Goal: Task Accomplishment & Management: Complete application form

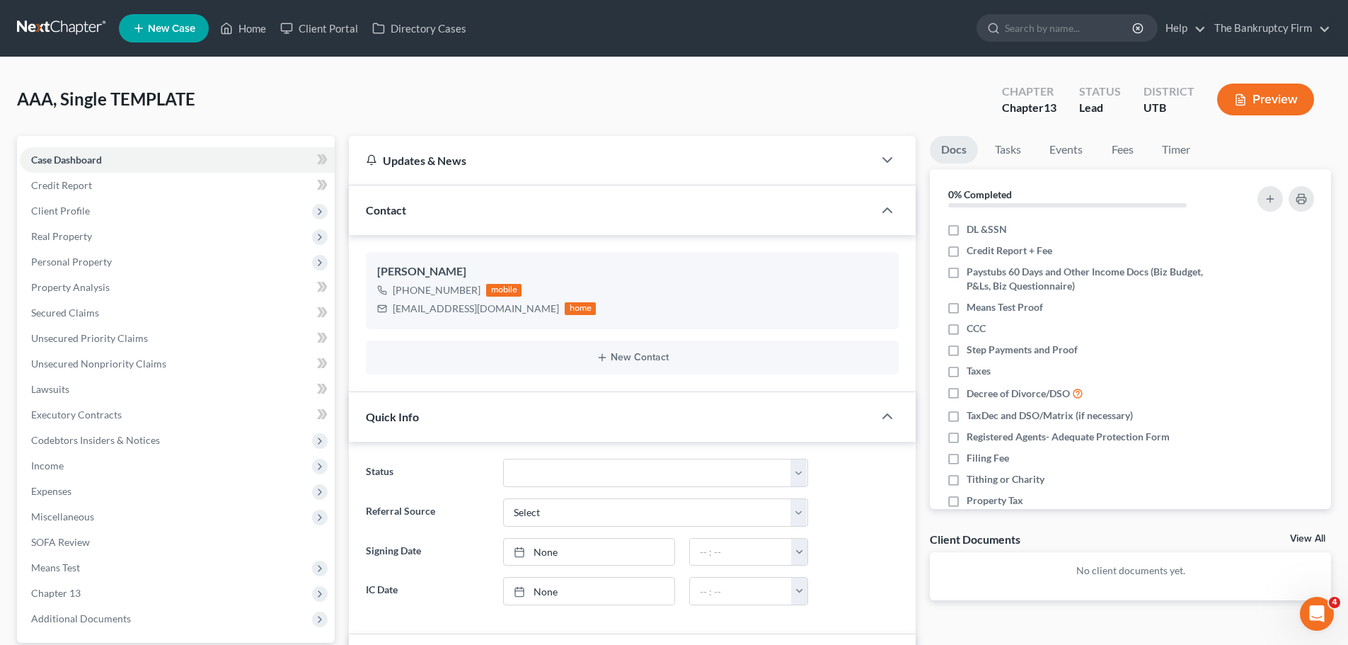
click at [233, 45] on ul "New Case Home Client Portal Directory Cases - No Result - See all results Or Pr…" at bounding box center [725, 28] width 1212 height 37
click at [254, 28] on link "Home" at bounding box center [243, 28] width 60 height 25
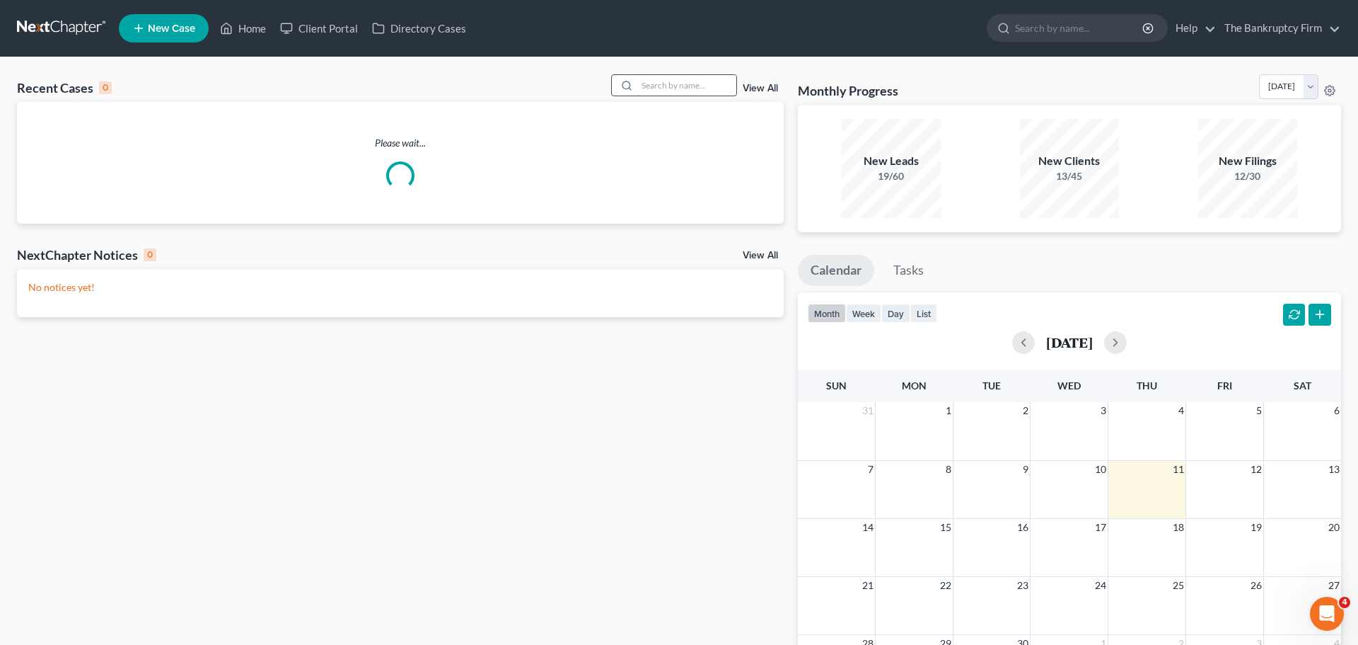
click at [723, 88] on input "search" at bounding box center [686, 85] width 99 height 21
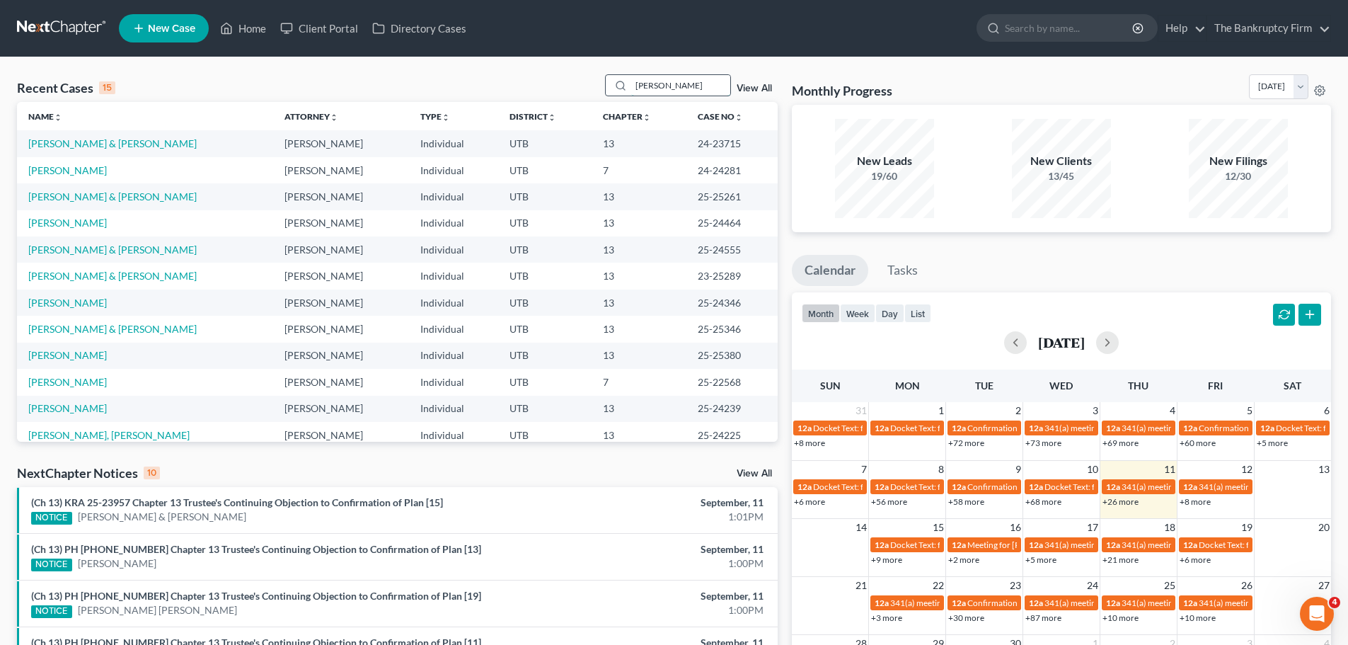
type input "mynor"
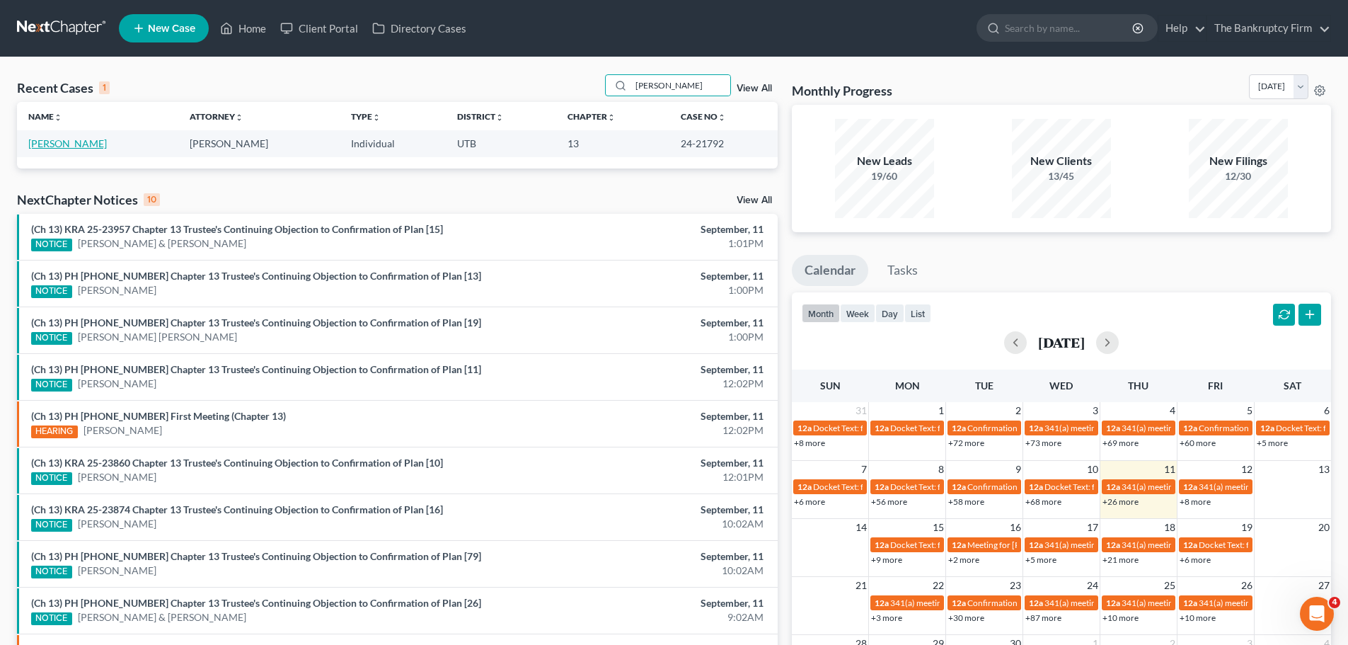
click at [71, 139] on link "[PERSON_NAME]" at bounding box center [67, 143] width 79 height 12
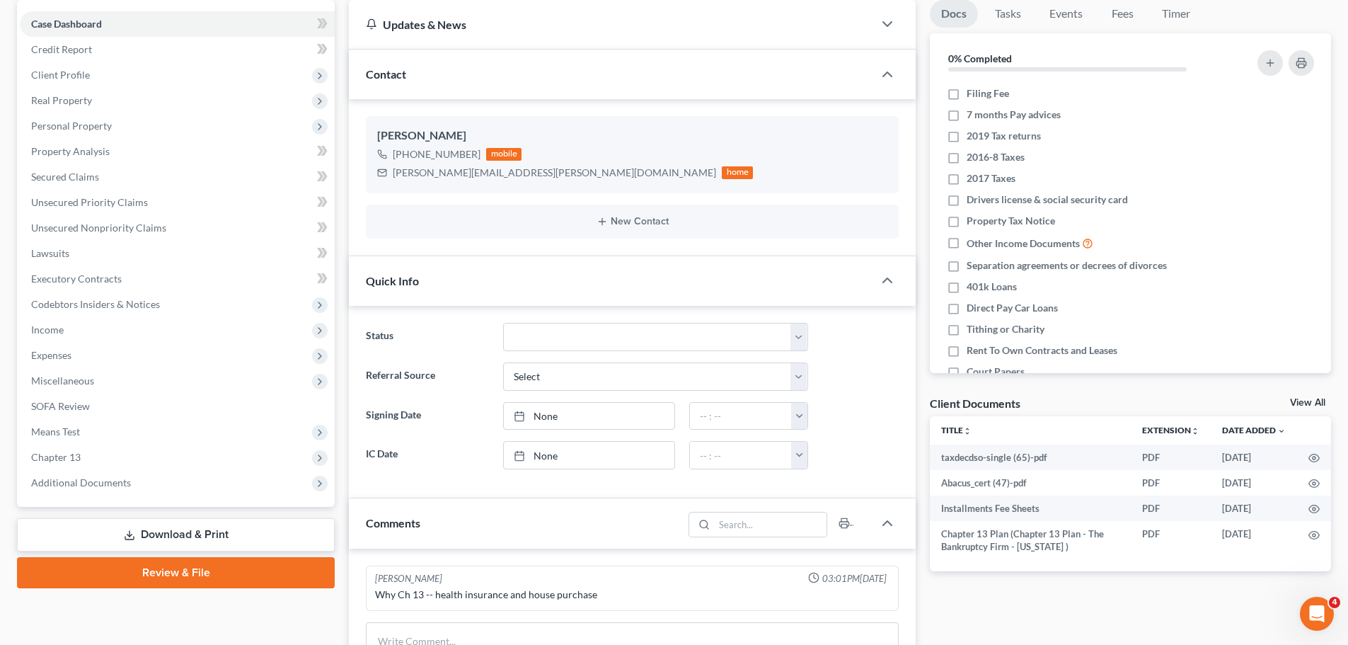
scroll to position [142, 0]
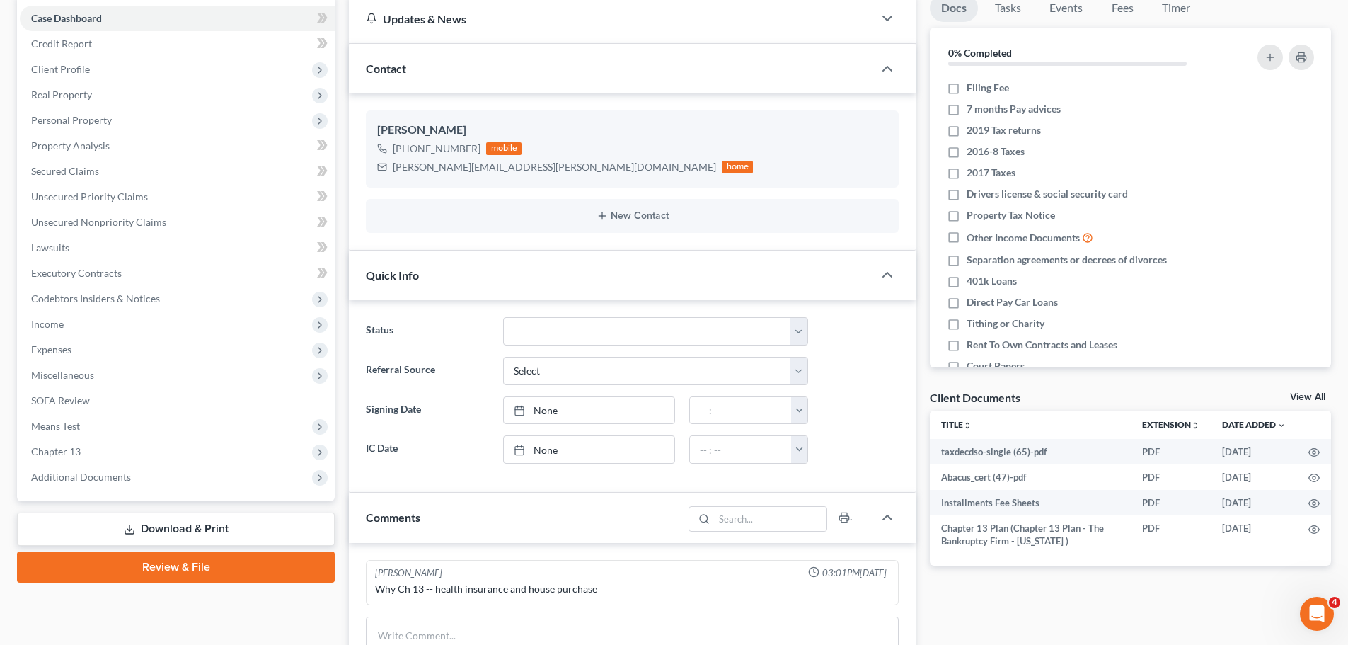
click at [154, 497] on div "Case Dashboard Payments Invoices Payments Payments Credit Report Client Profile…" at bounding box center [176, 247] width 318 height 507
click at [157, 478] on span "Additional Documents" at bounding box center [177, 476] width 315 height 25
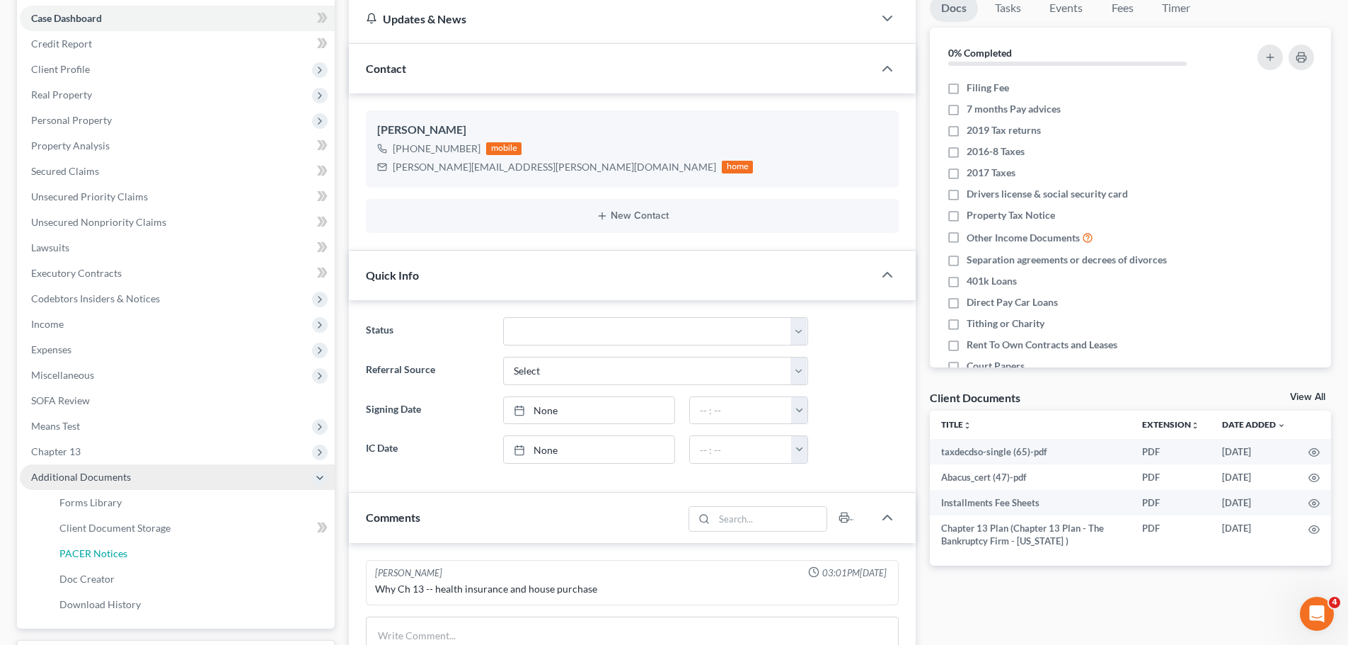
click at [135, 543] on link "PACER Notices" at bounding box center [191, 553] width 287 height 25
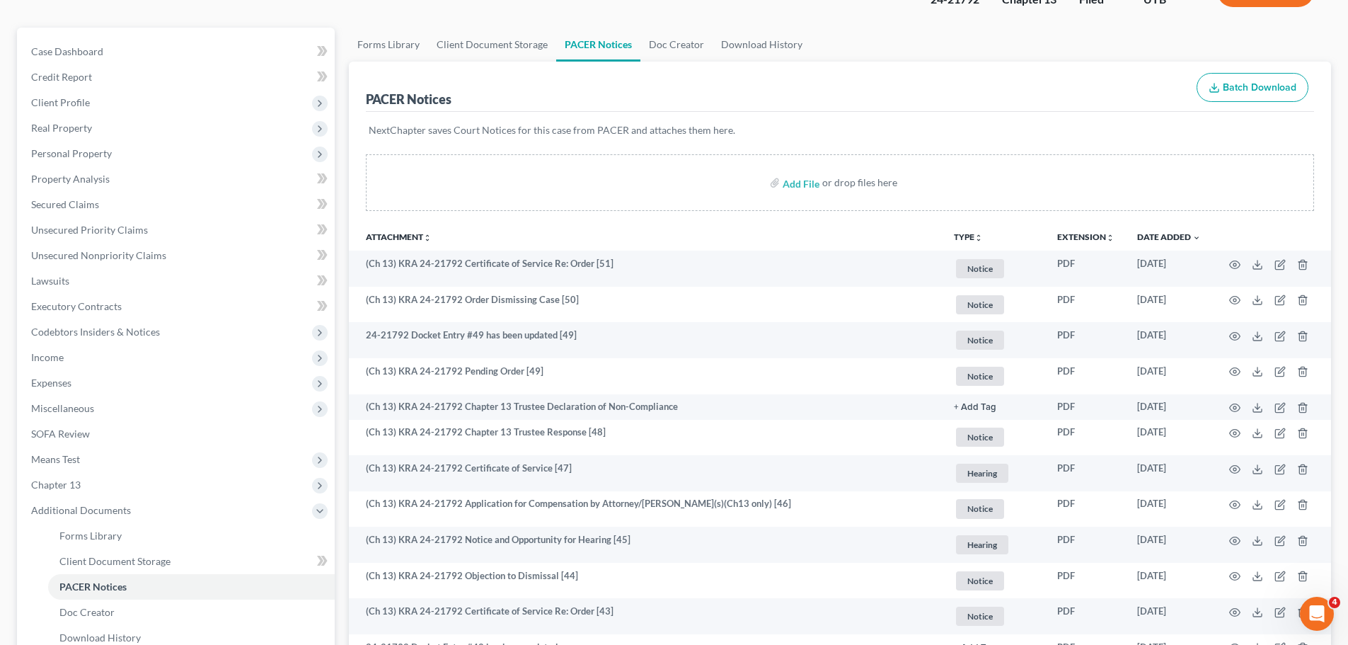
scroll to position [142, 0]
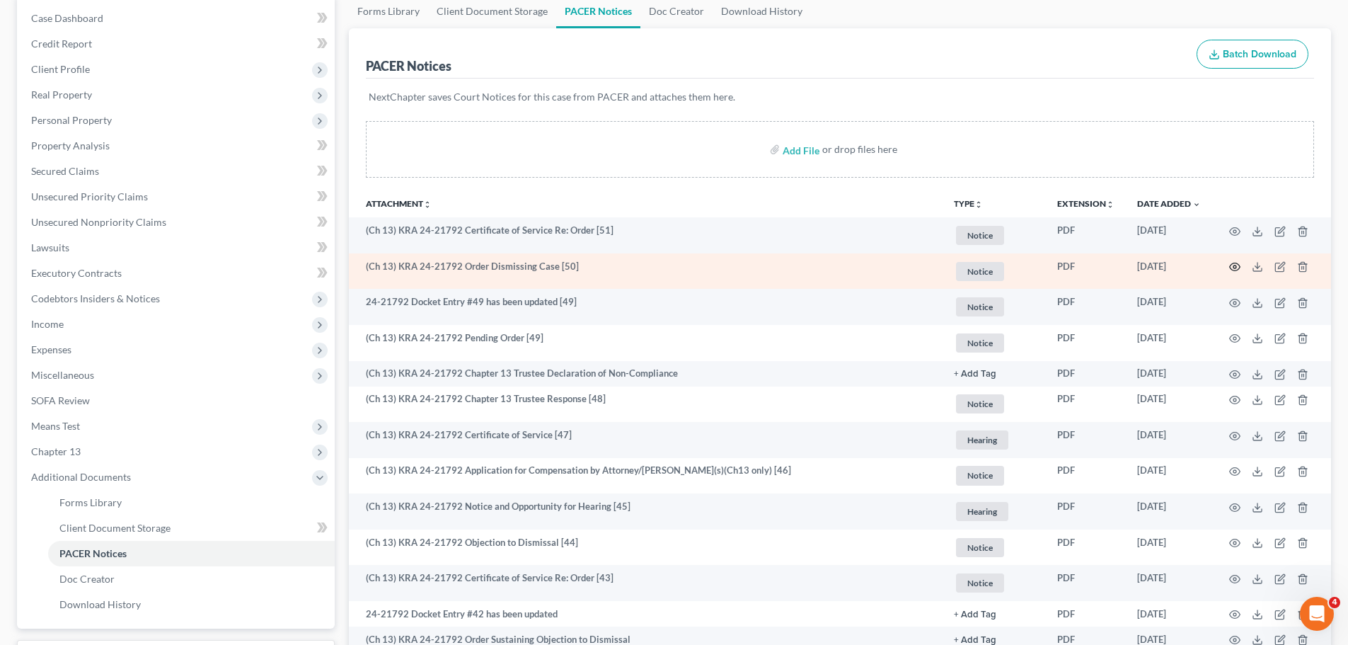
click at [1229, 267] on icon "button" at bounding box center [1234, 266] width 11 height 11
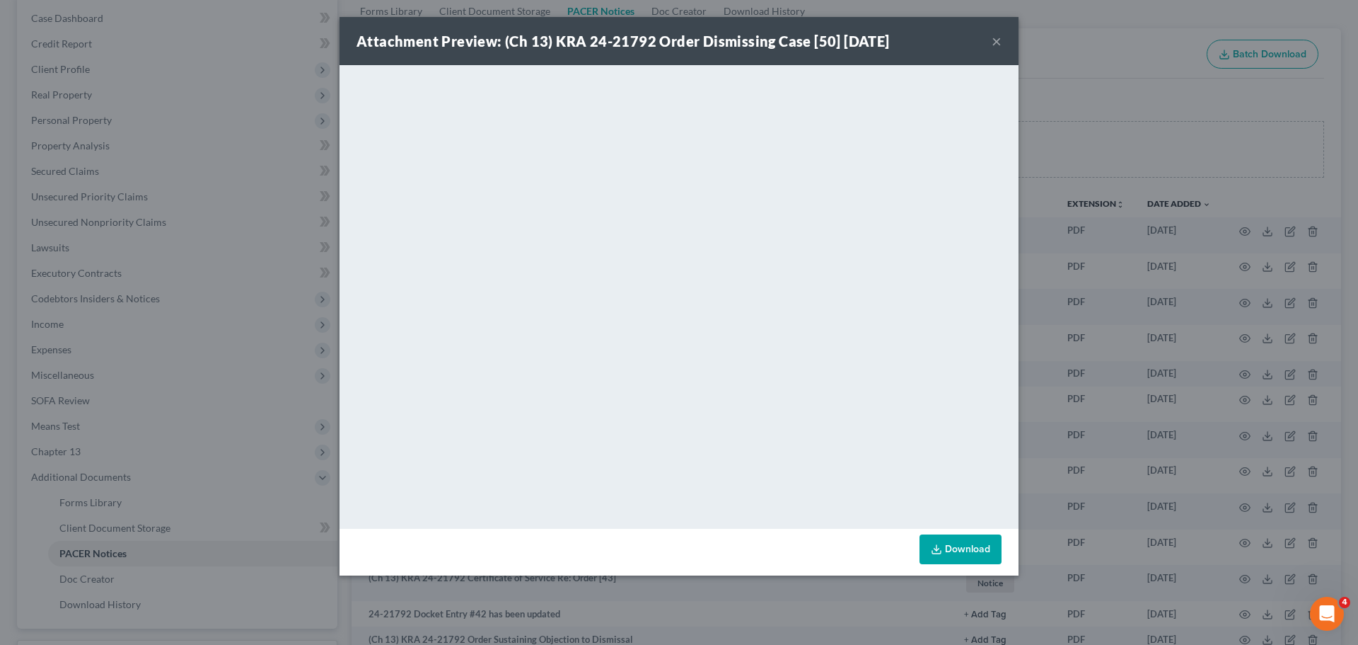
click at [1007, 34] on div "Attachment Preview: (Ch 13) KRA 24-21792 Order Dismissing Case [50] 09/05/2025 ×" at bounding box center [679, 41] width 679 height 48
click at [1001, 39] on button "×" at bounding box center [997, 41] width 10 height 17
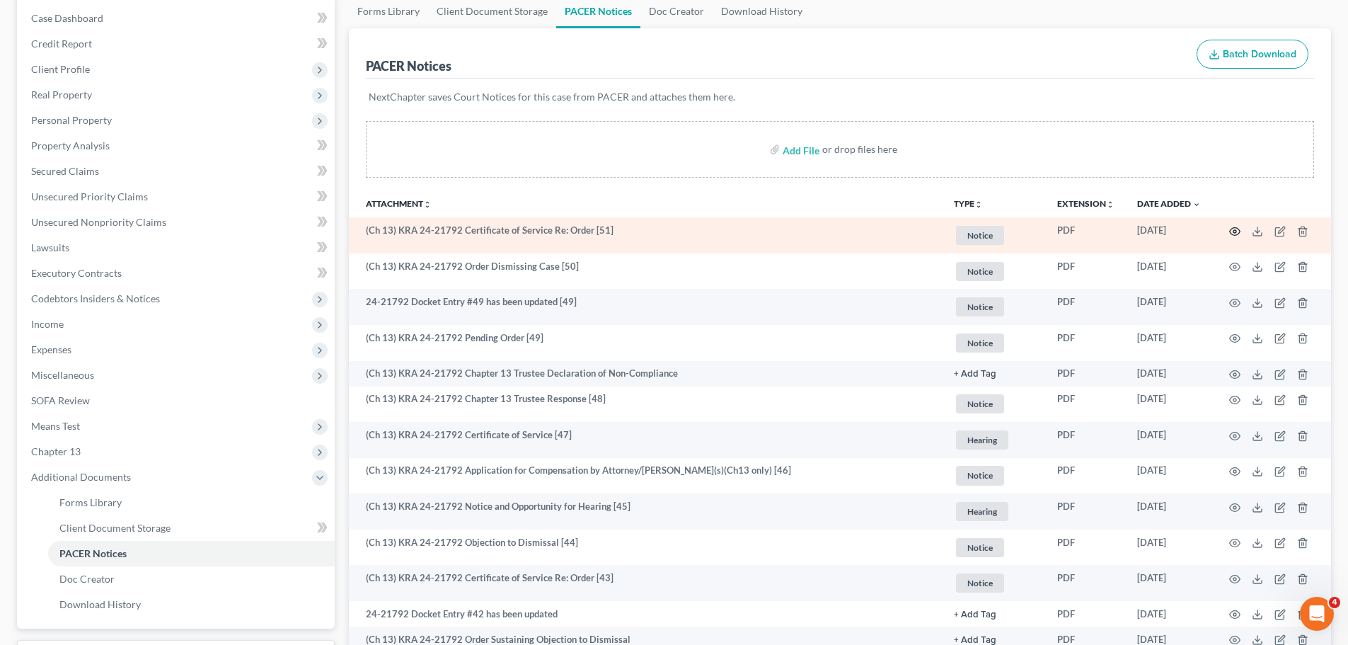
click at [1235, 231] on icon "button" at bounding box center [1234, 231] width 11 height 11
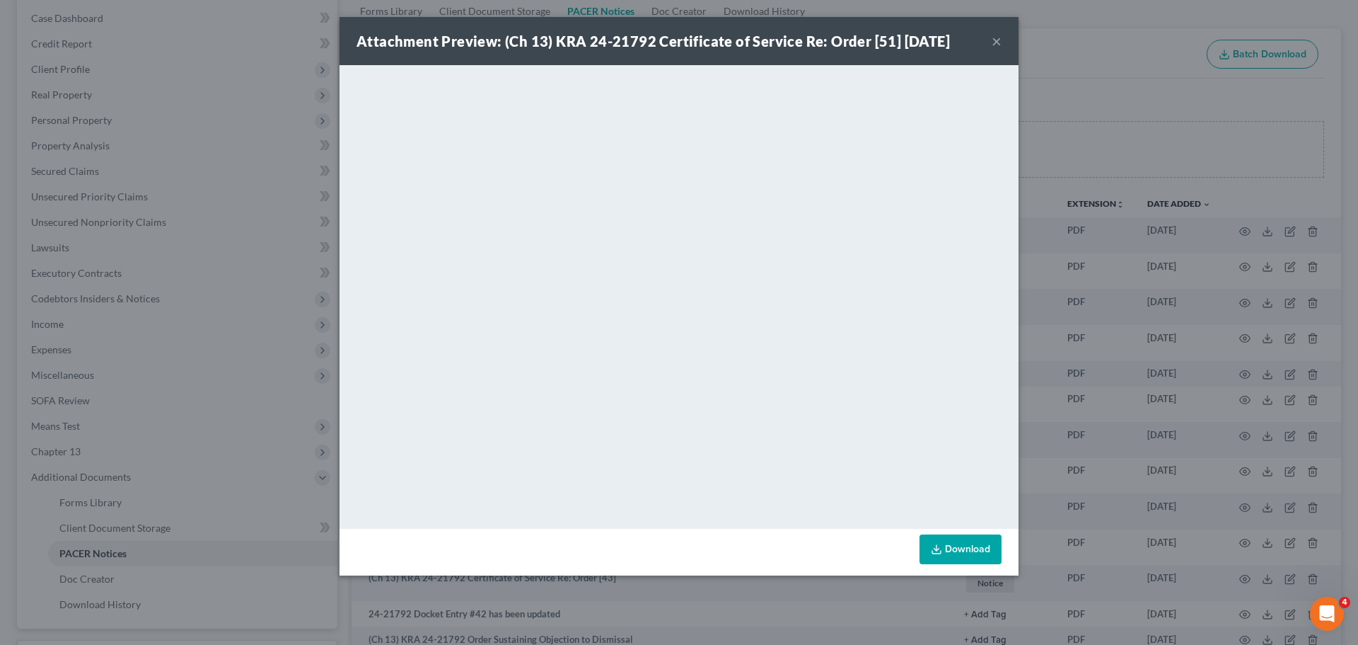
click at [997, 45] on button "×" at bounding box center [997, 41] width 10 height 17
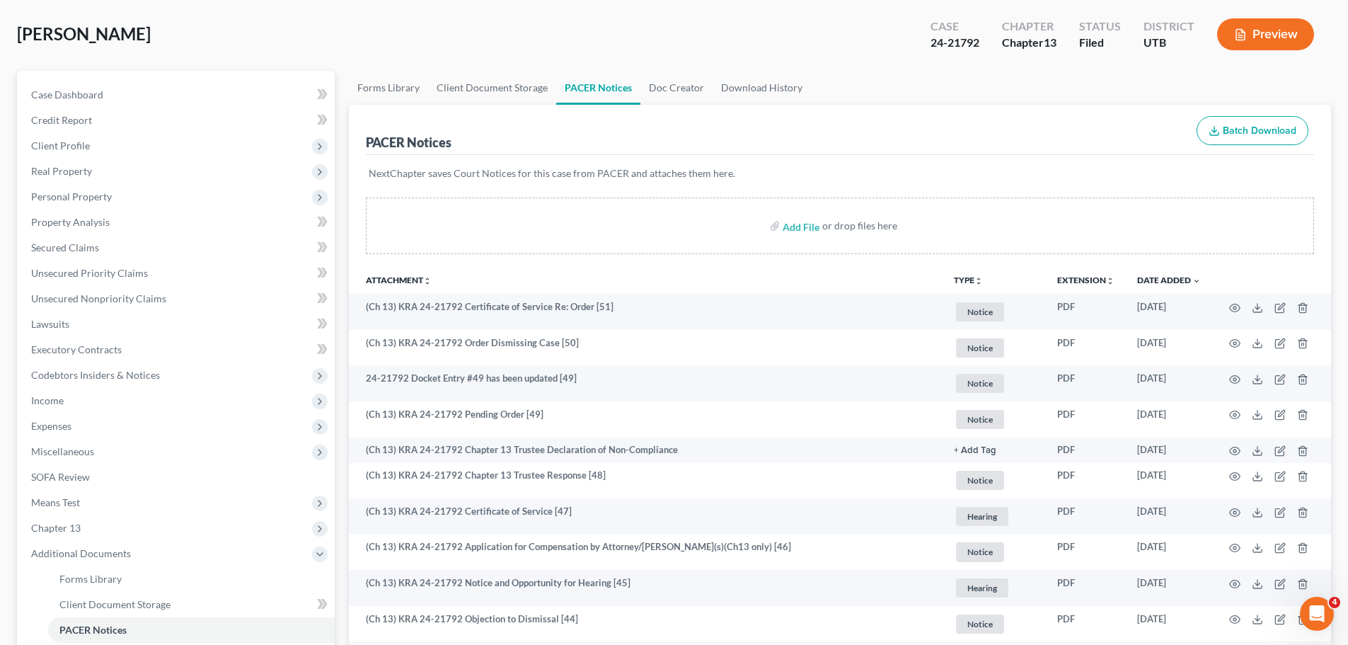
scroll to position [0, 0]
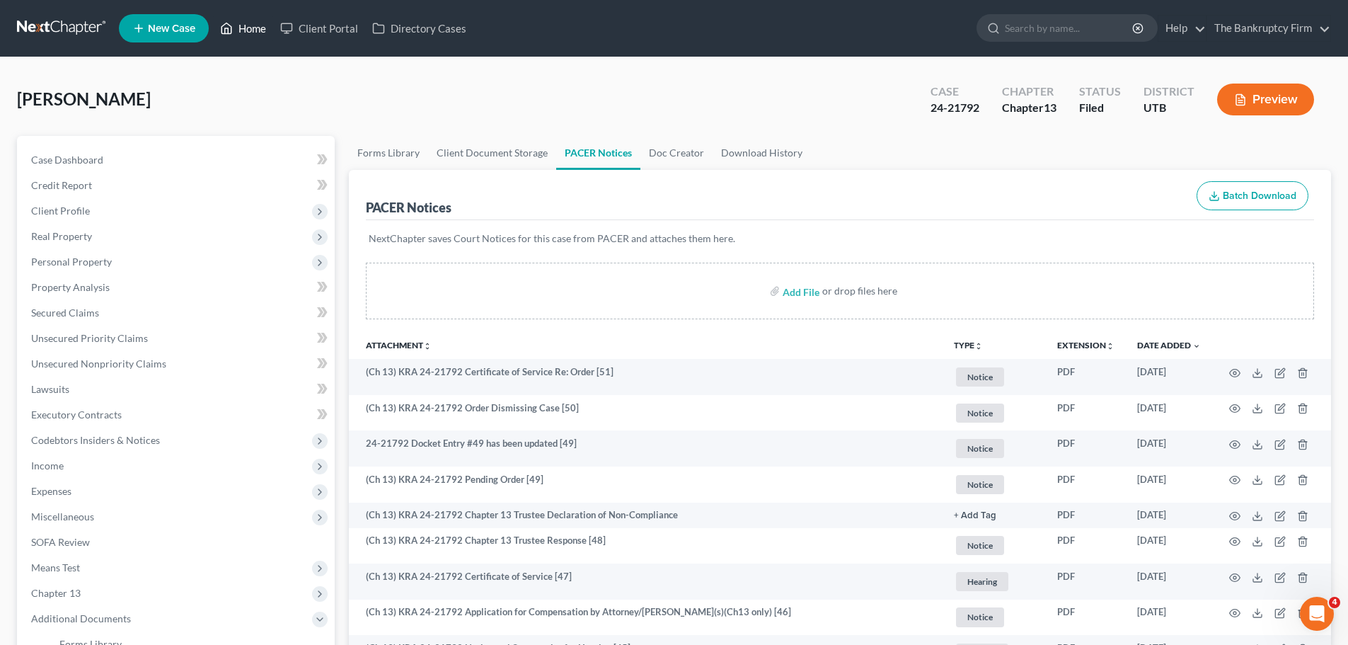
click at [257, 28] on link "Home" at bounding box center [243, 28] width 60 height 25
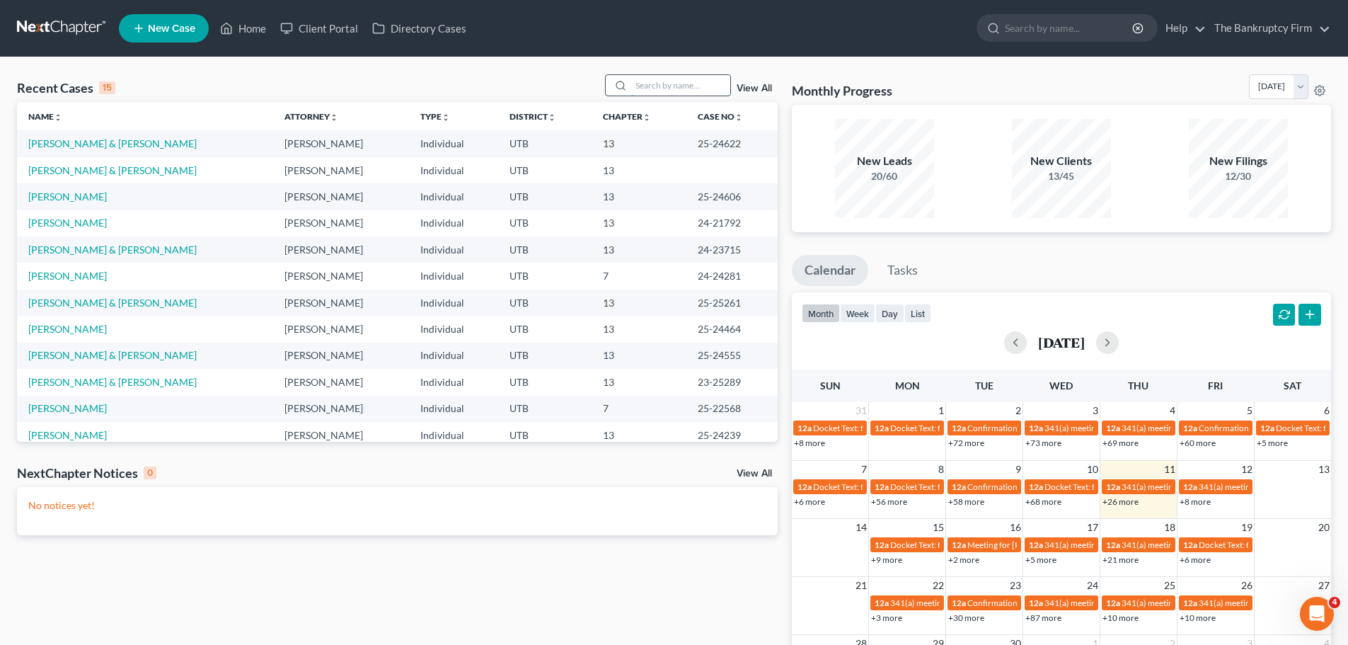
click at [674, 82] on input "search" at bounding box center [680, 85] width 99 height 21
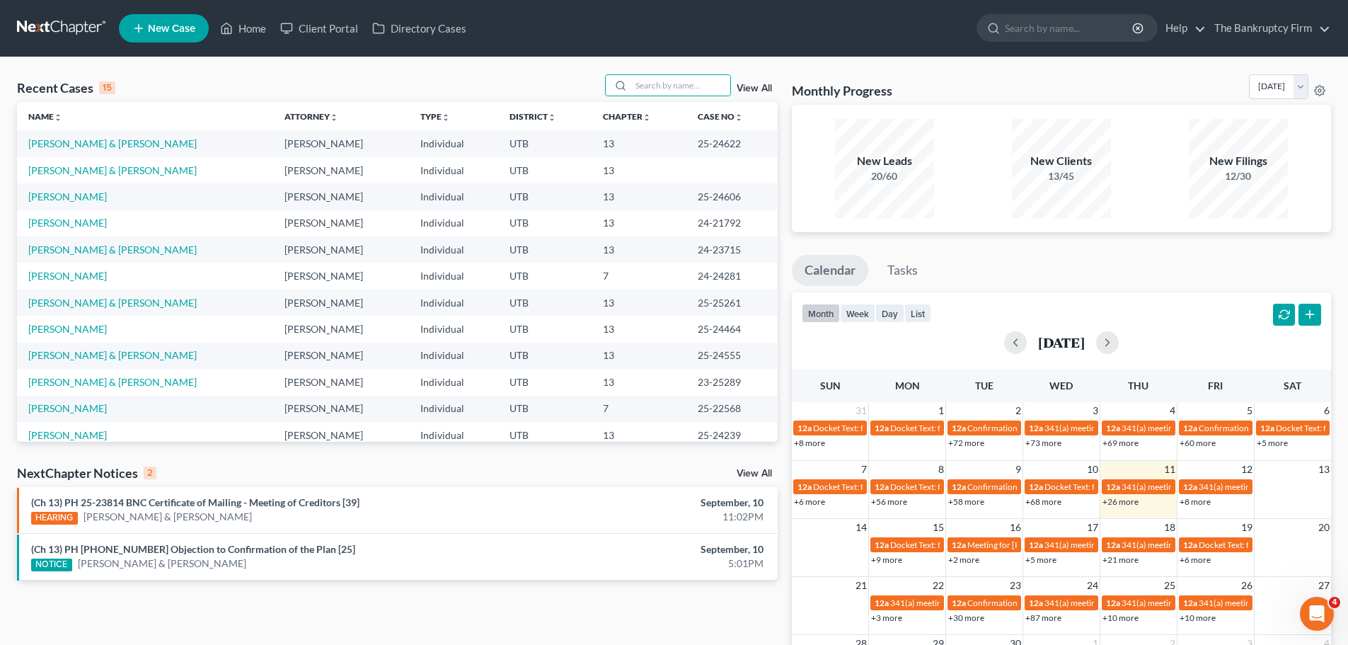
click at [554, 76] on div "Recent Cases 15 View All" at bounding box center [397, 88] width 761 height 28
click at [666, 93] on input "search" at bounding box center [680, 85] width 99 height 21
click at [763, 86] on link "View All" at bounding box center [754, 88] width 35 height 10
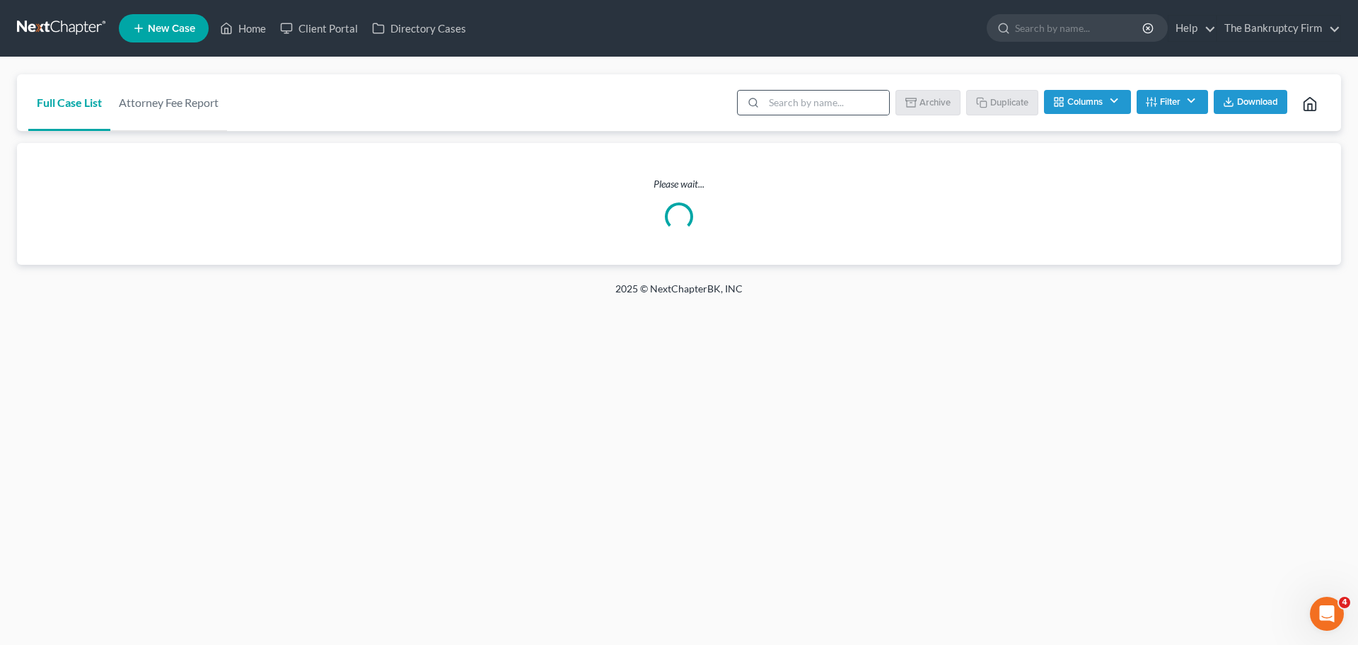
click at [762, 100] on div at bounding box center [751, 103] width 26 height 24
click at [802, 100] on input "search" at bounding box center [826, 103] width 125 height 24
type input "aaa"
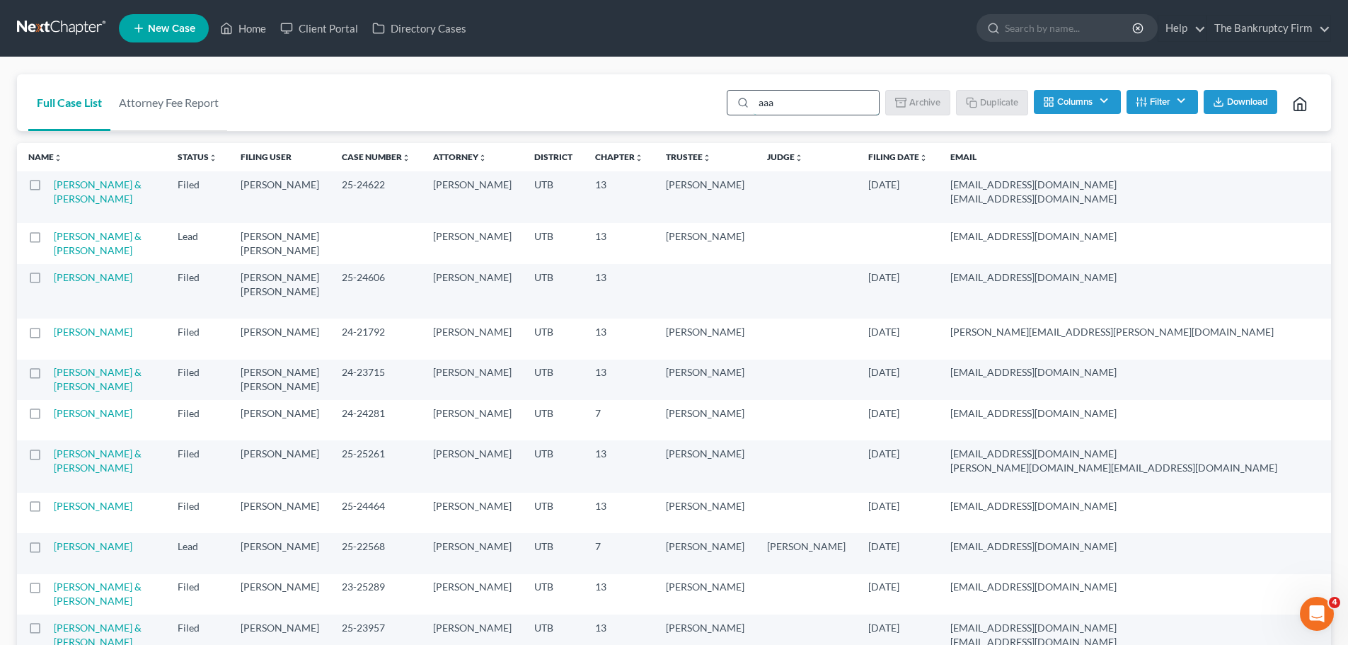
click at [792, 103] on input "aaa" at bounding box center [815, 103] width 125 height 24
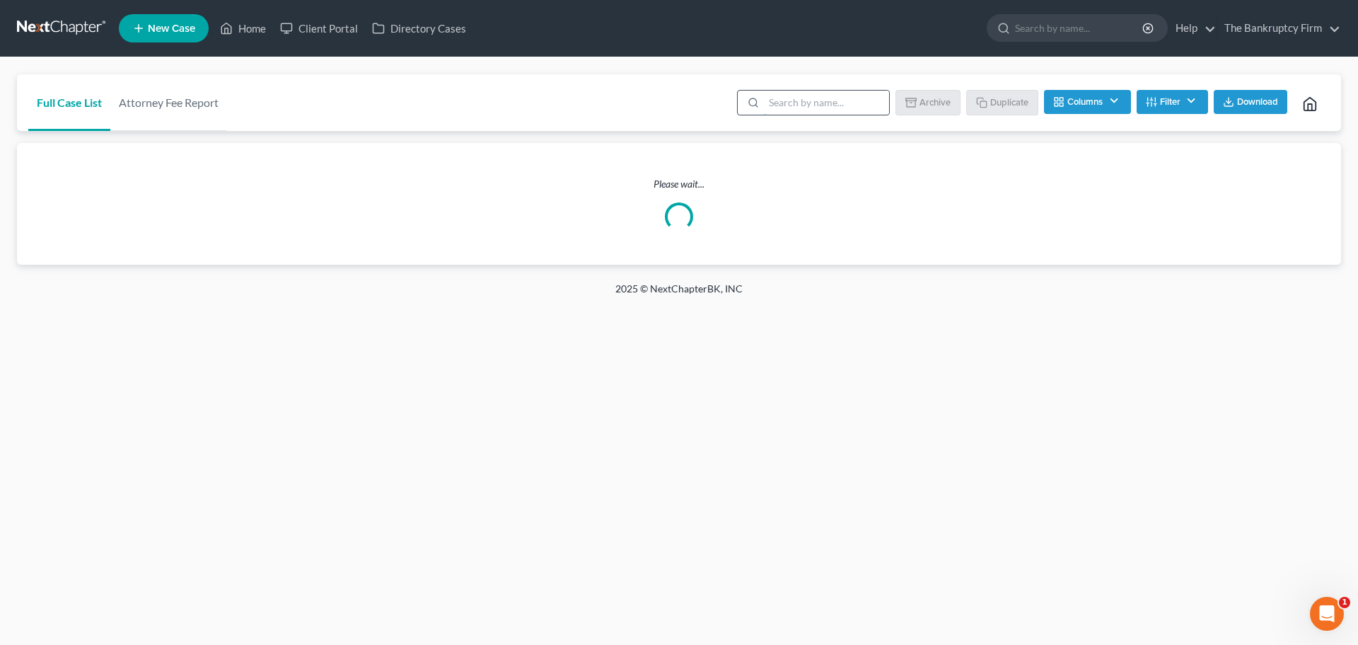
click at [827, 105] on input "search" at bounding box center [826, 103] width 125 height 24
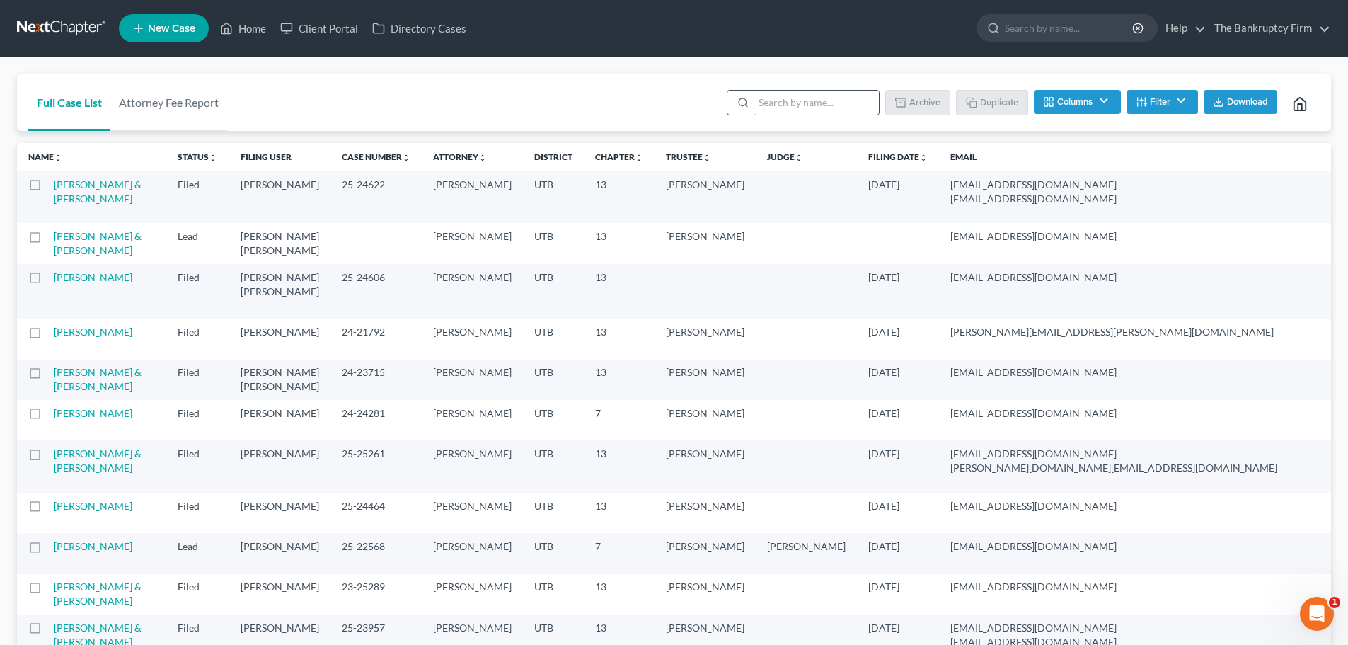
type input "aaa"
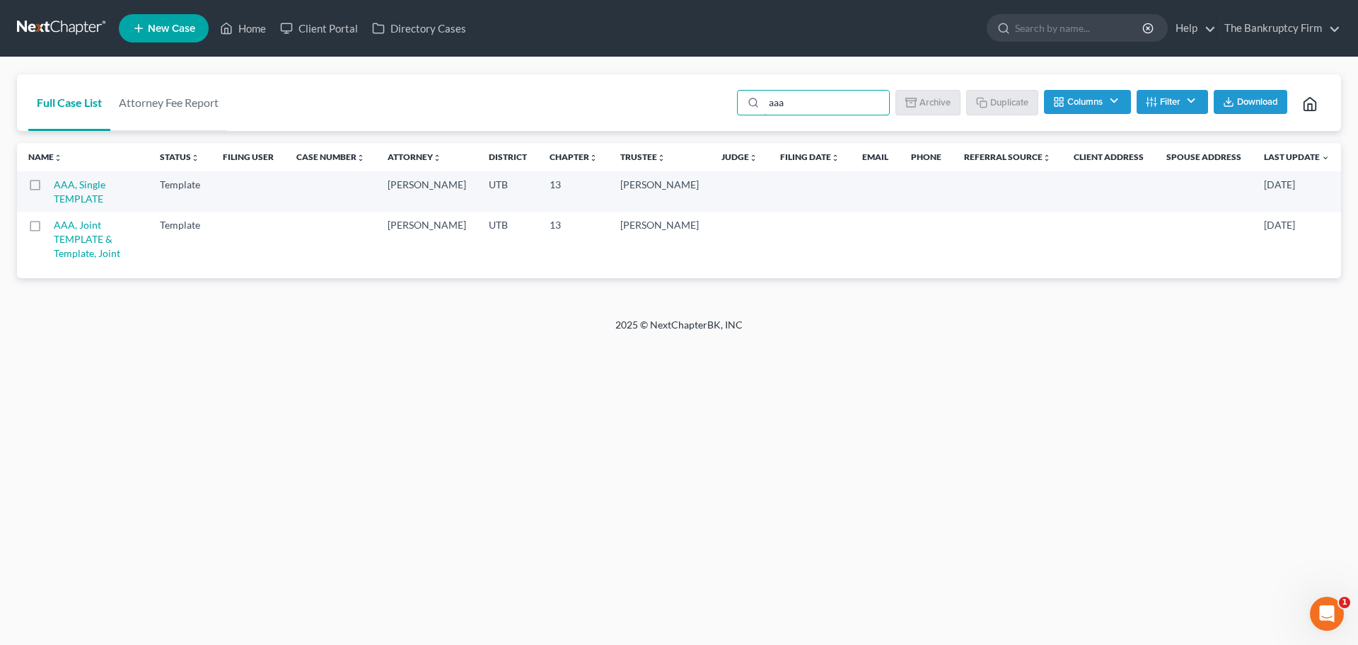
click at [48, 188] on label at bounding box center [48, 188] width 0 height 0
click at [54, 187] on input "checkbox" at bounding box center [58, 182] width 9 height 9
click at [992, 96] on button "Duplicate" at bounding box center [1003, 102] width 71 height 24
checkbox input "false"
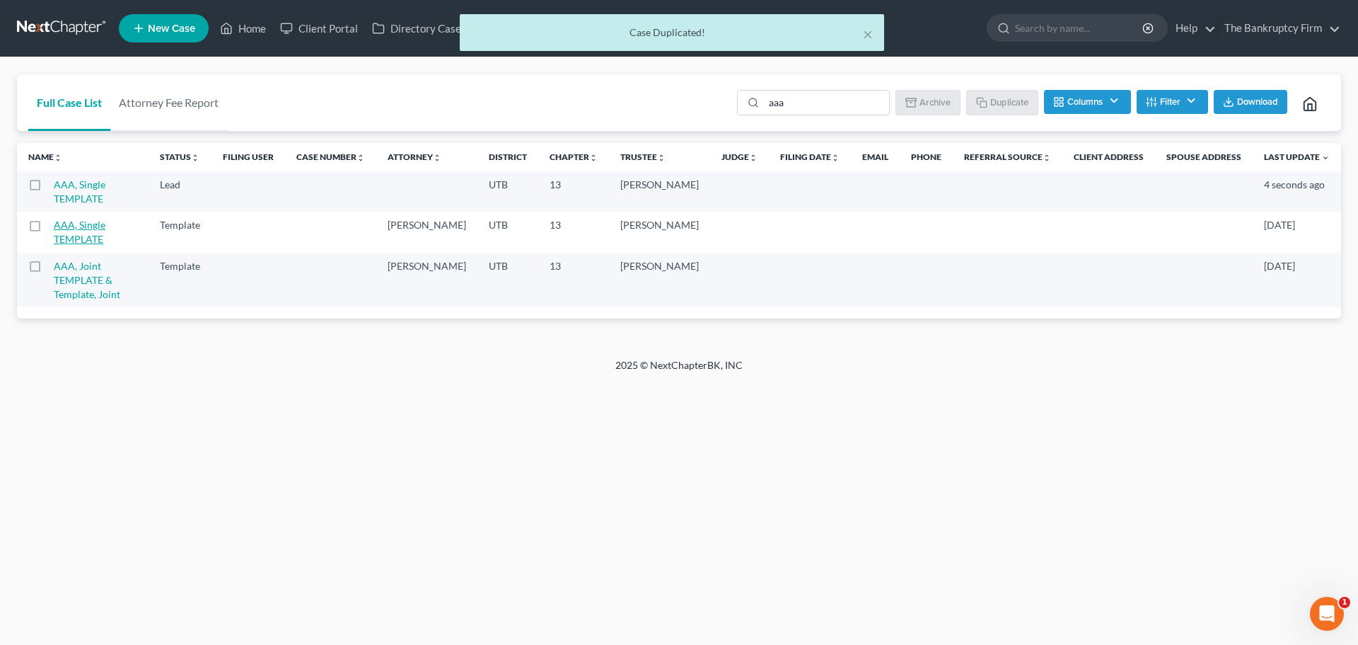
click at [102, 188] on link "AAA, Single TEMPLATE" at bounding box center [80, 191] width 52 height 26
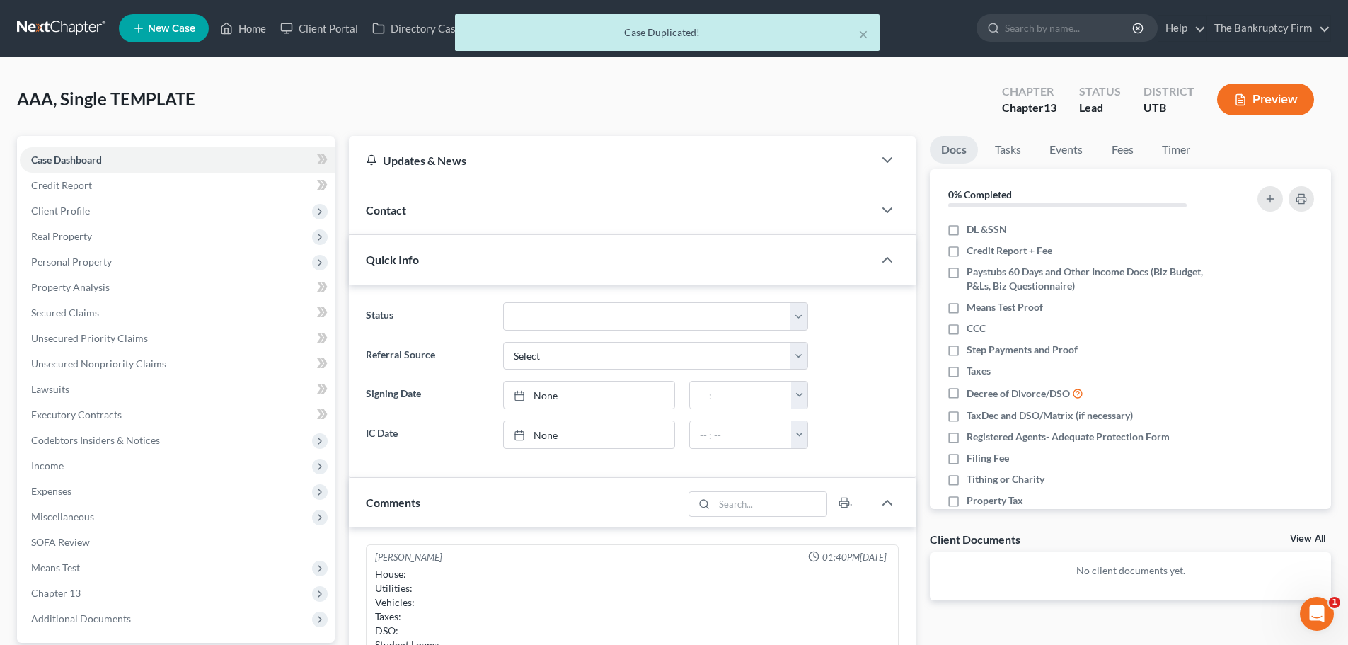
click at [409, 204] on div "Contact" at bounding box center [611, 209] width 524 height 49
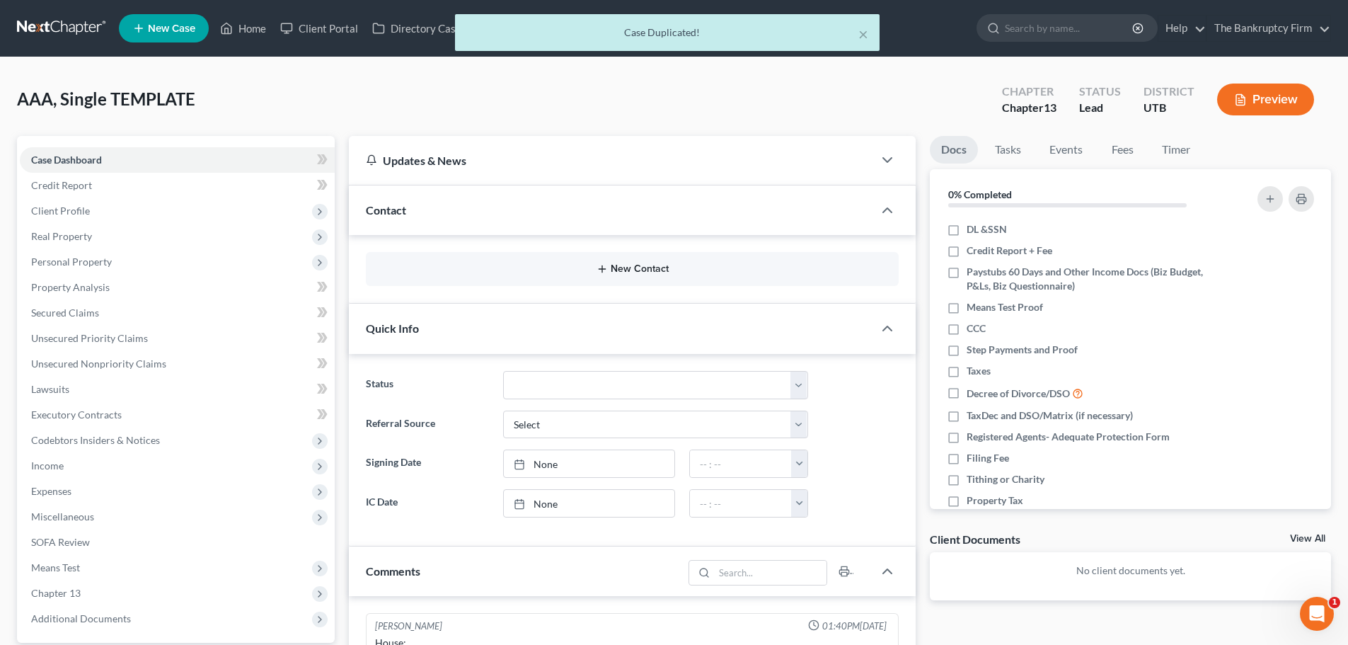
click at [540, 269] on button "New Contact" at bounding box center [632, 268] width 510 height 11
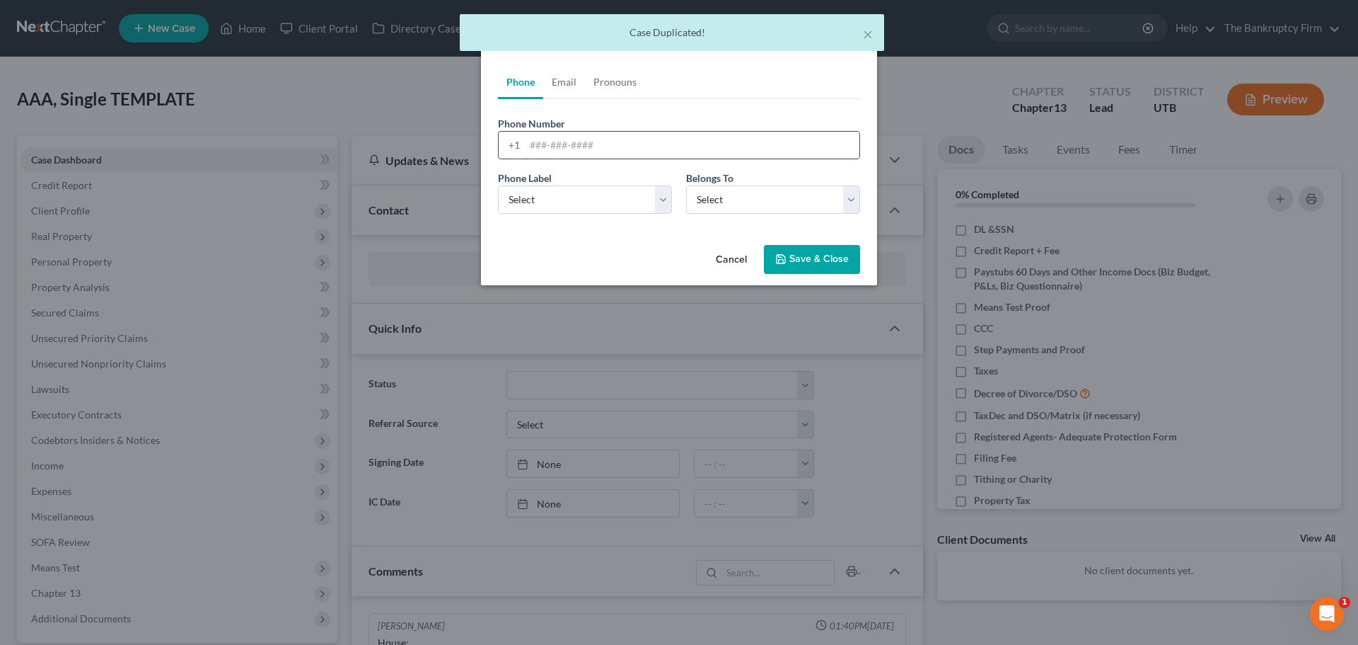
click at [561, 151] on input "tel" at bounding box center [692, 145] width 335 height 27
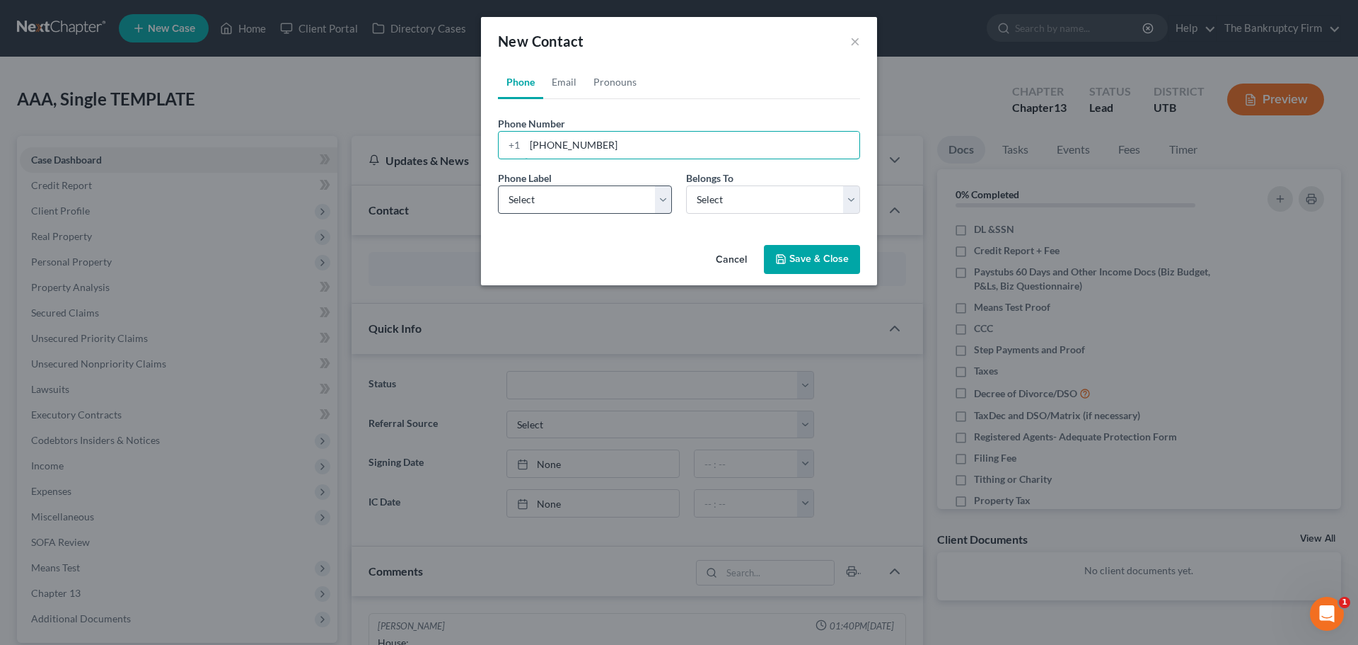
type input "385-408-3920"
click at [579, 204] on select "Select Mobile Home Work Other" at bounding box center [585, 199] width 174 height 28
select select "0"
click at [498, 185] on select "Select Mobile Home Work Other" at bounding box center [585, 199] width 174 height 28
click at [743, 212] on select "Select Client Other" at bounding box center [773, 199] width 174 height 28
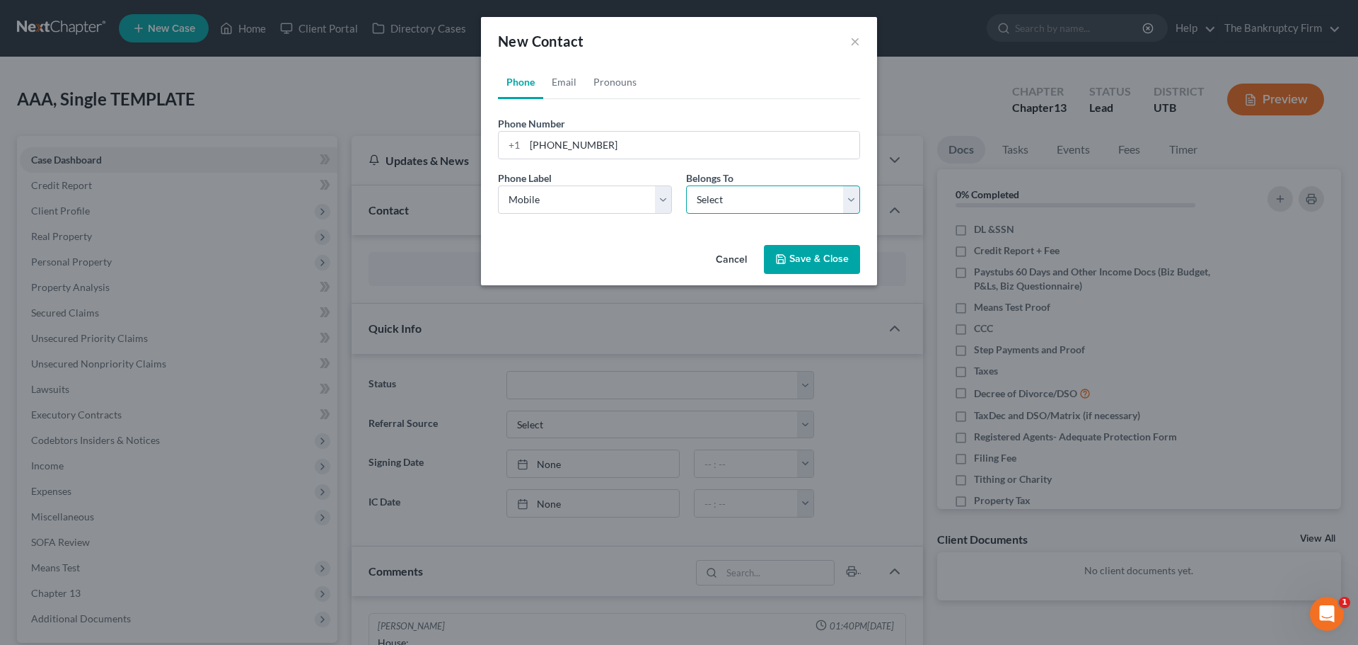
select select "0"
click at [686, 185] on select "Select Client Other" at bounding box center [773, 199] width 174 height 28
select select "0"
click at [575, 93] on link "Email" at bounding box center [564, 82] width 42 height 34
click at [579, 154] on input "email" at bounding box center [692, 145] width 335 height 27
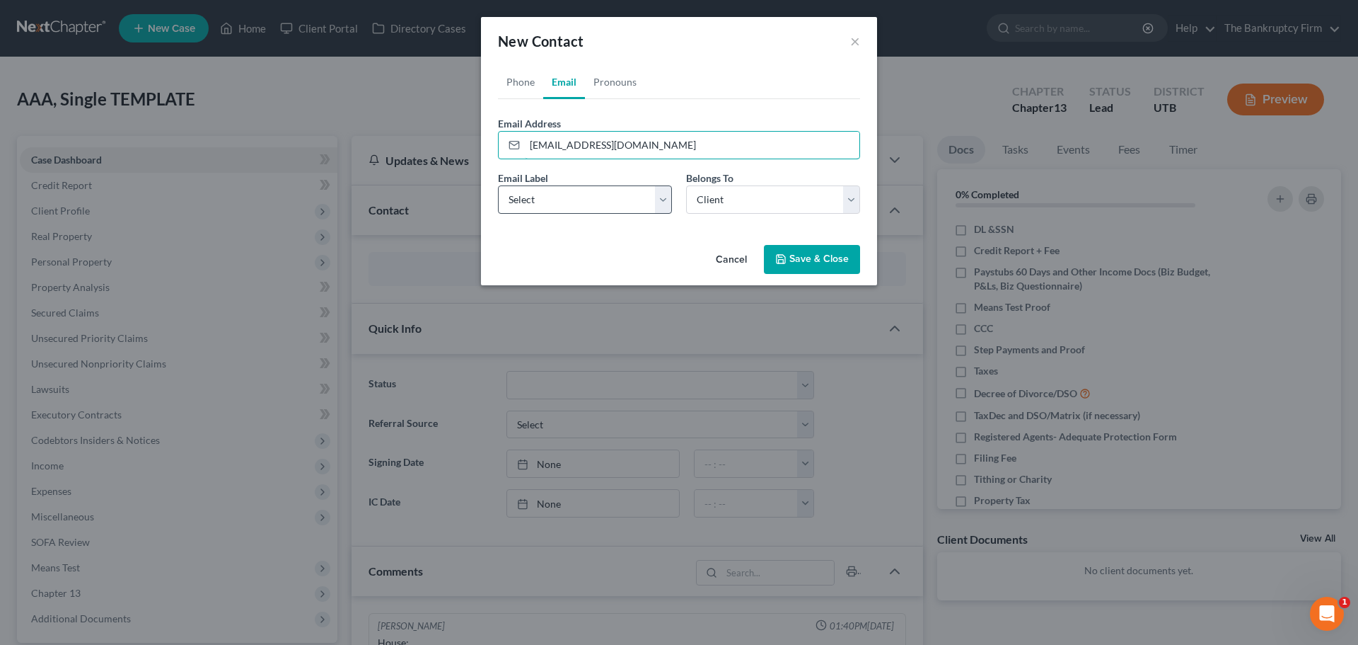
type input "[EMAIL_ADDRESS][DOMAIN_NAME]"
click at [574, 194] on select "Select Home Work Other" at bounding box center [585, 199] width 174 height 28
select select "0"
click at [498, 185] on select "Select Home Work Other" at bounding box center [585, 199] width 174 height 28
click at [724, 197] on select "Select Client Other" at bounding box center [773, 199] width 174 height 28
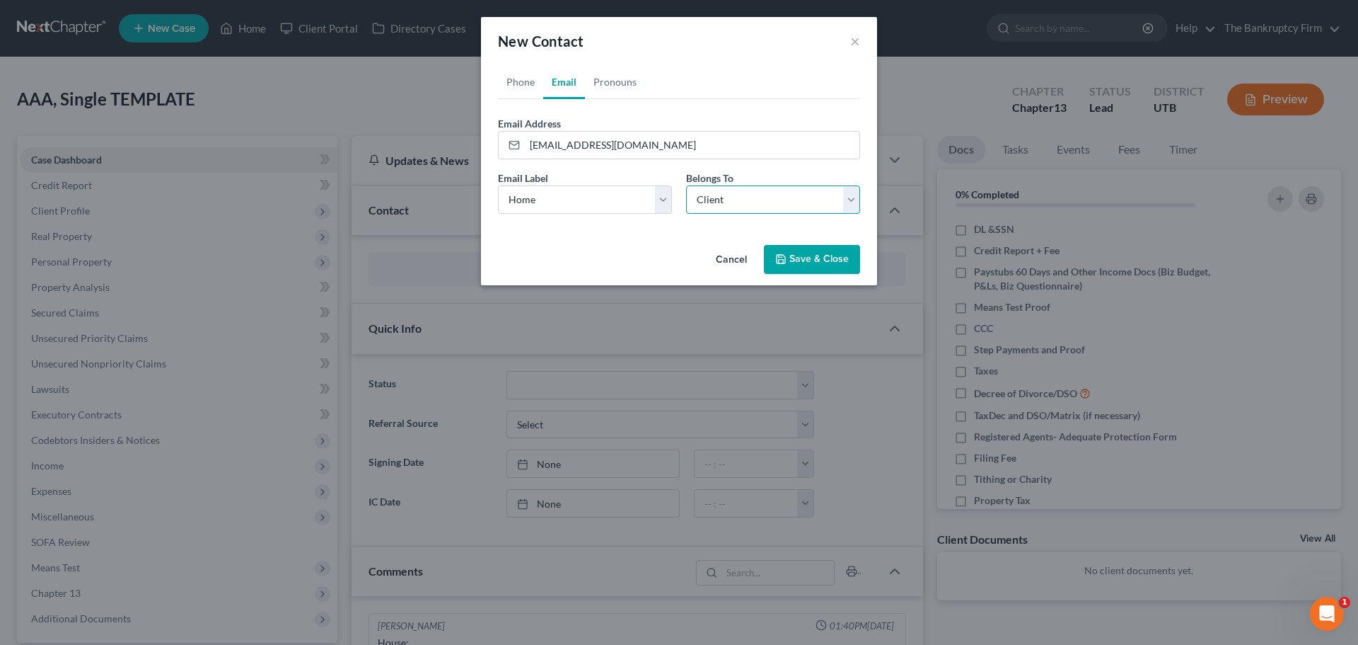
click at [724, 197] on select "Select Client Other" at bounding box center [773, 199] width 174 height 28
click at [792, 258] on button "Save & Close" at bounding box center [812, 260] width 96 height 30
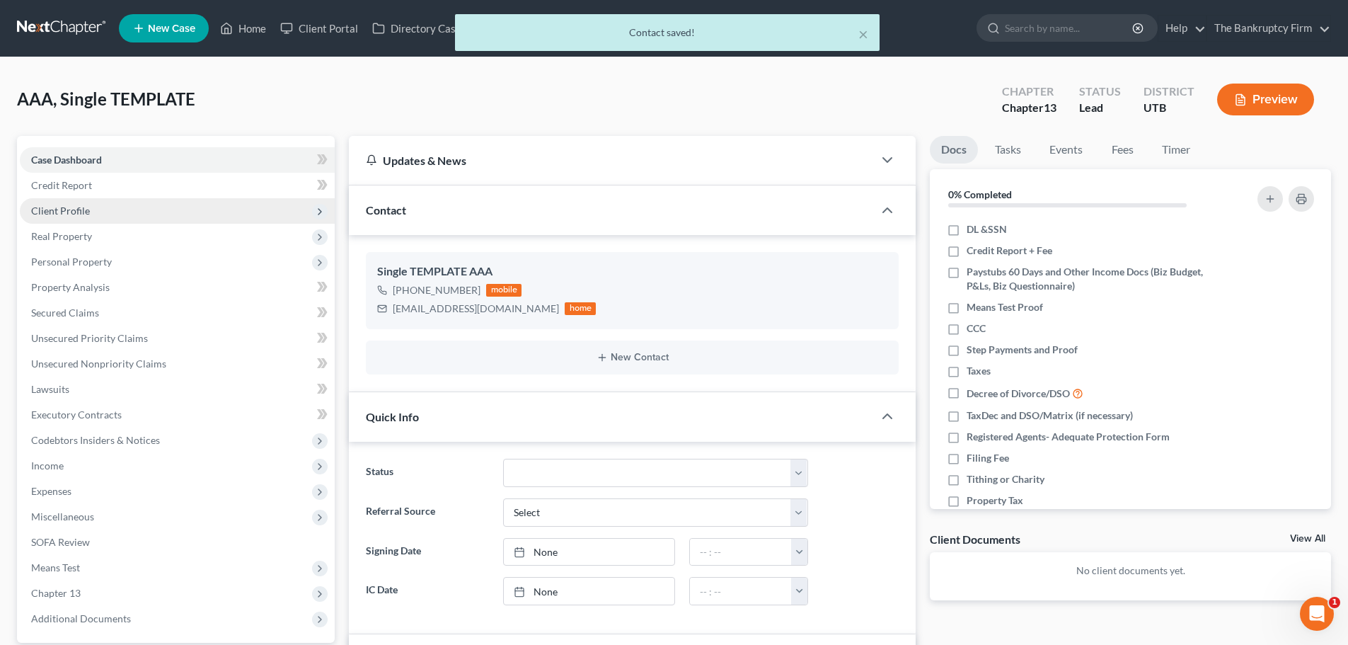
click at [144, 213] on span "Client Profile" at bounding box center [177, 210] width 315 height 25
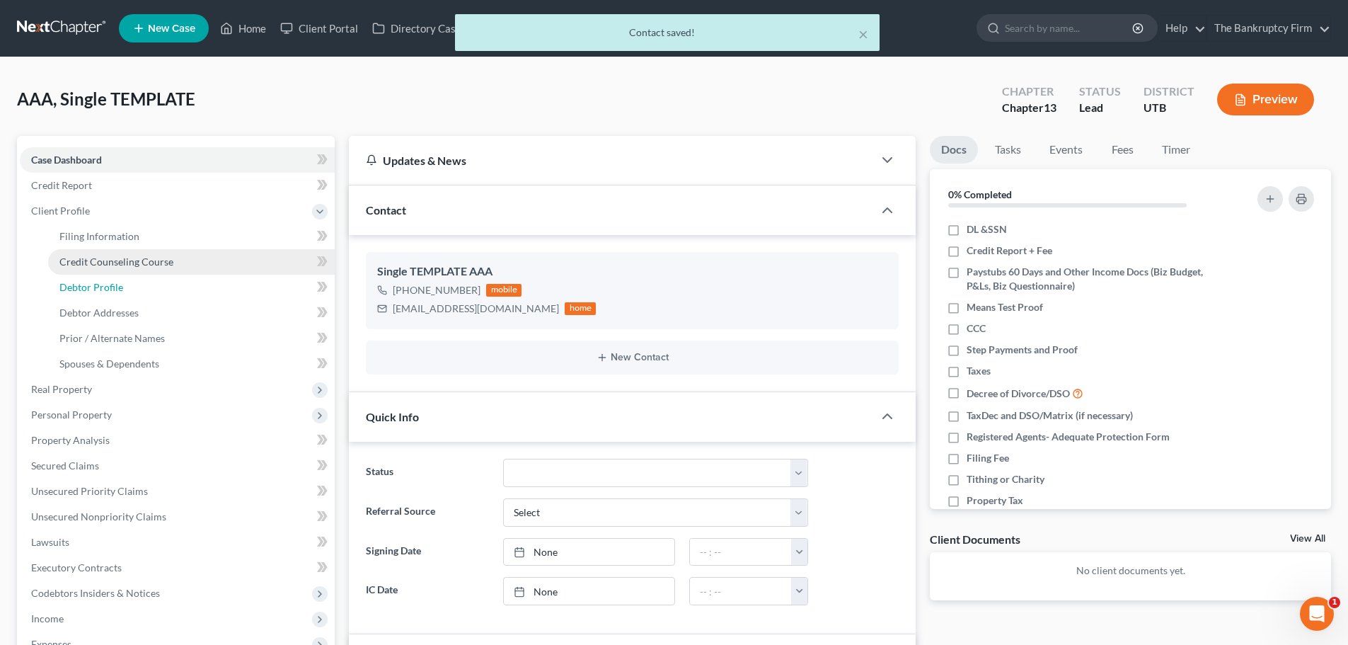
drag, startPoint x: 185, startPoint y: 292, endPoint x: 304, endPoint y: 249, distance: 126.5
click at [185, 292] on link "Debtor Profile" at bounding box center [191, 287] width 287 height 25
select select "1"
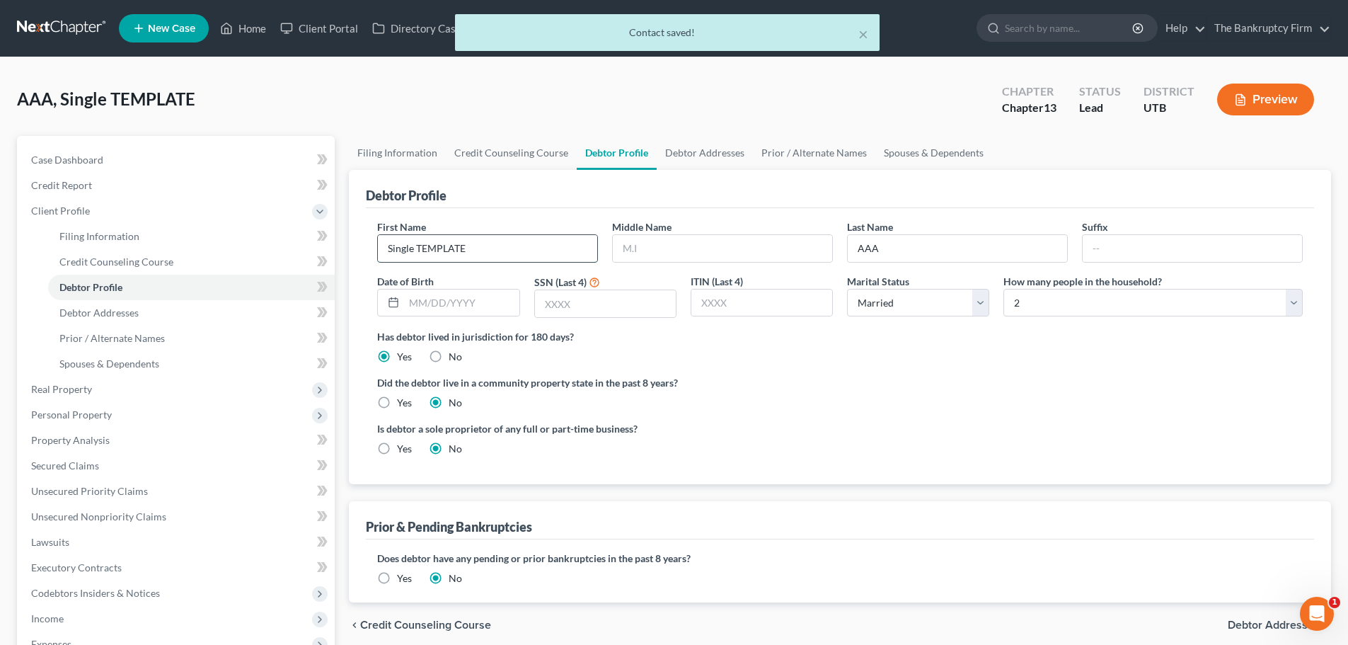
click at [445, 242] on input "Single TEMPLATE" at bounding box center [487, 248] width 219 height 27
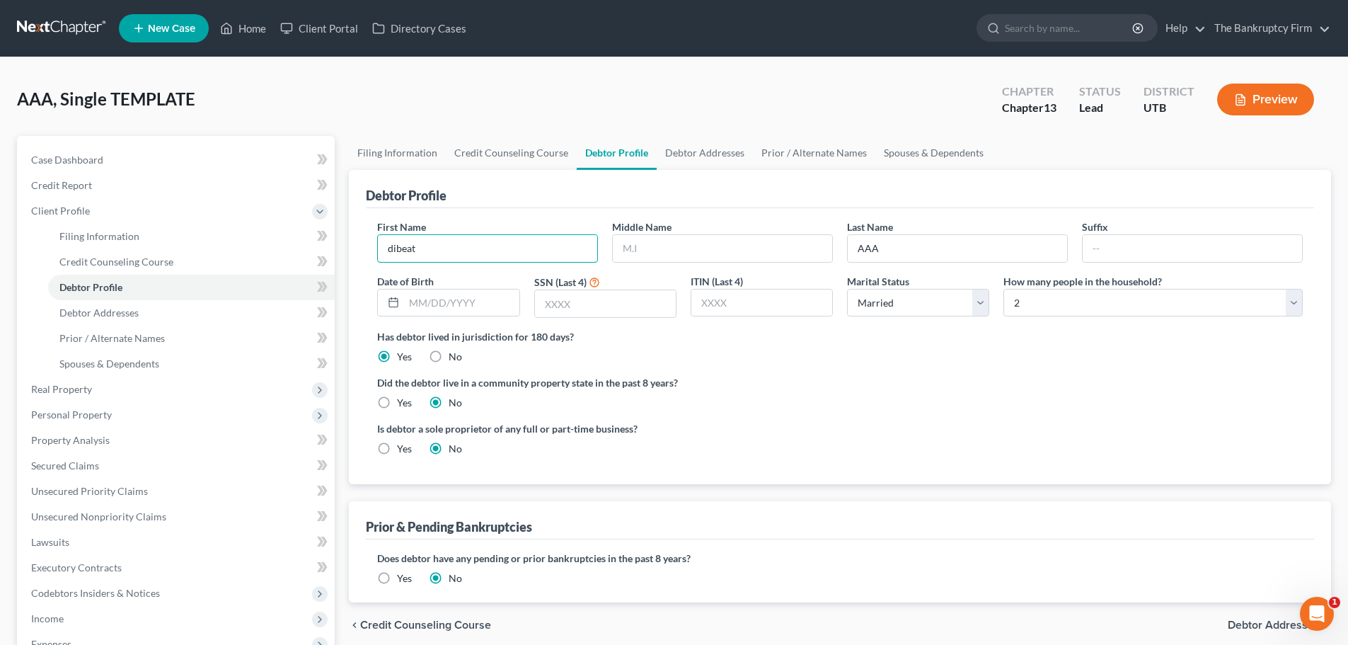
drag, startPoint x: 445, startPoint y: 242, endPoint x: 357, endPoint y: 250, distance: 88.1
click at [357, 250] on div "Debtor Profile First Name dibeat Middle Name Last Name AAA Suffix Date of Birth…" at bounding box center [840, 327] width 982 height 314
type input "dibeautiful"
click at [883, 244] on input "AAA" at bounding box center [957, 248] width 219 height 27
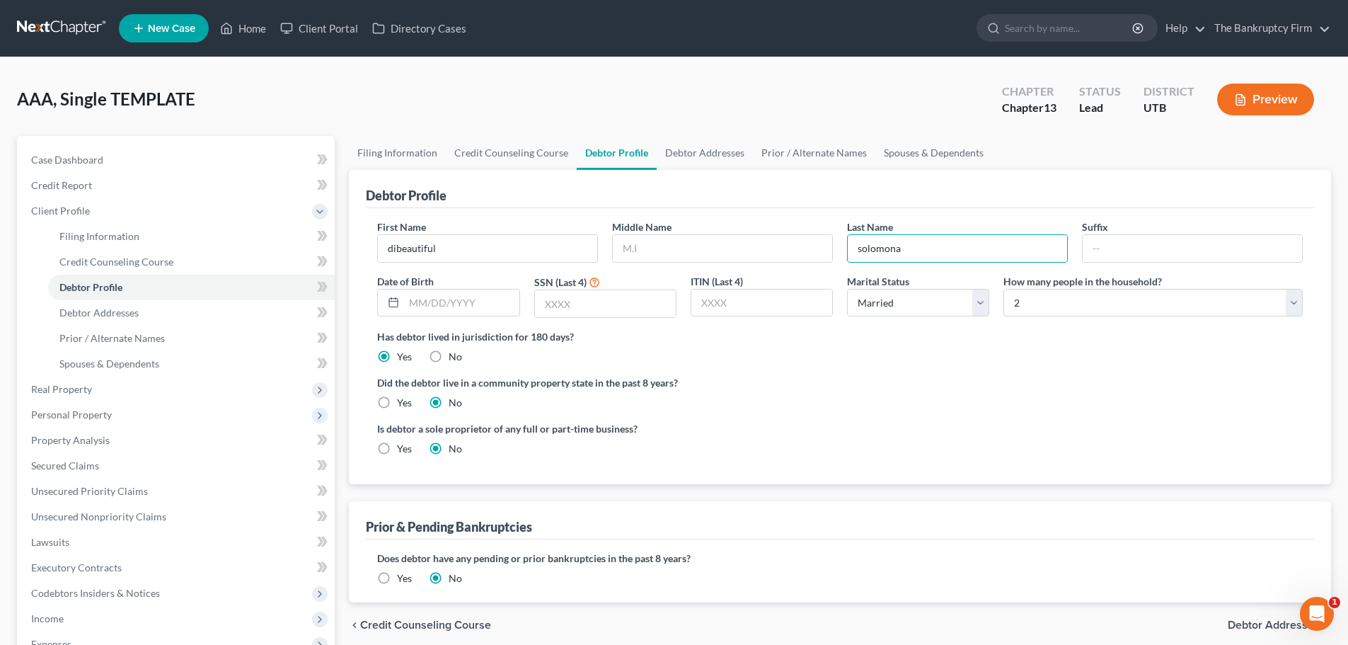
click at [894, 424] on div "Is debtor a sole proprietor of any full or part-time business? Yes No" at bounding box center [840, 444] width 940 height 46
click at [862, 250] on input "solomona" at bounding box center [957, 248] width 219 height 27
type input "Solomona"
click at [396, 249] on input "dibeautiful" at bounding box center [487, 248] width 219 height 27
type input "Dibeautiful"
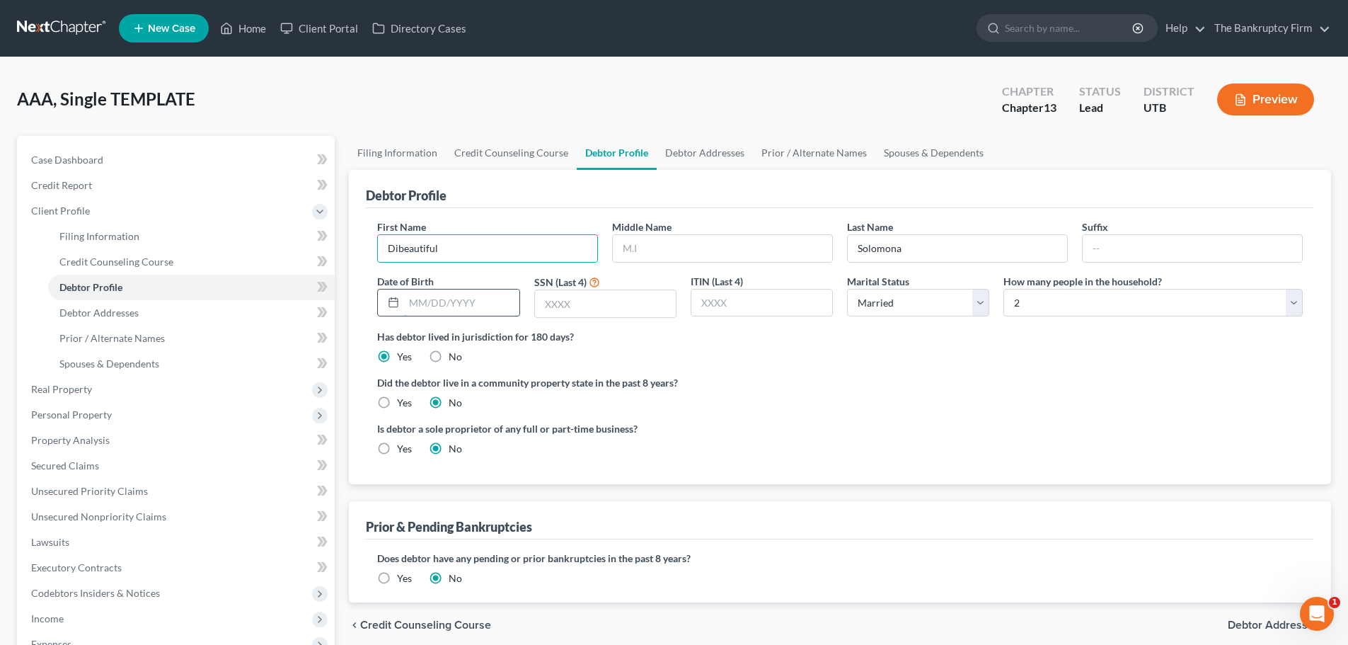
click at [411, 311] on input "text" at bounding box center [461, 302] width 115 height 27
type input "04/09/2005"
click at [620, 323] on div "First Name Dibeautiful Middle Name Last Name Solomona Suffix Date of Birth 04/0…" at bounding box center [840, 274] width 940 height 110
drag, startPoint x: 618, startPoint y: 296, endPoint x: 624, endPoint y: 316, distance: 20.8
click at [618, 296] on input "text" at bounding box center [605, 303] width 141 height 27
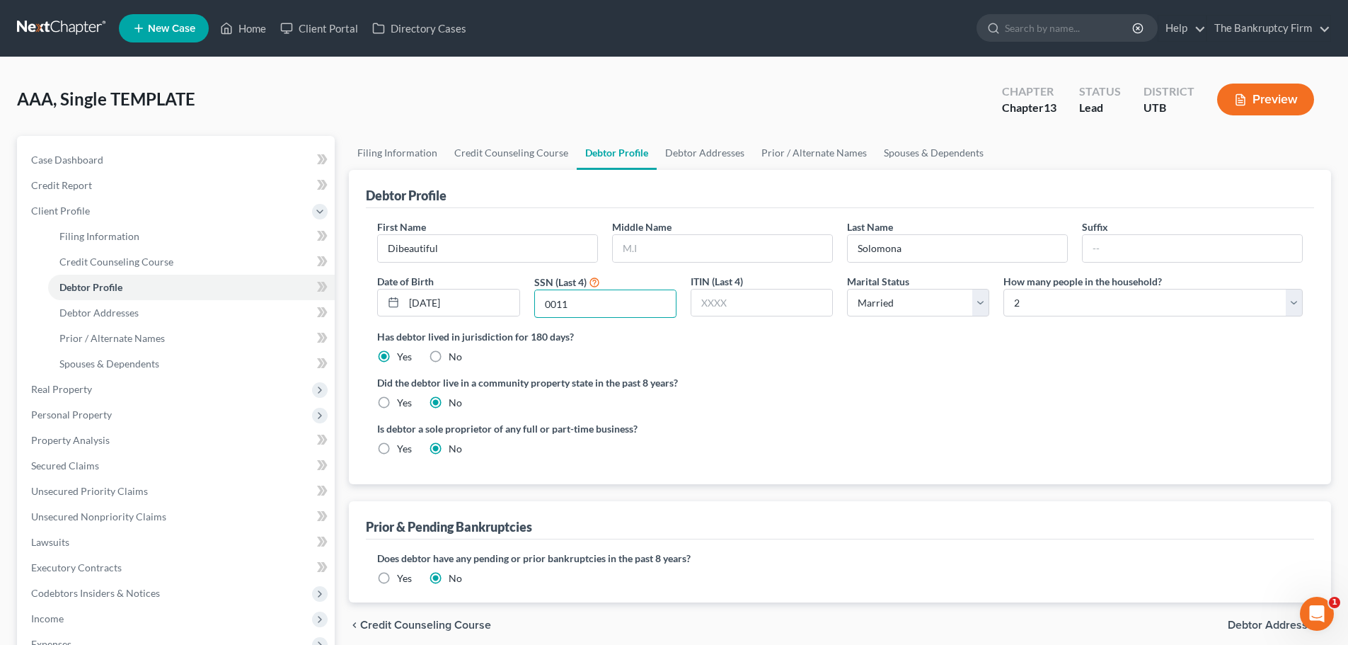
type input "0011"
click at [793, 412] on ng-include "First Name Dibeautiful Middle Name Last Name Solomona Suffix Date of Birth 04/0…" at bounding box center [839, 343] width 925 height 248
click at [906, 293] on select "Select Single Married Separated Divorced Widowed" at bounding box center [918, 303] width 142 height 28
select select "0"
click at [847, 289] on select "Select Single Married Separated Divorced Widowed" at bounding box center [918, 303] width 142 height 28
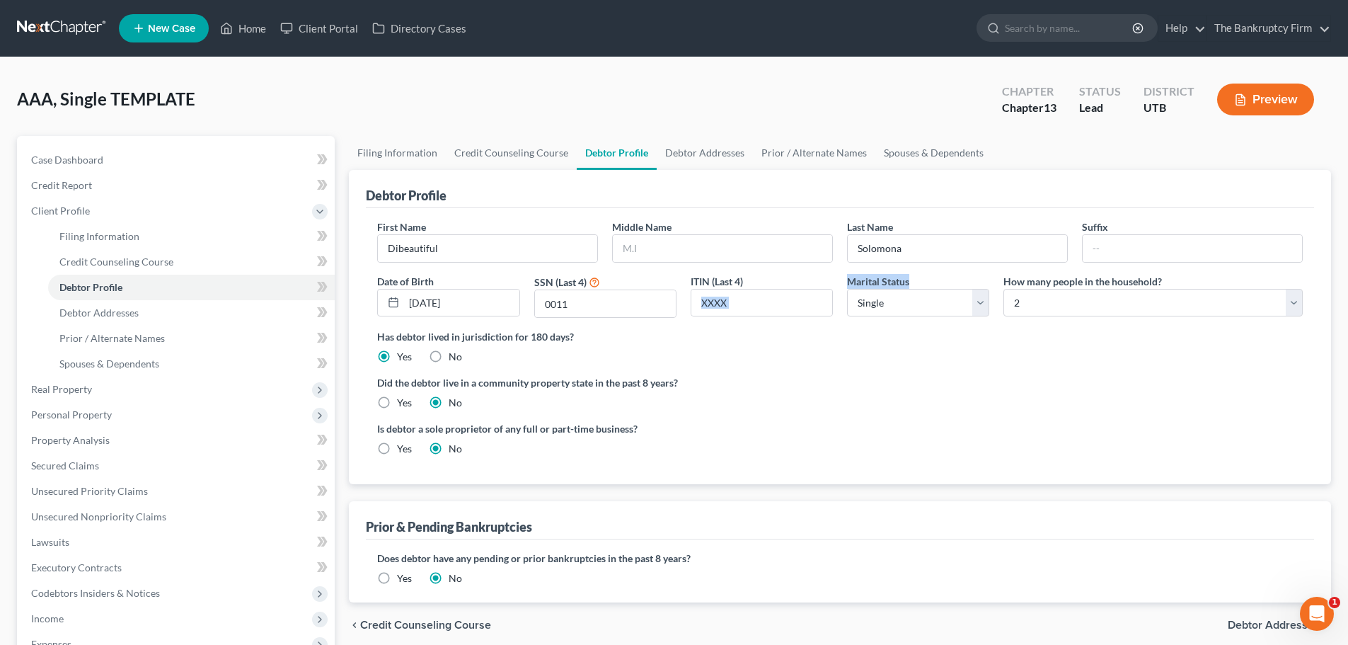
drag, startPoint x: 916, startPoint y: 279, endPoint x: 835, endPoint y: 281, distance: 81.4
click at [835, 281] on div "First Name Dibeautiful Middle Name Last Name Solomona Suffix Date of Birth 04/0…" at bounding box center [840, 274] width 940 height 110
click at [875, 307] on select "Select Single Married Separated Divorced Widowed" at bounding box center [918, 303] width 142 height 28
click at [1064, 395] on div "Did the debtor live in a community property state in the past 8 years? Yes No" at bounding box center [839, 392] width 925 height 35
click at [946, 306] on select "Select Single Married Separated Divorced Widowed" at bounding box center [918, 303] width 142 height 28
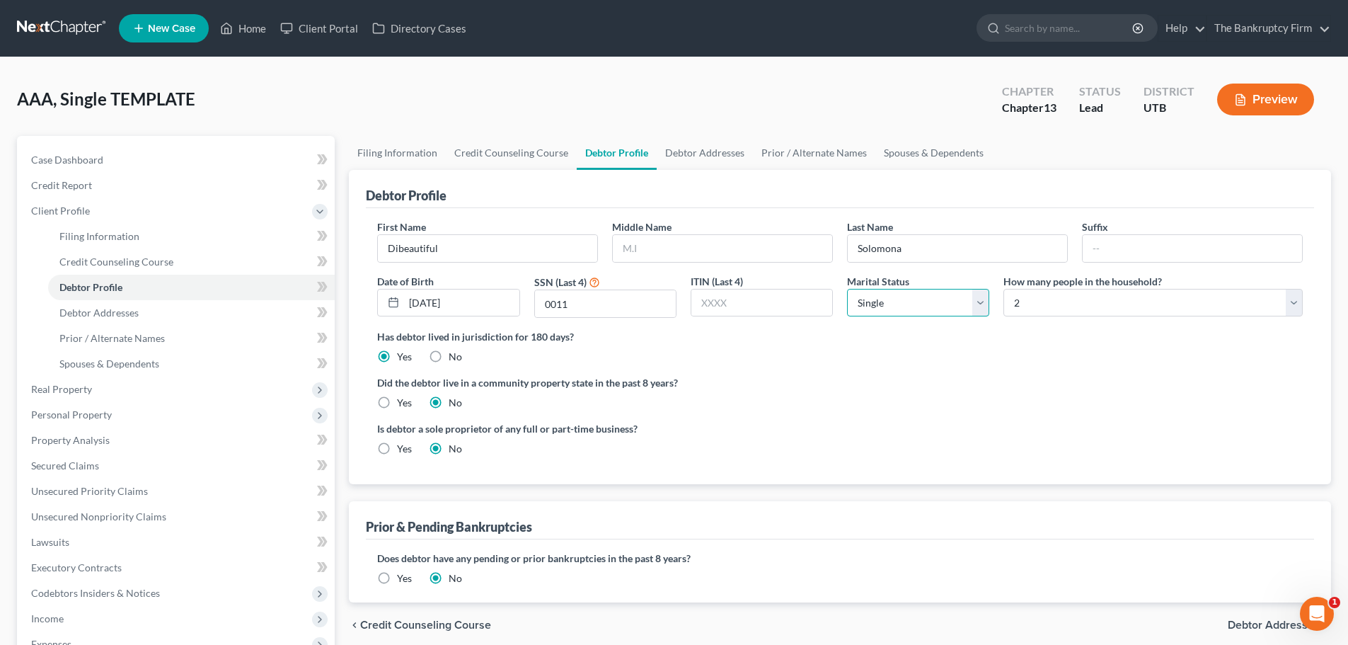
click at [847, 289] on select "Select Single Married Separated Divorced Widowed" at bounding box center [918, 303] width 142 height 28
click at [1049, 296] on select "Select 1 2 3 4 5 6 7 8 9 10 11 12 13 14 15 16 17 18 19 20" at bounding box center [1152, 303] width 299 height 28
select select "0"
click at [1003, 289] on select "Select 1 2 3 4 5 6 7 8 9 10 11 12 13 14 15 16 17 18 19 20" at bounding box center [1152, 303] width 299 height 28
click at [1024, 364] on div "Has debtor lived in jurisdiction for 180 days? Yes No Debtor must reside in jur…" at bounding box center [839, 346] width 925 height 35
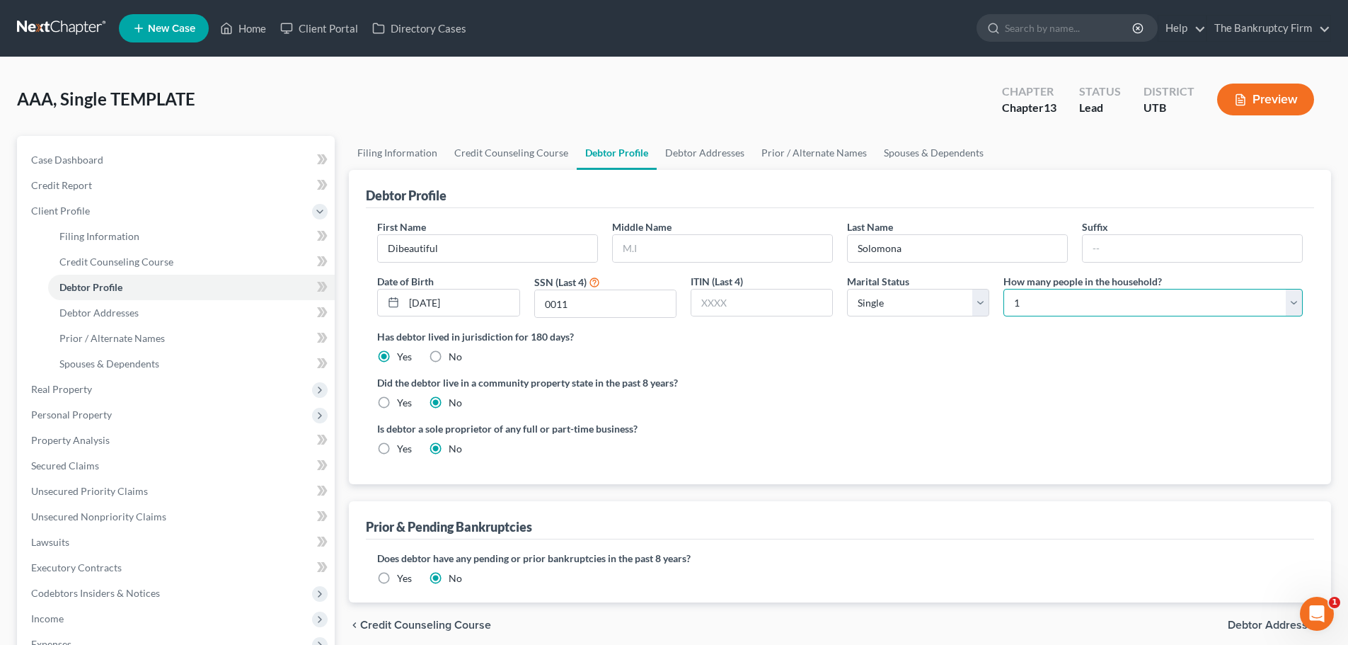
click at [1087, 311] on select "Select 1 2 3 4 5 6 7 8 9 10 11 12 13 14 15 16 17 18 19 20" at bounding box center [1152, 303] width 299 height 28
click at [1077, 333] on label "Has debtor lived in jurisdiction for 180 days?" at bounding box center [839, 336] width 925 height 15
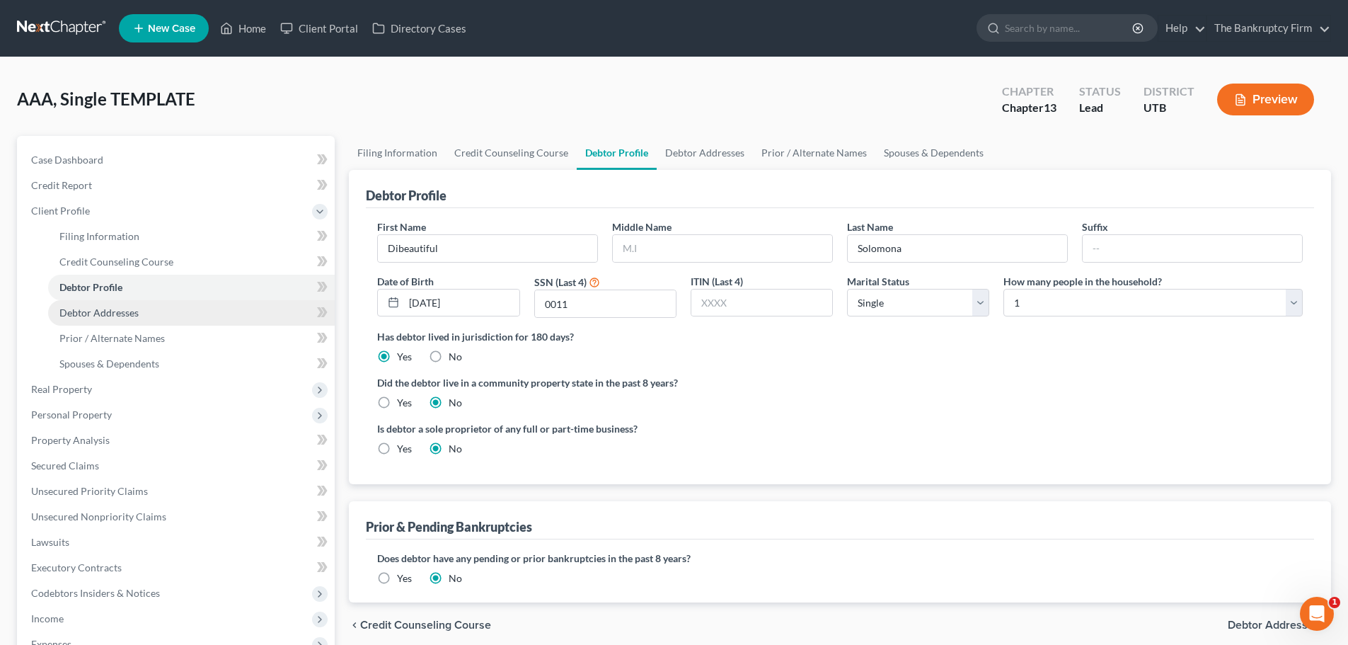
click at [154, 312] on link "Debtor Addresses" at bounding box center [191, 312] width 287 height 25
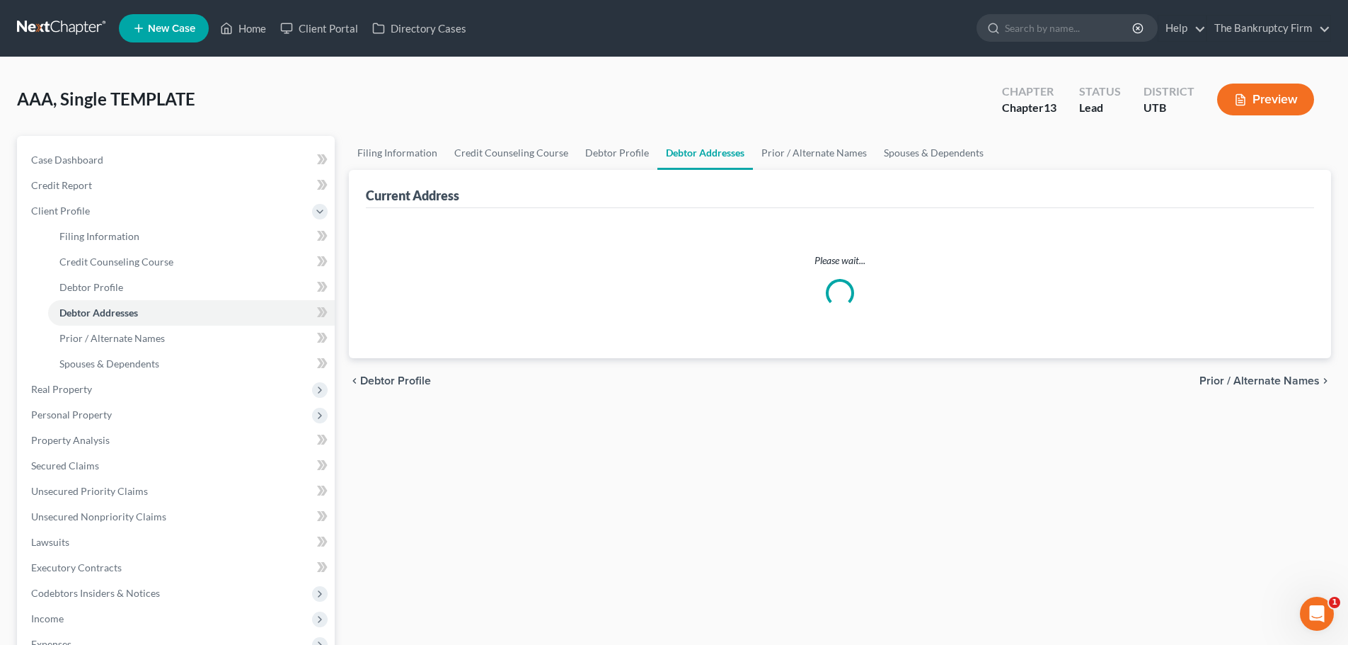
select select "0"
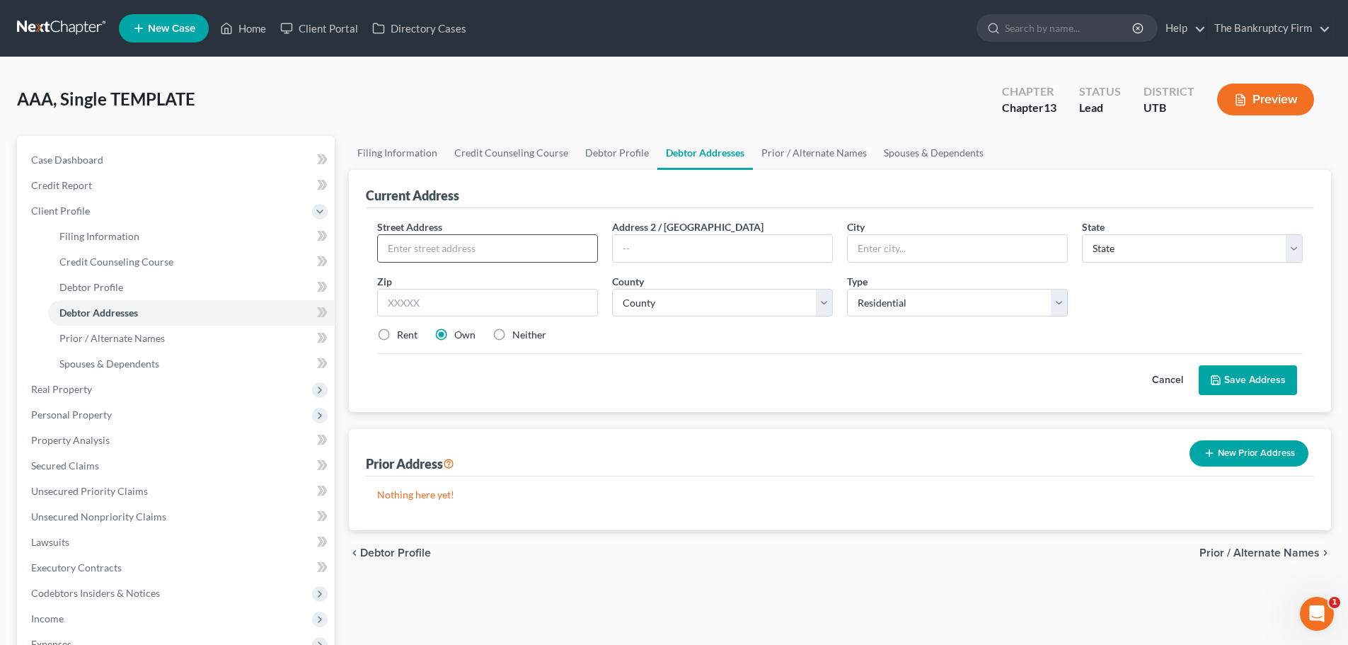
click at [417, 251] on input "text" at bounding box center [487, 248] width 219 height 27
type input "5710 Crestwood Dr"
click at [490, 298] on input "text" at bounding box center [487, 303] width 221 height 28
type input "84405"
click at [637, 362] on div "Cancel Save Address" at bounding box center [839, 374] width 925 height 42
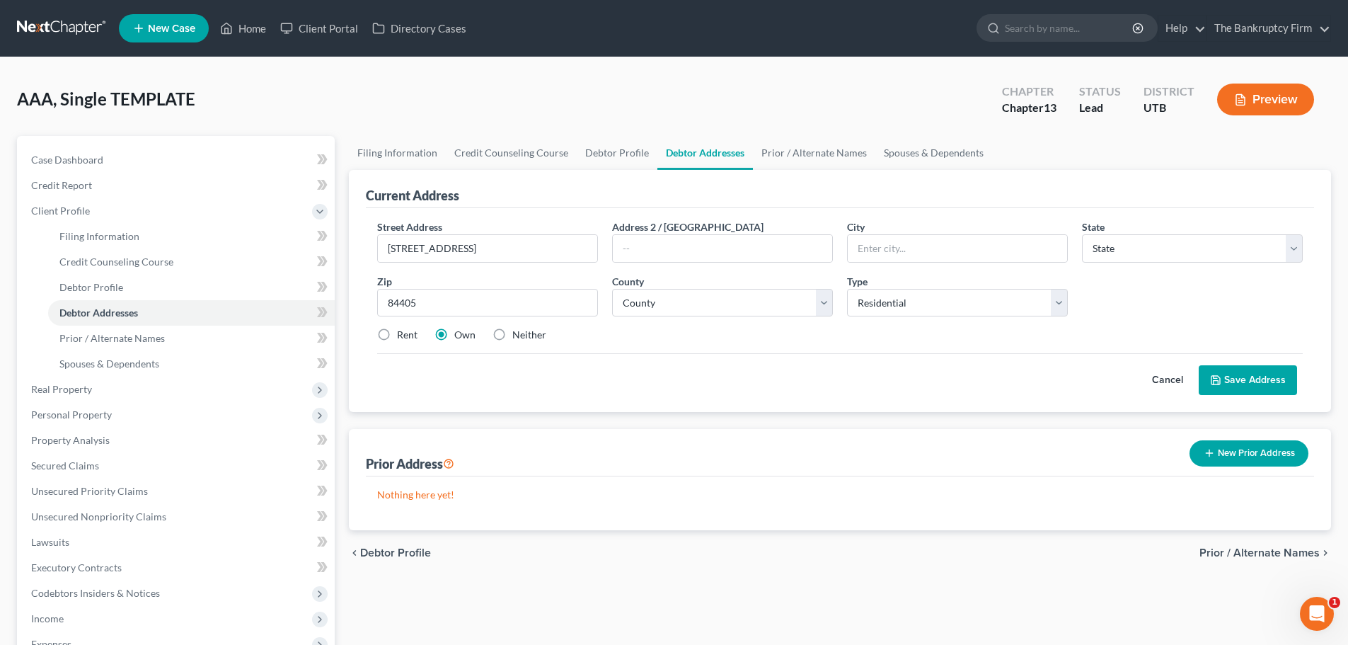
type input "Ogden"
select select "46"
click at [792, 248] on input "text" at bounding box center [722, 248] width 219 height 27
click at [746, 308] on select "County Beaver County Box Elder County Cache County Carbon County Daggett County…" at bounding box center [722, 303] width 221 height 28
select select "28"
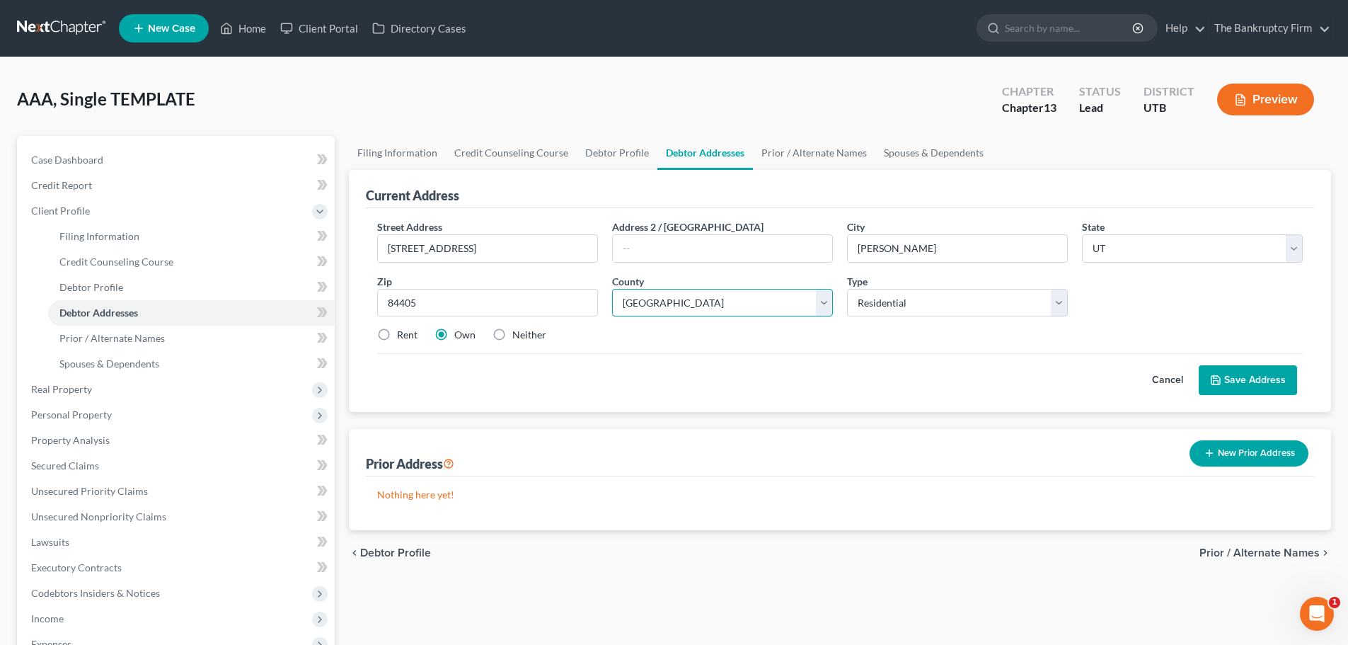
click at [612, 289] on select "County Beaver County Box Elder County Cache County Carbon County Daggett County…" at bounding box center [722, 303] width 221 height 28
click at [397, 342] on label "Rent" at bounding box center [407, 335] width 21 height 14
click at [403, 337] on input "Rent" at bounding box center [407, 332] width 9 height 9
radio input "true"
click at [1217, 378] on polyline at bounding box center [1215, 377] width 4 height 2
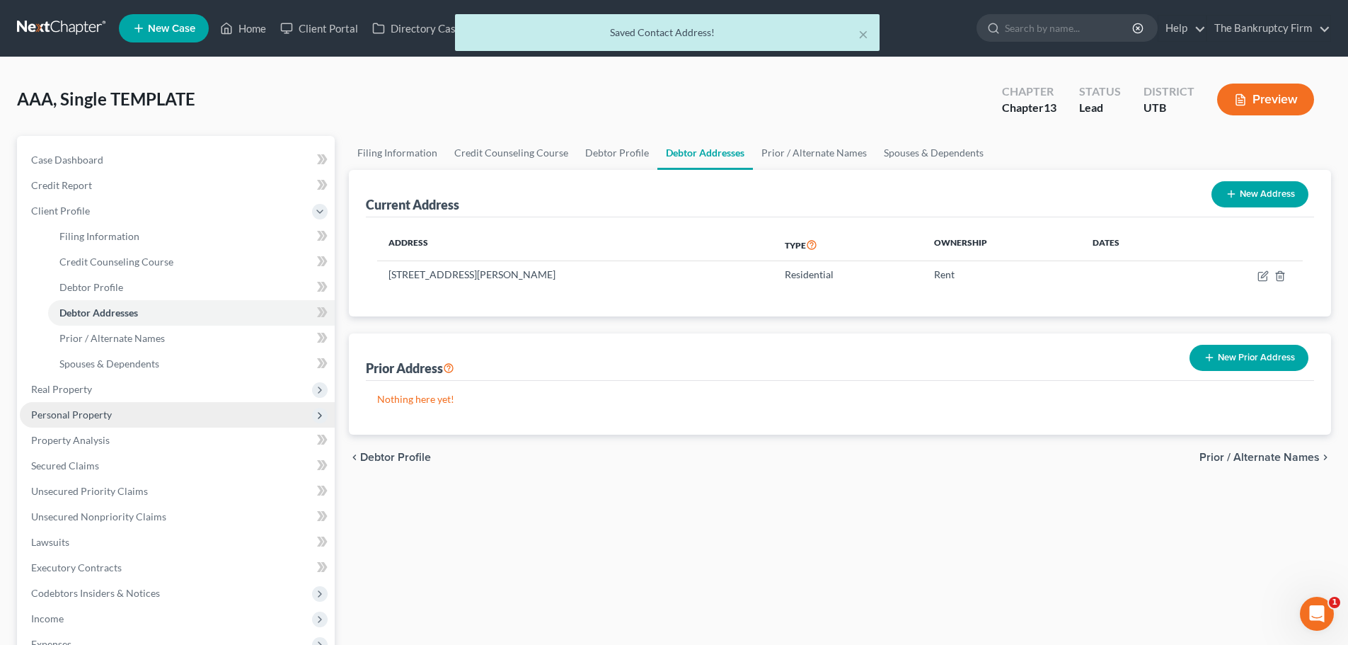
click at [150, 411] on span "Personal Property" at bounding box center [177, 414] width 315 height 25
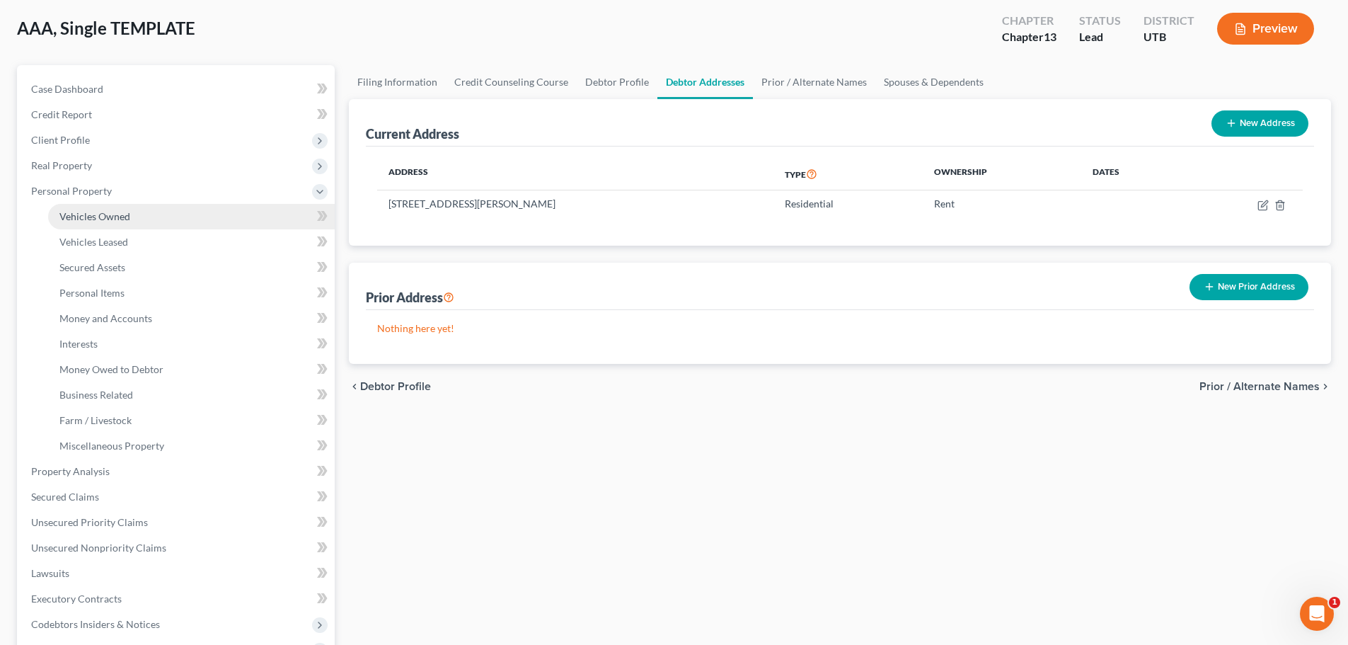
click at [165, 207] on link "Vehicles Owned" at bounding box center [191, 216] width 287 height 25
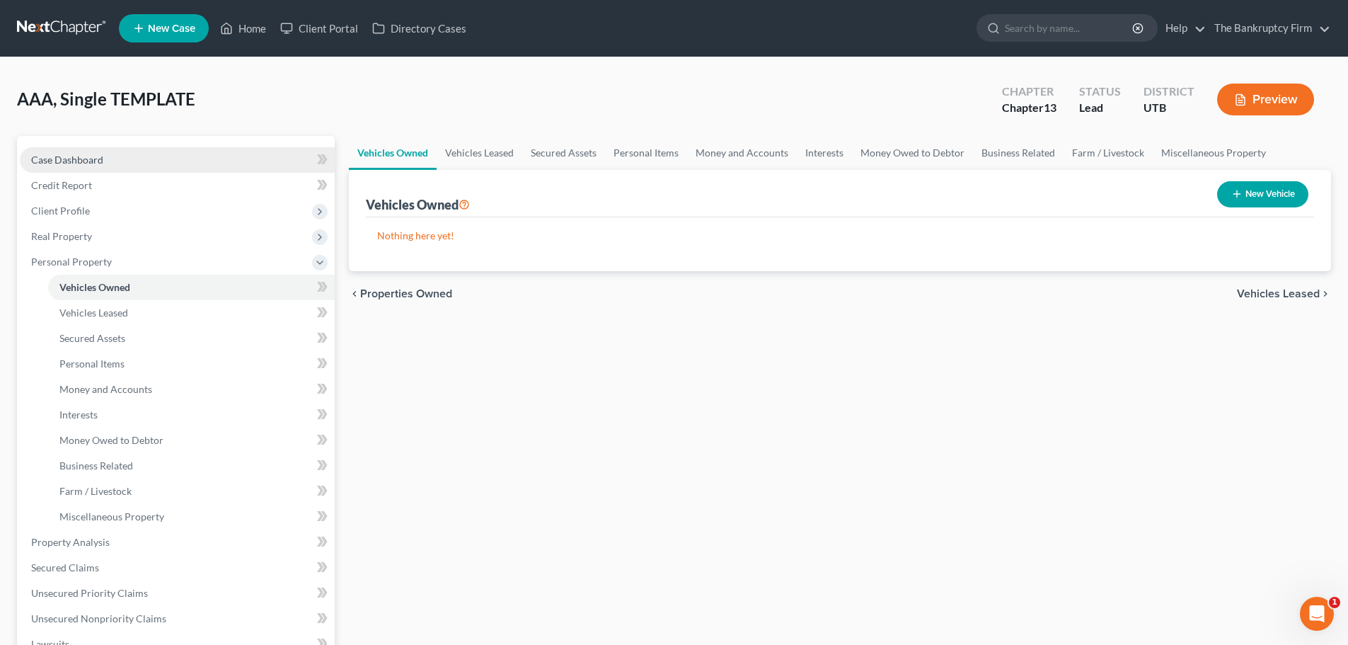
click at [158, 170] on link "Case Dashboard" at bounding box center [177, 159] width 315 height 25
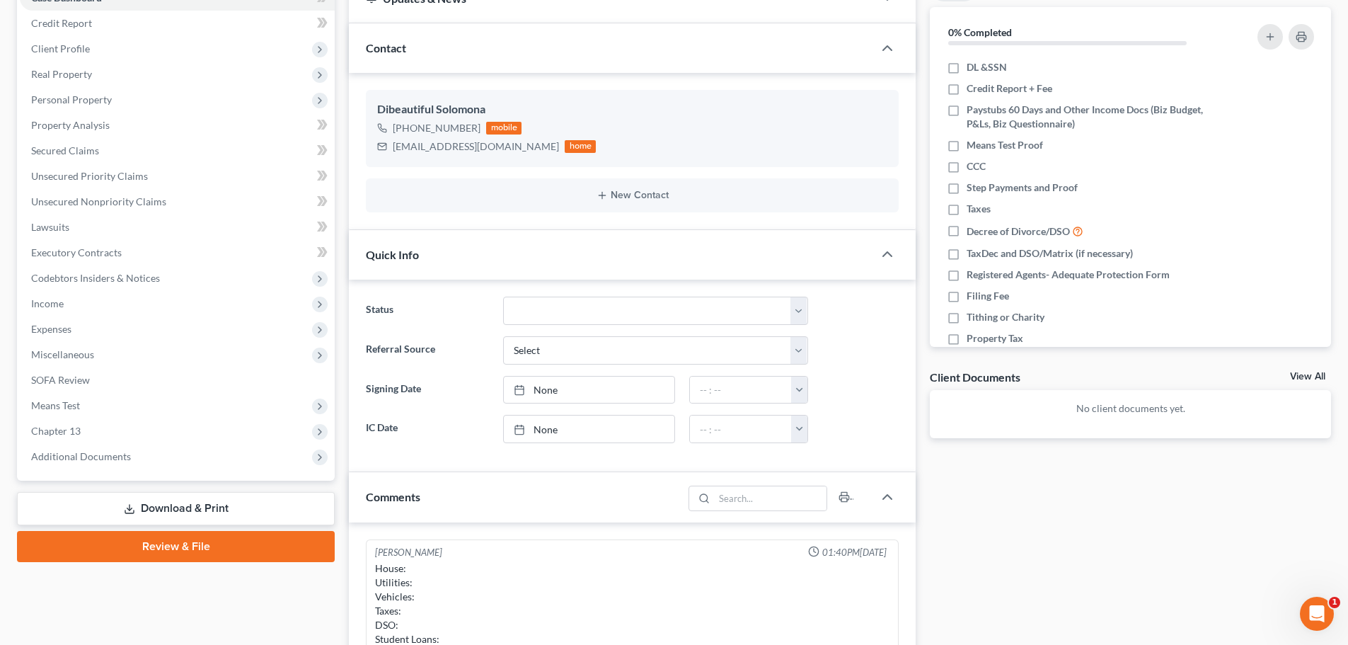
scroll to position [354, 0]
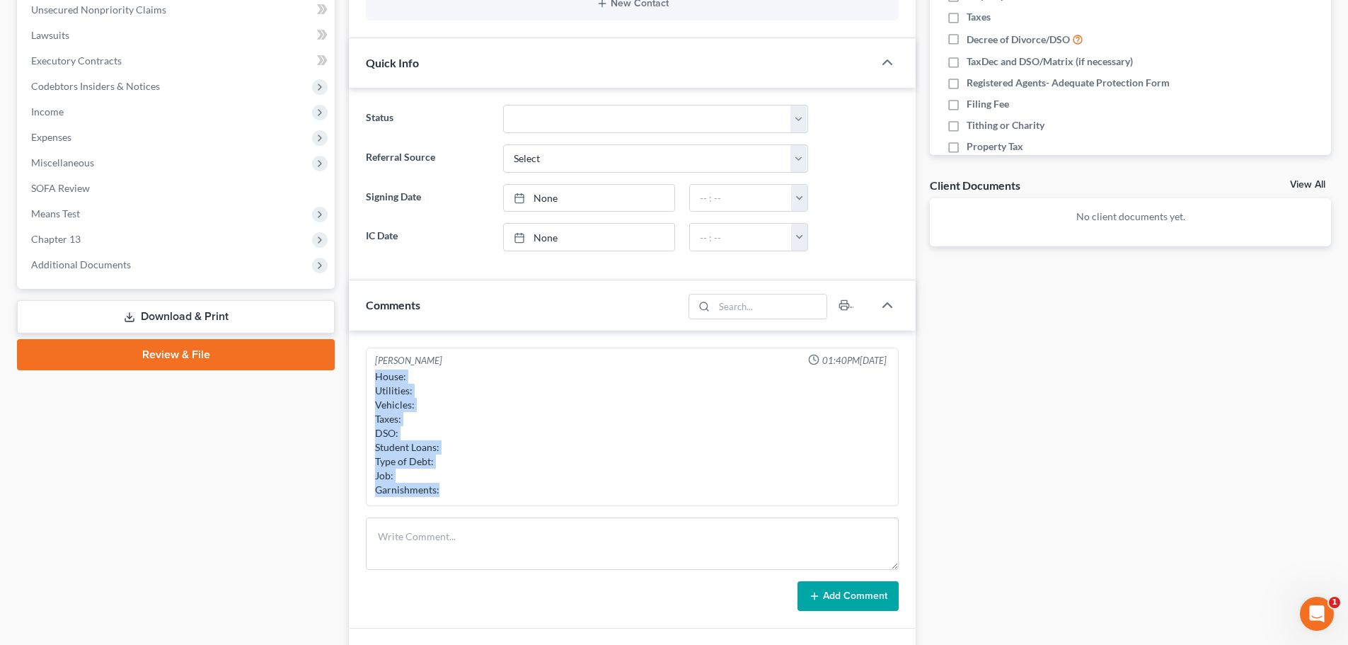
drag, startPoint x: 373, startPoint y: 370, endPoint x: 475, endPoint y: 487, distance: 155.5
click at [475, 487] on div "House: Utilities: Vehicles: Taxes: DSO: Student Loans: Type of Debt: Job: Garni…" at bounding box center [632, 432] width 520 height 133
copy div "House: Utilities: Vehicles: Taxes: DSO: Student Loans: Type of Debt: Job: Garni…"
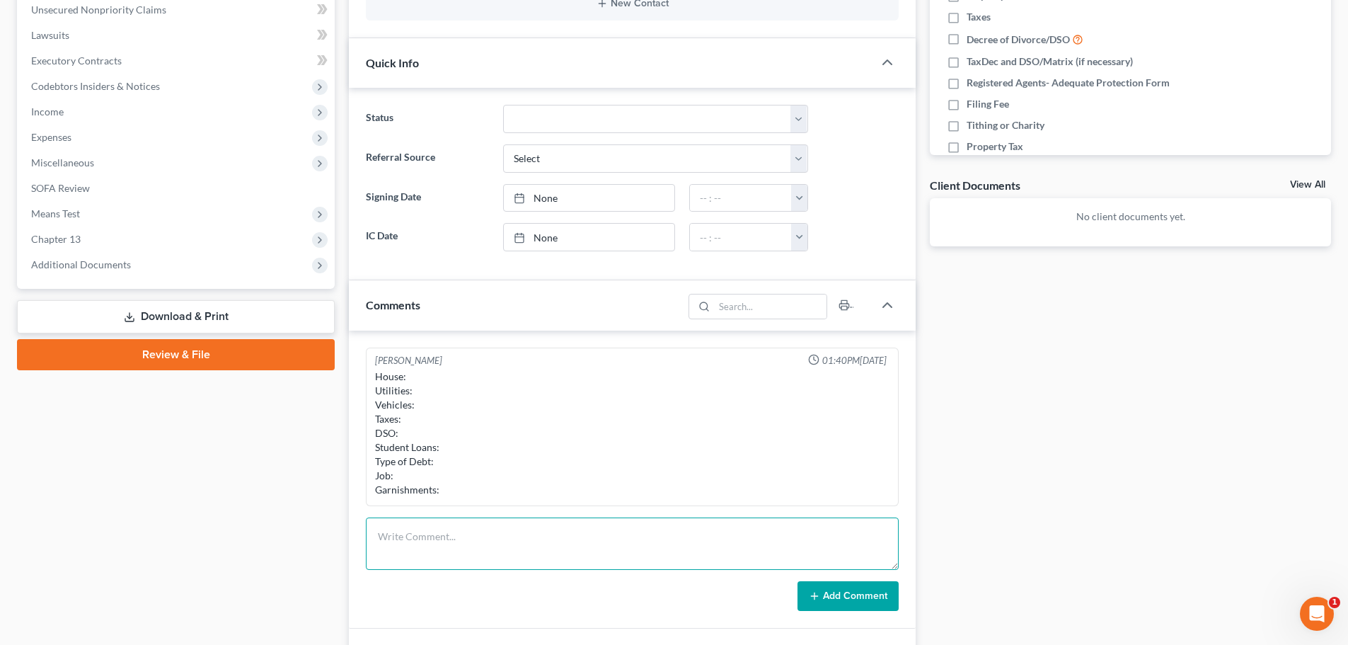
click at [533, 529] on textarea at bounding box center [632, 543] width 533 height 52
paste textarea "House: Utilities: Vehicles: Taxes: DSO: Student Loans: Type of Debt: Job: Garni…"
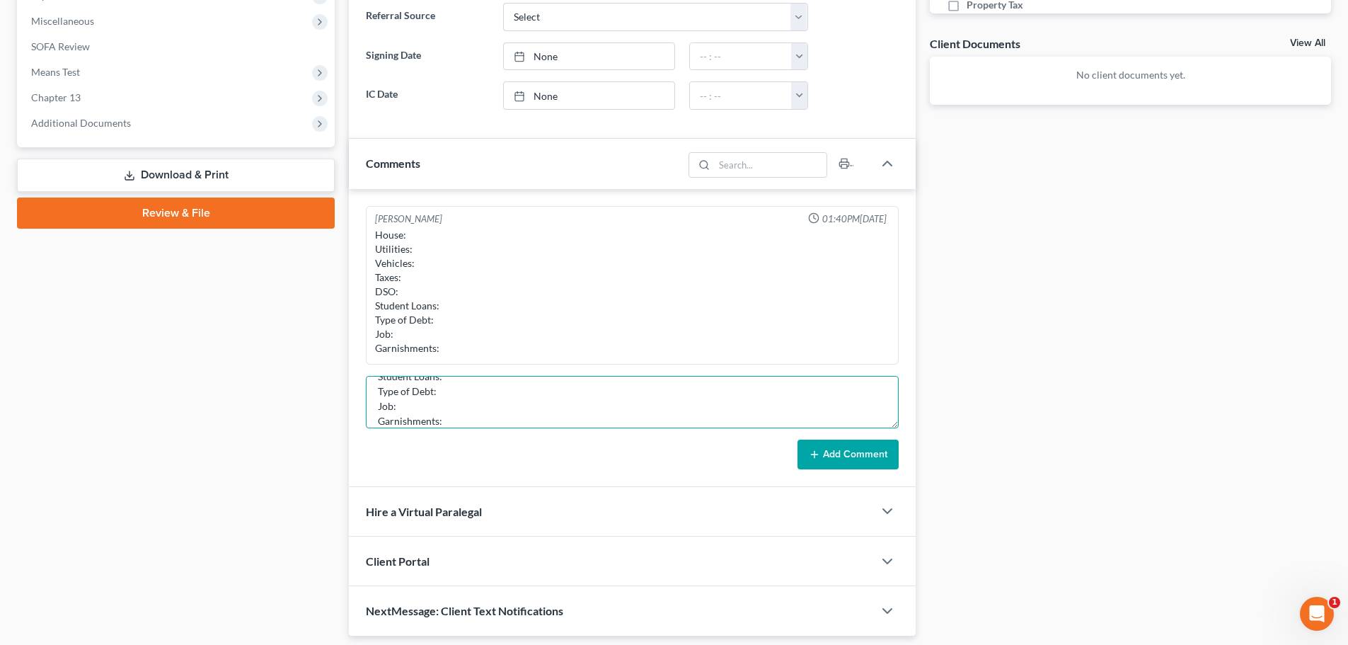
scroll to position [16, 0]
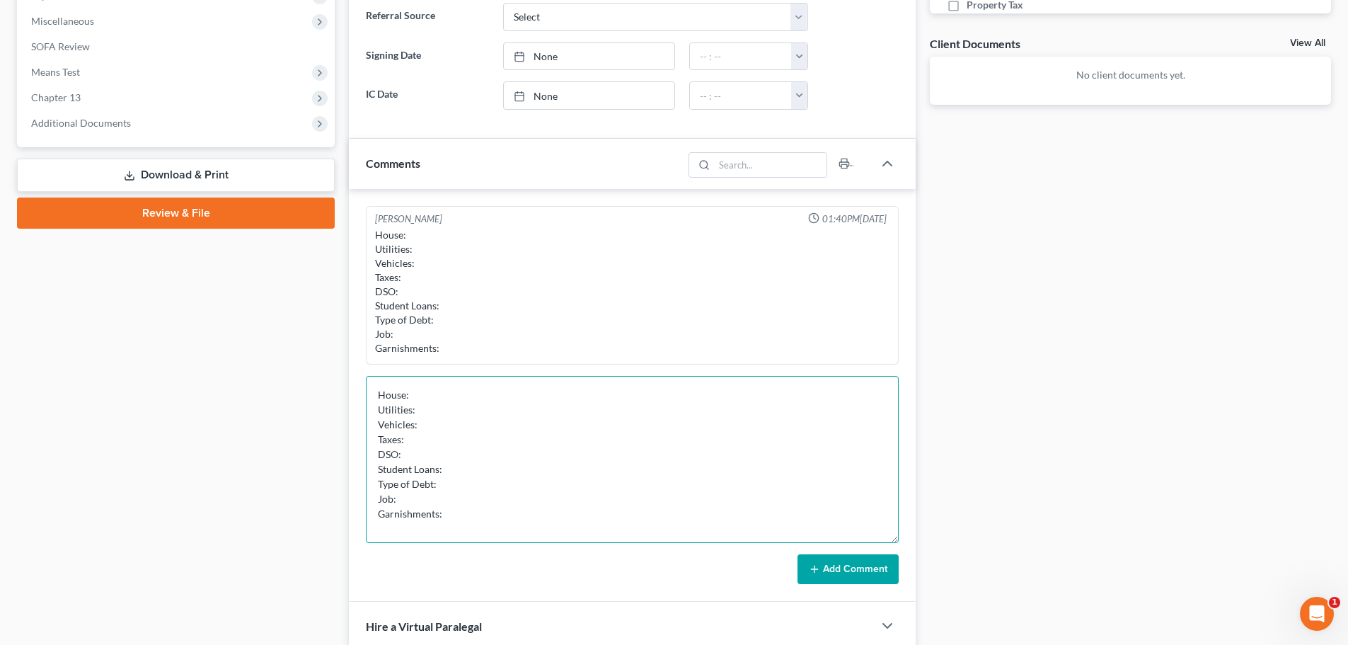
drag, startPoint x: 892, startPoint y: 422, endPoint x: 866, endPoint y: 537, distance: 117.6
click at [866, 537] on textarea "House: Utilities: Vehicles: Taxes: DSO: Student Loans: Type of Debt: Job: Garni…" at bounding box center [632, 459] width 533 height 167
click at [531, 398] on textarea "House: Utilities: Vehicles: Taxes: DSO: Student Loans: Type of Debt: Job: Garni…" at bounding box center [632, 459] width 533 height 167
click at [538, 396] on textarea "House: Rent ($600 Utilities: Vehicles: Taxes: DSO: Student Loans: Type of Debt:…" at bounding box center [632, 459] width 533 height 167
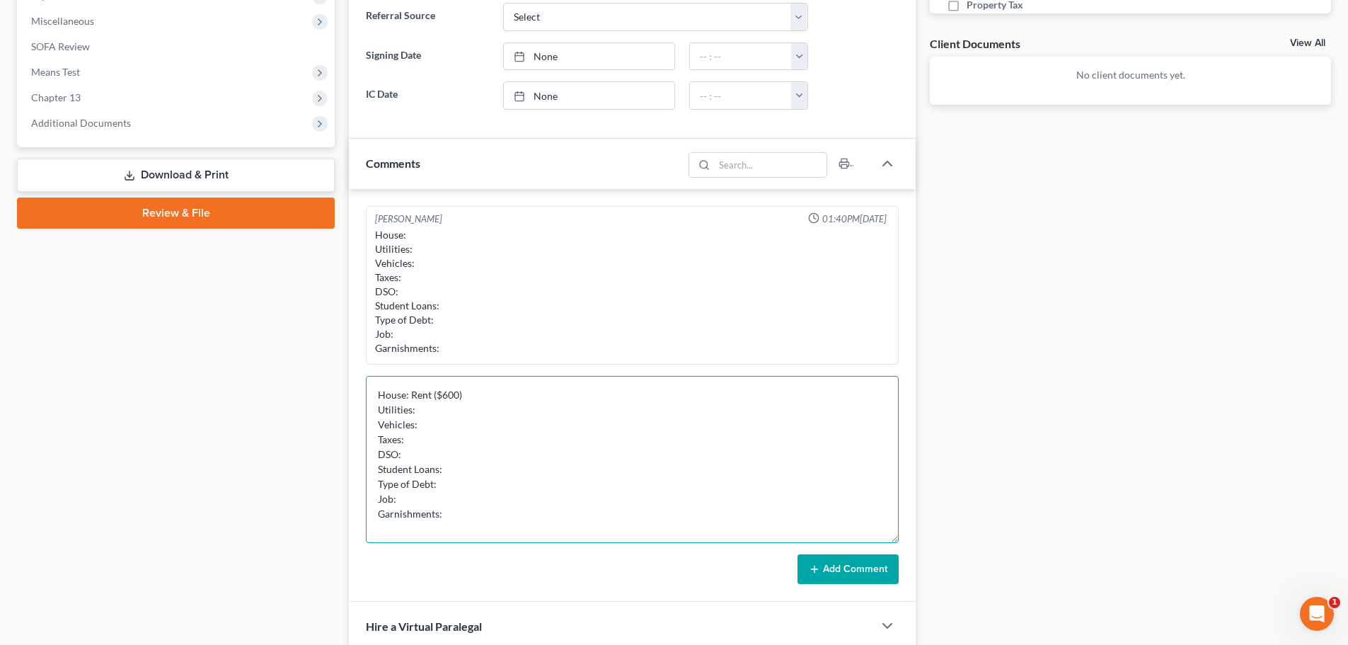
click at [507, 417] on textarea "House: Rent ($600) Utilities: Vehicles: Taxes: DSO: Student Loans: Type of Debt…" at bounding box center [632, 459] width 533 height 167
click at [517, 407] on textarea "House: Rent ($600) Utilities: Vehicles: Taxes: DSO: Student Loans: Type of Debt…" at bounding box center [632, 459] width 533 height 167
click at [502, 422] on textarea "House: Rent ($600) Utilities: No Vehicles: Taxes: DSO: Student Loans: Type of D…" at bounding box center [632, 459] width 533 height 167
click at [449, 414] on textarea "House: Rent ($600) Utilities: No Vehicles: Taxes: DSO: Student Loans: Type of D…" at bounding box center [632, 459] width 533 height 167
click at [441, 420] on textarea "House: Rent ($600) Utilities: No Vehicles: Taxes: DSO: Student Loans: Type of D…" at bounding box center [632, 459] width 533 height 167
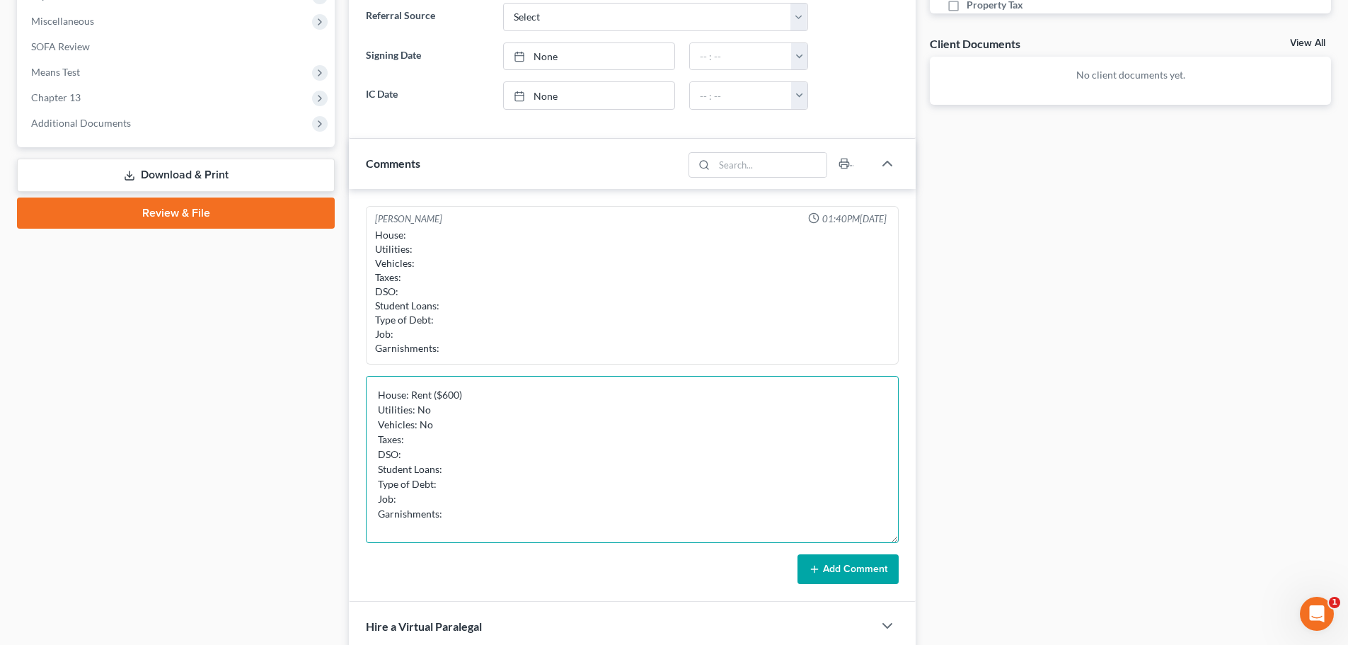
click at [432, 432] on textarea "House: Rent ($600) Utilities: No Vehicles: No Taxes: DSO: Student Loans: Type o…" at bounding box center [632, 459] width 533 height 167
click at [416, 452] on textarea "House: Rent ($600) Utilities: No Vehicles: No Taxes: Filed all, no back DSO: St…" at bounding box center [632, 459] width 533 height 167
click at [496, 470] on textarea "House: Rent ($600) Utilities: No Vehicles: No Taxes: Filed all, no back DSO: No…" at bounding box center [632, 459] width 533 height 167
click at [500, 486] on textarea "House: Rent ($600) Utilities: No Vehicles: No Taxes: Filed all, no back DSO: No…" at bounding box center [632, 459] width 533 height 167
click at [483, 502] on textarea "House: Rent ($600) Utilities: No Vehicles: No Taxes: Filed all, no back DSO: No…" at bounding box center [632, 459] width 533 height 167
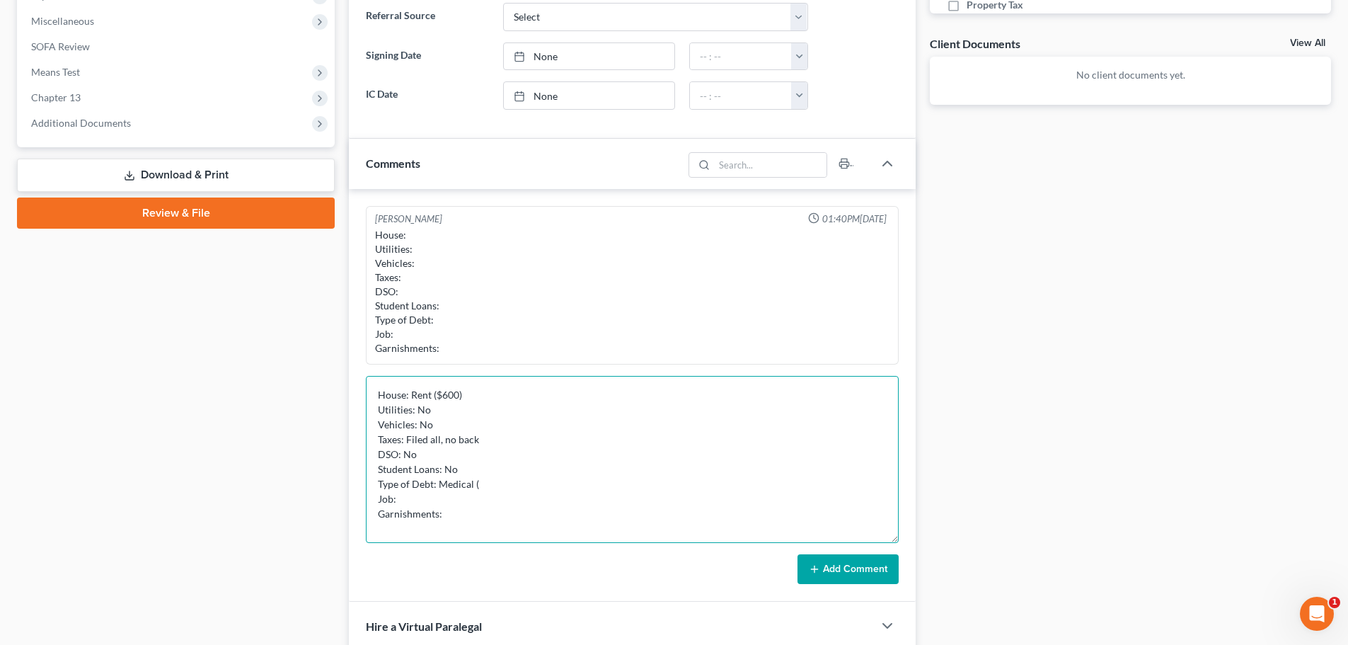
click at [495, 489] on textarea "House: Rent ($600) Utilities: No Vehicles: No Taxes: Filed all, no back DSO: No…" at bounding box center [632, 459] width 533 height 167
click at [480, 500] on textarea "House: Rent ($600) Utilities: No Vehicles: No Taxes: Filed all, no back DSO: No…" at bounding box center [632, 459] width 533 height 167
click at [480, 502] on textarea "House: Rent ($600) Utilities: No Vehicles: No Taxes: Filed all, no back DSO: No…" at bounding box center [632, 459] width 533 height 167
click at [484, 519] on textarea "House: Rent ($600) Utilities: No Vehicles: No Taxes: Filed all, no back DSO: No…" at bounding box center [632, 459] width 533 height 167
click at [569, 498] on textarea "House: Rent ($600) Utilities: No Vehicles: No Taxes: Filed all, no back DSO: No…" at bounding box center [632, 459] width 533 height 167
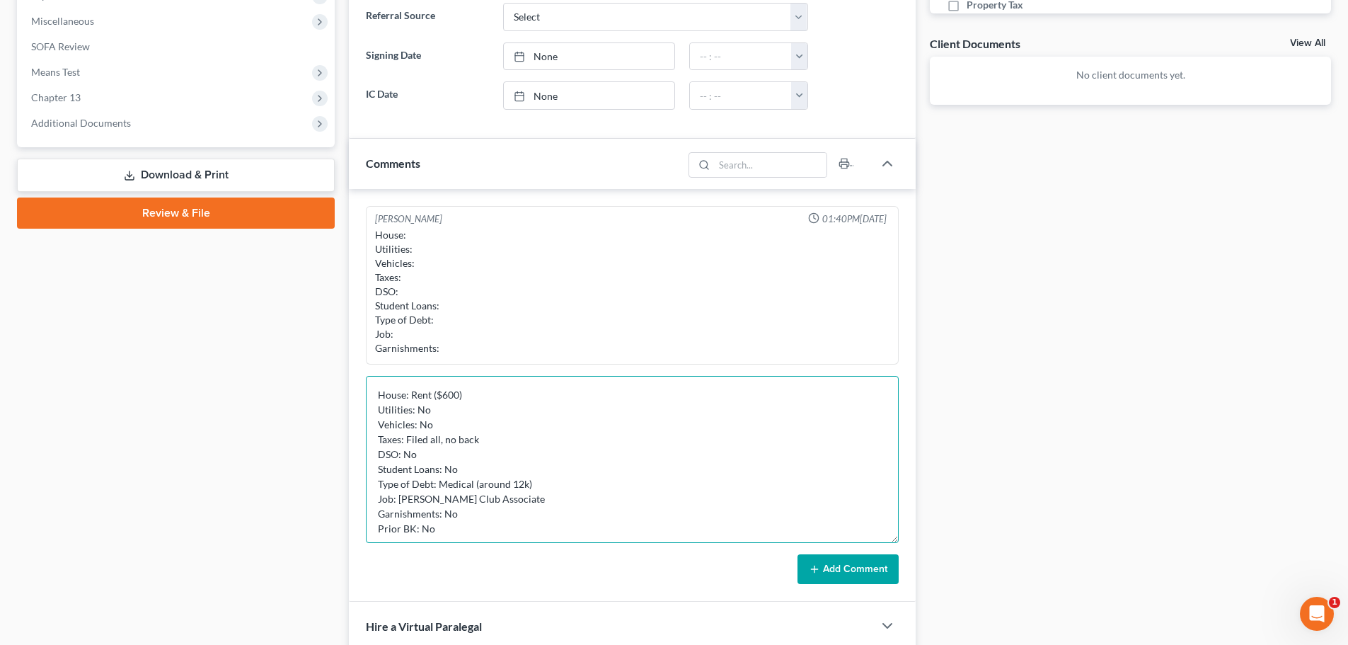
click at [404, 502] on textarea "House: Rent ($600) Utilities: No Vehicles: No Taxes: Filed all, no back DSO: No…" at bounding box center [632, 459] width 533 height 167
click at [420, 503] on textarea "House: Rent ($600) Utilities: No Vehicles: No Taxes: Filed all, no back DSO: No…" at bounding box center [632, 459] width 533 height 167
click at [415, 500] on textarea "House: Rent ($600) Utilities: No Vehicles: No Taxes: Filed all, no back DSO: No…" at bounding box center [632, 459] width 533 height 167
click at [555, 515] on textarea "House: Rent ($600) Utilities: No Vehicles: No Taxes: Filed all, no back DSO: No…" at bounding box center [632, 459] width 533 height 167
type textarea "House: Rent ($600) Utilities: No Vehicles: No Taxes: Filed all, no back DSO: No…"
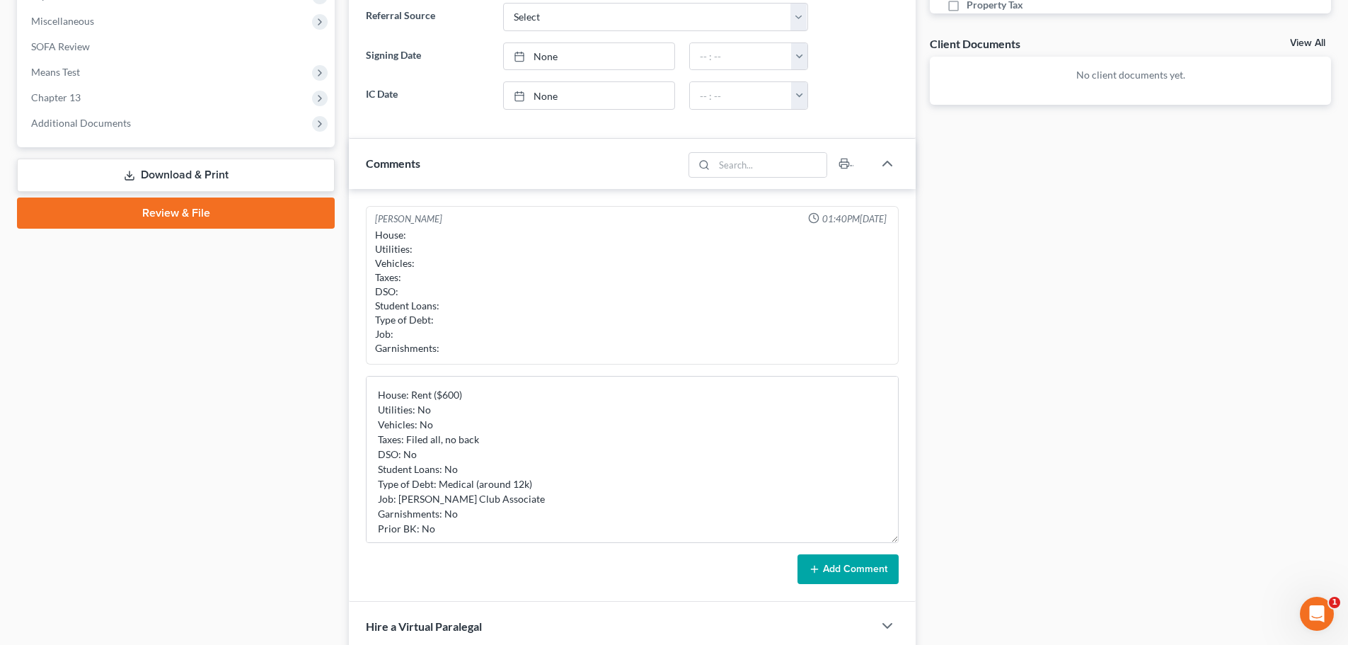
click at [829, 580] on button "Add Comment" at bounding box center [847, 569] width 101 height 30
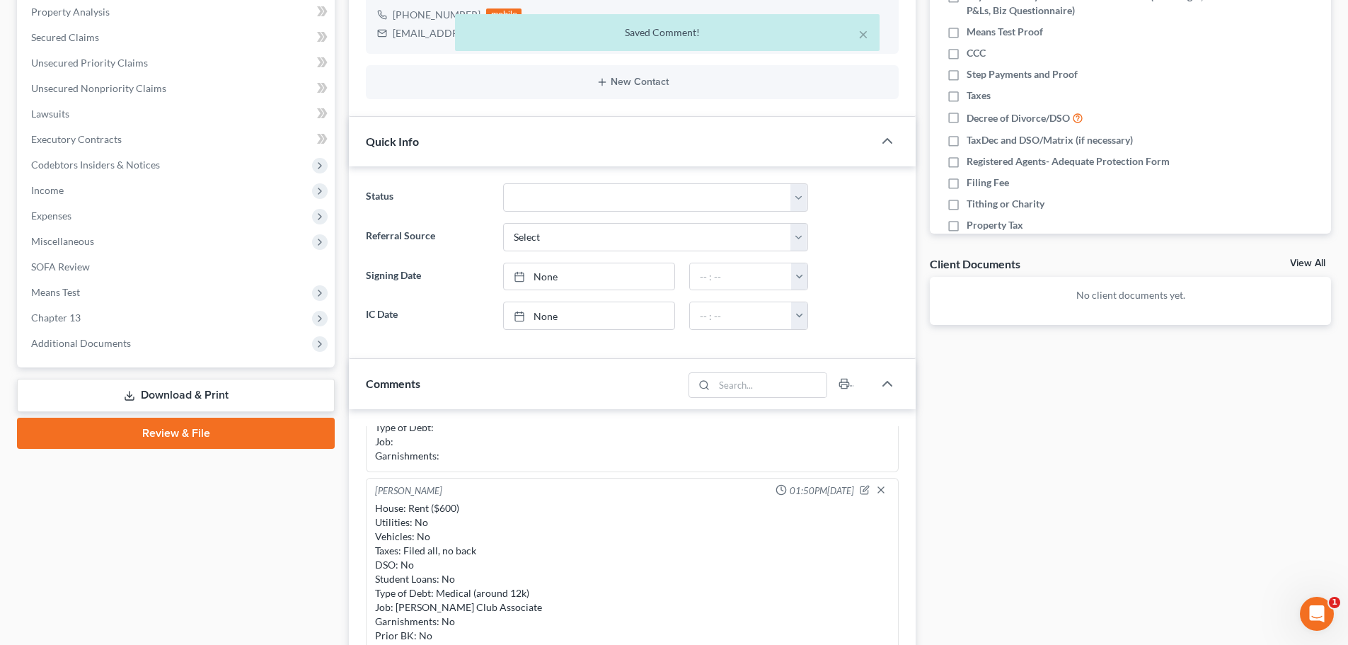
scroll to position [142, 0]
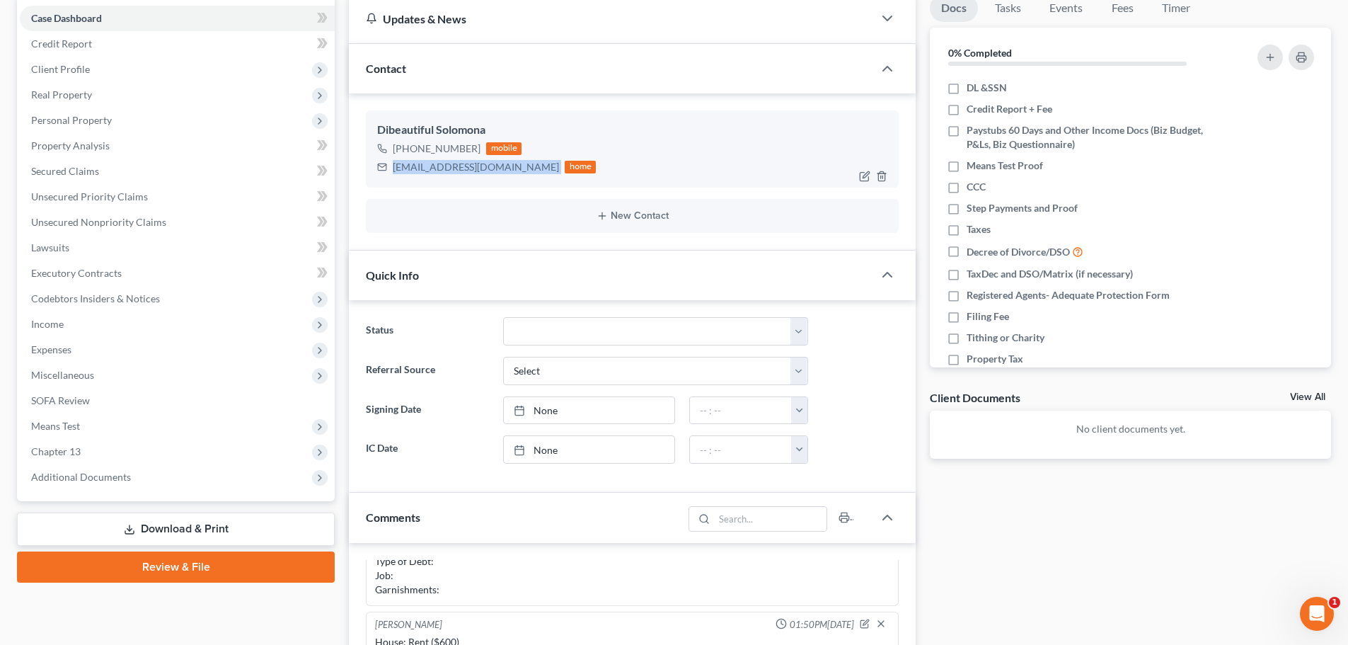
drag, startPoint x: 391, startPoint y: 168, endPoint x: 519, endPoint y: 173, distance: 128.2
click at [519, 173] on div "dbsolomona09@gmail.com home" at bounding box center [486, 167] width 219 height 18
copy div "[EMAIL_ADDRESS][DOMAIN_NAME]"
drag, startPoint x: 406, startPoint y: 150, endPoint x: 478, endPoint y: 150, distance: 72.2
click at [478, 150] on div "+1 (385) 408-3920 mobile" at bounding box center [486, 148] width 219 height 18
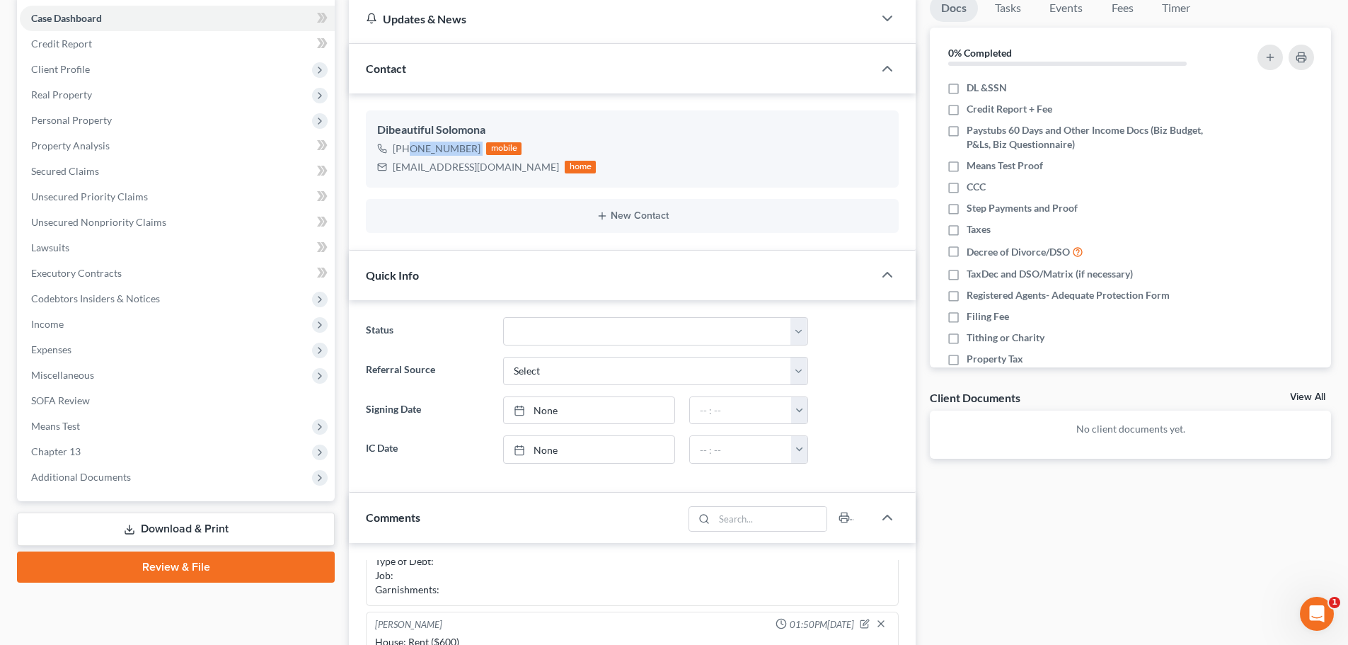
copy div "(385) 408-3920"
click at [132, 74] on span "Client Profile" at bounding box center [177, 69] width 315 height 25
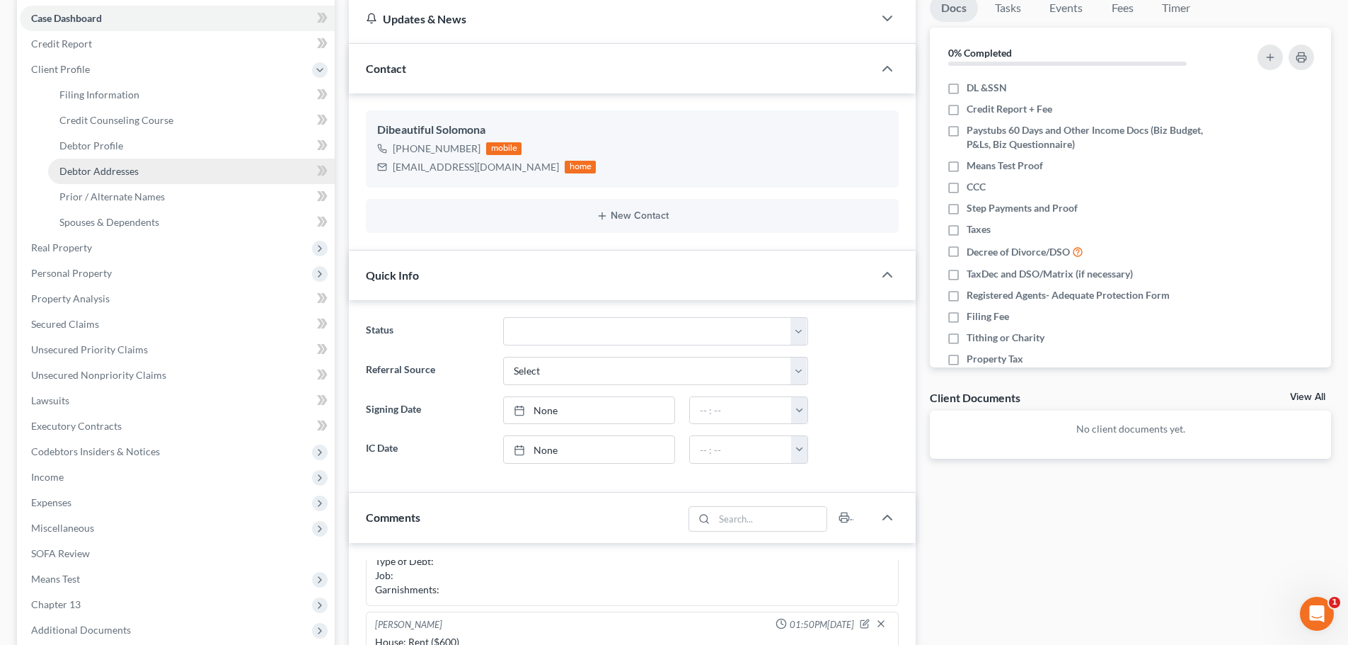
click at [103, 166] on span "Debtor Addresses" at bounding box center [98, 171] width 79 height 12
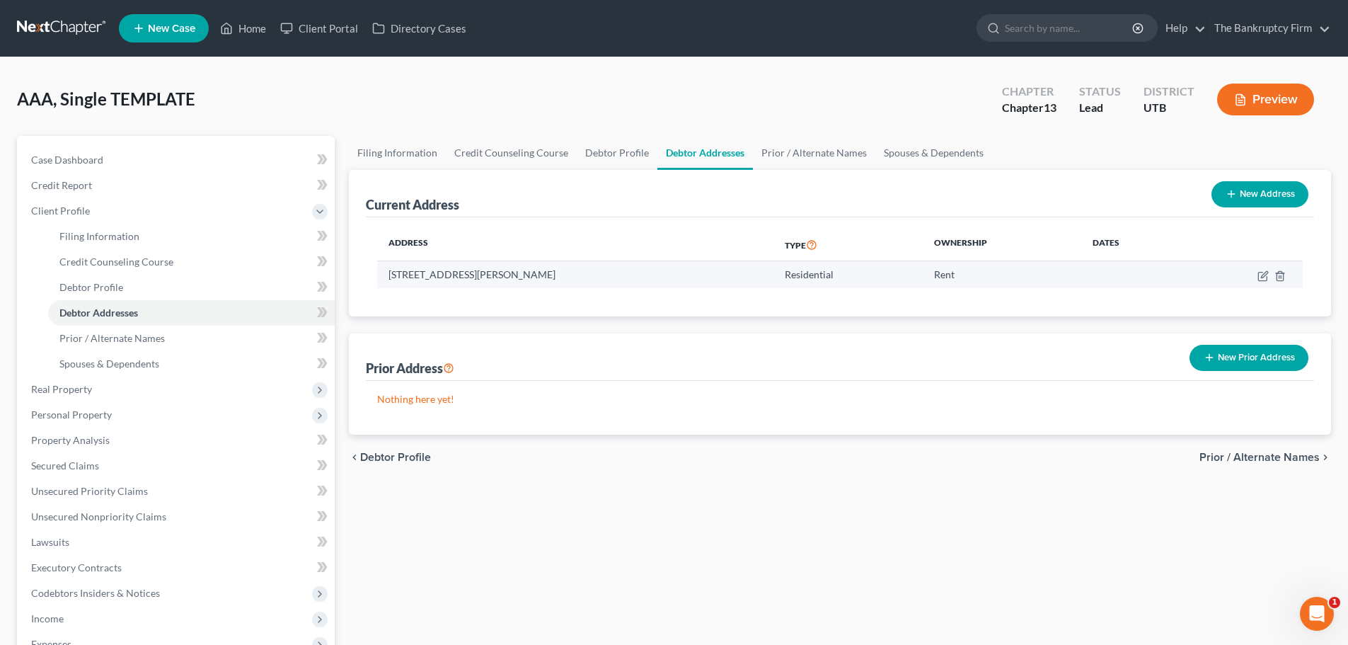
drag, startPoint x: 381, startPoint y: 275, endPoint x: 567, endPoint y: 264, distance: 186.4
click at [567, 264] on td "[STREET_ADDRESS][PERSON_NAME]" at bounding box center [575, 274] width 396 height 27
copy td "[STREET_ADDRESS][PERSON_NAME]"
click at [616, 301] on div "Address Type Ownership Dates 5710 Crestwood Dr, Ogden, UT 84405 Residential Rent" at bounding box center [840, 266] width 948 height 99
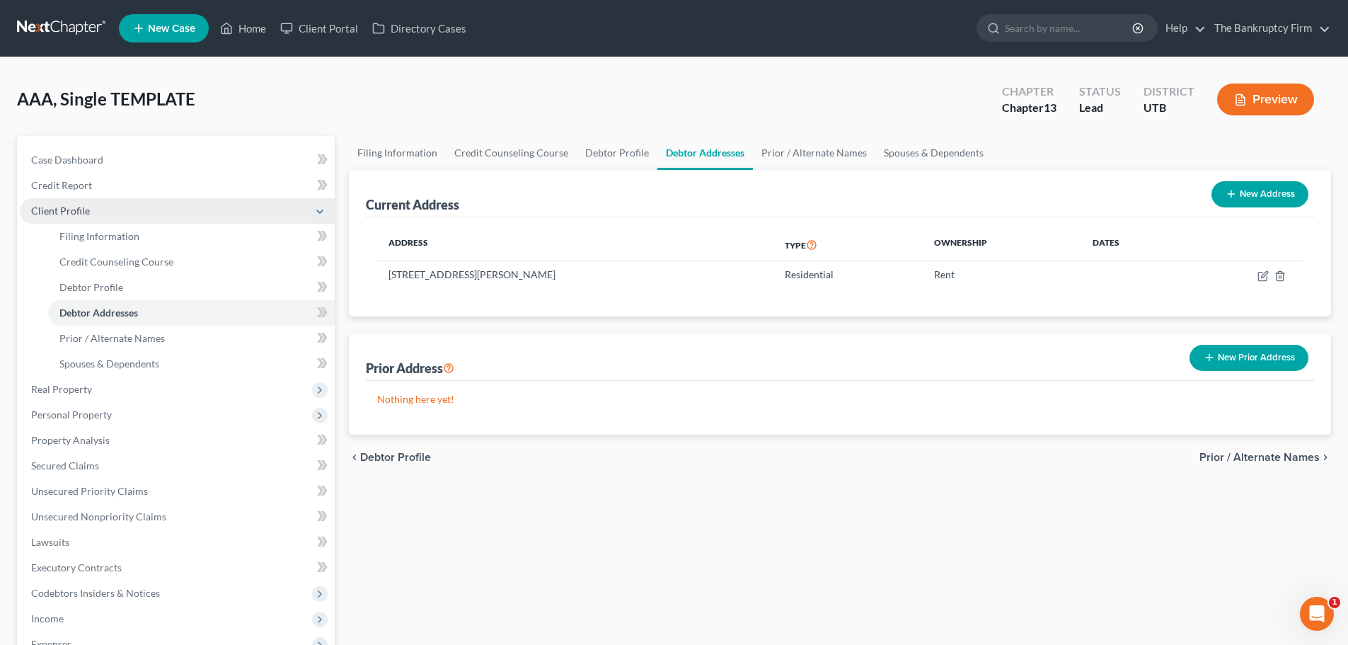
click at [154, 214] on span "Client Profile" at bounding box center [177, 210] width 315 height 25
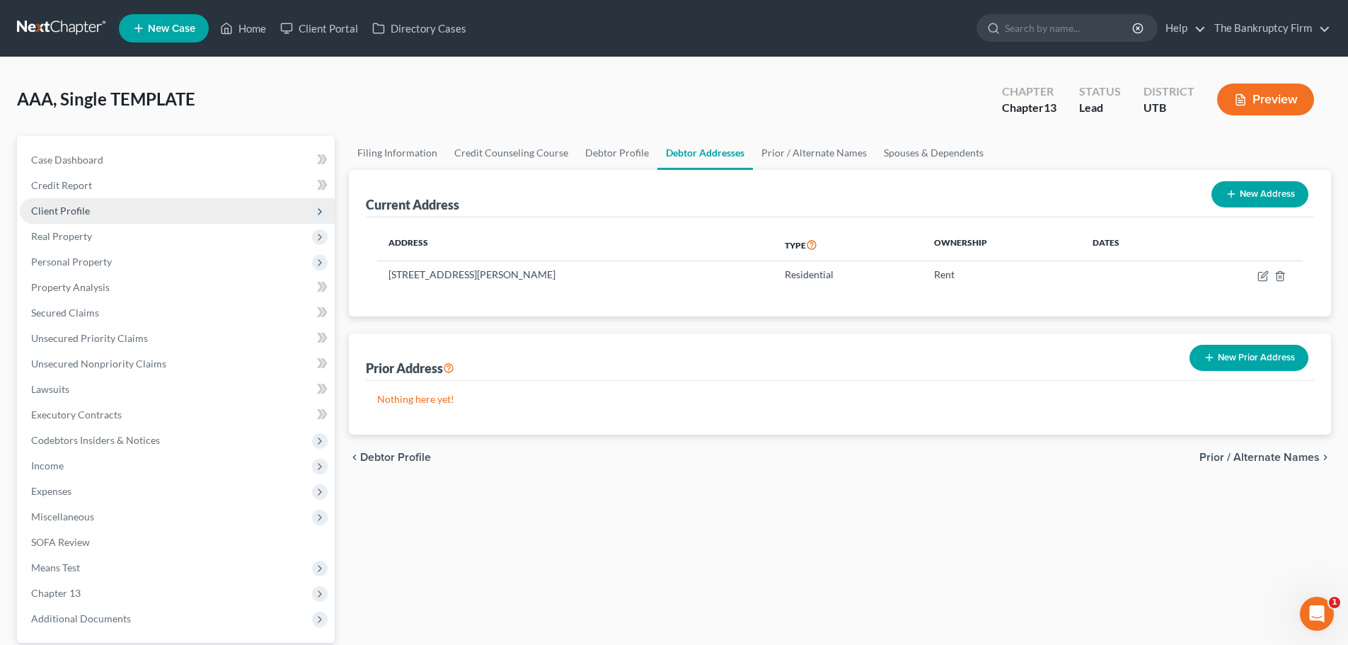
click at [154, 214] on span "Client Profile" at bounding box center [177, 210] width 315 height 25
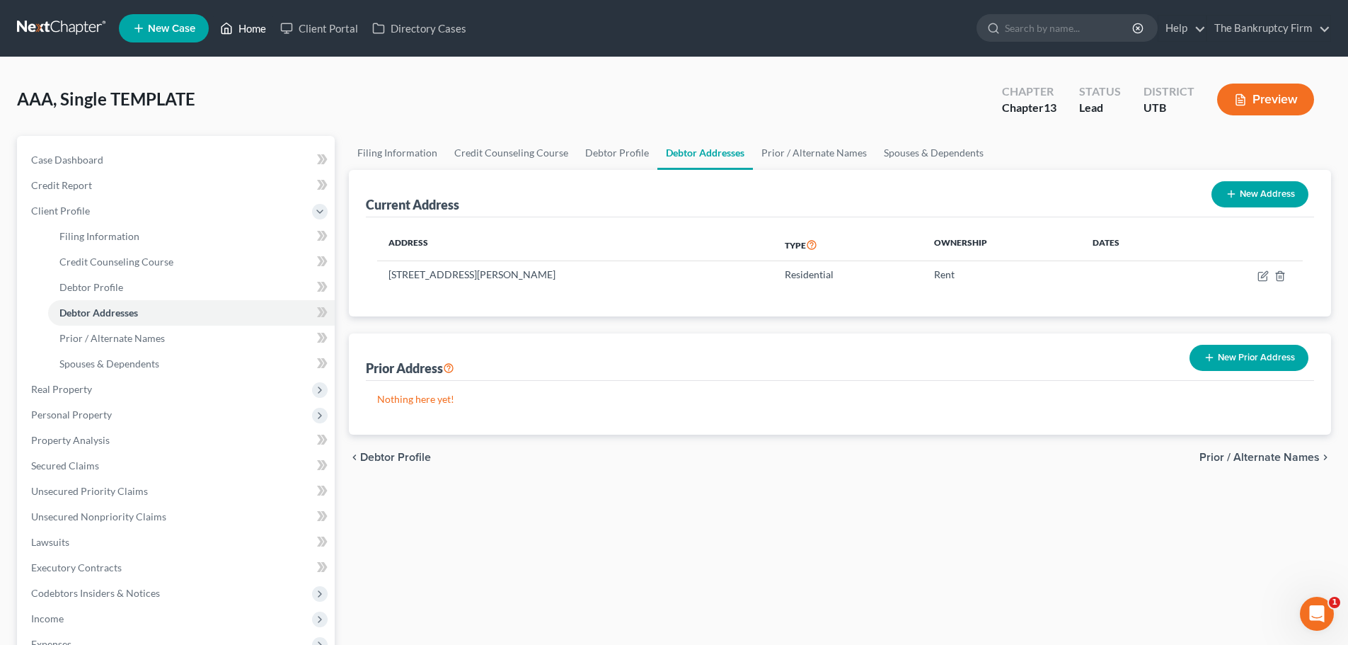
click at [235, 28] on link "Home" at bounding box center [243, 28] width 60 height 25
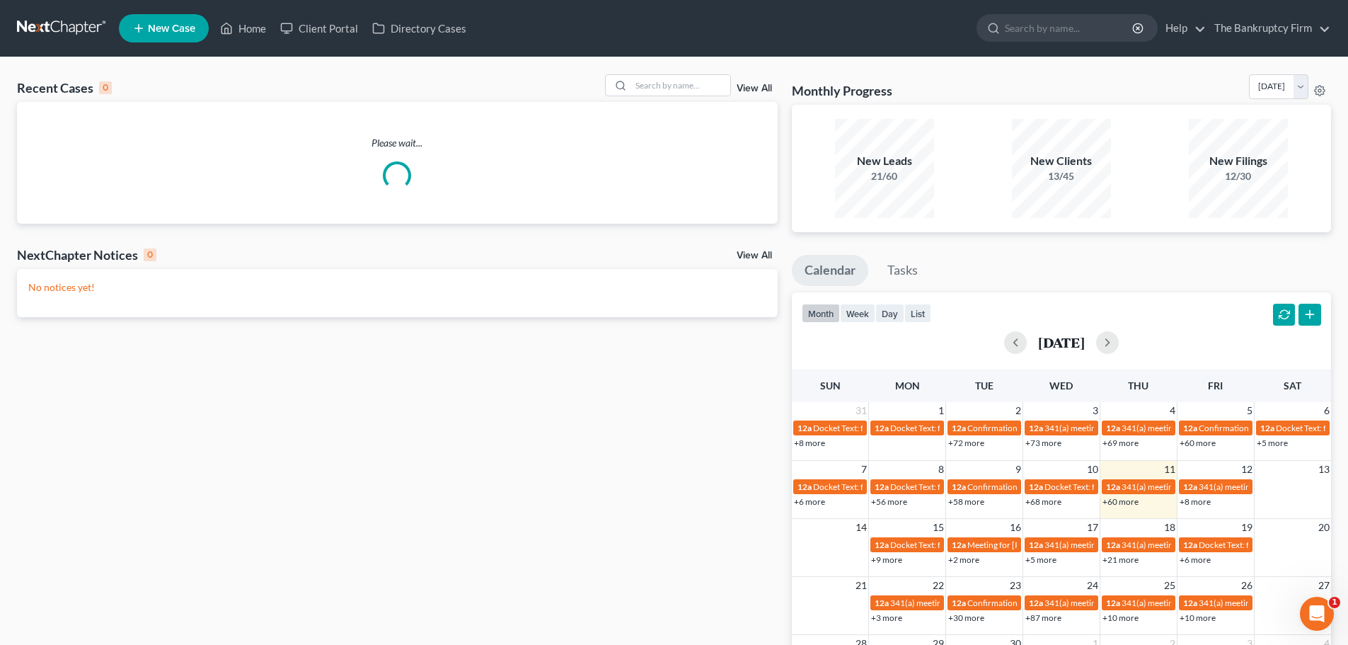
click at [759, 89] on link "View All" at bounding box center [754, 88] width 35 height 10
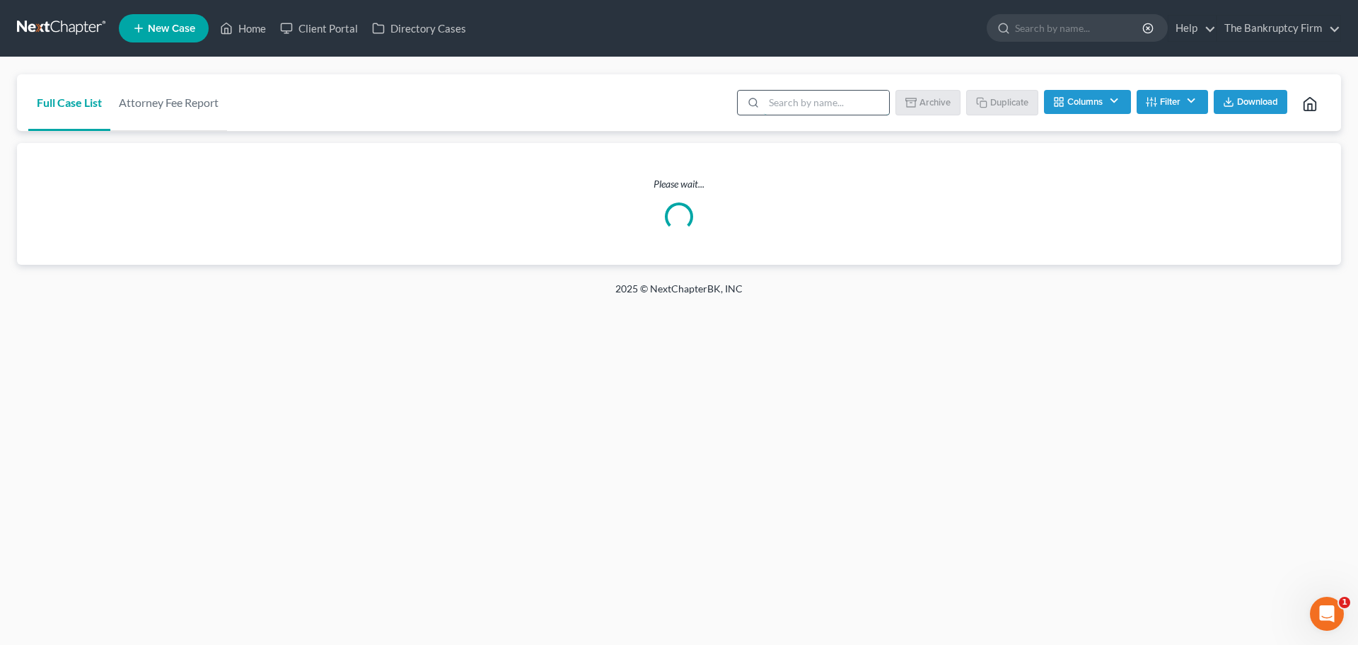
click at [782, 100] on input "search" at bounding box center [826, 103] width 125 height 24
type input "amber"
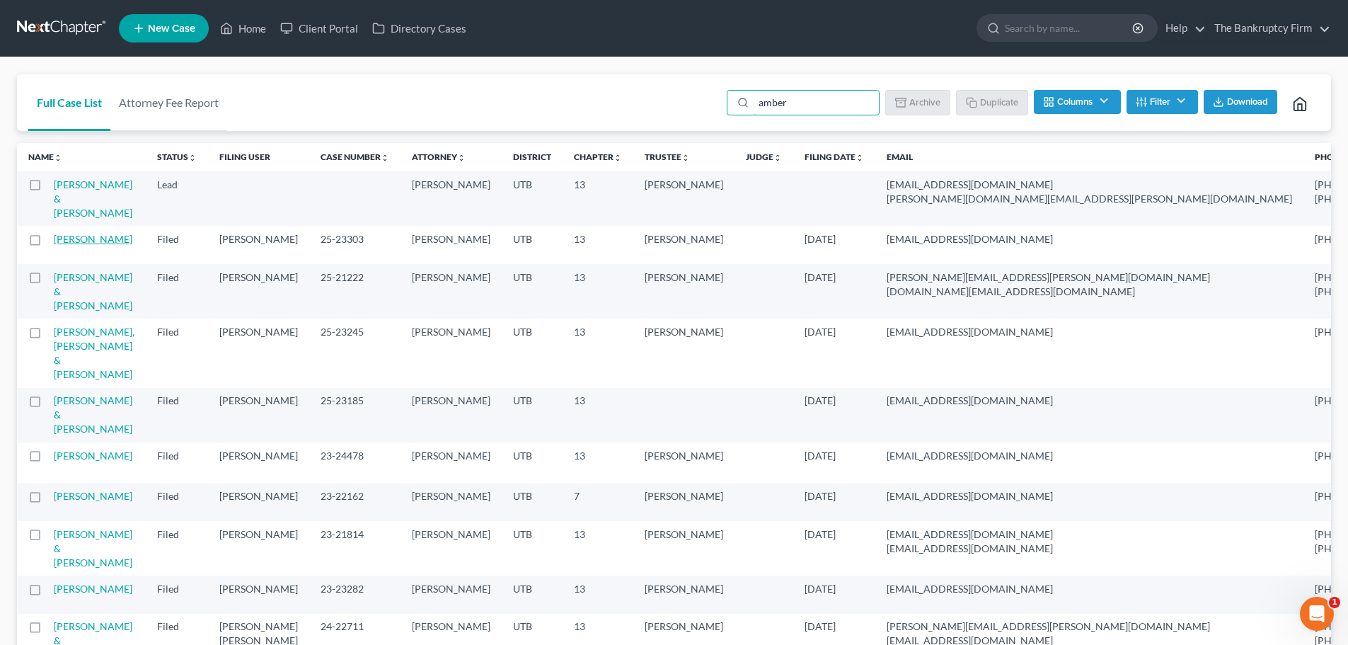
click at [77, 245] on link "[PERSON_NAME]" at bounding box center [93, 239] width 79 height 12
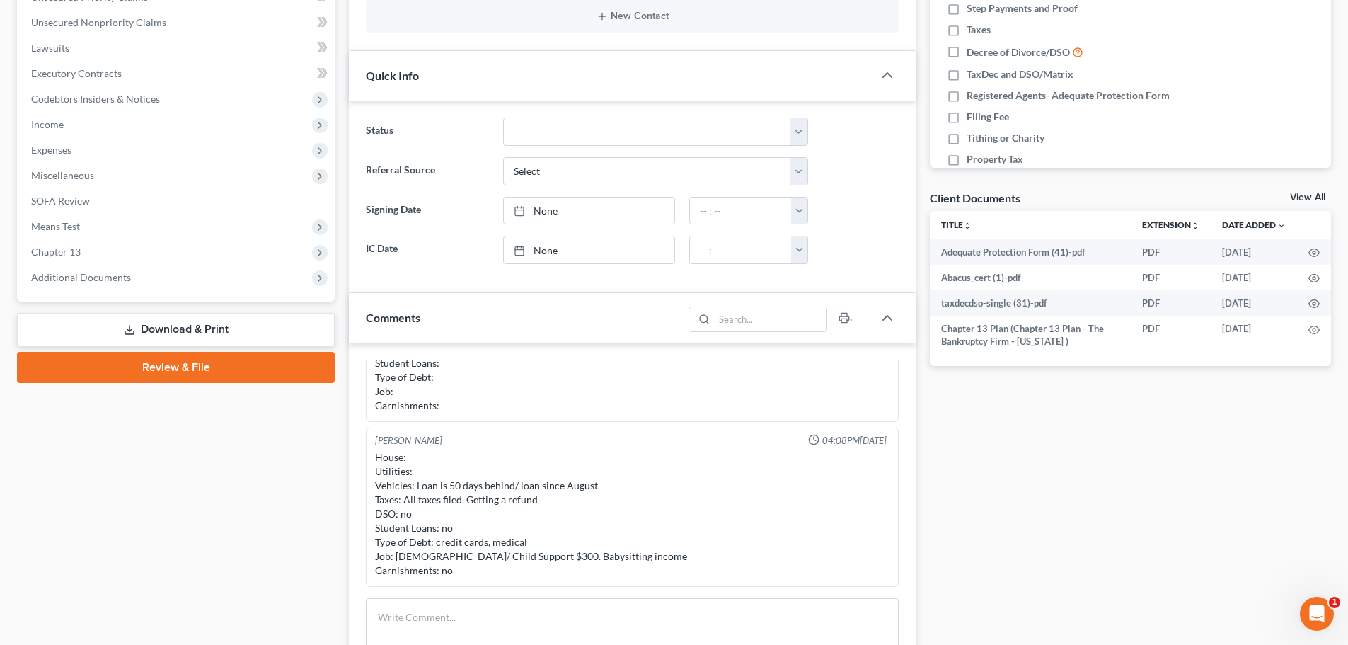
scroll to position [354, 0]
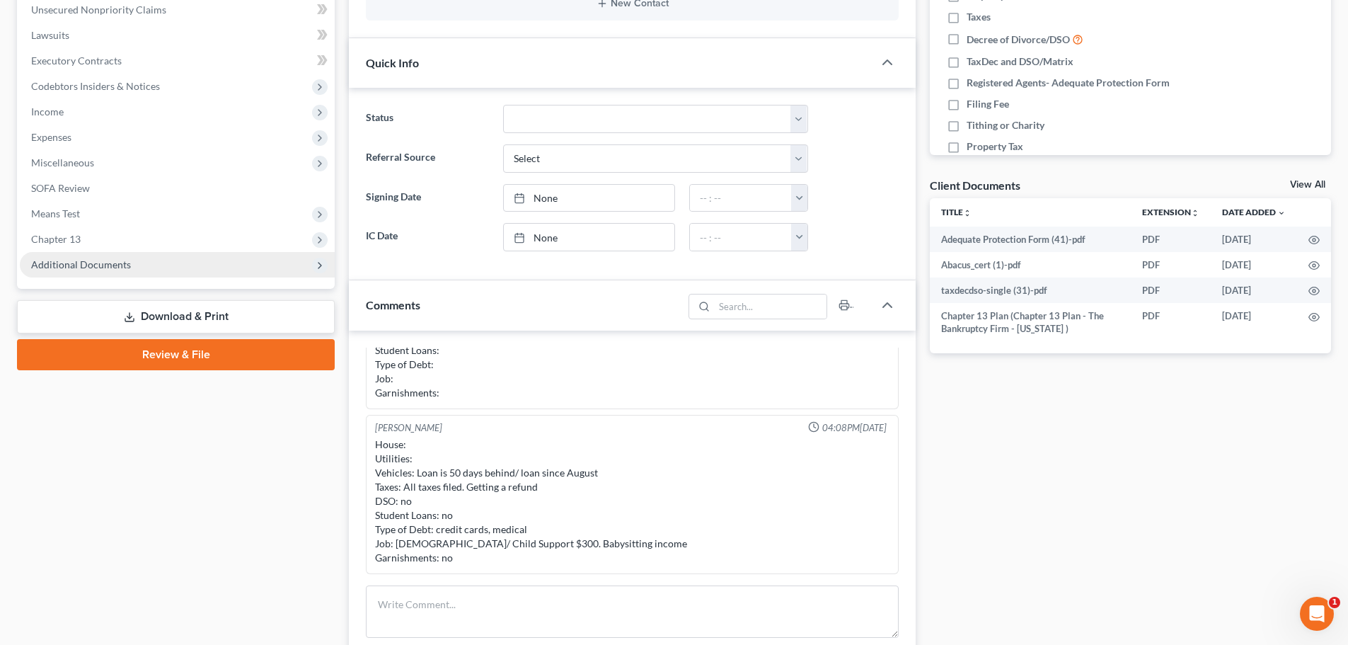
click at [110, 267] on span "Additional Documents" at bounding box center [81, 264] width 100 height 12
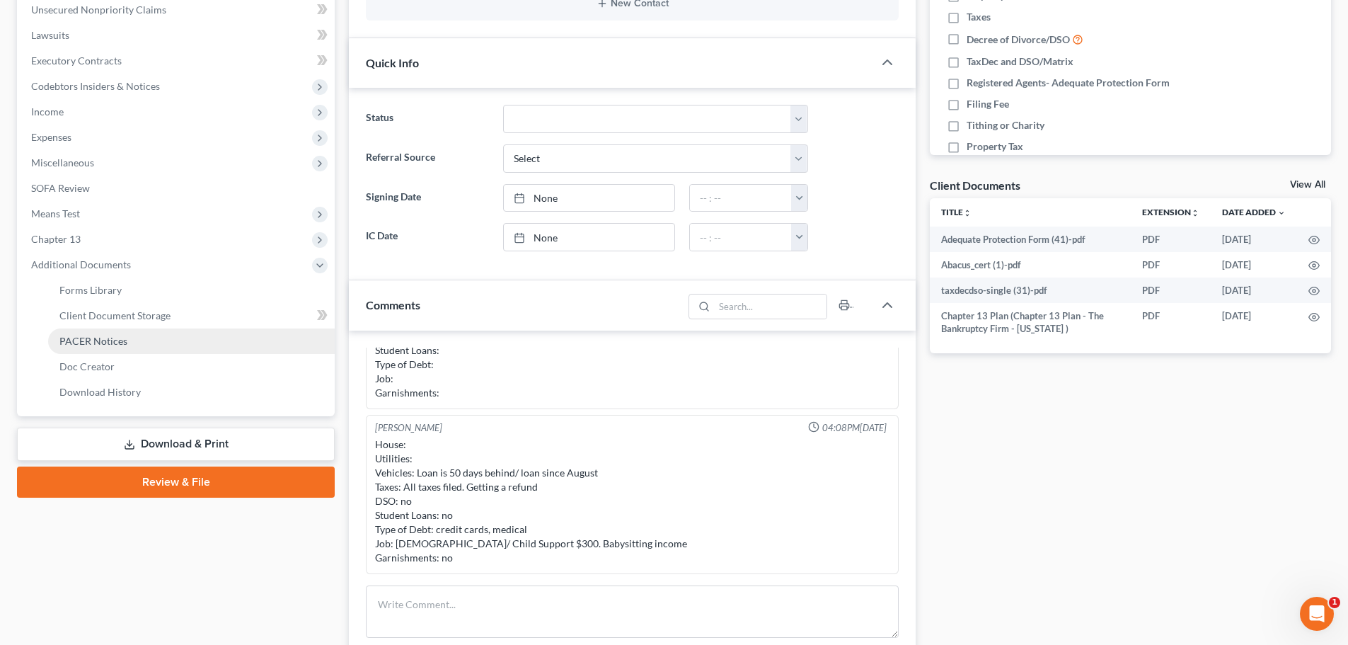
click at [127, 333] on link "PACER Notices" at bounding box center [191, 340] width 287 height 25
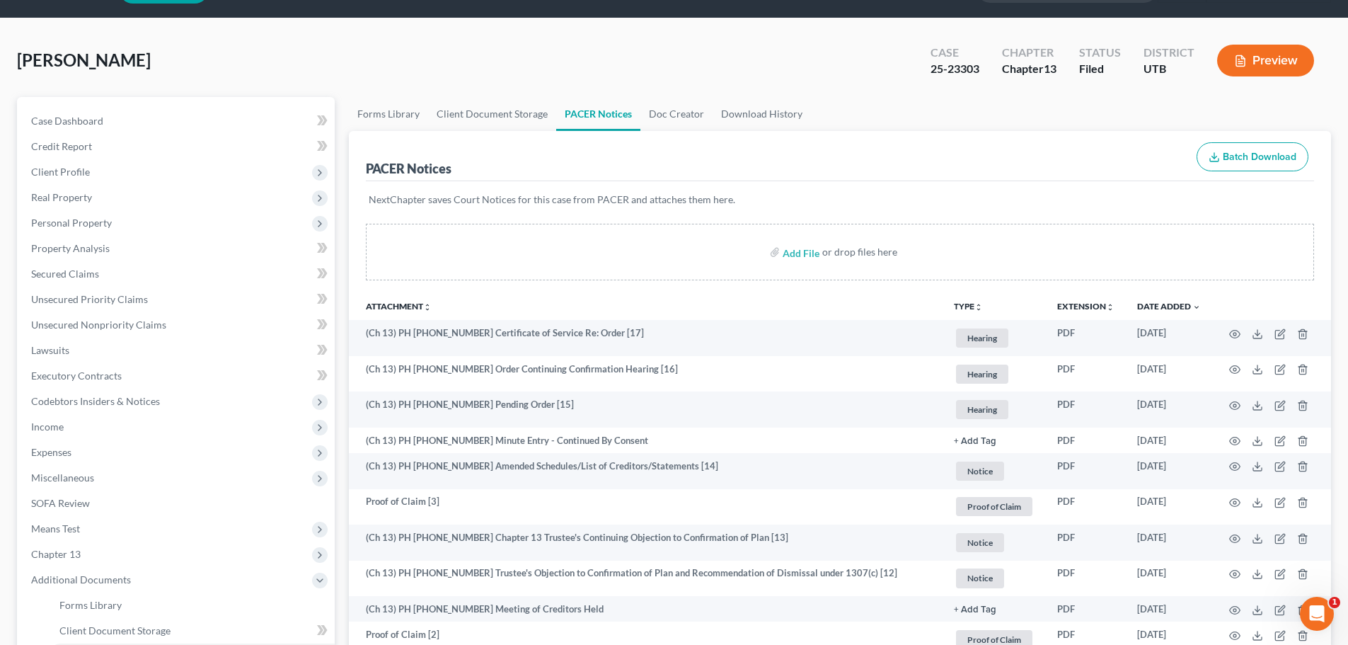
scroll to position [71, 0]
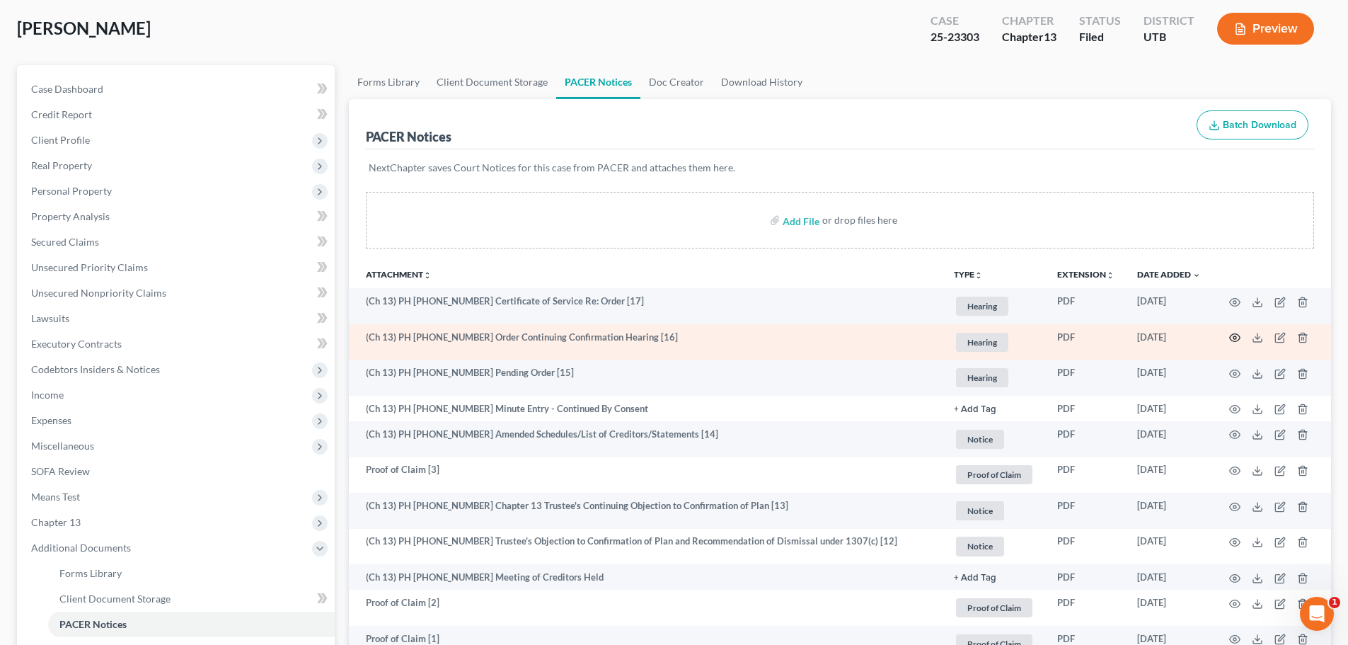
click at [1230, 343] on icon "button" at bounding box center [1234, 337] width 11 height 11
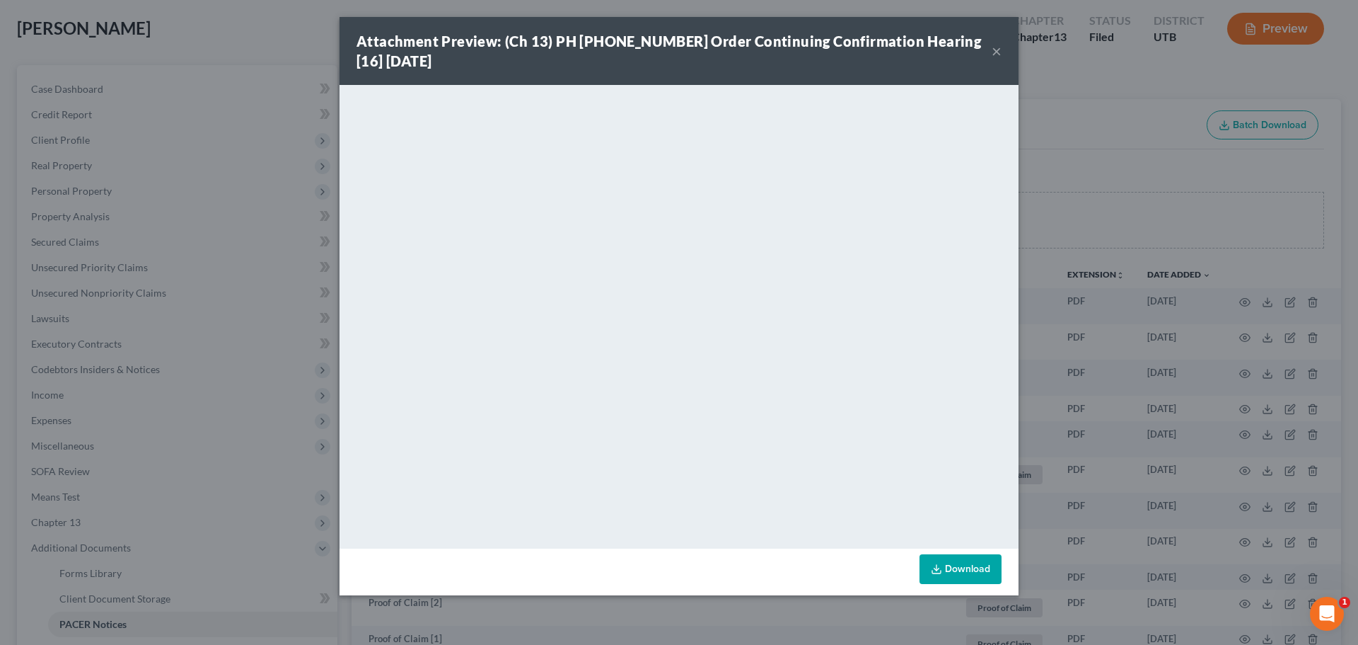
click at [995, 56] on button "×" at bounding box center [997, 50] width 10 height 17
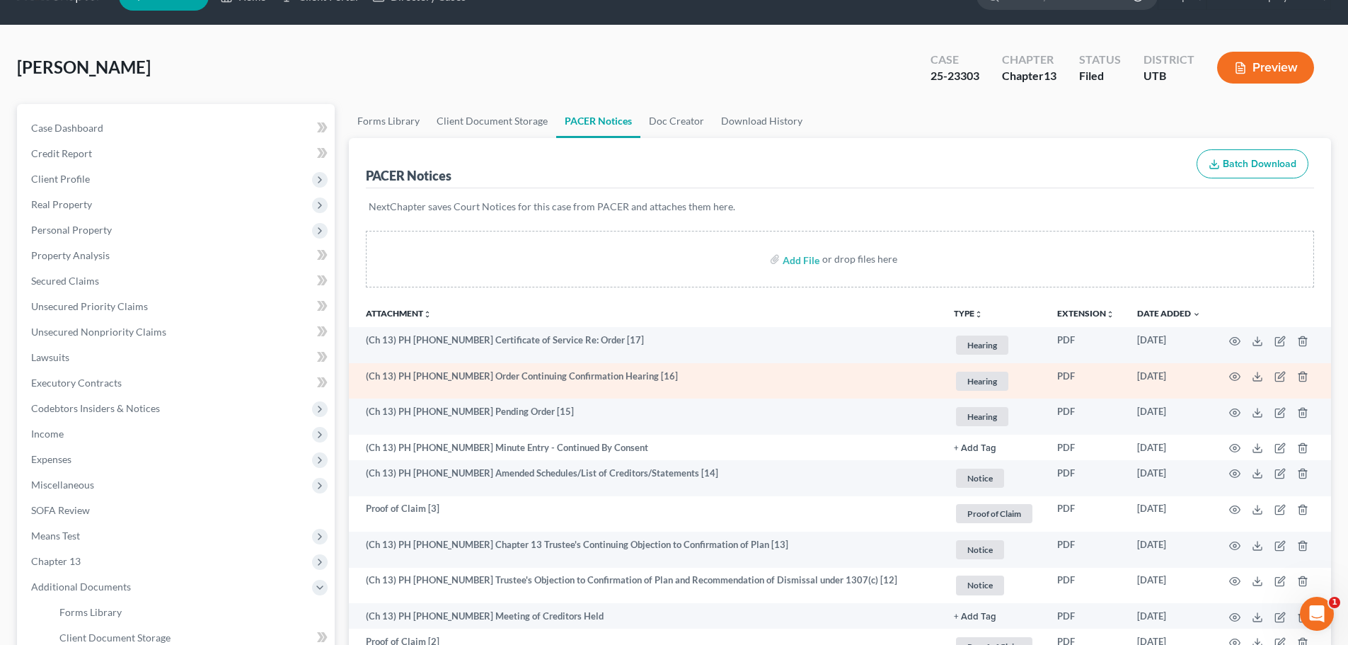
scroll to position [0, 0]
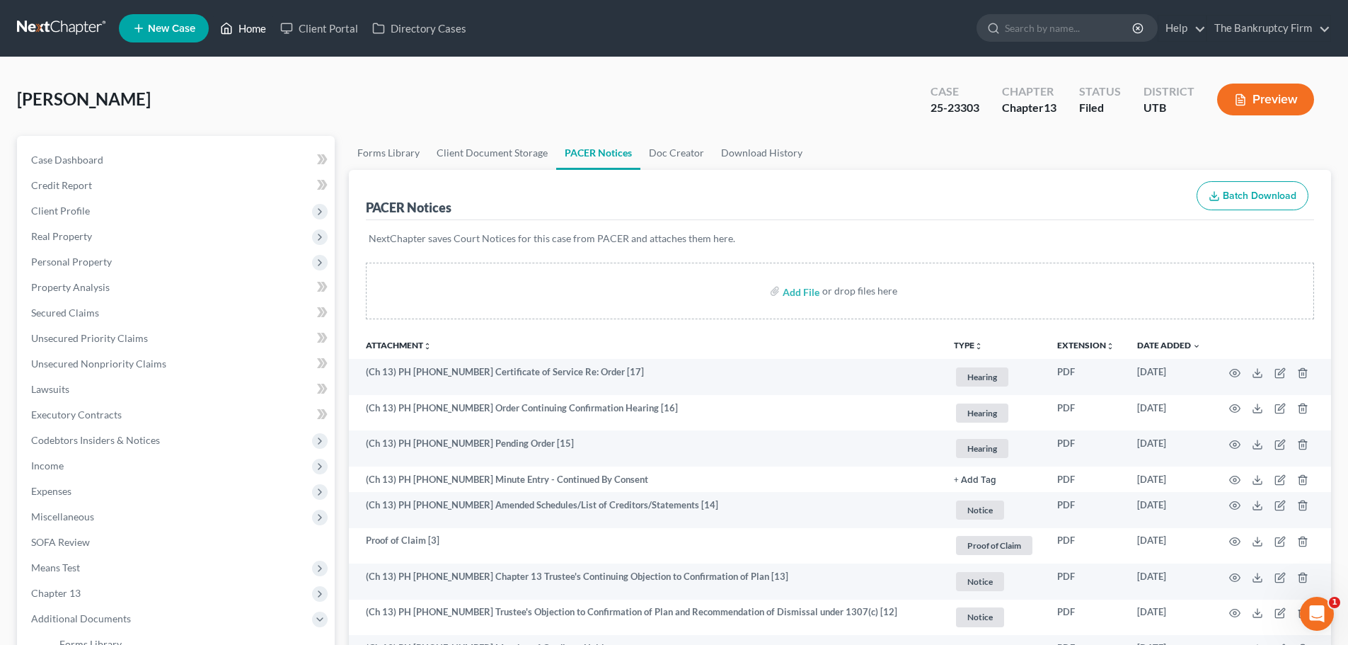
click at [236, 31] on link "Home" at bounding box center [243, 28] width 60 height 25
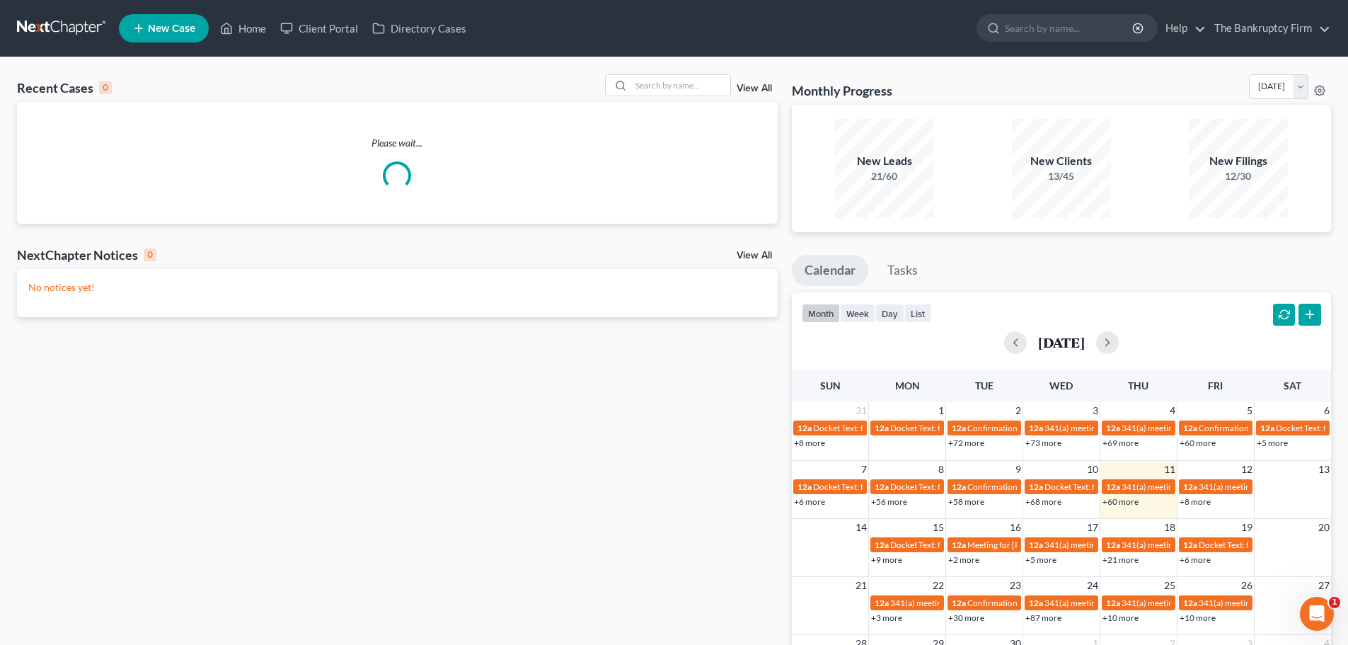
click at [758, 95] on div "View All" at bounding box center [691, 85] width 173 height 22
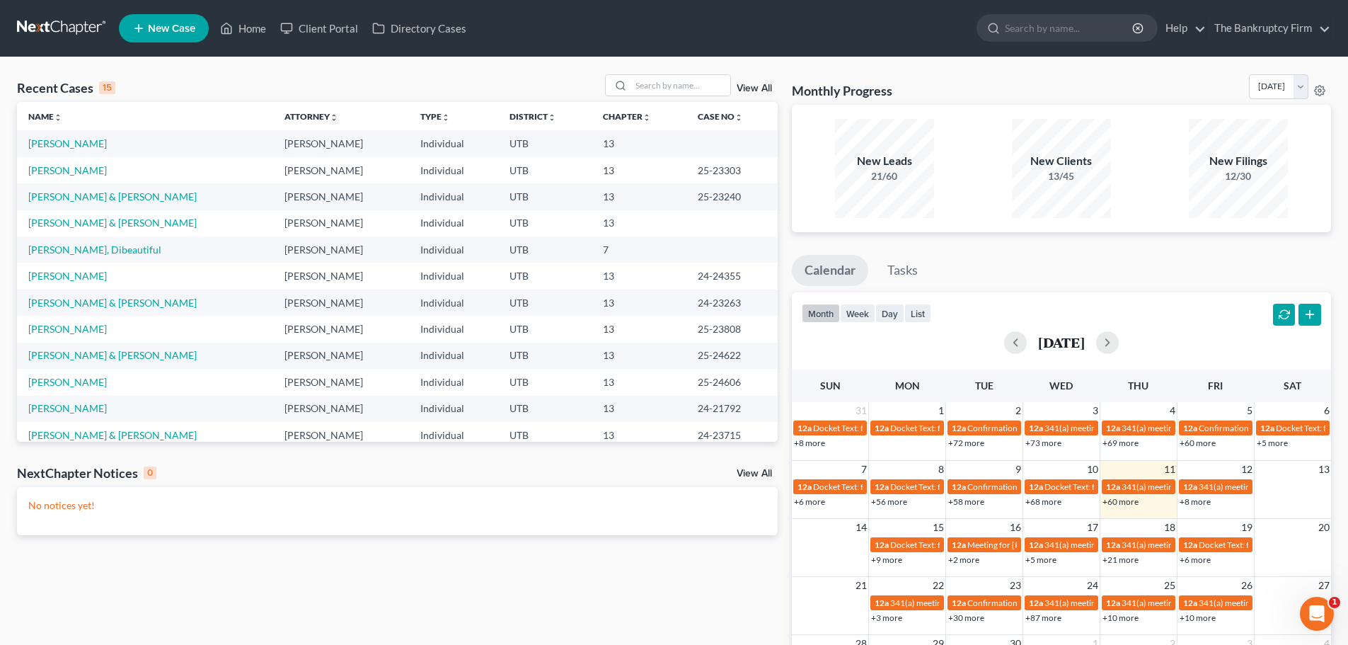
click at [763, 85] on link "View All" at bounding box center [754, 88] width 35 height 10
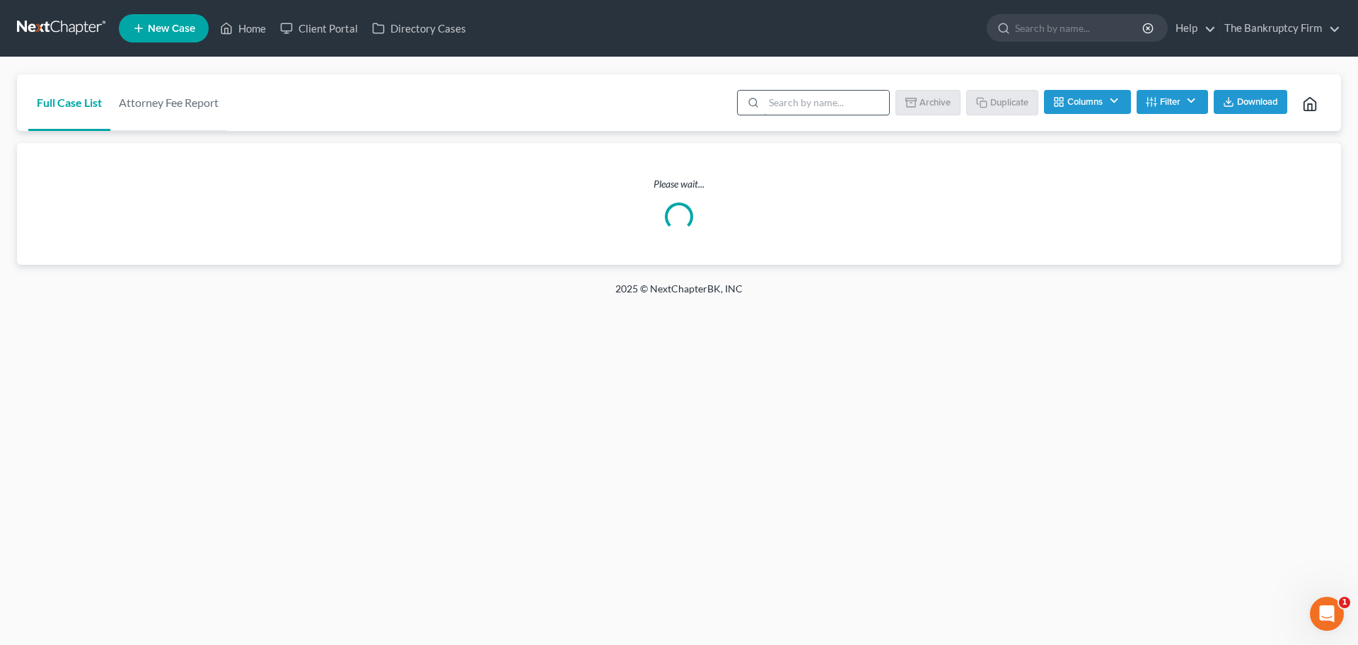
click at [769, 98] on input "search" at bounding box center [826, 103] width 125 height 24
type input "black"
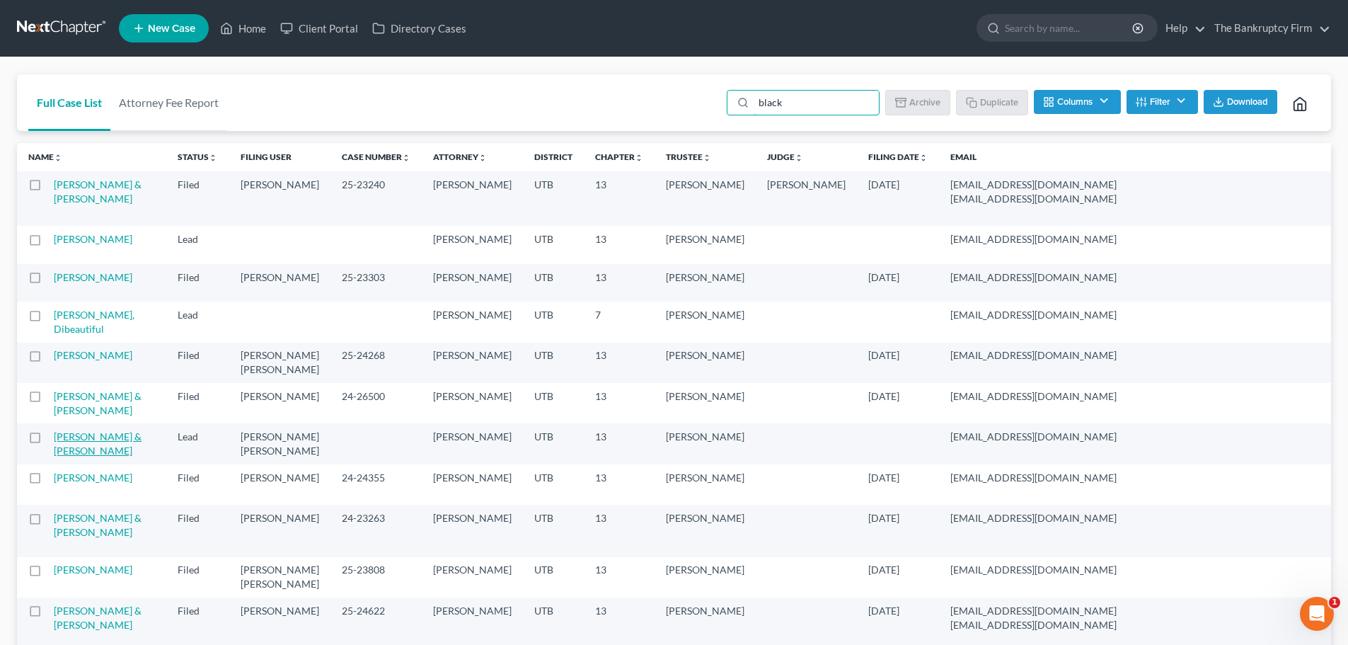
click at [79, 456] on link "[PERSON_NAME] & [PERSON_NAME]" at bounding box center [98, 443] width 88 height 26
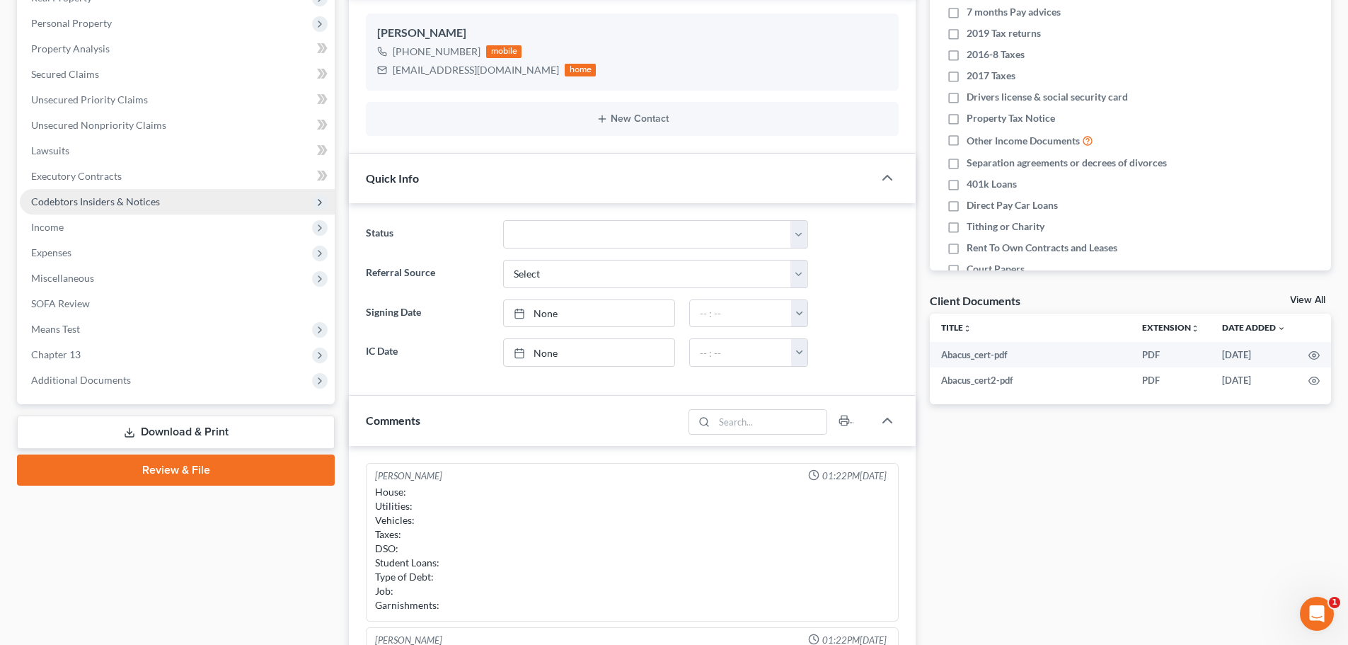
scroll to position [283, 0]
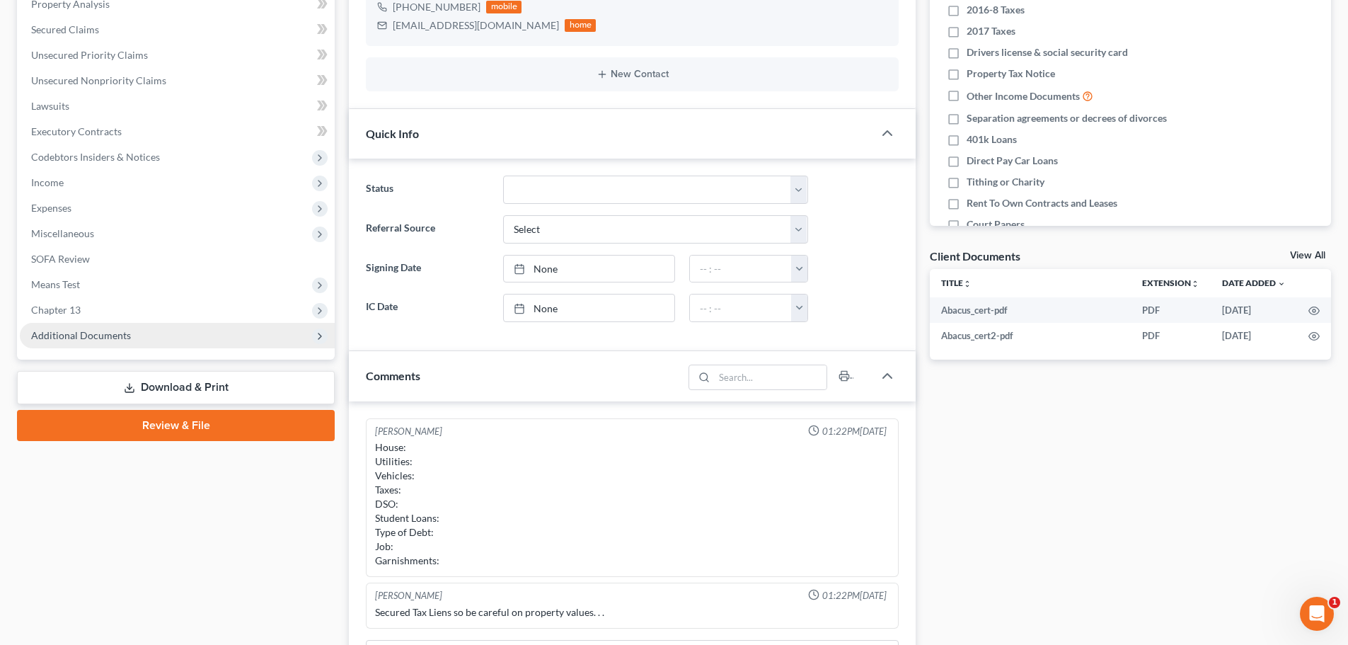
click at [172, 324] on span "Additional Documents" at bounding box center [177, 335] width 315 height 25
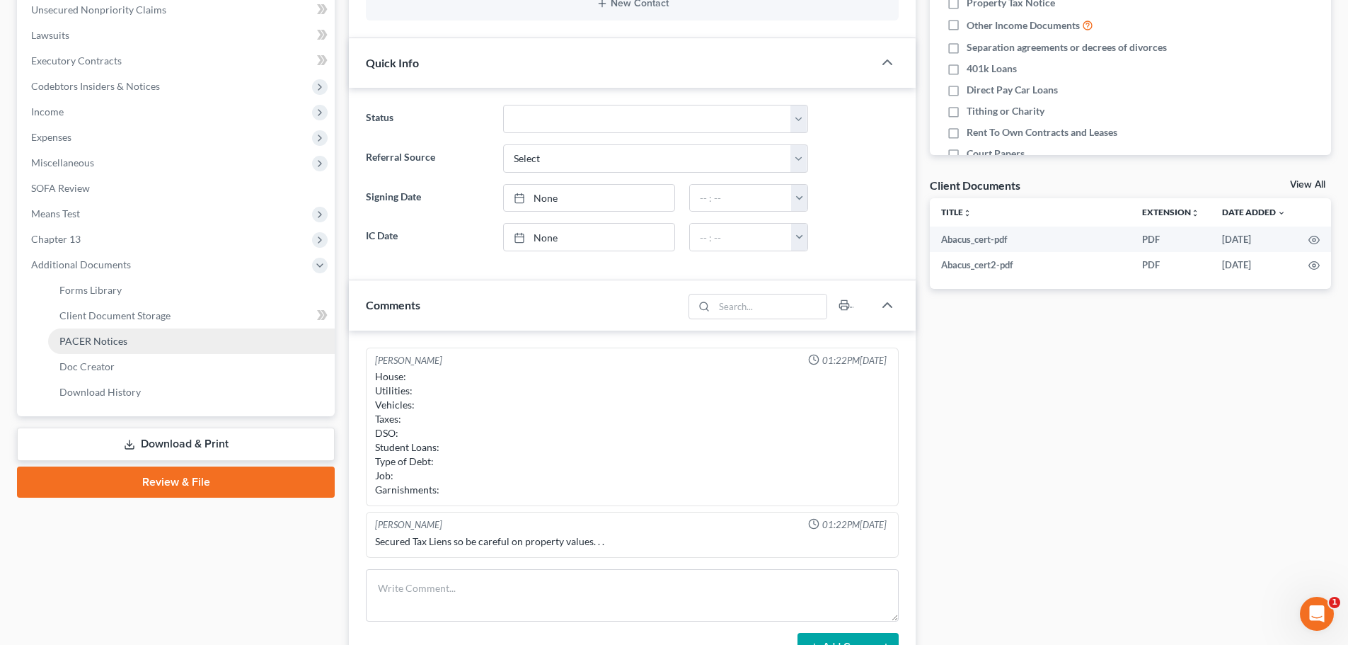
click at [154, 337] on link "PACER Notices" at bounding box center [191, 340] width 287 height 25
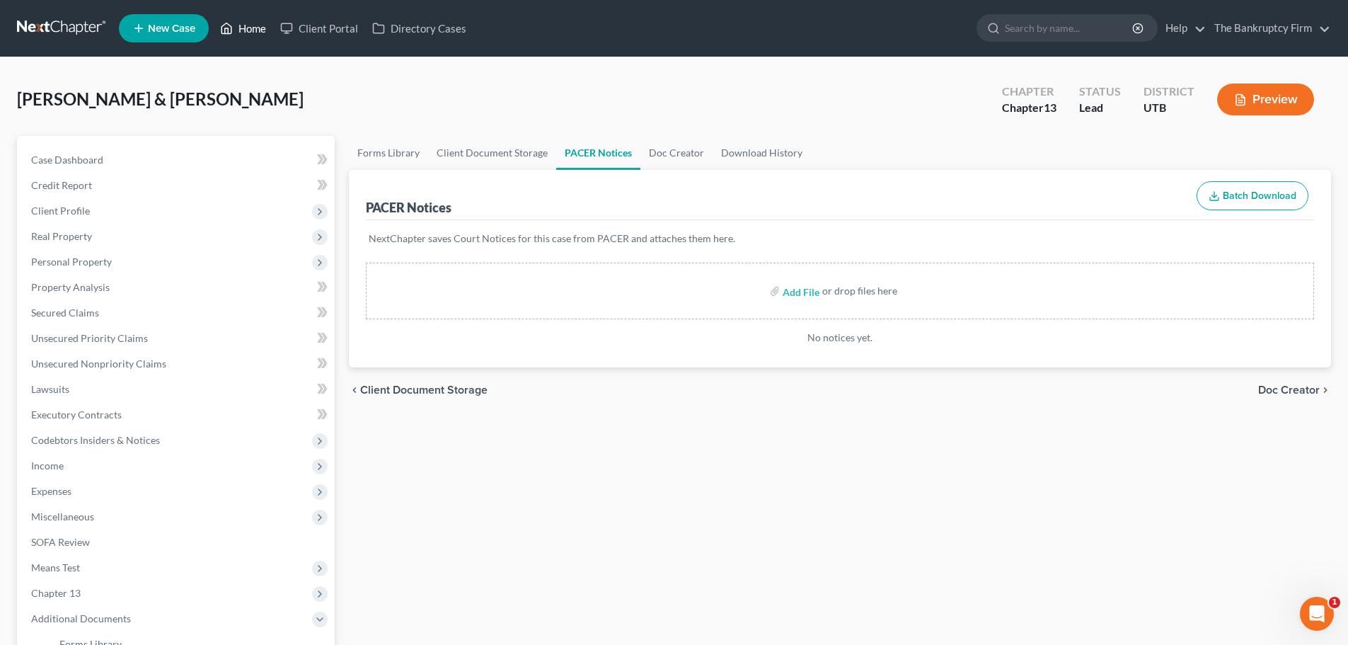
click at [254, 34] on link "Home" at bounding box center [243, 28] width 60 height 25
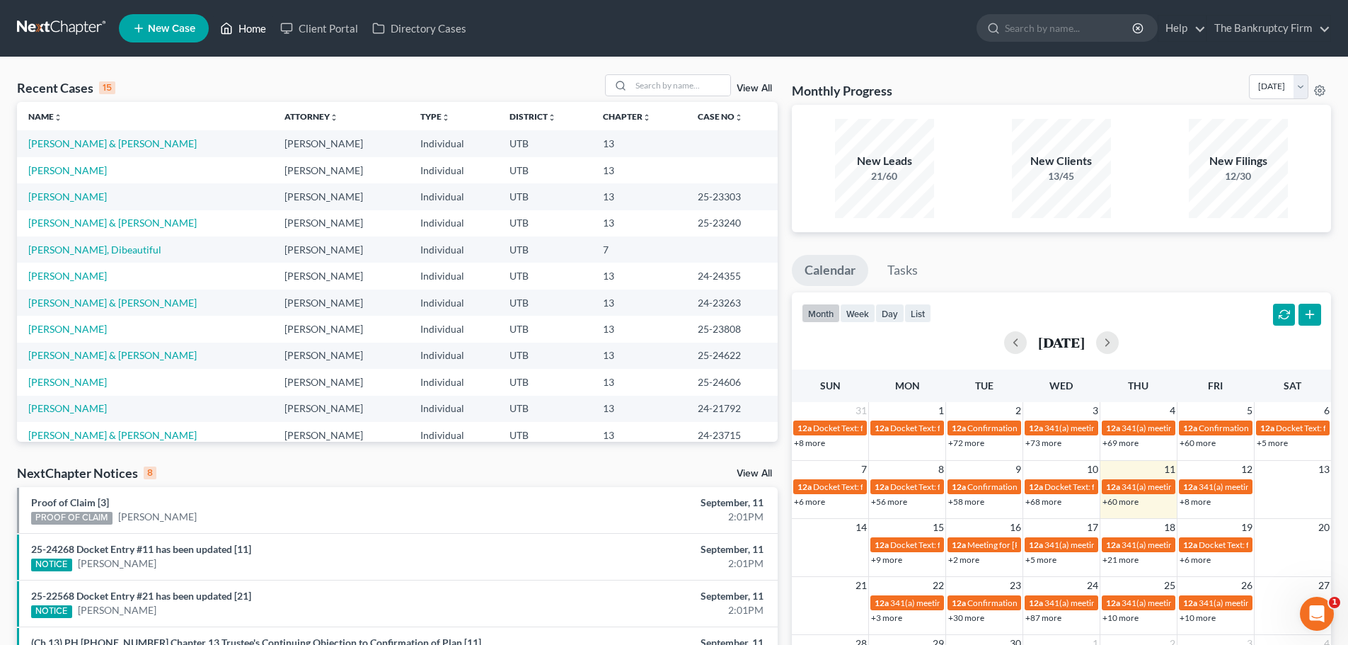
click at [252, 35] on link "Home" at bounding box center [243, 28] width 60 height 25
click at [69, 255] on link "[PERSON_NAME], Dibeautiful" at bounding box center [94, 249] width 133 height 12
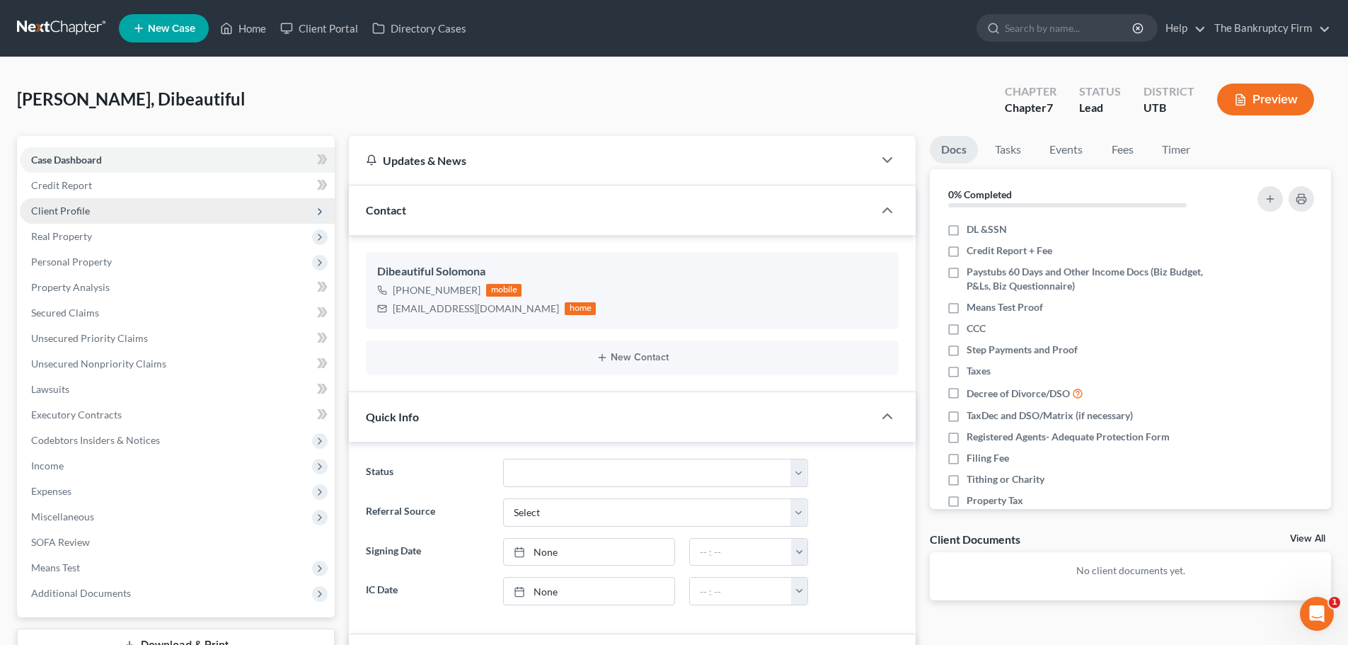
scroll to position [112, 0]
click at [98, 204] on span "Client Profile" at bounding box center [177, 210] width 315 height 25
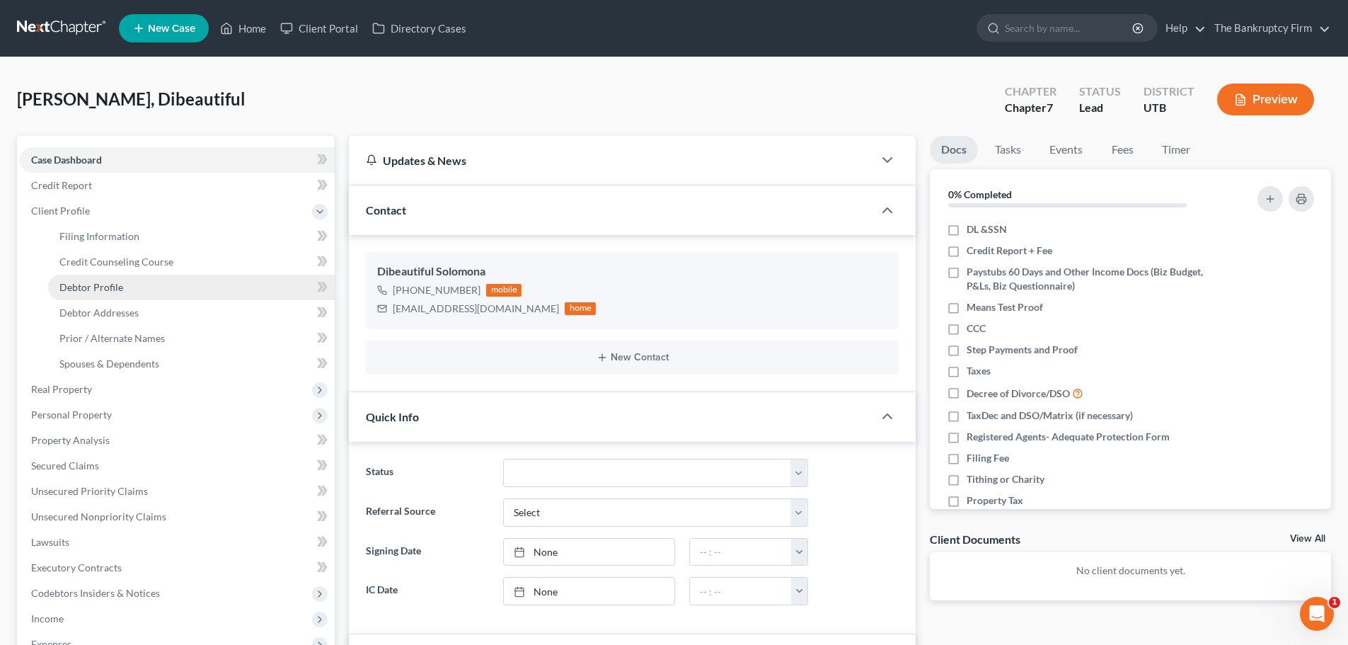
click at [114, 284] on span "Debtor Profile" at bounding box center [91, 287] width 64 height 12
select select "0"
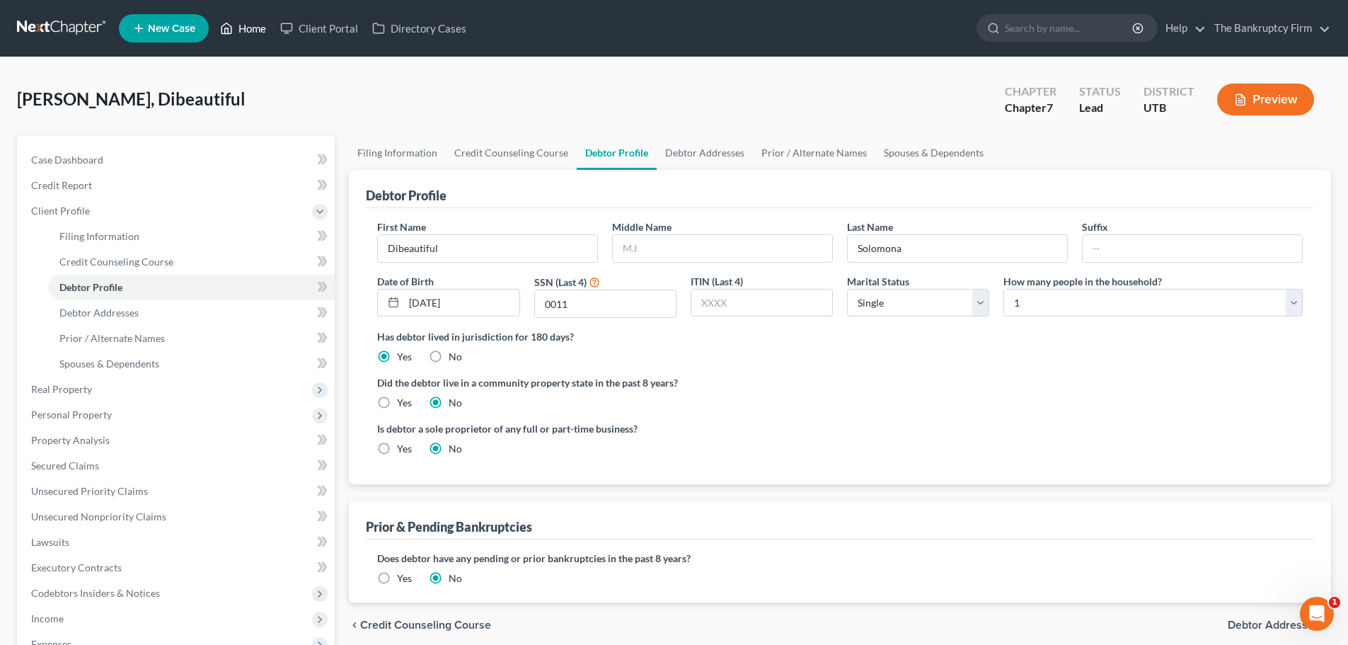
click at [236, 25] on link "Home" at bounding box center [243, 28] width 60 height 25
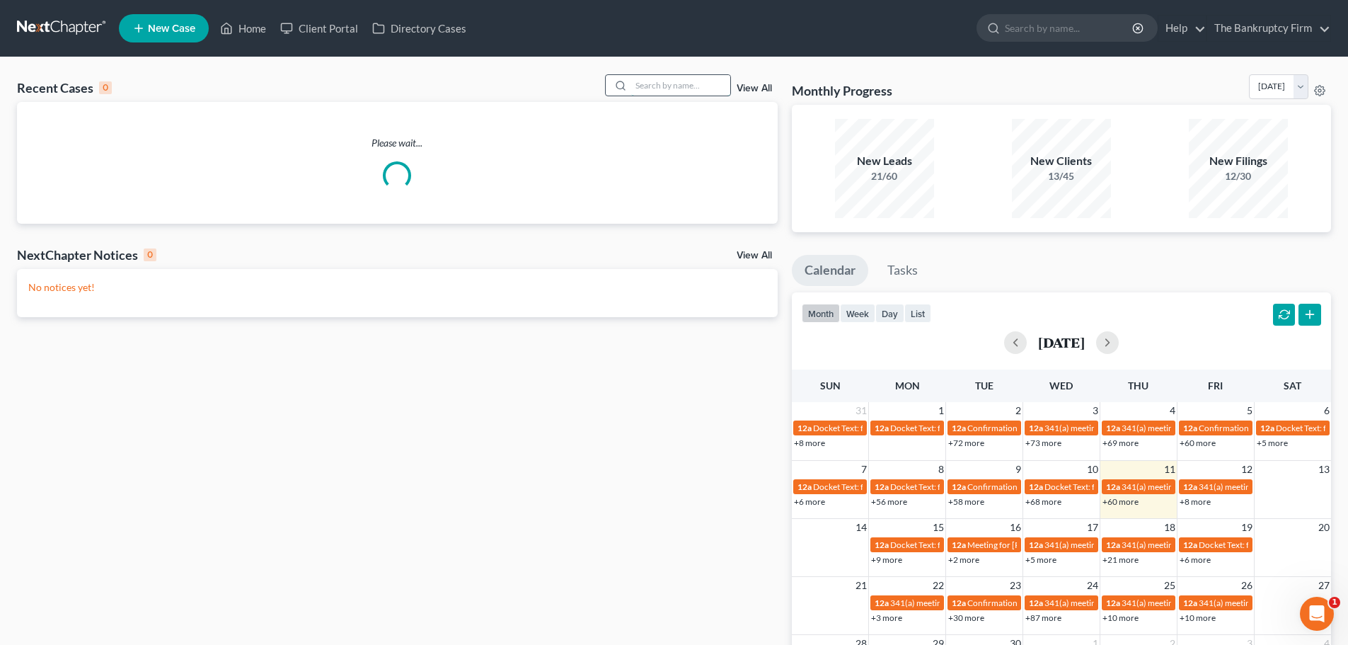
click at [664, 84] on input "search" at bounding box center [680, 85] width 99 height 21
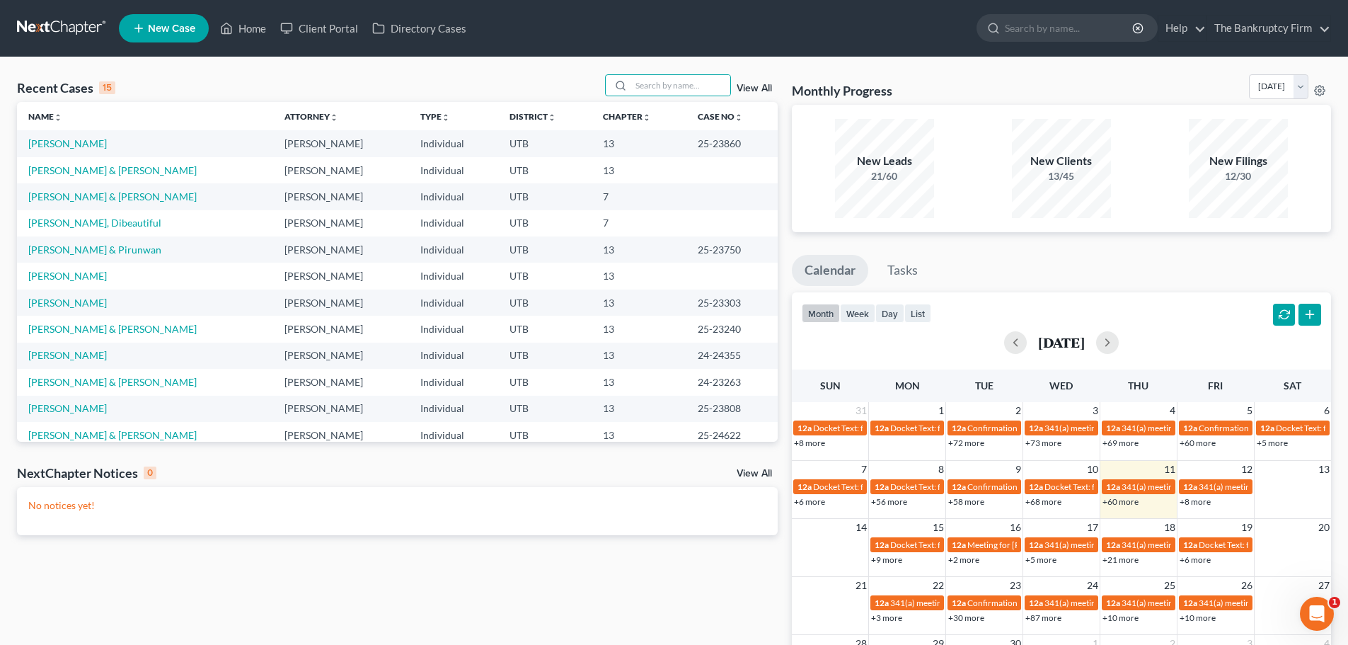
click at [744, 90] on link "View All" at bounding box center [754, 88] width 35 height 10
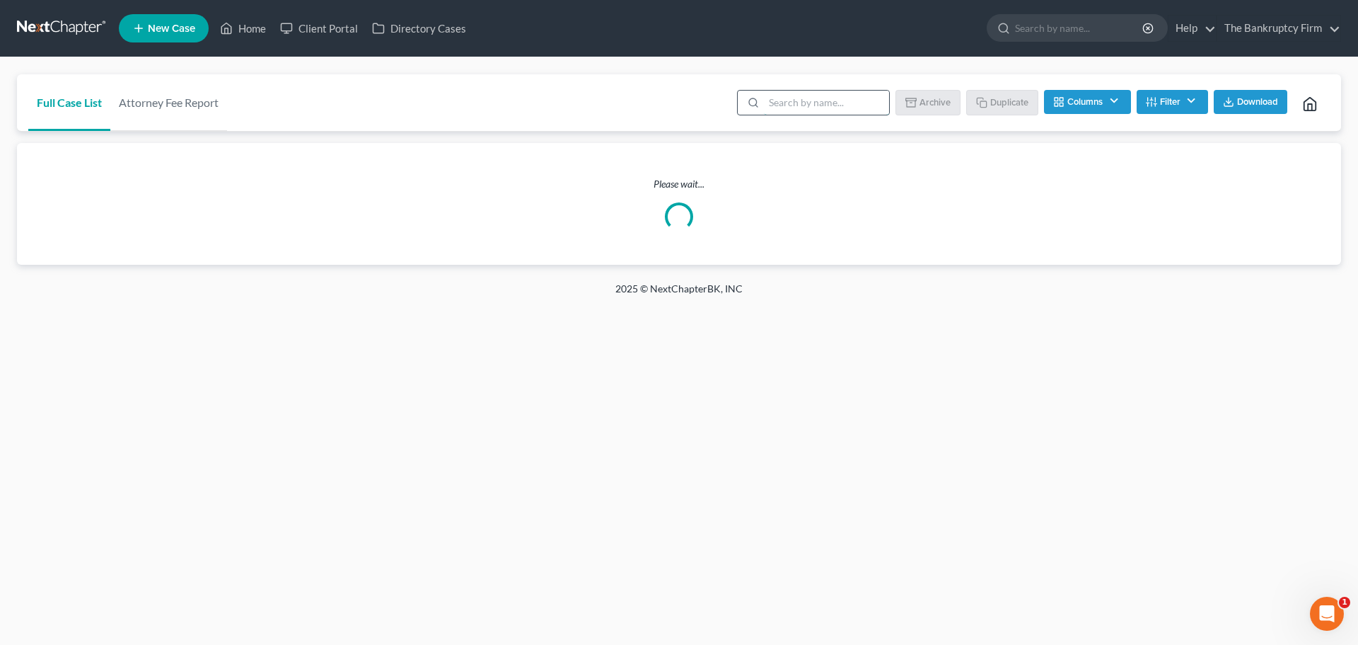
click at [809, 91] on input "search" at bounding box center [826, 103] width 125 height 24
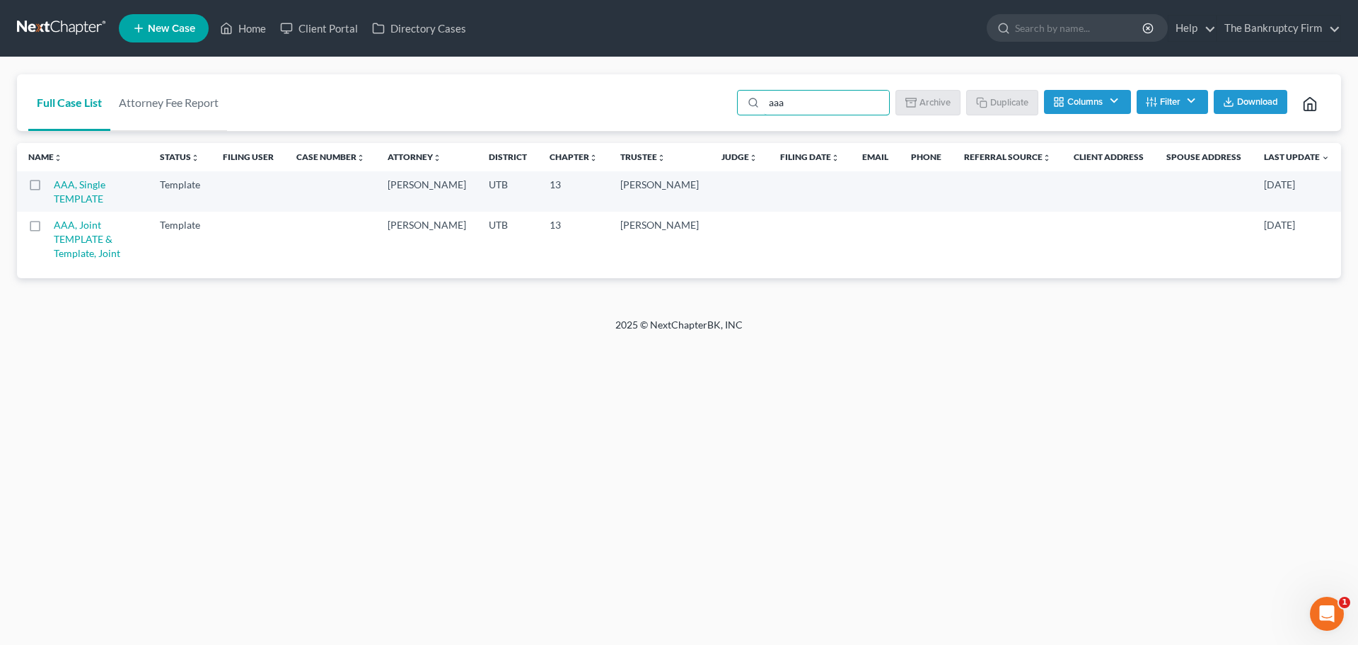
click at [48, 188] on label at bounding box center [48, 188] width 0 height 0
type input "aaa"
click at [54, 185] on input "checkbox" at bounding box center [58, 182] width 9 height 9
click at [991, 112] on button "Duplicate" at bounding box center [1003, 102] width 71 height 24
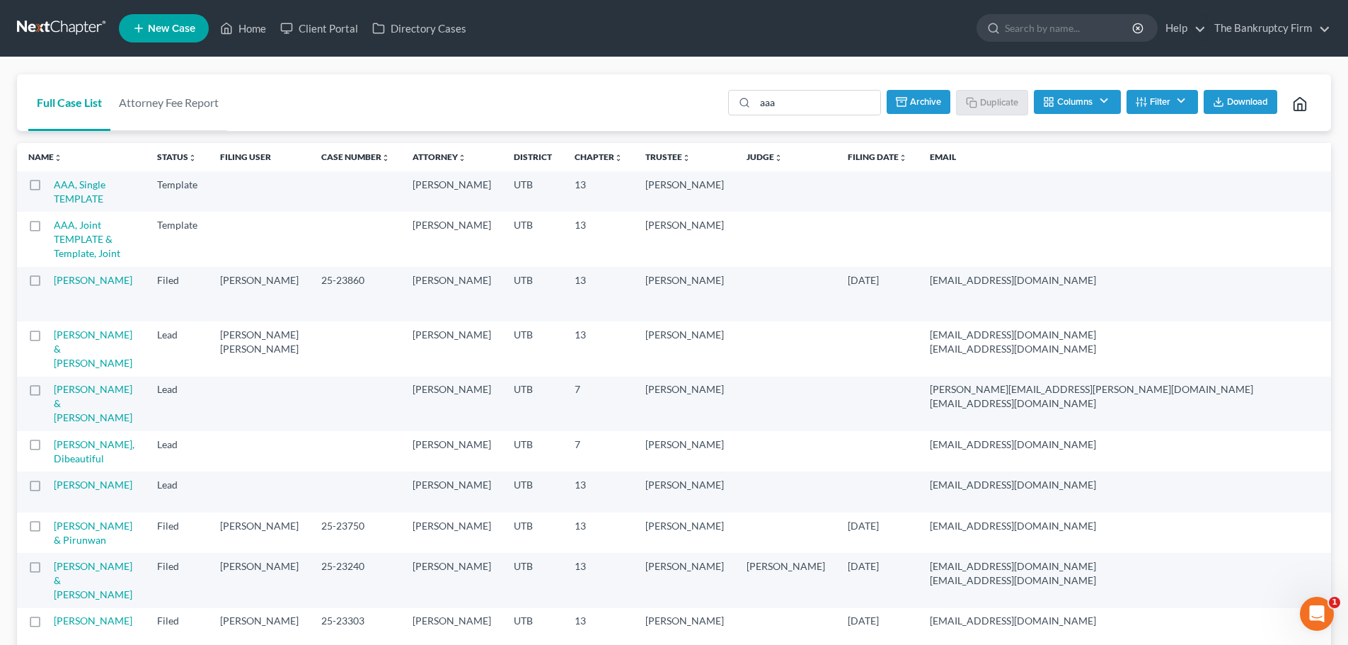
checkbox input "false"
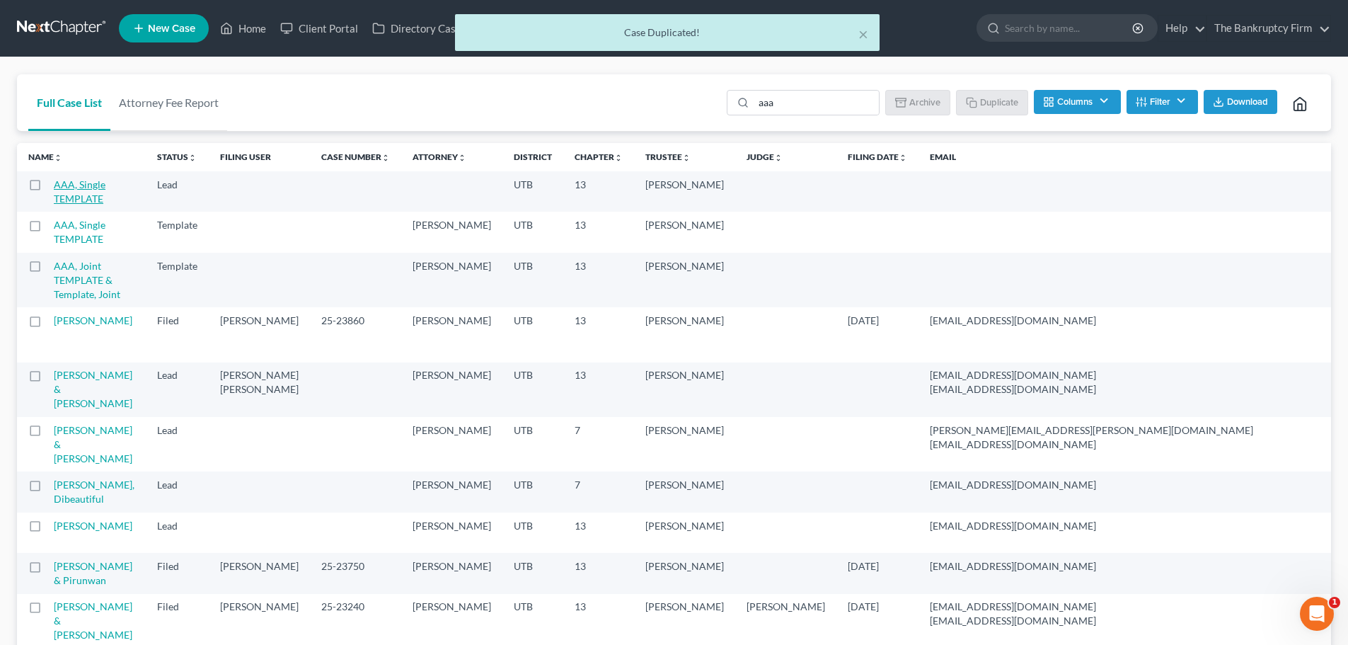
click at [76, 185] on link "AAA, Single TEMPLATE" at bounding box center [80, 191] width 52 height 26
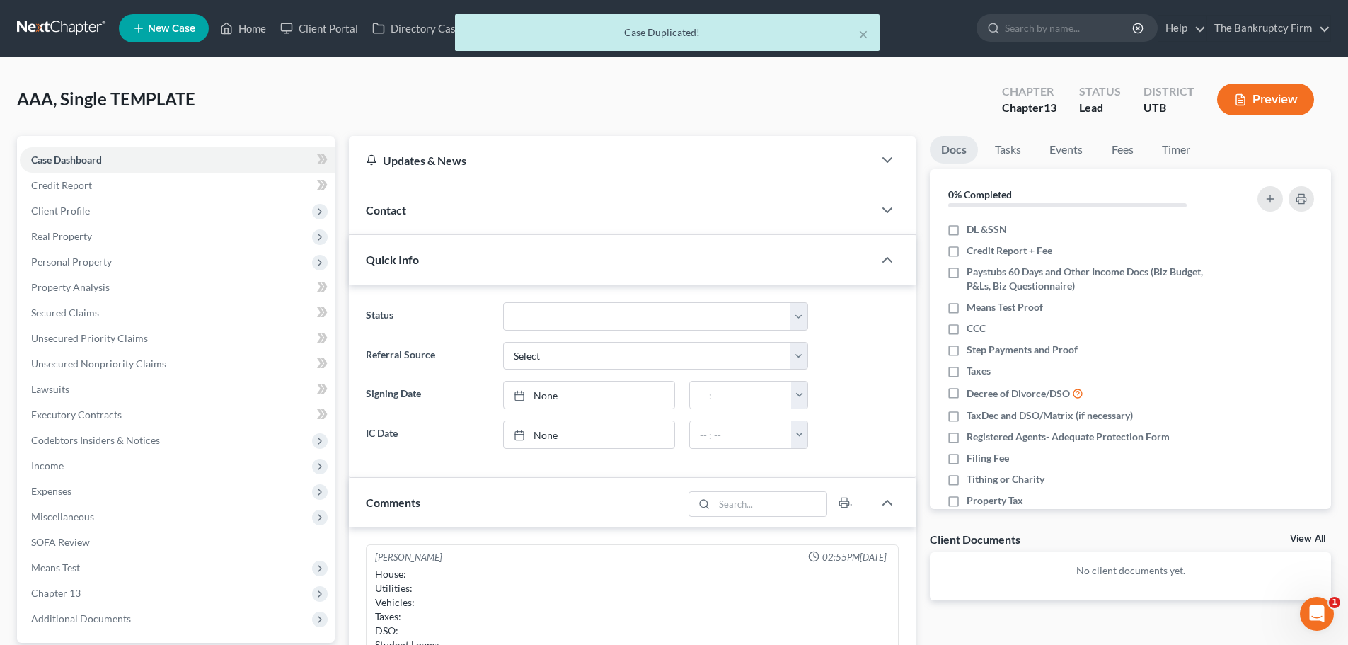
click at [428, 210] on div "Contact" at bounding box center [611, 209] width 524 height 49
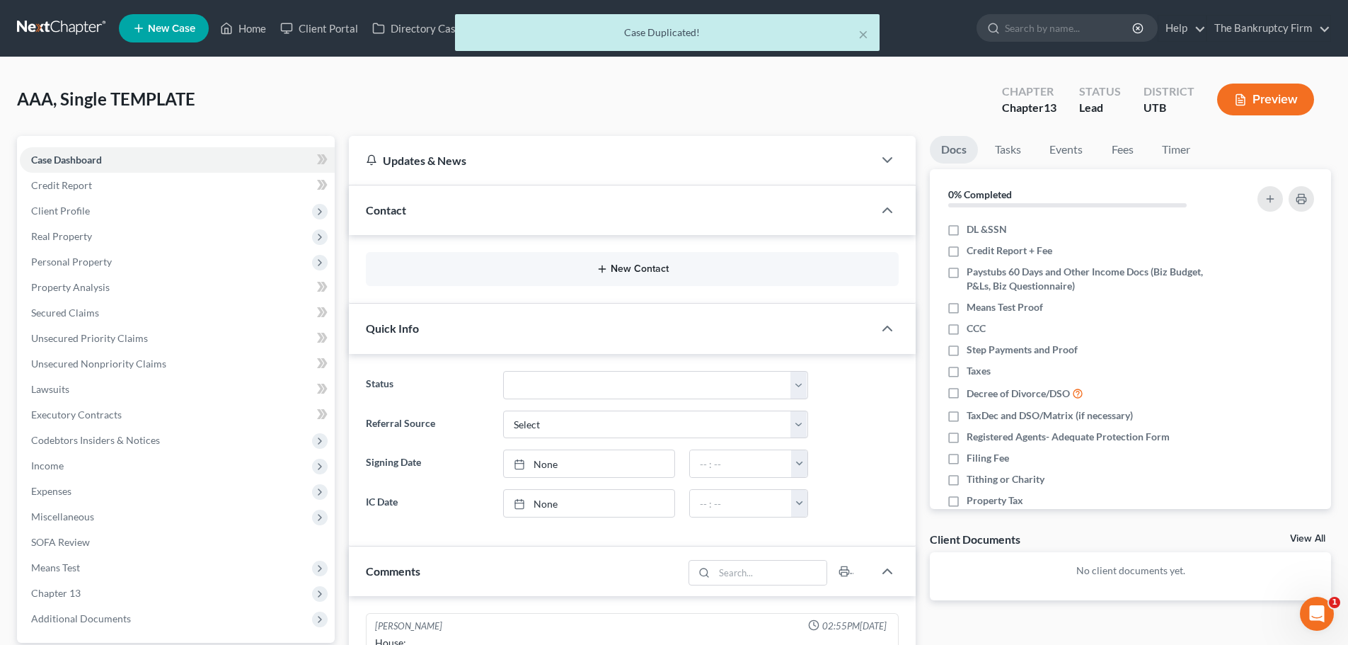
click at [565, 270] on button "New Contact" at bounding box center [632, 268] width 510 height 11
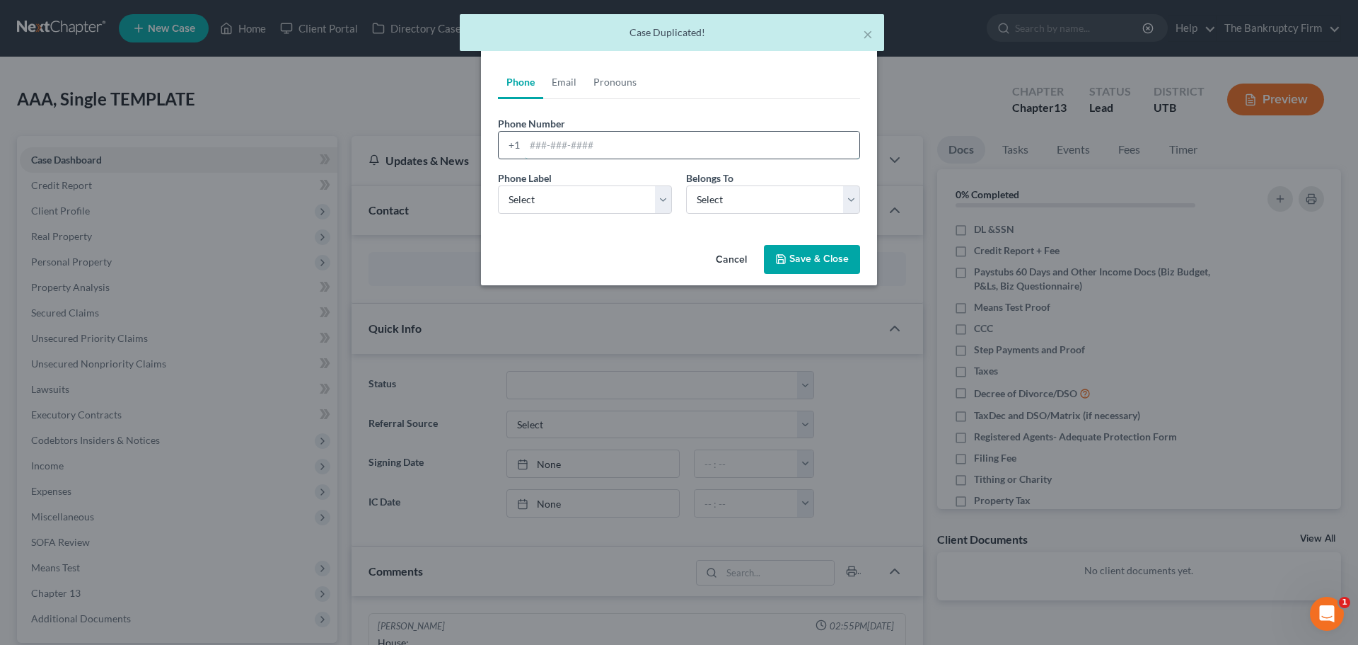
click at [605, 149] on input "tel" at bounding box center [692, 145] width 335 height 27
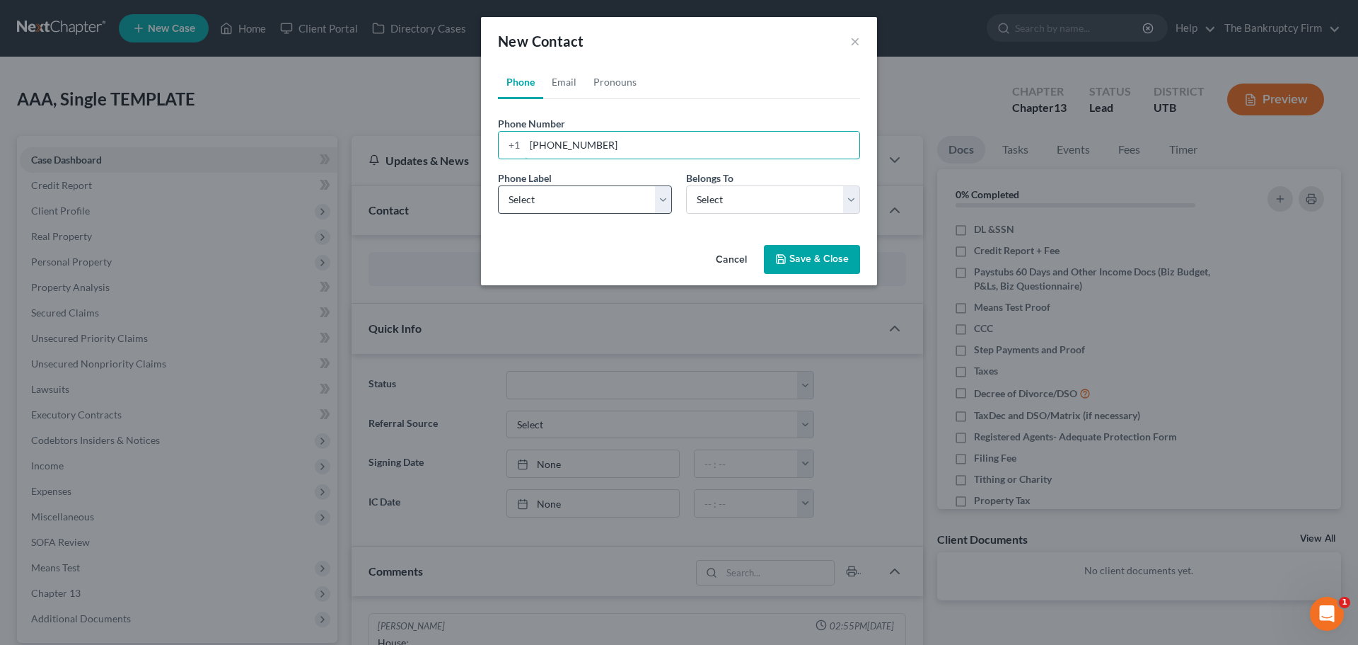
type input "385-492-2989"
drag, startPoint x: 586, startPoint y: 205, endPoint x: 592, endPoint y: 213, distance: 10.1
click at [586, 205] on select "Select Mobile Home Work Other" at bounding box center [585, 199] width 174 height 28
select select "0"
click at [498, 185] on select "Select Mobile Home Work Other" at bounding box center [585, 199] width 174 height 28
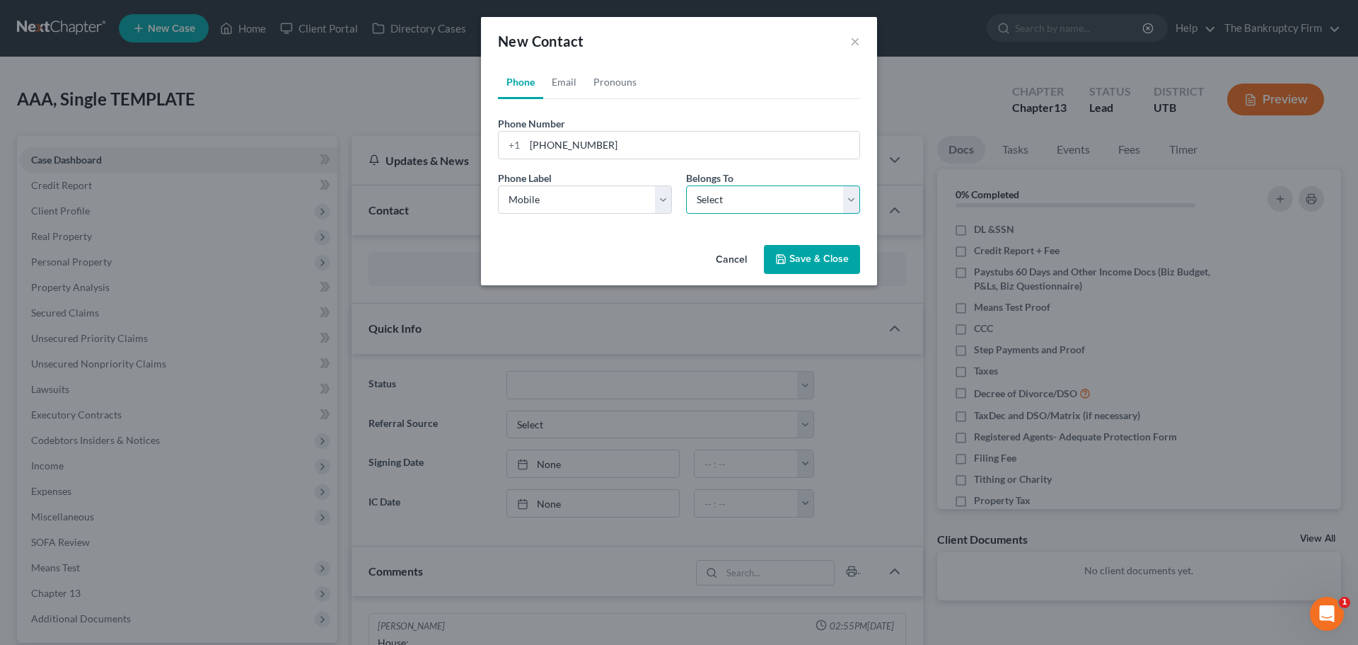
click at [757, 209] on select "Select Client Other" at bounding box center [773, 199] width 174 height 28
select select "0"
click at [686, 185] on select "Select Client Other" at bounding box center [773, 199] width 174 height 28
select select "0"
drag, startPoint x: 569, startPoint y: 81, endPoint x: 564, endPoint y: 107, distance: 25.9
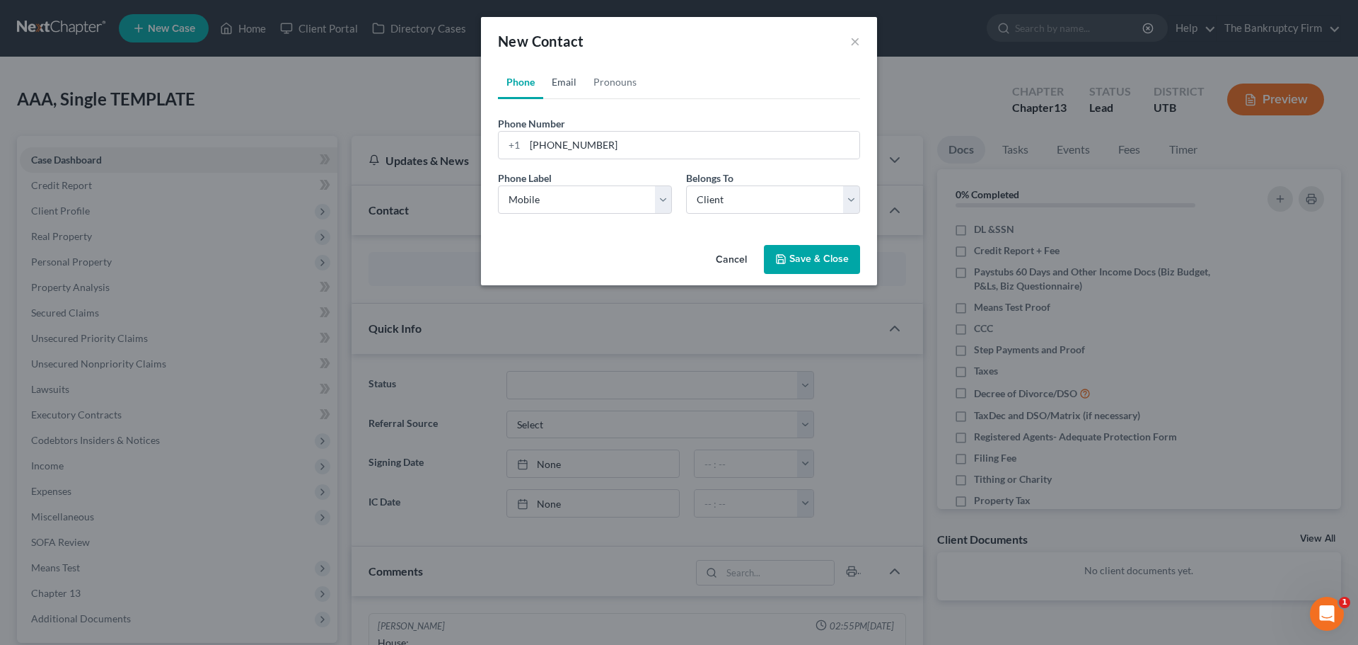
click at [569, 81] on link "Email" at bounding box center [564, 82] width 42 height 34
click at [563, 147] on input "email" at bounding box center [692, 145] width 335 height 27
type input "[EMAIL_ADDRESS][DOMAIN_NAME]"
click at [577, 190] on select "Select Home Work Other" at bounding box center [585, 199] width 174 height 28
select select "0"
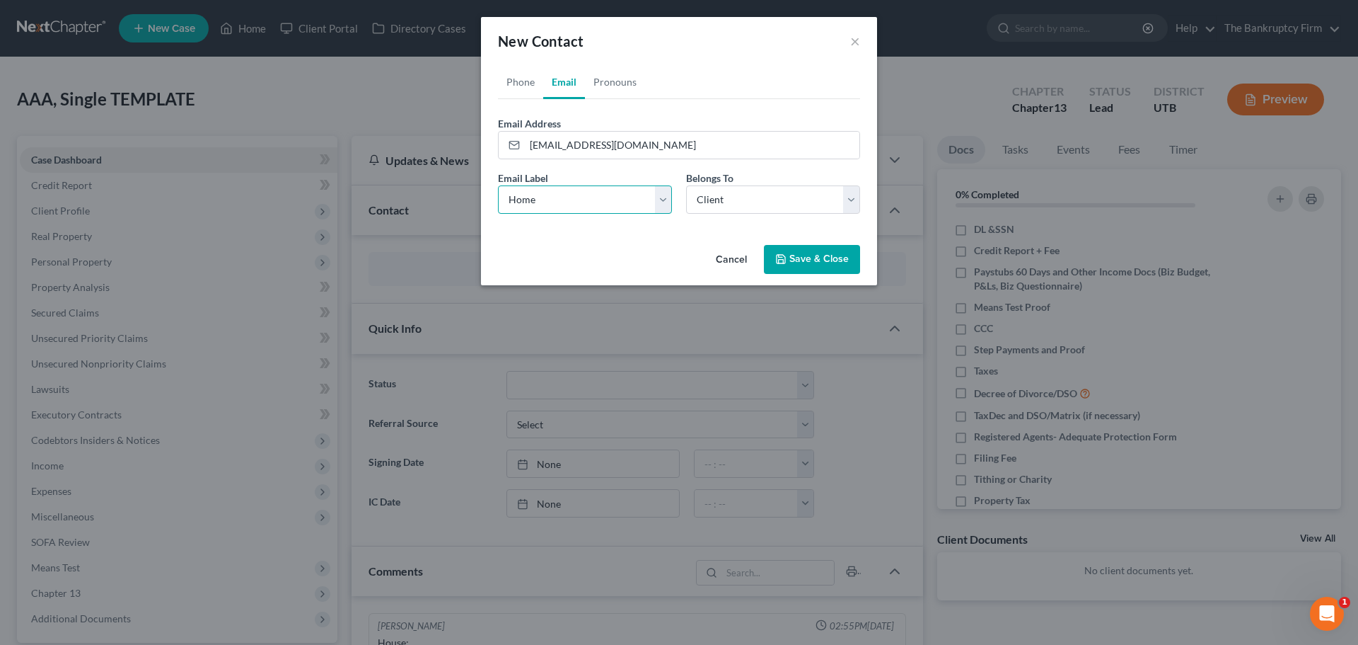
click at [498, 185] on select "Select Home Work Other" at bounding box center [585, 199] width 174 height 28
click at [693, 204] on select "Select Client Other" at bounding box center [773, 199] width 174 height 28
click at [789, 258] on button "Save & Close" at bounding box center [812, 260] width 96 height 30
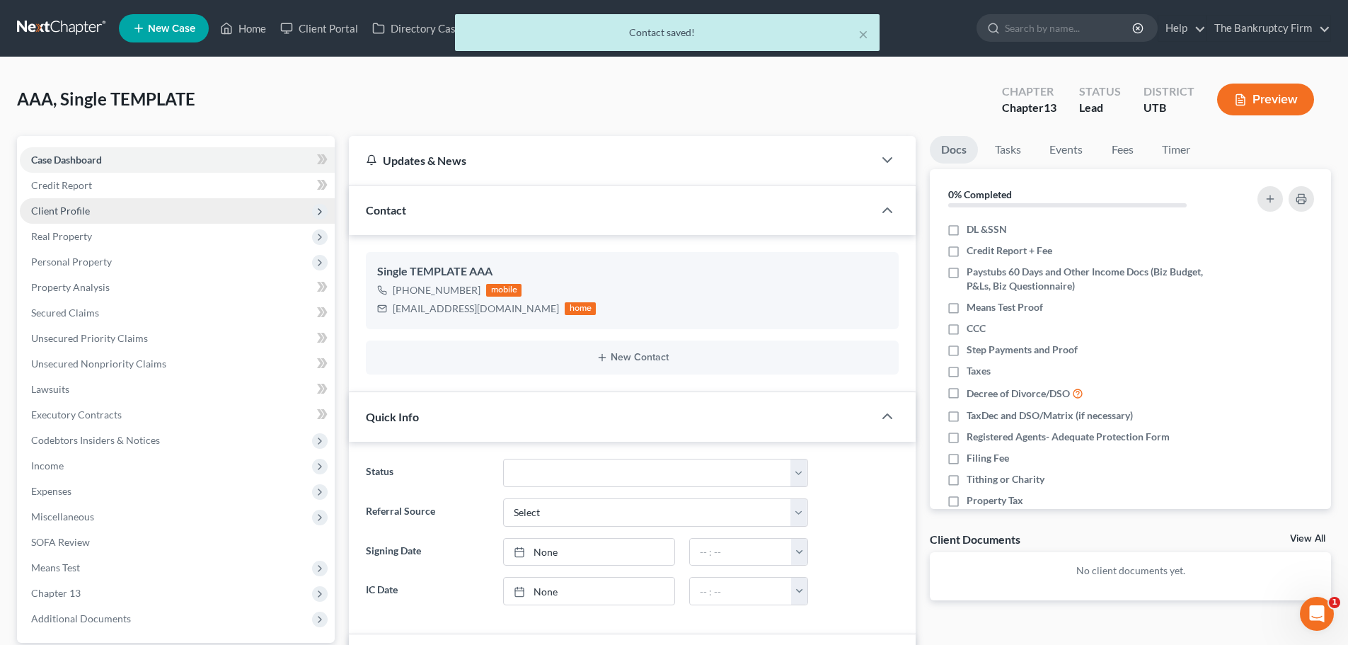
click at [187, 207] on span "Client Profile" at bounding box center [177, 210] width 315 height 25
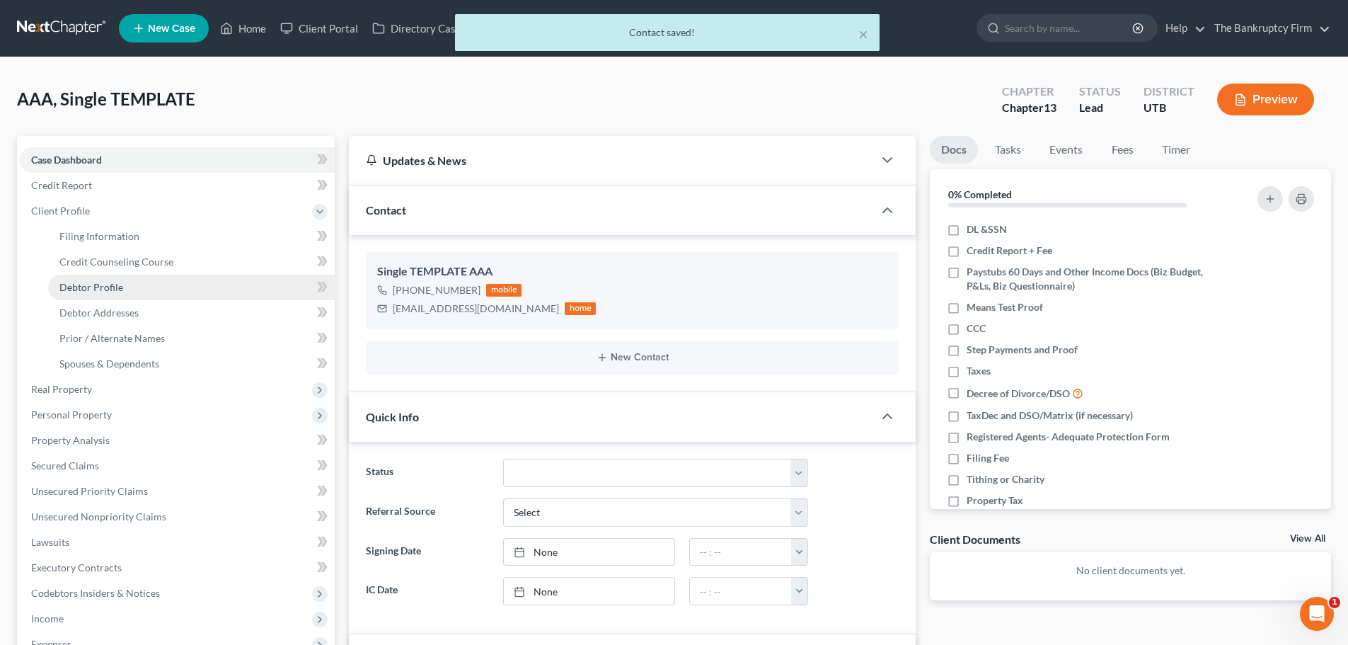
click at [190, 292] on link "Debtor Profile" at bounding box center [191, 287] width 287 height 25
select select "1"
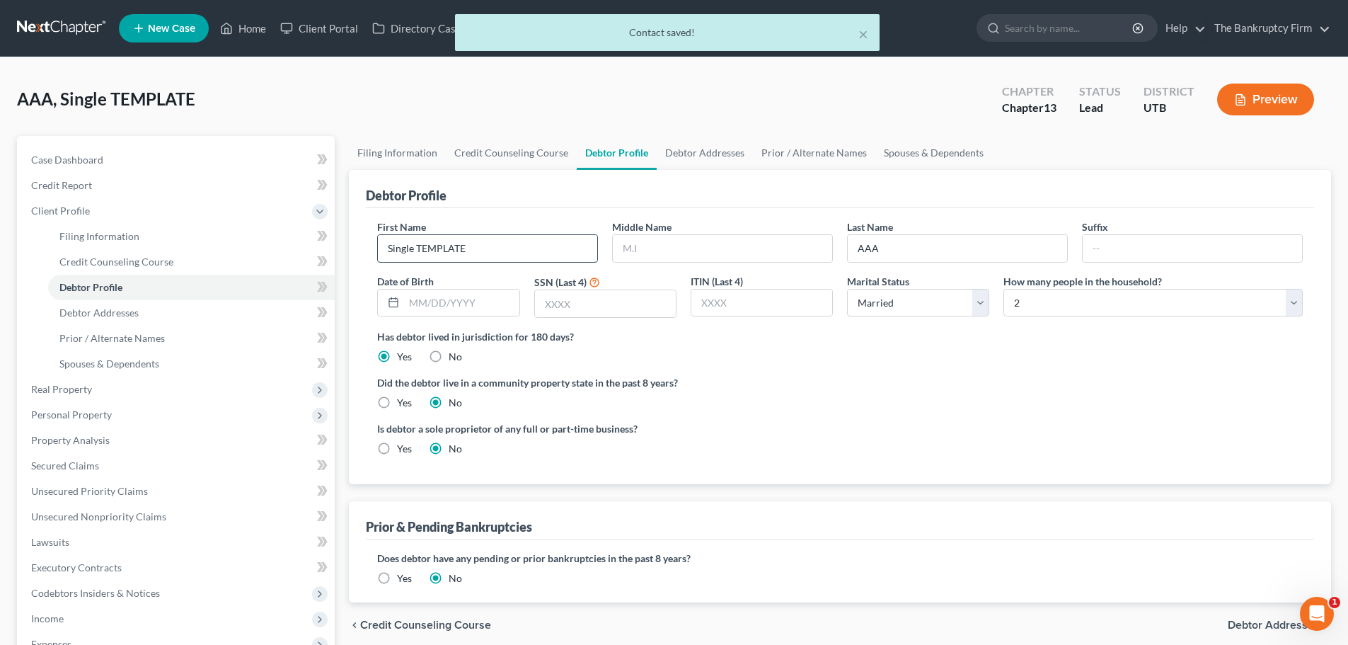
click at [462, 253] on input "Single TEMPLATE" at bounding box center [487, 248] width 219 height 27
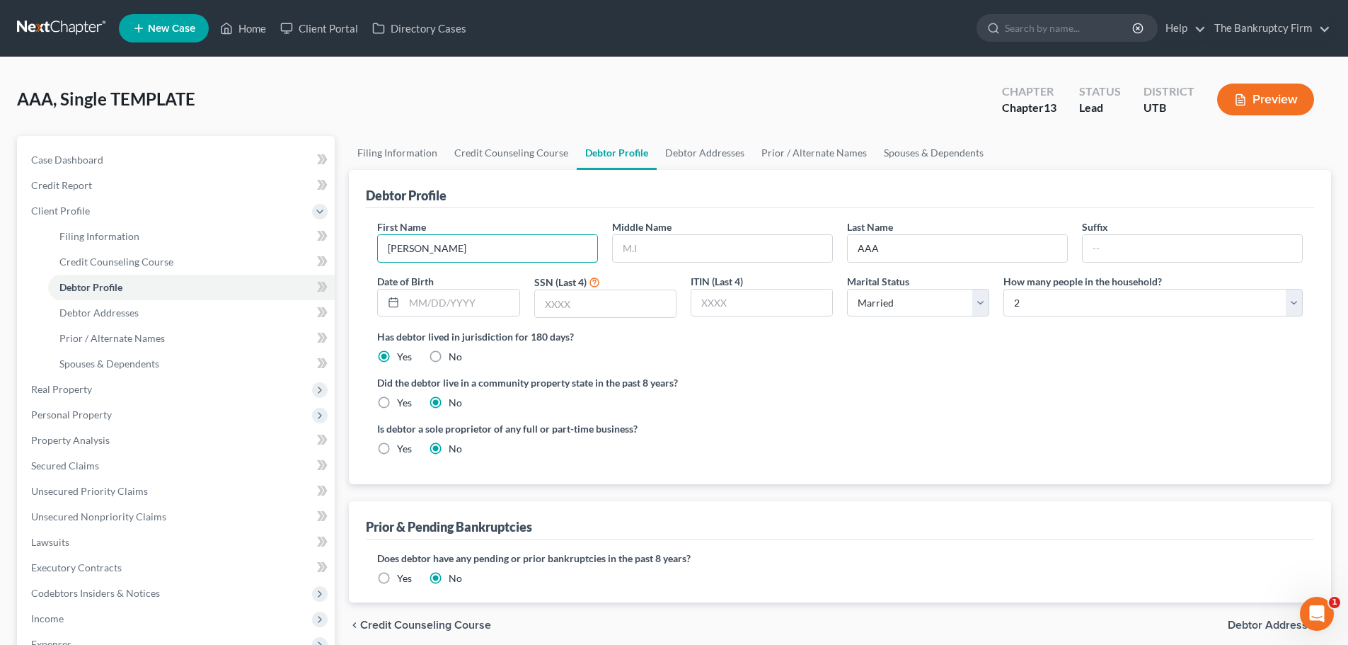
type input "Serena"
click at [928, 246] on input "AAA" at bounding box center [957, 248] width 219 height 27
type input "Sparks"
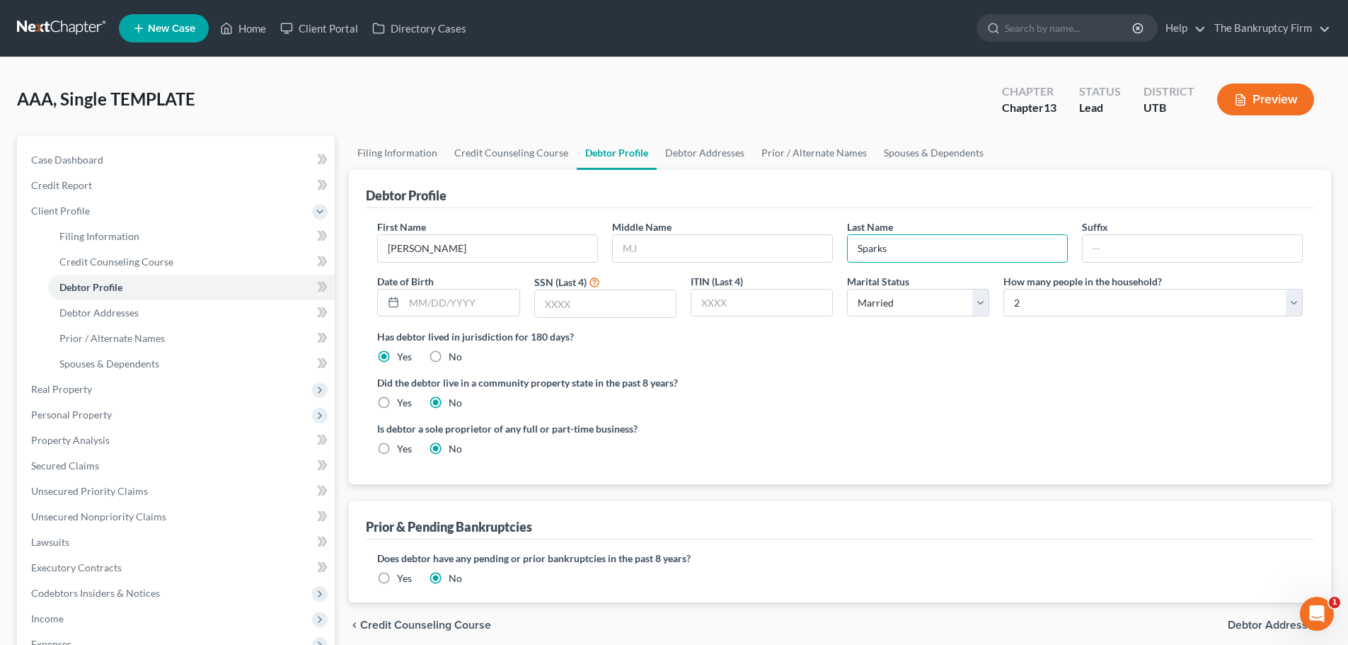
click at [494, 346] on div "Has debtor lived in jurisdiction for 180 days? Yes No Debtor must reside in jur…" at bounding box center [839, 346] width 925 height 35
click at [468, 307] on input "text" at bounding box center [461, 302] width 115 height 27
type input "12/24/1979"
click at [988, 367] on ng-include "First Name Serena Middle Name Last Name Sparks Suffix Date of Birth 12/24/1979 …" at bounding box center [839, 343] width 925 height 248
click at [596, 317] on input "text" at bounding box center [605, 303] width 141 height 27
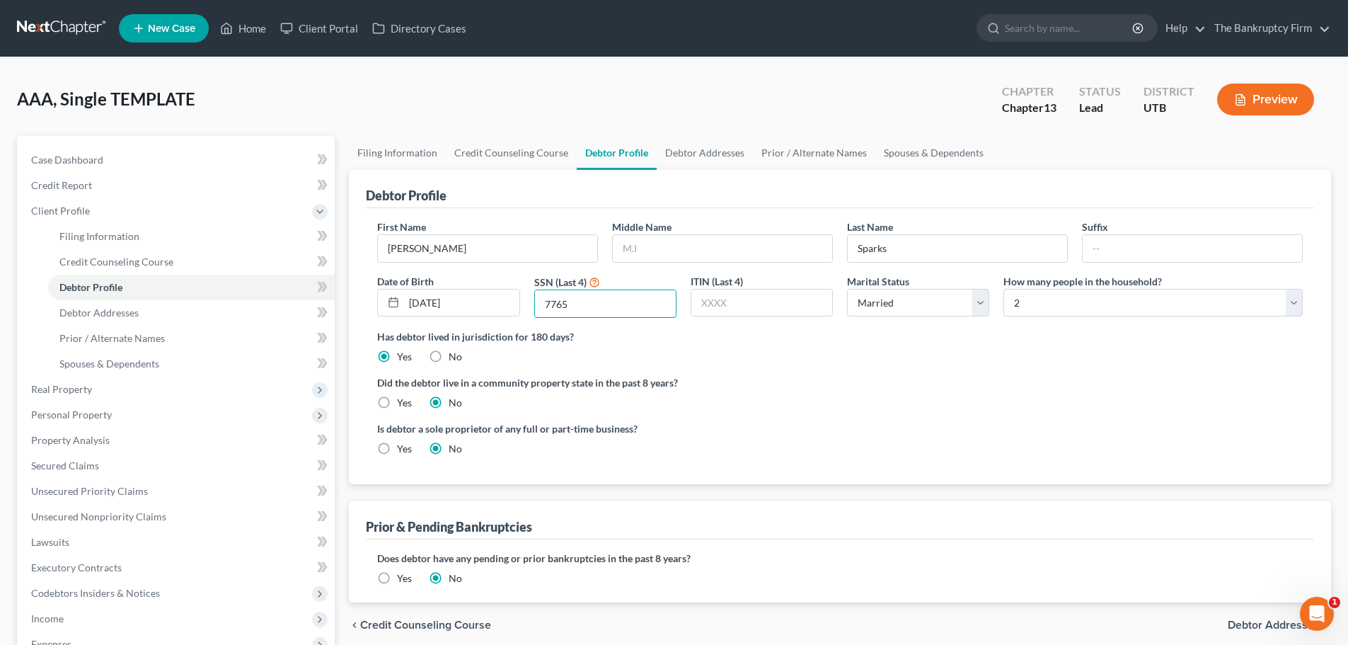
type input "7765"
click at [909, 409] on div "Did the debtor live in a community property state in the past 8 years? Yes No" at bounding box center [839, 392] width 925 height 35
click at [923, 309] on select "Select Single Married Separated Divorced Widowed" at bounding box center [918, 303] width 142 height 28
select select "0"
click at [847, 289] on select "Select Single Married Separated Divorced Widowed" at bounding box center [918, 303] width 142 height 28
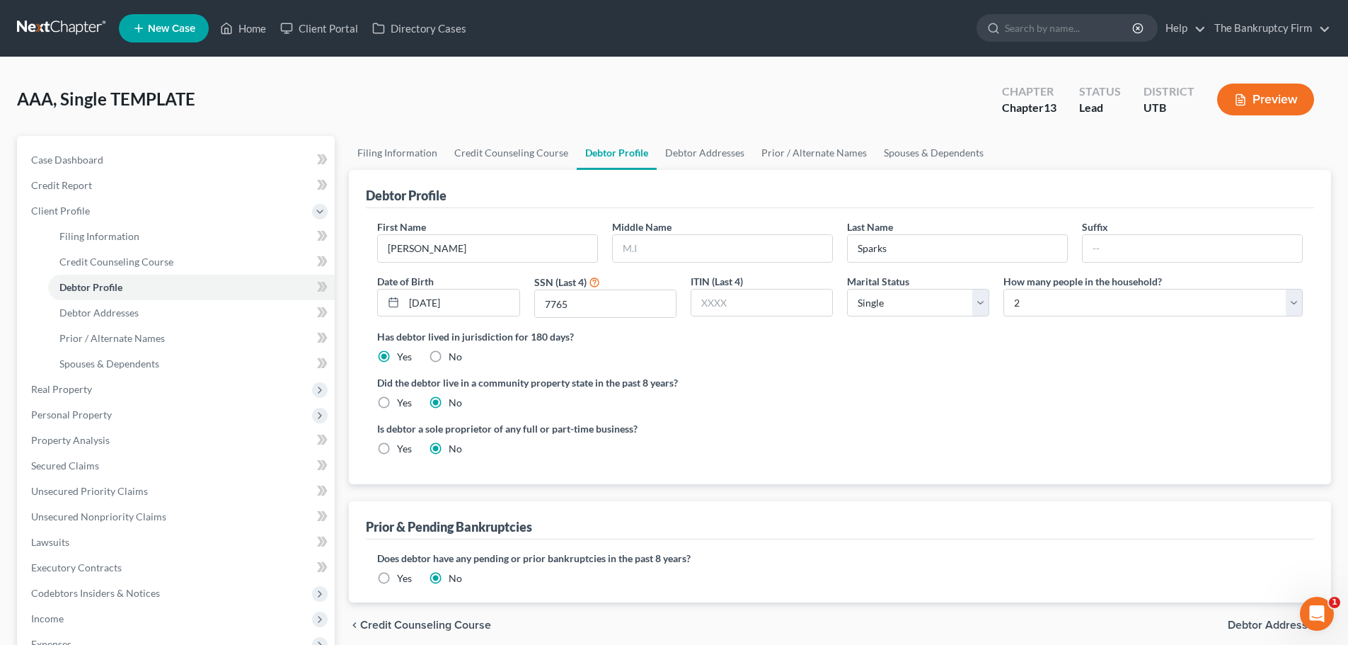
click at [1089, 366] on ng-include "First Name Serena Middle Name Last Name Sparks Suffix Date of Birth 12/24/1979 …" at bounding box center [839, 343] width 925 height 248
drag, startPoint x: 1107, startPoint y: 299, endPoint x: 1093, endPoint y: 306, distance: 15.5
click at [1107, 299] on select "Select 1 2 3 4 5 6 7 8 9 10 11 12 13 14 15 16 17 18 19 20" at bounding box center [1152, 303] width 299 height 28
select select "3"
click at [1003, 289] on select "Select 1 2 3 4 5 6 7 8 9 10 11 12 13 14 15 16 17 18 19 20" at bounding box center [1152, 303] width 299 height 28
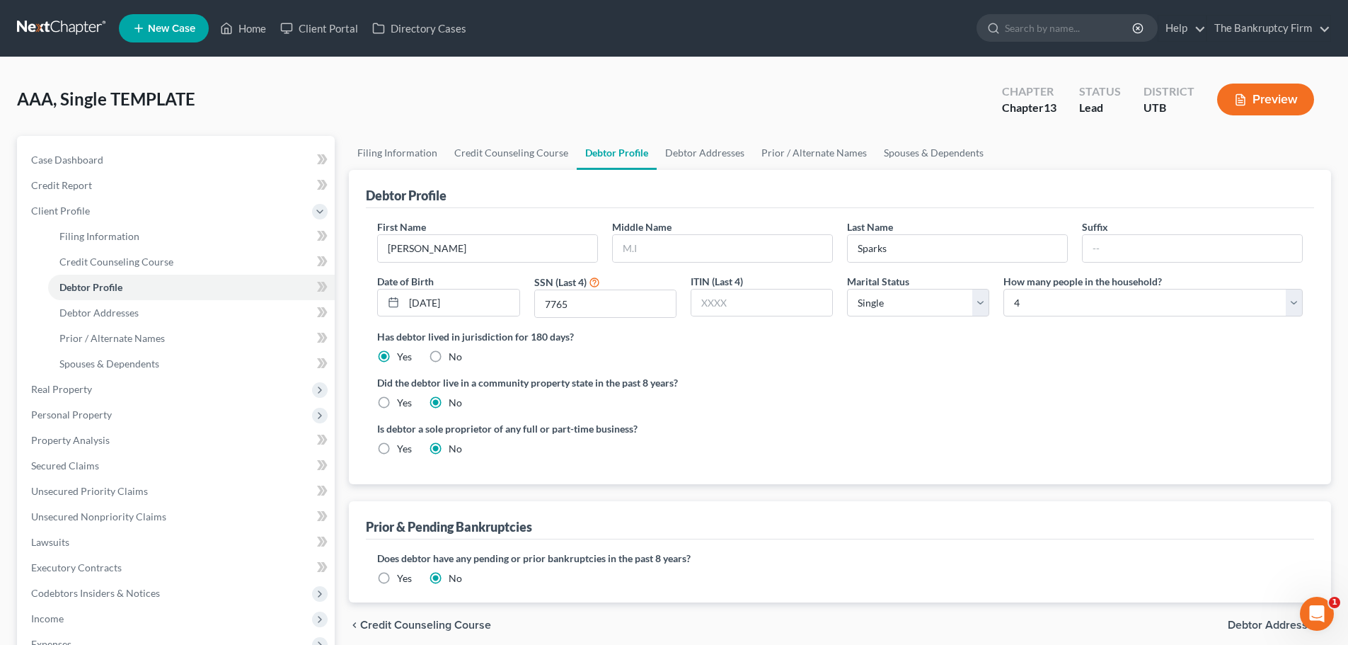
click at [732, 363] on div "Has debtor lived in jurisdiction for 180 days? Yes No Debtor must reside in jur…" at bounding box center [839, 346] width 925 height 35
click at [706, 161] on link "Debtor Addresses" at bounding box center [705, 153] width 96 height 34
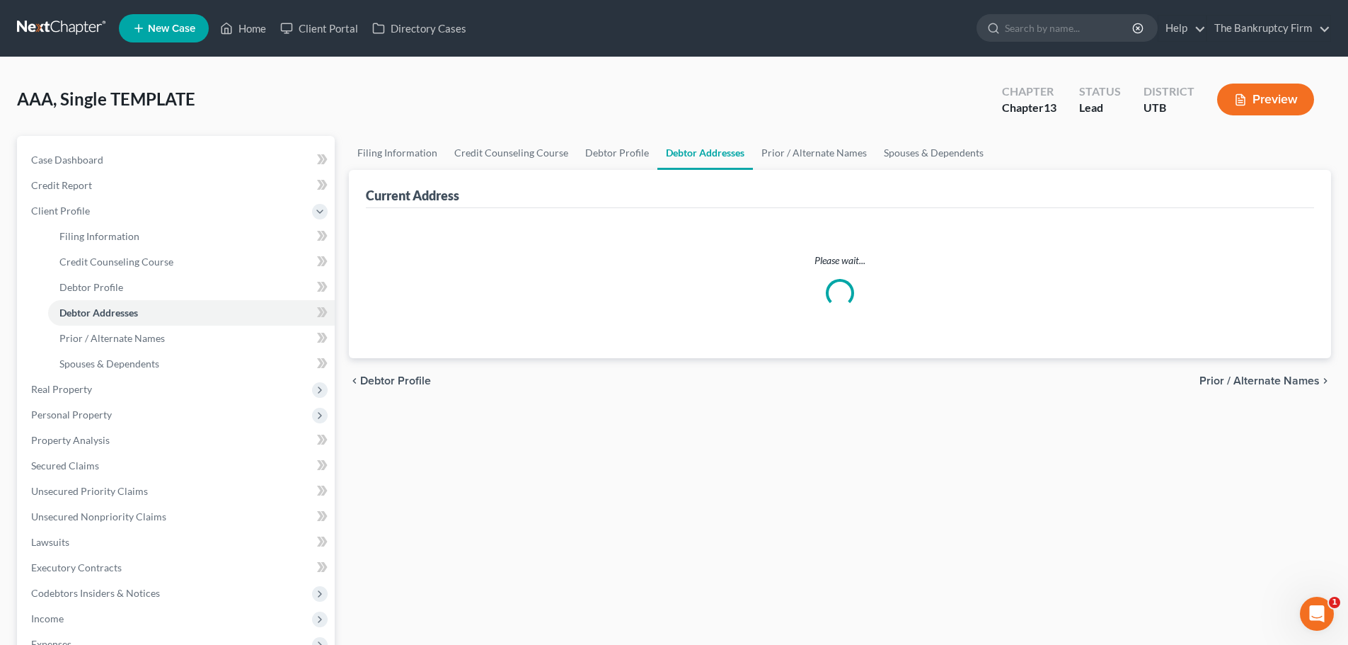
select select "0"
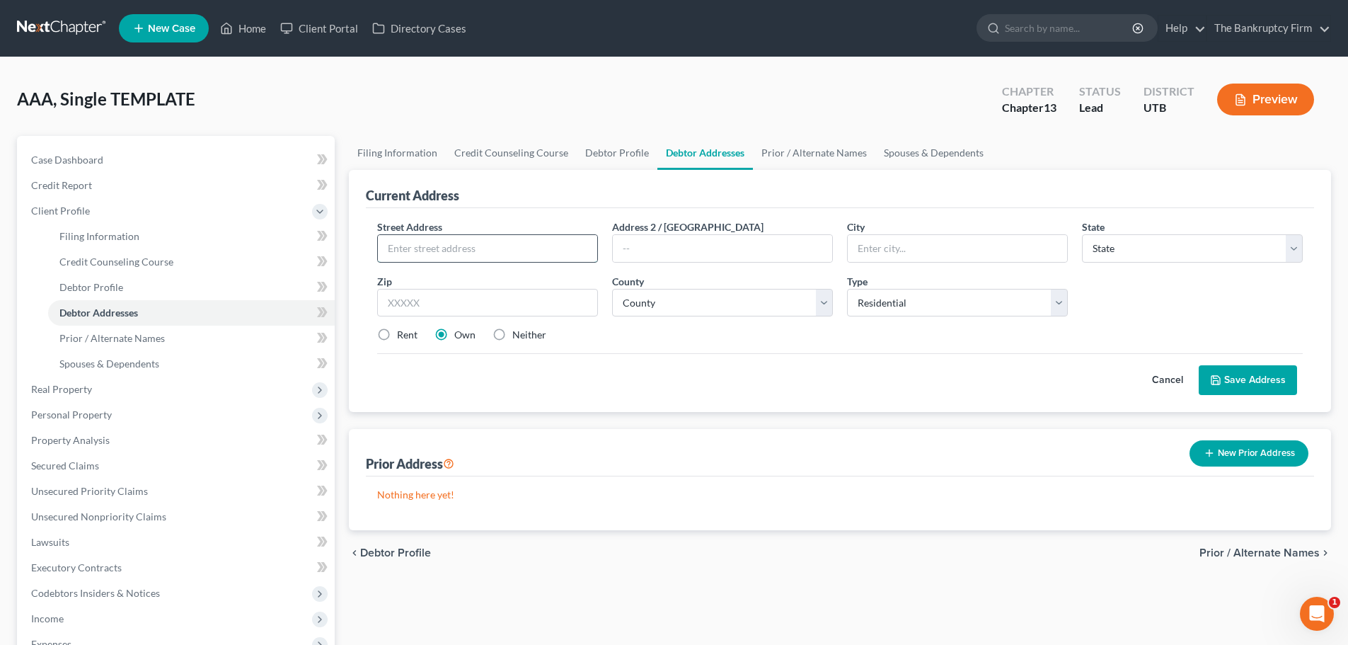
click at [473, 248] on input "text" at bounding box center [487, 248] width 219 height 27
type input "721 Bell Nap Circle"
click at [542, 313] on input "text" at bounding box center [487, 303] width 221 height 28
type input "7"
type input "84403"
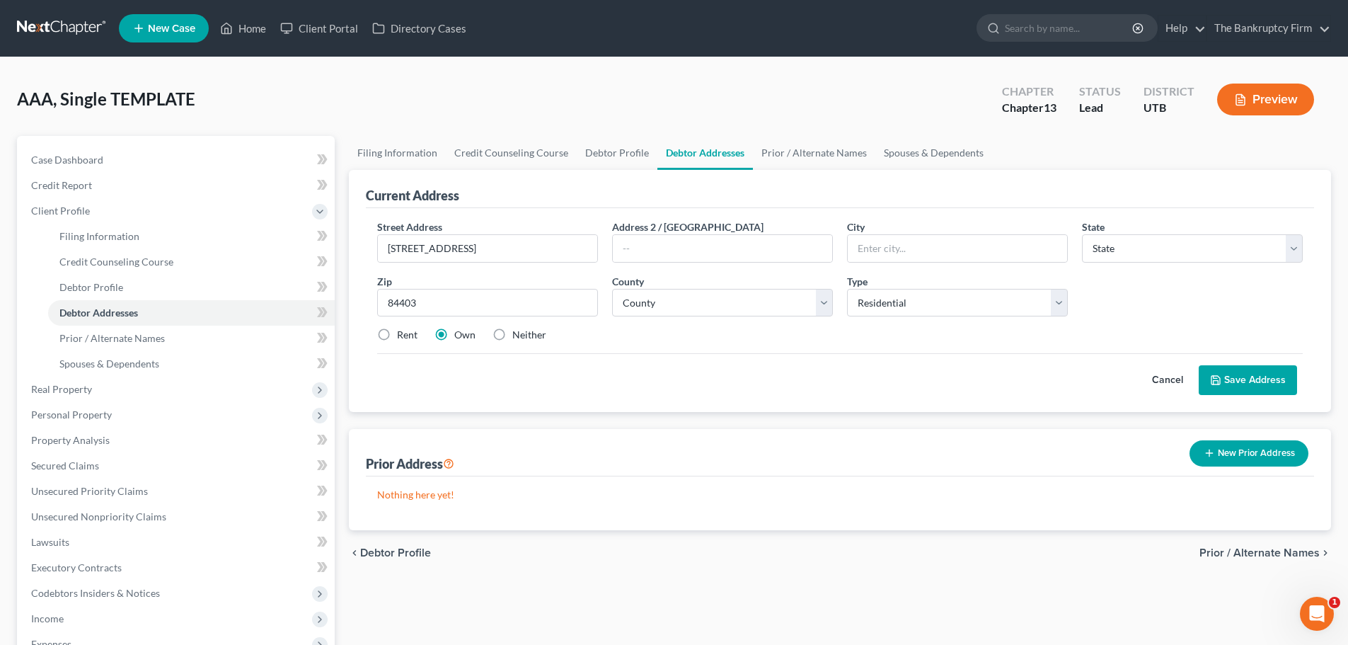
click at [876, 469] on div "Prior Address New Prior Address" at bounding box center [840, 452] width 948 height 47
type input "Ogden"
select select "46"
click at [818, 239] on input "text" at bounding box center [722, 248] width 219 height 27
click at [727, 303] on select "County Beaver County Box Elder County Cache County Carbon County Daggett County…" at bounding box center [722, 303] width 221 height 28
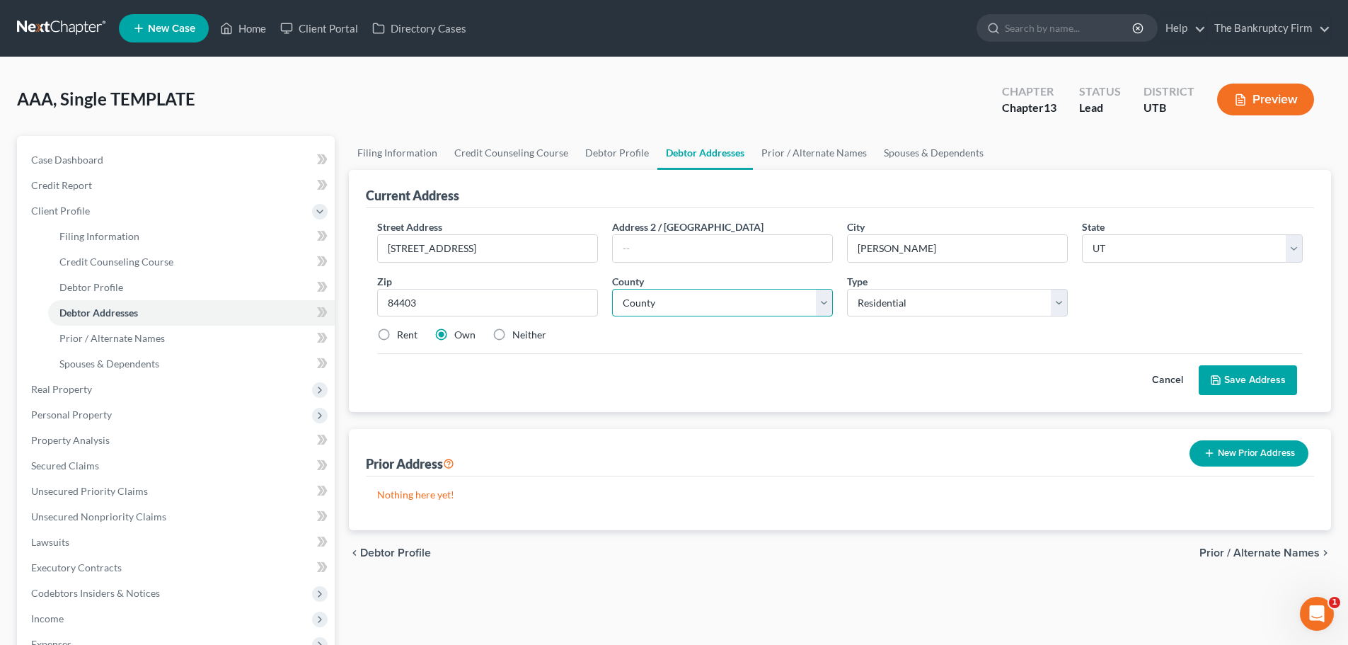
select select "28"
click at [612, 289] on select "County Beaver County Box Elder County Cache County Carbon County Daggett County…" at bounding box center [722, 303] width 221 height 28
click at [701, 350] on div "Street Address * 721 Bell Nap Circle Address 2 / PO Box City * Ogden State * St…" at bounding box center [840, 286] width 940 height 134
click at [397, 334] on label "Rent" at bounding box center [407, 335] width 21 height 14
click at [403, 334] on input "Rent" at bounding box center [407, 332] width 9 height 9
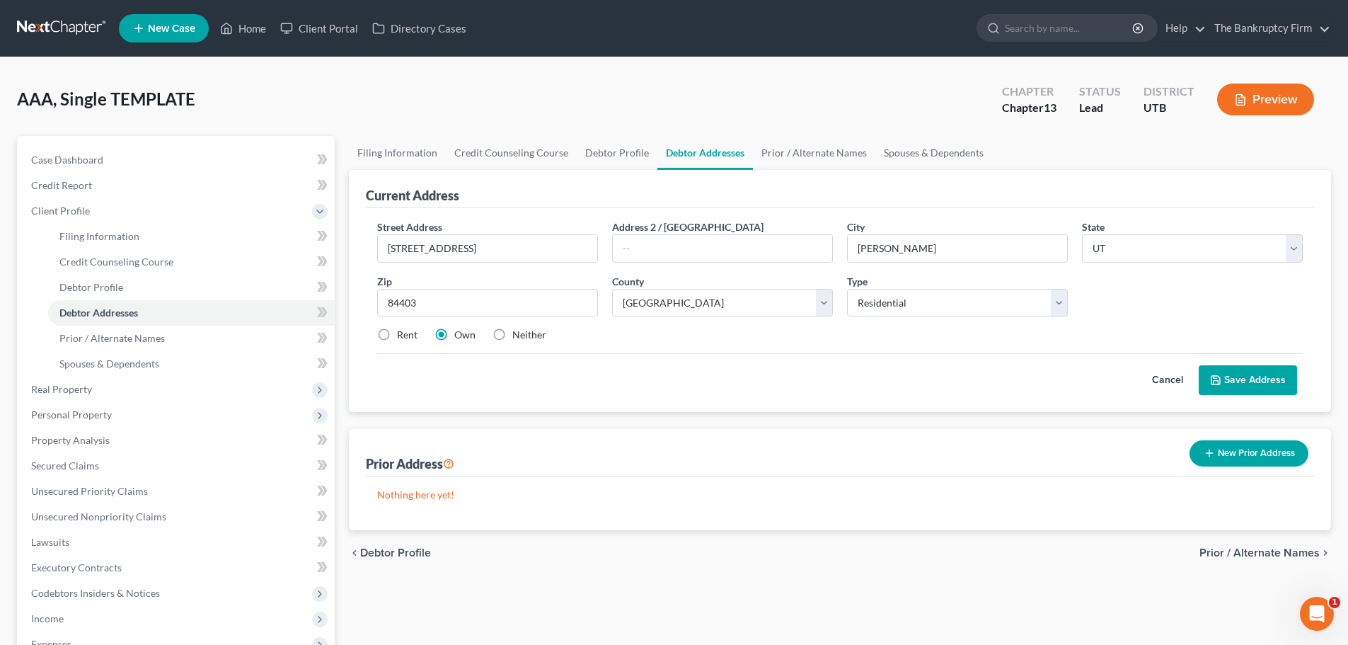
radio input "true"
click at [1245, 377] on button "Save Address" at bounding box center [1248, 380] width 98 height 30
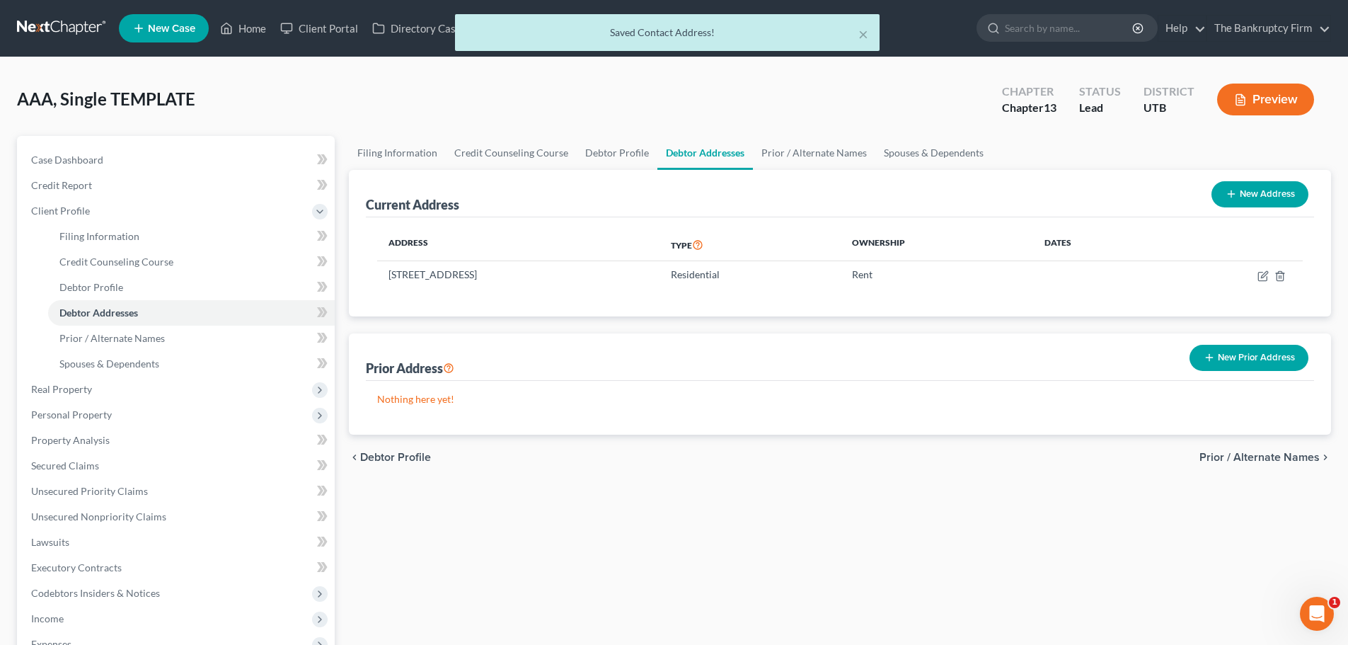
click at [920, 170] on div "Current Address New Address" at bounding box center [840, 193] width 948 height 47
click at [920, 148] on link "Spouses & Dependents" at bounding box center [933, 153] width 117 height 34
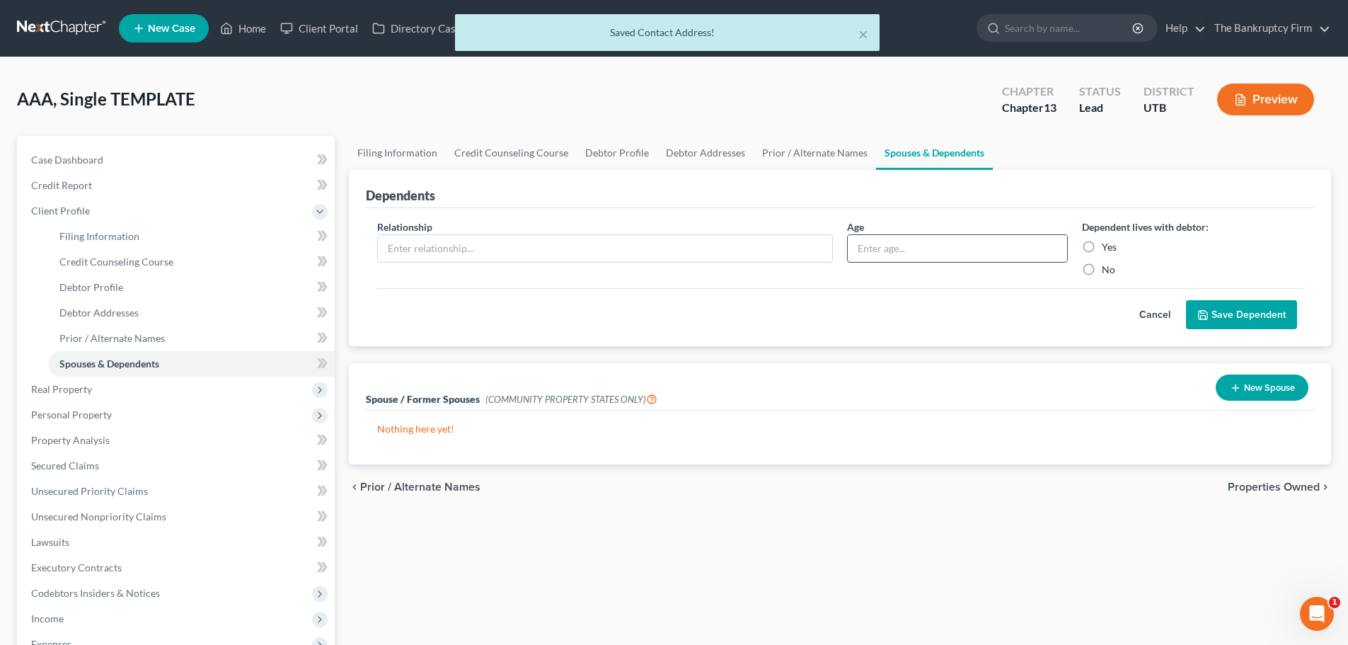
click at [856, 250] on input "text" at bounding box center [957, 248] width 219 height 27
click at [767, 251] on input "text" at bounding box center [605, 248] width 454 height 27
click at [887, 255] on input "text" at bounding box center [957, 248] width 219 height 27
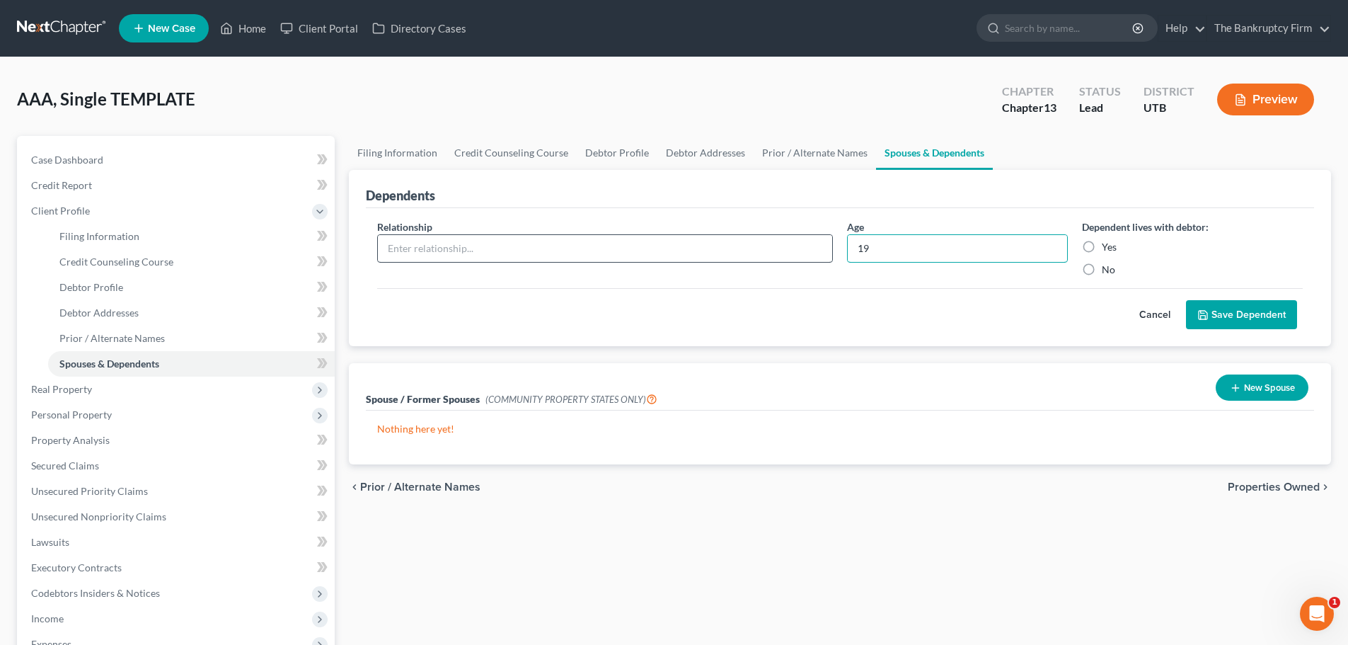
type input "19"
click at [787, 258] on input "text" at bounding box center [605, 248] width 454 height 27
type input "Daughter"
drag, startPoint x: 1089, startPoint y: 243, endPoint x: 1163, endPoint y: 285, distance: 85.2
click at [1102, 243] on label "Yes" at bounding box center [1109, 247] width 15 height 14
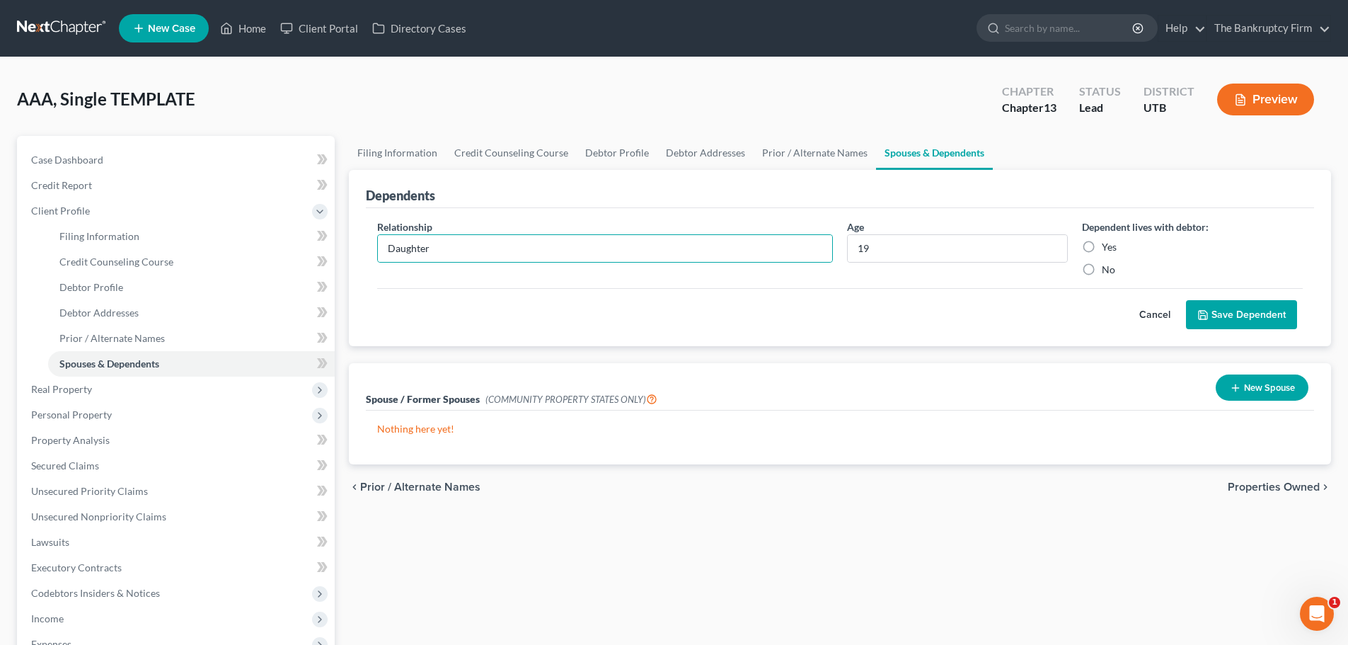
click at [1107, 243] on input "Yes" at bounding box center [1111, 244] width 9 height 9
radio input "true"
click at [1218, 303] on button "Save Dependent" at bounding box center [1241, 315] width 111 height 30
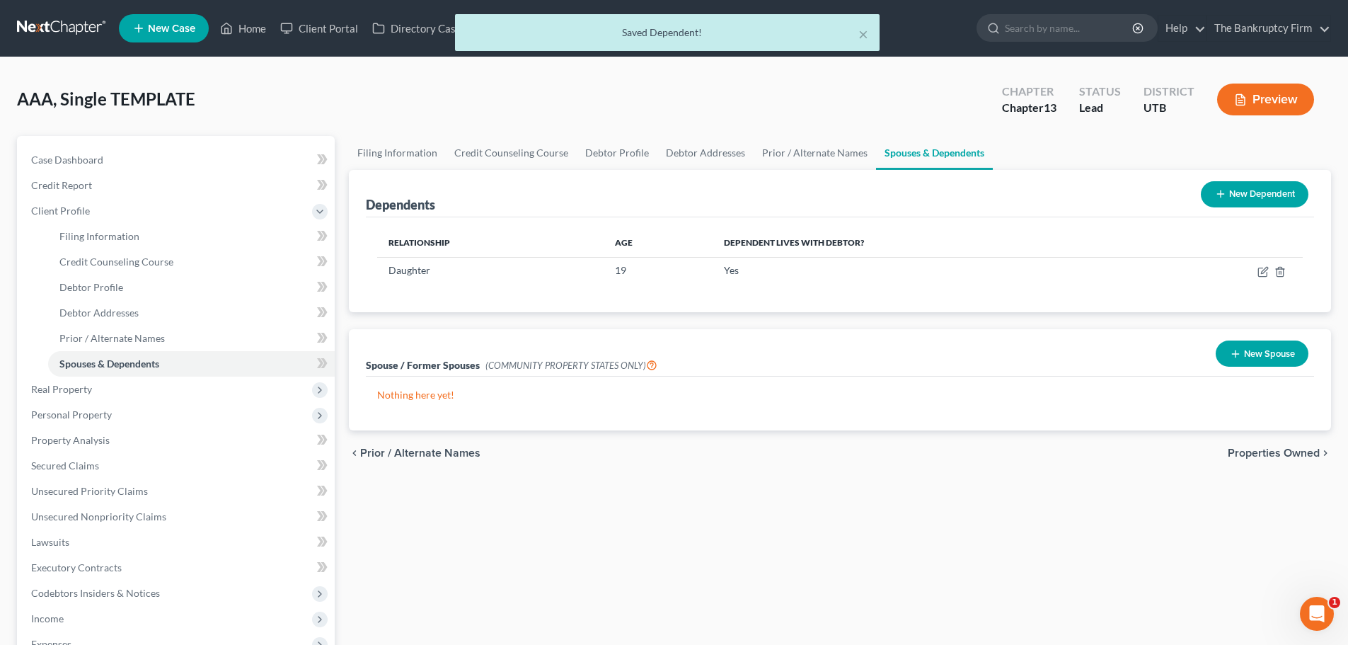
click at [1235, 200] on button "New Dependent" at bounding box center [1255, 194] width 108 height 26
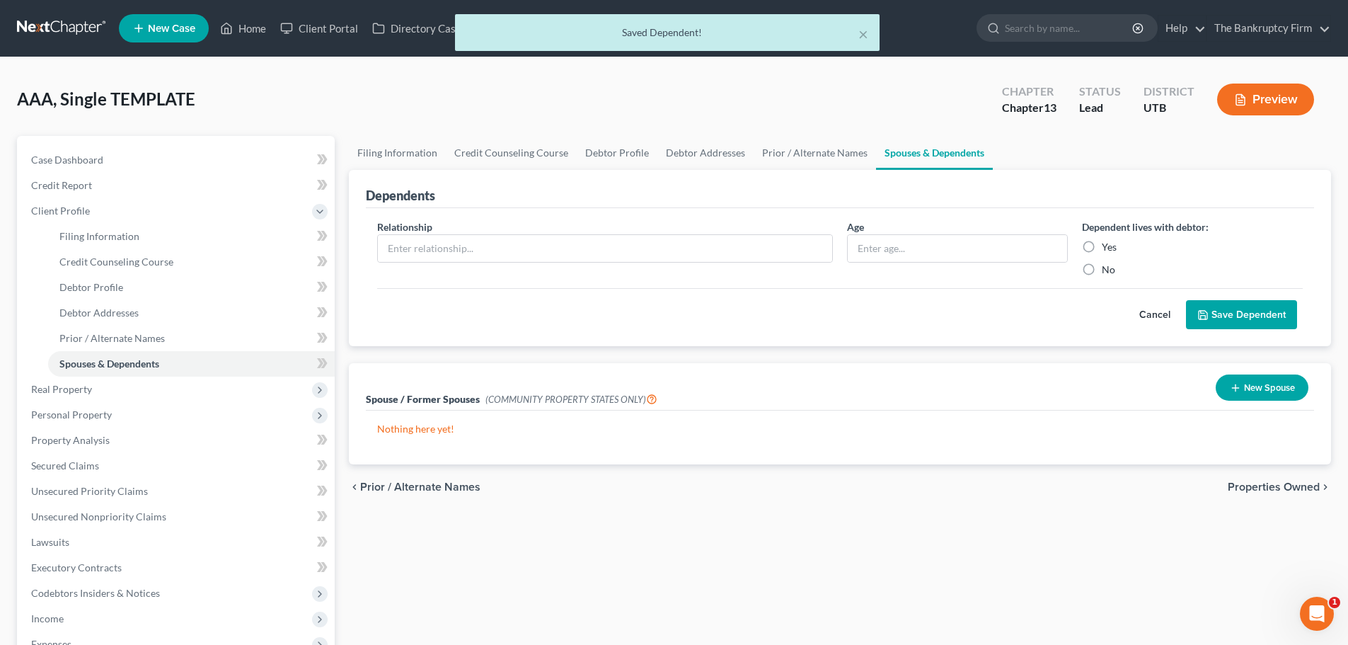
click at [977, 267] on div "Age" at bounding box center [957, 247] width 235 height 57
click at [998, 248] on input "text" at bounding box center [957, 248] width 219 height 27
type input "18"
click at [674, 241] on input "text" at bounding box center [605, 248] width 454 height 27
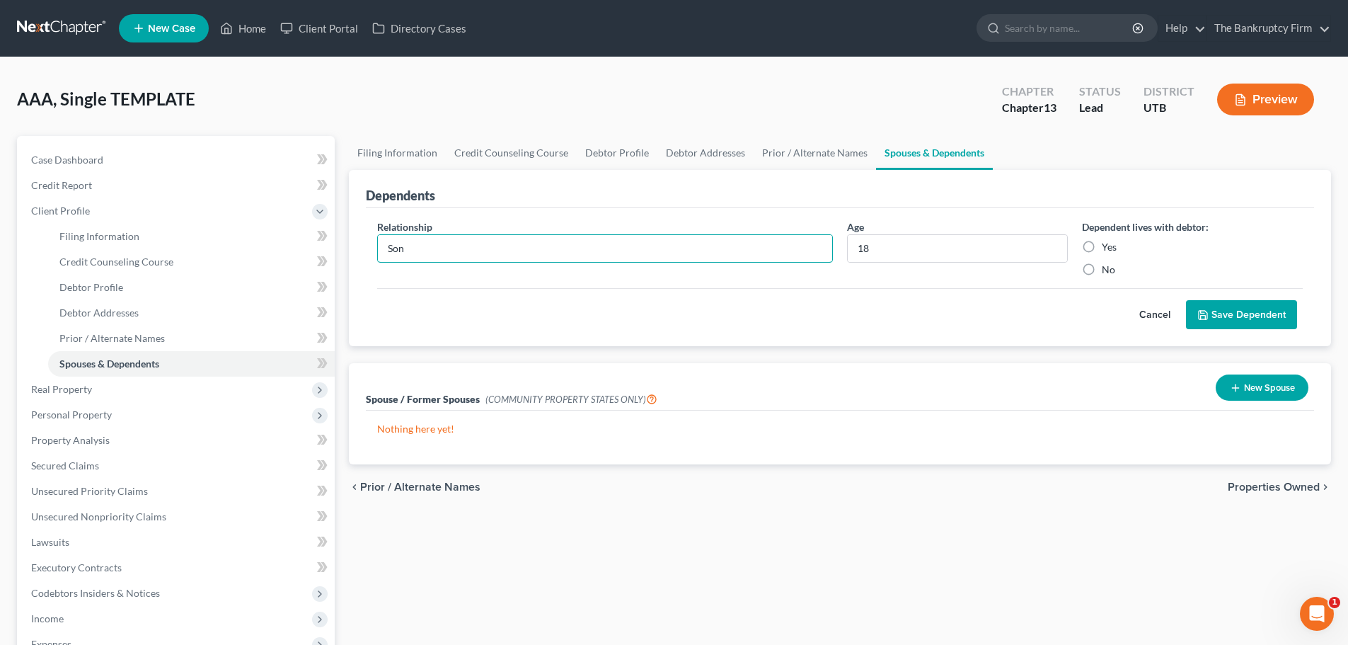
type input "Son"
drag, startPoint x: 1097, startPoint y: 246, endPoint x: 1104, endPoint y: 252, distance: 10.1
click at [1102, 246] on label "Yes" at bounding box center [1109, 247] width 15 height 14
click at [1107, 246] on input "Yes" at bounding box center [1111, 244] width 9 height 9
radio input "true"
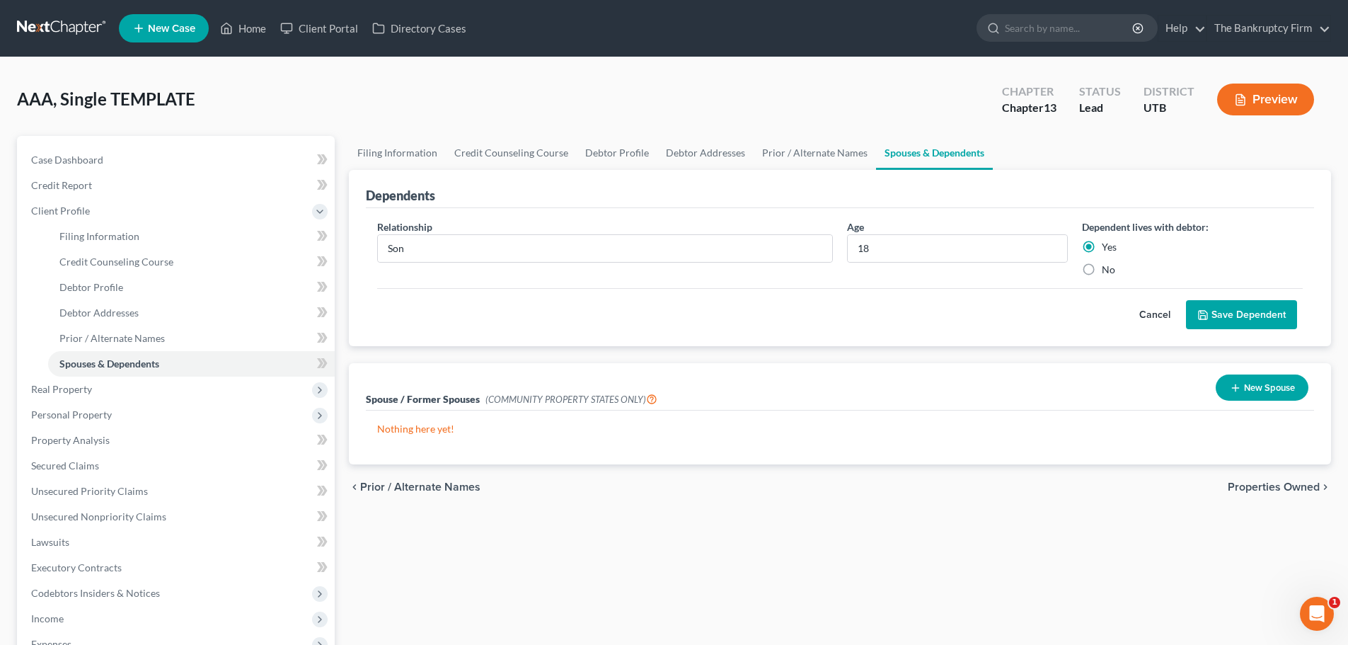
click at [1172, 291] on div "Cancel Save Dependent" at bounding box center [839, 309] width 925 height 42
click at [1229, 312] on button "Save Dependent" at bounding box center [1241, 315] width 111 height 30
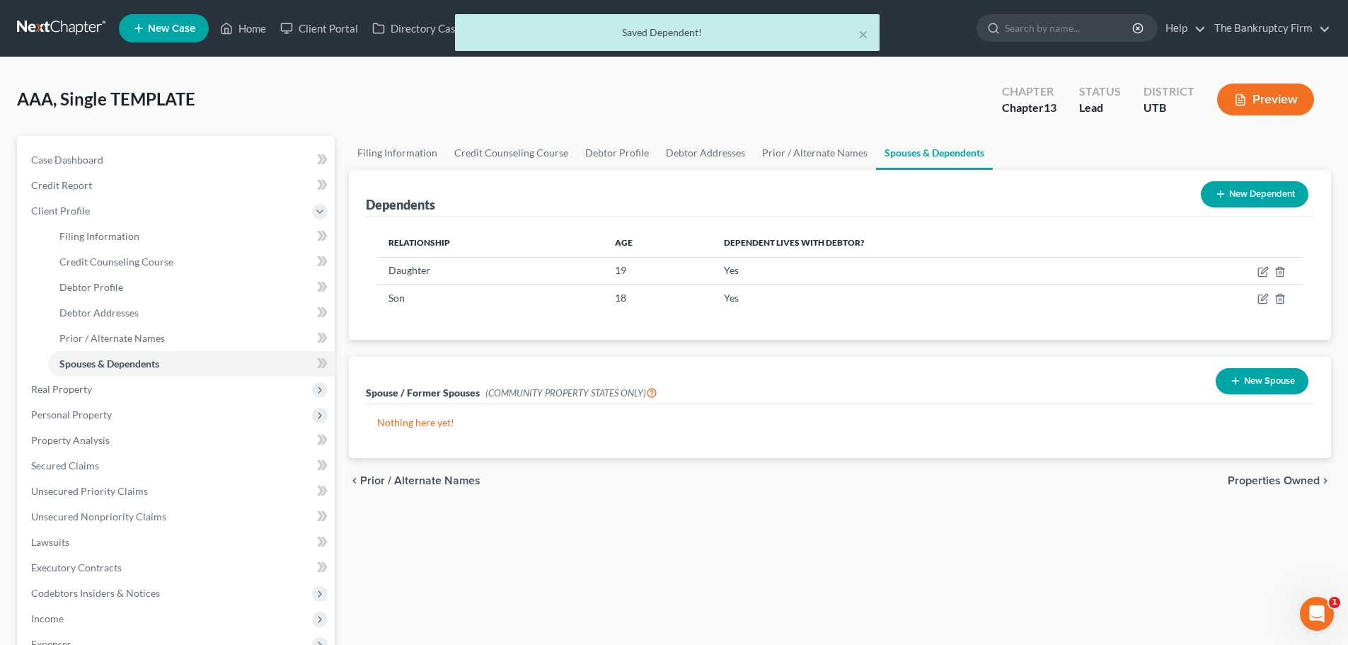
click at [1265, 190] on button "New Dependent" at bounding box center [1255, 194] width 108 height 26
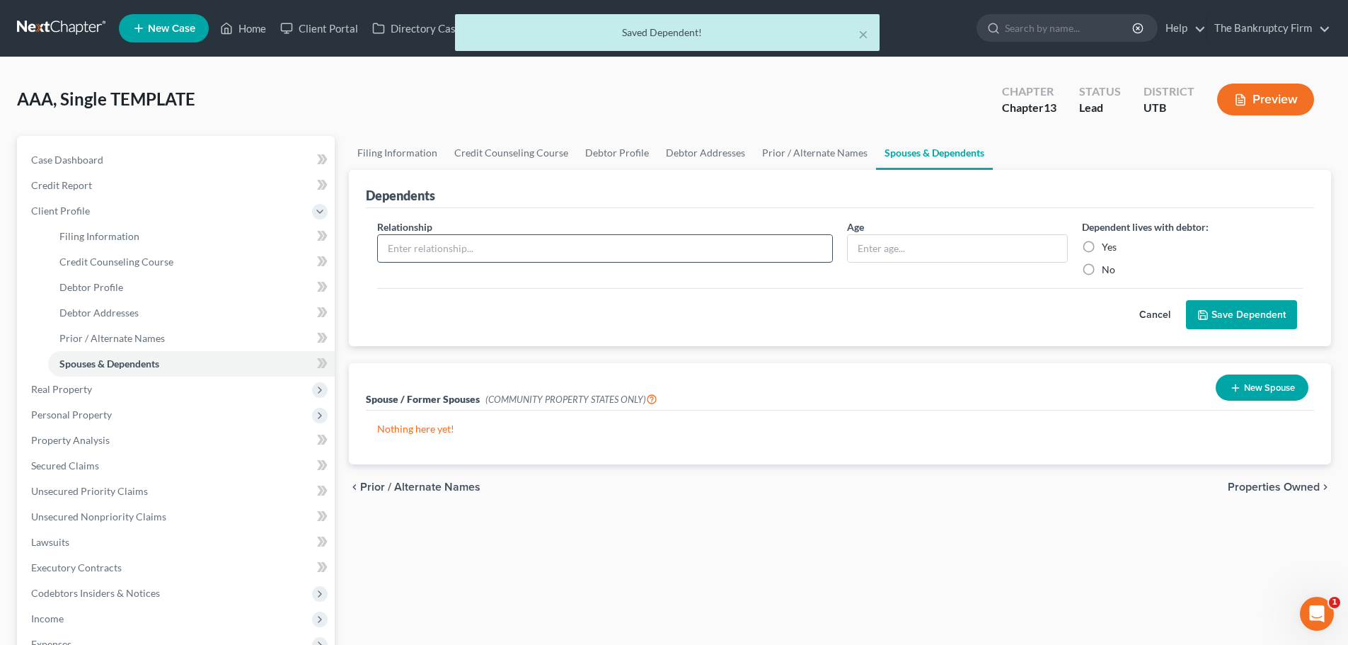
click at [625, 258] on input "text" at bounding box center [605, 248] width 454 height 27
type input "d"
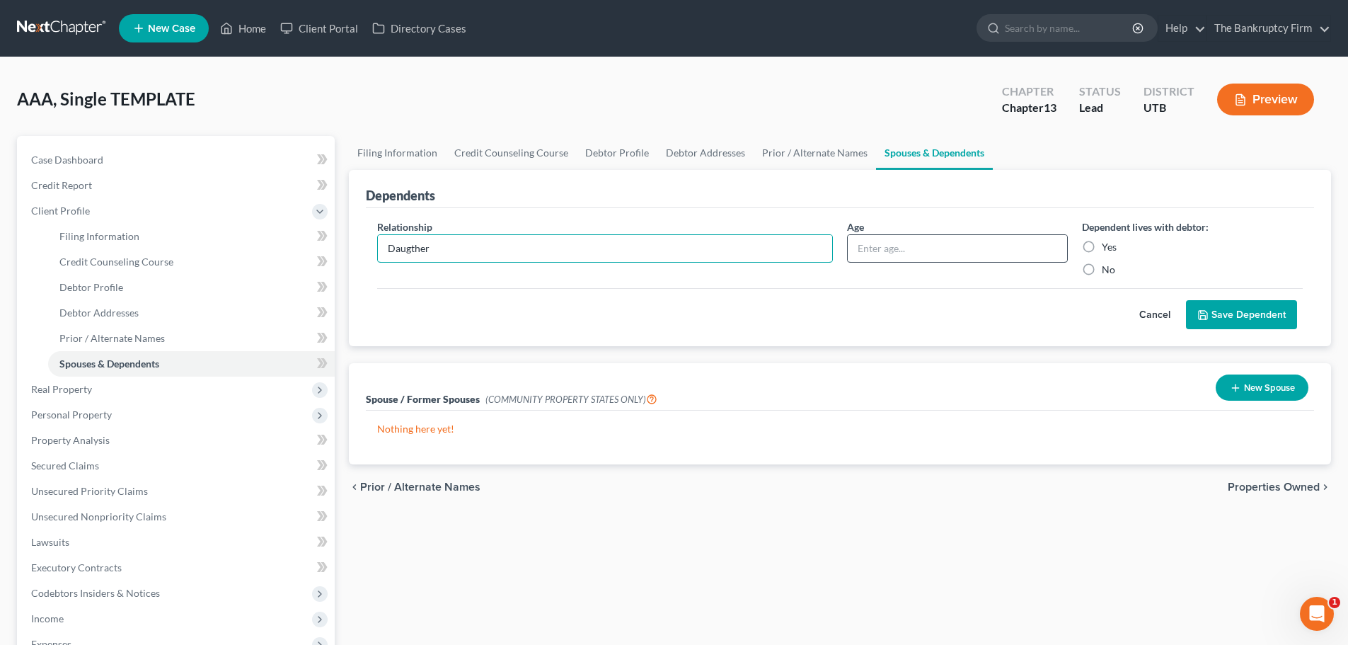
type input "Daugther"
click at [913, 255] on input "text" at bounding box center [957, 248] width 219 height 27
type input "12"
click at [1102, 247] on label "Yes" at bounding box center [1109, 247] width 15 height 14
click at [1107, 247] on input "Yes" at bounding box center [1111, 244] width 9 height 9
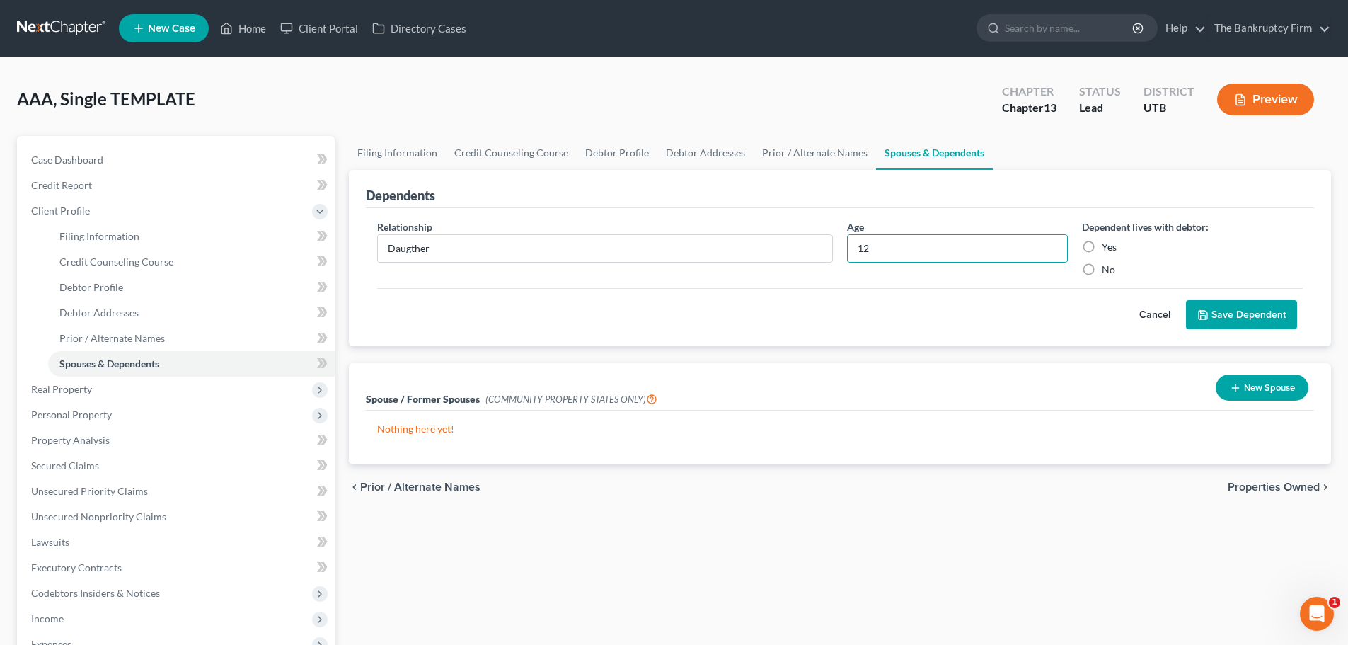
radio input "true"
click at [1242, 324] on button "Save Dependent" at bounding box center [1241, 315] width 111 height 30
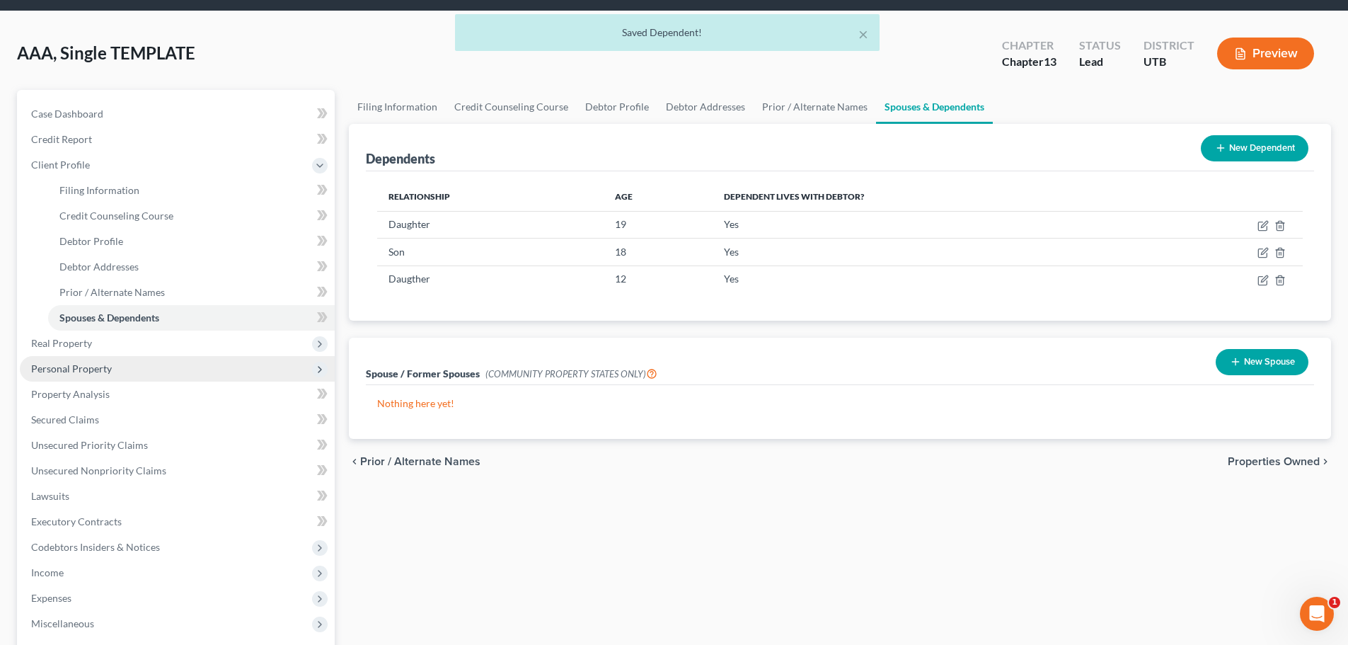
scroll to position [71, 0]
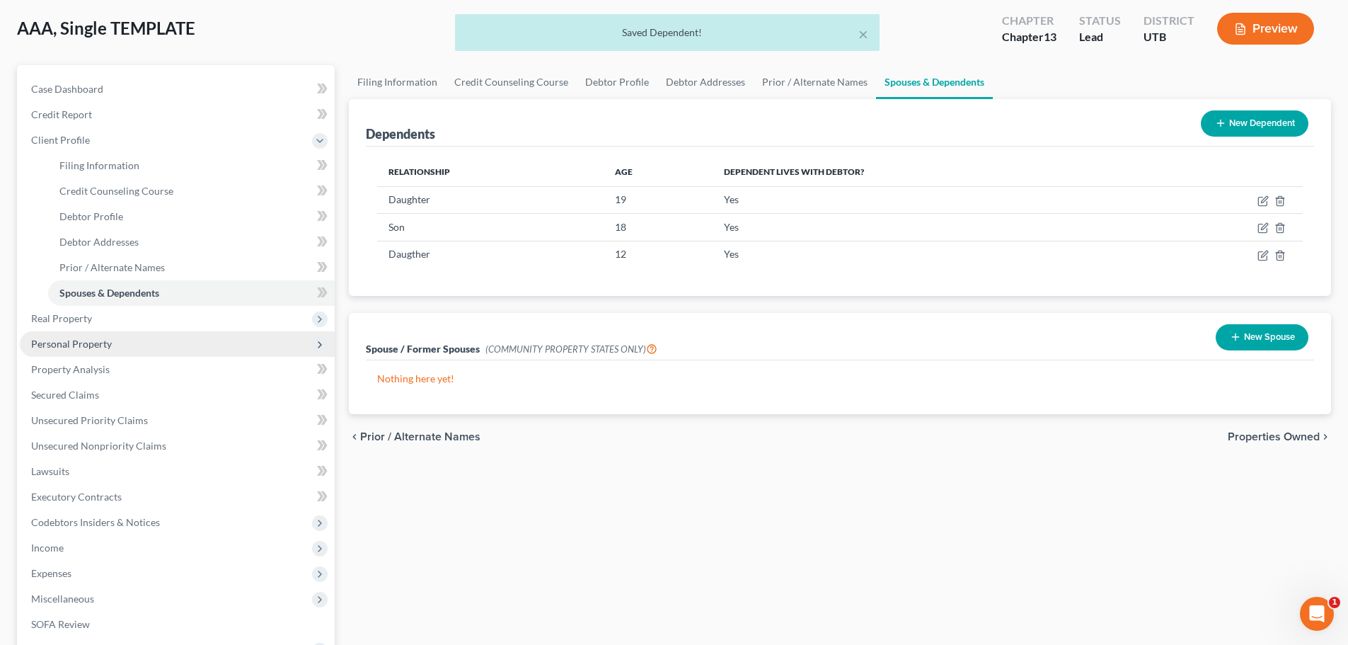
click at [156, 352] on span "Personal Property" at bounding box center [177, 343] width 315 height 25
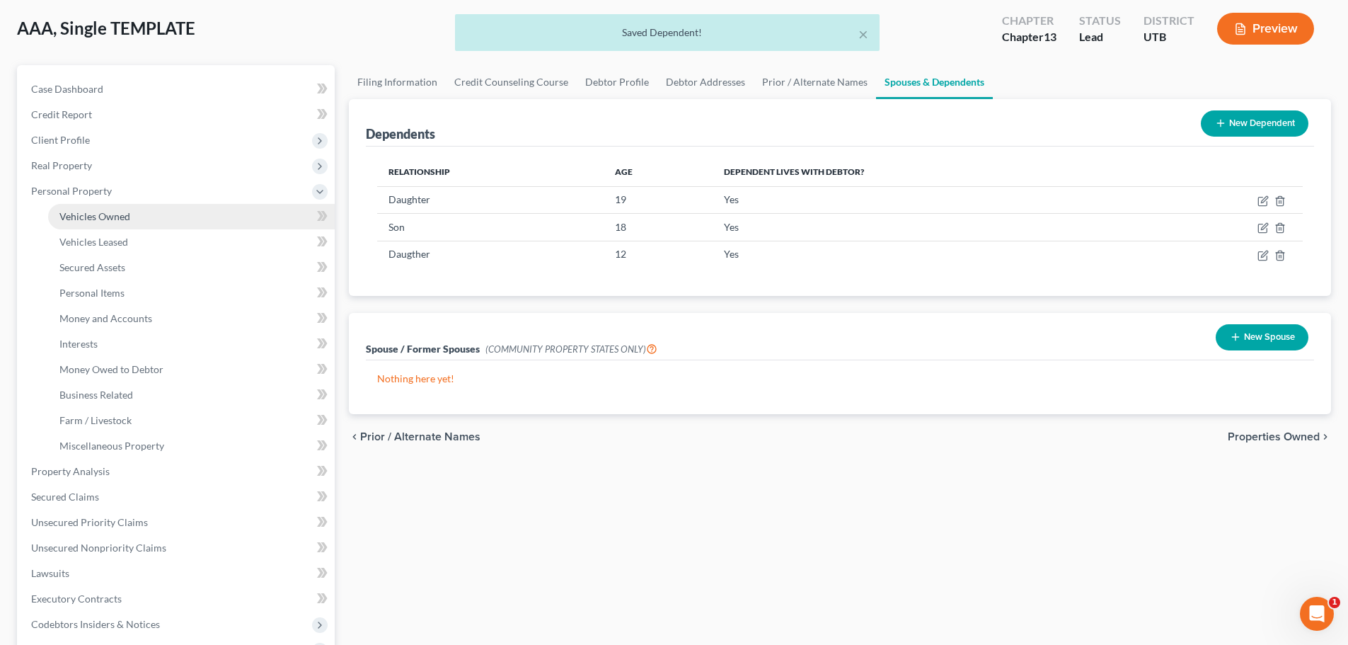
click at [157, 213] on link "Vehicles Owned" at bounding box center [191, 216] width 287 height 25
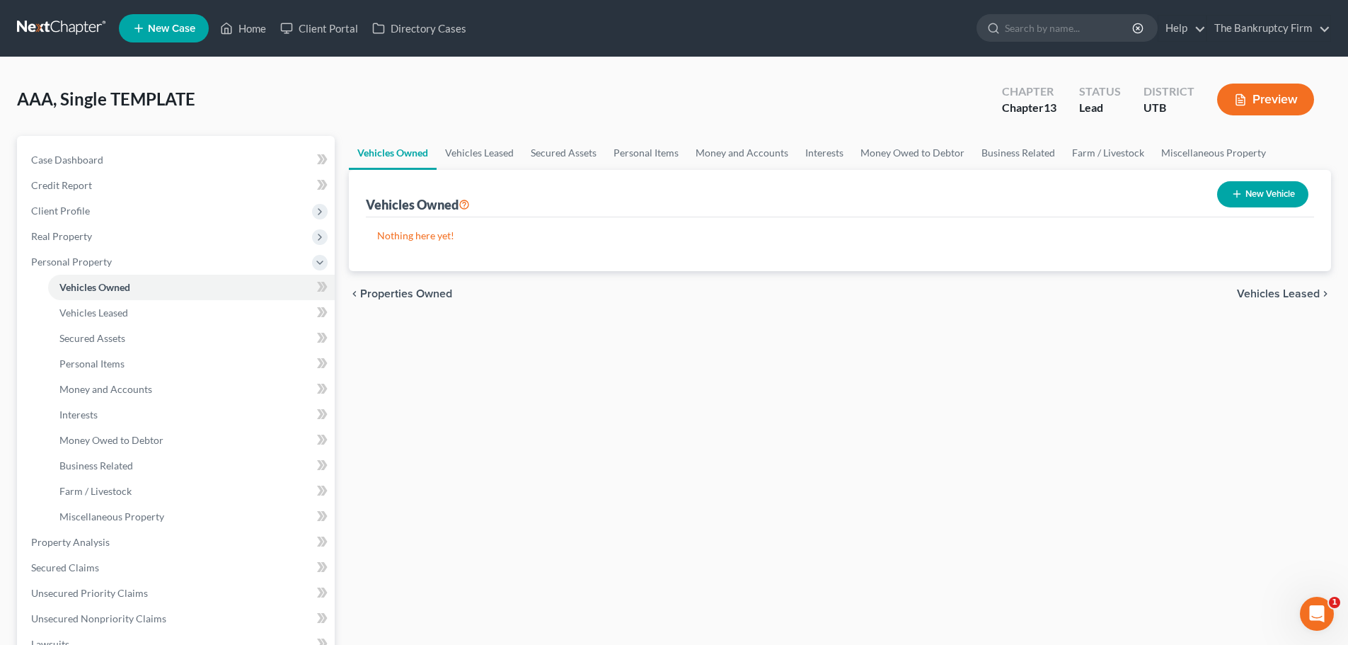
click at [1267, 200] on button "New Vehicle" at bounding box center [1262, 194] width 91 height 26
select select "0"
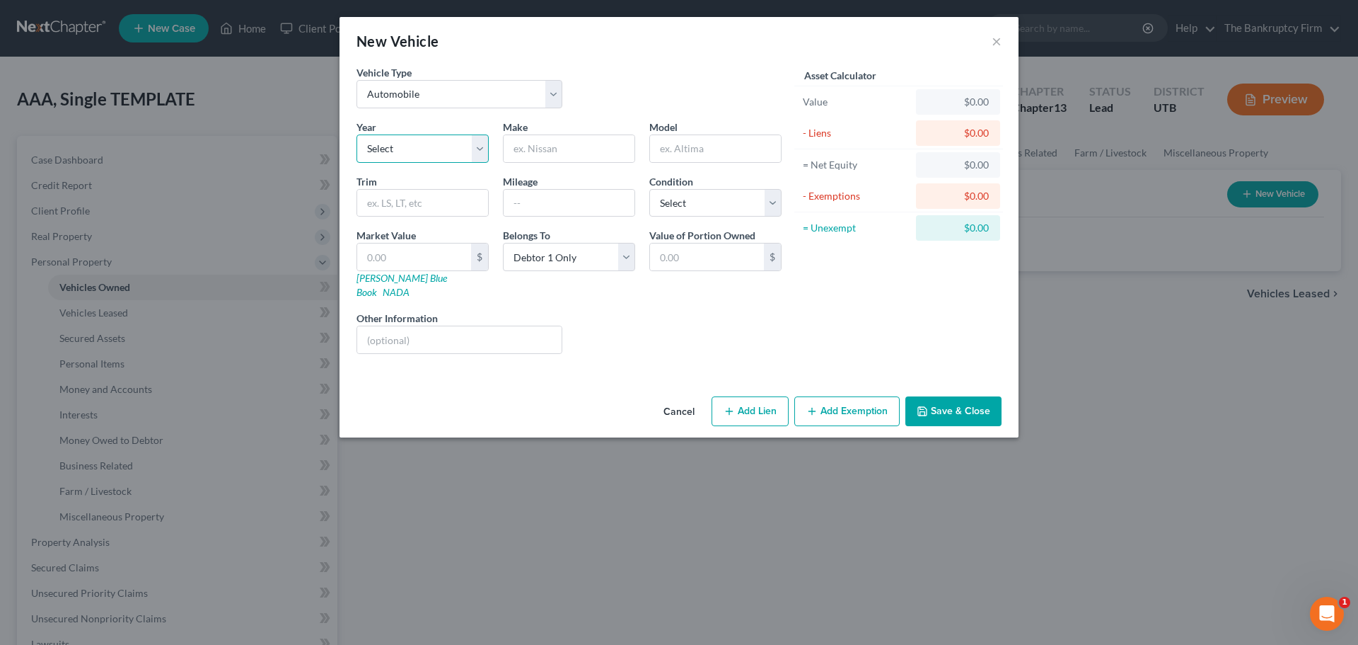
click at [486, 155] on select "Select 2026 2025 2024 2023 2022 2021 2020 2019 2018 2017 2016 2015 2014 2013 20…" at bounding box center [423, 148] width 132 height 28
drag, startPoint x: 675, startPoint y: 391, endPoint x: 679, endPoint y: 373, distance: 18.0
click at [675, 398] on button "Cancel" at bounding box center [679, 412] width 54 height 28
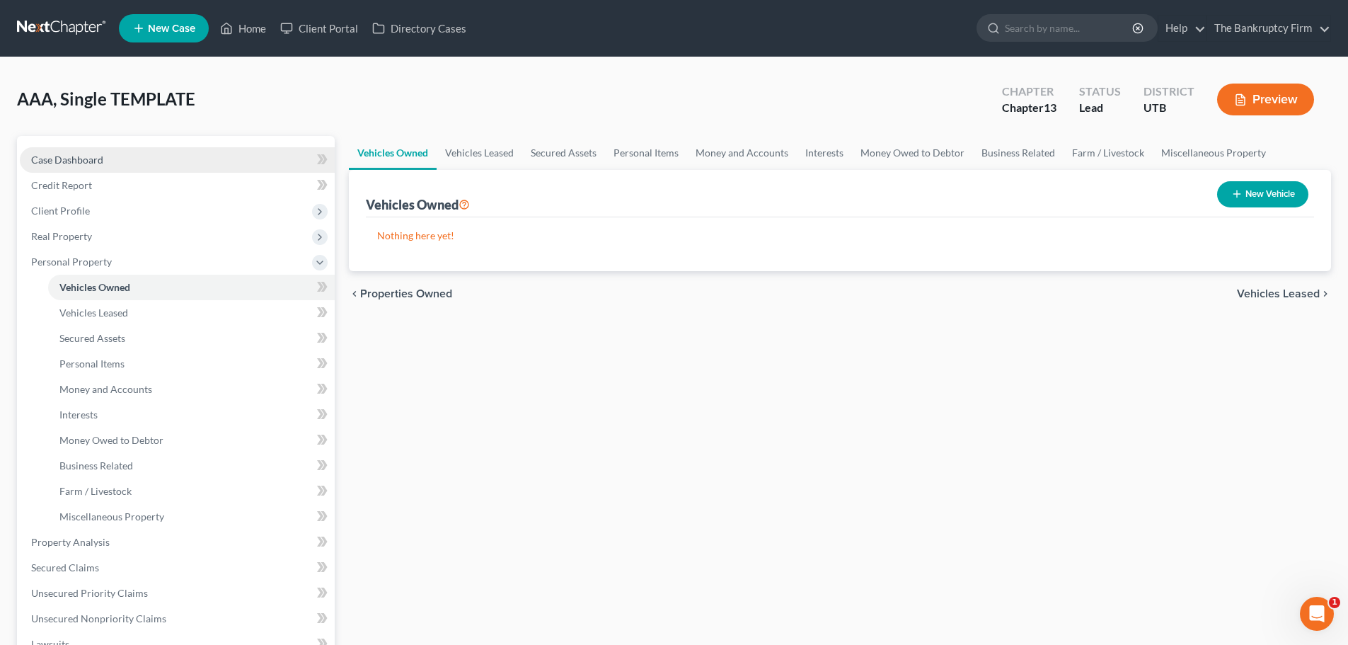
click at [149, 165] on link "Case Dashboard" at bounding box center [177, 159] width 315 height 25
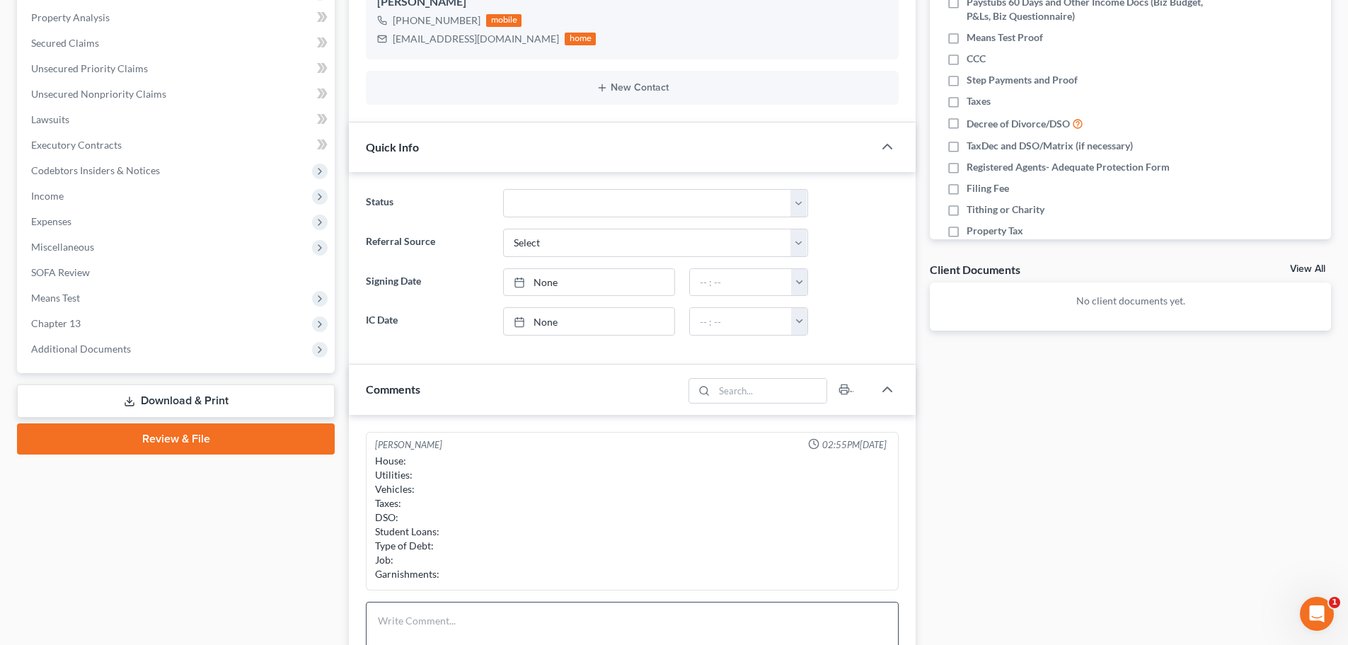
scroll to position [425, 0]
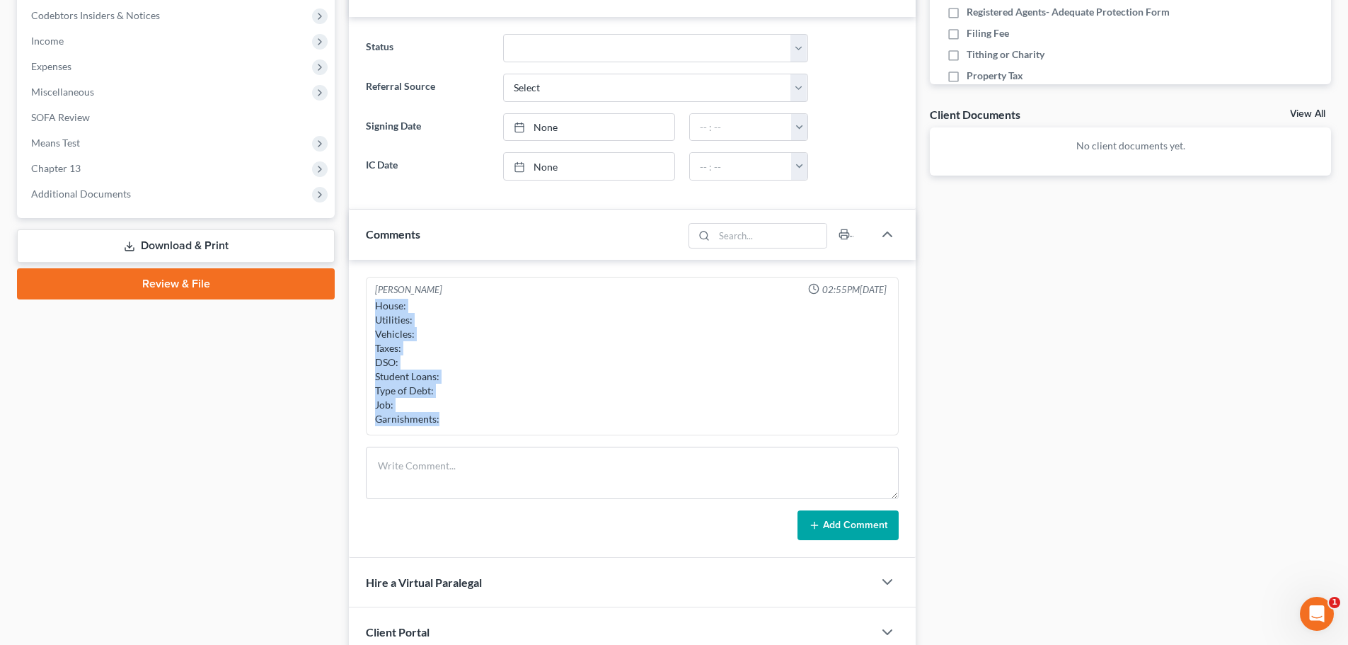
drag, startPoint x: 374, startPoint y: 302, endPoint x: 444, endPoint y: 443, distance: 157.3
click at [444, 443] on div "Kent Winward 02:55PM, 09/11/2025 House: Utilities: Vehicles: Taxes: DSO: Studen…" at bounding box center [632, 409] width 567 height 298
copy div "House: Utilities: Vehicles: Taxes: DSO: Student Loans: Type of Debt: Job: Garni…"
click at [503, 483] on textarea at bounding box center [632, 472] width 533 height 52
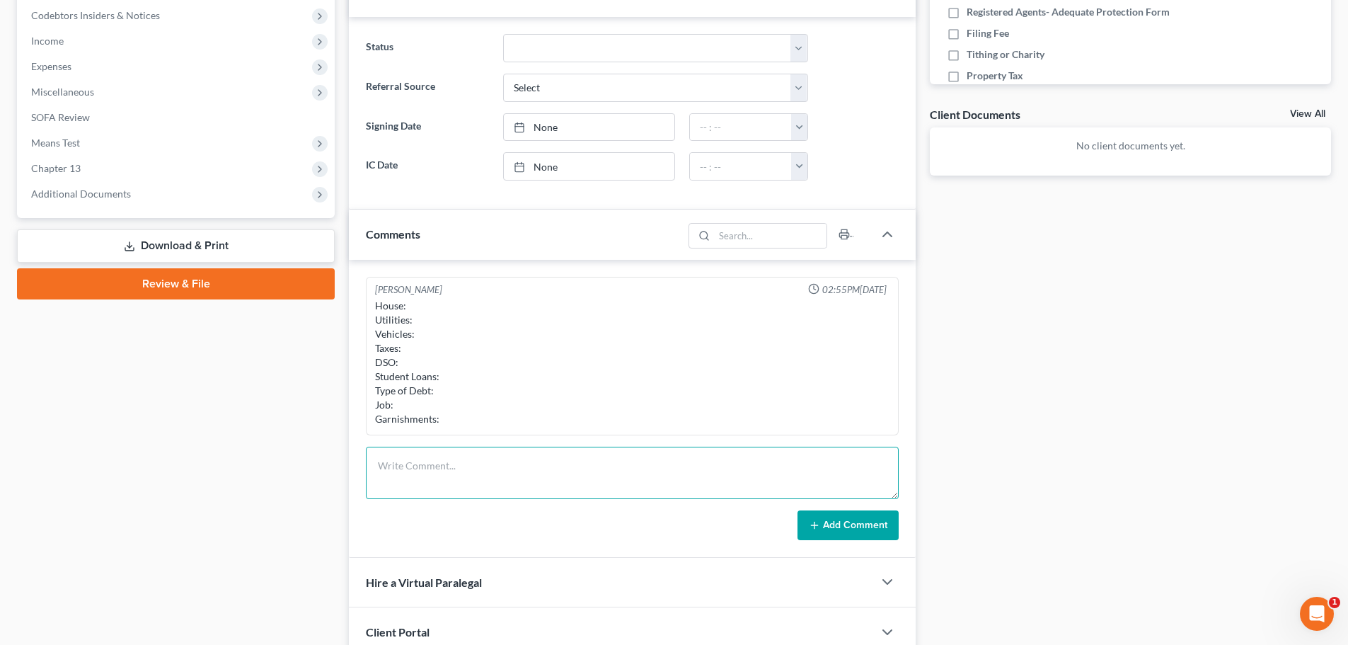
paste textarea "House: Utilities: Vehicles: Taxes: DSO: Student Loans: Type of Debt: Job: Garni…"
drag, startPoint x: 894, startPoint y: 497, endPoint x: 705, endPoint y: 598, distance: 214.0
click at [854, 644] on html "Home New Case Client Portal Directory Cases The Bankruptcy Firm tmstbbs@gmail.c…" at bounding box center [674, 168] width 1348 height 1186
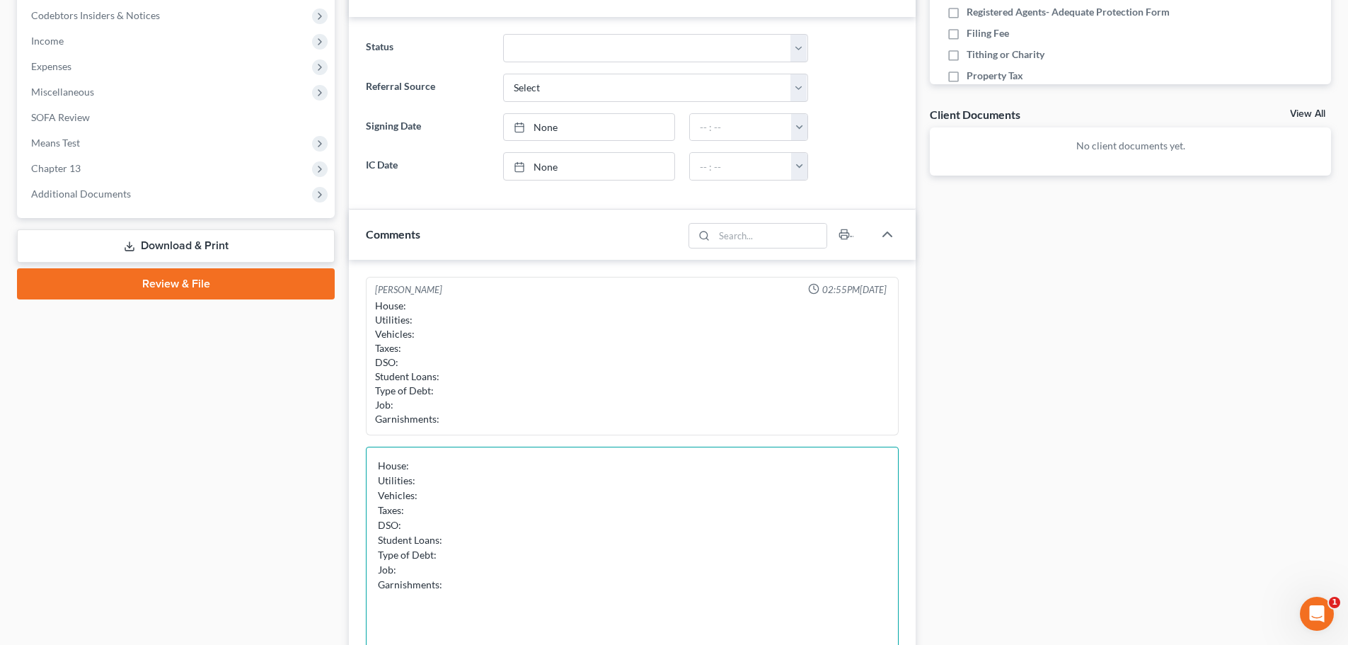
click at [601, 471] on textarea "House: Utilities: Vehicles: Taxes: DSO: Student Loans: Type of Debt: Job: Garni…" at bounding box center [632, 562] width 533 height 233
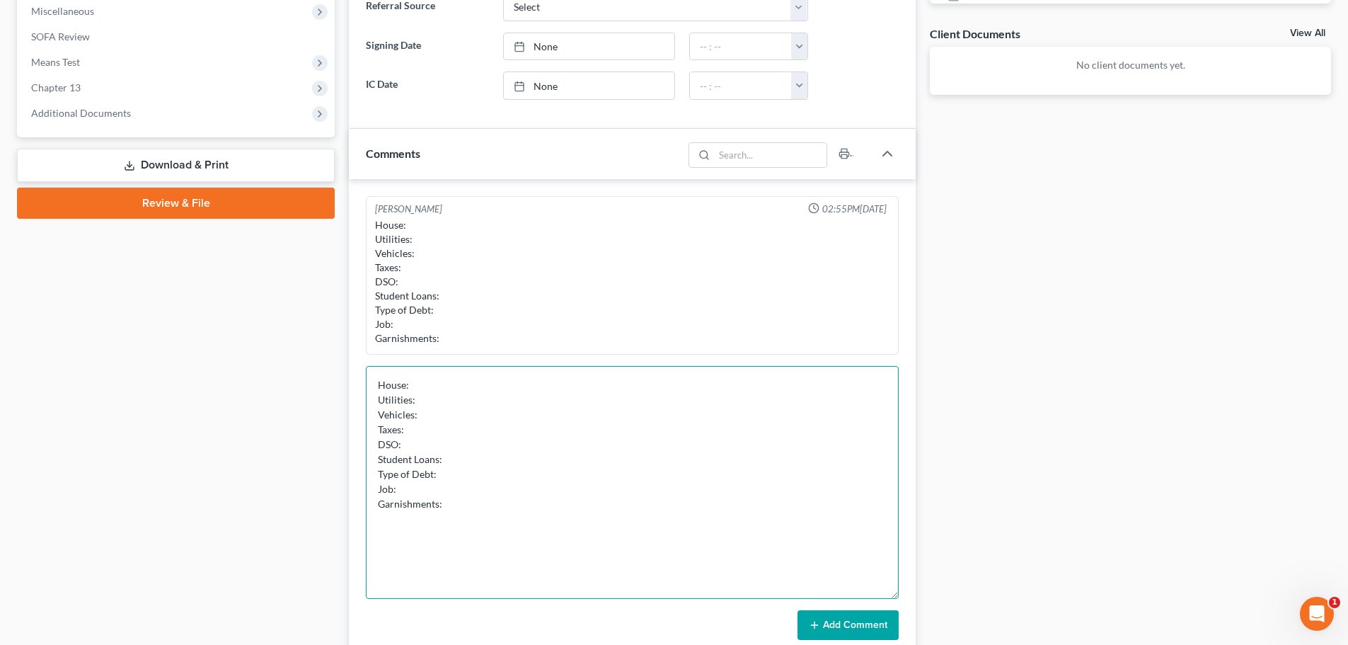
scroll to position [566, 0]
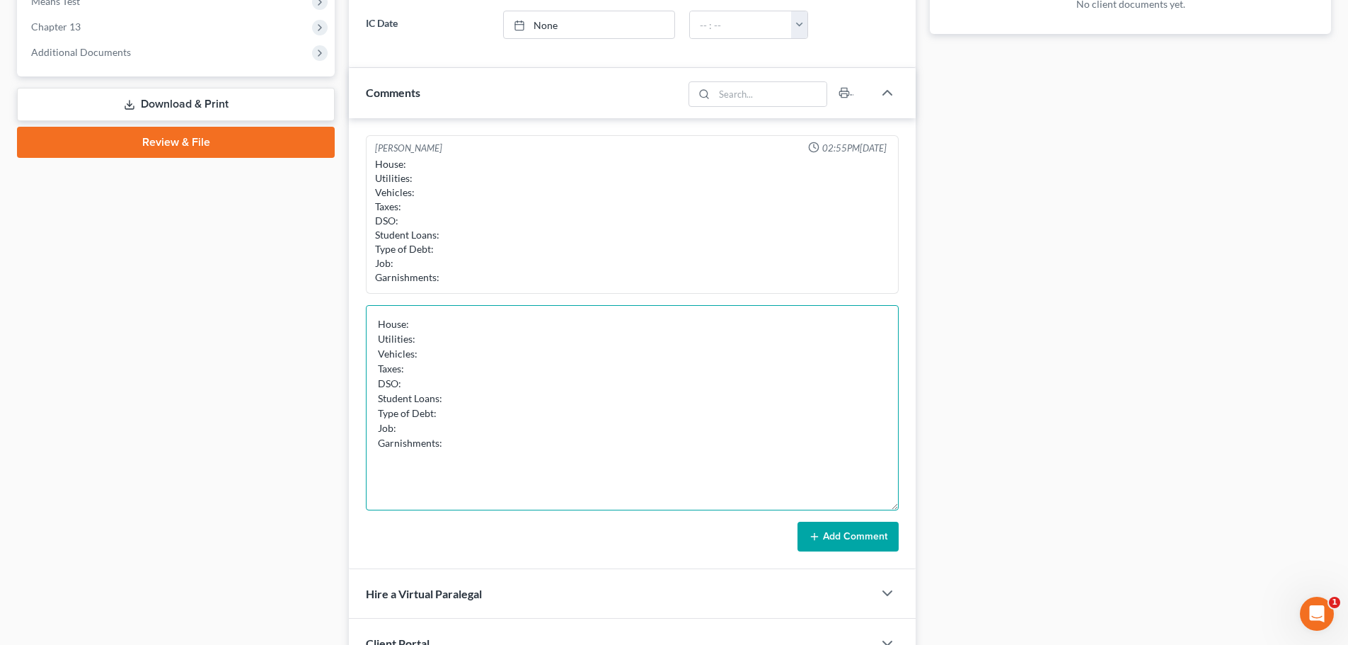
drag, startPoint x: 891, startPoint y: 536, endPoint x: 773, endPoint y: 395, distance: 183.8
click at [874, 495] on textarea "House: Utilities: Vehicles: Taxes: DSO: Student Loans: Type of Debt: Job: Garni…" at bounding box center [632, 407] width 533 height 205
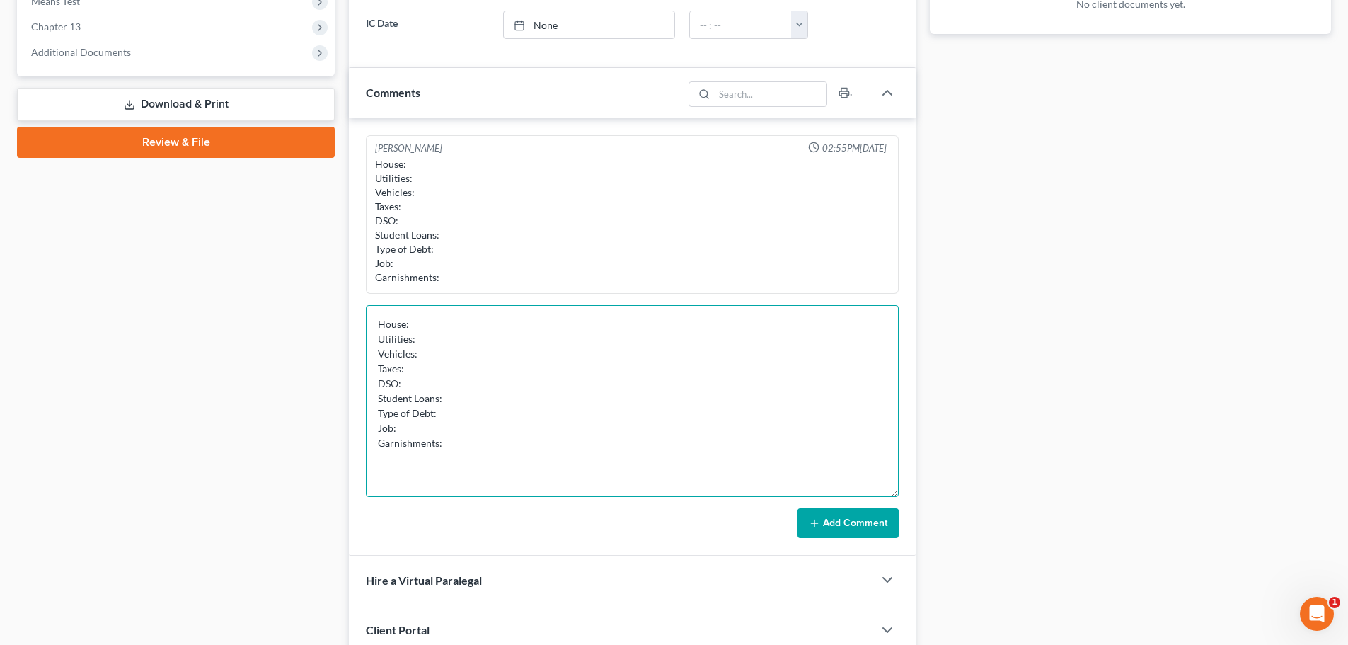
click at [587, 328] on textarea "House: Utilities: Vehicles: Taxes: DSO: Student Loans: Type of Debt: Job: Garni…" at bounding box center [632, 401] width 533 height 192
click at [579, 330] on textarea "House: Current ($1795 Utilities: Vehicles: Taxes: DSO: Student Loans: Type of D…" at bounding box center [632, 401] width 533 height 192
click at [535, 347] on textarea "House: Current ($1998 with water & other small fees) Utilities: Vehicles: Taxes…" at bounding box center [632, 401] width 533 height 192
click at [541, 342] on textarea "House: Current ($1998 with water & other small fees) Utilities: Vehicles: Taxes…" at bounding box center [632, 401] width 533 height 192
click at [508, 354] on textarea "House: Current ($1998 with water & other small fees) Utilities: Vehicles: Taxes…" at bounding box center [632, 401] width 533 height 192
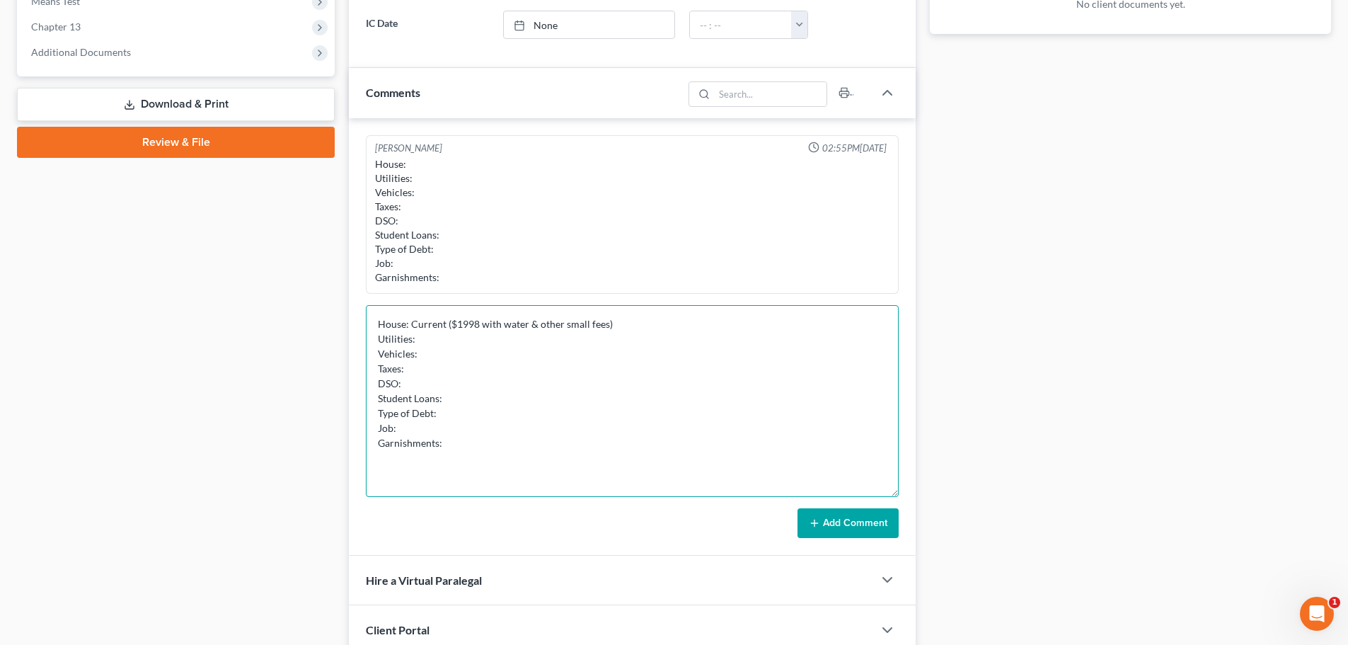
click at [474, 371] on textarea "House: Current ($1998 with water & other small fees) Utilities: Vehicles: Taxes…" at bounding box center [632, 401] width 533 height 192
click at [491, 354] on textarea "House: Current ($1998 with water & other small fees) Utilities: Vehicles: Taxes…" at bounding box center [632, 401] width 533 height 192
click at [454, 362] on textarea "House: Current ($1998 with water & other small fees) Utilities: Vehicles: No Ta…" at bounding box center [632, 401] width 533 height 192
click at [483, 374] on textarea "House: Current ($1998 with water & other small fees) Utilities: Vehicles: No Ta…" at bounding box center [632, 401] width 533 height 192
click at [475, 377] on textarea "House: Current ($1998 with water & other small fees) Utilities: Vehicles: No Ta…" at bounding box center [632, 401] width 533 height 192
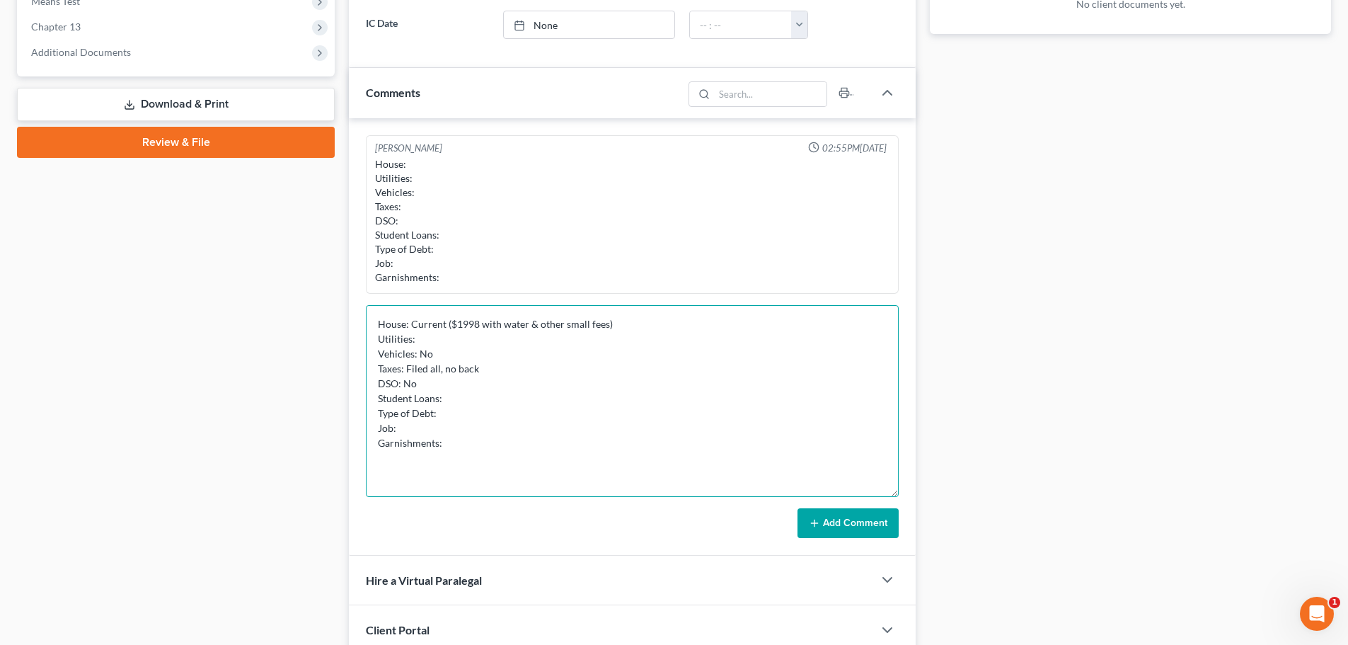
click at [455, 394] on textarea "House: Current ($1998 with water & other small fees) Utilities: Vehicles: No Ta…" at bounding box center [632, 401] width 533 height 192
click at [470, 399] on textarea "House: Current ($1998 with water & other small fees) Utilities: Vehicles: No Ta…" at bounding box center [632, 401] width 533 height 192
click at [472, 399] on textarea "House: Current ($1998 with water & other small fees) Utilities: Vehicles: No Ta…" at bounding box center [632, 401] width 533 height 192
click at [531, 397] on textarea "House: Current ($1998 with water & other small fees) Utilities: Vehicles: No Ta…" at bounding box center [632, 401] width 533 height 192
click at [518, 408] on textarea "House: Current ($1998 with water & other small fees) Utilities: Vehicles: No Ta…" at bounding box center [632, 401] width 533 height 192
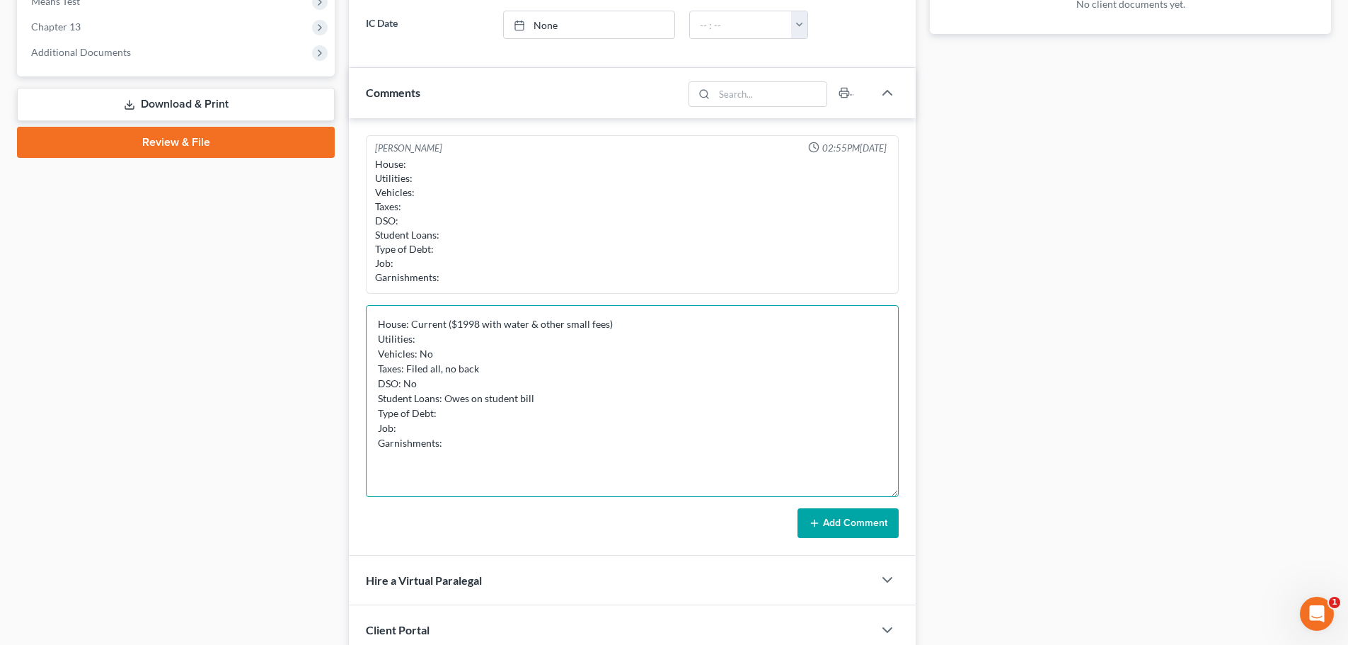
click at [570, 403] on textarea "House: Current ($1998 with water & other small fees) Utilities: Vehicles: No Ta…" at bounding box center [632, 401] width 533 height 192
click at [456, 412] on textarea "House: Current ($1998 with water & other small fees) Utilities: Vehicles: No Ta…" at bounding box center [632, 401] width 533 height 192
click at [480, 412] on textarea "House: Current ($1998 with water & other small fees) Utilities: Vehicles: No Ta…" at bounding box center [632, 401] width 533 height 192
click at [457, 429] on textarea "House: Current ($1998 with water & other small fees) Utilities: Vehicles: No Ta…" at bounding box center [632, 401] width 533 height 192
click at [595, 434] on textarea "House: Current ($1998 with water & other small fees) Utilities: Vehicles: No Ta…" at bounding box center [632, 401] width 533 height 192
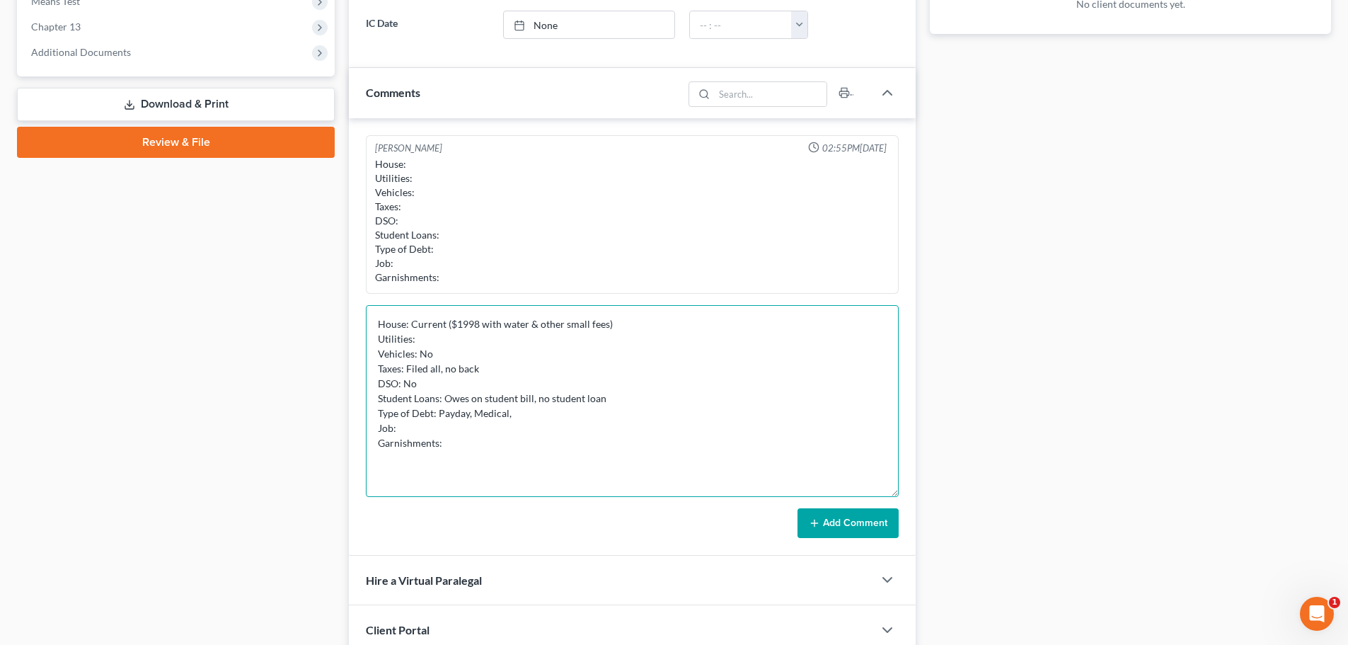
click at [595, 401] on textarea "House: Current ($1998 with water & other small fees) Utilities: Vehicles: No Ta…" at bounding box center [632, 401] width 533 height 192
click at [546, 416] on textarea "House: Current ($1998 with water & other small fees) Utilities: Vehicles: No Ta…" at bounding box center [632, 401] width 533 height 192
click at [454, 432] on textarea "House: Current ($1998 with water & other small fees) Utilities: Vehicles: No Ta…" at bounding box center [632, 401] width 533 height 192
click at [467, 428] on textarea "House: Current ($1998 with water & other small fees) Utilities: Vehicles: No Ta…" at bounding box center [632, 401] width 533 height 192
click at [438, 435] on textarea "House: Current ($1998 with water & other small fees) Utilities: Vehicles: No Ta…" at bounding box center [632, 401] width 533 height 192
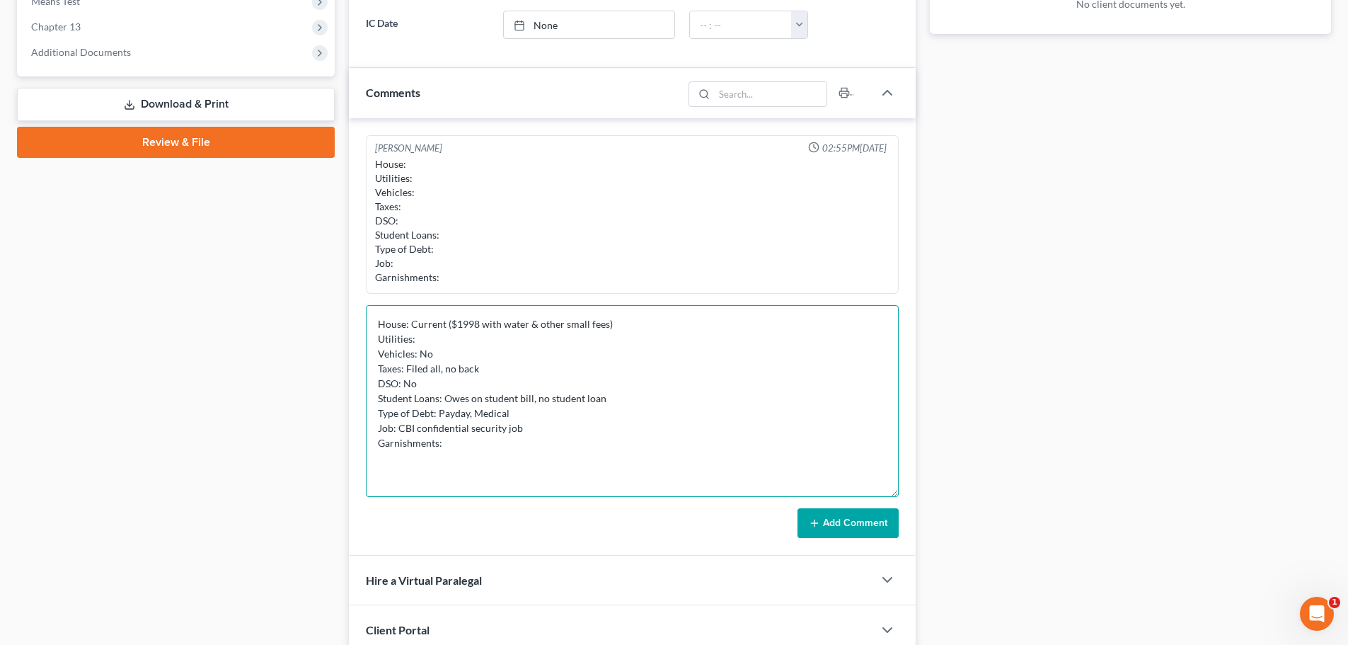
click at [466, 432] on textarea "House: Current ($1998 with water & other small fees) Utilities: Vehicles: No Ta…" at bounding box center [632, 401] width 533 height 192
click at [505, 445] on textarea "House: Current ($1998 with water & other small fees) Utilities: Vehicles: No Ta…" at bounding box center [632, 401] width 533 height 192
click at [550, 423] on textarea "House: Current ($1998 with water & other small fees) Utilities: Vehicles: No Ta…" at bounding box center [632, 401] width 533 height 192
click at [515, 453] on textarea "House: Current ($1998 with water & other small fees) Utilities: Vehicles: No Ta…" at bounding box center [632, 401] width 533 height 192
click at [528, 473] on textarea "House: Current ($1998 with water & other small fees) Utilities: Vehicles: No Ta…" at bounding box center [632, 401] width 533 height 192
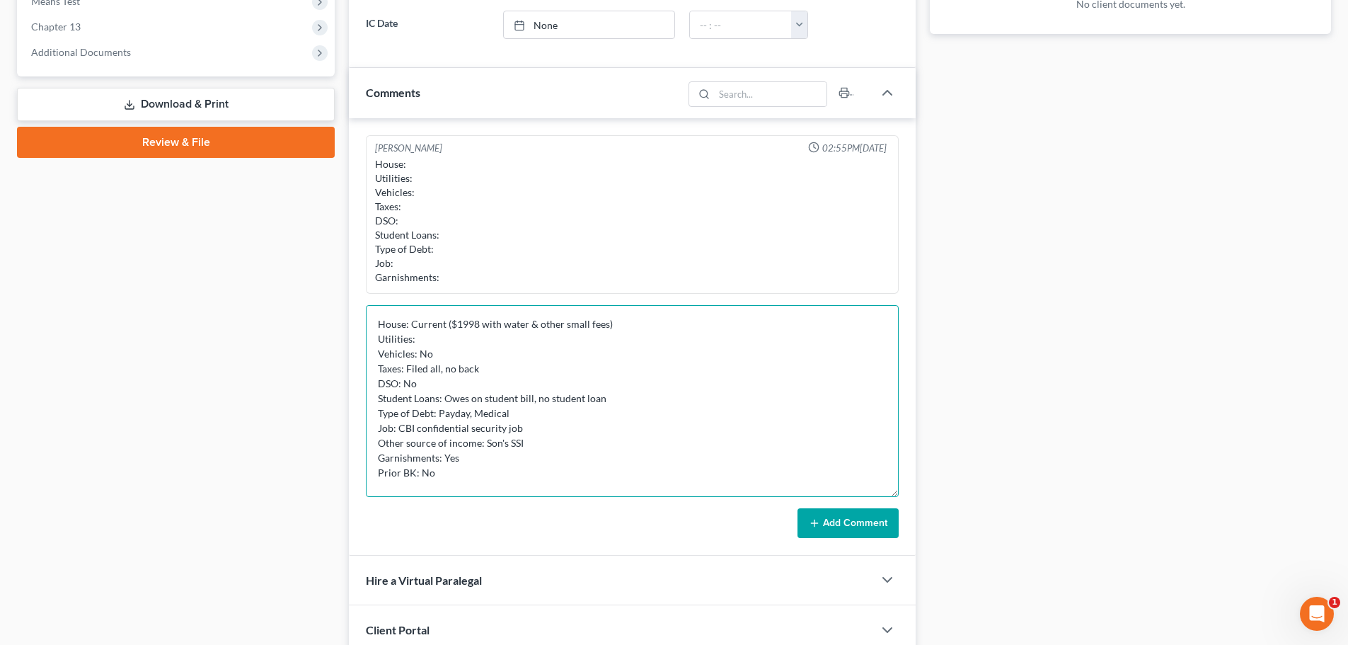
type textarea "House: Current ($1998 with water & other small fees) Utilities: Vehicles: No Ta…"
click at [828, 524] on button "Add Comment" at bounding box center [847, 523] width 101 height 30
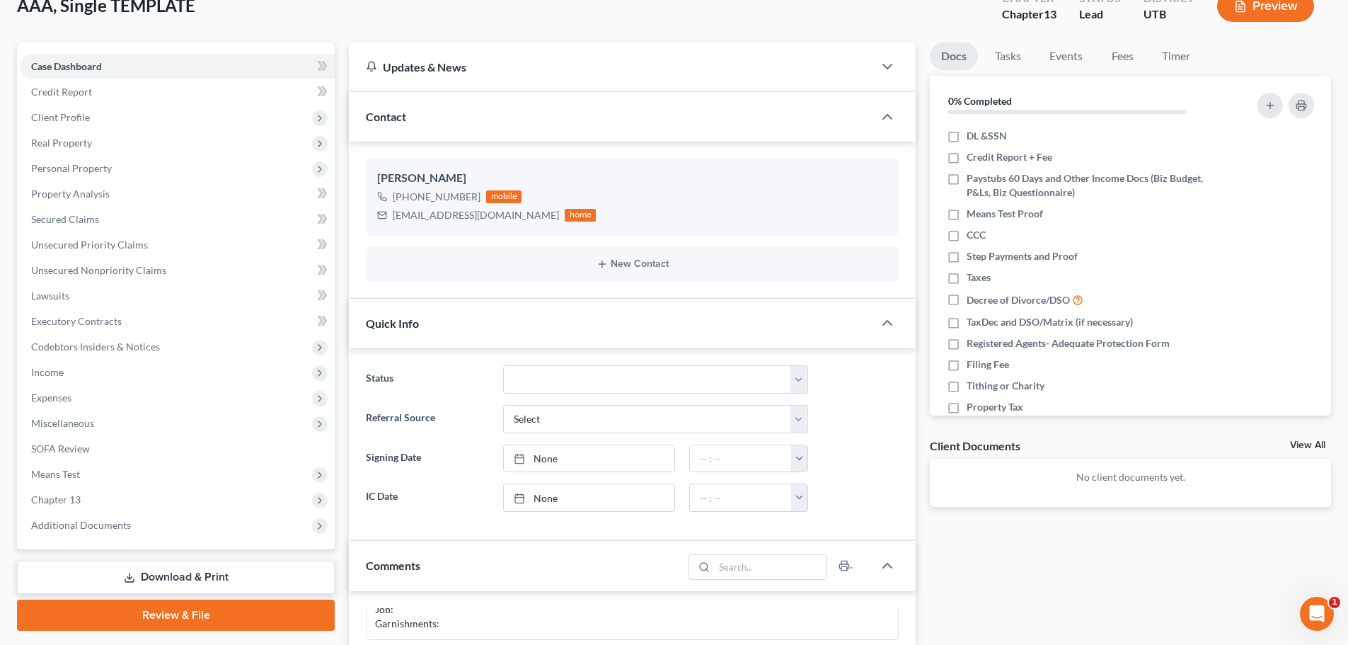
scroll to position [0, 0]
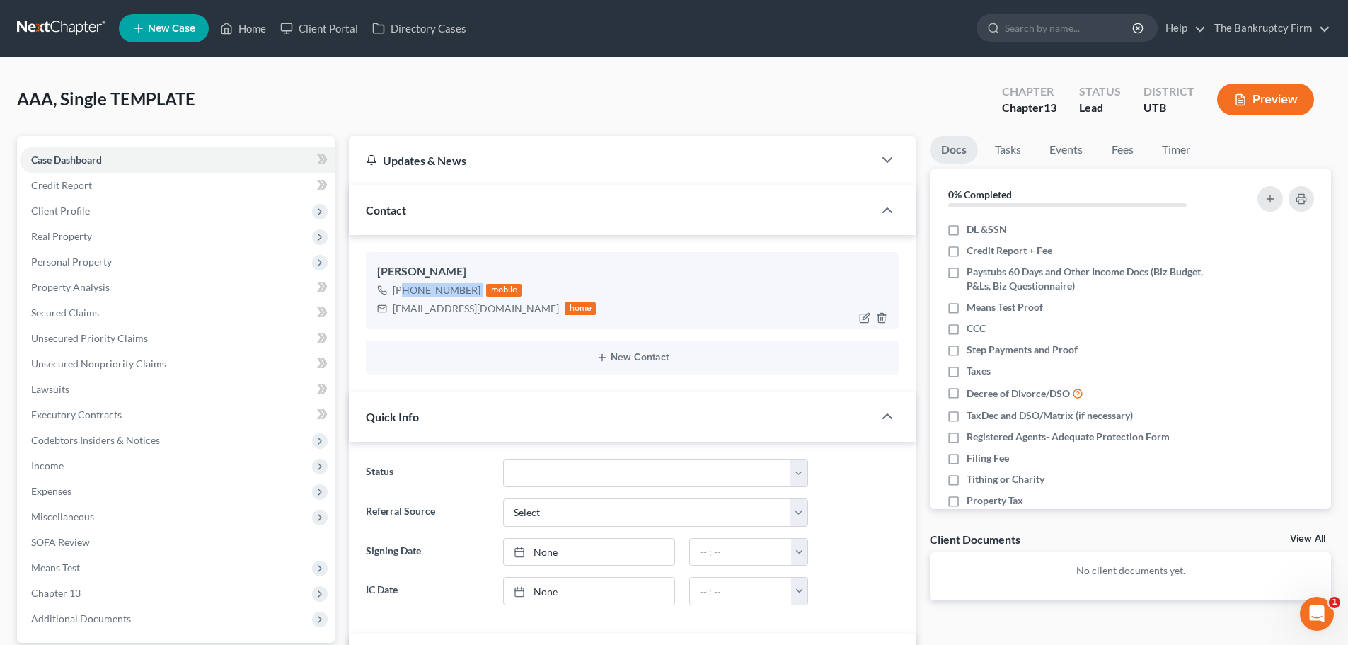
drag, startPoint x: 405, startPoint y: 294, endPoint x: 480, endPoint y: 284, distance: 75.6
click at [480, 284] on div "+1 (385) 492-2989 mobile" at bounding box center [486, 290] width 219 height 18
copy div "(385) 492-2989"
drag, startPoint x: 393, startPoint y: 313, endPoint x: 484, endPoint y: 315, distance: 91.3
click at [484, 315] on div "[EMAIL_ADDRESS][DOMAIN_NAME]" at bounding box center [476, 308] width 166 height 14
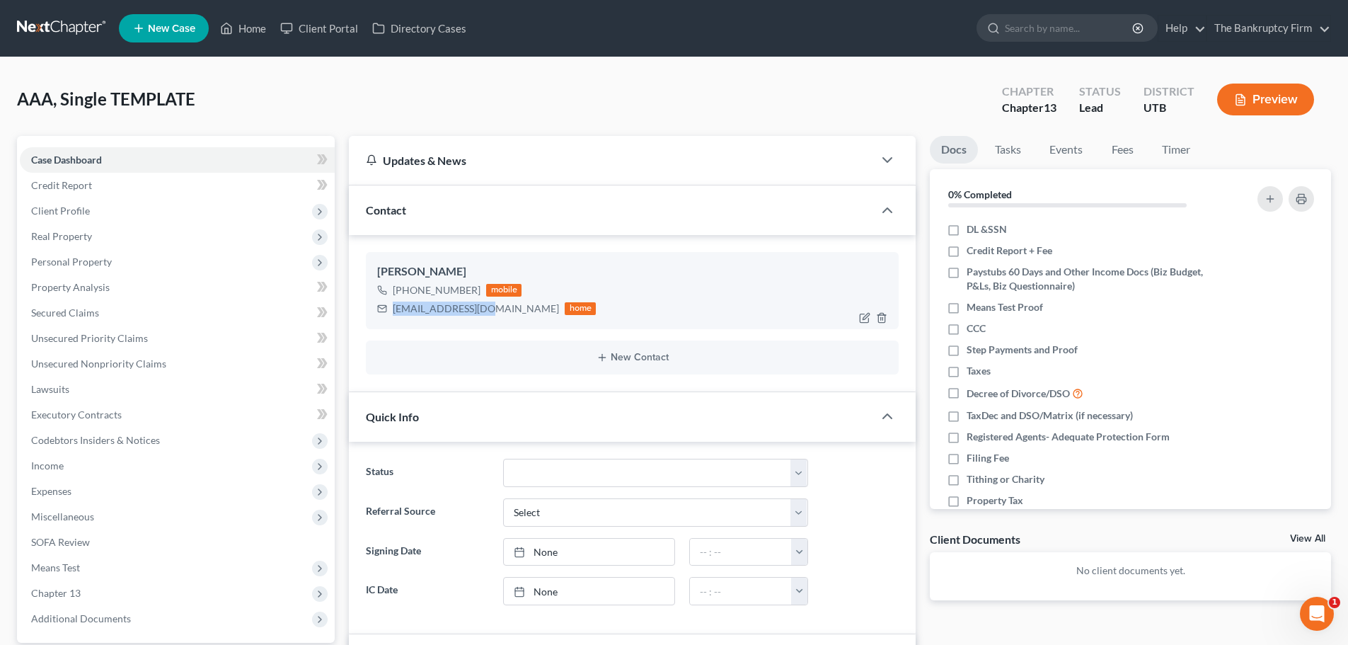
copy div "[EMAIL_ADDRESS][DOMAIN_NAME]"
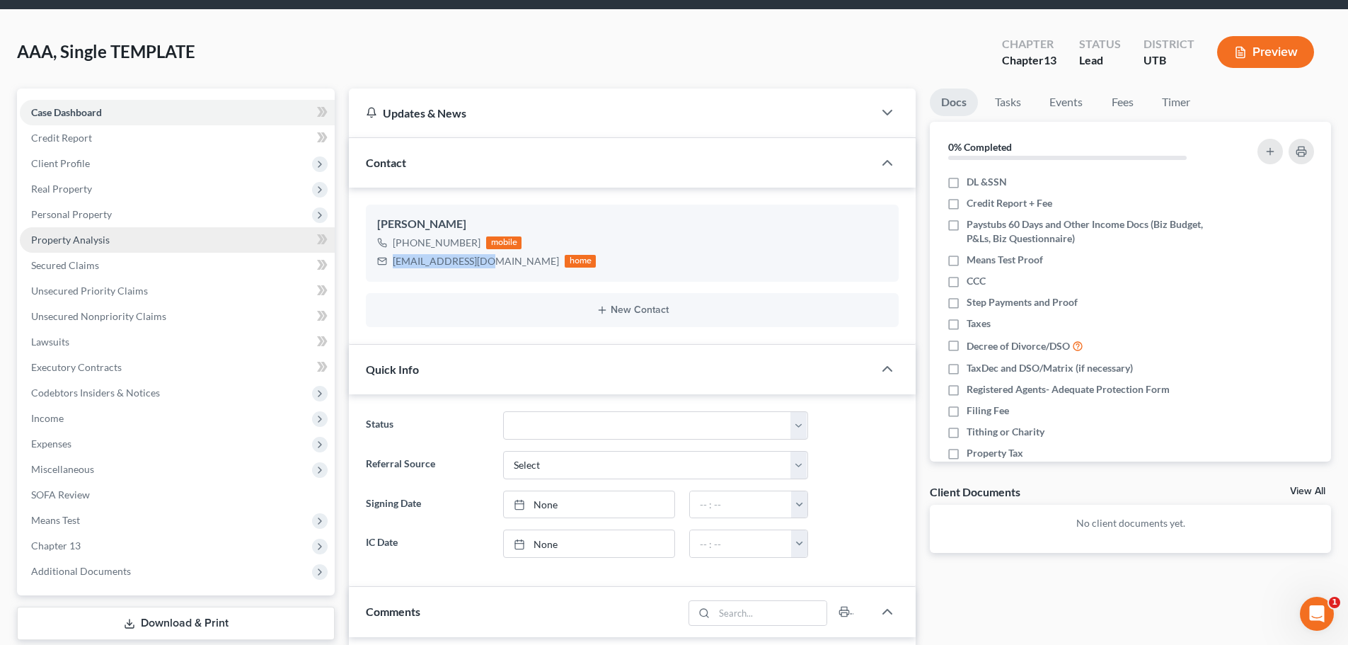
scroll to position [71, 0]
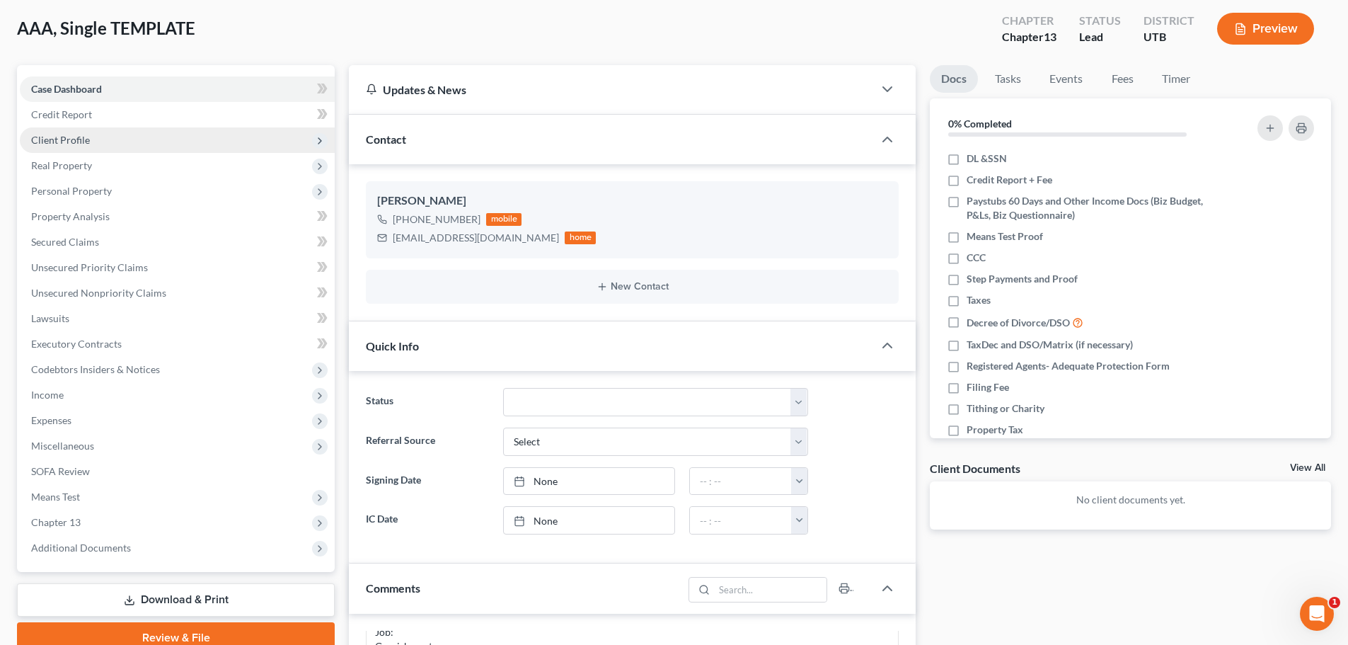
click at [144, 140] on span "Client Profile" at bounding box center [177, 139] width 315 height 25
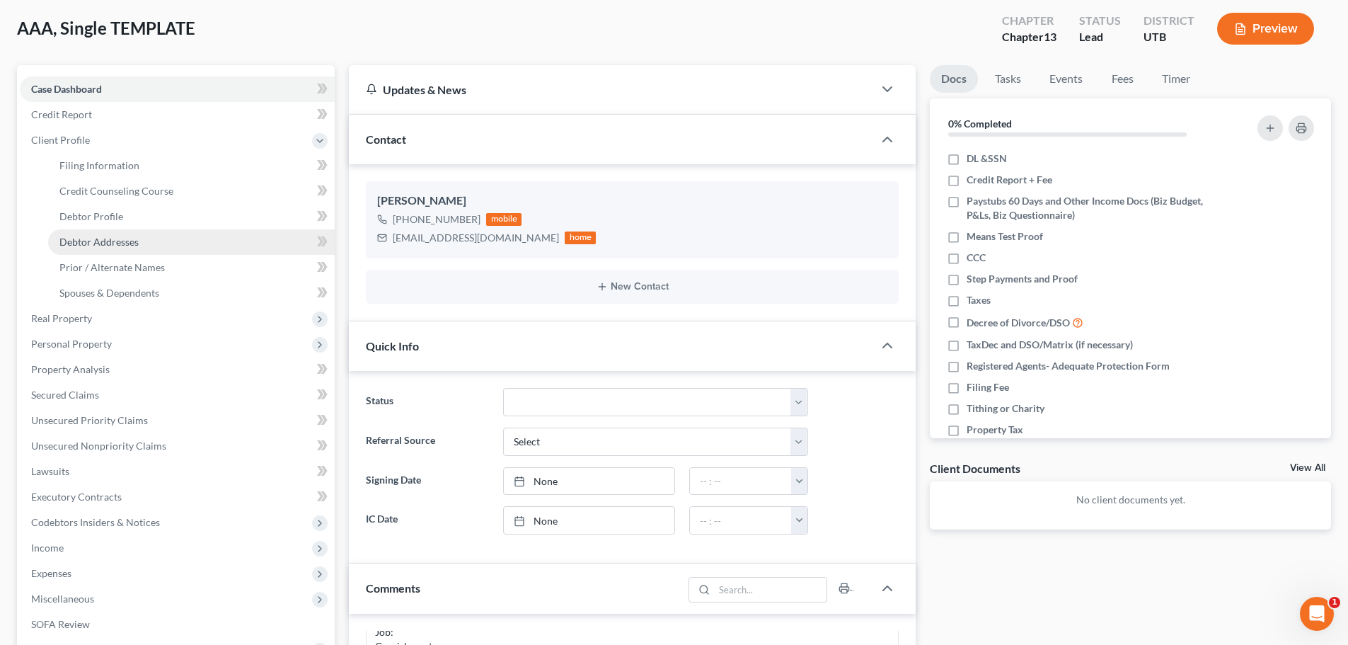
click at [157, 244] on link "Debtor Addresses" at bounding box center [191, 241] width 287 height 25
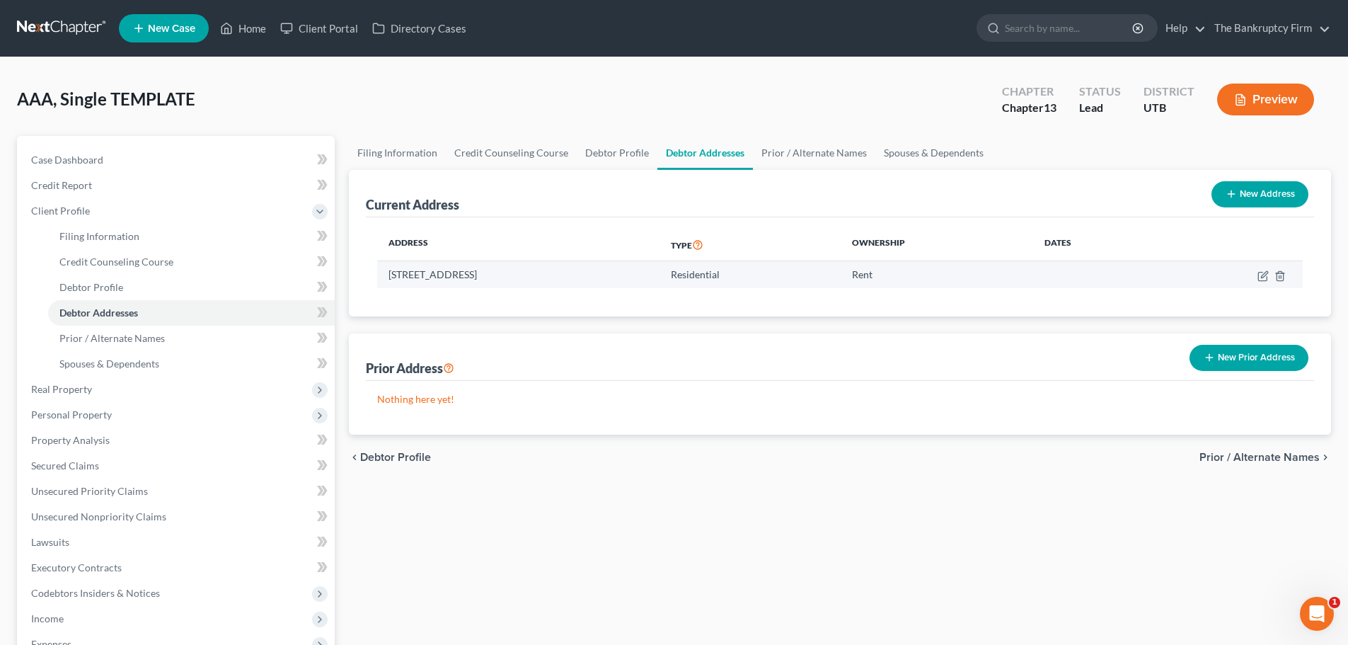
drag, startPoint x: 434, startPoint y: 273, endPoint x: 575, endPoint y: 274, distance: 141.5
click at [575, 274] on td "721 Bell Nap Circle, Ogden, UT 84403" at bounding box center [518, 274] width 282 height 27
copy td "721 Bell Nap Circle, Ogden, UT 84403"
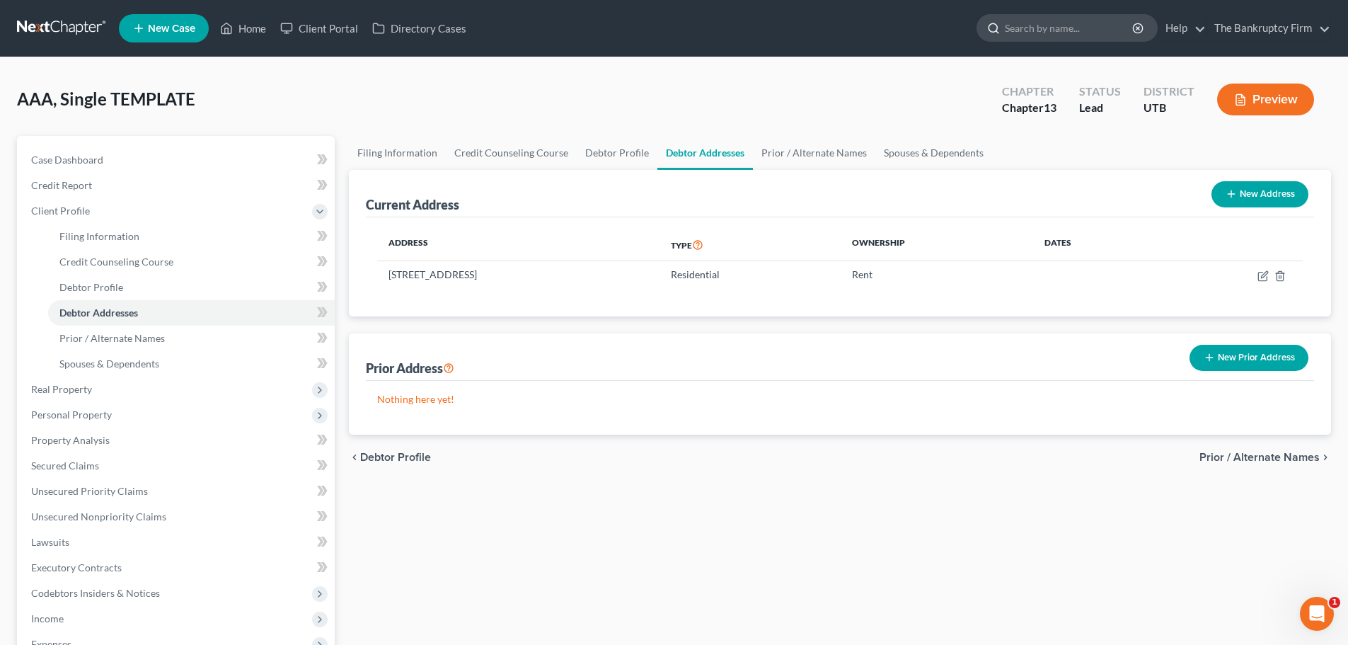
click at [1084, 27] on input "search" at bounding box center [1069, 28] width 129 height 26
type input "laura"
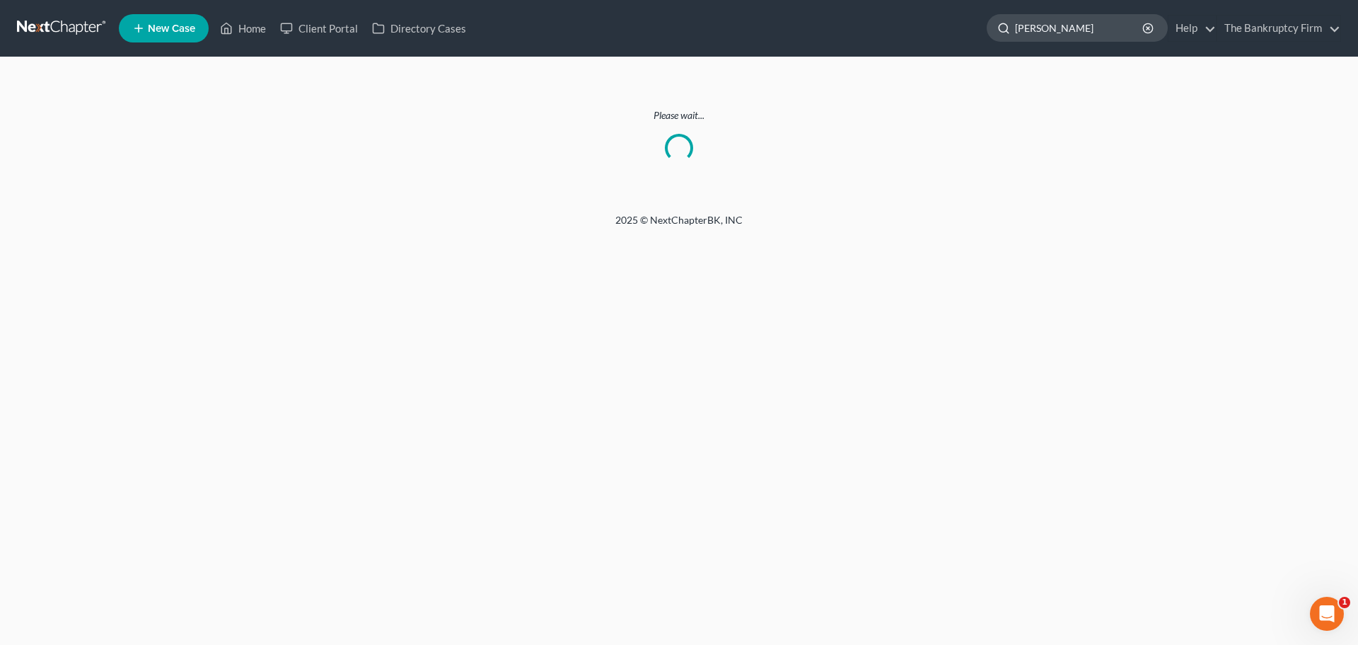
click at [1055, 25] on input "laura" at bounding box center [1079, 28] width 129 height 26
type input "accurso"
click at [251, 35] on link "Home" at bounding box center [243, 28] width 60 height 25
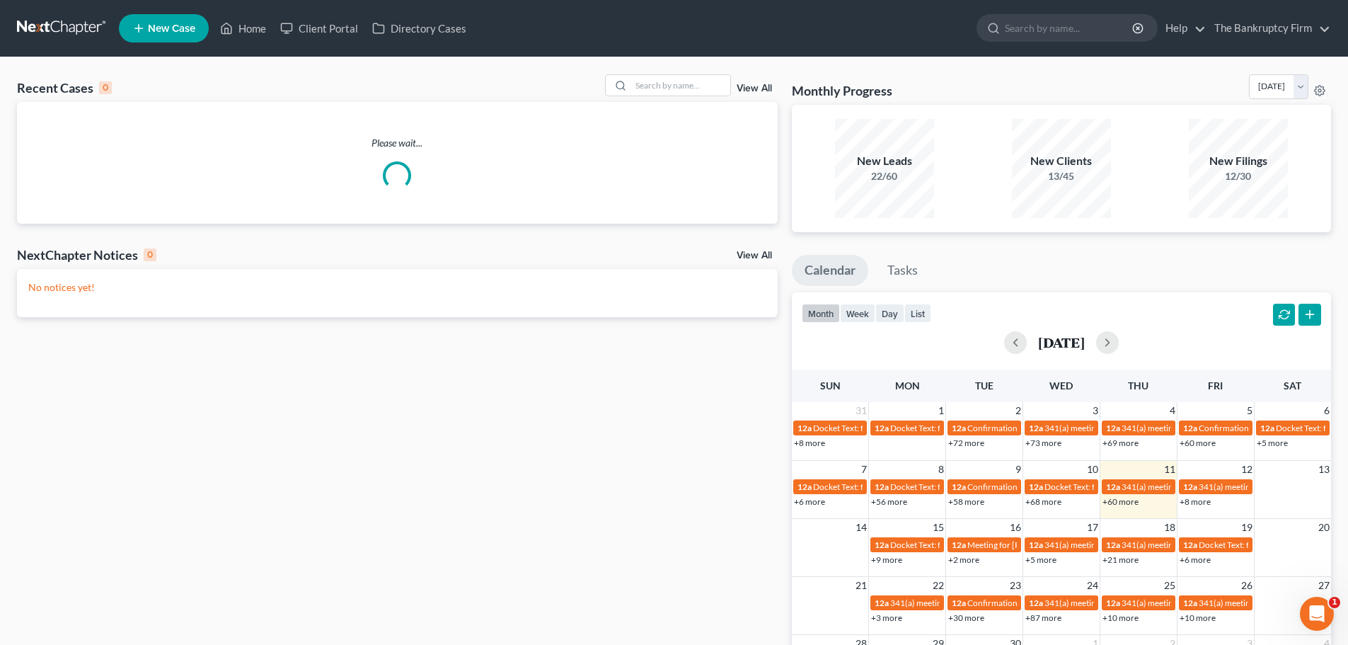
click at [751, 93] on link "View All" at bounding box center [754, 88] width 35 height 10
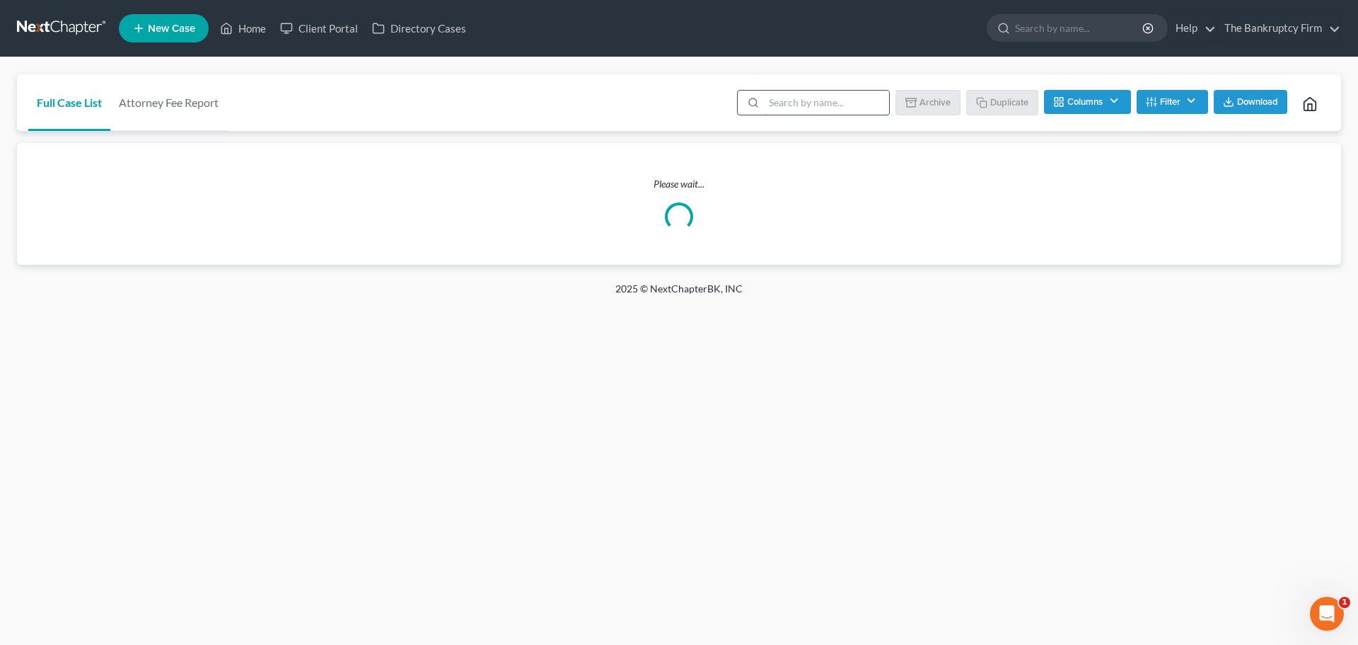
click at [779, 101] on input "search" at bounding box center [826, 103] width 125 height 24
type input "zachary scott"
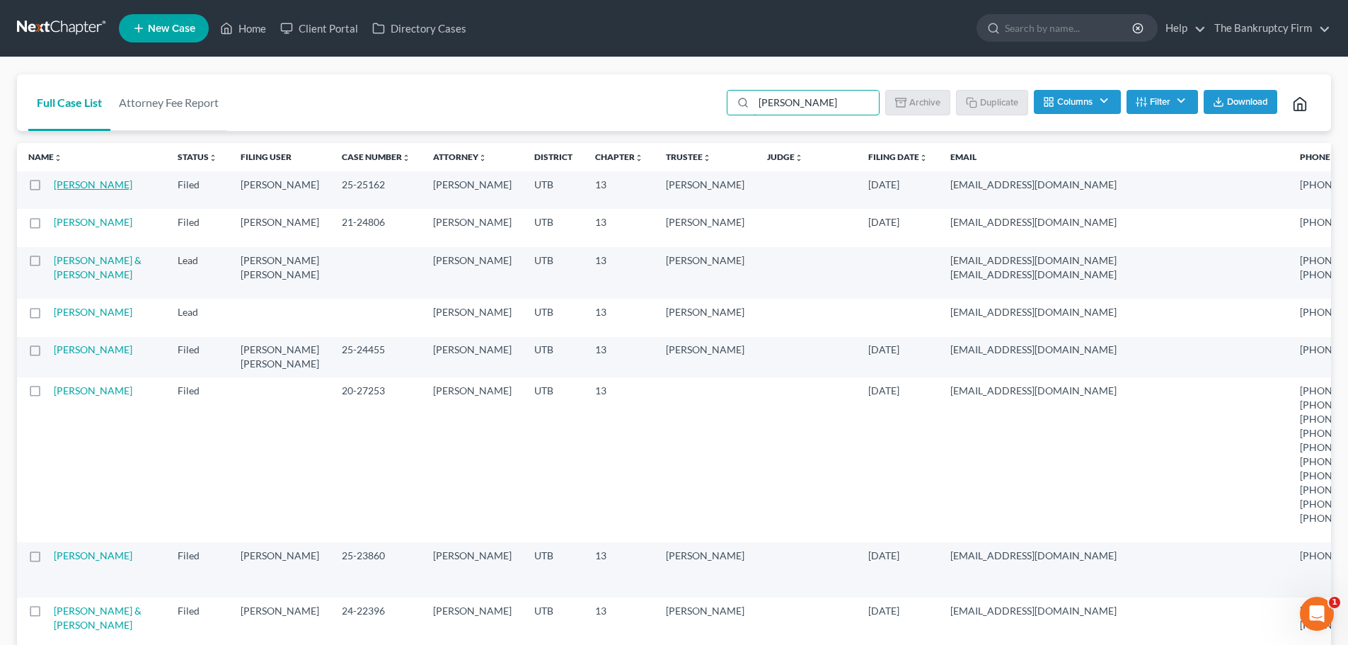
click at [67, 190] on link "[PERSON_NAME]" at bounding box center [93, 184] width 79 height 12
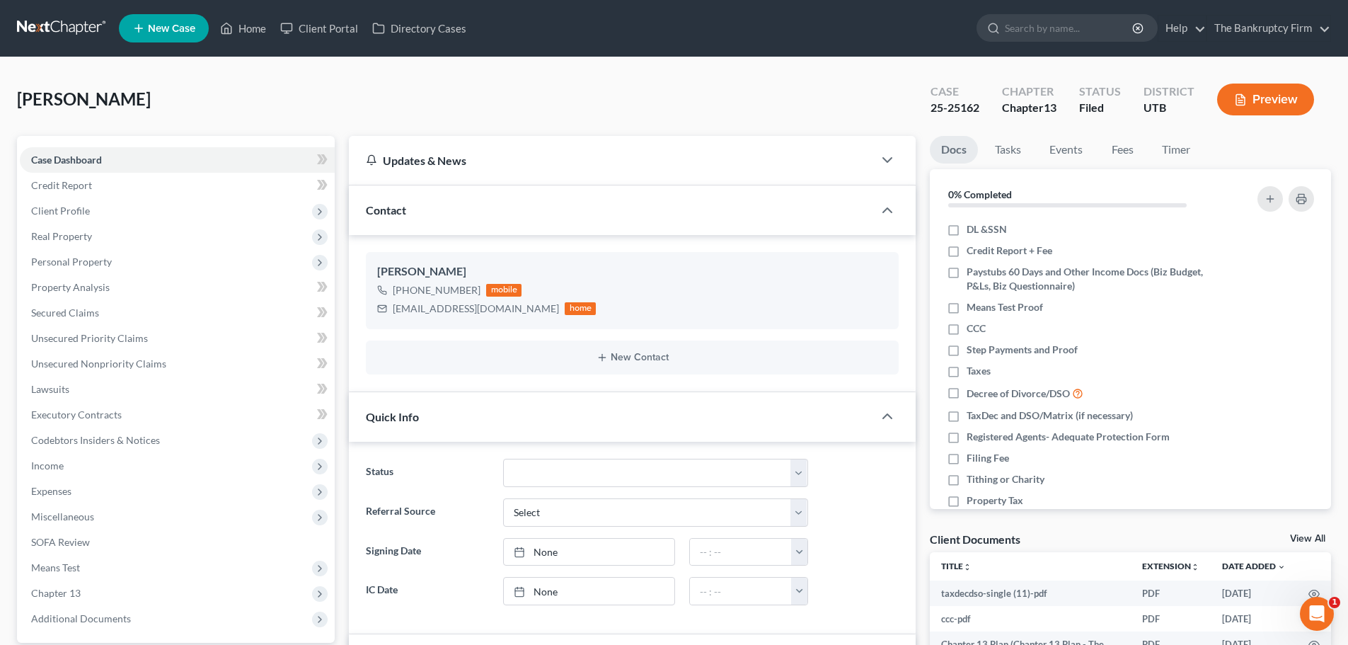
scroll to position [12, 0]
click at [235, 36] on link "Home" at bounding box center [243, 28] width 60 height 25
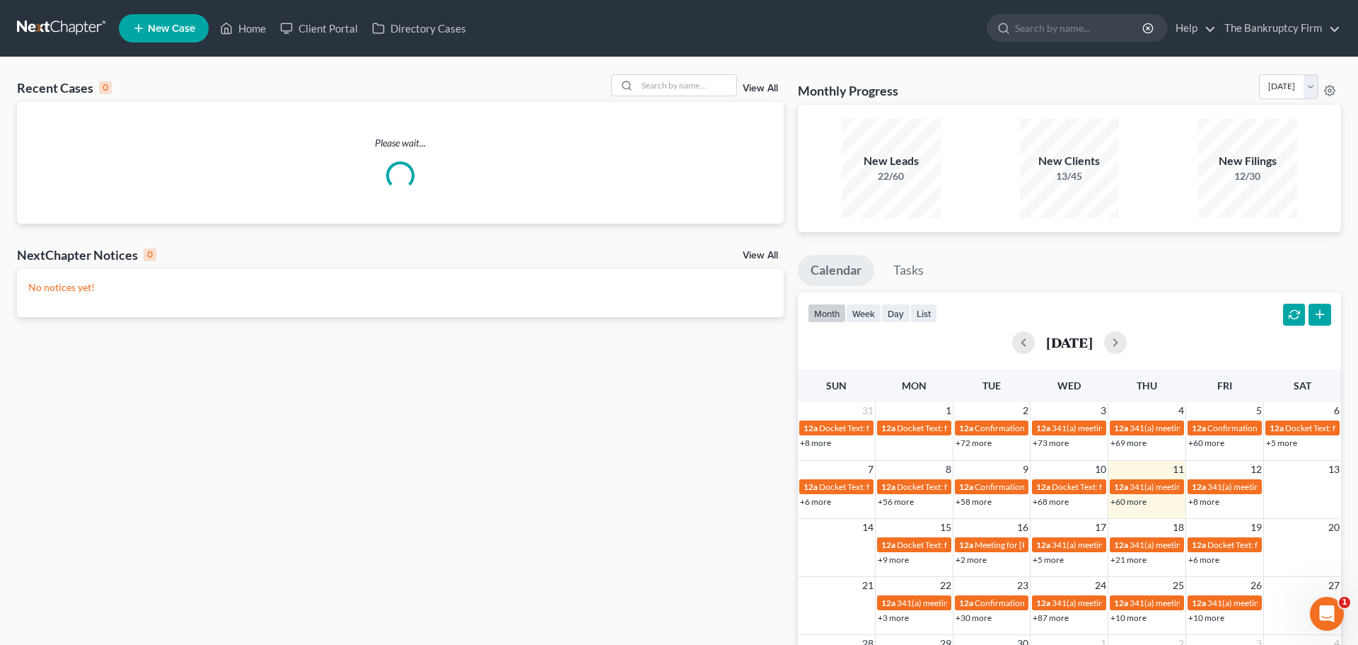
click at [765, 88] on link "View All" at bounding box center [760, 88] width 35 height 10
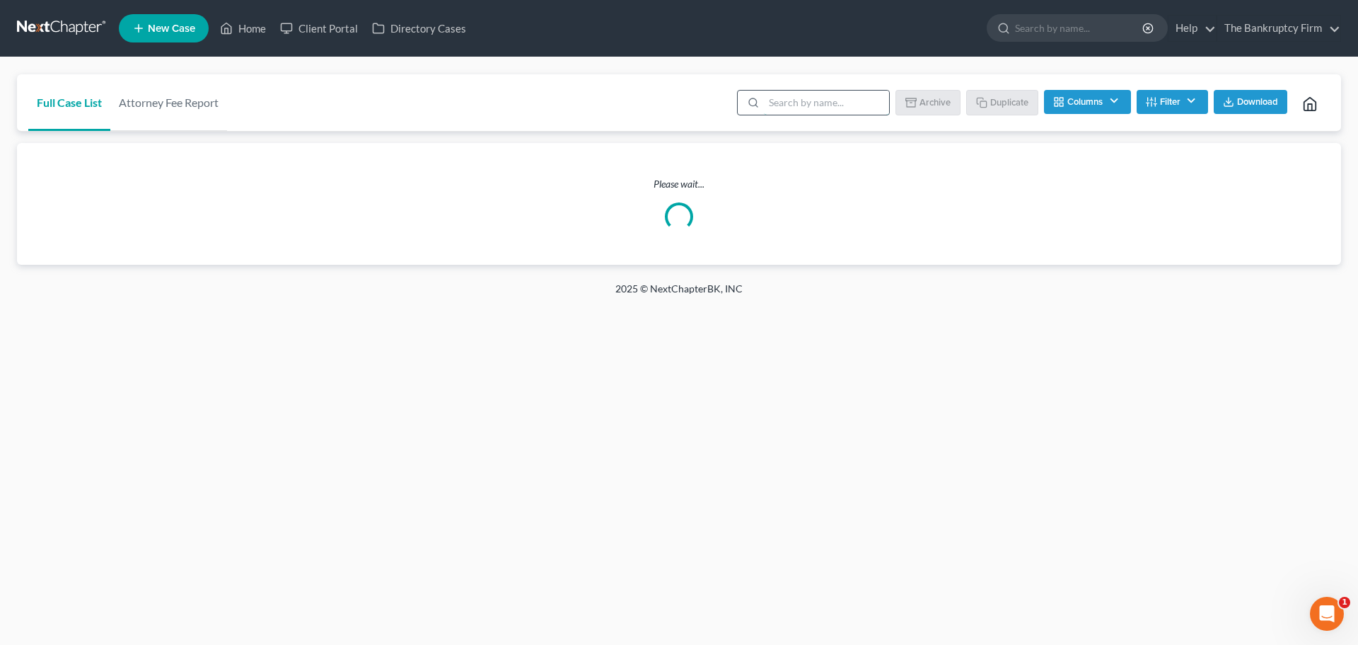
click at [828, 98] on input "search" at bounding box center [826, 103] width 125 height 24
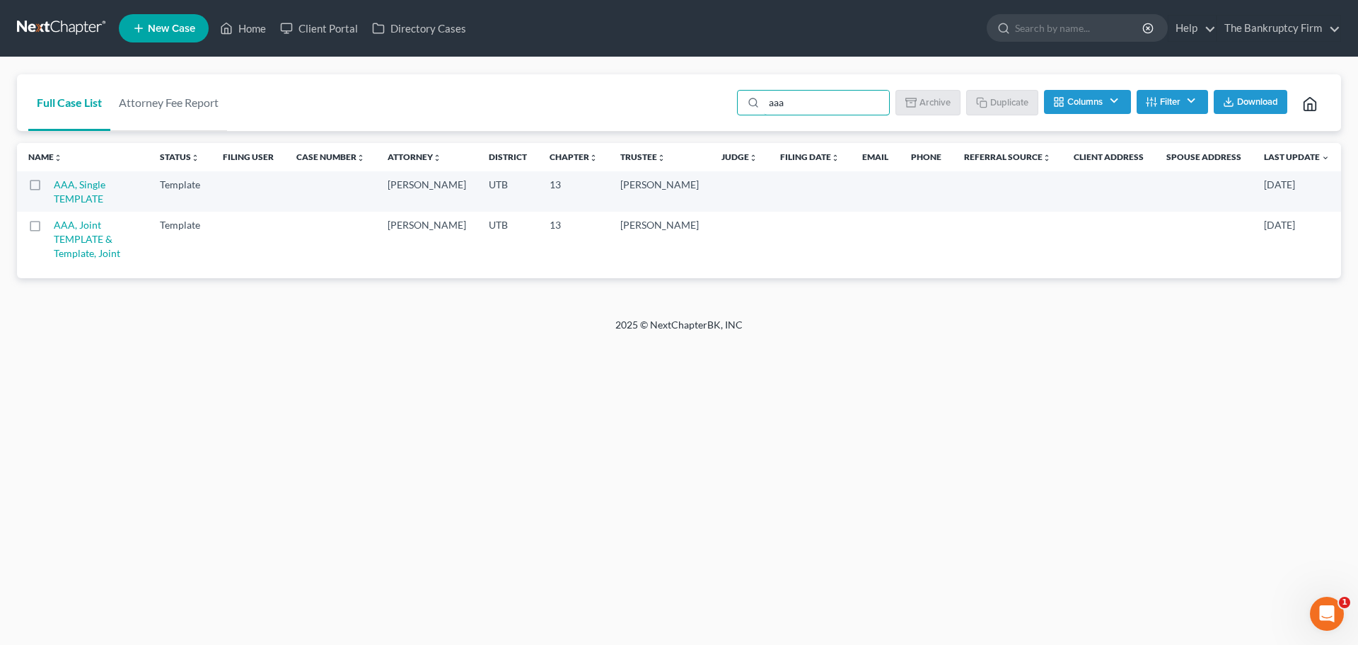
click at [48, 188] on label at bounding box center [48, 188] width 0 height 0
type input "aaa"
click at [54, 185] on input "checkbox" at bounding box center [58, 182] width 9 height 9
click at [1014, 112] on button "Duplicate" at bounding box center [1003, 102] width 71 height 24
checkbox input "false"
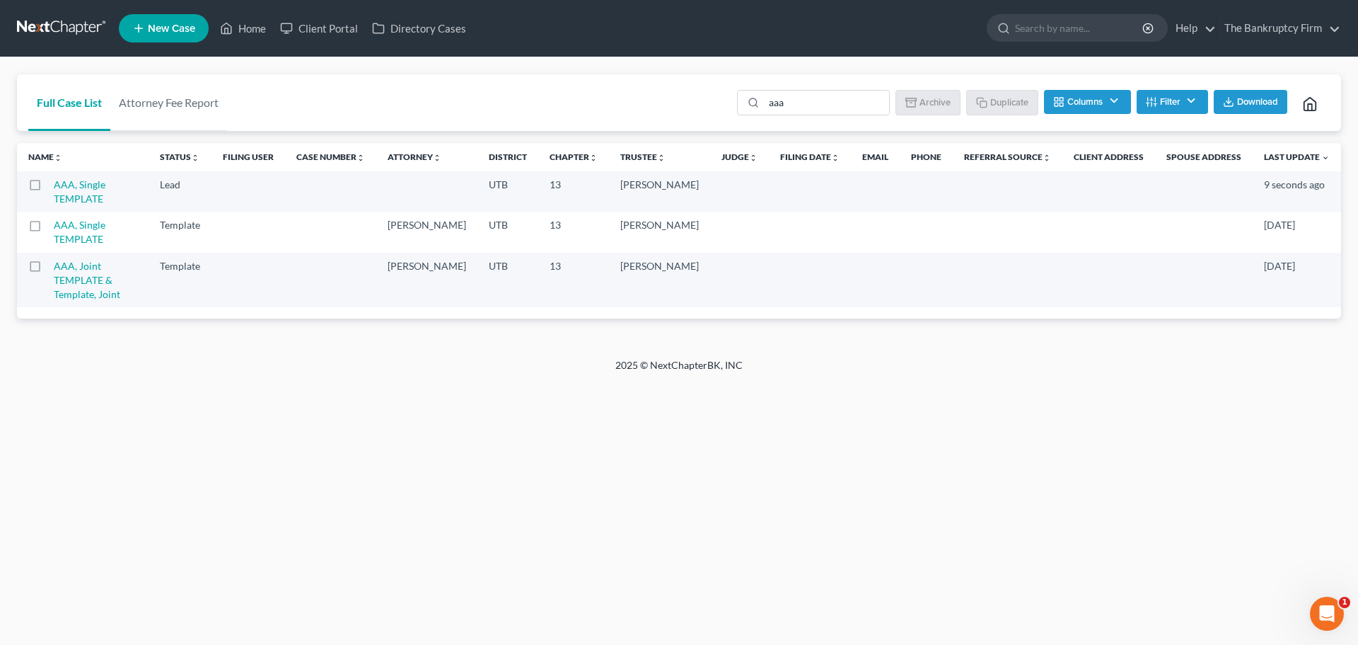
click at [48, 188] on label at bounding box center [48, 188] width 0 height 0
click at [54, 187] on input "checkbox" at bounding box center [58, 182] width 9 height 9
click at [48, 188] on label at bounding box center [48, 188] width 0 height 0
click at [54, 187] on input "checkbox" at bounding box center [58, 182] width 9 height 9
checkbox input "false"
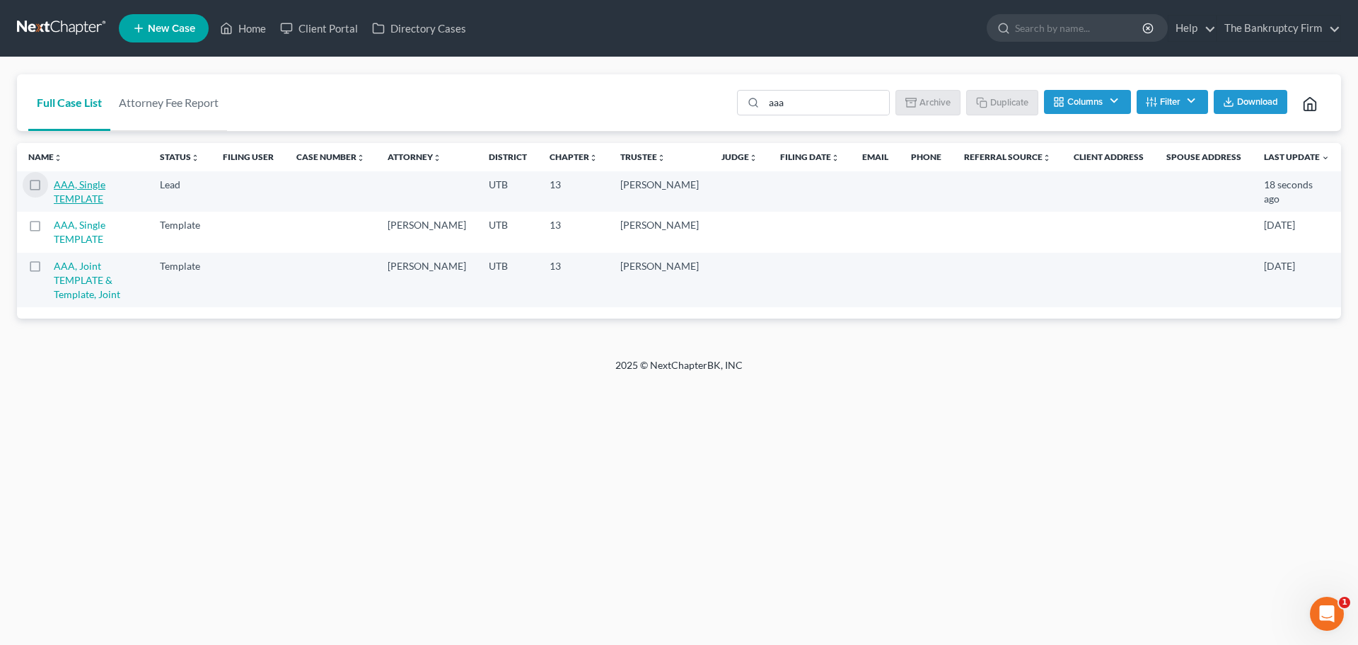
click at [97, 182] on link "AAA, Single TEMPLATE" at bounding box center [80, 191] width 52 height 26
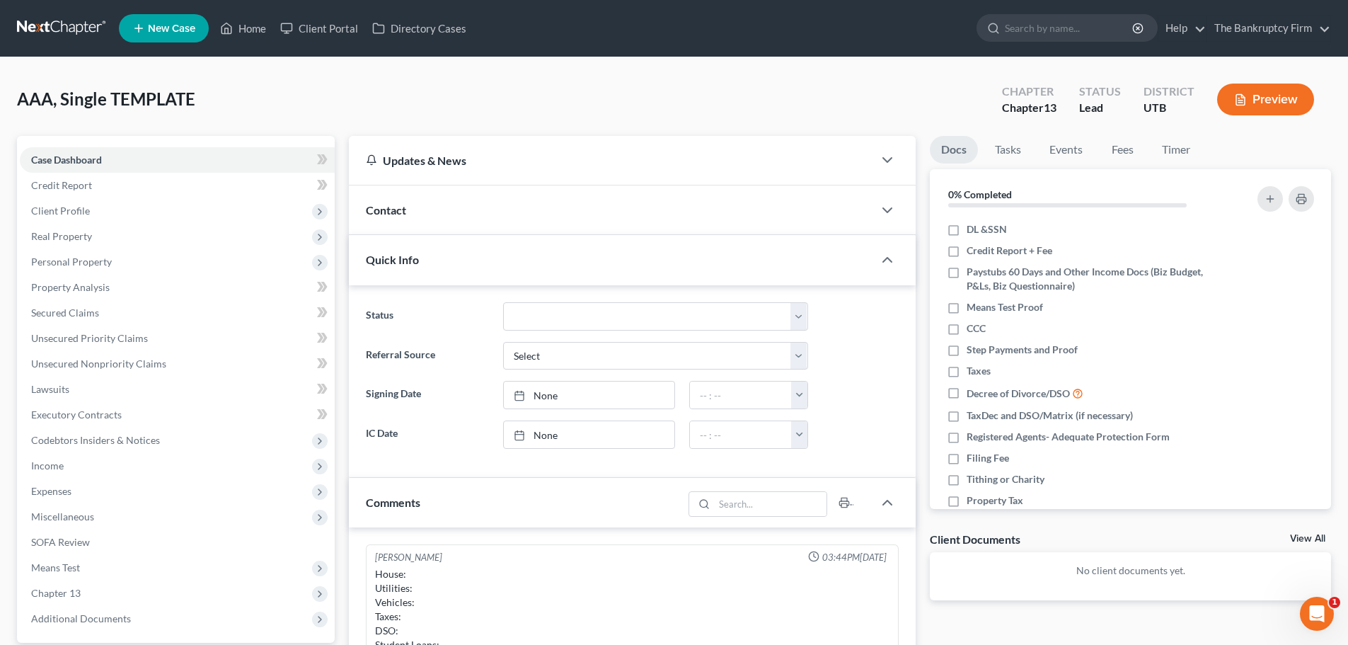
click at [472, 208] on div "Contact" at bounding box center [611, 209] width 524 height 49
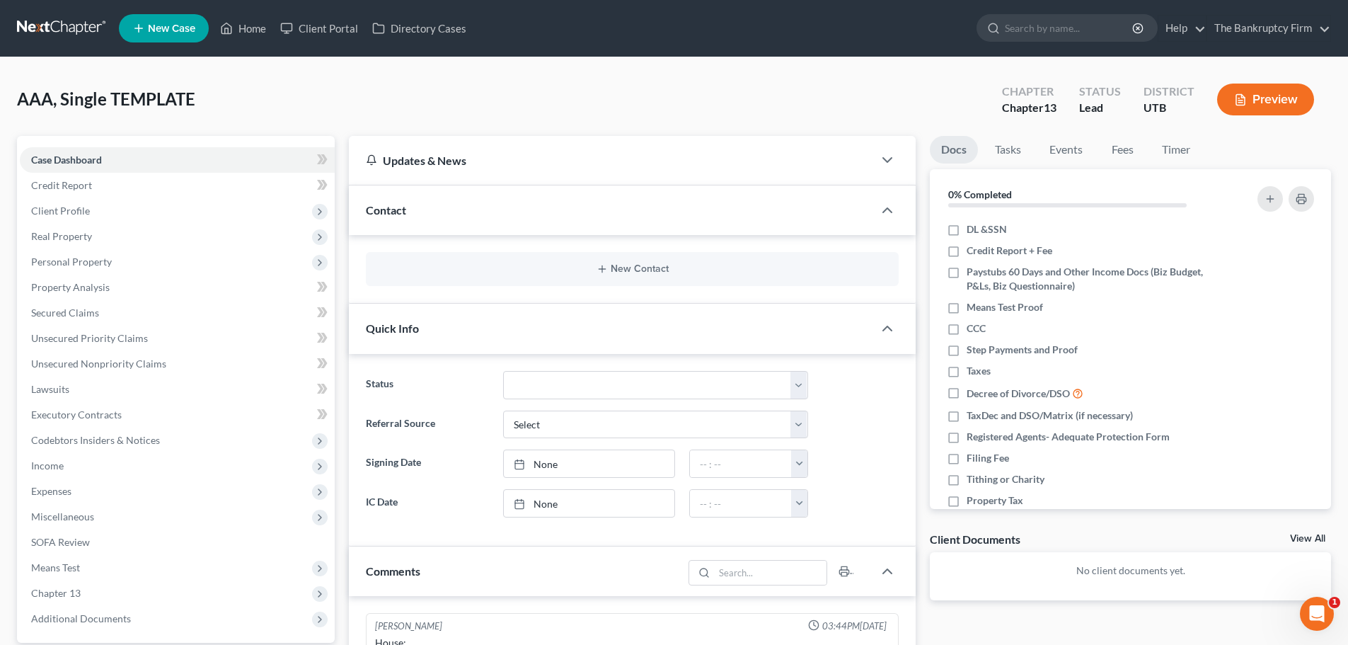
click at [571, 258] on div "New Contact" at bounding box center [632, 269] width 533 height 34
click at [571, 265] on button "New Contact" at bounding box center [632, 268] width 510 height 11
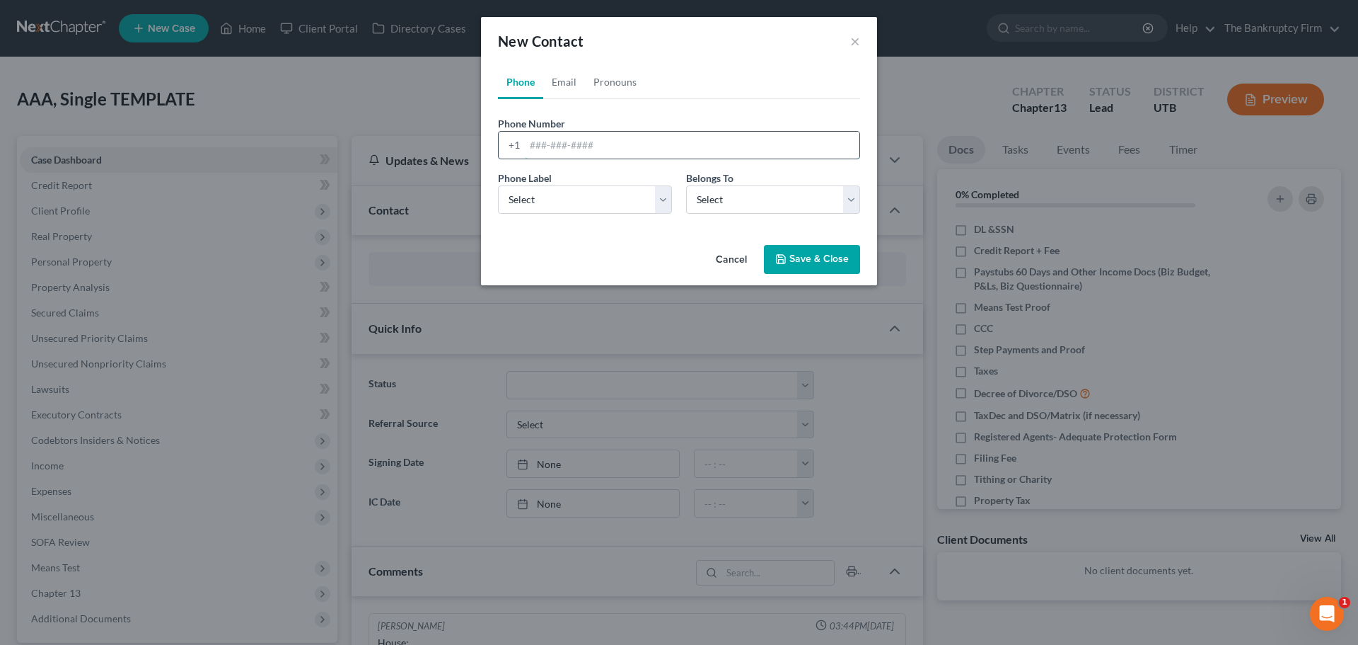
click at [551, 148] on input "tel" at bounding box center [692, 145] width 335 height 27
type input "385-220-1864"
drag, startPoint x: 577, startPoint y: 198, endPoint x: 572, endPoint y: 213, distance: 15.7
click at [577, 198] on select "Select Mobile Home Work Other" at bounding box center [585, 199] width 174 height 28
select select "0"
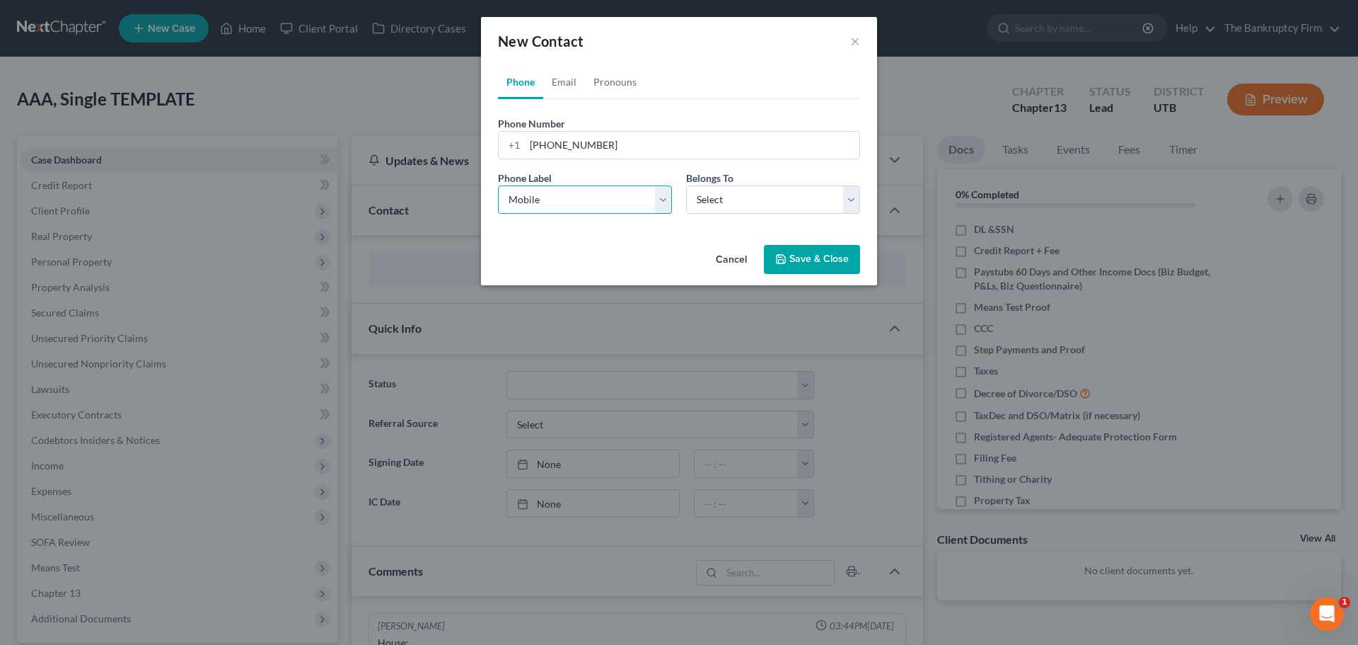
click at [498, 185] on select "Select Mobile Home Work Other" at bounding box center [585, 199] width 174 height 28
click at [752, 208] on select "Select Client Other" at bounding box center [773, 199] width 174 height 28
select select "0"
click at [686, 185] on select "Select Client Other" at bounding box center [773, 199] width 174 height 28
select select "0"
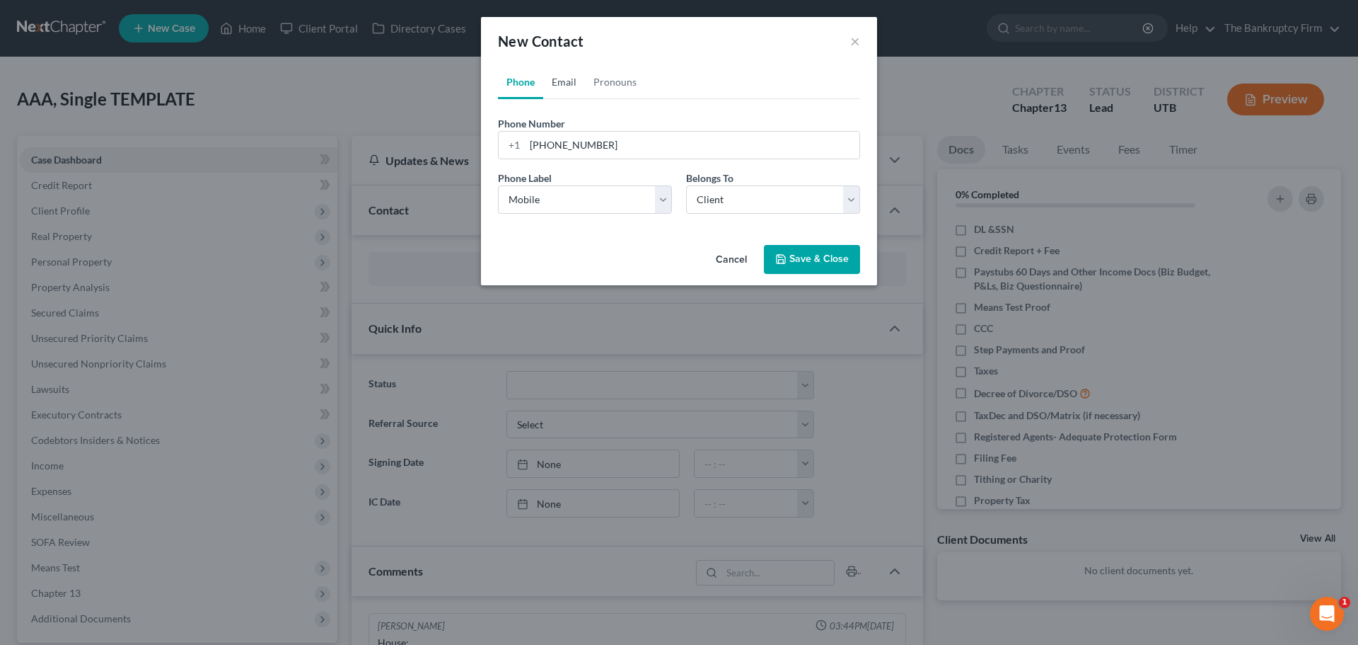
click at [565, 71] on link "Email" at bounding box center [564, 82] width 42 height 34
click at [568, 150] on input "email" at bounding box center [692, 145] width 335 height 27
click at [529, 150] on input "hollym" at bounding box center [692, 145] width 335 height 27
click at [587, 153] on input "hollym" at bounding box center [692, 145] width 335 height 27
type input "hollym@gmail.com"
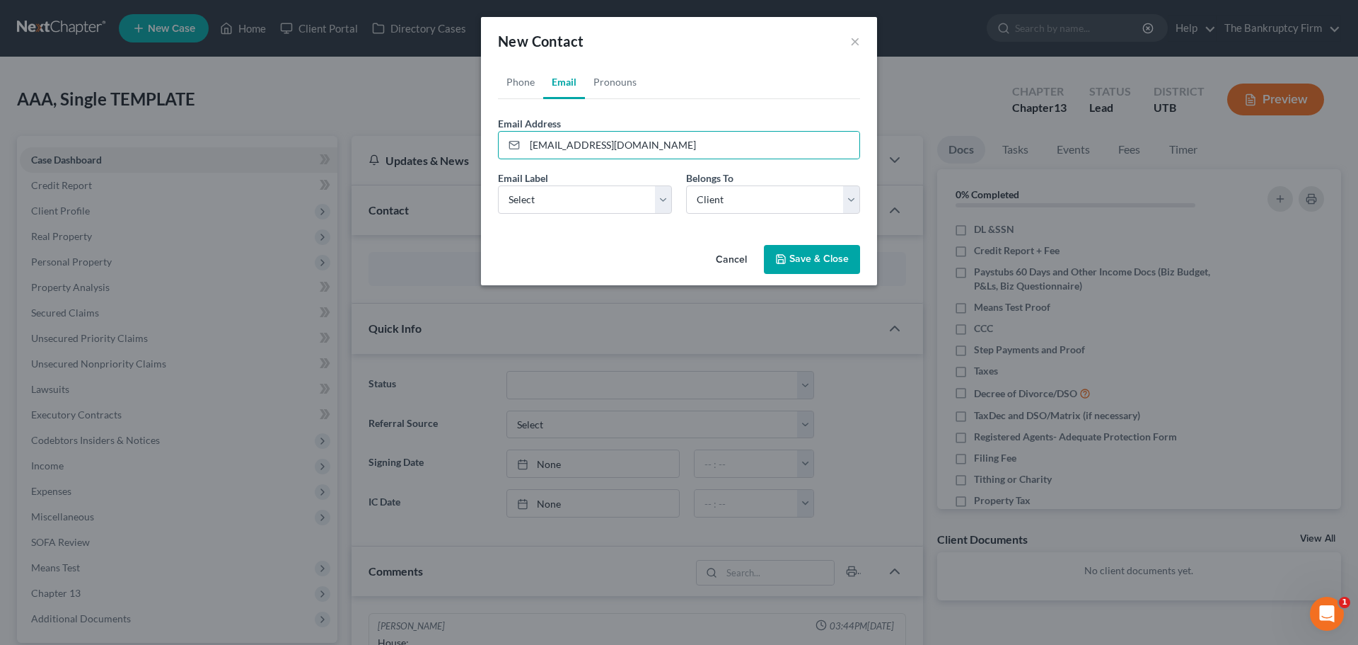
click at [596, 163] on form "Email Address hollym@gmail.com Email Label Select Home Work Other Belongs To * …" at bounding box center [679, 170] width 362 height 109
click at [531, 150] on input "hollym@gmail.com" at bounding box center [692, 145] width 335 height 27
drag, startPoint x: 664, startPoint y: 204, endPoint x: 661, endPoint y: 211, distance: 7.3
click at [664, 204] on select "Select Home Work Other" at bounding box center [585, 199] width 174 height 28
select select "0"
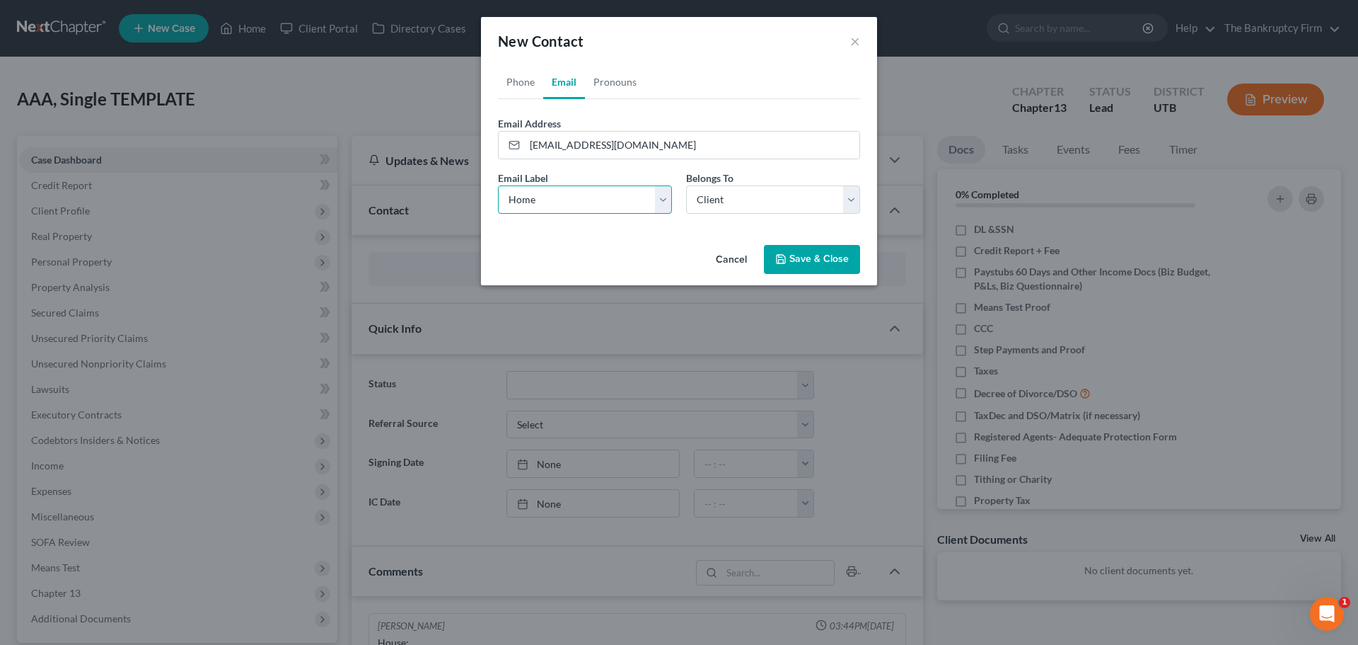
click at [498, 185] on select "Select Home Work Other" at bounding box center [585, 199] width 174 height 28
click at [850, 206] on select "Select Client Other" at bounding box center [773, 199] width 174 height 28
click at [686, 185] on select "Select Client Other" at bounding box center [773, 199] width 174 height 28
click at [527, 148] on input "hollym@gmail.com" at bounding box center [692, 145] width 335 height 27
type input "[EMAIL_ADDRESS][DOMAIN_NAME]"
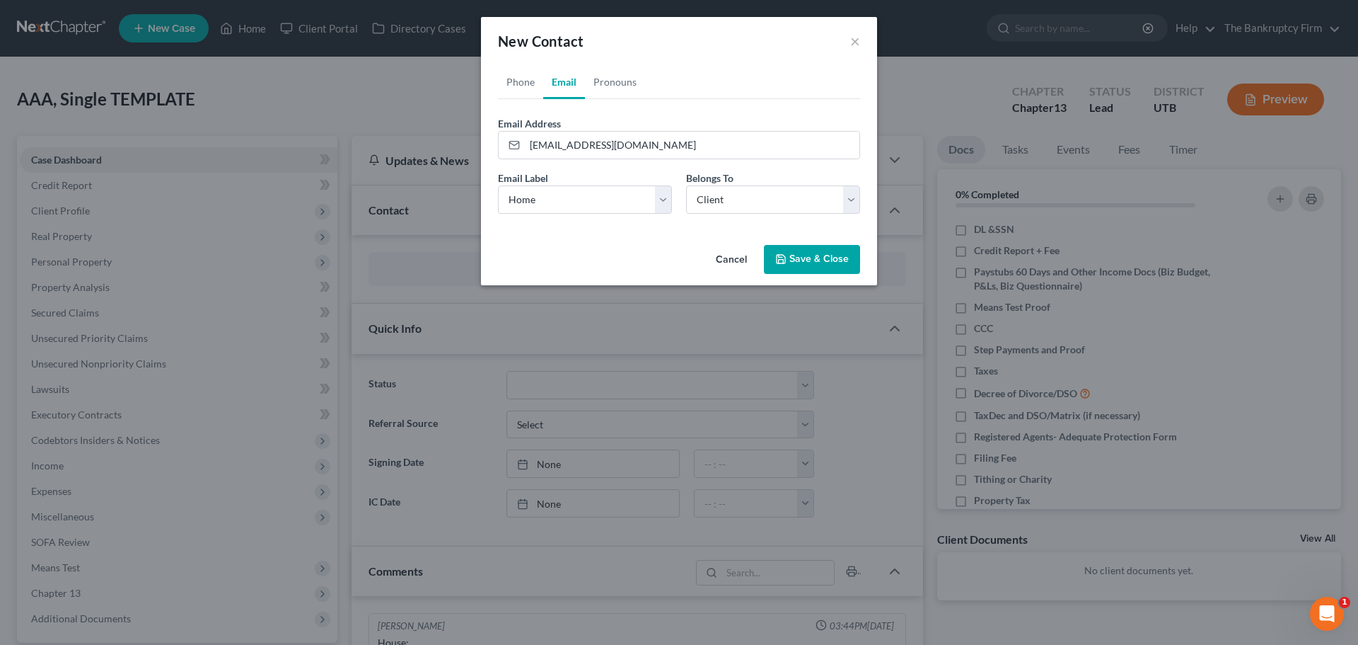
click at [587, 220] on div "Email Label Select Home Work Other Belongs To * Select Client Other" at bounding box center [679, 198] width 376 height 54
click at [832, 257] on button "Save & Close" at bounding box center [812, 260] width 96 height 30
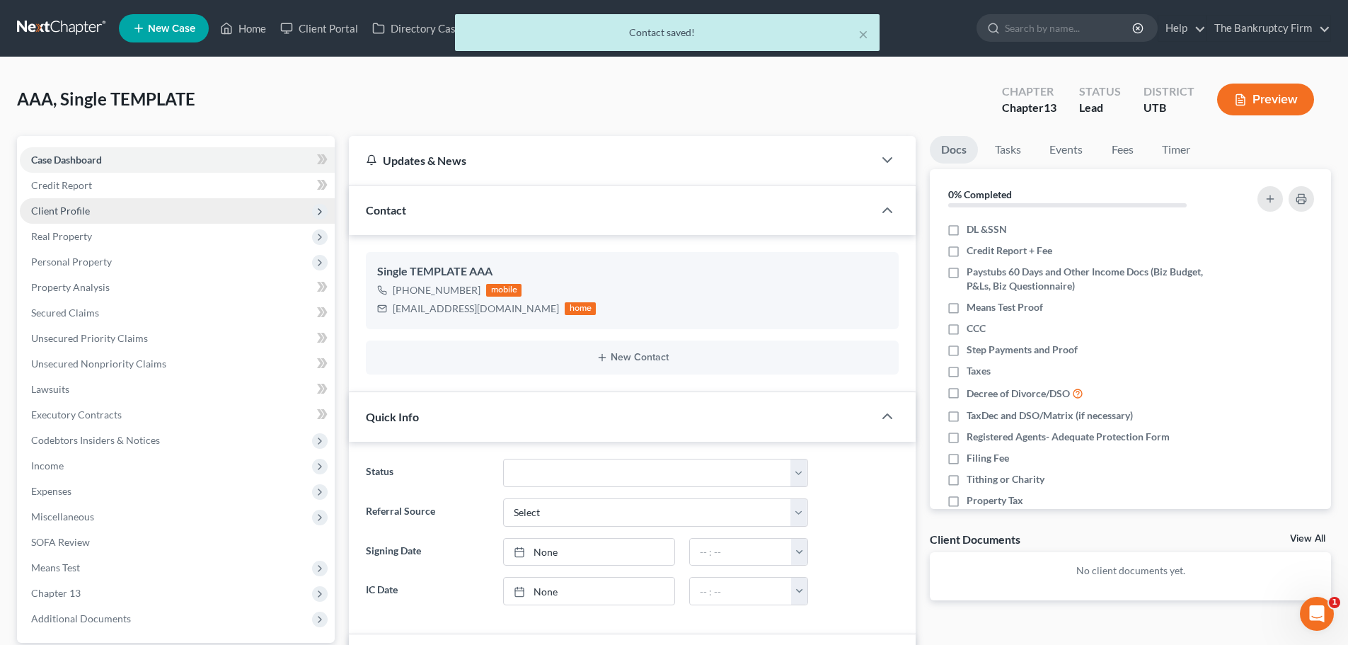
click at [92, 212] on span "Client Profile" at bounding box center [177, 210] width 315 height 25
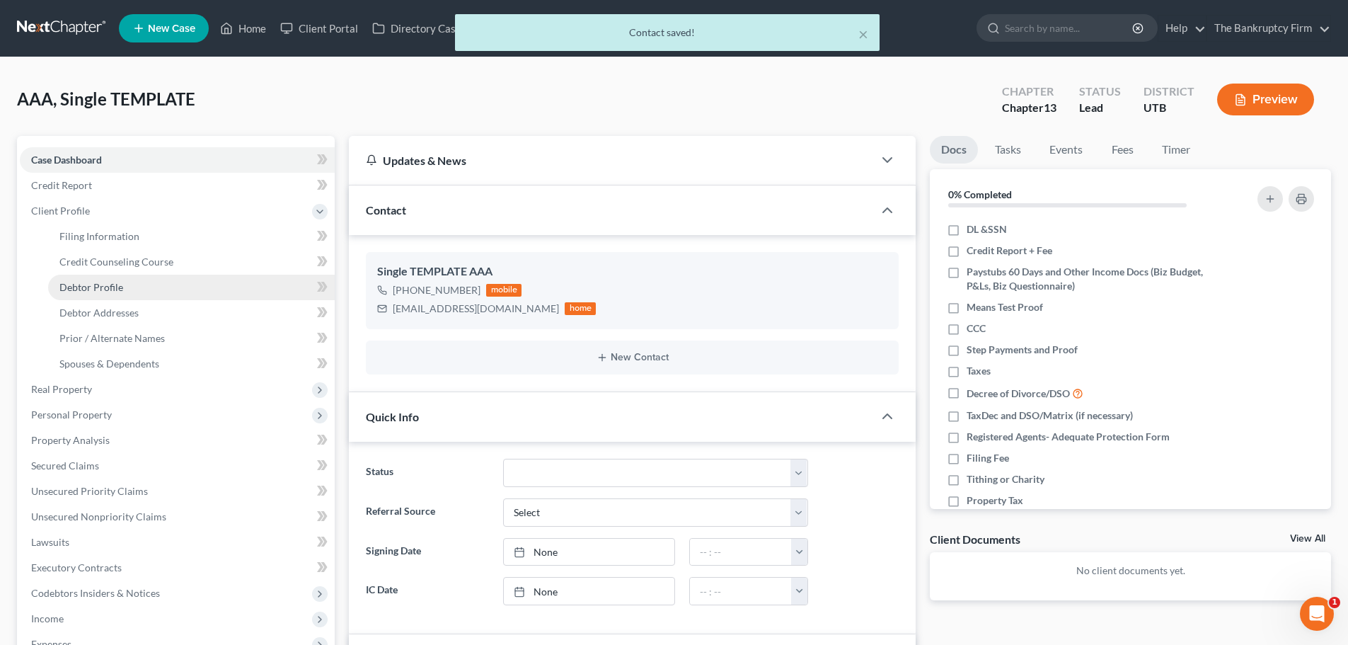
click at [113, 286] on span "Debtor Profile" at bounding box center [91, 287] width 64 height 12
select select "1"
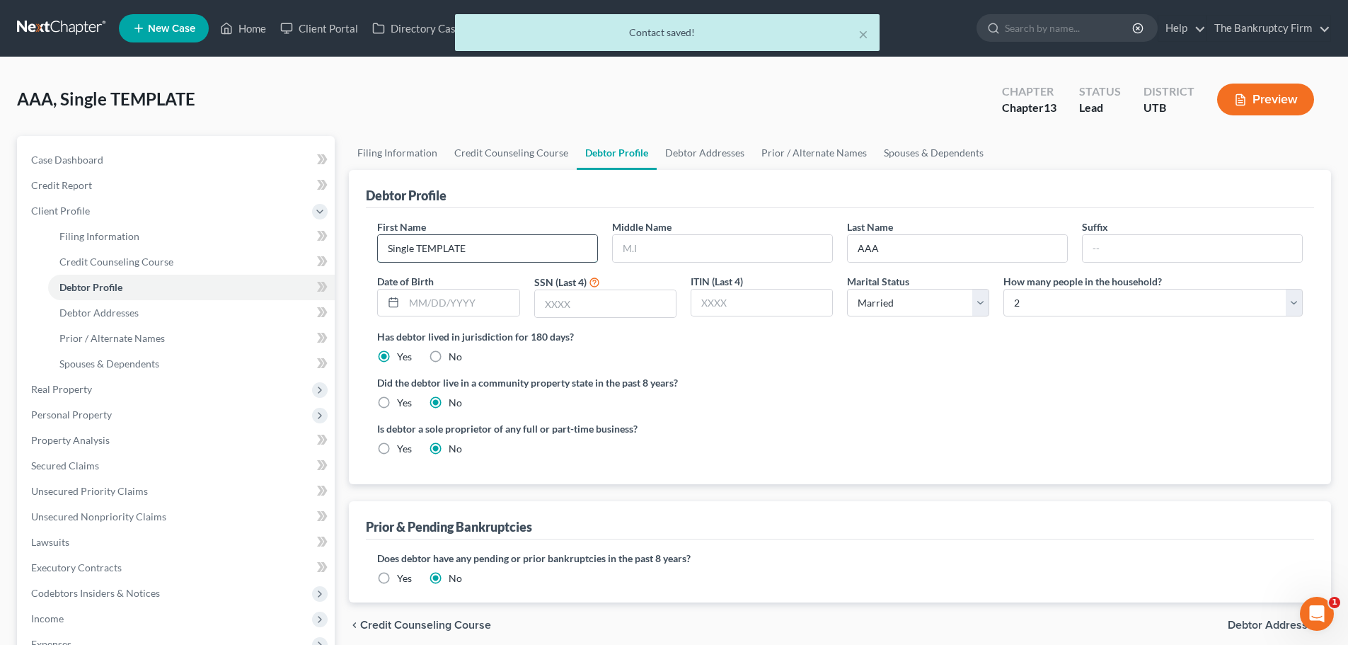
click at [471, 238] on input "Single TEMPLATE" at bounding box center [487, 248] width 219 height 27
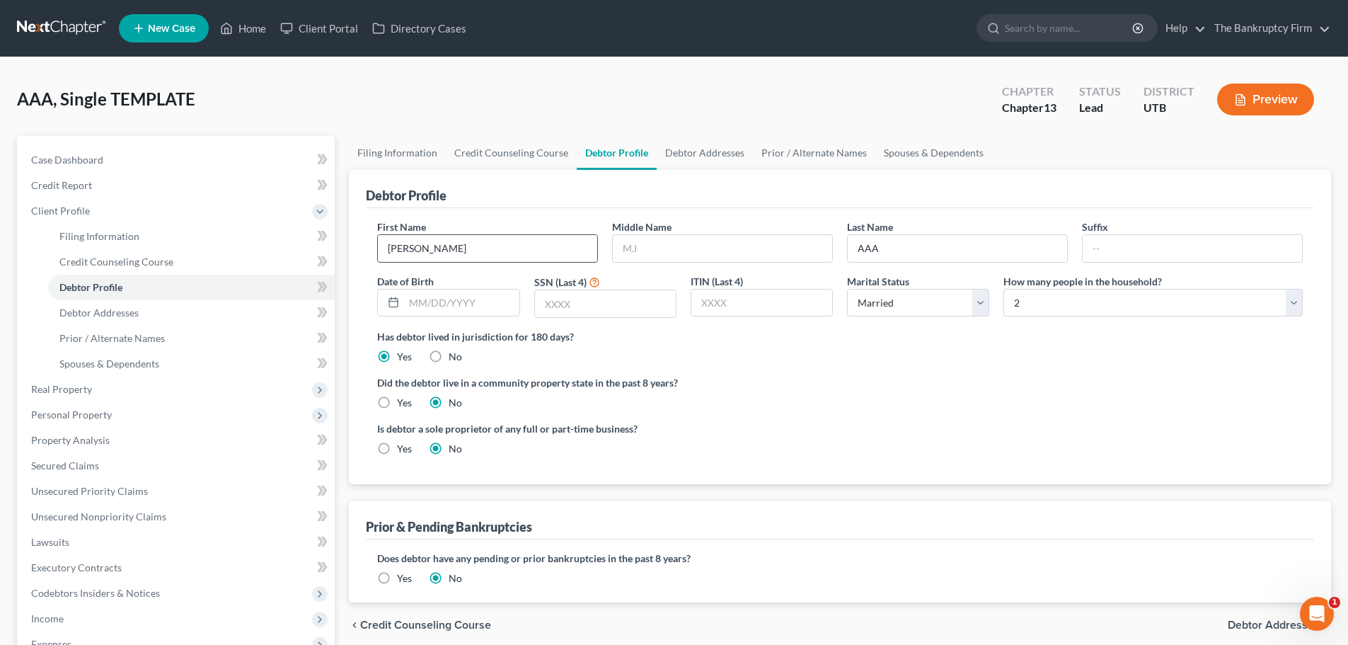
click at [388, 253] on input "jennifer" at bounding box center [487, 248] width 219 height 27
type input "Jennifer"
click at [889, 259] on input "AAA" at bounding box center [957, 248] width 219 height 27
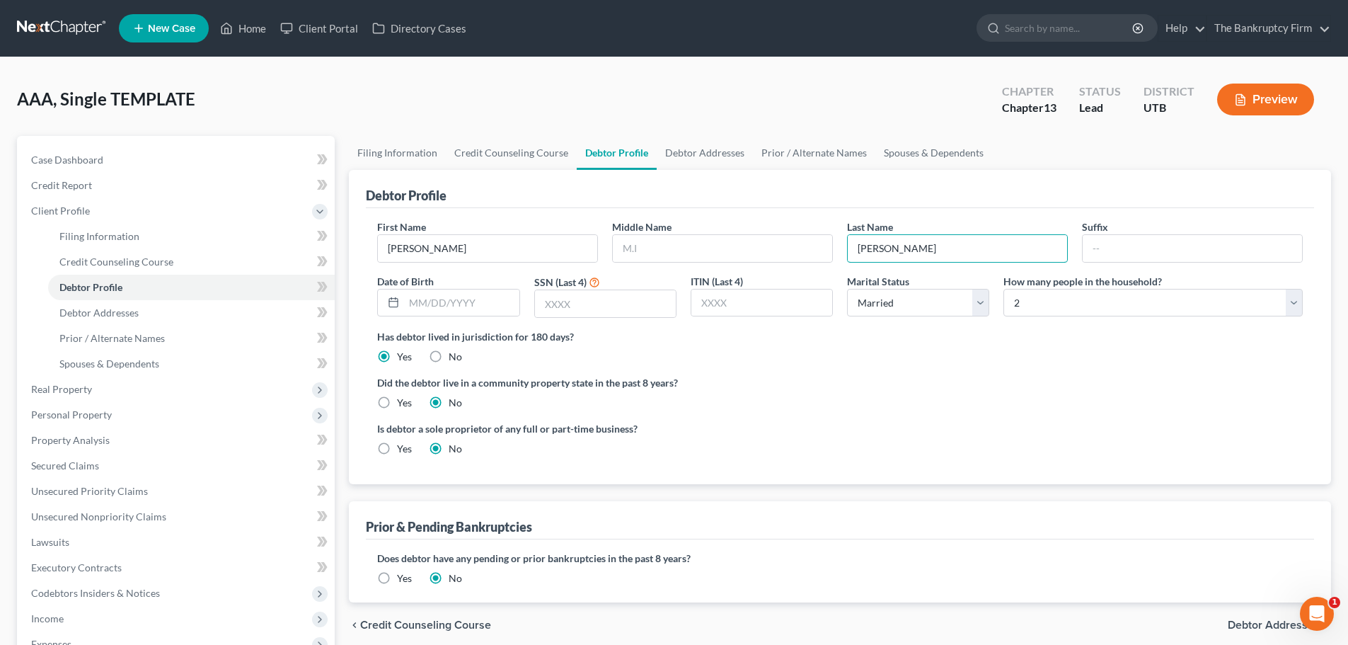
type input "Myers"
click at [962, 347] on div "Has debtor lived in jurisdiction for 180 days? Yes No Debtor must reside in jur…" at bounding box center [839, 346] width 925 height 35
click at [472, 307] on input "text" at bounding box center [461, 302] width 115 height 27
type input "05/20/1975"
click at [635, 301] on input "text" at bounding box center [605, 303] width 141 height 27
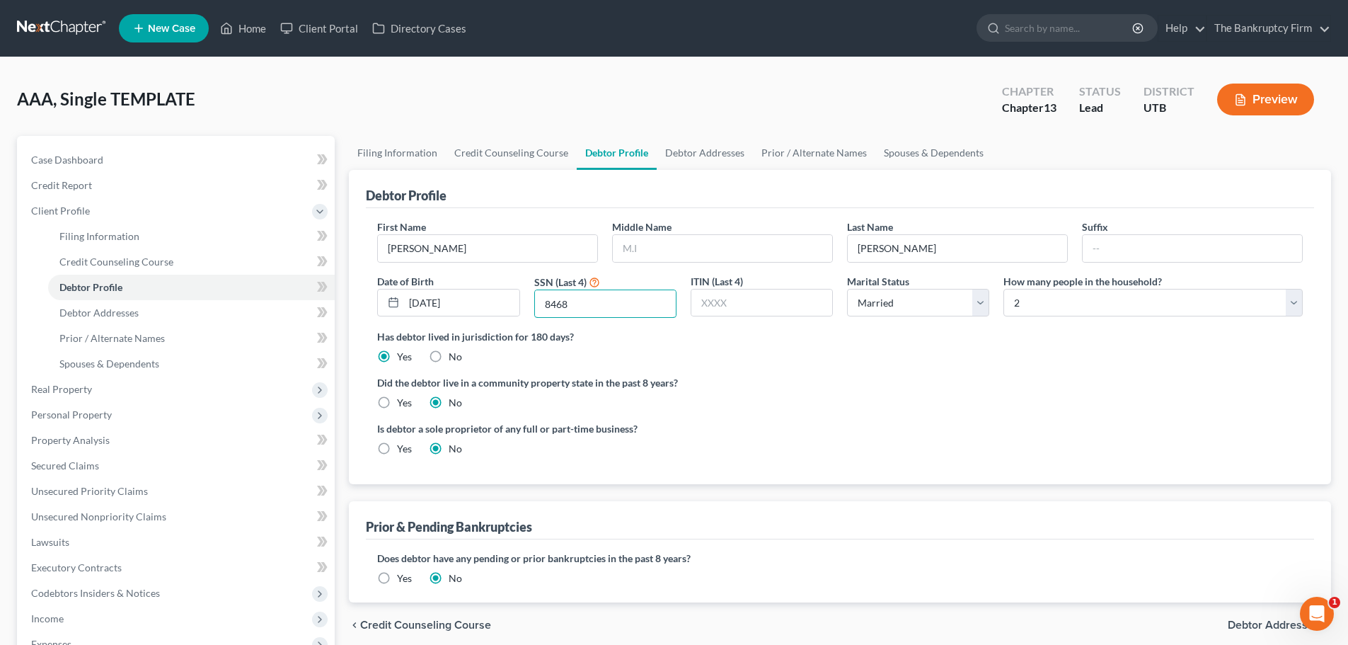
type input "8468"
click at [933, 449] on div "Is debtor a sole proprietor of any full or part-time business? Yes No" at bounding box center [840, 444] width 940 height 46
click at [913, 306] on select "Select Single Married Separated Divorced Widowed" at bounding box center [918, 303] width 142 height 28
click at [847, 289] on select "Select Single Married Separated Divorced Widowed" at bounding box center [918, 303] width 142 height 28
click at [1046, 377] on label "Did the debtor live in a community property state in the past 8 years?" at bounding box center [839, 382] width 925 height 15
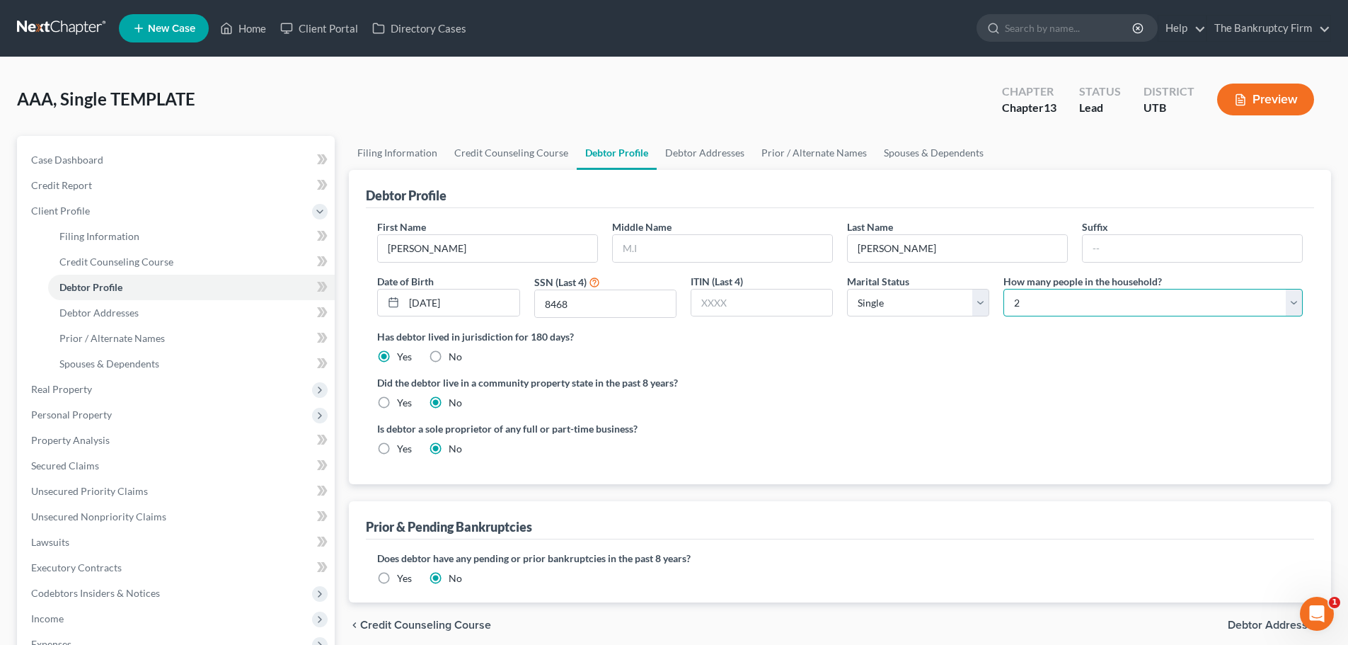
click at [1078, 311] on select "Select 1 2 3 4 5 6 7 8 9 10 11 12 13 14 15 16 17 18 19 20" at bounding box center [1152, 303] width 299 height 28
click at [970, 317] on div "Marital Status Select Single Married Separated Divorced Widowed" at bounding box center [918, 296] width 156 height 45
click at [978, 303] on select "Select Single Married Separated Divorced Widowed" at bounding box center [918, 303] width 142 height 28
click at [847, 289] on select "Select Single Married Separated Divorced Widowed" at bounding box center [918, 303] width 142 height 28
click at [966, 302] on select "Select Single Married Separated Divorced Widowed" at bounding box center [918, 303] width 142 height 28
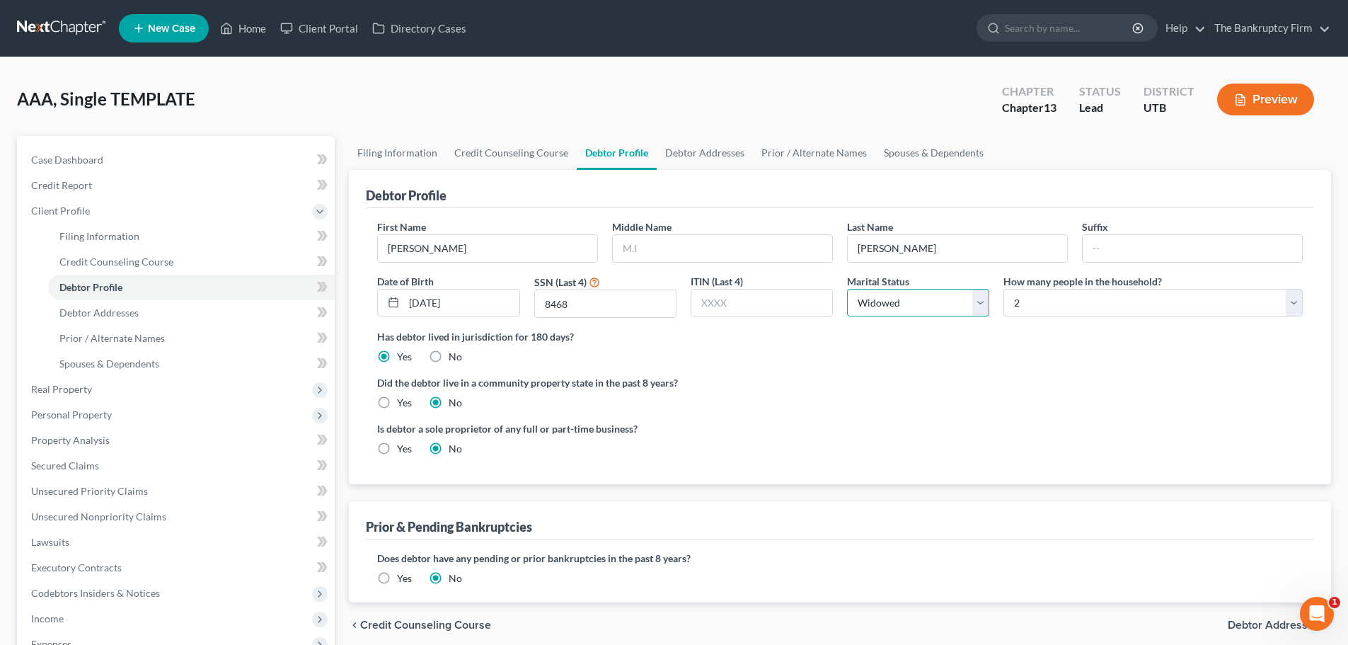
select select "3"
click at [847, 289] on select "Select Single Married Separated Divorced Widowed" at bounding box center [918, 303] width 142 height 28
click at [993, 362] on div "Has debtor lived in jurisdiction for 180 days? Yes No Debtor must reside in jur…" at bounding box center [839, 346] width 925 height 35
click at [1041, 297] on select "Select 1 2 3 4 5 6 7 8 9 10 11 12 13 14 15 16 17 18 19 20" at bounding box center [1152, 303] width 299 height 28
select select "0"
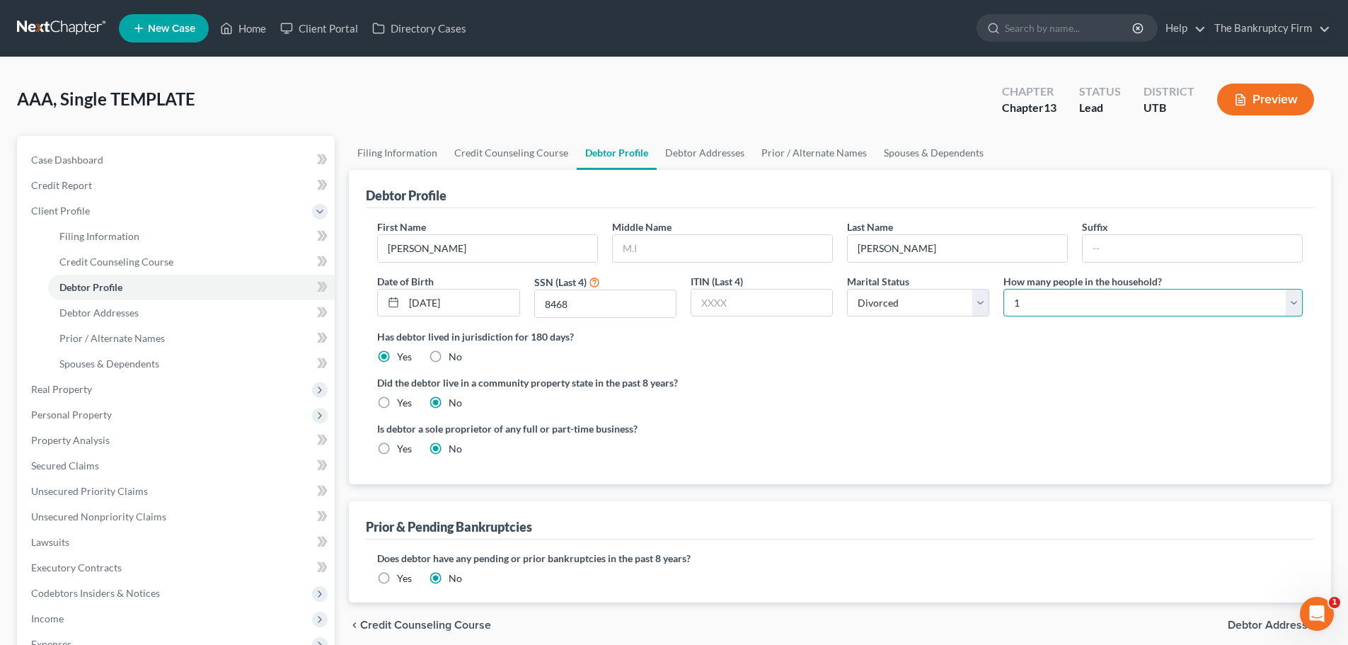
click at [1003, 289] on select "Select 1 2 3 4 5 6 7 8 9 10 11 12 13 14 15 16 17 18 19 20" at bounding box center [1152, 303] width 299 height 28
click at [1000, 383] on label "Did the debtor live in a community property state in the past 8 years?" at bounding box center [839, 382] width 925 height 15
click at [708, 154] on link "Debtor Addresses" at bounding box center [705, 153] width 96 height 34
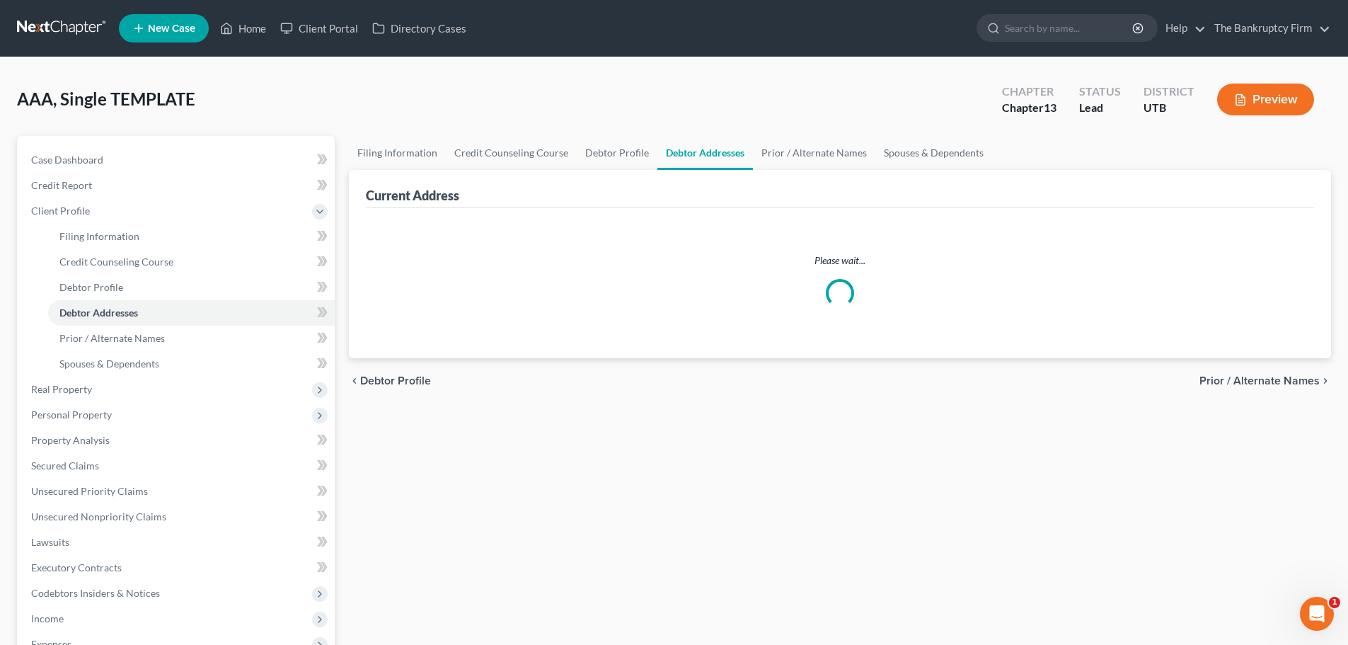
select select "0"
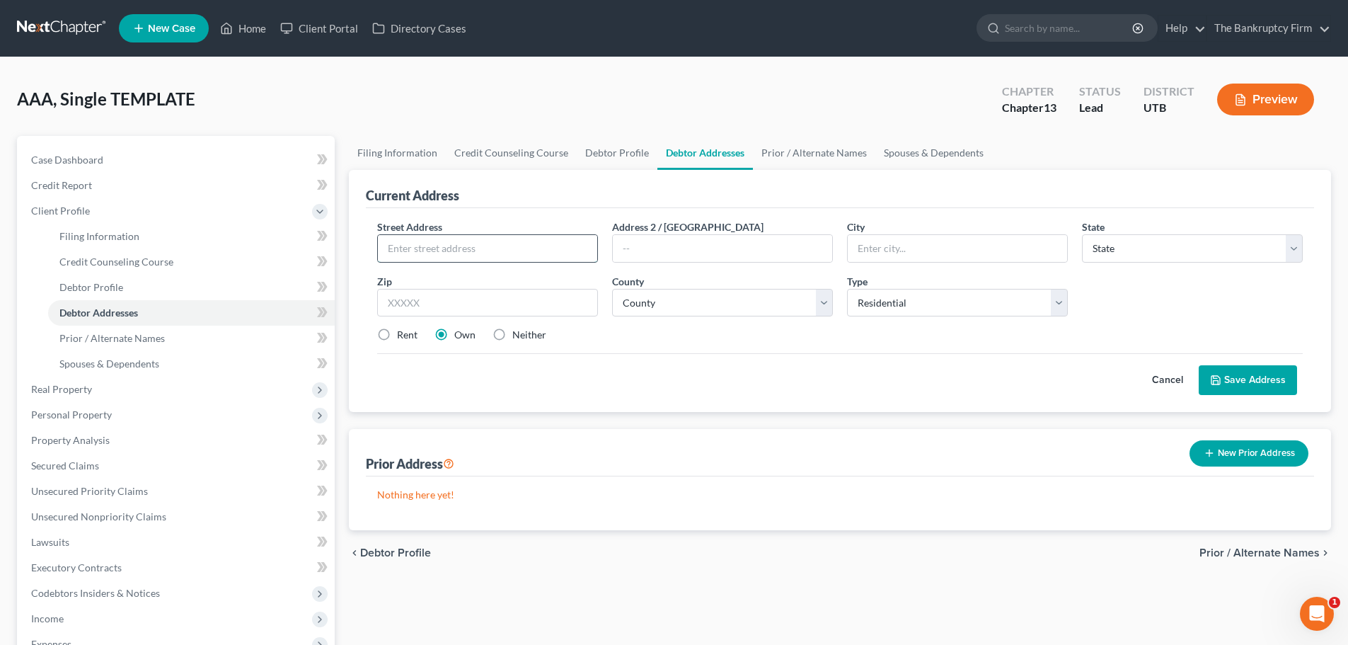
drag, startPoint x: 519, startPoint y: 248, endPoint x: 530, endPoint y: 240, distance: 14.2
click at [519, 248] on input "text" at bounding box center [487, 248] width 219 height 27
click at [686, 371] on div "Cancel Save Address" at bounding box center [839, 374] width 925 height 42
click at [501, 243] on input "text" at bounding box center [487, 248] width 219 height 27
type input "2833 W 100 S"
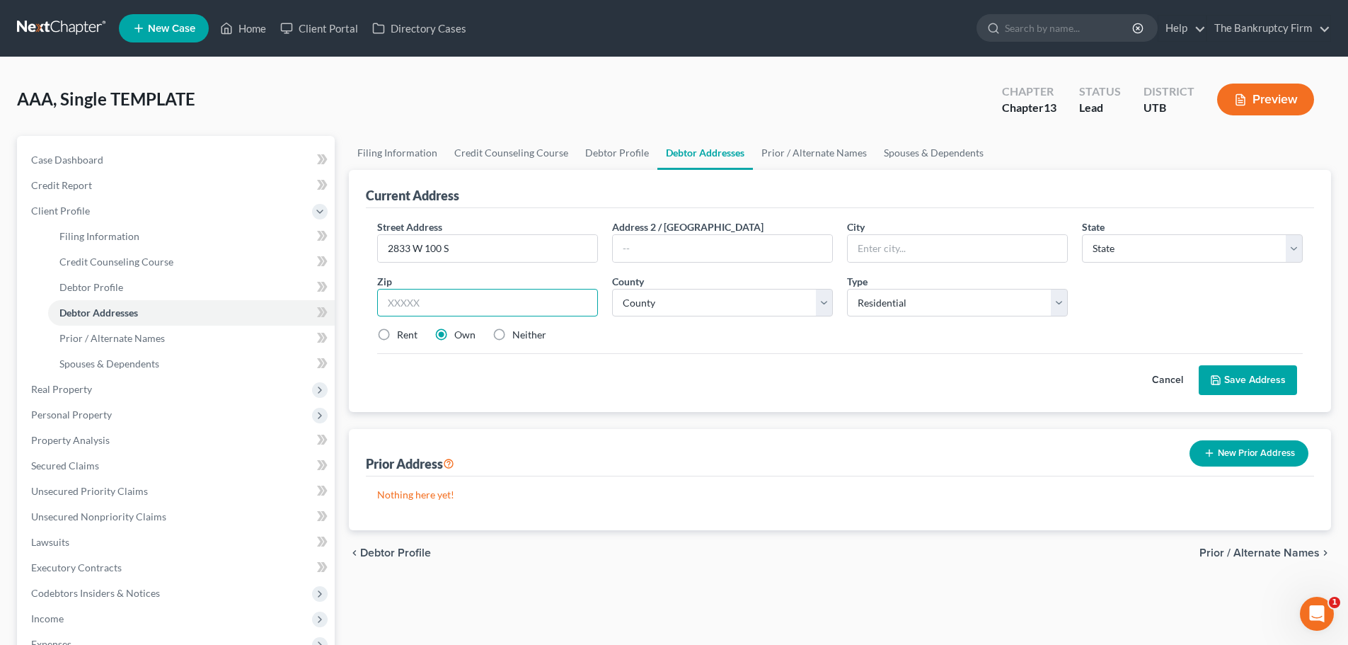
click at [495, 294] on input "text" at bounding box center [487, 303] width 221 height 28
type input "84015"
drag, startPoint x: 630, startPoint y: 372, endPoint x: 641, endPoint y: 391, distance: 21.2
click at [630, 372] on div "Cancel Save Address" at bounding box center [839, 374] width 925 height 42
type input "Clearfield"
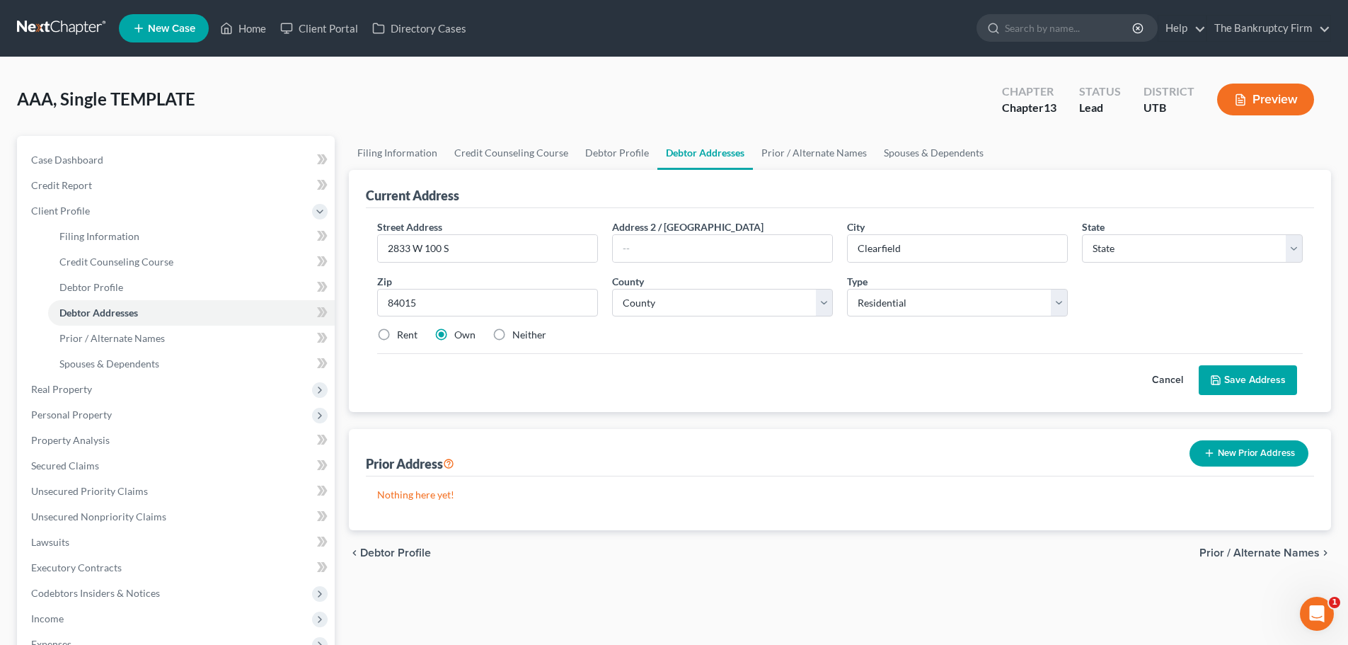
select select "46"
click at [720, 250] on input "text" at bounding box center [722, 248] width 219 height 27
click at [766, 306] on select "County Beaver County Box Elder County Cache County Carbon County Daggett County…" at bounding box center [722, 303] width 221 height 28
select select "5"
click at [612, 289] on select "County Beaver County Box Elder County Cache County Carbon County Daggett County…" at bounding box center [722, 303] width 221 height 28
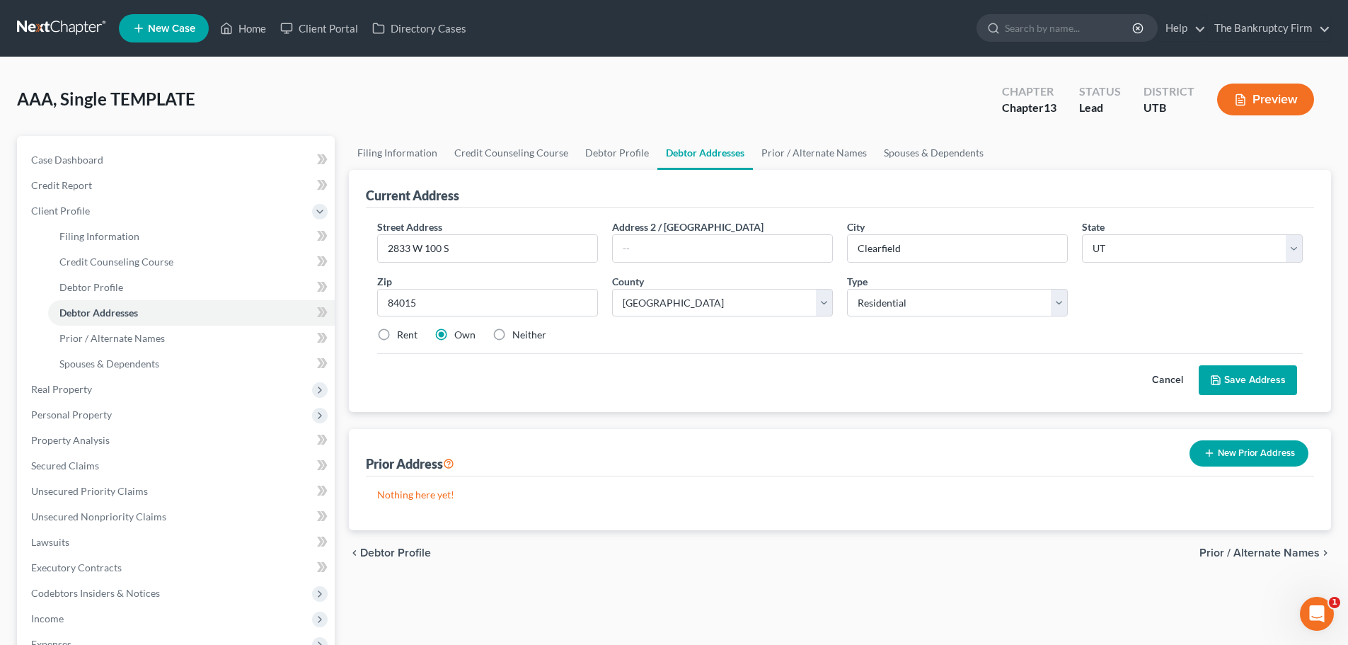
click at [397, 335] on label "Rent" at bounding box center [407, 335] width 21 height 14
click at [403, 335] on input "Rent" at bounding box center [407, 332] width 9 height 9
radio input "true"
click at [467, 336] on label "Own" at bounding box center [464, 335] width 21 height 14
click at [467, 336] on input "Own" at bounding box center [464, 332] width 9 height 9
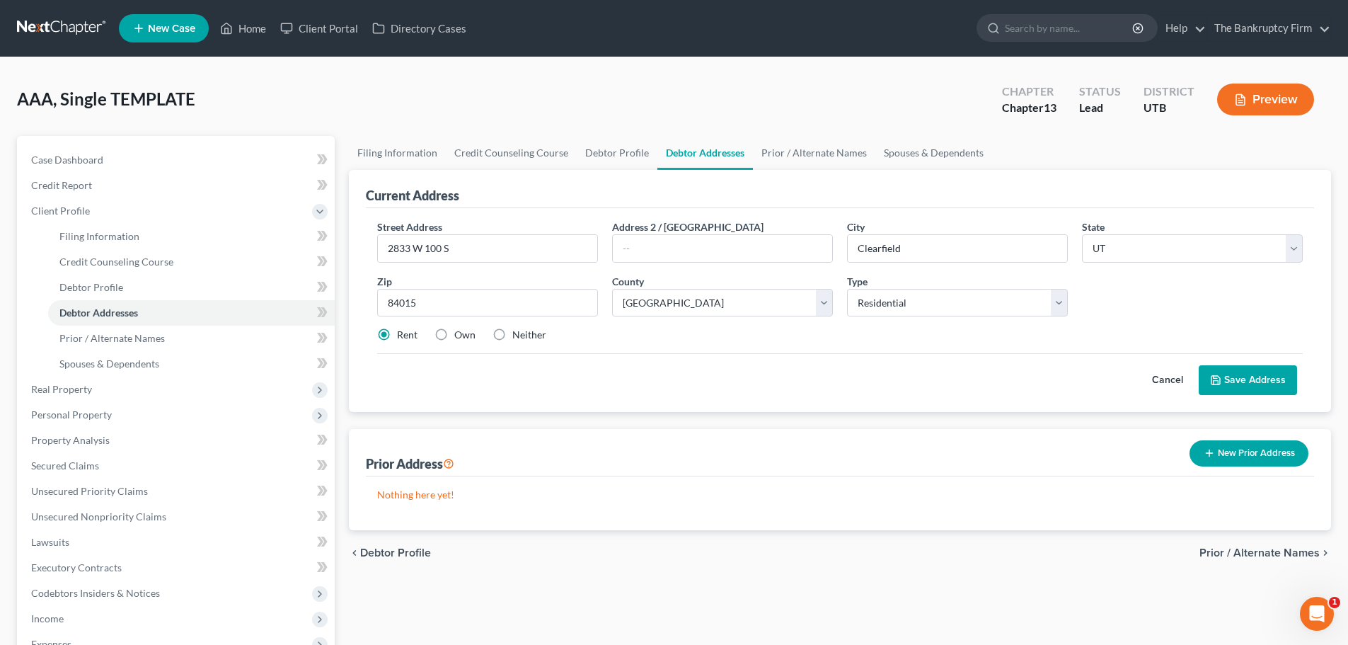
radio input "true"
click at [404, 333] on label "Rent" at bounding box center [407, 335] width 21 height 14
click at [404, 333] on input "Rent" at bounding box center [407, 332] width 9 height 9
radio input "true"
click at [462, 336] on label "Own" at bounding box center [464, 335] width 21 height 14
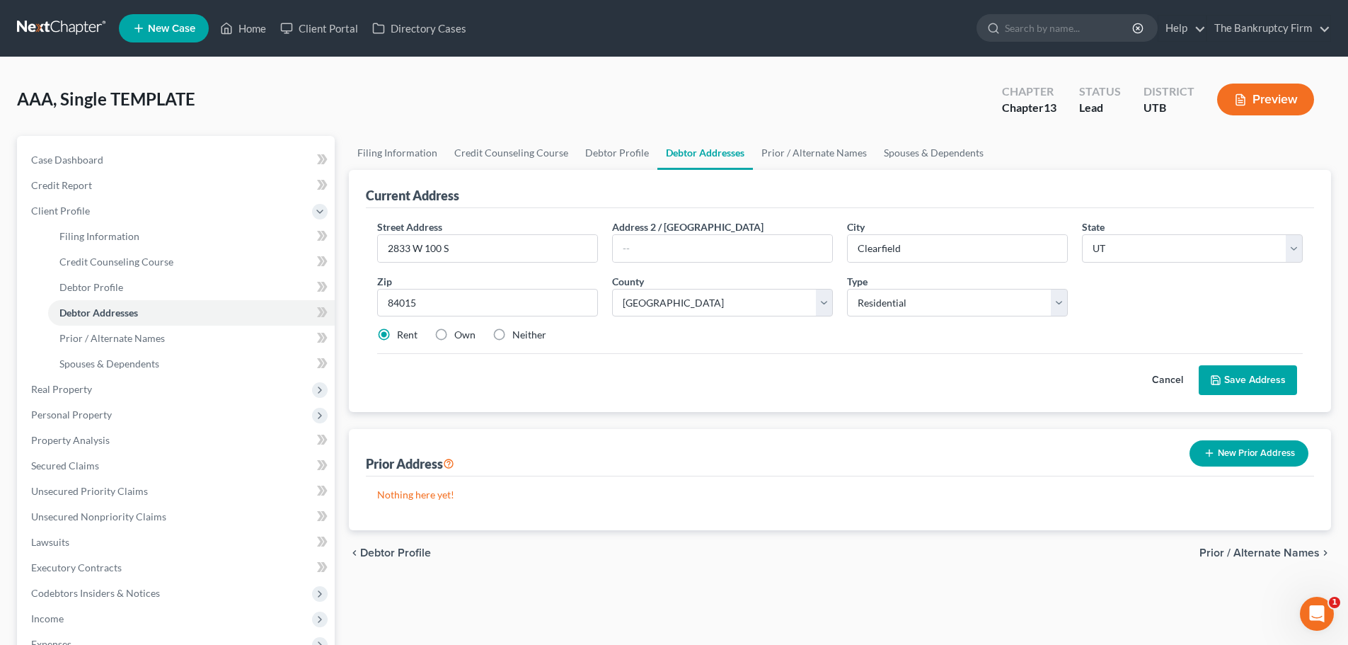
click at [462, 336] on input "Own" at bounding box center [464, 332] width 9 height 9
radio input "true"
click at [1228, 376] on button "Save Address" at bounding box center [1248, 380] width 98 height 30
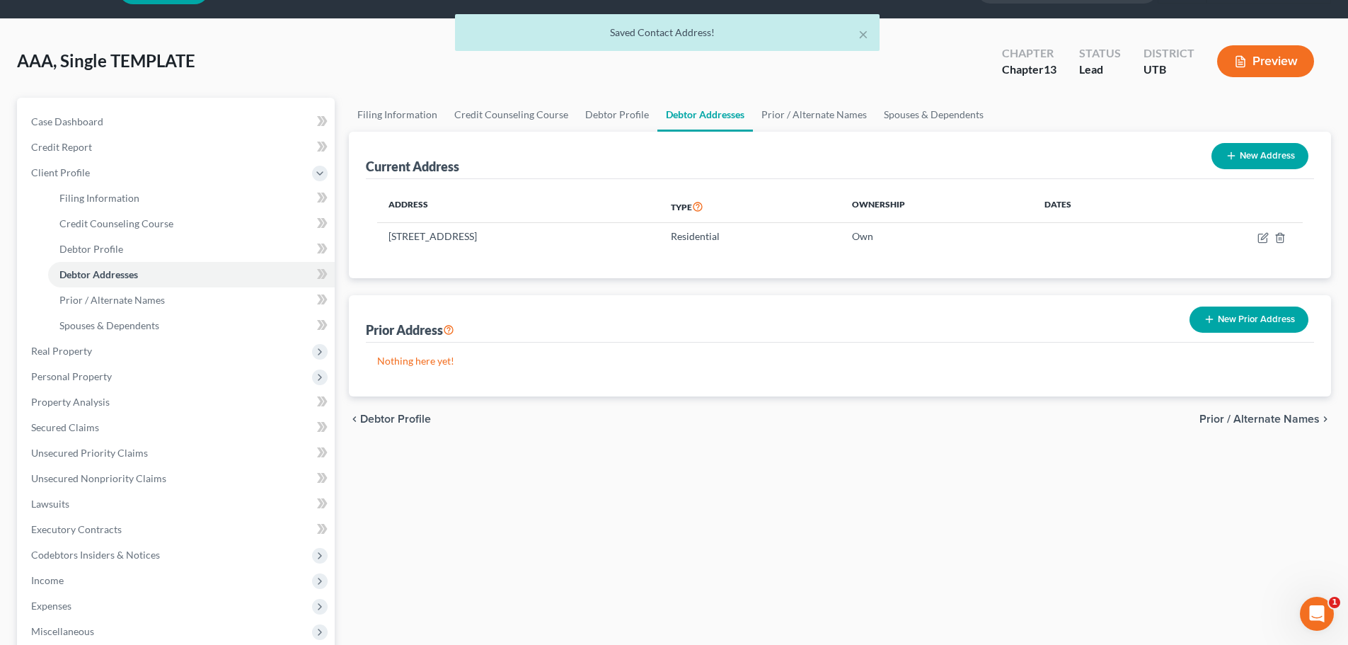
scroll to position [71, 0]
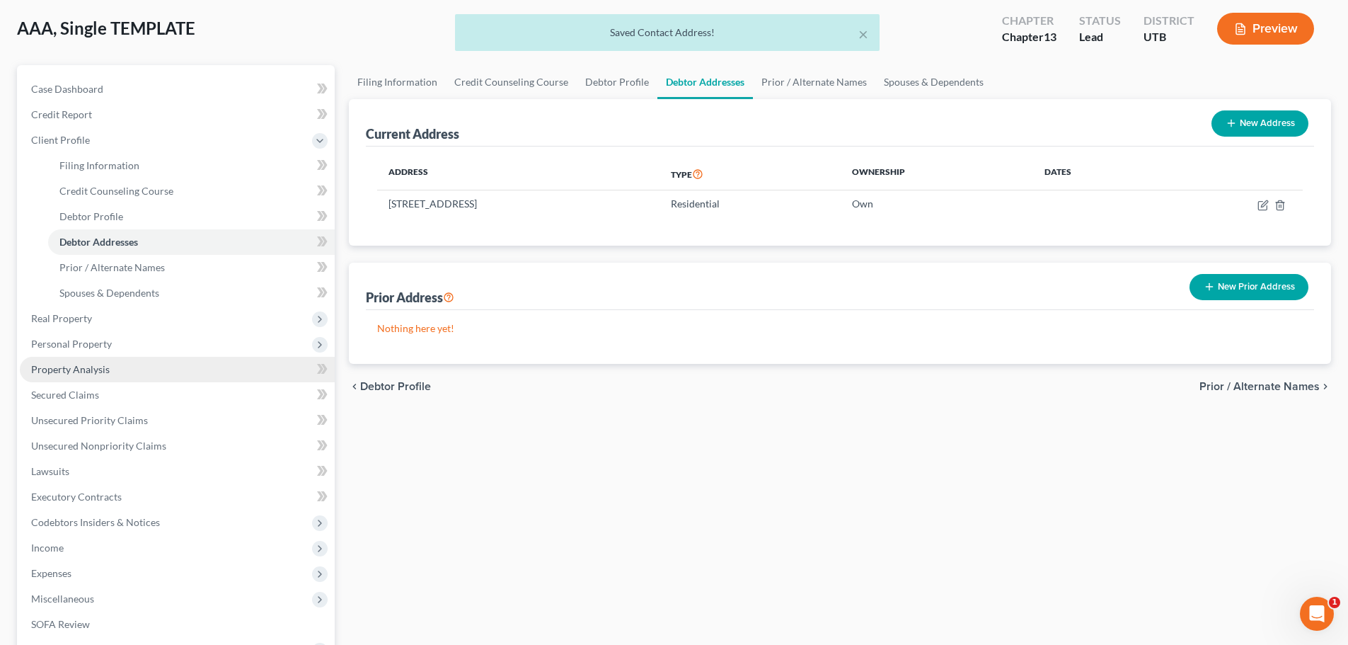
drag, startPoint x: 110, startPoint y: 340, endPoint x: 169, endPoint y: 366, distance: 64.6
click at [110, 340] on span "Personal Property" at bounding box center [177, 343] width 315 height 25
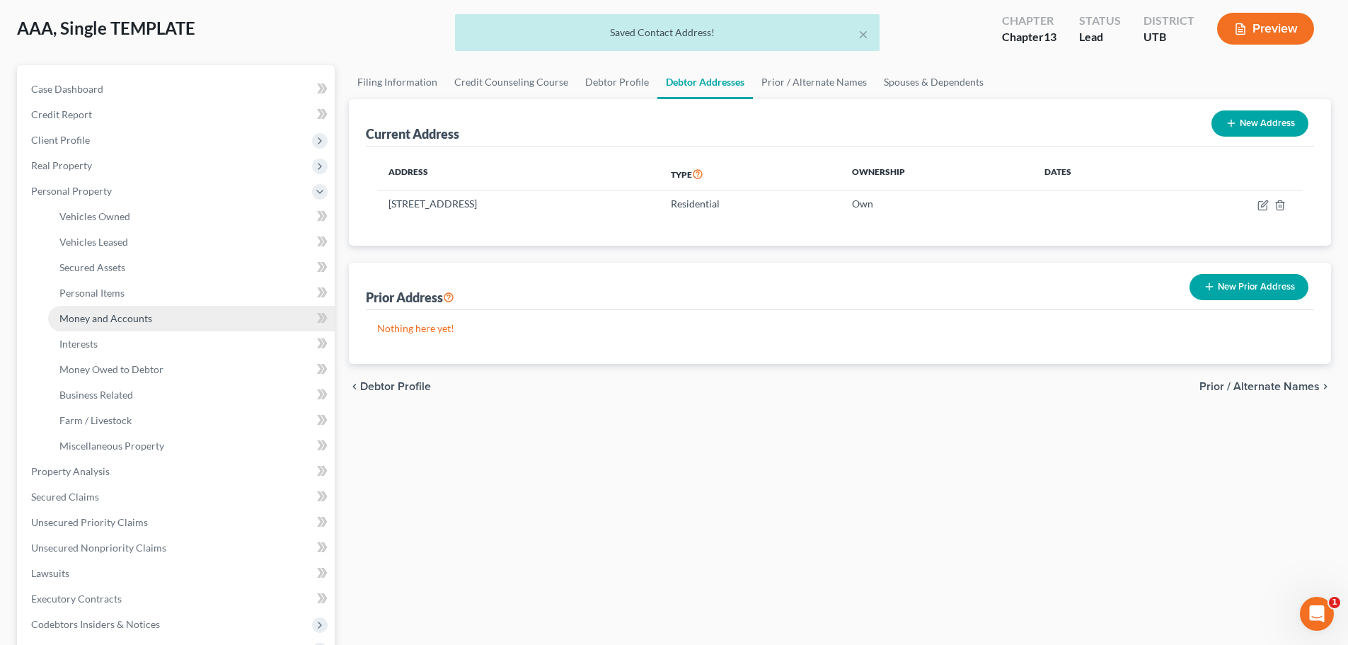
scroll to position [212, 0]
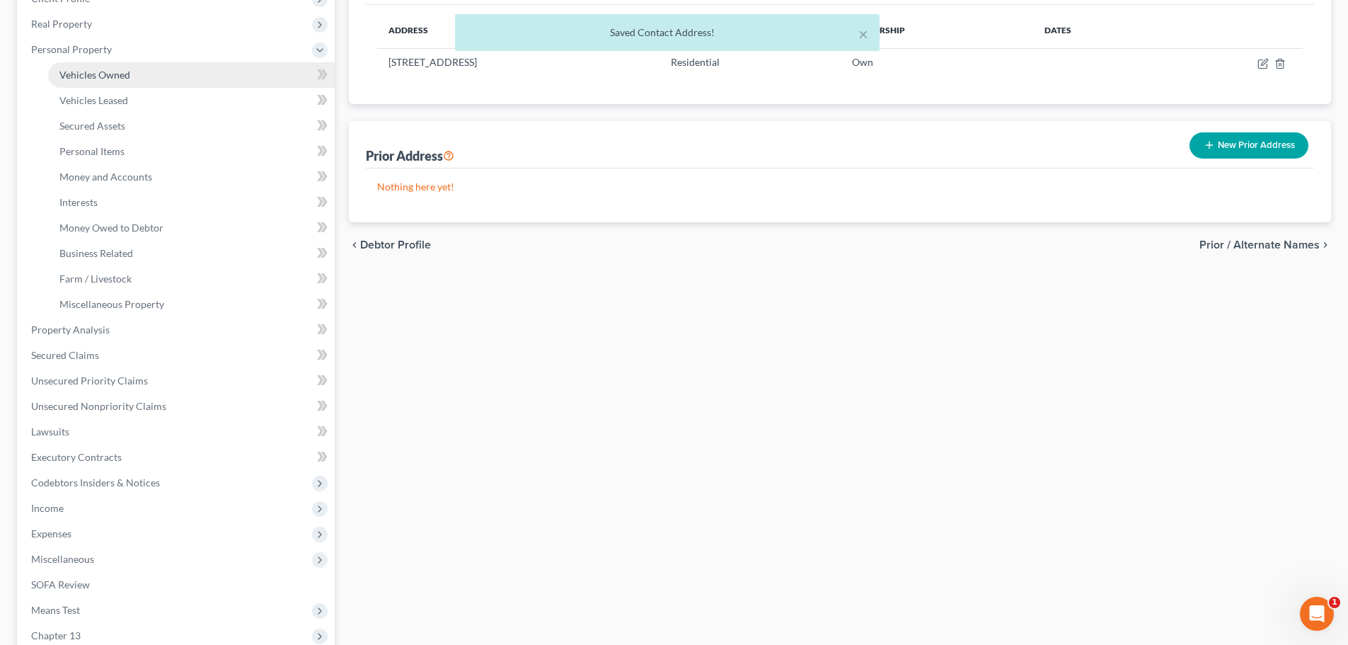
click at [141, 83] on link "Vehicles Owned" at bounding box center [191, 74] width 287 height 25
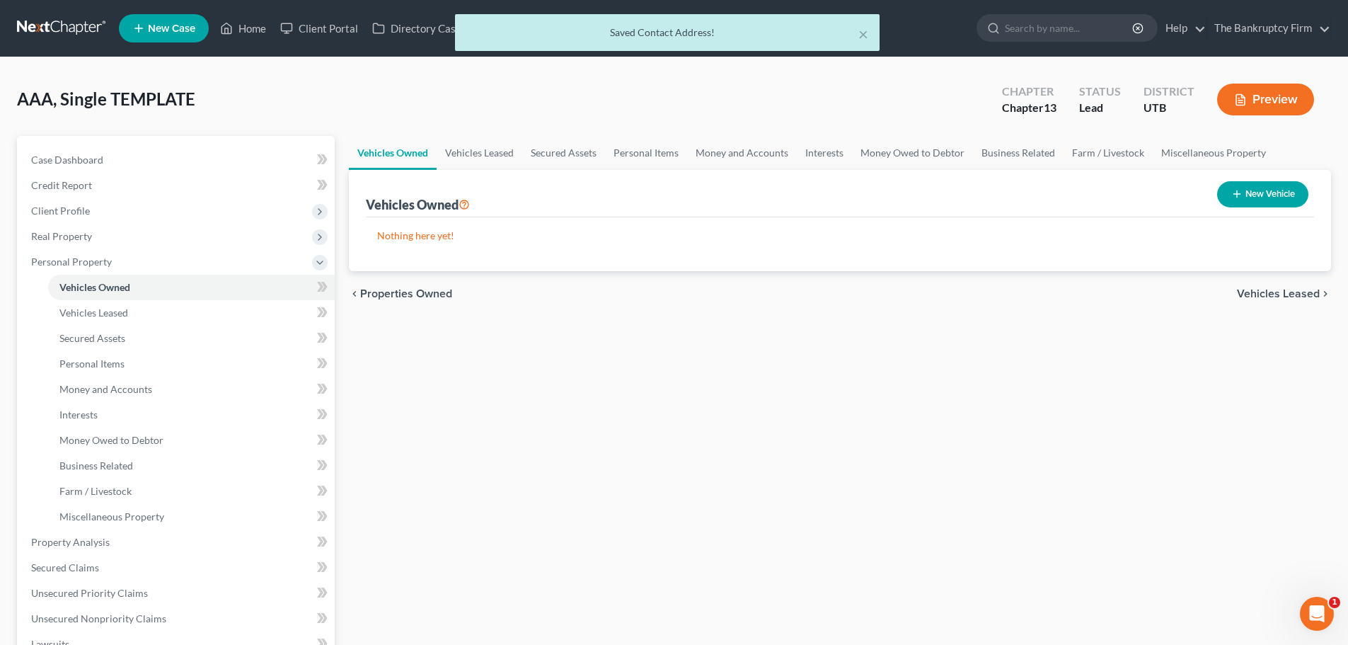
click at [1234, 209] on div "New Vehicle" at bounding box center [1262, 193] width 103 height 37
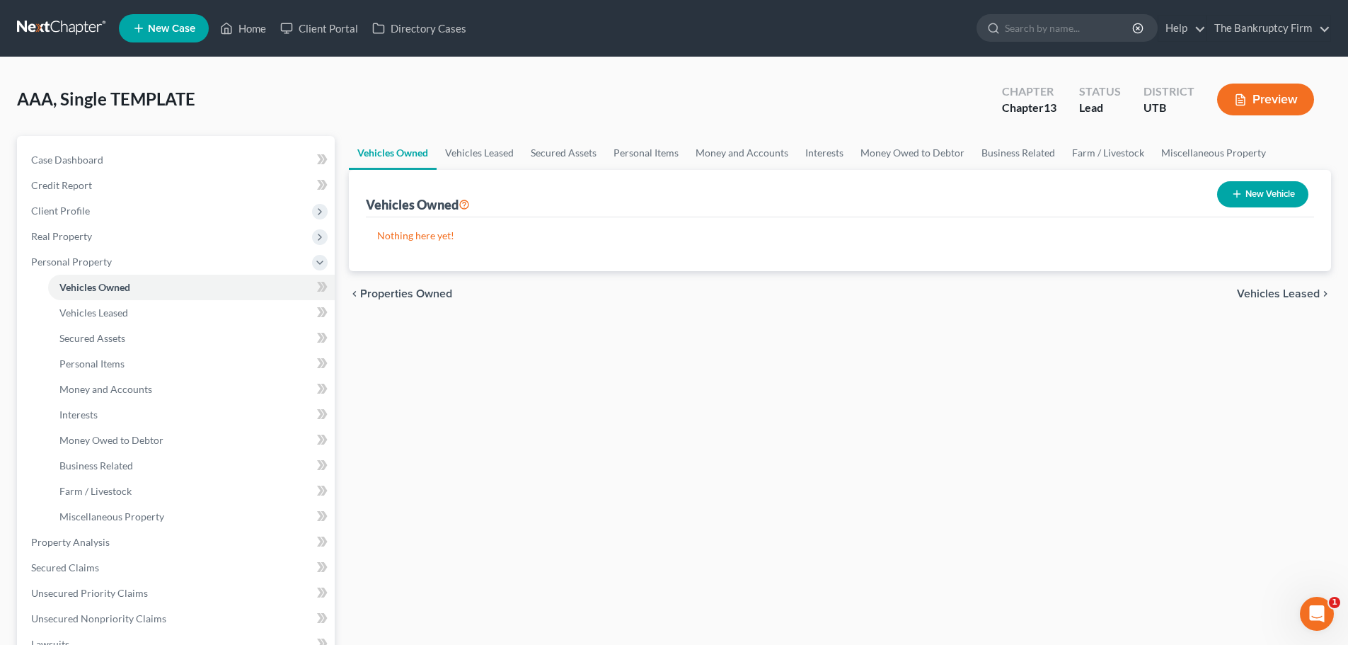
click at [1241, 197] on button "New Vehicle" at bounding box center [1262, 194] width 91 height 26
select select "0"
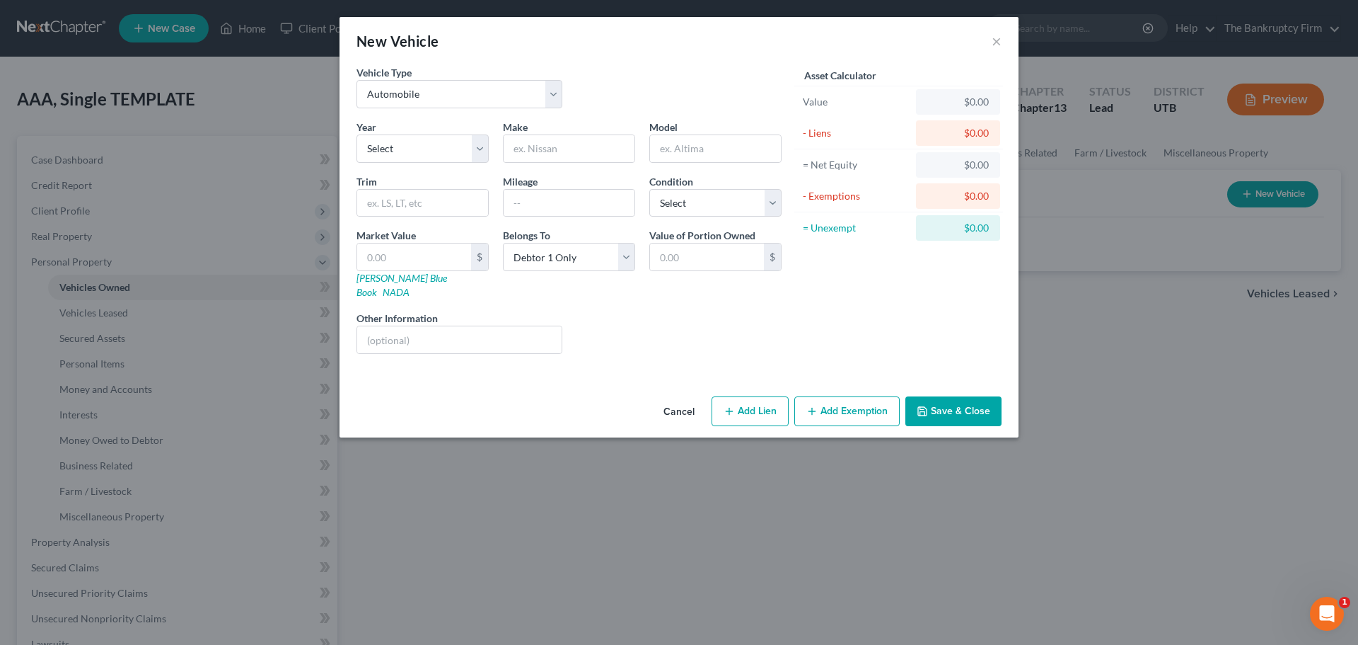
click at [681, 405] on button "Cancel" at bounding box center [679, 412] width 54 height 28
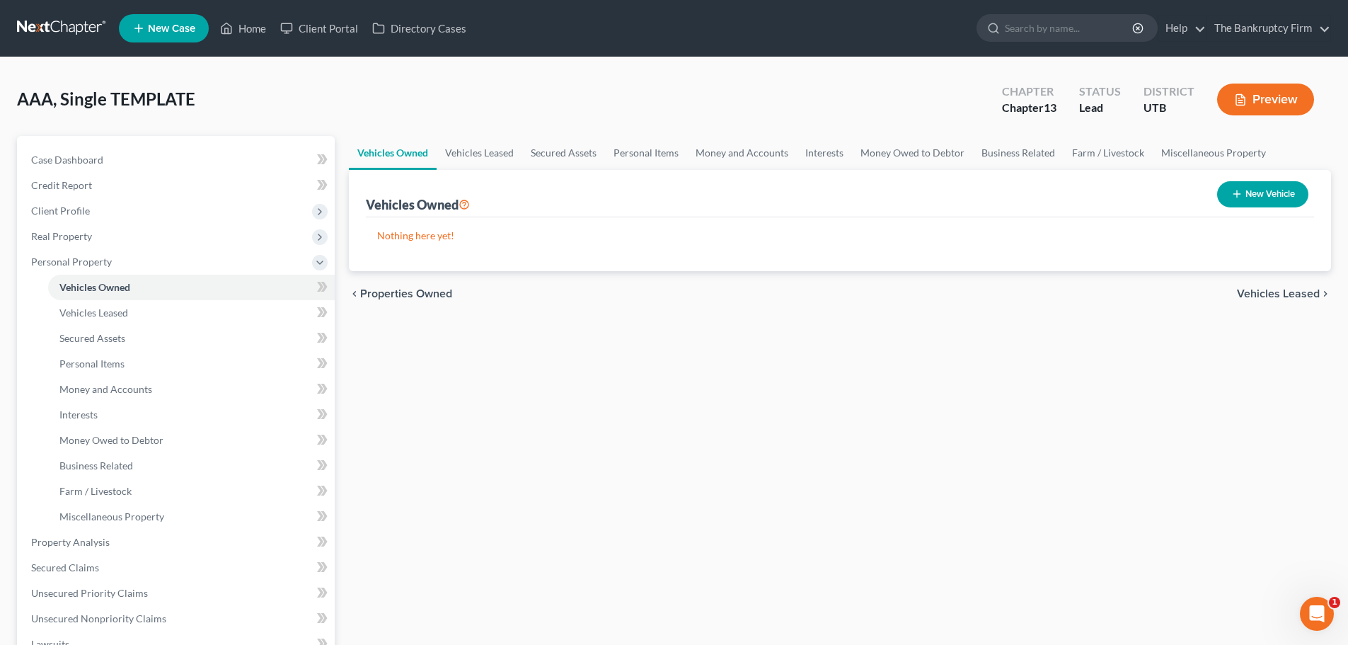
click at [1256, 193] on button "New Vehicle" at bounding box center [1262, 194] width 91 height 26
select select "0"
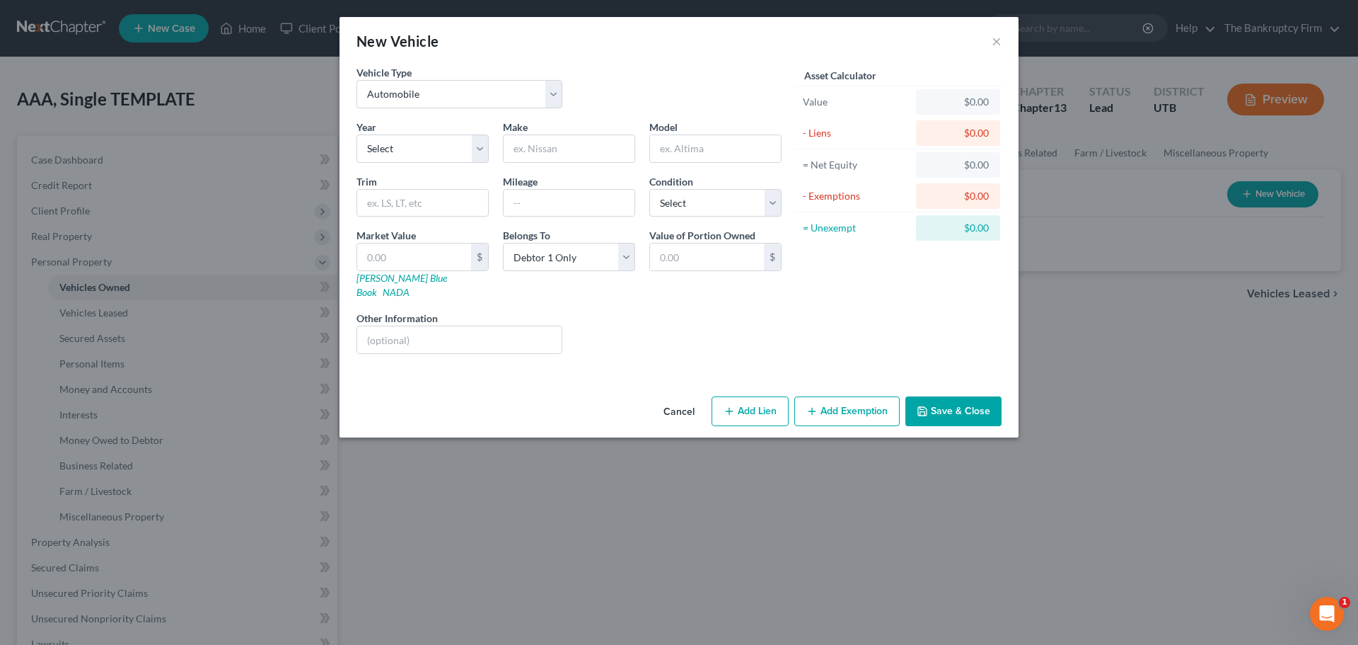
click at [666, 398] on button "Cancel" at bounding box center [679, 412] width 54 height 28
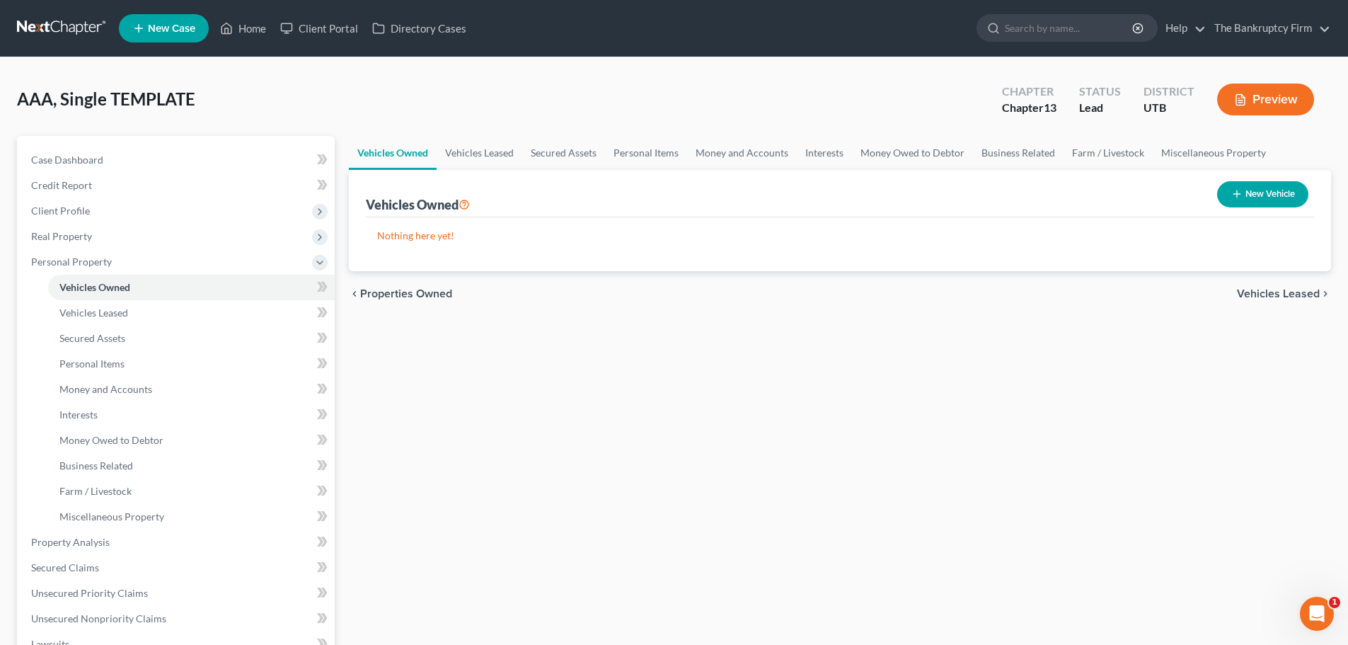
click at [1257, 185] on button "New Vehicle" at bounding box center [1262, 194] width 91 height 26
select select "0"
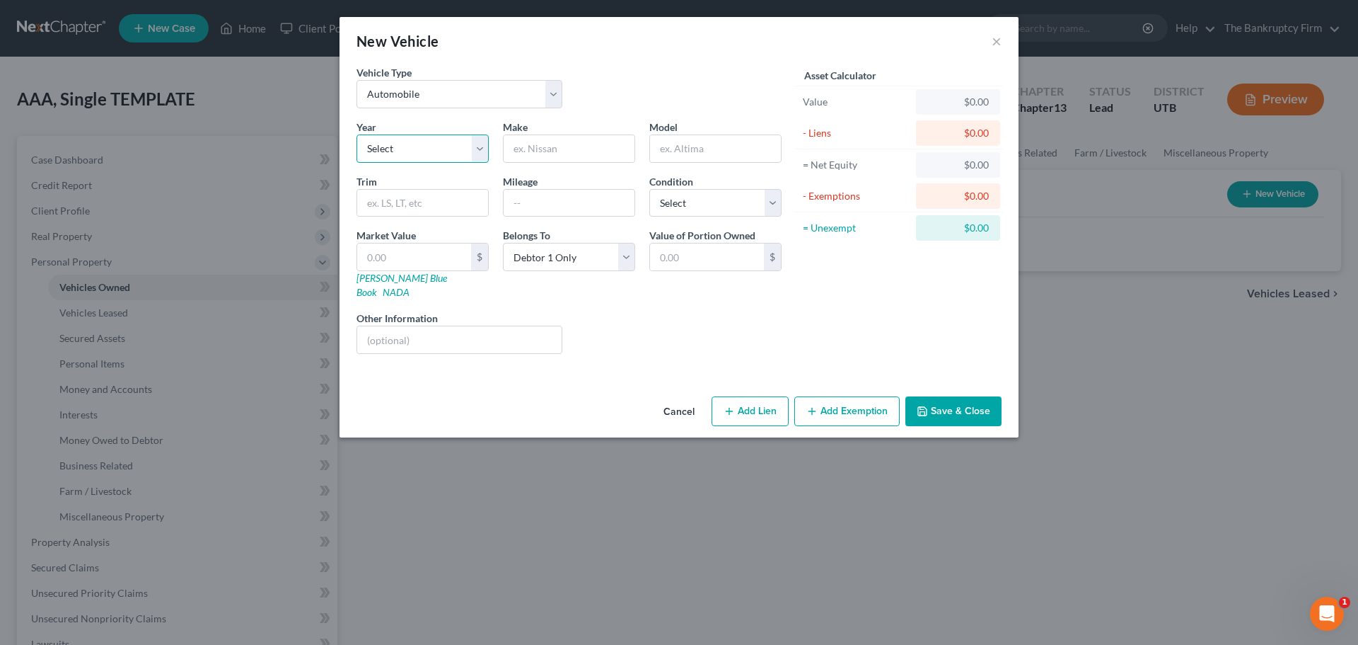
click at [480, 154] on select "Select 2026 2025 2024 2023 2022 2021 2020 2019 2018 2017 2016 2015 2014 2013 20…" at bounding box center [423, 148] width 132 height 28
click at [533, 153] on input "text" at bounding box center [569, 148] width 131 height 27
click at [712, 151] on input "text" at bounding box center [715, 148] width 131 height 27
click at [617, 371] on div "Vehicle Type Select Automobile Truck Trailer Watercraft Aircraft Motor Home Atv…" at bounding box center [679, 227] width 679 height 325
click at [483, 163] on div "Year Select 2026 2025 2024 2023 2022 2021 2020 2019 2018 2017 2016 2015 2014 20…" at bounding box center [569, 243] width 439 height 246
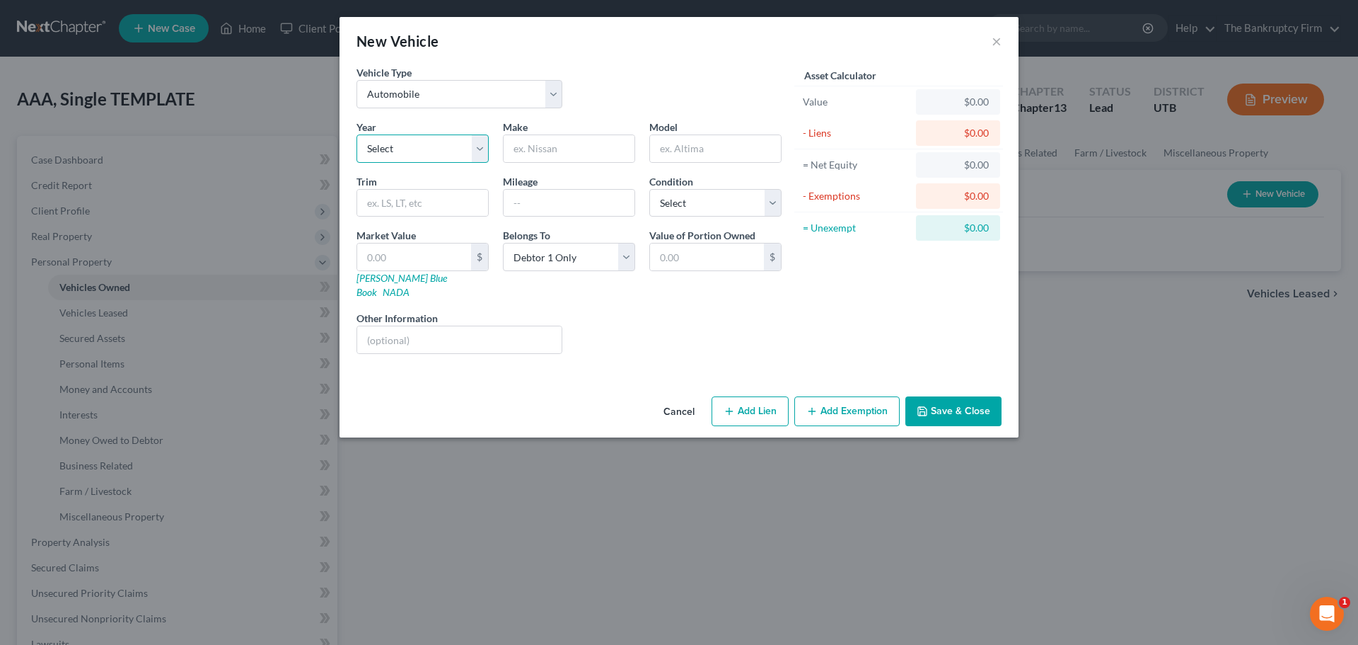
click at [481, 154] on select "Select 2026 2025 2024 2023 2022 2021 2020 2019 2018 2017 2016 2015 2014 2013 20…" at bounding box center [423, 148] width 132 height 28
click at [622, 340] on div "Year Select 2026 2025 2024 2023 2022 2021 2020 2019 2018 2017 2016 2015 2014 20…" at bounding box center [569, 243] width 439 height 246
click at [676, 398] on button "Cancel" at bounding box center [679, 412] width 54 height 28
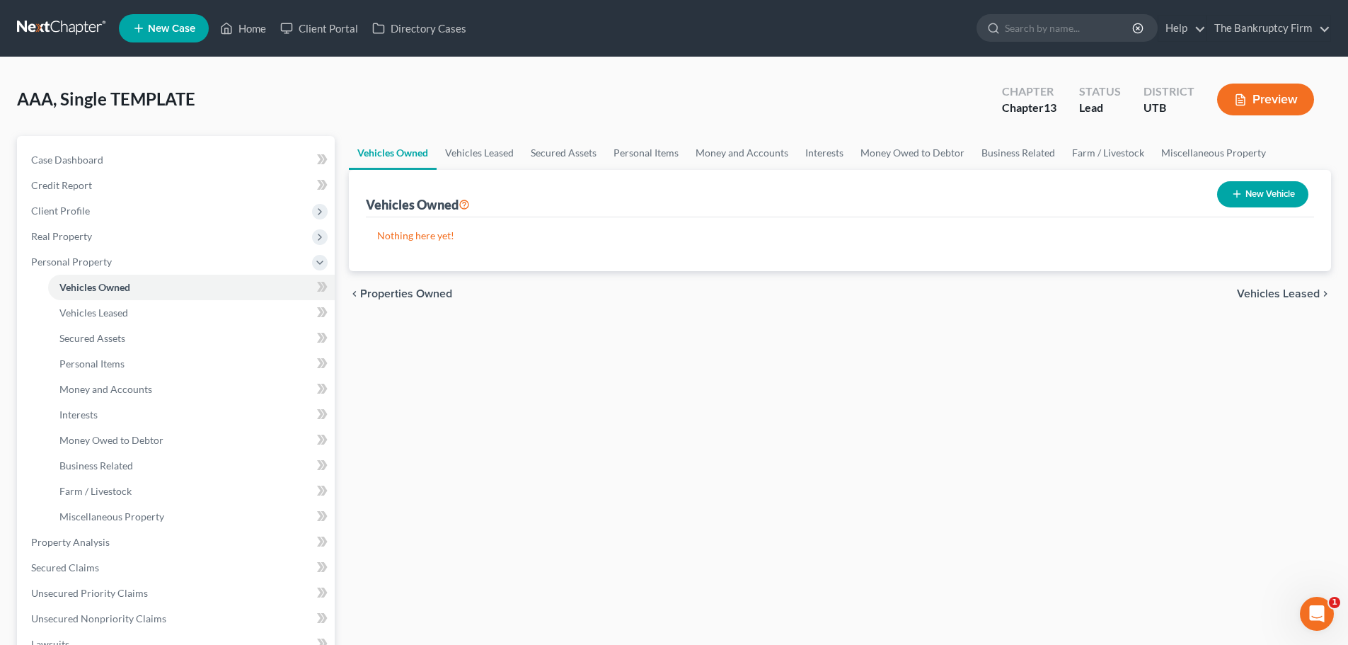
click at [497, 276] on div "chevron_left Properties Owned Vehicles Leased chevron_right" at bounding box center [840, 293] width 982 height 45
click at [589, 267] on div "Nothing here yet! Vehicle Market Value Liens Exemptions" at bounding box center [840, 244] width 948 height 54
click at [1275, 189] on button "New Vehicle" at bounding box center [1262, 194] width 91 height 26
select select "0"
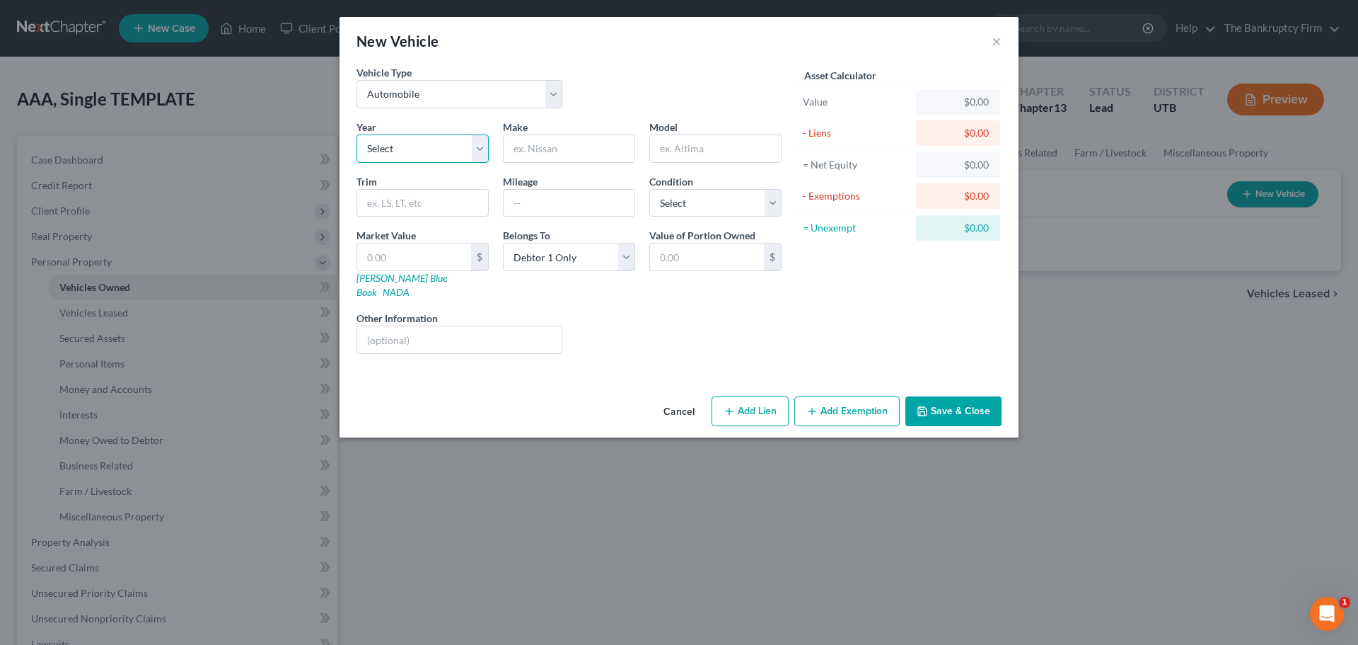
click at [474, 155] on select "Select 2026 2025 2024 2023 2022 2021 2020 2019 2018 2017 2016 2015 2014 2013 20…" at bounding box center [423, 148] width 132 height 28
click at [582, 311] on div "Liens Select" at bounding box center [680, 332] width 220 height 43
click at [480, 135] on select "Select 2026 2025 2024 2023 2022 2021 2020 2019 2018 2017 2016 2015 2014 2013 20…" at bounding box center [423, 148] width 132 height 28
click at [664, 311] on div "Liens Select" at bounding box center [680, 332] width 220 height 43
click at [490, 150] on div "Year Select 2026 2025 2024 2023 2022 2021 2020 2019 2018 2017 2016 2015 2014 20…" at bounding box center [423, 141] width 146 height 43
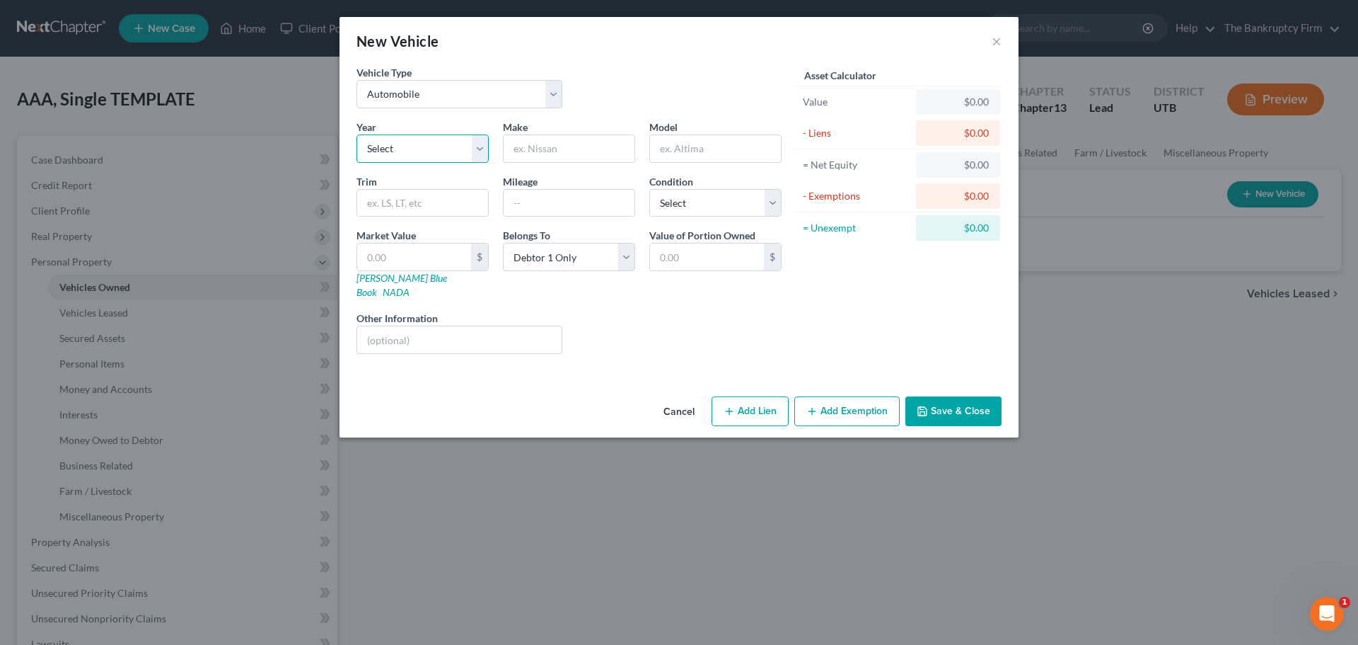
click at [480, 140] on select "Select 2026 2025 2024 2023 2022 2021 2020 2019 2018 2017 2016 2015 2014 2013 20…" at bounding box center [423, 148] width 132 height 28
click at [657, 291] on div "Year Select 2026 2025 2024 2023 2022 2021 2020 2019 2018 2017 2016 2015 2014 20…" at bounding box center [569, 243] width 439 height 246
click at [475, 154] on select "Select 2026 2025 2024 2023 2022 2021 2020 2019 2018 2017 2016 2015 2014 2013 20…" at bounding box center [423, 148] width 132 height 28
click at [627, 348] on div "Year Select 2026 2025 2024 2023 2022 2021 2020 2019 2018 2017 2016 2015 2014 20…" at bounding box center [569, 243] width 439 height 246
click at [683, 398] on button "Cancel" at bounding box center [679, 412] width 54 height 28
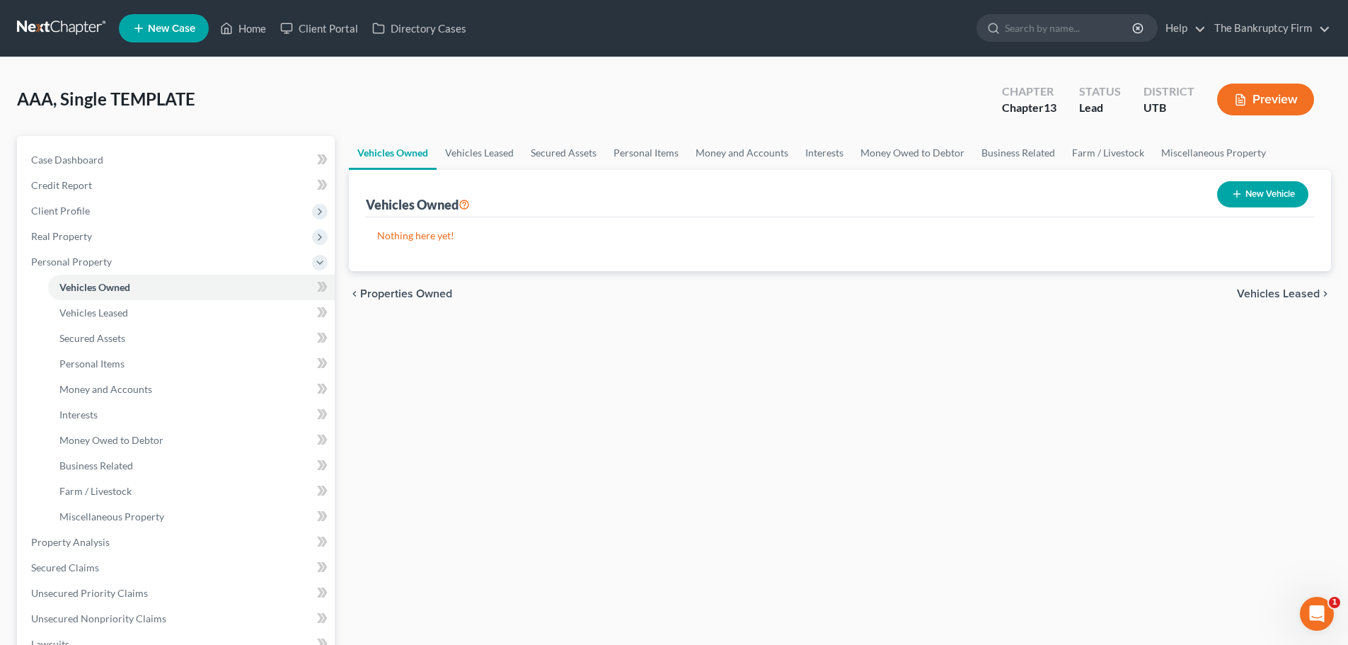
click at [794, 410] on div "Vehicles Owned Vehicles Leased Secured Assets Personal Items Money and Accounts…" at bounding box center [840, 557] width 996 height 843
drag, startPoint x: 503, startPoint y: 204, endPoint x: 352, endPoint y: 208, distance: 151.5
click at [362, 198] on div "Vehicles Owned New Vehicle Nothing here yet! Vehicle Market Value Liens Exempti…" at bounding box center [840, 220] width 982 height 101
click at [427, 374] on div "Vehicles Owned Vehicles Leased Secured Assets Personal Items Money and Accounts…" at bounding box center [840, 557] width 996 height 843
click at [289, 170] on link "Case Dashboard" at bounding box center [177, 159] width 315 height 25
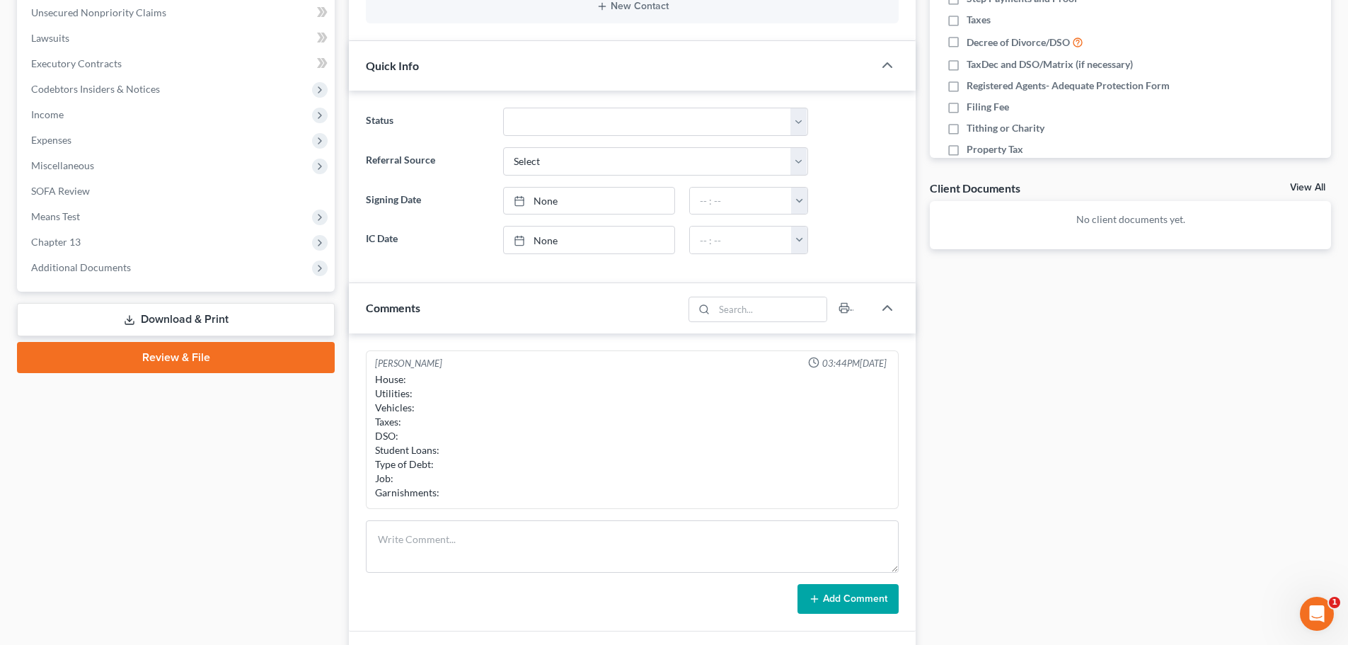
scroll to position [354, 0]
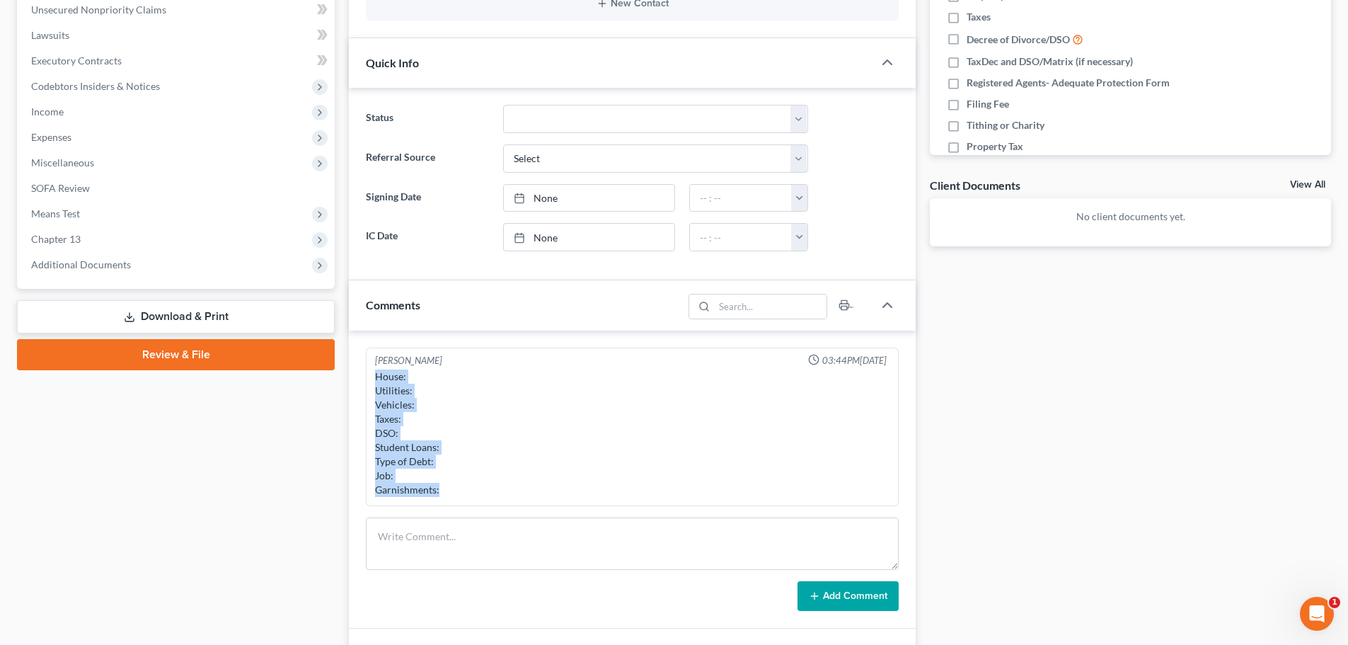
drag, startPoint x: 374, startPoint y: 371, endPoint x: 471, endPoint y: 487, distance: 151.1
click at [471, 487] on div "House: Utilities: Vehicles: Taxes: DSO: Student Loans: Type of Debt: Job: Garni…" at bounding box center [632, 432] width 520 height 133
copy div "House: Utilities: Vehicles: Taxes: DSO: Student Loans: Type of Debt: Job: Garni…"
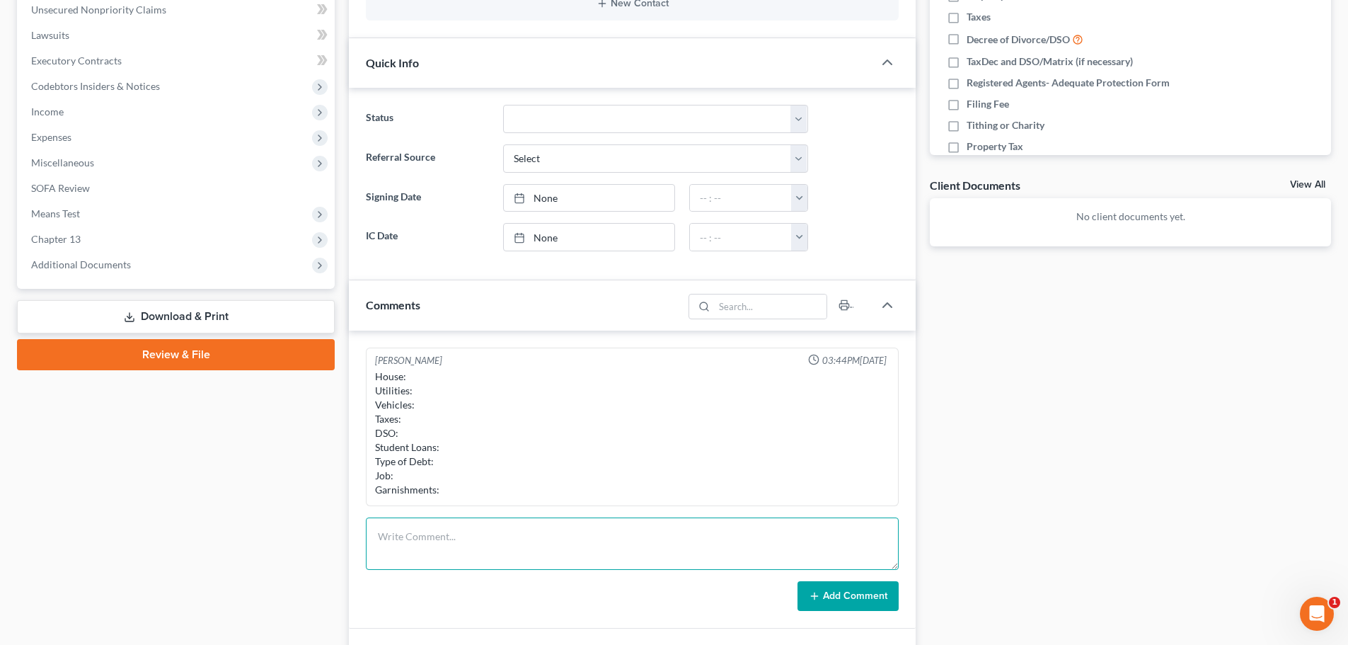
click at [501, 533] on textarea at bounding box center [632, 543] width 533 height 52
paste textarea "House: Utilities: Vehicles: Taxes: DSO: Student Loans: Type of Debt: Job: Garni…"
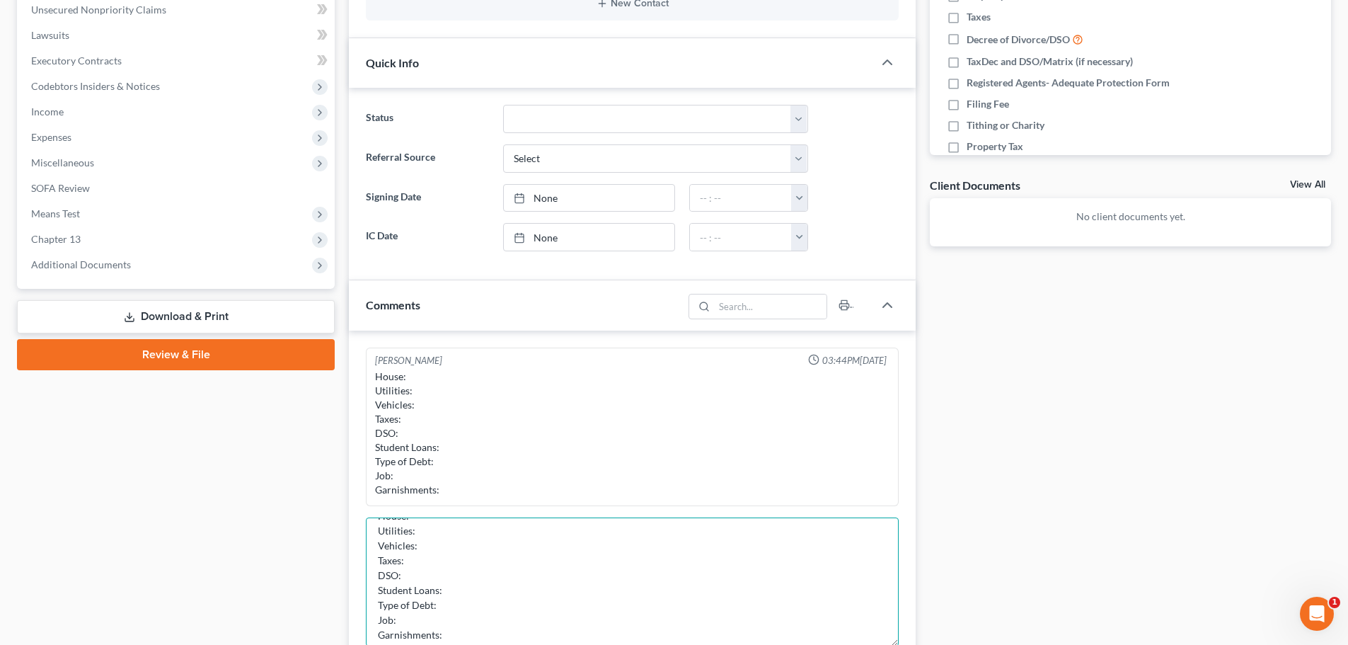
scroll to position [0, 0]
drag, startPoint x: 893, startPoint y: 565, endPoint x: 947, endPoint y: 515, distance: 74.1
click at [909, 644] on html "Home New Case Client Portal Directory Cases The Bankruptcy Firm tmstbbs@gmail.c…" at bounding box center [674, 289] width 1348 height 1286
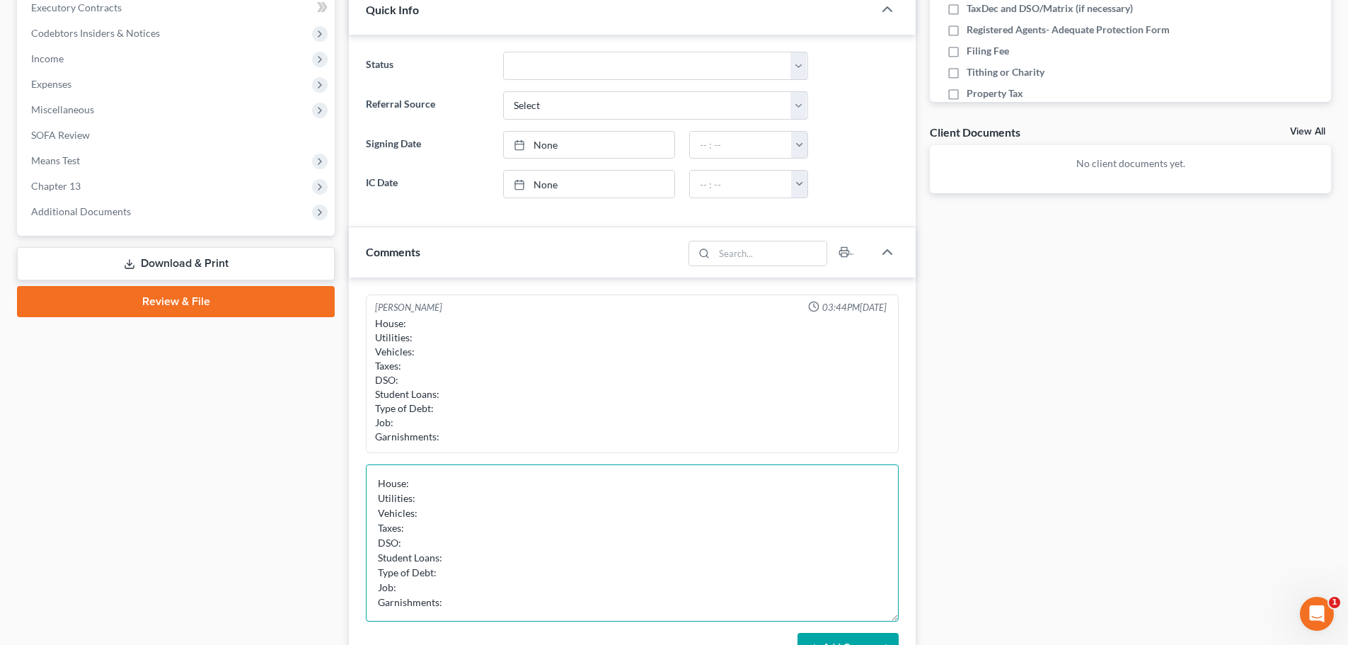
scroll to position [495, 0]
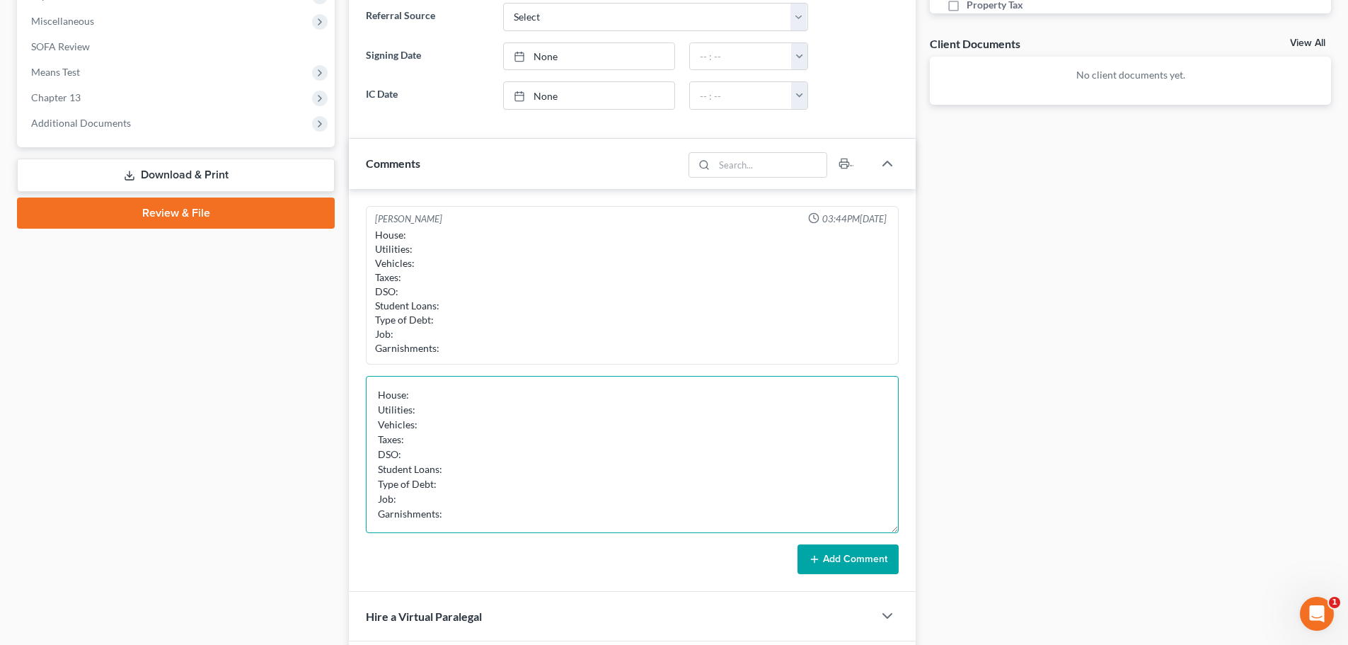
click at [443, 400] on textarea "House: Utilities: Vehicles: Taxes: DSO: Student Loans: Type of Debt: Job: Garni…" at bounding box center [632, 454] width 533 height 157
click at [463, 480] on textarea "House: 60 days deliquent ($ Utilities: Vehicles: Taxes: DSO: Student Loans: Typ…" at bounding box center [632, 454] width 533 height 157
click at [536, 388] on textarea "House: 60 days deliquent ($ Utilities: Vehicles: Taxes: DSO: Student Loans: Typ…" at bounding box center [632, 454] width 533 height 157
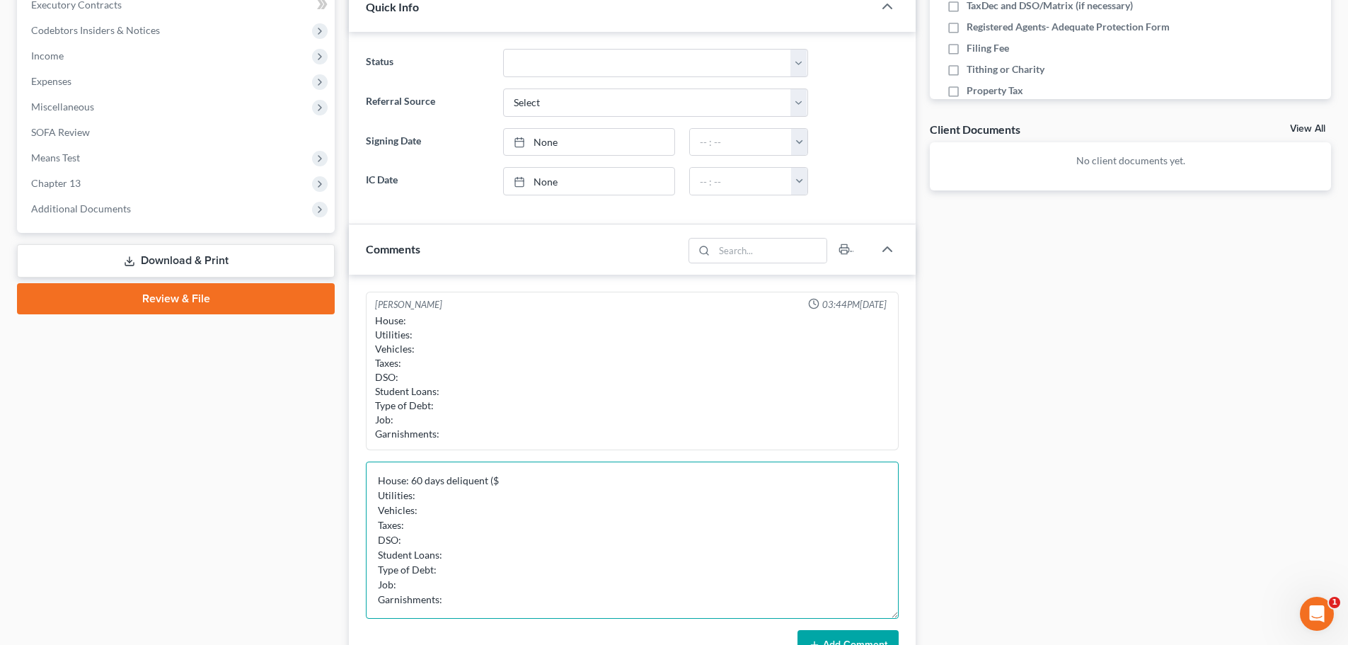
scroll to position [433, 0]
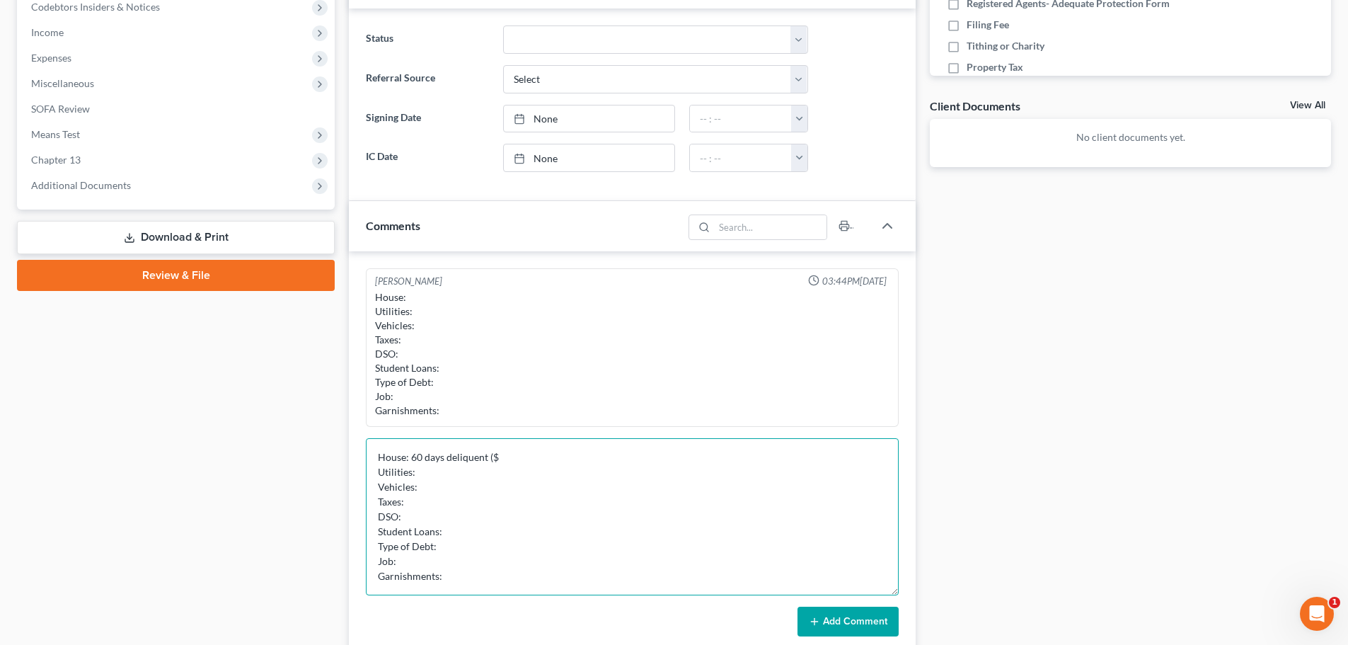
click at [547, 461] on textarea "House: 60 days deliquent ($ Utilities: Vehicles: Taxes: DSO: Student Loans: Typ…" at bounding box center [632, 516] width 533 height 157
click at [454, 533] on textarea "House: 60 days deliquent ($ Utilities: Vehicles: Taxes: DSO: Student Loans: Typ…" at bounding box center [632, 516] width 533 height 157
click at [462, 545] on textarea "House: 60 days deliquent ($ Utilities: Vehicles: Taxes: DSO: Student Loans: Typ…" at bounding box center [632, 516] width 533 height 157
click at [418, 556] on textarea "House: 60 days deliquent ($ Utilities: Vehicles: Taxes: DSO: Student Loans: Typ…" at bounding box center [632, 516] width 533 height 157
click at [551, 461] on textarea "House: 60 days deliquent ($ Utilities: Vehicles: Taxes: DSO: Student Loans: Typ…" at bounding box center [632, 516] width 533 height 157
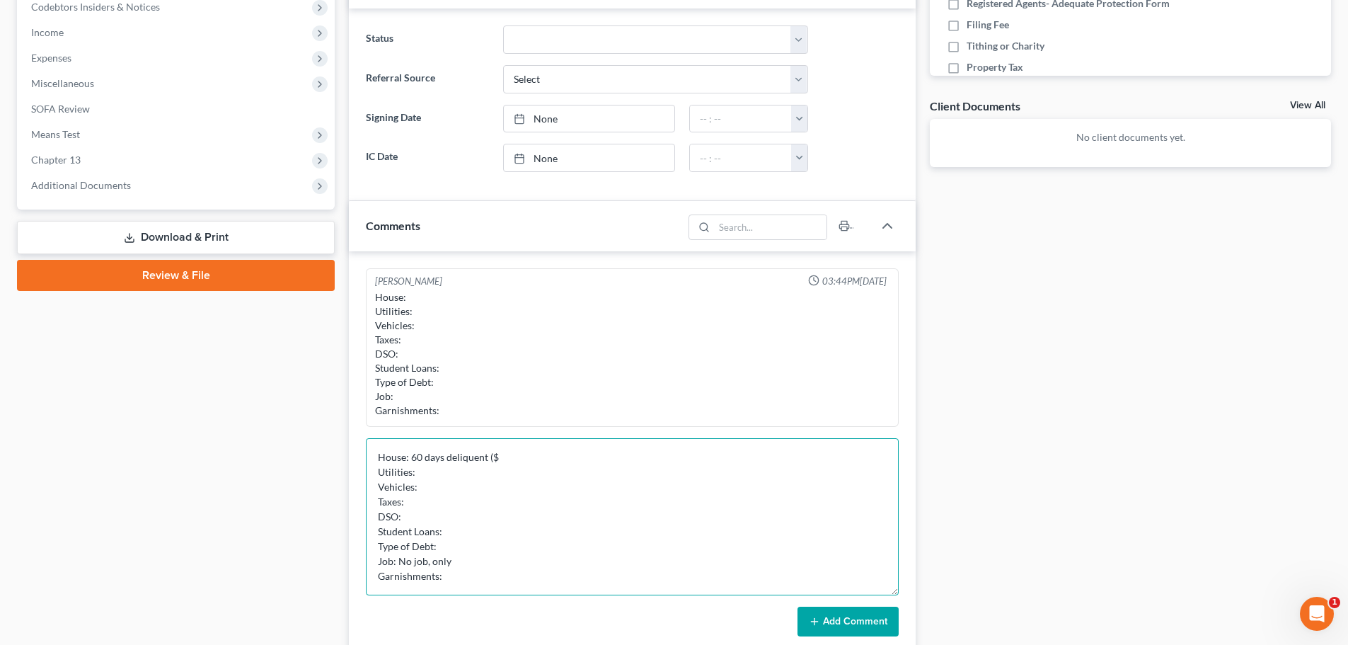
click at [547, 459] on textarea "House: 60 days deliquent ($ Utilities: Vehicles: Taxes: DSO: Student Loans: Typ…" at bounding box center [632, 516] width 533 height 157
click at [475, 555] on textarea "House: 60 days deliquent ($ Utilities: Vehicles: Taxes: DSO: Student Loans: Typ…" at bounding box center [632, 516] width 533 height 157
click at [530, 462] on textarea "House: 60 days deliquent ($ Utilities: Vehicles: Taxes: DSO: Student Loans: Typ…" at bounding box center [632, 516] width 533 height 157
drag, startPoint x: 455, startPoint y: 563, endPoint x: 391, endPoint y: 565, distance: 64.4
click at [391, 565] on textarea "House: 60 days deliquent ($ Utilities: Vehicles: Taxes: DSO: Student Loans: Typ…" at bounding box center [632, 516] width 533 height 157
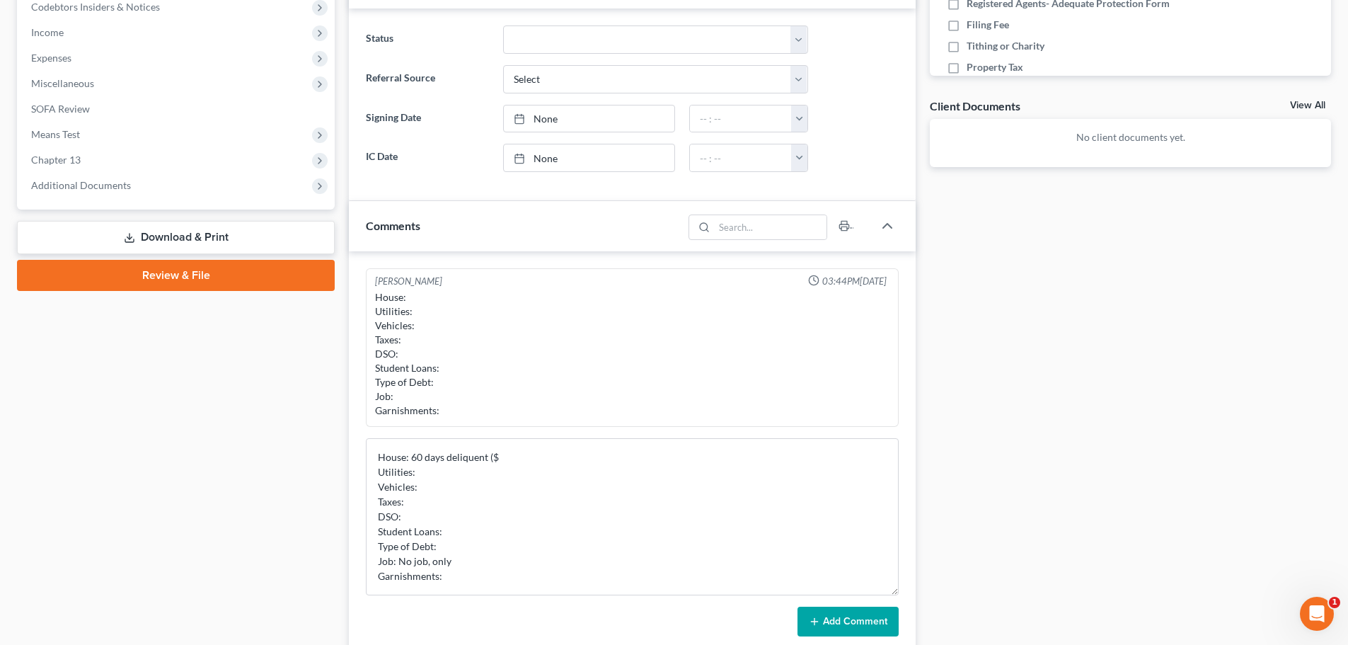
click at [355, 565] on div "Kent Winward 03:44PM, 09/11/2025 House: Utilities: Vehicles: Taxes: DSO: Studen…" at bounding box center [632, 452] width 567 height 403
click at [529, 464] on textarea "House: 60 days deliquent ($ Utilities: Vehicles: Taxes: DSO: Student Loans: Typ…" at bounding box center [632, 516] width 533 height 157
click at [495, 466] on textarea "House: 60 days deliquent ($1400 monthly) Utilities: Vehicles: Taxes: DSO: Stude…" at bounding box center [632, 516] width 533 height 157
click at [497, 464] on textarea "House: 60 days delinquent ($1400 monthly) Utilities: Vehicles: Taxes: DSO: Stud…" at bounding box center [632, 516] width 533 height 157
click at [486, 470] on textarea "House: 60 days delinquent ($1400 monthly) Utilities: Vehicles: Taxes: DSO: Stud…" at bounding box center [632, 516] width 533 height 157
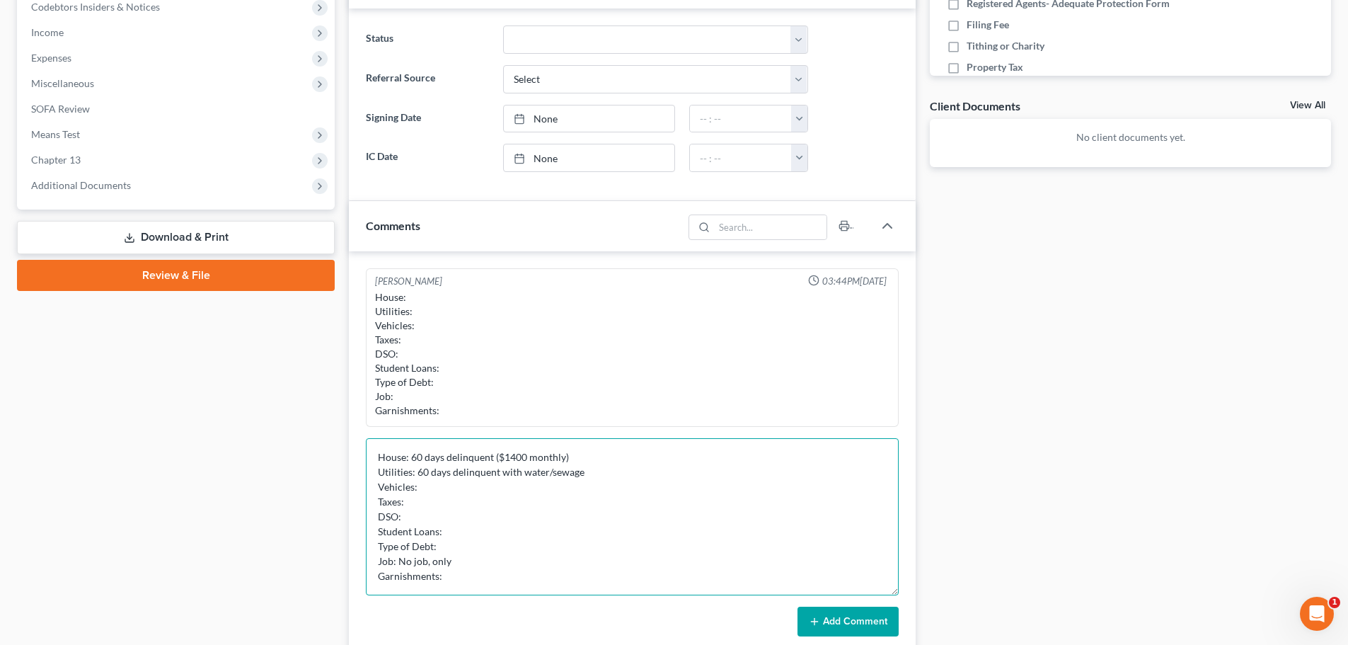
click at [461, 480] on textarea "House: 60 days delinquent ($1400 monthly) Utilities: 60 days delinquent with wa…" at bounding box center [632, 516] width 533 height 157
click at [607, 483] on textarea "House: 60 days delinquent ($1400 monthly) Utilities: 60 days delinquent with wa…" at bounding box center [632, 516] width 533 height 157
click at [613, 461] on textarea "House: 60 days delinquent ($1400 monthly) Utilities: 60 days delinquent with wa…" at bounding box center [632, 516] width 533 height 157
click at [612, 464] on textarea "House: 60 days delinquent ($1400 monthly) Utilities: 60 days delinquent with wa…" at bounding box center [632, 516] width 533 height 157
click at [608, 469] on textarea "House: 60 days delinquent ($1400 monthly) Utilities: 60 days delinquent with wa…" at bounding box center [632, 516] width 533 height 157
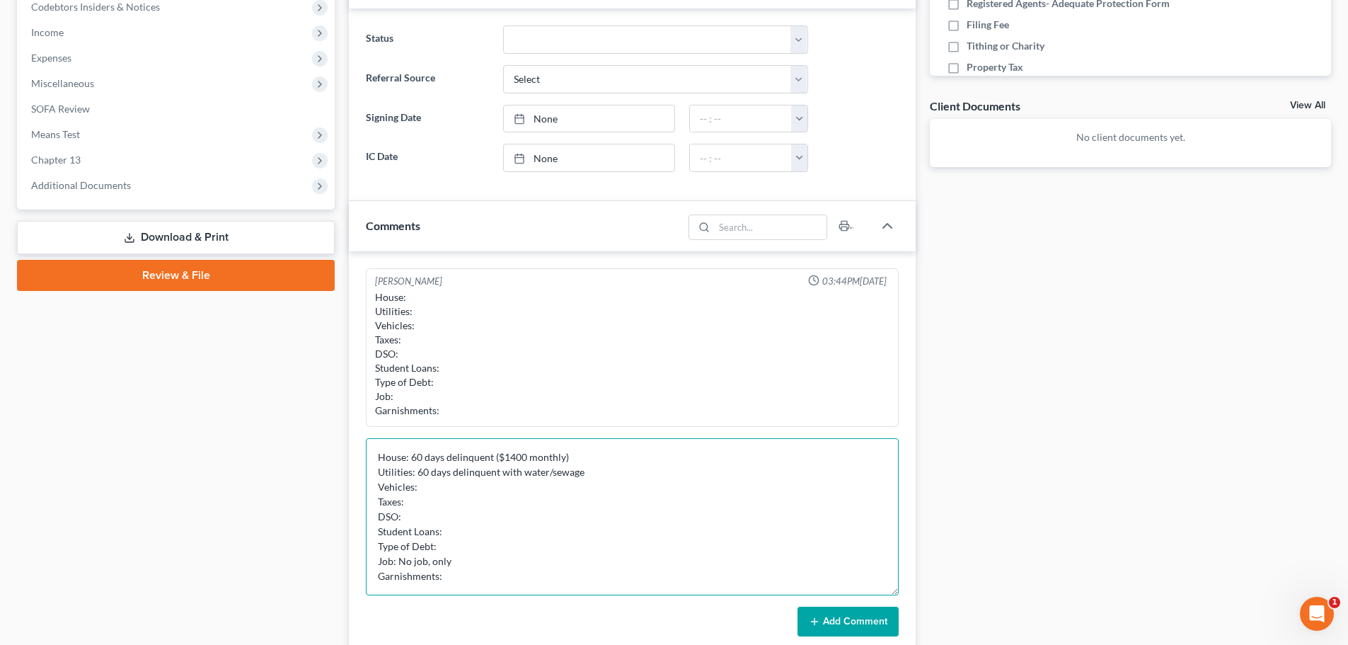
click at [549, 500] on textarea "House: 60 days delinquent ($1400 monthly) Utilities: 60 days delinquent with wa…" at bounding box center [632, 516] width 533 height 157
click at [563, 495] on textarea "House: 60 days delinquent ($1400 monthly) Utilities: 60 days delinquent with wa…" at bounding box center [632, 516] width 533 height 157
click at [566, 487] on textarea "House: 60 days delinquent ($1400 monthly) Utilities: 60 days delinquent with wa…" at bounding box center [632, 516] width 533 height 157
click at [616, 468] on textarea "House: 60 days delinquent ($1400 monthly) Utilities: 60 days delinquent with wa…" at bounding box center [632, 516] width 533 height 157
click at [590, 497] on textarea "House: 60 days delinquent ($1400 monthly) Utilities: 60 days delinquent with wa…" at bounding box center [632, 516] width 533 height 157
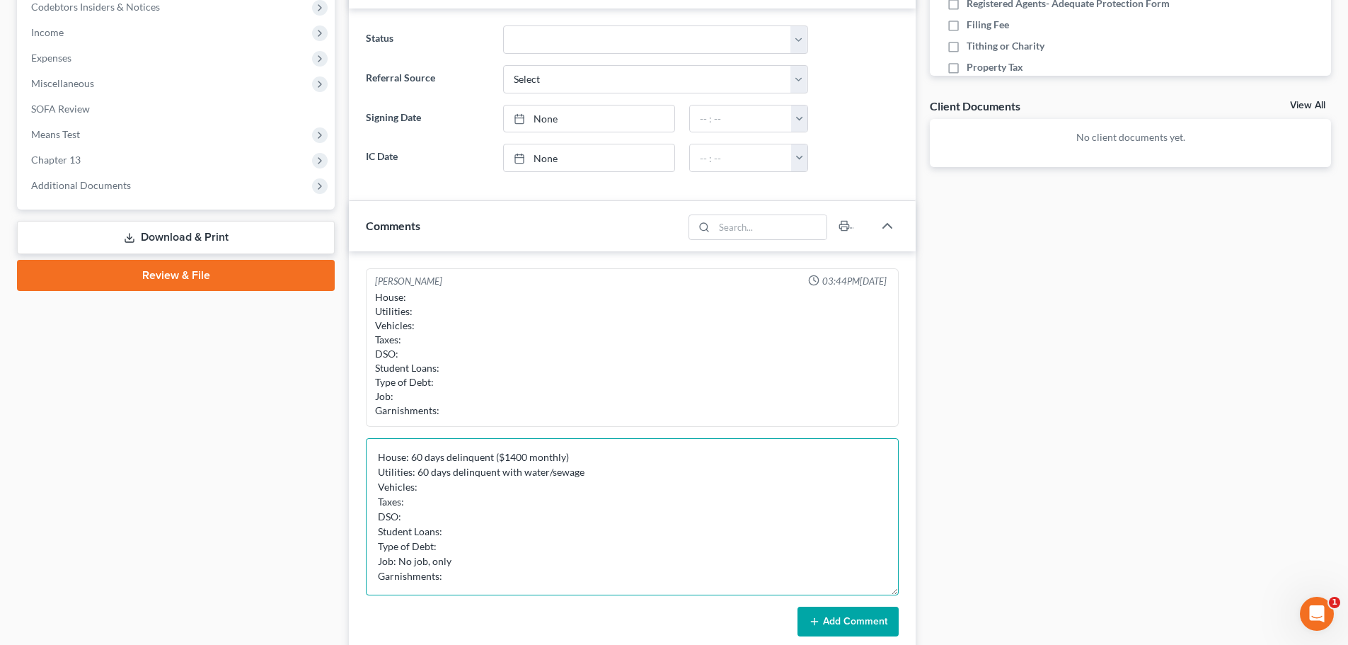
click at [599, 484] on textarea "House: 60 days delinquent ($1400 monthly) Utilities: 60 days delinquent with wa…" at bounding box center [632, 516] width 533 height 157
click at [613, 474] on textarea "House: 60 days delinquent ($1400 monthly) Utilities: 60 days delinquent with wa…" at bounding box center [632, 516] width 533 height 157
drag, startPoint x: 613, startPoint y: 474, endPoint x: 587, endPoint y: 475, distance: 25.5
click at [587, 475] on textarea "House: 60 days delinquent ($1400 monthly) Utilities: 60 days delinquent with wa…" at bounding box center [632, 516] width 533 height 157
drag, startPoint x: 612, startPoint y: 471, endPoint x: 586, endPoint y: 478, distance: 26.9
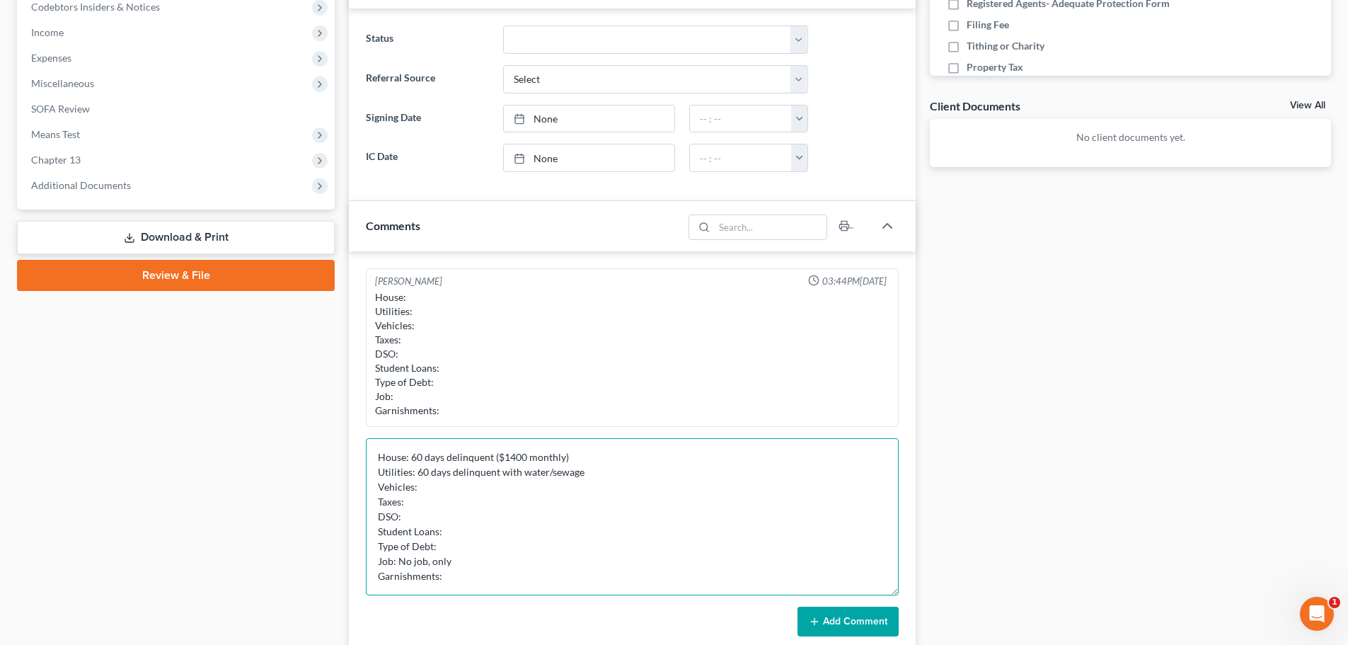
click at [586, 478] on textarea "House: 60 days delinquent ($1400 monthly) Utilities: 60 days delinquent with wa…" at bounding box center [632, 516] width 533 height 157
click at [548, 494] on textarea "House: 60 days delinquent ($1400 monthly) Utilities: 60 days delinquent with wa…" at bounding box center [632, 516] width 533 height 157
drag, startPoint x: 416, startPoint y: 475, endPoint x: 623, endPoint y: 475, distance: 206.6
click at [623, 475] on textarea "House: 60 days delinquent ($1400 monthly) Utilities: 60 days delinquent with wa…" at bounding box center [632, 516] width 533 height 157
click at [567, 490] on textarea "House: 60 days delinquent ($1400 monthly) Utilities: 60 days delinquent with wa…" at bounding box center [632, 516] width 533 height 157
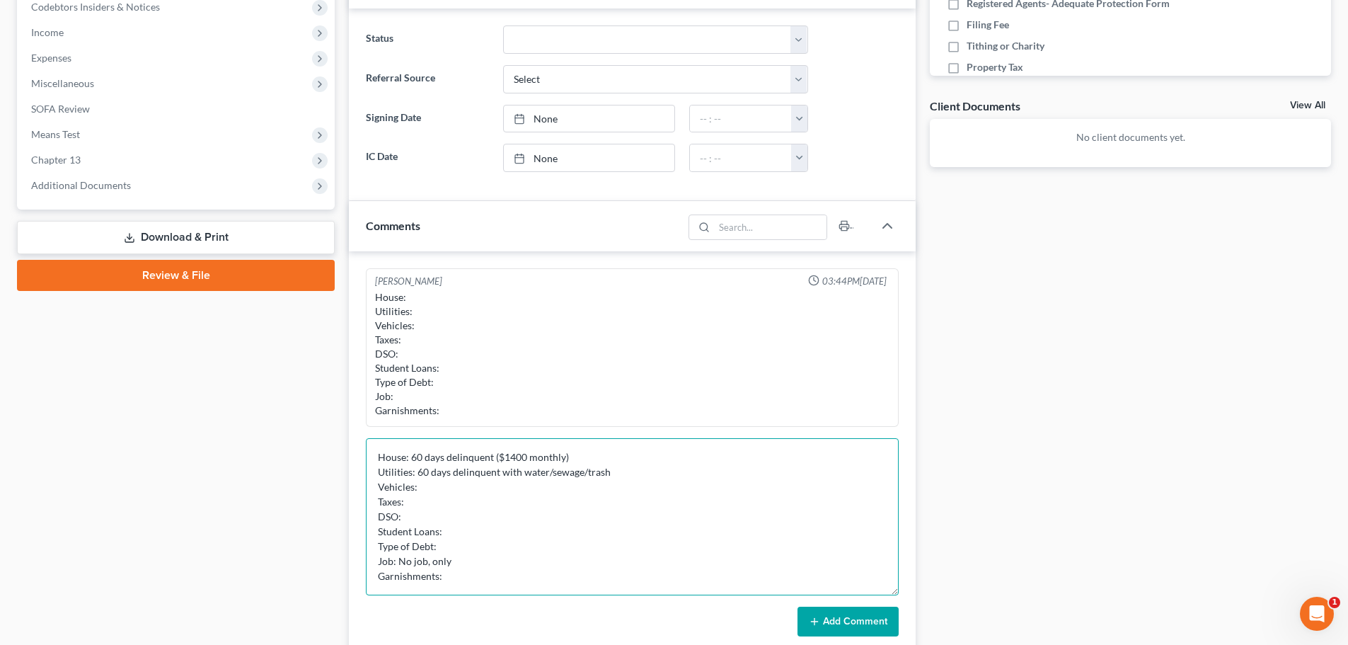
click at [625, 475] on textarea "House: 60 days delinquent ($1400 monthly) Utilities: 60 days delinquent with wa…" at bounding box center [632, 516] width 533 height 157
click at [532, 483] on textarea "House: 60 days delinquent ($1400 monthly) Utilities: 60 days delinquent with wa…" at bounding box center [632, 516] width 533 height 157
click at [642, 486] on textarea "House: 60 days delinquent ($1400 monthly) Utilities: 60 days delinquent with wa…" at bounding box center [632, 516] width 533 height 157
click at [652, 469] on textarea "House: 60 days delinquent ($1400 monthly) Utilities: 60 days delinquent with wa…" at bounding box center [632, 516] width 533 height 157
click at [497, 481] on textarea "House: 60 days delinquent ($1400 monthly) Utilities: 60 days delinquent with wa…" at bounding box center [632, 516] width 533 height 157
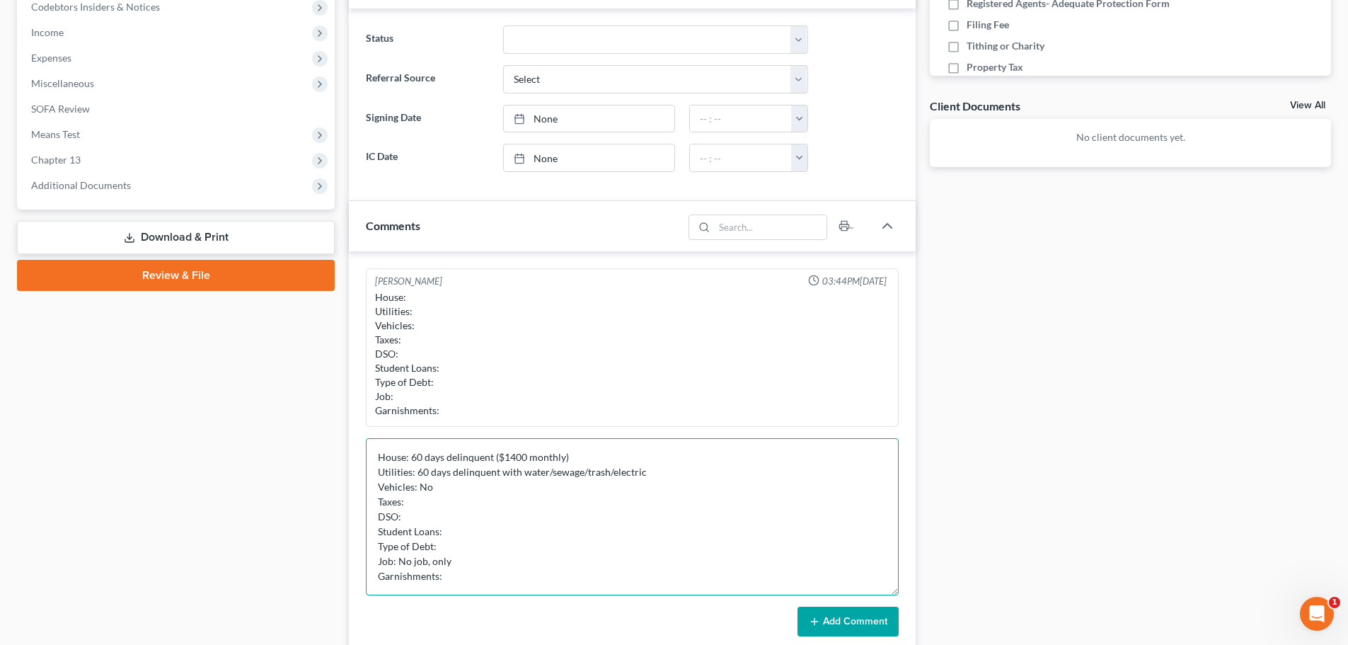
click at [491, 482] on textarea "House: 60 days delinquent ($1400 monthly) Utilities: 60 days delinquent with wa…" at bounding box center [632, 516] width 533 height 157
drag, startPoint x: 421, startPoint y: 483, endPoint x: 444, endPoint y: 494, distance: 25.6
click at [444, 494] on textarea "House: 60 days delinquent ($1400 monthly) Utilities: 60 days delinquent with wa…" at bounding box center [632, 516] width 533 height 157
click at [455, 507] on textarea "House: 60 days delinquent ($1400 monthly) Utilities: 60 days delinquent with wa…" at bounding box center [632, 516] width 533 height 157
click at [441, 525] on textarea "House: 60 days delinquent ($1400 monthly) Utilities: 60 days delinquent with wa…" at bounding box center [632, 516] width 533 height 157
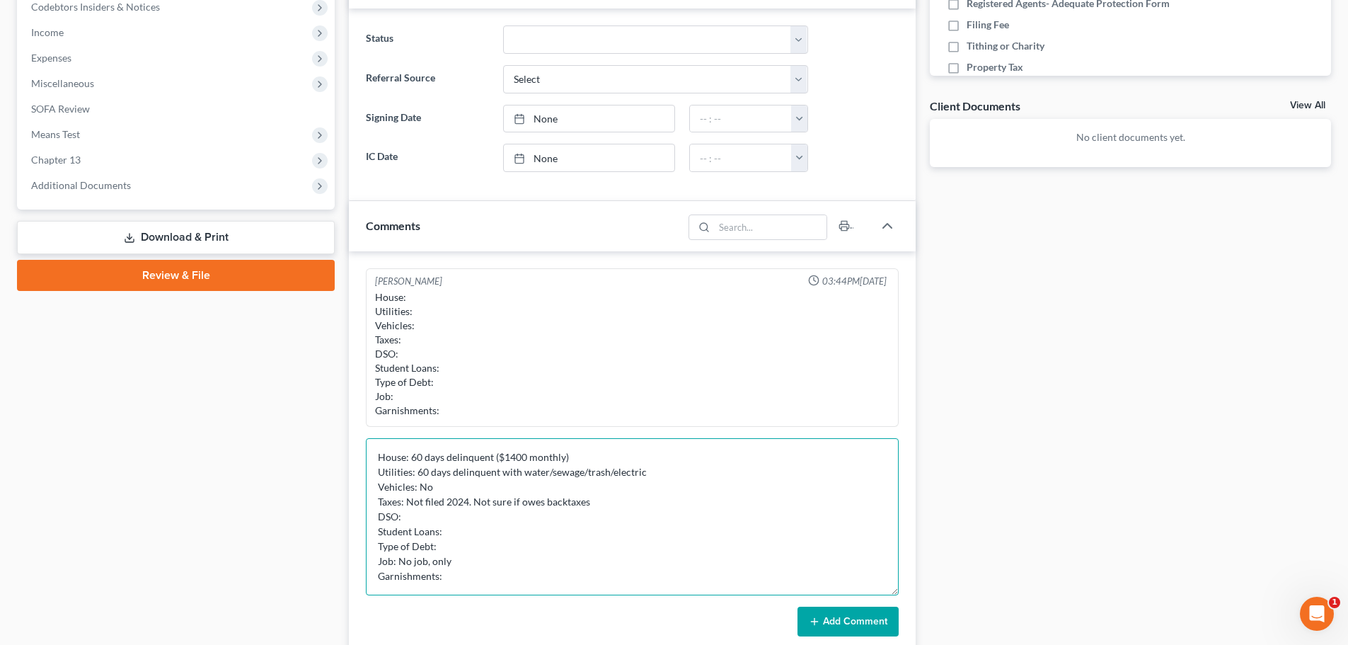
click at [612, 501] on textarea "House: 60 days delinquent ($1400 monthly) Utilities: 60 days delinquent with wa…" at bounding box center [632, 516] width 533 height 157
click at [572, 507] on textarea "House: 60 days delinquent ($1400 monthly) Utilities: 60 days delinquent with wa…" at bounding box center [632, 516] width 533 height 157
click at [484, 516] on textarea "House: 60 days delinquent ($1400 monthly) Utilities: 60 days delinquent with wa…" at bounding box center [632, 516] width 533 height 157
click at [538, 529] on textarea "House: 60 days delinquent ($1400 monthly) Utilities: 60 days delinquent with wa…" at bounding box center [632, 516] width 533 height 157
click at [527, 529] on textarea "House: 60 days delinquent ($1400 monthly) Utilities: 60 days delinquent with wa…" at bounding box center [632, 516] width 533 height 157
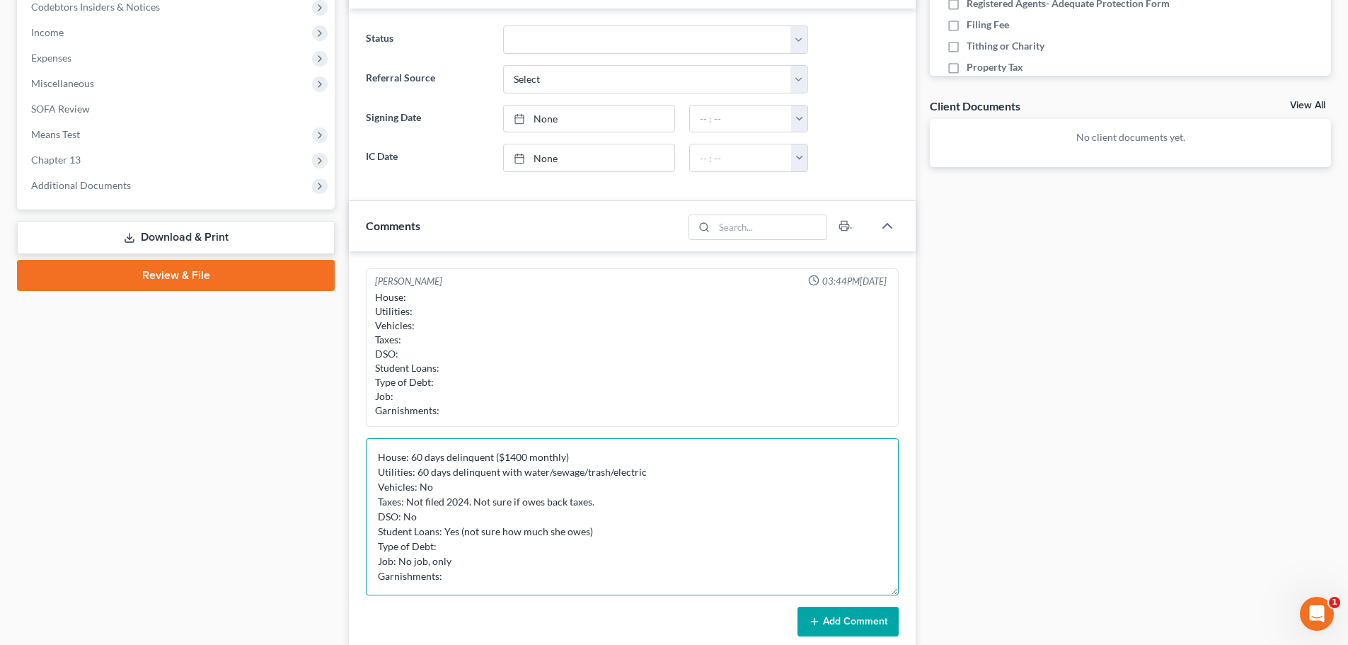
click at [509, 545] on textarea "House: 60 days delinquent ($1400 monthly) Utilities: 60 days delinquent with wa…" at bounding box center [632, 516] width 533 height 157
drag, startPoint x: 754, startPoint y: 546, endPoint x: 753, endPoint y: 534, distance: 12.0
click at [755, 546] on textarea "House: 60 days delinquent ($1400 monthly) Utilities: 60 days delinquent with wa…" at bounding box center [632, 516] width 533 height 157
drag, startPoint x: 478, startPoint y: 549, endPoint x: 564, endPoint y: 556, distance: 86.6
click at [564, 556] on textarea "House: 60 days delinquent ($1400 monthly) Utilities: 60 days delinquent with wa…" at bounding box center [632, 516] width 533 height 157
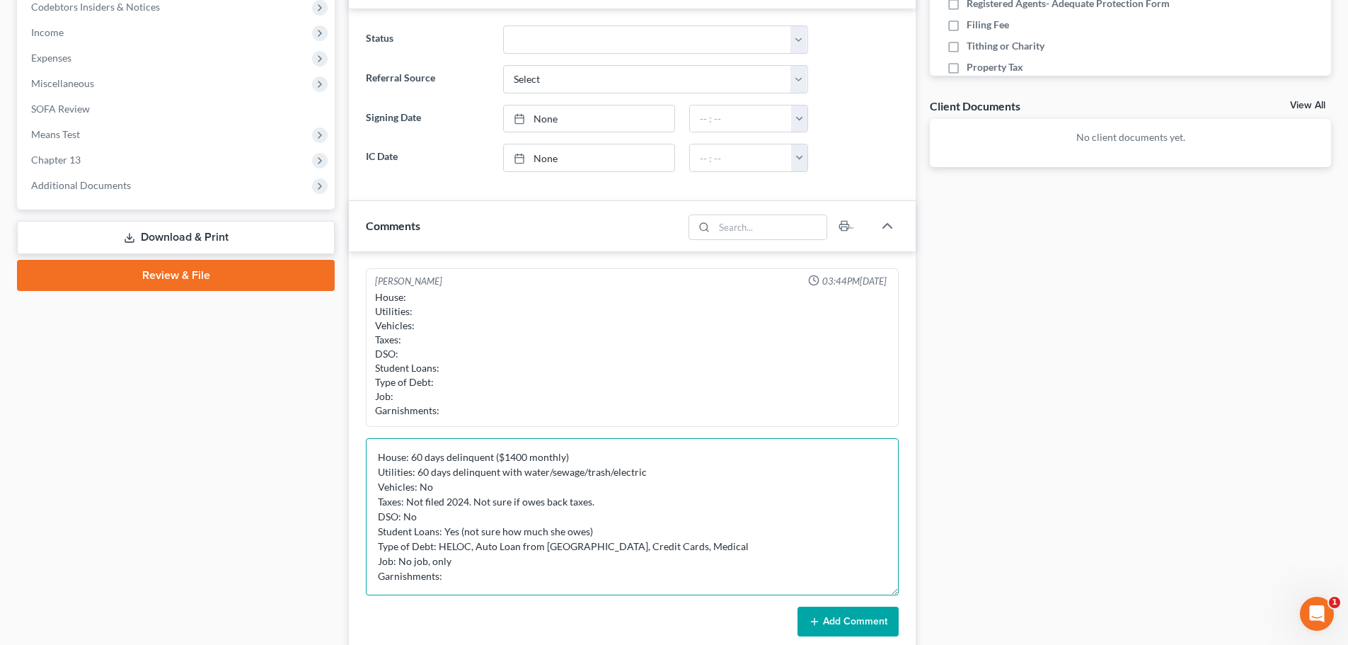
click at [615, 536] on textarea "House: 60 days delinquent ($1400 monthly) Utilities: 60 days delinquent with wa…" at bounding box center [632, 516] width 533 height 157
drag, startPoint x: 599, startPoint y: 549, endPoint x: 469, endPoint y: 541, distance: 130.4
click at [469, 541] on textarea "House: 60 days delinquent ($1400 monthly) Utilities: 60 days delinquent with wa…" at bounding box center [632, 516] width 533 height 157
click at [621, 547] on textarea "House: 60 days delinquent ($1400 monthly) Utilities: 60 days delinquent with wa…" at bounding box center [632, 516] width 533 height 157
click at [746, 548] on textarea "House: 60 days delinquent ($1400 monthly) Utilities: 60 days delinquent with wa…" at bounding box center [632, 516] width 533 height 157
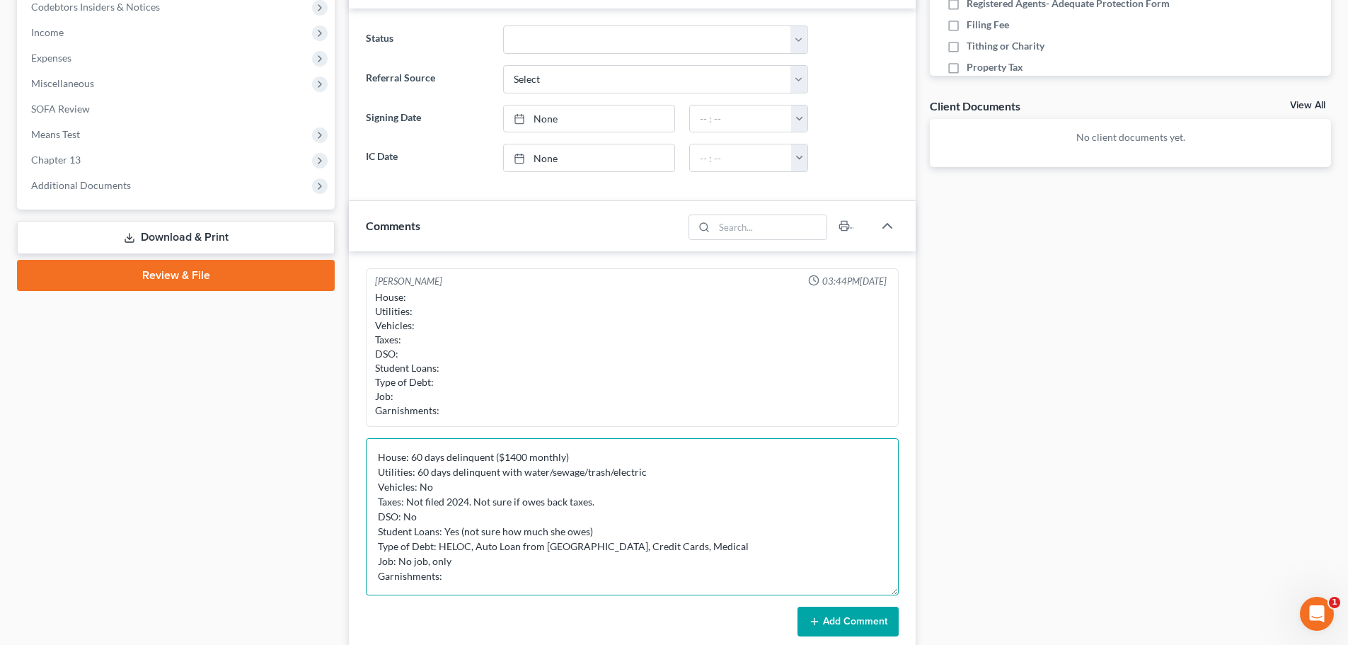
click at [475, 567] on textarea "House: 60 days delinquent ($1400 monthly) Utilities: 60 days delinquent with wa…" at bounding box center [632, 516] width 533 height 157
click at [717, 545] on textarea "House: 60 days delinquent ($1400 monthly) Utilities: 60 days delinquent with wa…" at bounding box center [632, 516] width 533 height 157
click at [621, 561] on textarea "House: 60 days delinquent ($1400 monthly) Utilities: 60 days delinquent with wa…" at bounding box center [632, 516] width 533 height 157
drag, startPoint x: 460, startPoint y: 560, endPoint x: 396, endPoint y: 555, distance: 63.8
click at [396, 555] on textarea "House: 60 days delinquent ($1400 monthly) Utilities: 60 days delinquent with wa…" at bounding box center [632, 516] width 533 height 157
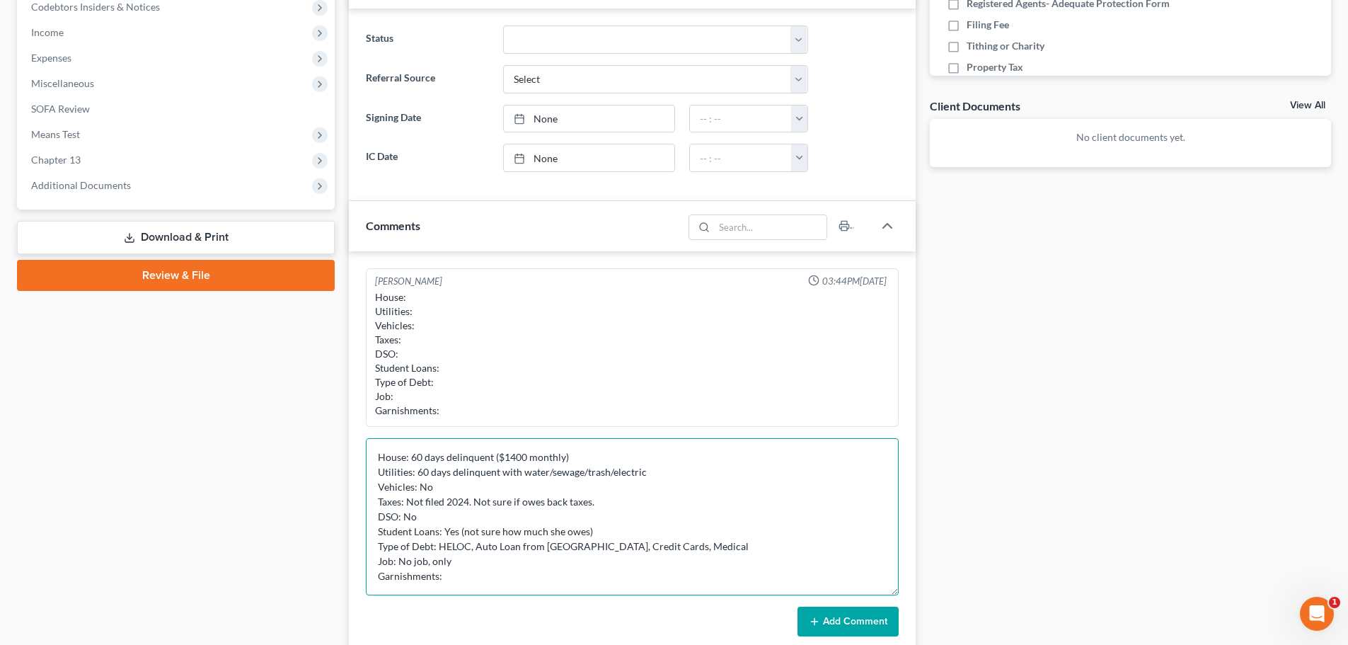
click at [456, 555] on textarea "House: 60 days delinquent ($1400 monthly) Utilities: 60 days delinquent with wa…" at bounding box center [632, 516] width 533 height 157
click at [573, 582] on textarea "House: 60 days delinquent ($1400 monthly) Utilities: 60 days delinquent with wa…" at bounding box center [632, 516] width 533 height 157
drag, startPoint x: 584, startPoint y: 566, endPoint x: 572, endPoint y: 575, distance: 14.6
click at [572, 575] on textarea "House: 60 days delinquent ($1400 monthly) Utilities: 60 days delinquent with wa…" at bounding box center [632, 516] width 533 height 157
click at [548, 567] on textarea "House: 60 days delinquent ($1400 monthly) Utilities: 60 days delinquent with wa…" at bounding box center [632, 516] width 533 height 157
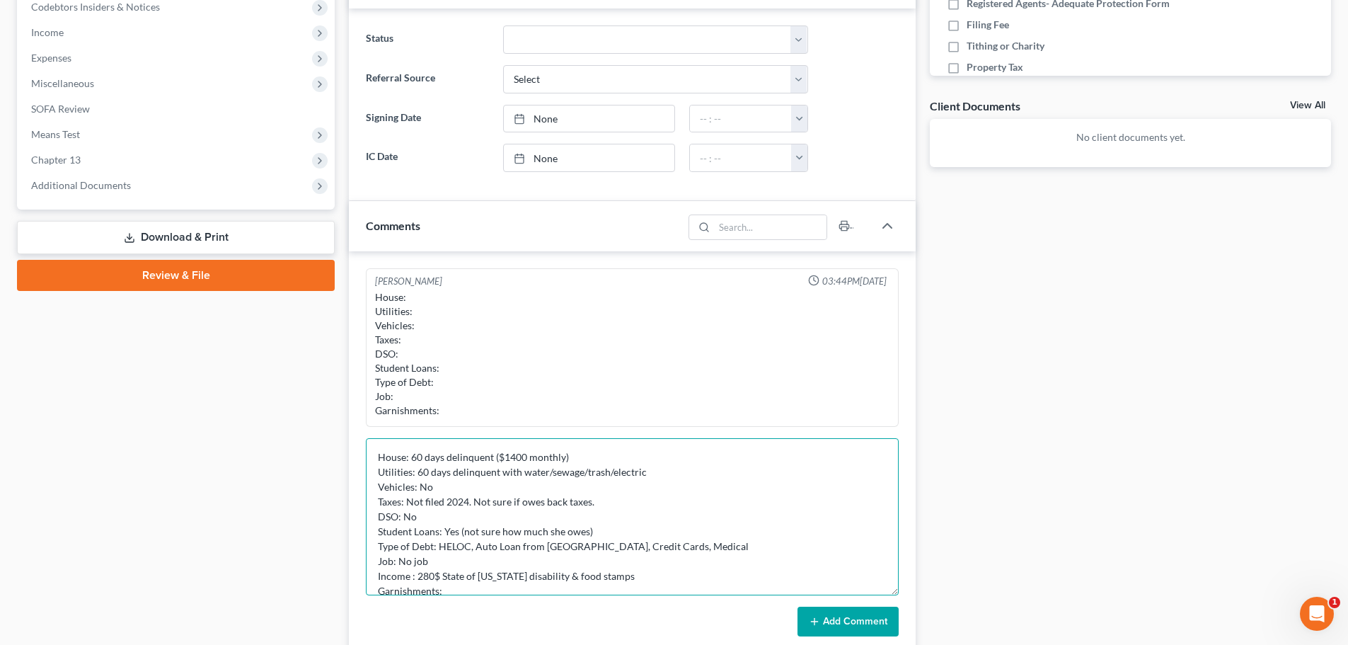
click at [547, 585] on textarea "House: 60 days delinquent ($1400 monthly) Utilities: 60 days delinquent with wa…" at bounding box center [632, 516] width 533 height 157
click at [547, 574] on textarea "House: 60 days delinquent ($1400 monthly) Utilities: 60 days delinquent with wa…" at bounding box center [632, 516] width 533 height 157
click at [376, 575] on textarea "House: 60 days delinquent ($1400 monthly) Utilities: 60 days delinquent with wa…" at bounding box center [632, 516] width 533 height 157
click at [699, 562] on textarea "House: 60 days delinquent ($1400 monthly) Utilities: 60 days delinquent with wa…" at bounding box center [632, 516] width 533 height 157
click at [693, 569] on textarea "House: 60 days delinquent ($1400 monthly) Utilities: 60 days delinquent with wa…" at bounding box center [632, 516] width 533 height 157
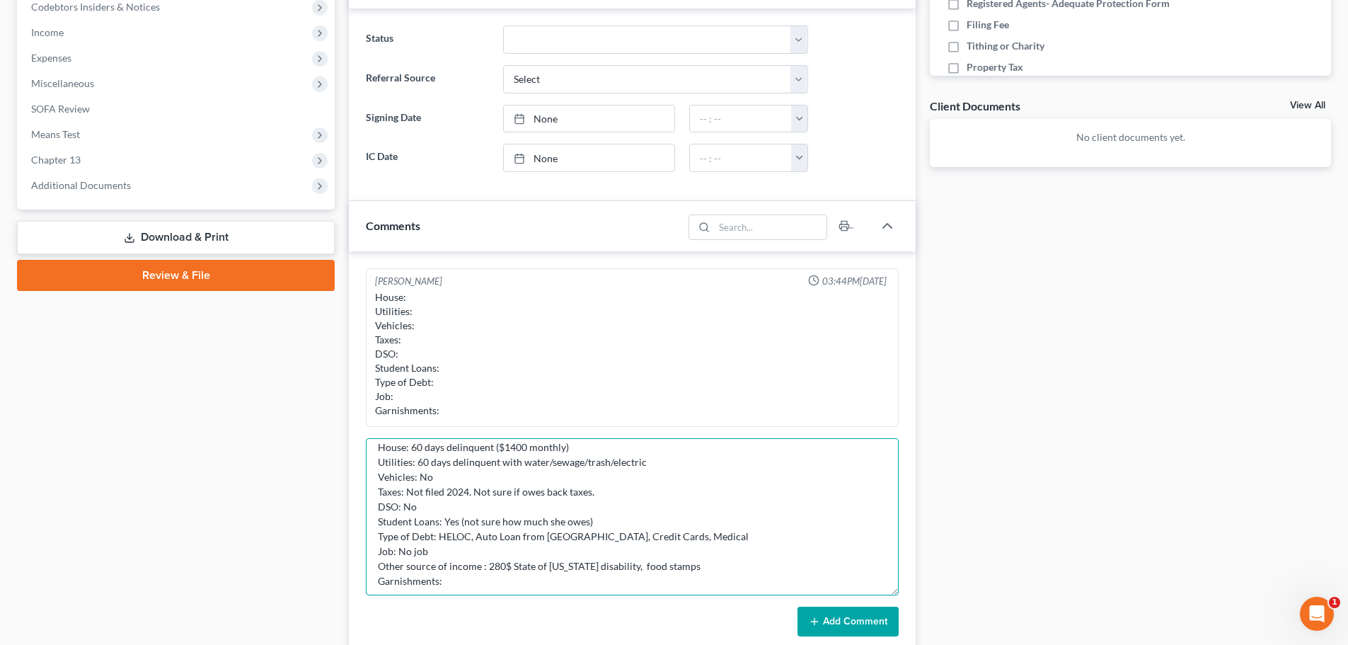
scroll to position [14, 0]
click at [531, 578] on textarea "House: 60 days delinquent ($1400 monthly) Utilities: 60 days delinquent with wa…" at bounding box center [632, 516] width 533 height 157
click at [503, 559] on textarea "House: 60 days delinquent ($1400 monthly) Utilities: 60 days delinquent with wa…" at bounding box center [632, 516] width 533 height 157
click at [508, 564] on textarea "House: 60 days delinquent ($1400 monthly) Utilities: 60 days delinquent with wa…" at bounding box center [632, 516] width 533 height 157
click at [487, 560] on textarea "House: 60 days delinquent ($1400 monthly) Utilities: 60 days delinquent with wa…" at bounding box center [632, 516] width 533 height 157
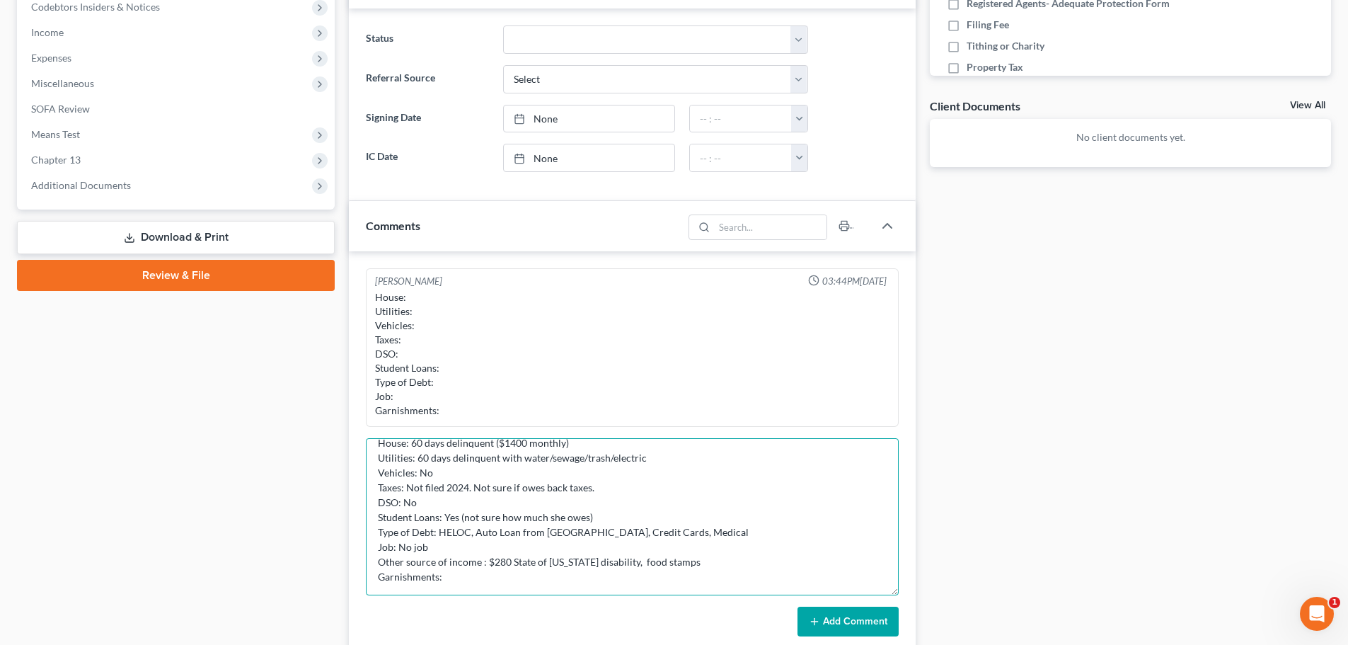
click at [475, 577] on textarea "House: 60 days delinquent ($1400 monthly) Utilities: 60 days delinquent with wa…" at bounding box center [632, 516] width 533 height 157
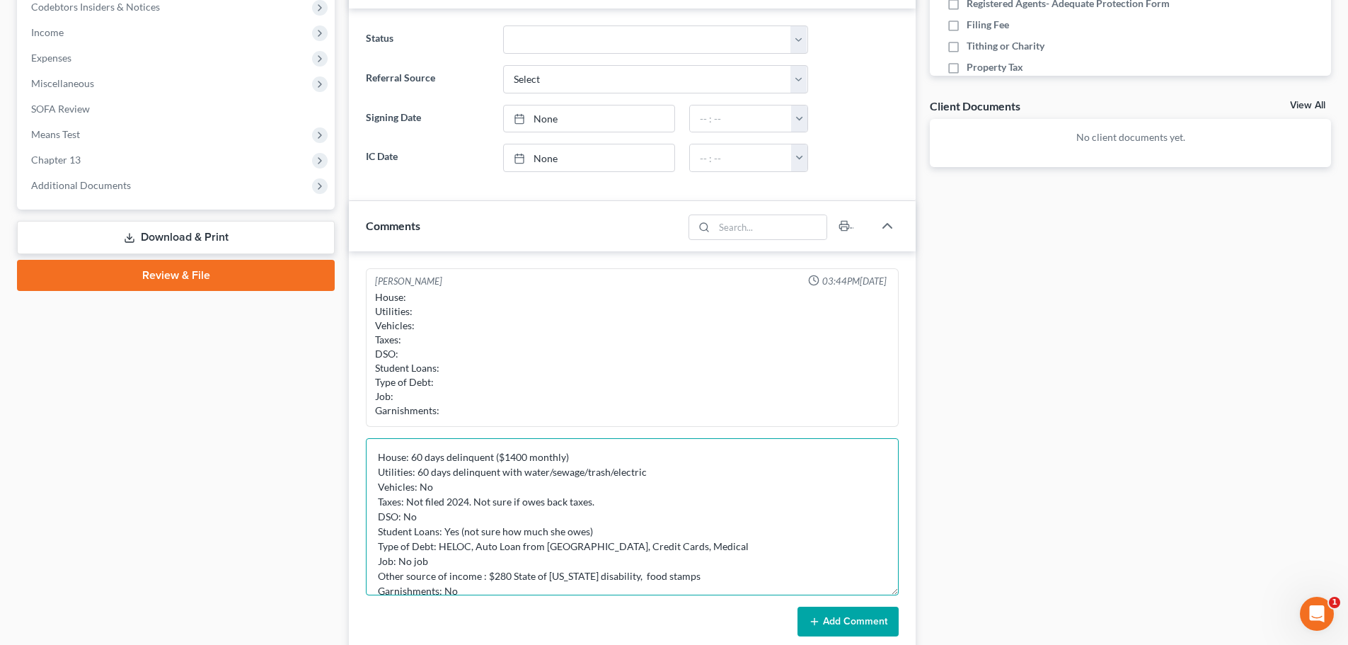
scroll to position [29, 0]
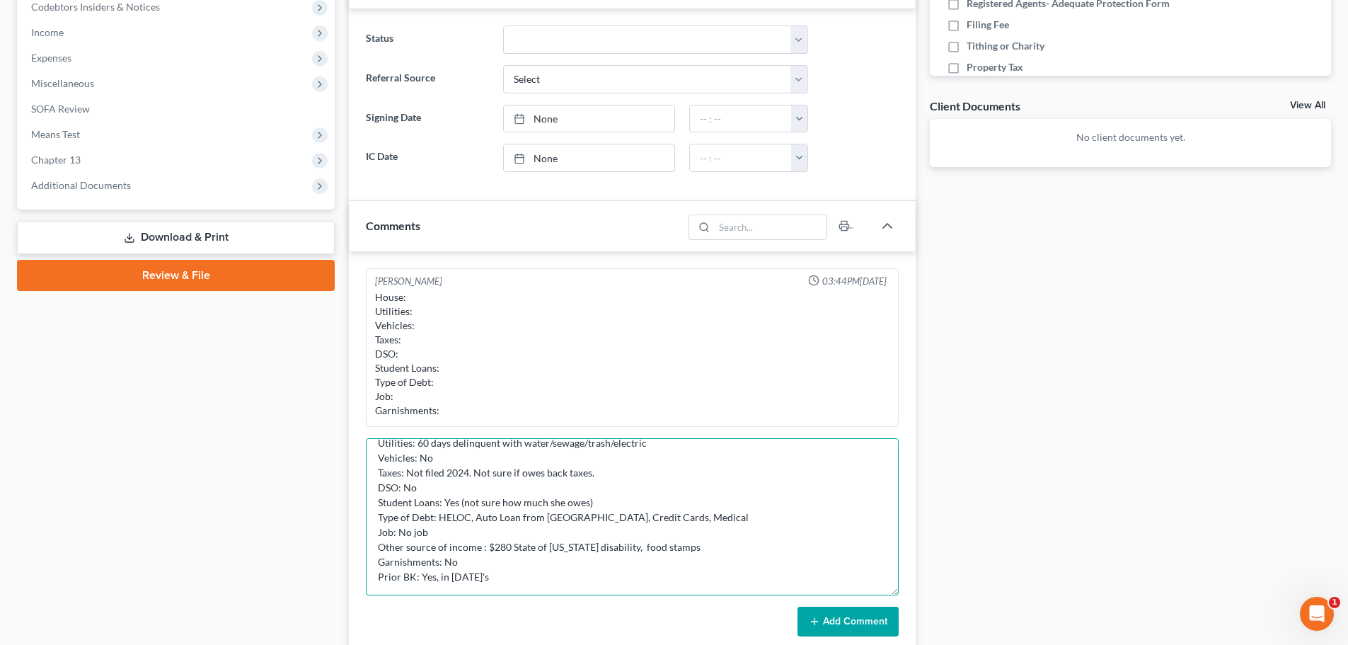
type textarea "House: 60 days delinquent ($1400 monthly) Utilities: 60 days delinquent with wa…"
click at [846, 620] on button "Add Comment" at bounding box center [847, 621] width 101 height 30
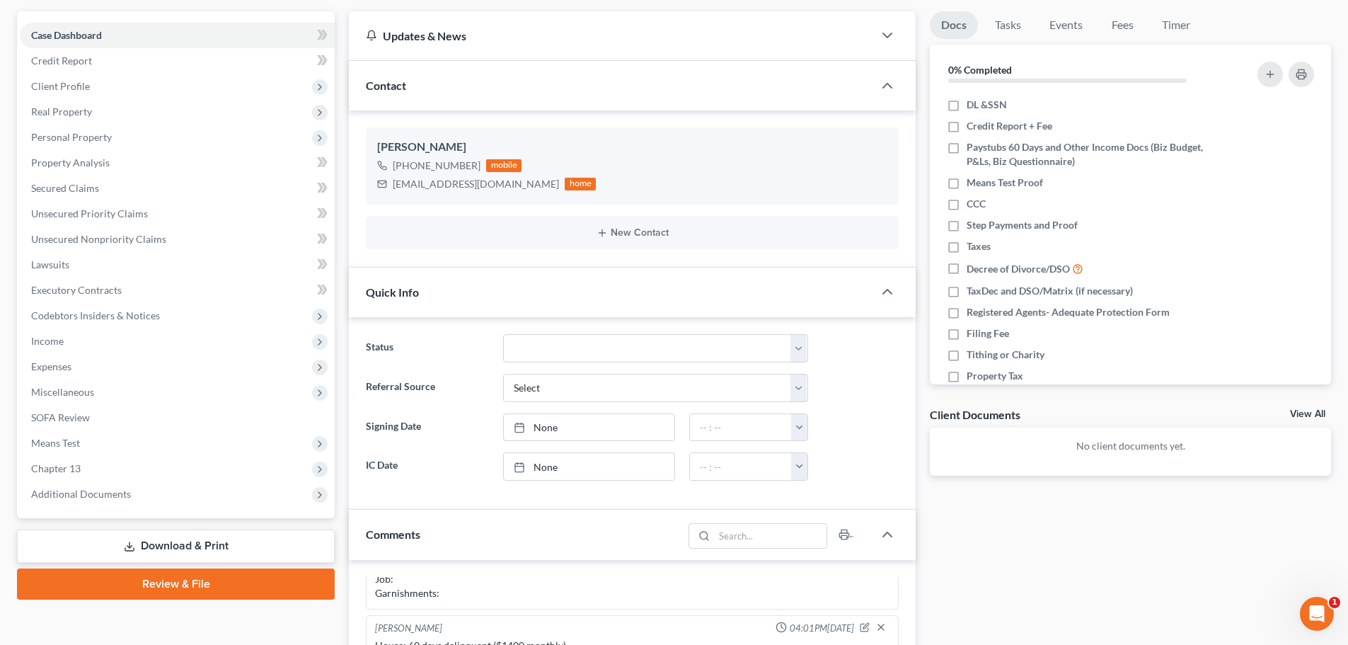
scroll to position [8, 0]
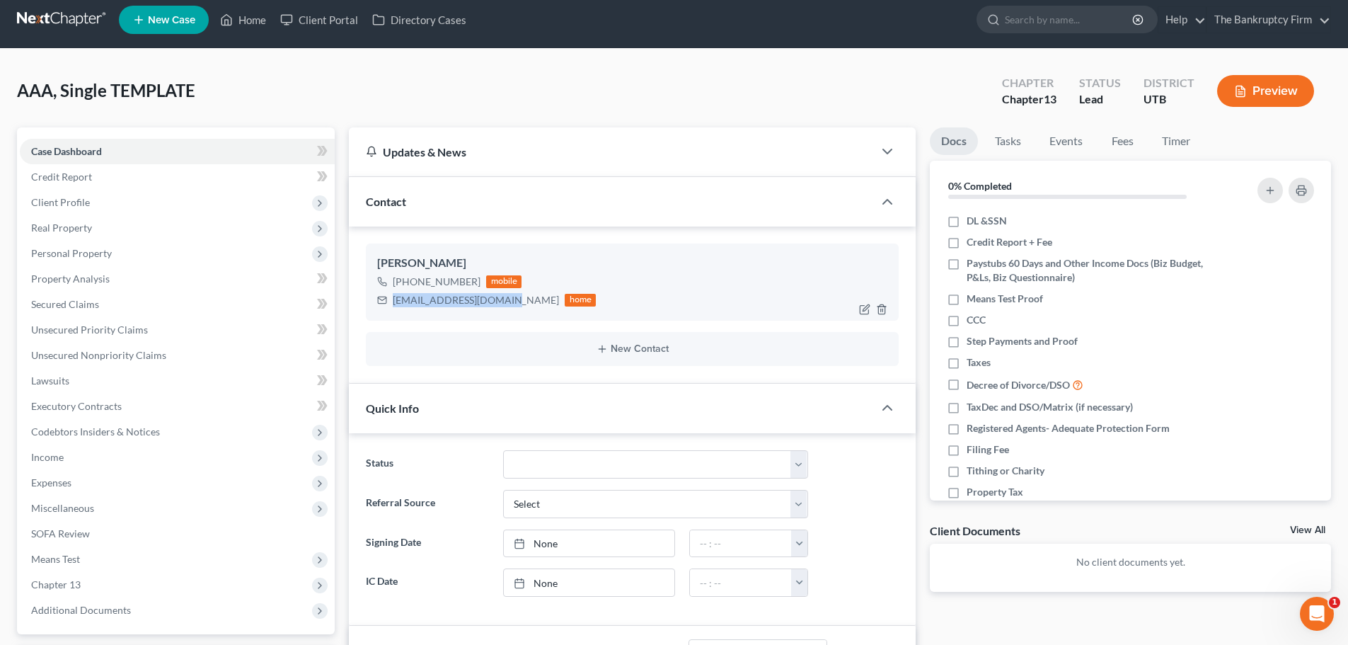
drag, startPoint x: 392, startPoint y: 299, endPoint x: 498, endPoint y: 313, distance: 107.2
click at [498, 313] on div "Jennifer Myers +1 (385) 220-1864 mobile simplyhollym@gmail.com home" at bounding box center [632, 281] width 533 height 76
copy div "[EMAIL_ADDRESS][DOMAIN_NAME]"
click at [408, 283] on div "[PHONE_NUMBER]" at bounding box center [437, 282] width 88 height 14
drag, startPoint x: 407, startPoint y: 282, endPoint x: 473, endPoint y: 282, distance: 65.8
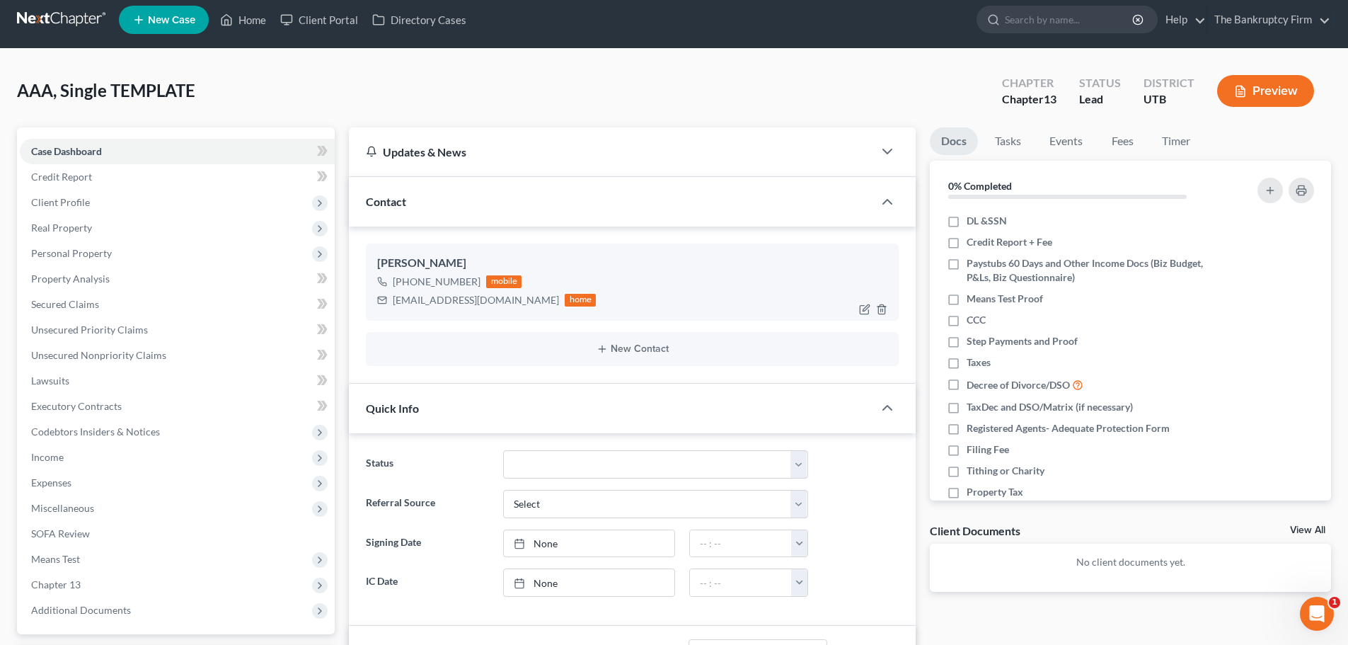
click at [473, 282] on div "[PHONE_NUMBER]" at bounding box center [437, 282] width 88 height 14
drag, startPoint x: 117, startPoint y: 206, endPoint x: 126, endPoint y: 241, distance: 35.9
click at [117, 206] on span "Client Profile" at bounding box center [177, 202] width 315 height 25
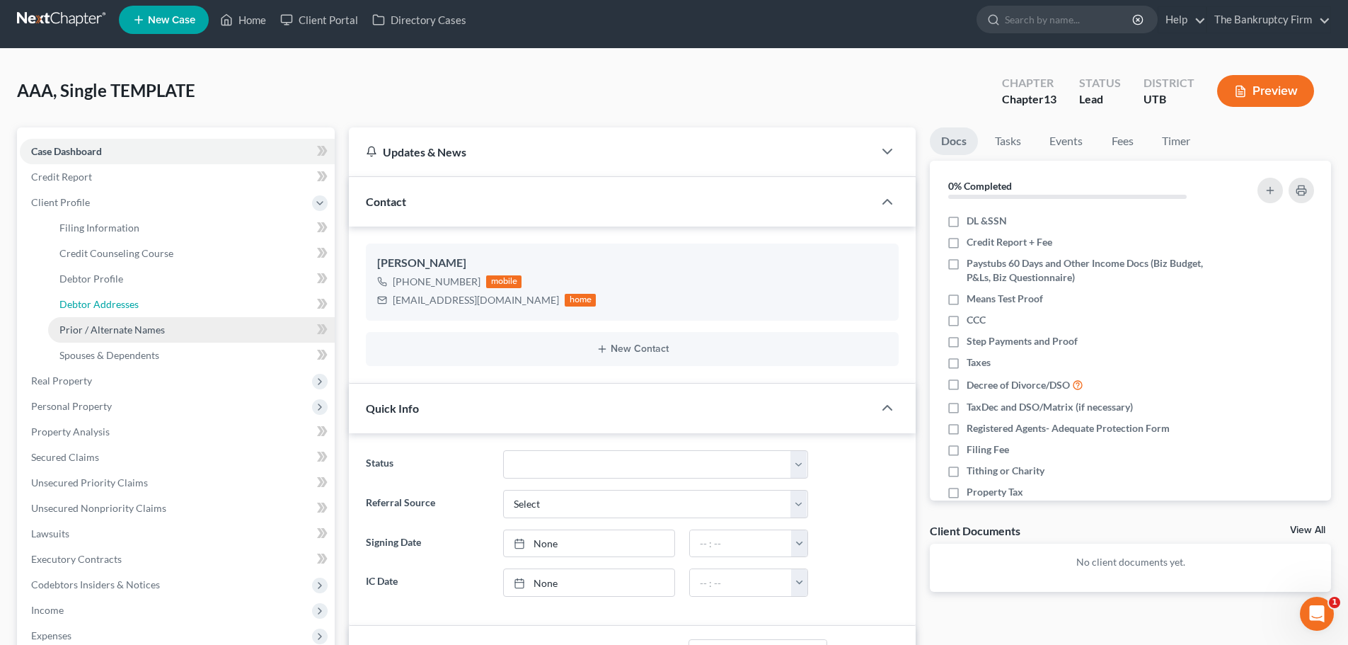
click at [248, 306] on link "Debtor Addresses" at bounding box center [191, 303] width 287 height 25
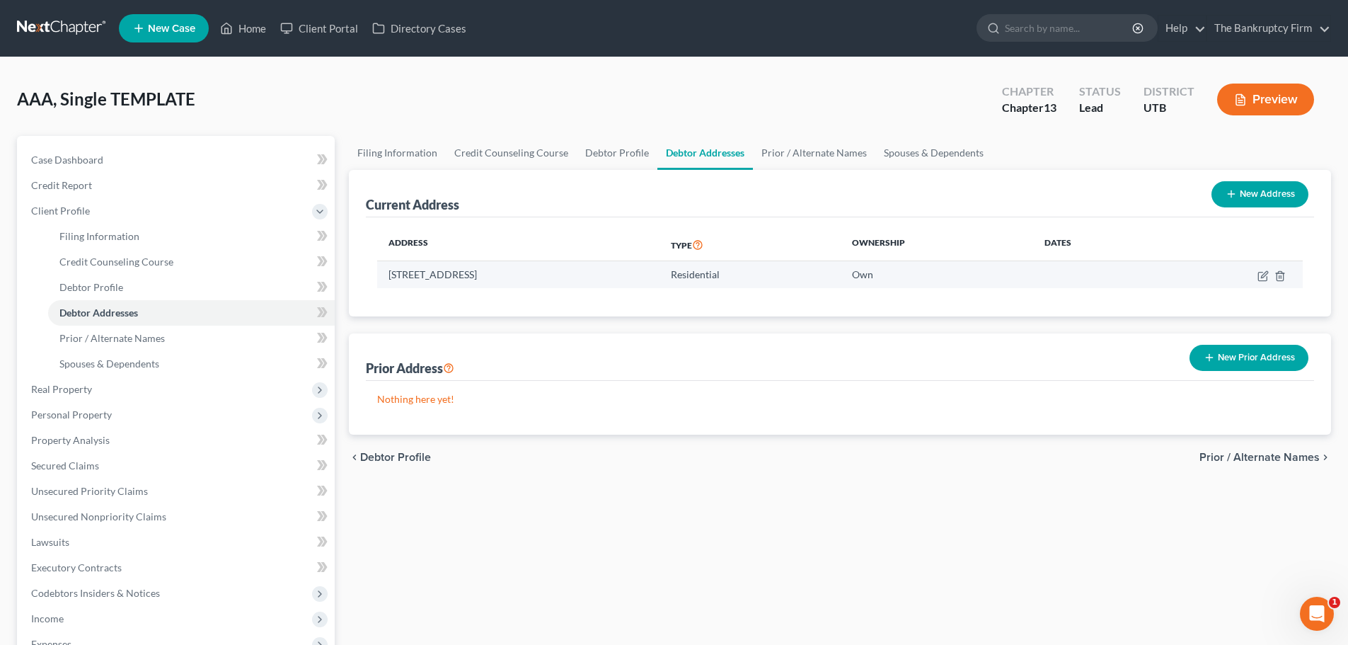
drag, startPoint x: 380, startPoint y: 277, endPoint x: 588, endPoint y: 279, distance: 208.0
click at [588, 279] on td "[STREET_ADDRESS]" at bounding box center [518, 274] width 282 height 27
click at [623, 253] on th "Address" at bounding box center [518, 245] width 282 height 33
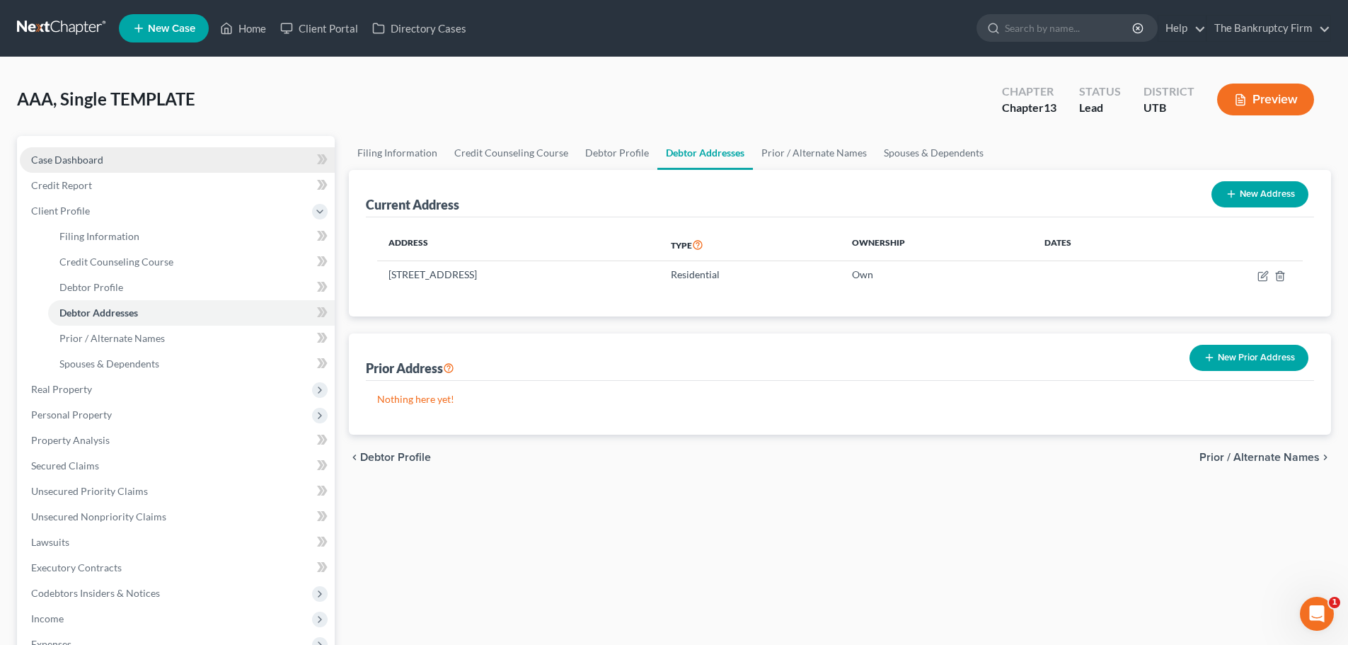
click at [121, 166] on link "Case Dashboard" at bounding box center [177, 159] width 315 height 25
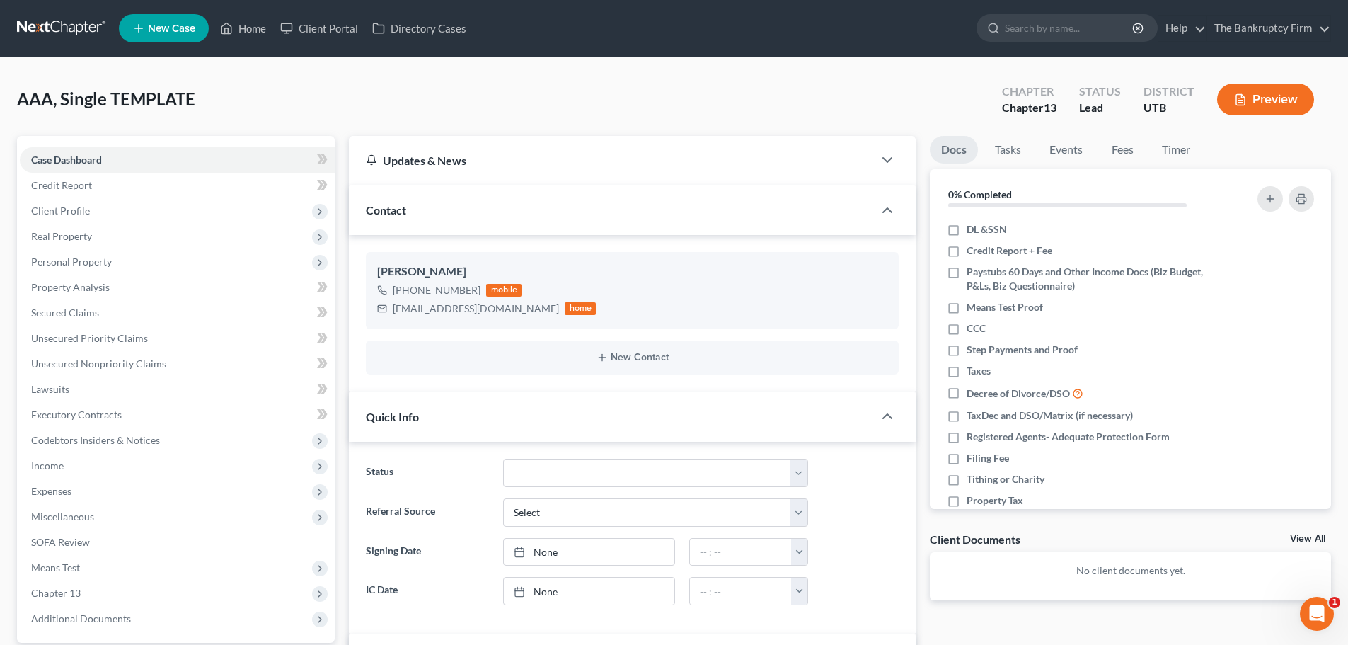
scroll to position [127, 0]
drag, startPoint x: 248, startPoint y: 105, endPoint x: 4, endPoint y: 91, distance: 244.5
click at [4, 91] on div "AAA, Single TEMPLATE Upgraded Chapter Chapter 13 Status Lead District UTB Previ…" at bounding box center [674, 642] width 1348 height 1170
click at [354, 114] on div "AAA, Single TEMPLATE Upgraded Chapter Chapter 13 Status Lead District UTB Previ…" at bounding box center [674, 105] width 1314 height 62
click at [255, 30] on link "Home" at bounding box center [243, 28] width 60 height 25
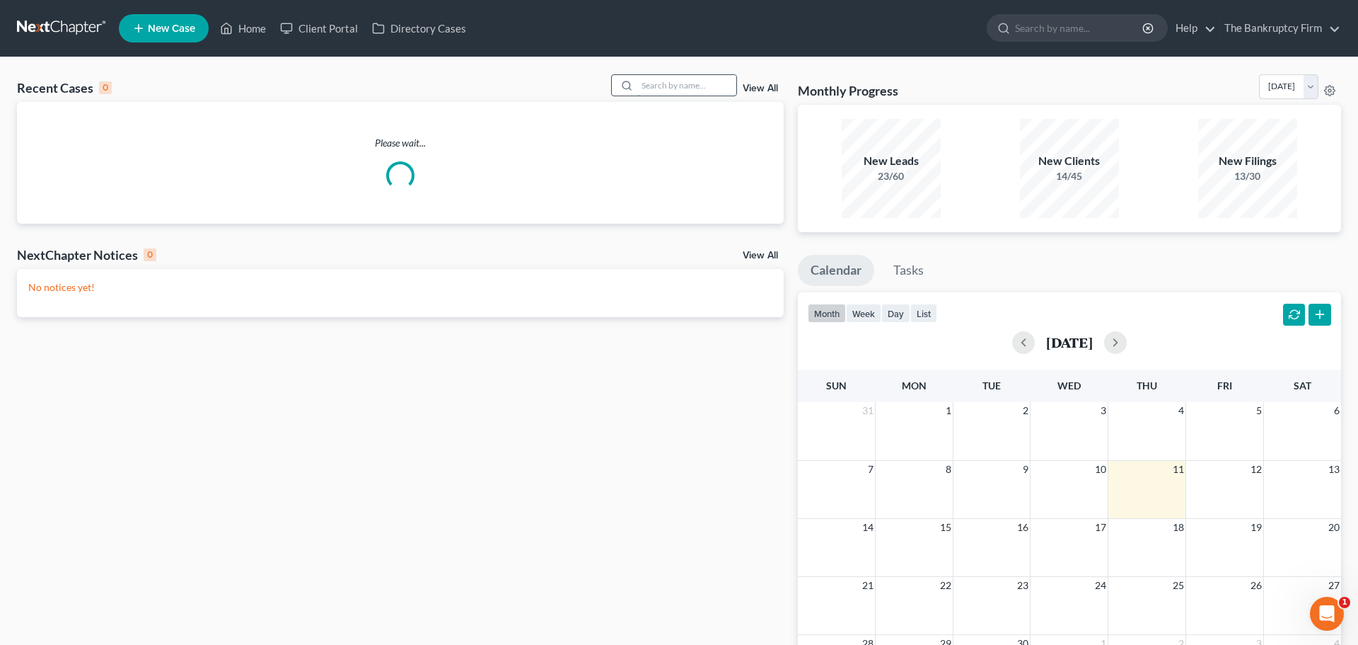
click at [695, 87] on input "search" at bounding box center [686, 85] width 99 height 21
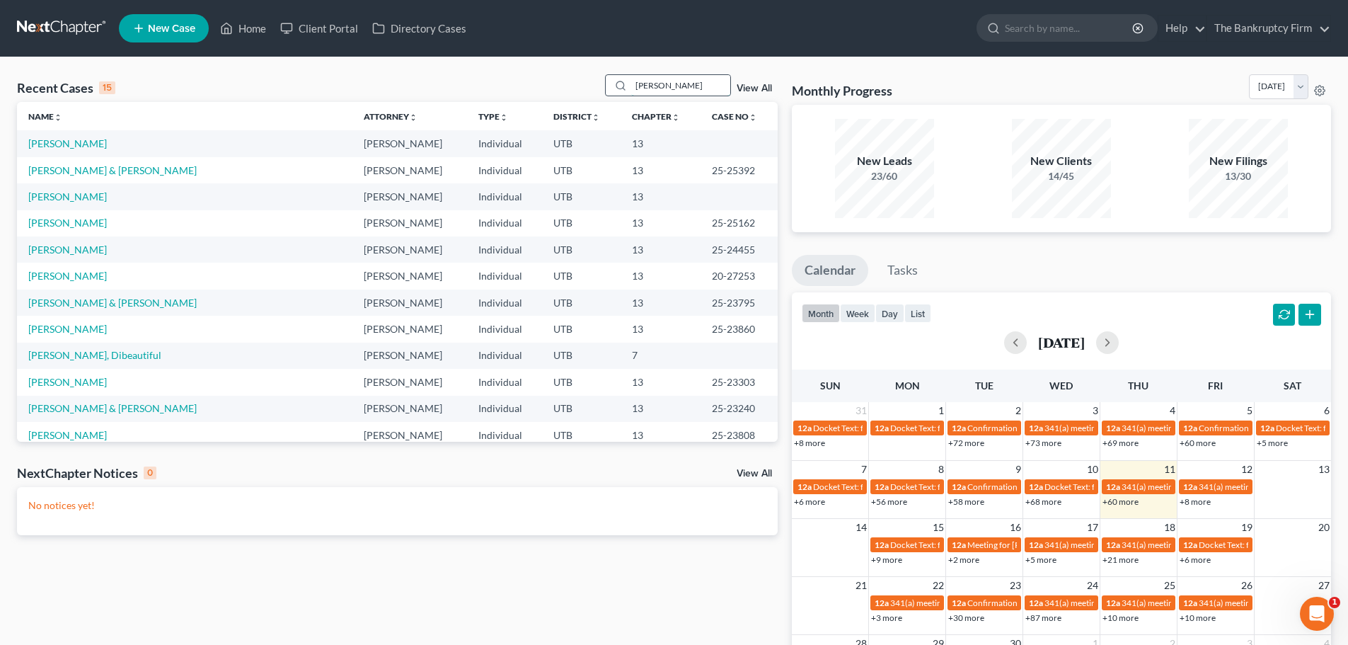
type input "rocha"
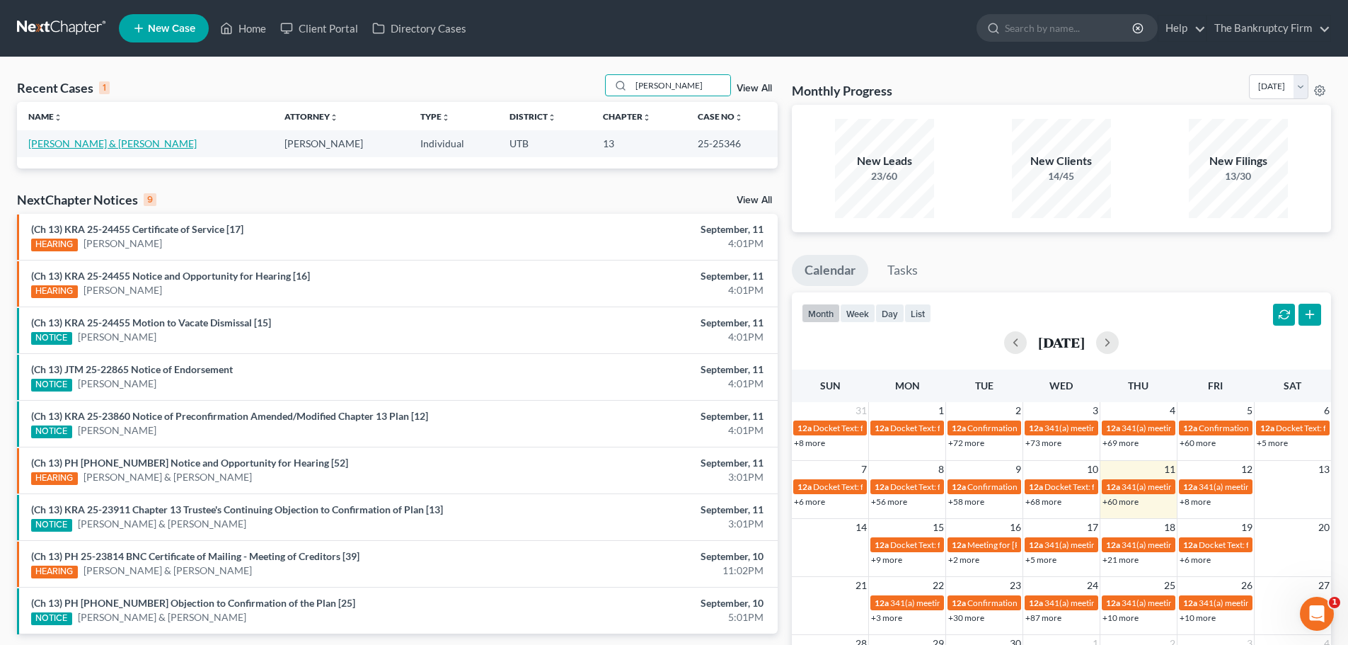
click at [108, 149] on link "[PERSON_NAME] & [PERSON_NAME]" at bounding box center [112, 143] width 168 height 12
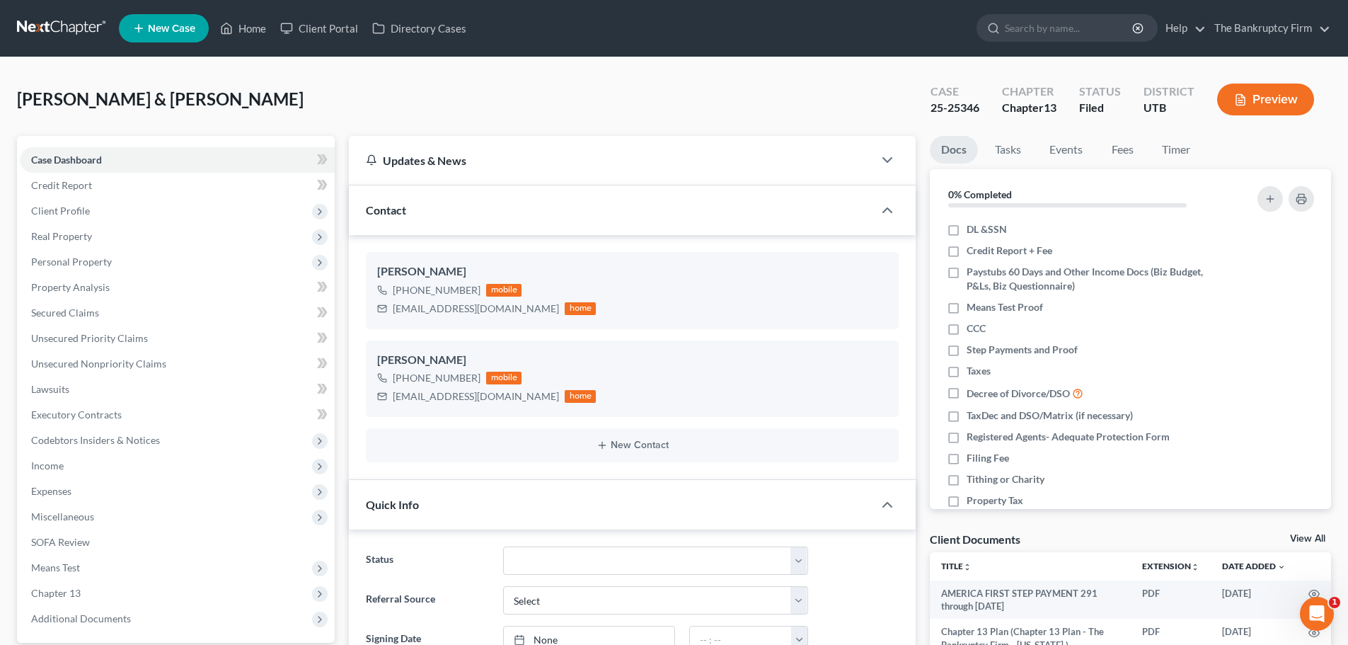
scroll to position [111, 0]
click at [250, 33] on link "Home" at bounding box center [243, 28] width 60 height 25
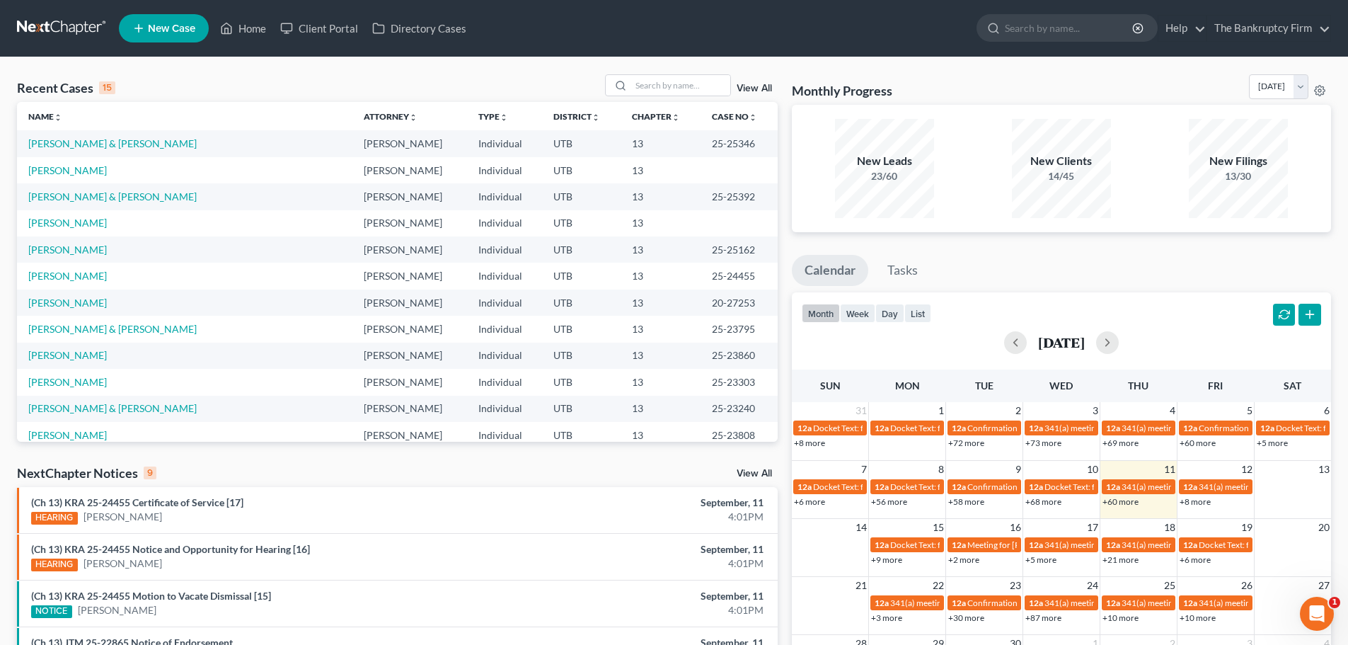
click at [752, 96] on div "View All" at bounding box center [691, 85] width 173 height 22
click at [764, 86] on link "View All" at bounding box center [754, 88] width 35 height 10
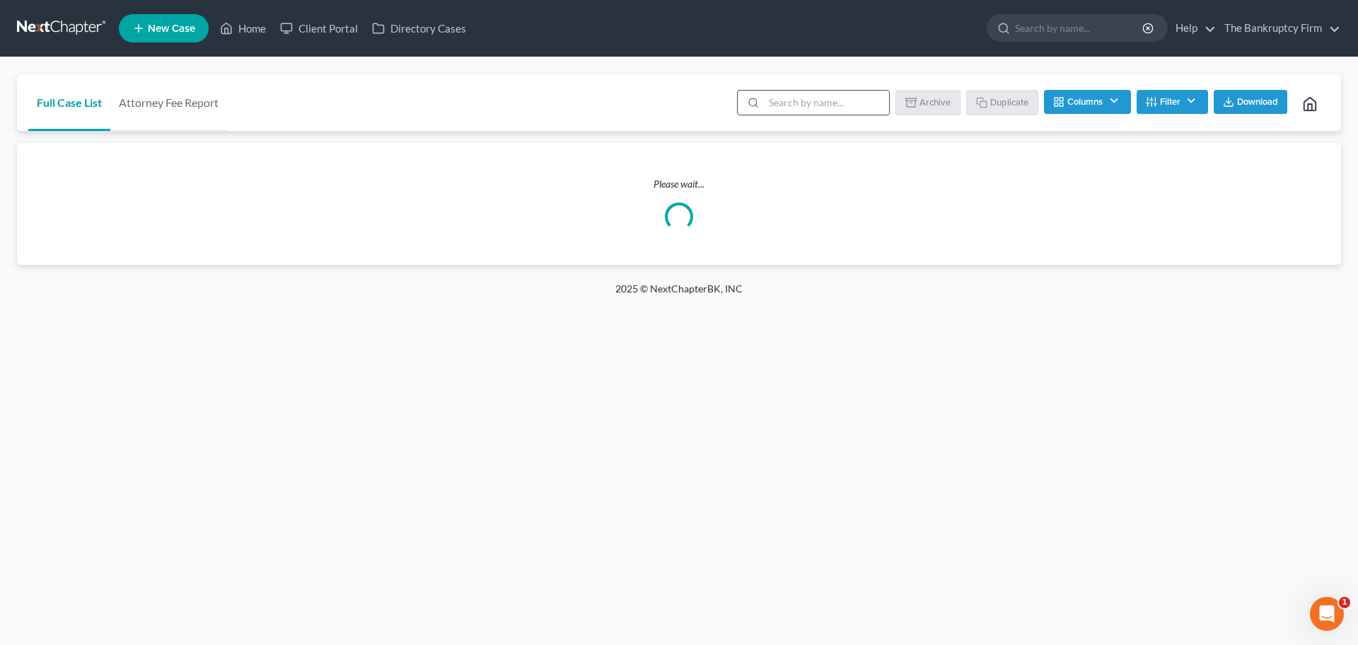
click at [790, 107] on input "search" at bounding box center [826, 103] width 125 height 24
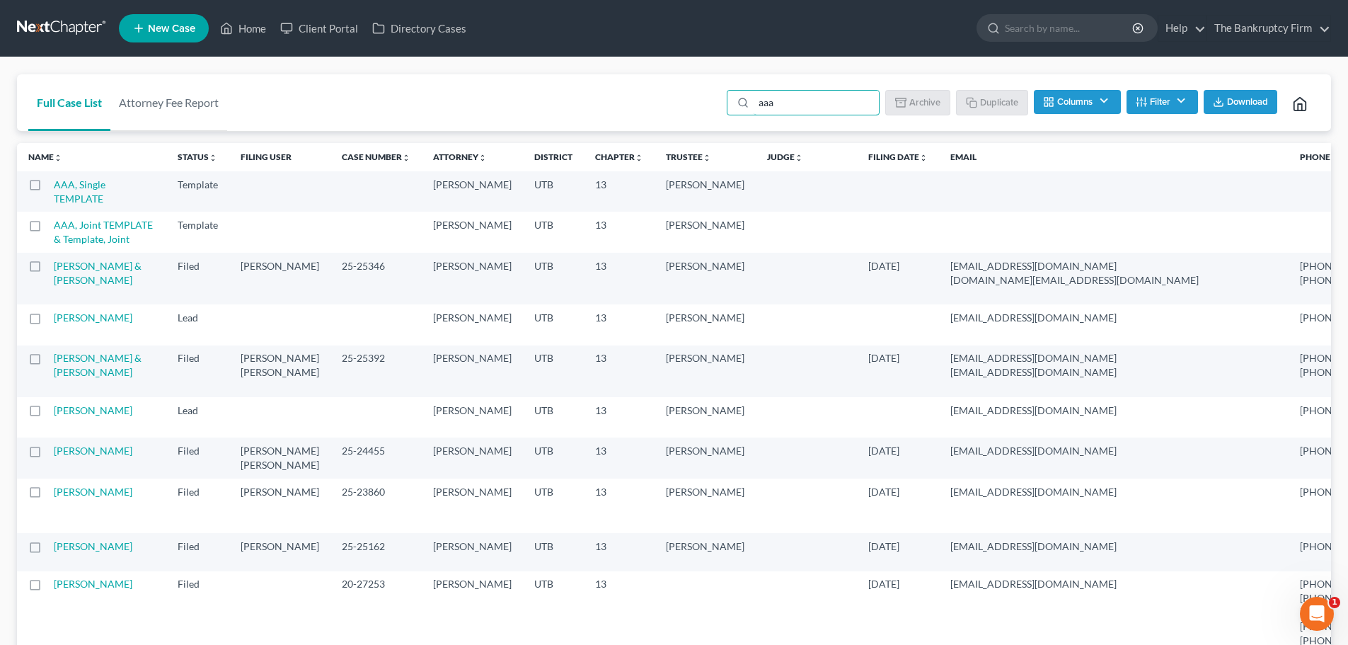
click at [48, 229] on label at bounding box center [48, 229] width 0 height 0
type input "aaa"
click at [54, 221] on input "checkbox" at bounding box center [58, 222] width 9 height 9
click at [1000, 109] on button "Duplicate" at bounding box center [992, 102] width 71 height 24
checkbox input "false"
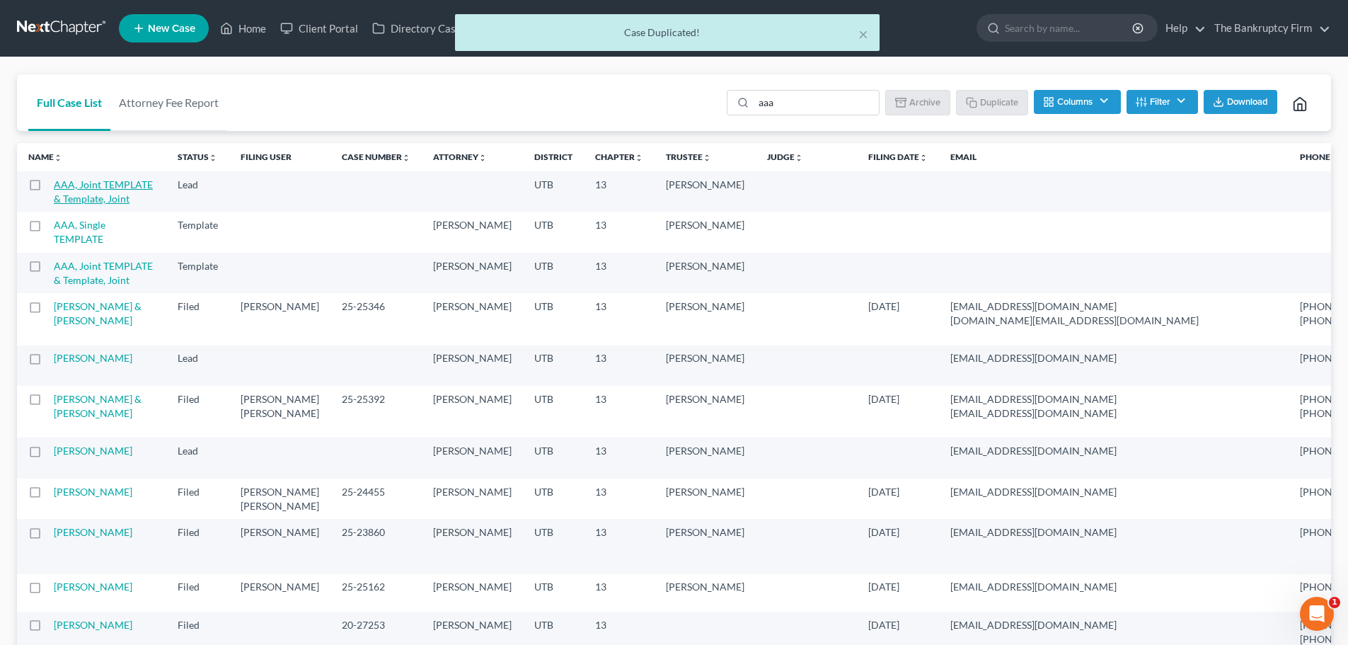
click at [81, 192] on link "AAA, Joint TEMPLATE & Template, Joint" at bounding box center [103, 191] width 99 height 26
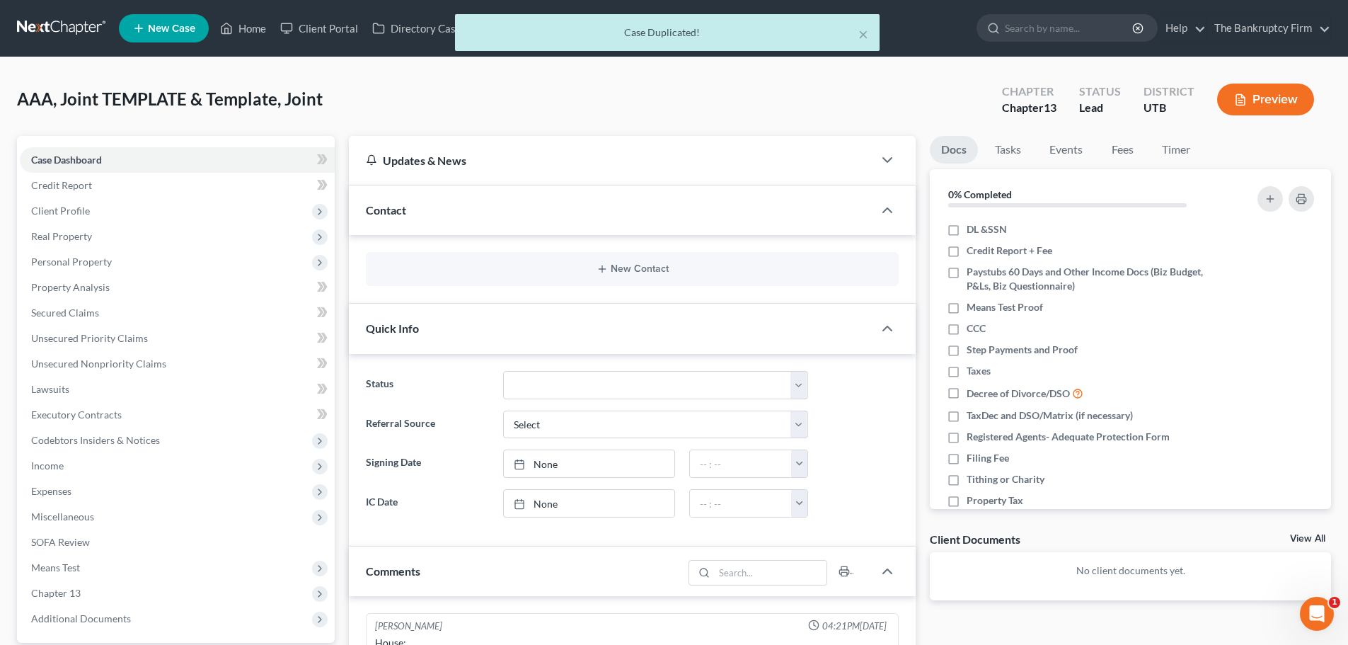
click at [479, 262] on div "New Contact" at bounding box center [632, 269] width 533 height 34
click at [497, 278] on div "New Contact" at bounding box center [632, 269] width 533 height 34
click at [518, 267] on button "New Contact" at bounding box center [632, 268] width 510 height 11
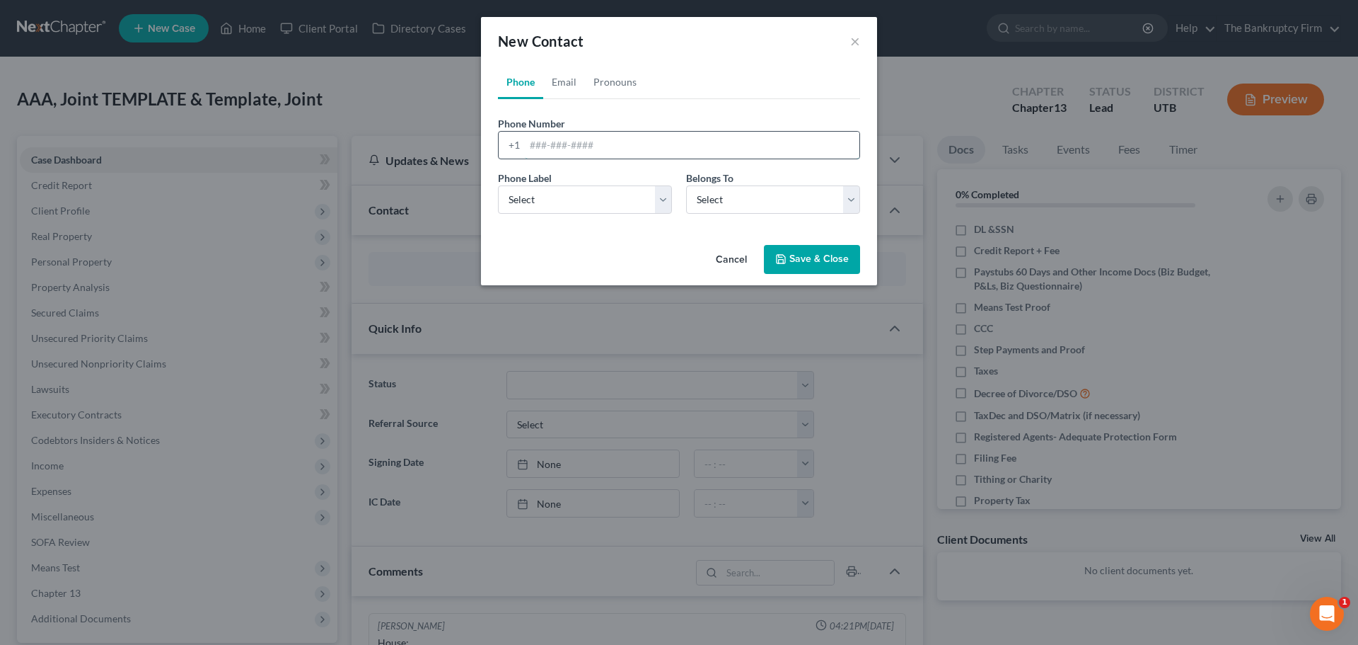
click at [569, 154] on input "tel" at bounding box center [692, 145] width 335 height 27
type input "435-850-9574"
drag, startPoint x: 601, startPoint y: 194, endPoint x: 601, endPoint y: 212, distance: 17.7
click at [603, 195] on select "Select Mobile Home Work Other" at bounding box center [585, 199] width 174 height 28
select select "0"
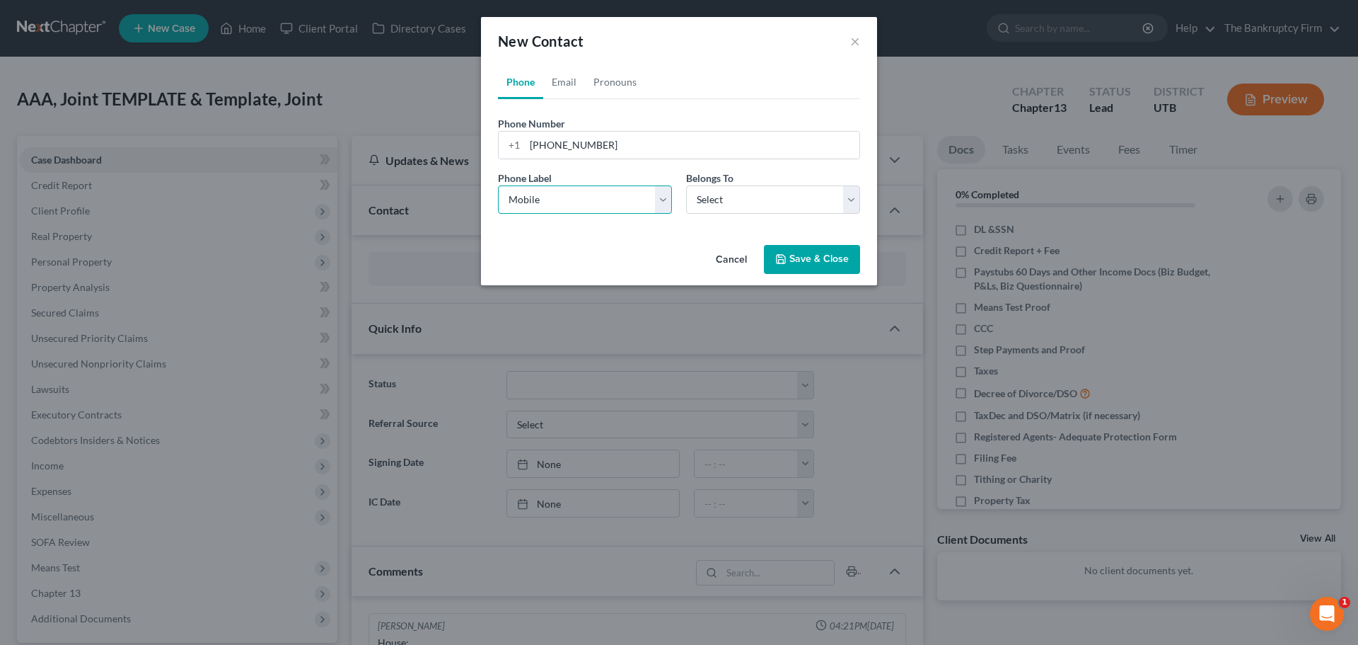
click at [498, 185] on select "Select Mobile Home Work Other" at bounding box center [585, 199] width 174 height 28
drag, startPoint x: 777, startPoint y: 207, endPoint x: 772, endPoint y: 213, distance: 8.1
click at [777, 207] on select "Select Client Spouse Other" at bounding box center [773, 199] width 174 height 28
select select "0"
click at [686, 185] on select "Select Client Spouse Other" at bounding box center [773, 199] width 174 height 28
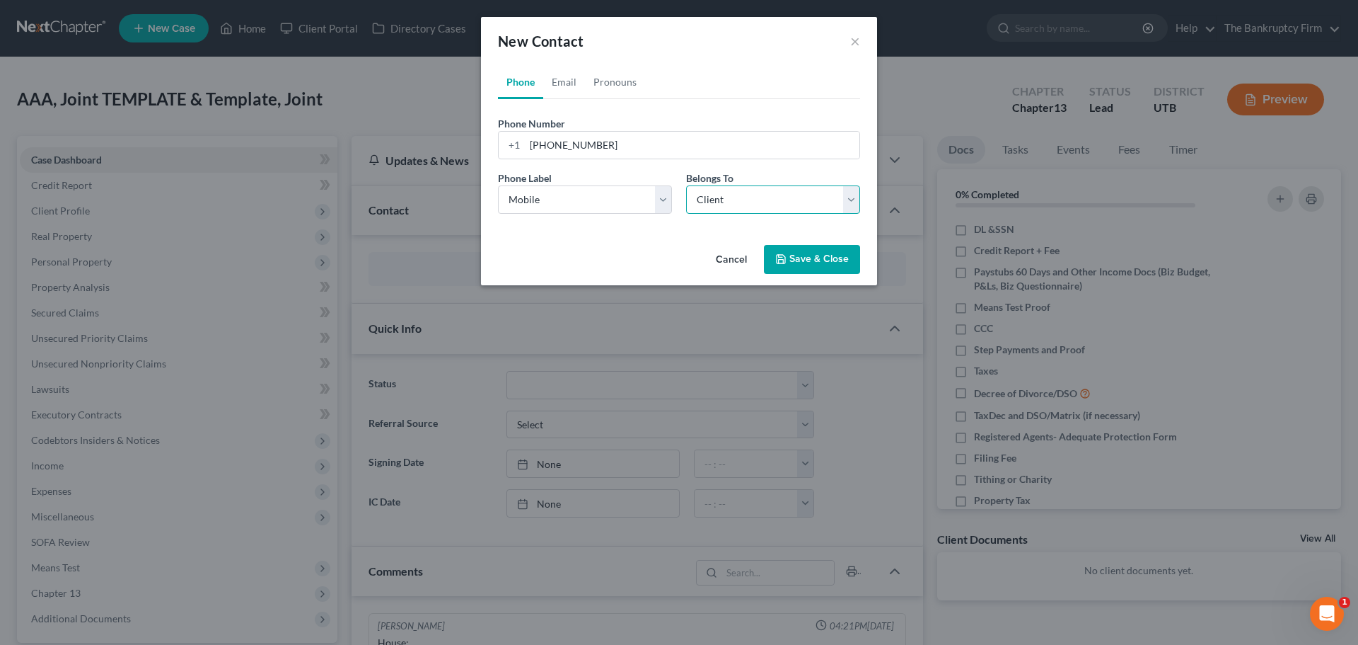
select select "0"
click at [559, 75] on link "Email" at bounding box center [564, 82] width 42 height 34
click at [593, 139] on input "email" at bounding box center [692, 145] width 335 height 27
type input "[EMAIL_ADDRESS][DOMAIN_NAME]"
click at [604, 196] on select "Select Home Work Other" at bounding box center [585, 199] width 174 height 28
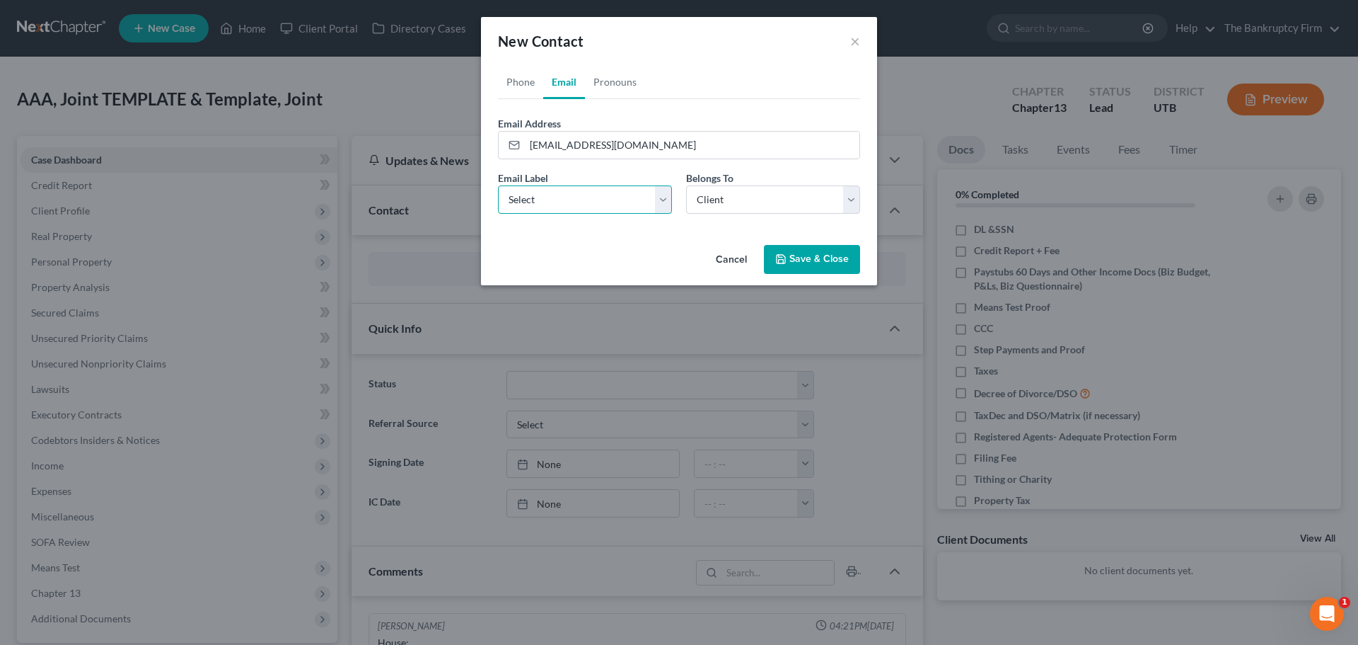
select select "0"
click at [498, 185] on select "Select Home Work Other" at bounding box center [585, 199] width 174 height 28
click at [742, 209] on select "Select Client Spouse Other" at bounding box center [773, 199] width 174 height 28
click at [686, 185] on select "Select Client Spouse Other" at bounding box center [773, 199] width 174 height 28
drag, startPoint x: 524, startPoint y: 88, endPoint x: 539, endPoint y: 88, distance: 15.6
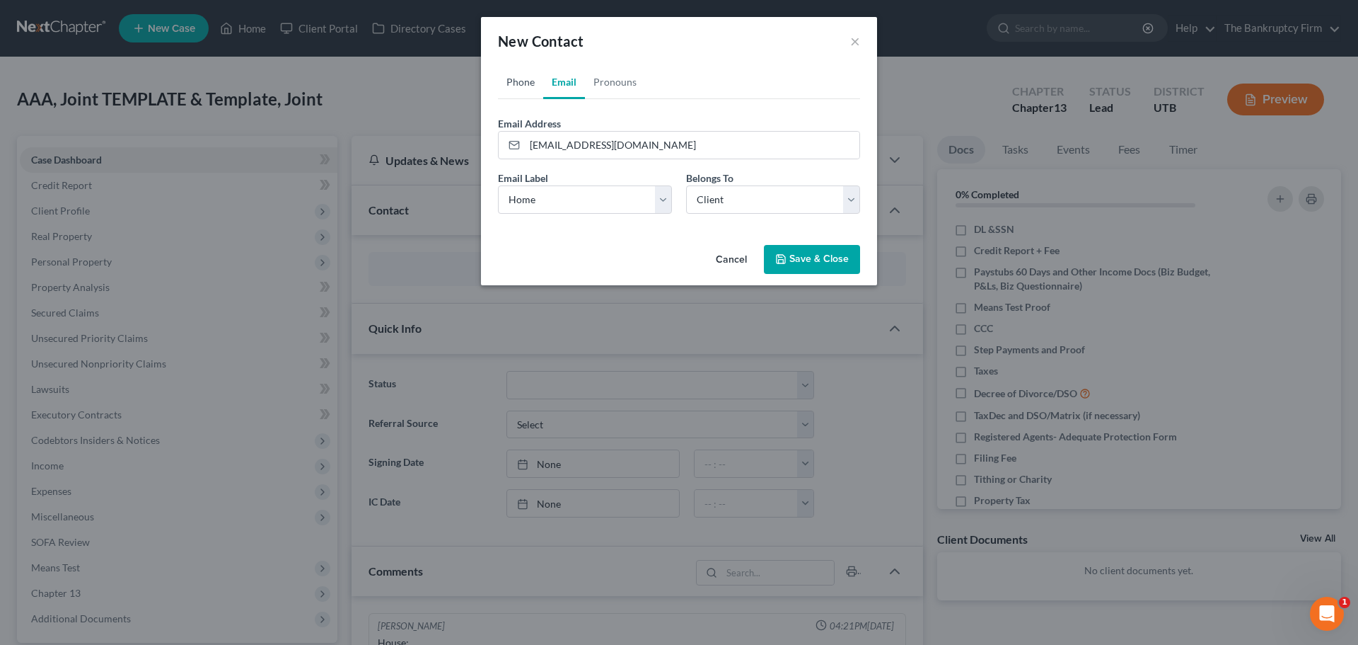
click at [524, 88] on link "Phone" at bounding box center [520, 82] width 45 height 34
click at [571, 84] on link "Email" at bounding box center [564, 82] width 42 height 34
click at [808, 251] on button "Save & Close" at bounding box center [812, 260] width 96 height 30
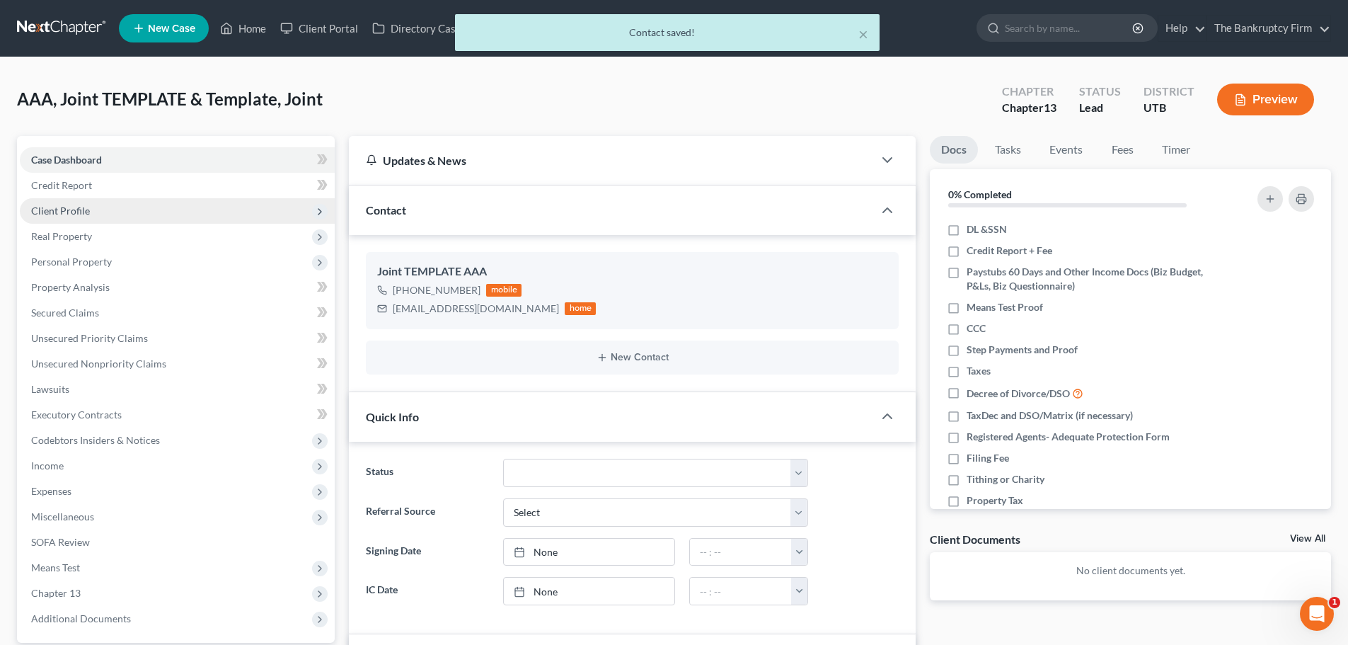
click at [175, 214] on span "Client Profile" at bounding box center [177, 210] width 315 height 25
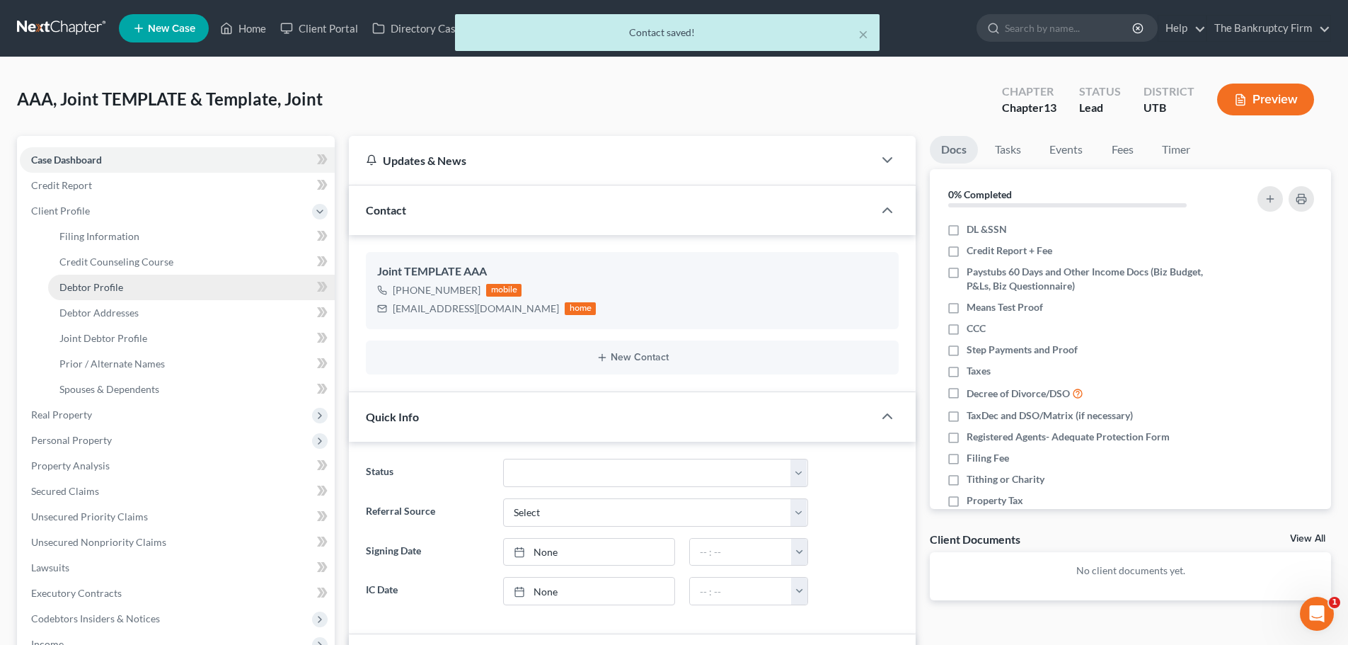
click at [115, 296] on link "Debtor Profile" at bounding box center [191, 287] width 287 height 25
select select "1"
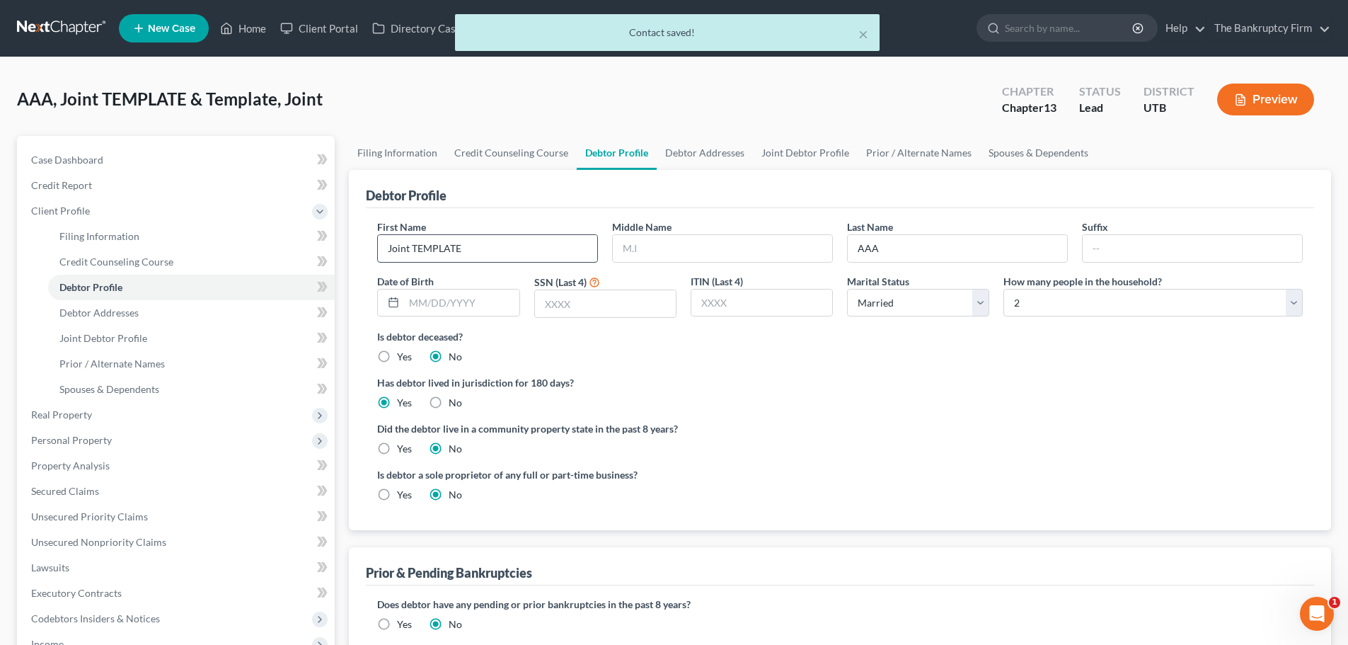
click at [473, 258] on input "Joint TEMPLATE" at bounding box center [487, 248] width 219 height 27
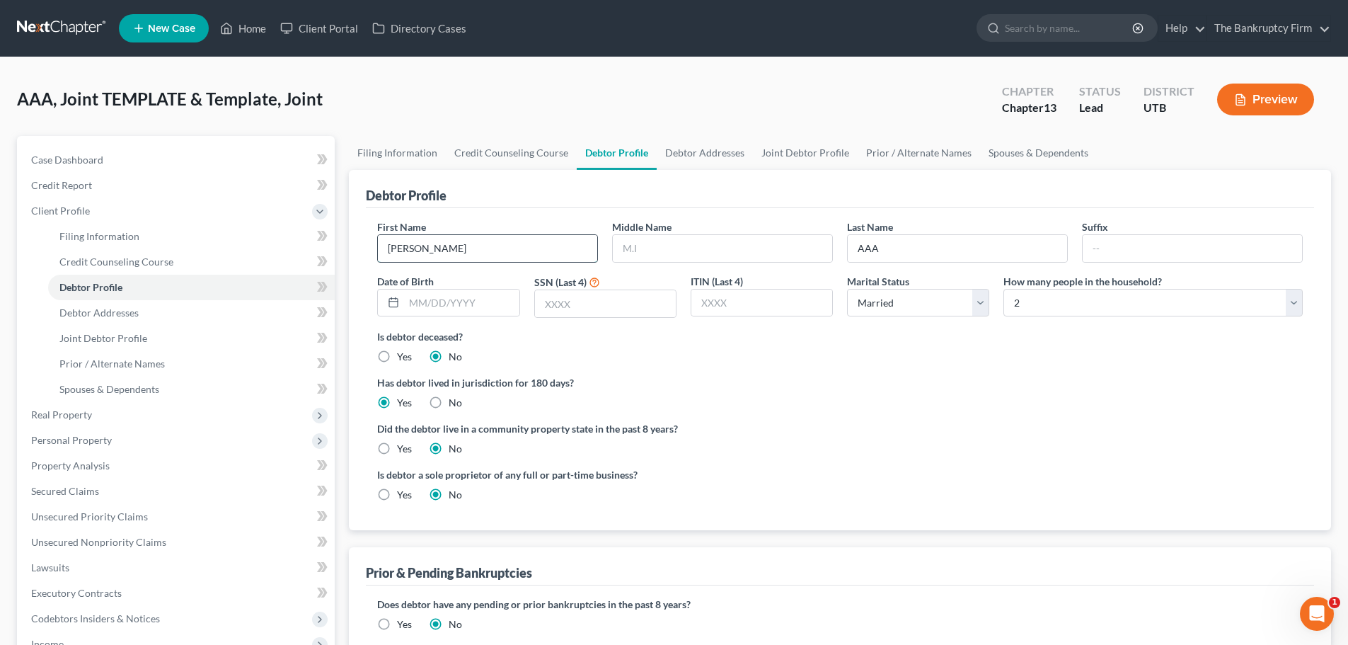
type input "[PERSON_NAME]"
click at [1025, 376] on label "Has debtor lived in jurisdiction for 180 days?" at bounding box center [839, 382] width 925 height 15
click at [514, 311] on input "text" at bounding box center [461, 302] width 115 height 27
type input "[DATE]"
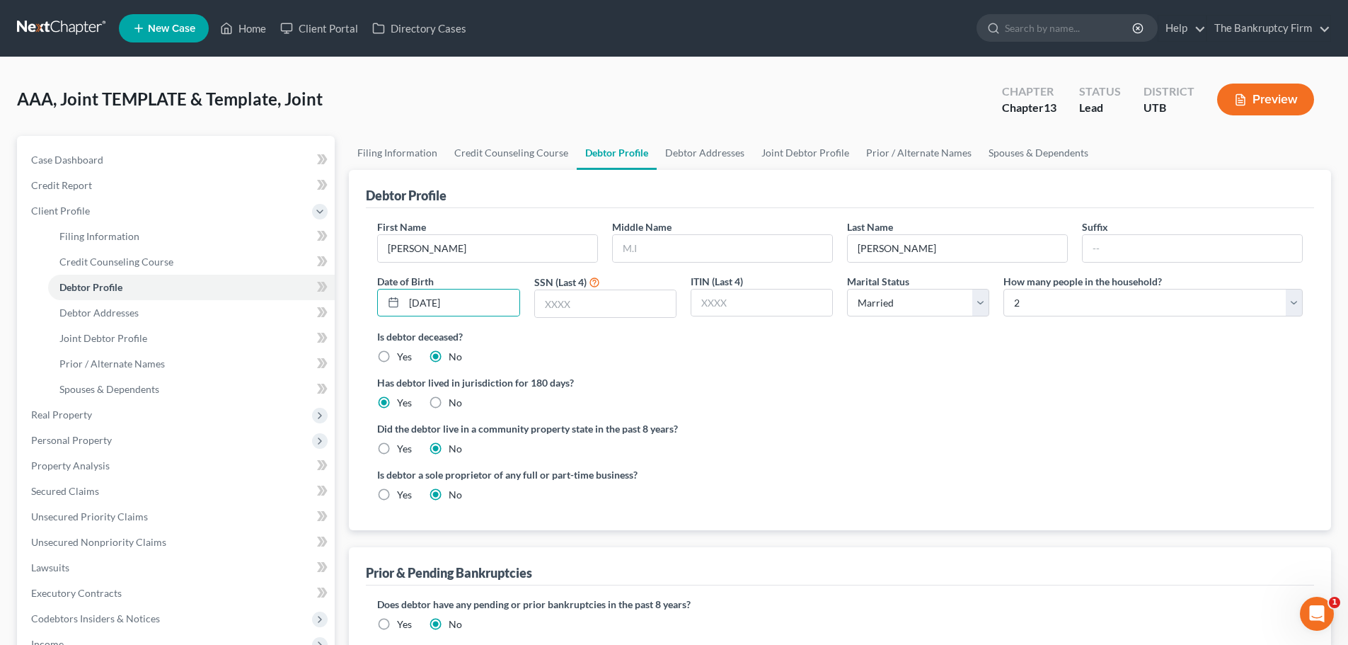
click at [807, 374] on ng-include "First Name Juan Middle Name Last Name Villegas Suffix Date of Birth 07/05/1987 …" at bounding box center [839, 366] width 925 height 294
click at [628, 299] on input "text" at bounding box center [605, 303] width 141 height 27
type input "7774"
click at [826, 420] on ng-include "First Name Juan Middle Name Last Name Villegas Suffix Date of Birth 07/05/1987 …" at bounding box center [839, 366] width 925 height 294
click at [878, 320] on div "First Name Juan Middle Name Last Name Villegas Suffix Date of Birth 07/05/1987 …" at bounding box center [840, 274] width 940 height 110
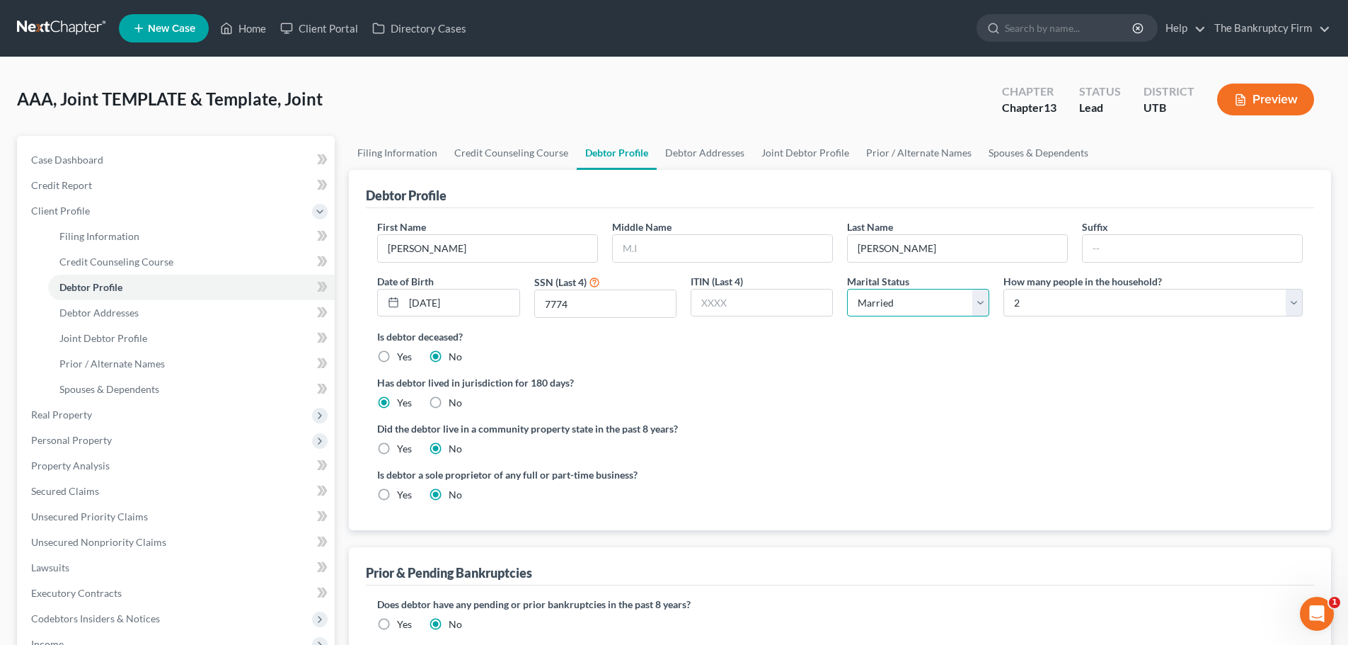
click at [883, 308] on select "Select Single Married Separated Divorced Widowed" at bounding box center [918, 303] width 142 height 28
click at [847, 289] on select "Select Single Married Separated Divorced Widowed" at bounding box center [918, 303] width 142 height 28
drag, startPoint x: 868, startPoint y: 303, endPoint x: 836, endPoint y: 316, distance: 34.6
click at [868, 303] on select "Select Single Married Separated Divorced Widowed" at bounding box center [918, 303] width 142 height 28
click at [847, 289] on select "Select Single Married Separated Divorced Widowed" at bounding box center [918, 303] width 142 height 28
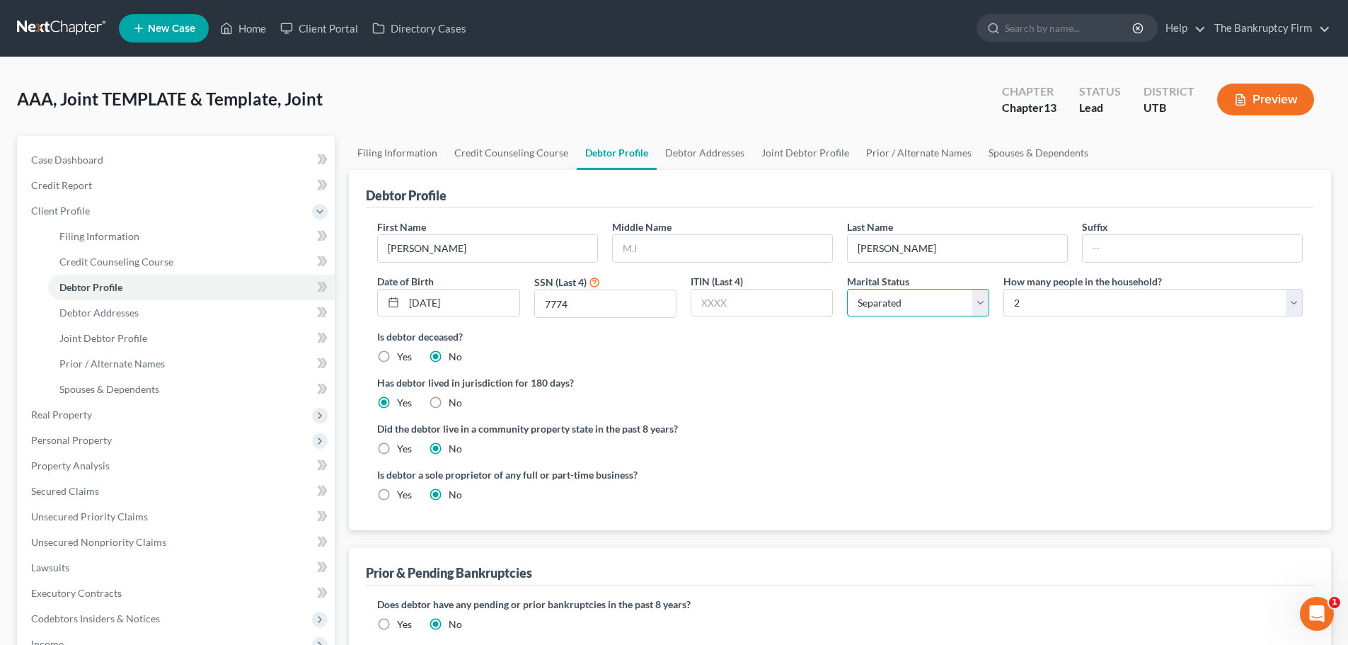
click at [931, 312] on select "Select Single Married Separated Divorced Widowed" at bounding box center [918, 303] width 142 height 28
select select "1"
click at [847, 289] on select "Select Single Married Separated Divorced Widowed" at bounding box center [918, 303] width 142 height 28
click at [1052, 355] on div "Is debtor deceased? Yes No" at bounding box center [839, 346] width 925 height 35
click at [1107, 300] on select "Select 1 2 3 4 5 6 7 8 9 10 11 12 13 14 15 16 17 18 19 20" at bounding box center [1152, 303] width 299 height 28
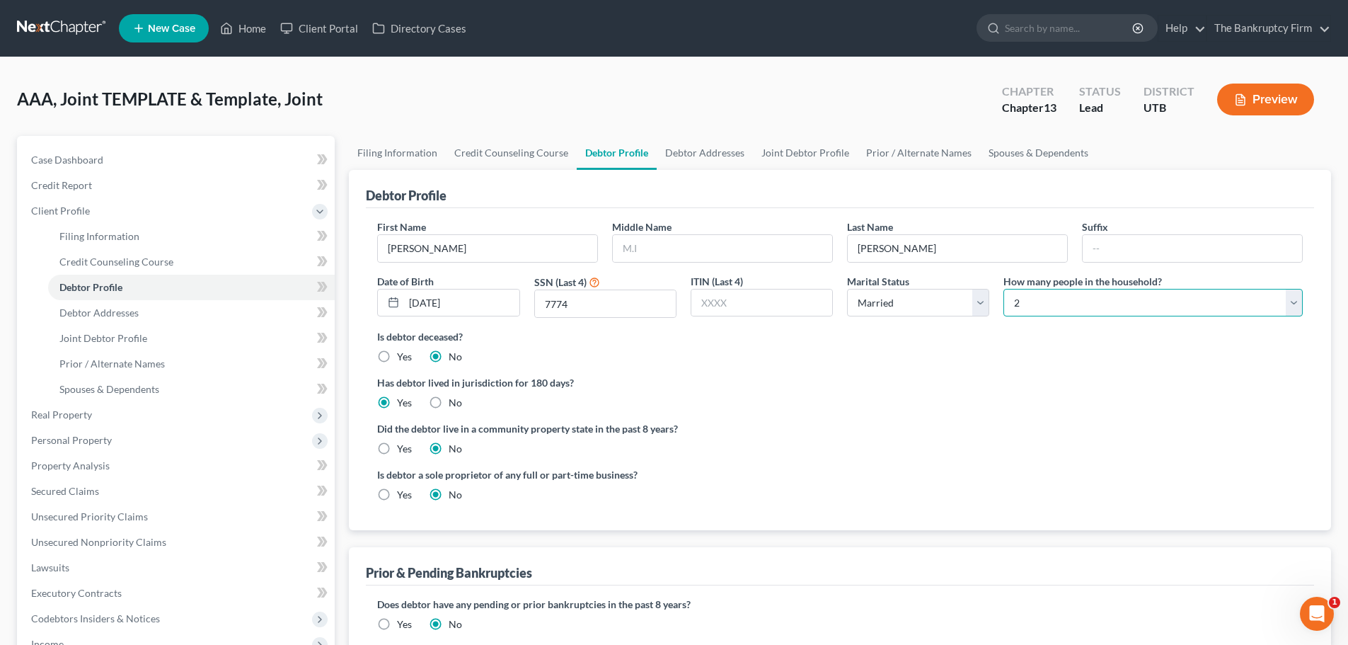
click at [1003, 289] on select "Select 1 2 3 4 5 6 7 8 9 10 11 12 13 14 15 16 17 18 19 20" at bounding box center [1152, 303] width 299 height 28
click at [920, 524] on div "First Name Juan Middle Name Last Name Villegas Suffix Date of Birth 07/05/1987 …" at bounding box center [840, 369] width 948 height 322
click at [1033, 293] on select "Select 1 2 3 4 5 6 7 8 9 10 11 12 13 14 15 16 17 18 19 20" at bounding box center [1152, 303] width 299 height 28
click at [811, 478] on label "Is debtor a sole proprietor of any full or part-time business?" at bounding box center [605, 474] width 456 height 15
click at [706, 155] on link "Debtor Addresses" at bounding box center [705, 153] width 96 height 34
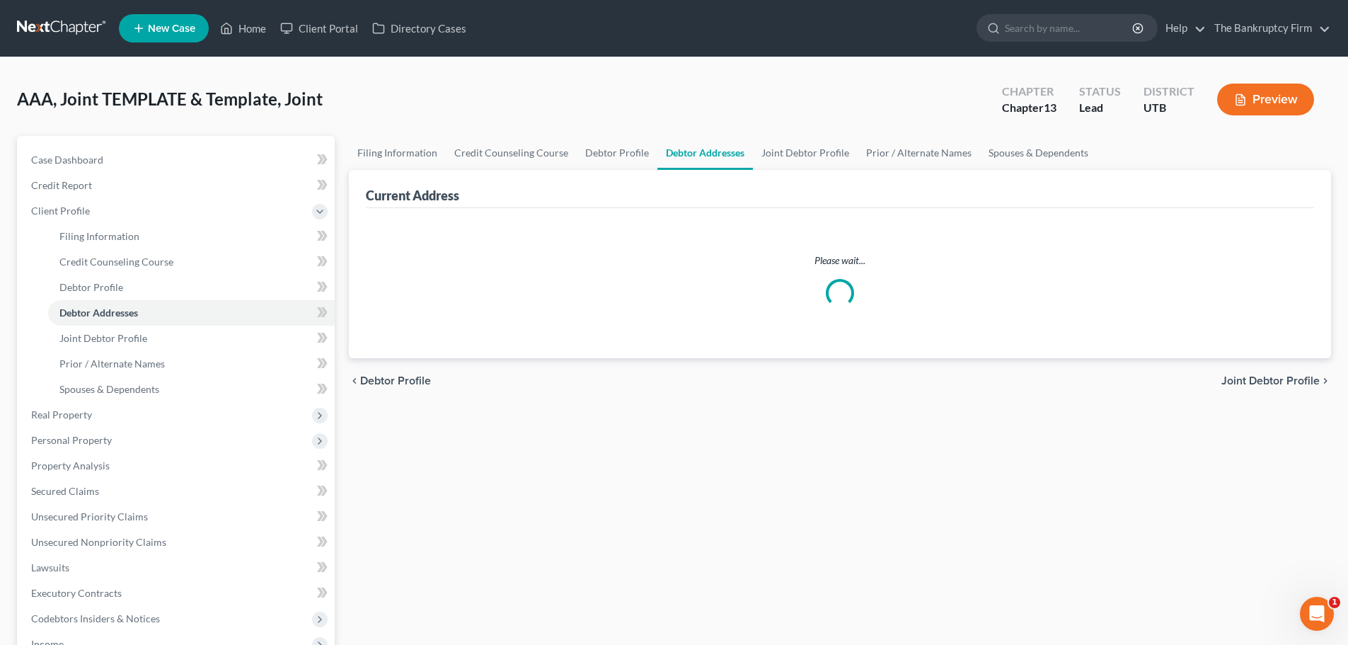
select select "0"
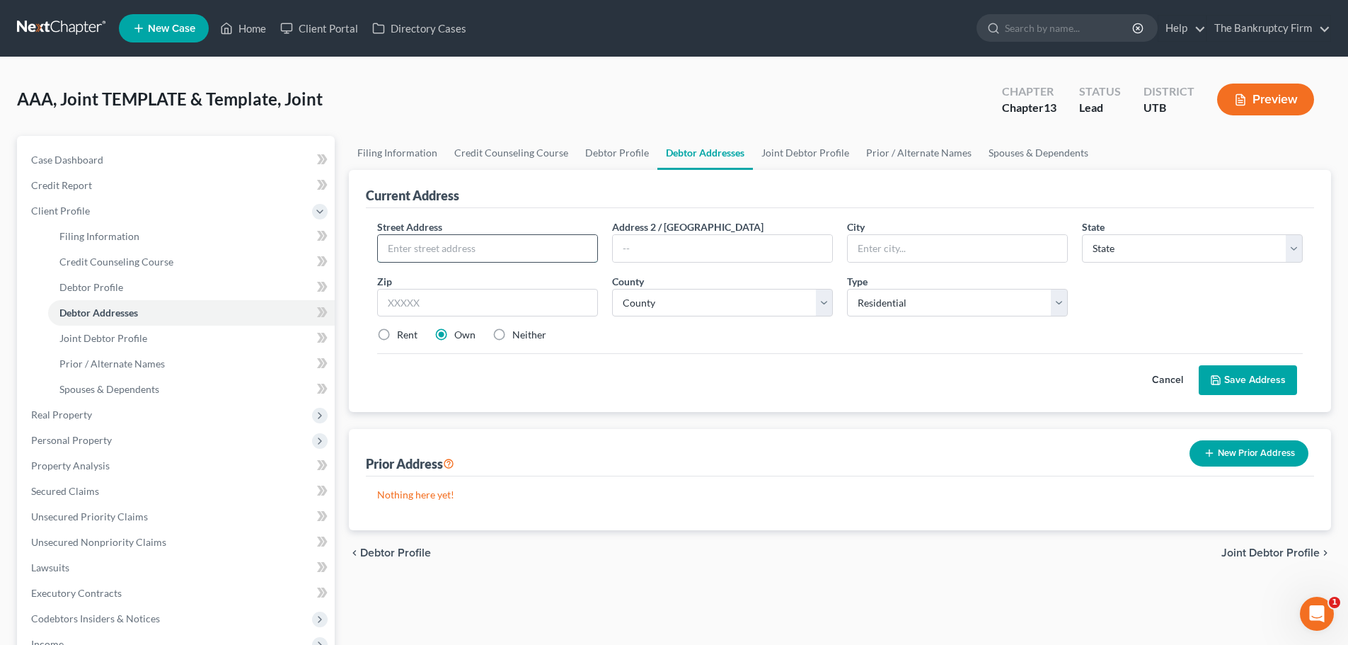
click at [466, 259] on input "text" at bounding box center [487, 248] width 219 height 27
type input "1222 34th St"
click at [434, 291] on input "text" at bounding box center [487, 303] width 221 height 28
type input "84403"
click at [641, 430] on div "Prior Address New Prior Address" at bounding box center [840, 452] width 948 height 47
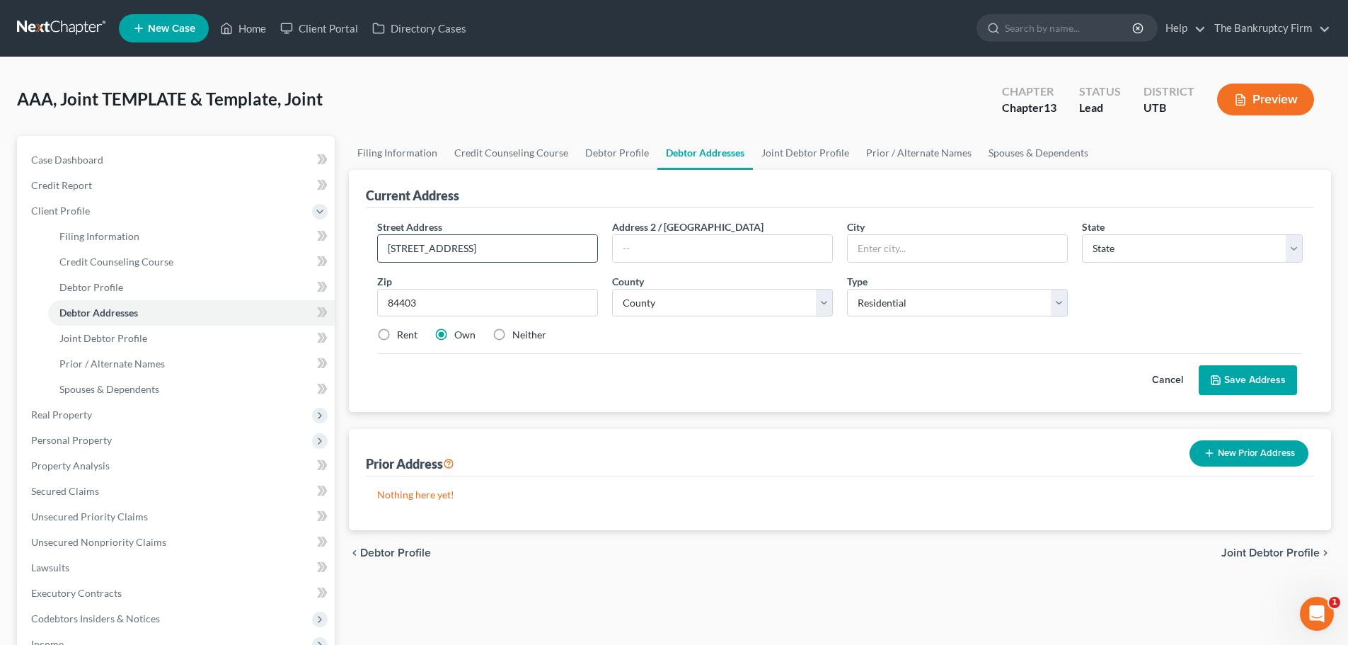
type input "Ogden"
select select "46"
click at [693, 302] on select "County Beaver County Box Elder County Cache County Carbon County Daggett County…" at bounding box center [722, 303] width 221 height 28
select select "28"
click at [612, 289] on select "County Beaver County Box Elder County Cache County Carbon County Daggett County…" at bounding box center [722, 303] width 221 height 28
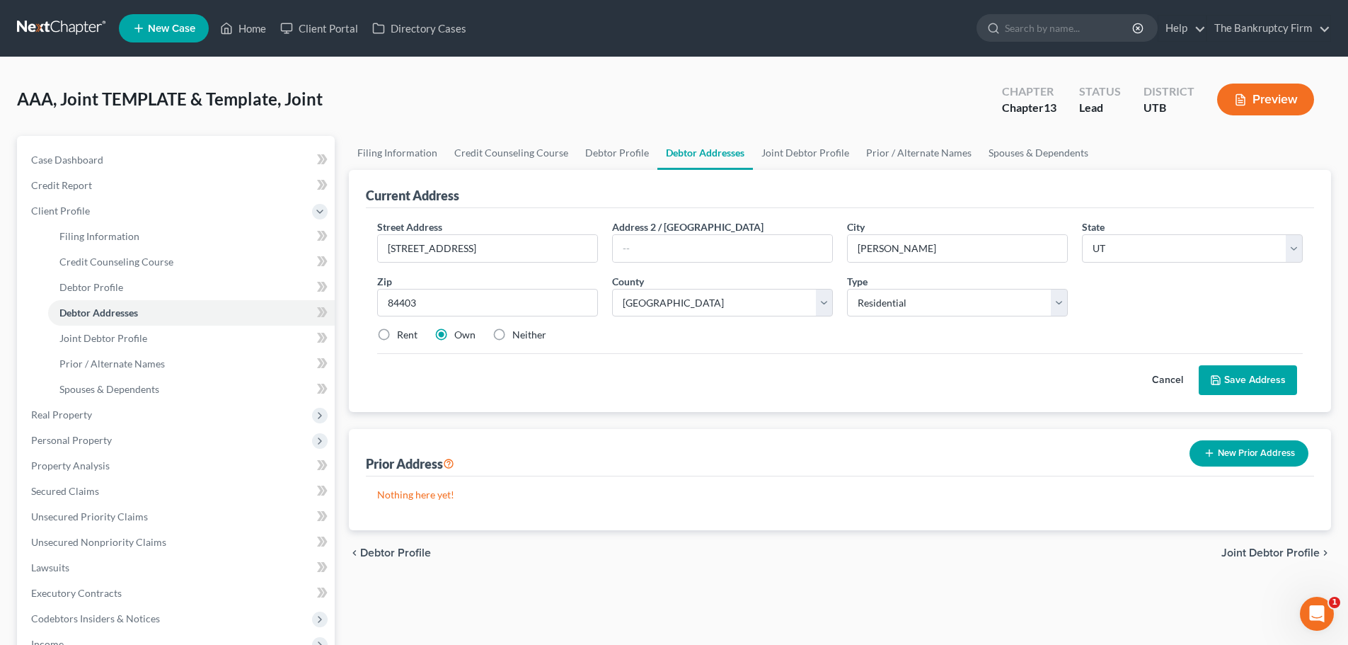
click at [867, 382] on div "Cancel Save Address" at bounding box center [839, 374] width 925 height 42
click at [397, 337] on label "Rent" at bounding box center [407, 335] width 21 height 14
click at [403, 337] on input "Rent" at bounding box center [407, 332] width 9 height 9
radio input "true"
click at [456, 337] on label "Own" at bounding box center [464, 335] width 21 height 14
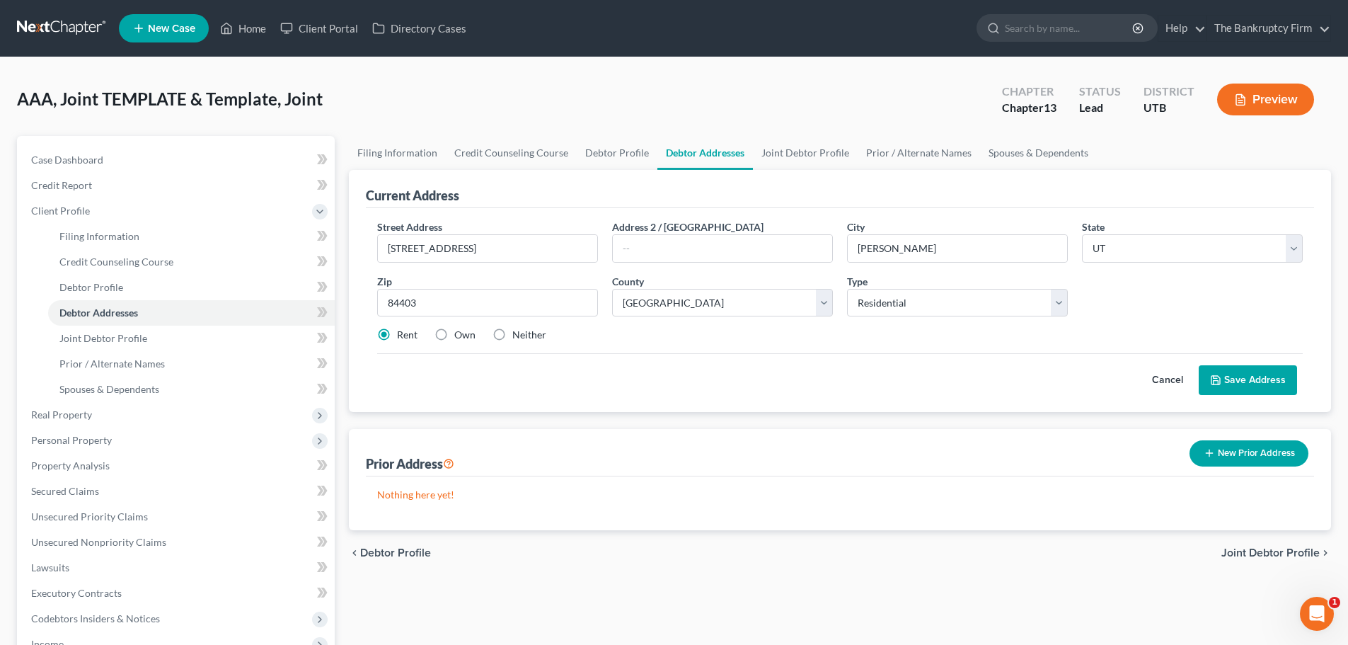
click at [460, 337] on input "Own" at bounding box center [464, 332] width 9 height 9
radio input "true"
click at [1224, 378] on button "Save Address" at bounding box center [1248, 380] width 98 height 30
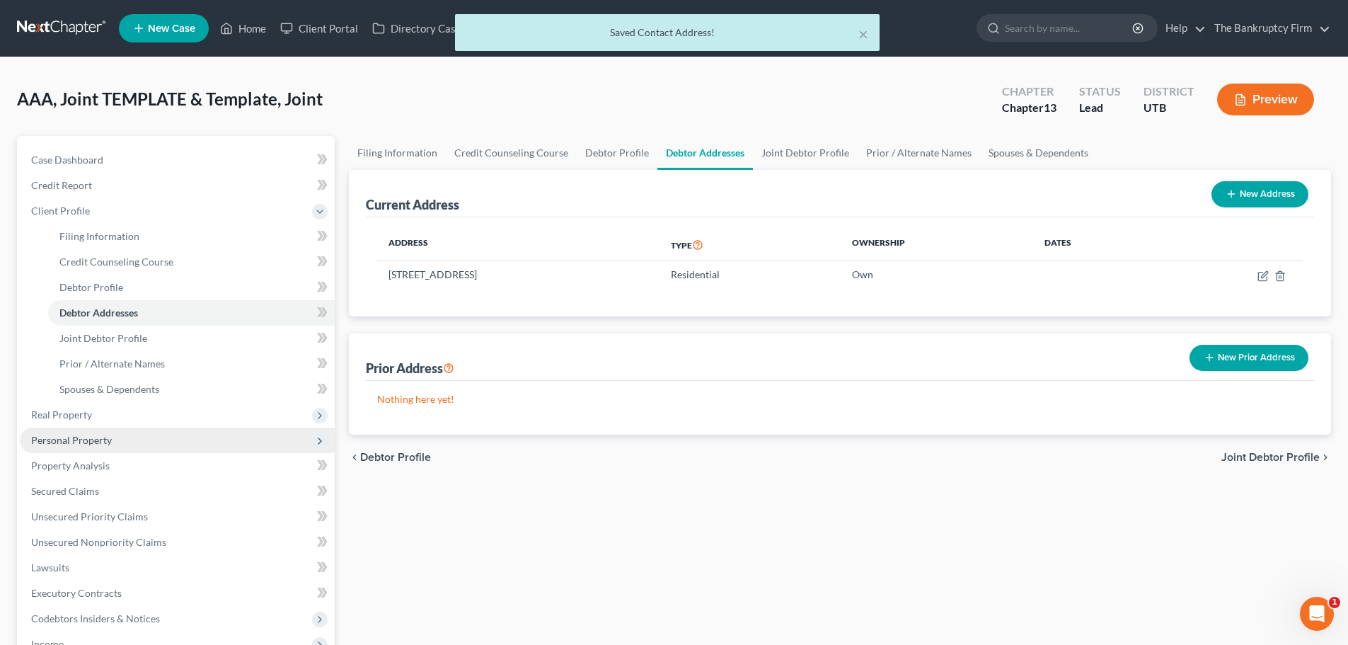
click at [106, 443] on span "Personal Property" at bounding box center [71, 440] width 81 height 12
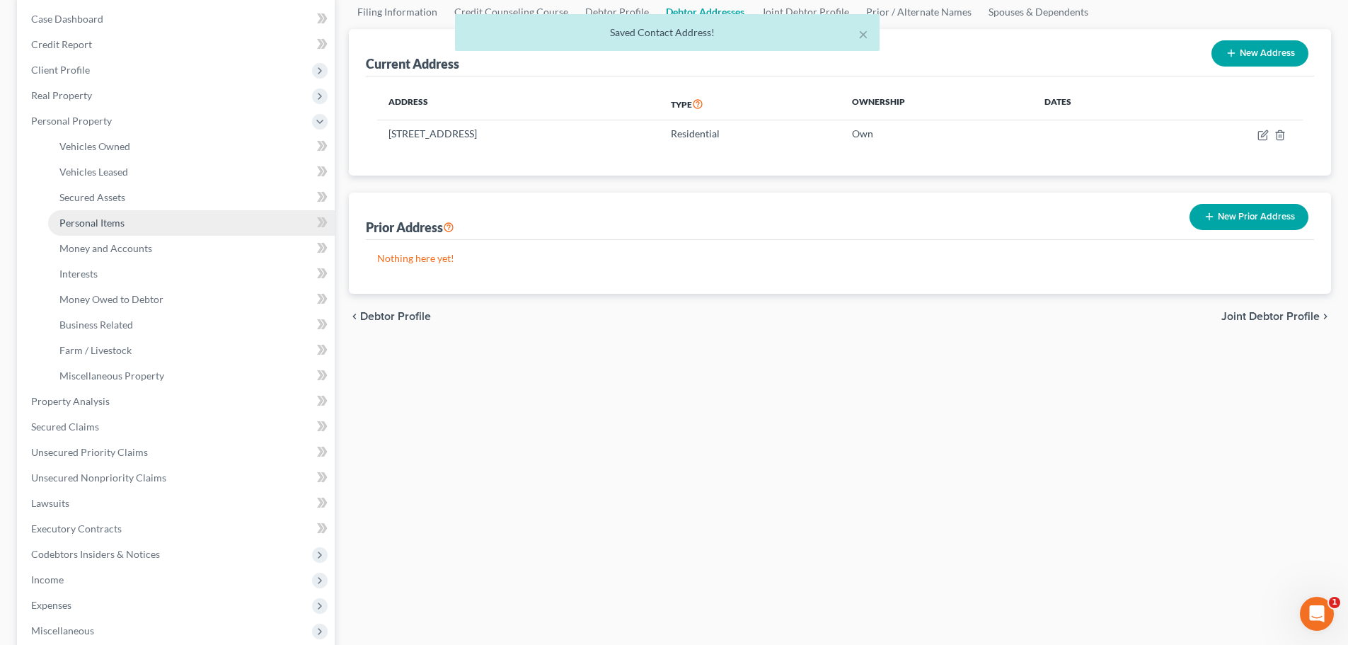
scroll to position [142, 0]
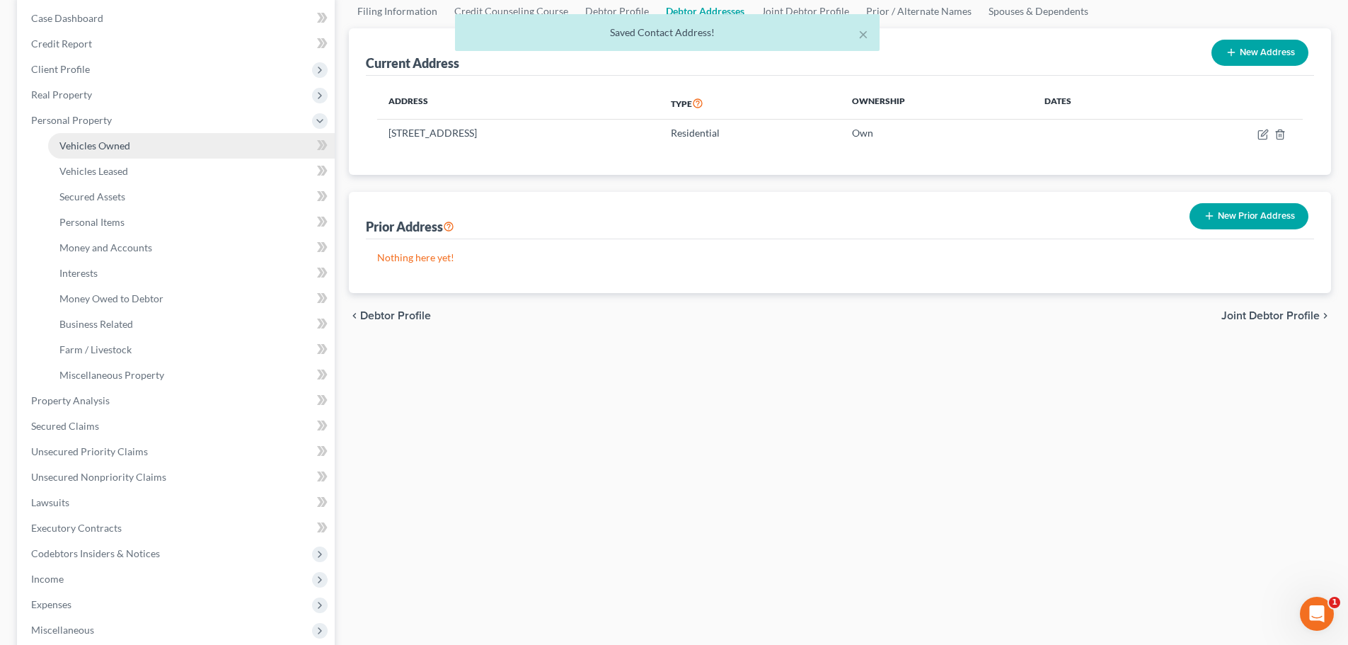
click at [138, 149] on link "Vehicles Owned" at bounding box center [191, 145] width 287 height 25
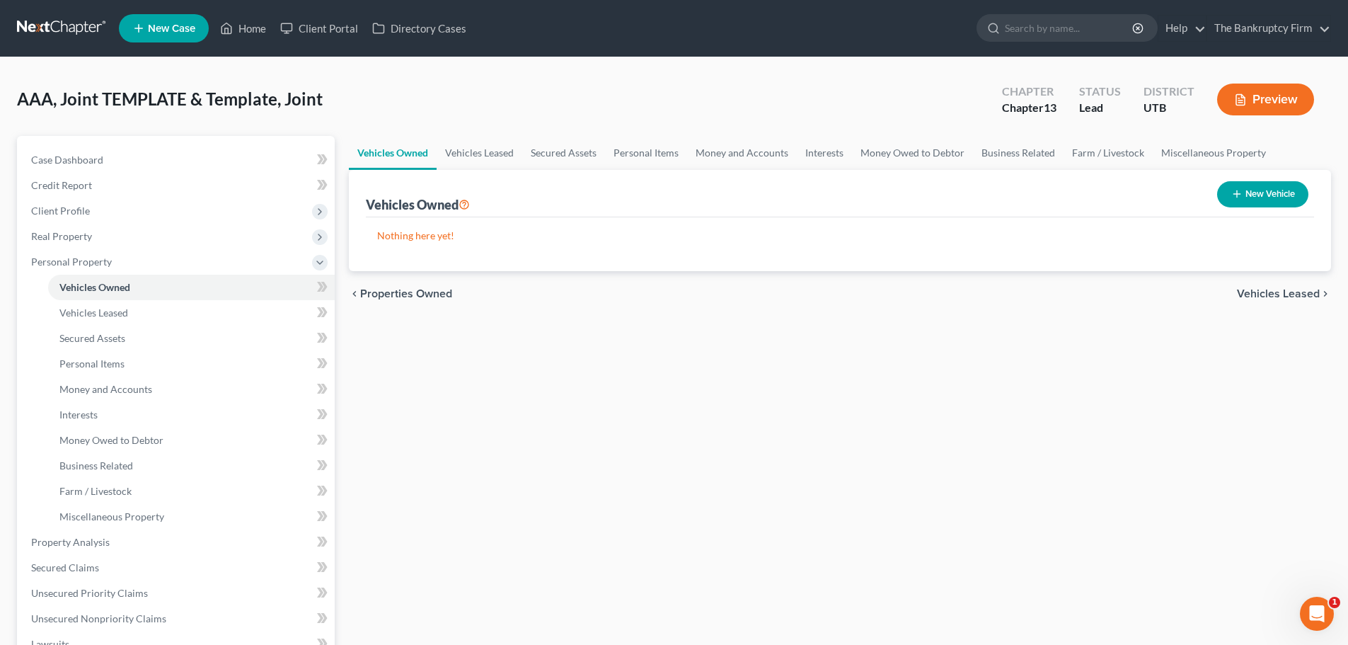
drag, startPoint x: 470, startPoint y: 205, endPoint x: 400, endPoint y: 200, distance: 69.5
click at [400, 200] on div "Vehicles Owned" at bounding box center [418, 204] width 104 height 17
click at [1221, 198] on button "New Vehicle" at bounding box center [1262, 194] width 91 height 26
select select "0"
select select "2"
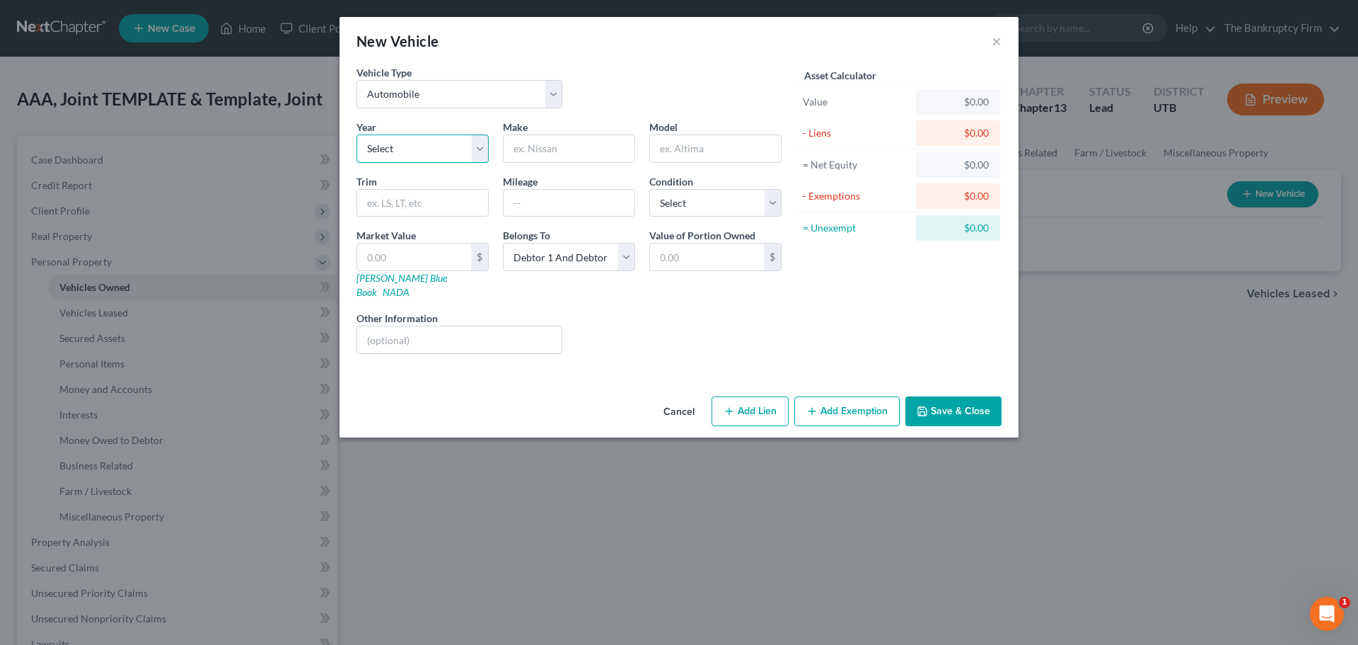
click at [475, 148] on select "Select 2026 2025 2024 2023 2022 2021 2020 2019 2018 2017 2016 2015 2014 2013 20…" at bounding box center [423, 148] width 132 height 28
click at [553, 150] on input "text" at bounding box center [569, 148] width 131 height 27
type input "Dodge"
drag, startPoint x: 705, startPoint y: 150, endPoint x: 715, endPoint y: 161, distance: 14.6
click at [705, 150] on input "text" at bounding box center [715, 148] width 131 height 27
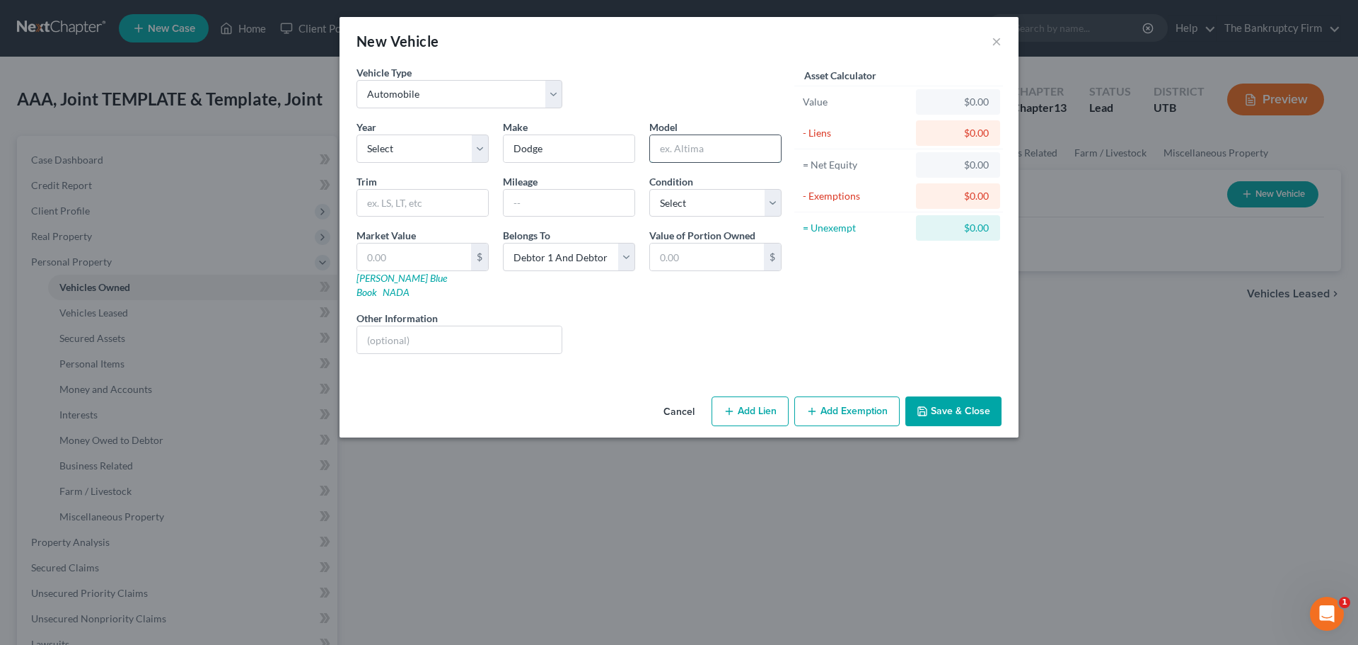
type input "r"
type input "Ram"
click at [734, 333] on div "Liens Select" at bounding box center [680, 332] width 220 height 43
click at [456, 149] on select "Select 2026 2025 2024 2023 2022 2021 2020 2019 2018 2017 2016 2015 2014 2013 20…" at bounding box center [423, 148] width 132 height 28
select select "25"
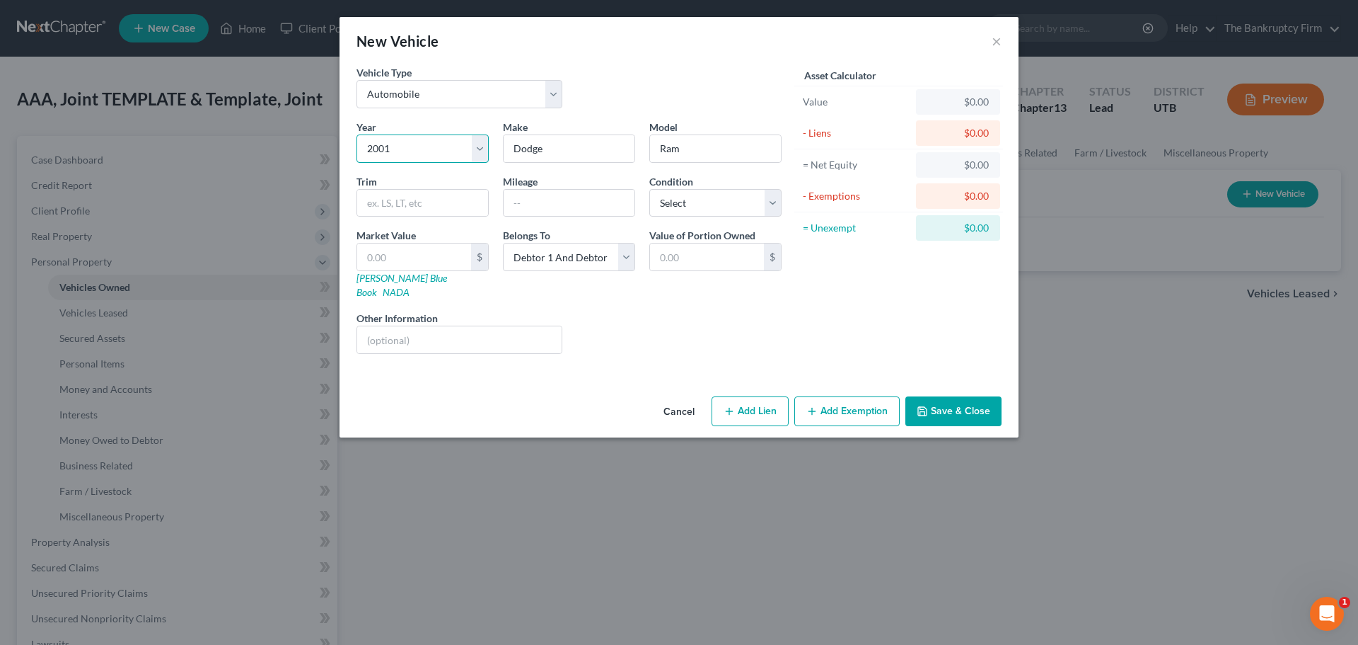
click at [357, 134] on select "Select 2026 2025 2024 2023 2022 2021 2020 2019 2018 2017 2016 2015 2014 2013 20…" at bounding box center [423, 148] width 132 height 28
click at [628, 368] on div "Vehicle Type Select Automobile Truck Trailer Watercraft Aircraft Motor Home Atv…" at bounding box center [679, 227] width 679 height 325
click at [433, 219] on div "Year Select 2026 2025 2024 2023 2022 2021 2020 2019 2018 2017 2016 2015 2014 20…" at bounding box center [569, 243] width 439 height 246
click at [542, 205] on input "text" at bounding box center [569, 203] width 131 height 27
click at [773, 311] on div "Liens Select" at bounding box center [680, 332] width 220 height 43
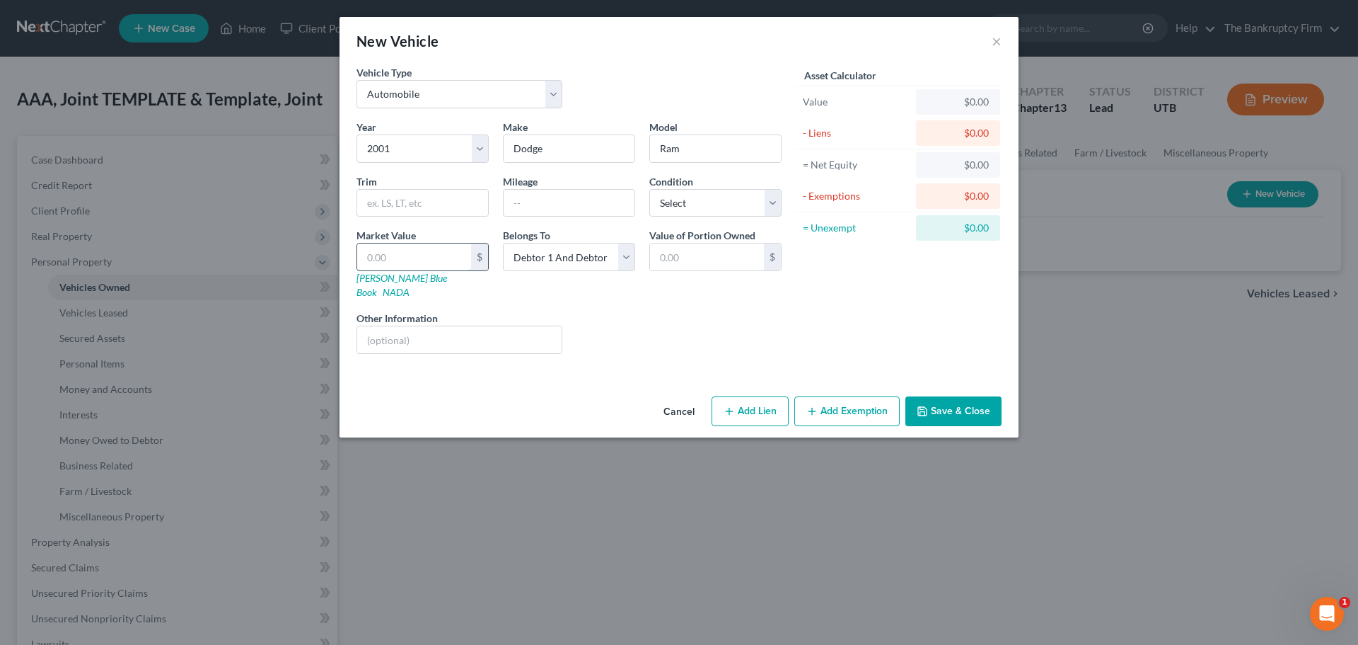
click at [444, 267] on input "text" at bounding box center [414, 256] width 114 height 27
click at [675, 311] on div "Liens Select" at bounding box center [680, 332] width 220 height 43
click at [949, 398] on button "Save & Close" at bounding box center [954, 411] width 96 height 30
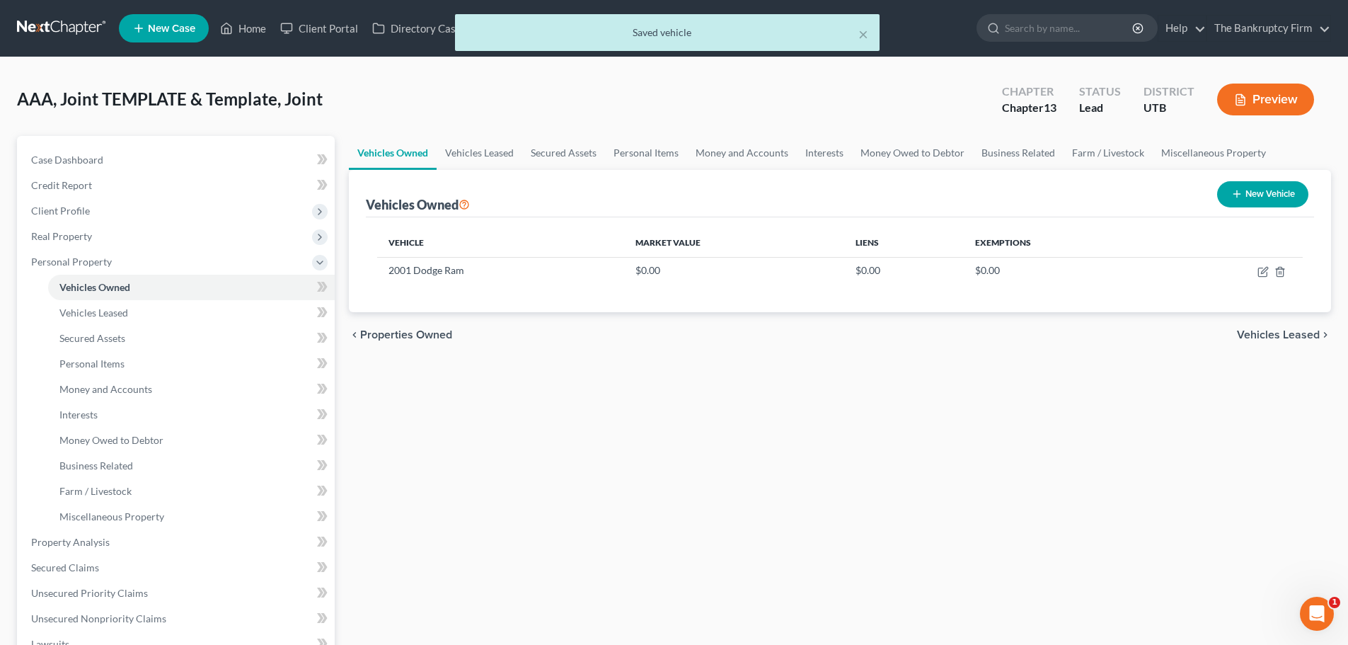
click at [1282, 204] on button "New Vehicle" at bounding box center [1262, 194] width 91 height 26
select select "0"
select select "2"
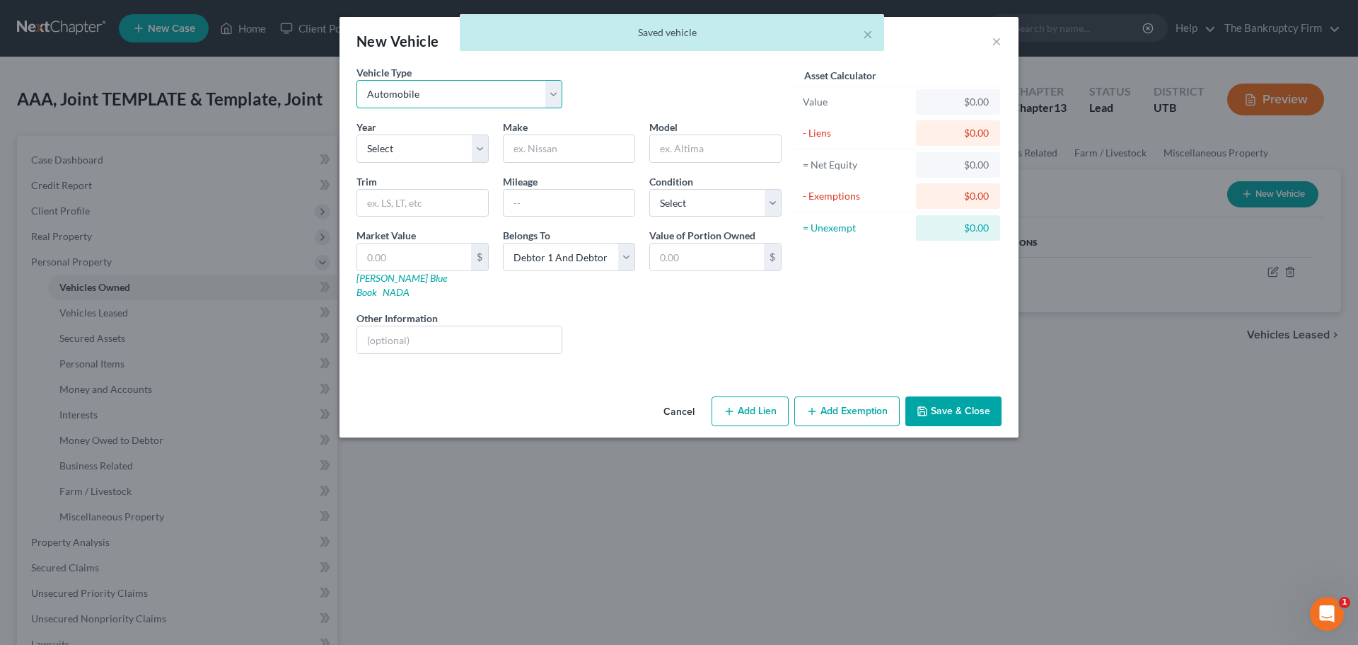
click at [424, 104] on select "Select Automobile Truck Trailer Watercraft Aircraft Motor Home Atv Other Vehicle" at bounding box center [460, 94] width 206 height 28
drag, startPoint x: 654, startPoint y: 113, endPoint x: 483, endPoint y: 156, distance: 175.7
click at [654, 113] on div "Vehicle Type Select Automobile Truck Trailer Watercraft Aircraft Motor Home Atv…" at bounding box center [569, 92] width 439 height 54
click at [471, 157] on select "Select 2026 2025 2024 2023 2022 2021 2020 2019 2018 2017 2016 2015 2014 2013 20…" at bounding box center [423, 148] width 132 height 28
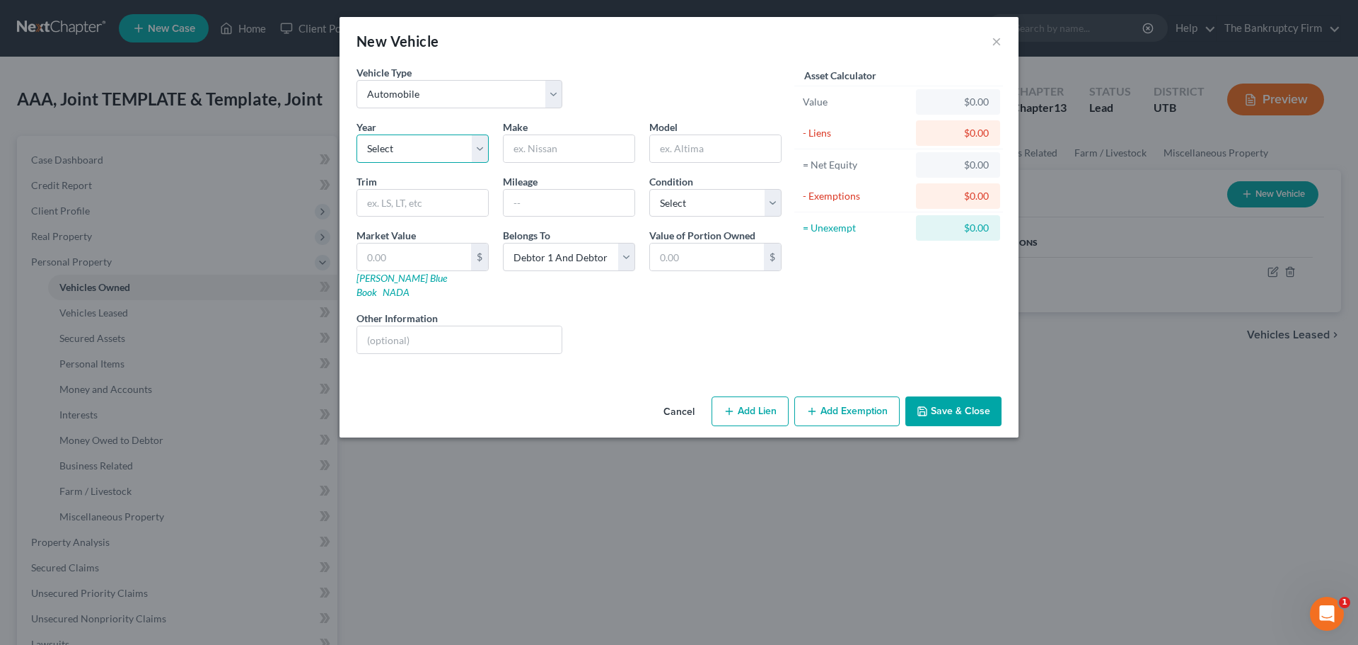
select select "10"
click at [357, 134] on select "Select 2026 2025 2024 2023 2022 2021 2020 2019 2018 2017 2016 2015 2014 2013 20…" at bounding box center [423, 148] width 132 height 28
click at [538, 161] on input "text" at bounding box center [569, 148] width 131 height 27
type input "Ford"
click at [662, 144] on input "text" at bounding box center [715, 148] width 131 height 27
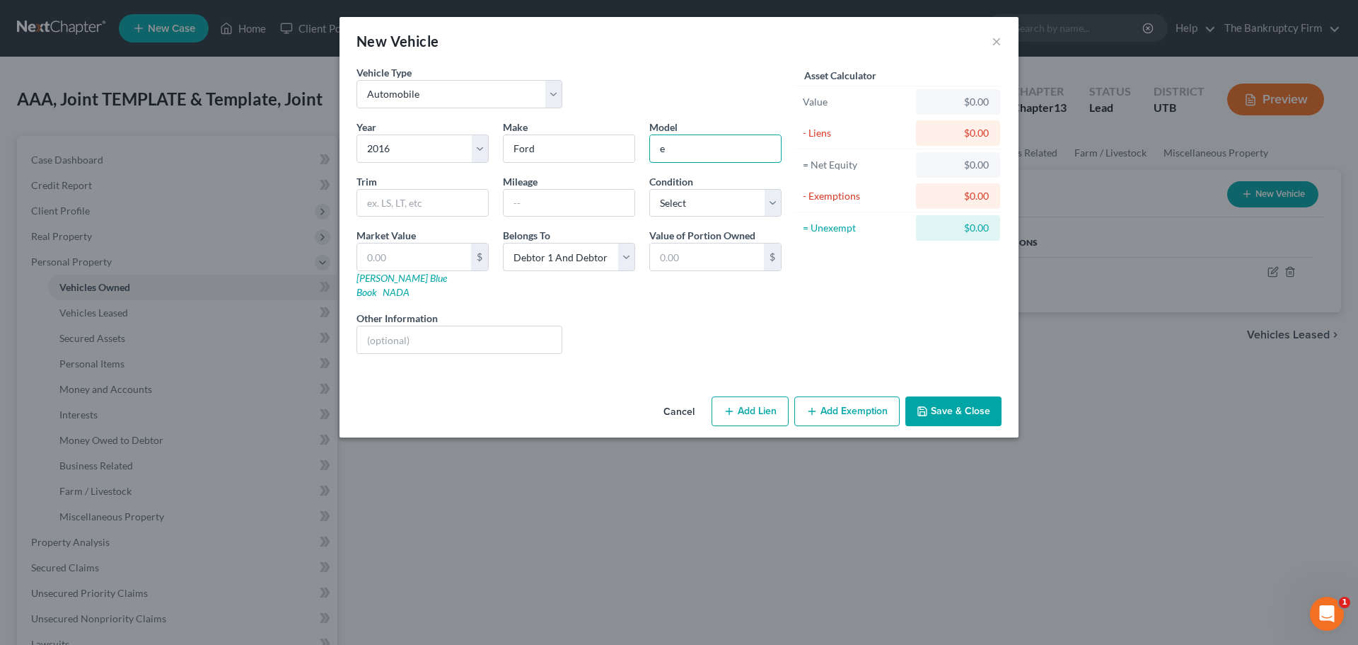
type input "Explorer"
click at [661, 349] on div "Year Select 2026 2025 2024 2023 2022 2021 2020 2019 2018 2017 2016 2015 2014 20…" at bounding box center [569, 243] width 439 height 246
click at [442, 241] on div "Market Value $ Kelly Blue Book NADA" at bounding box center [423, 263] width 146 height 71
click at [436, 254] on input "text" at bounding box center [414, 256] width 114 height 27
click at [720, 328] on div "Liens Select" at bounding box center [680, 332] width 220 height 43
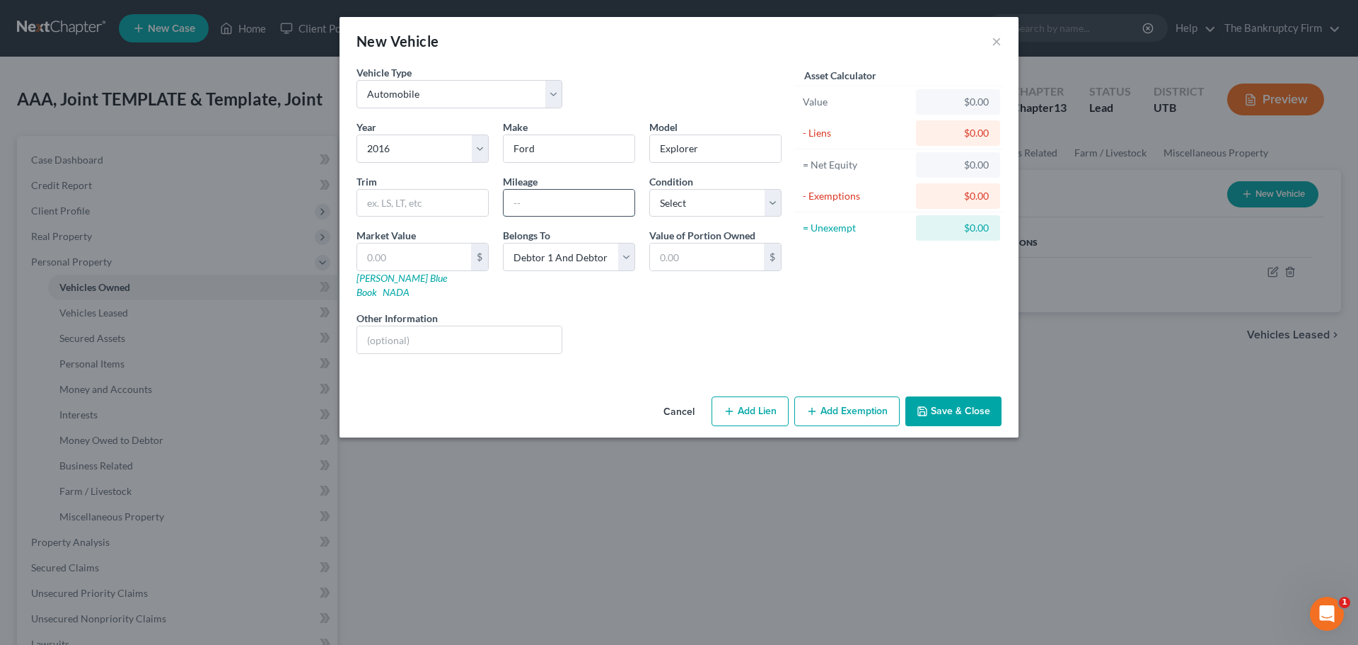
click at [553, 202] on input "text" at bounding box center [569, 203] width 131 height 27
type input "156000"
click at [612, 311] on div "Liens Select" at bounding box center [680, 332] width 220 height 43
click at [423, 263] on input "text" at bounding box center [414, 256] width 114 height 27
type input "4"
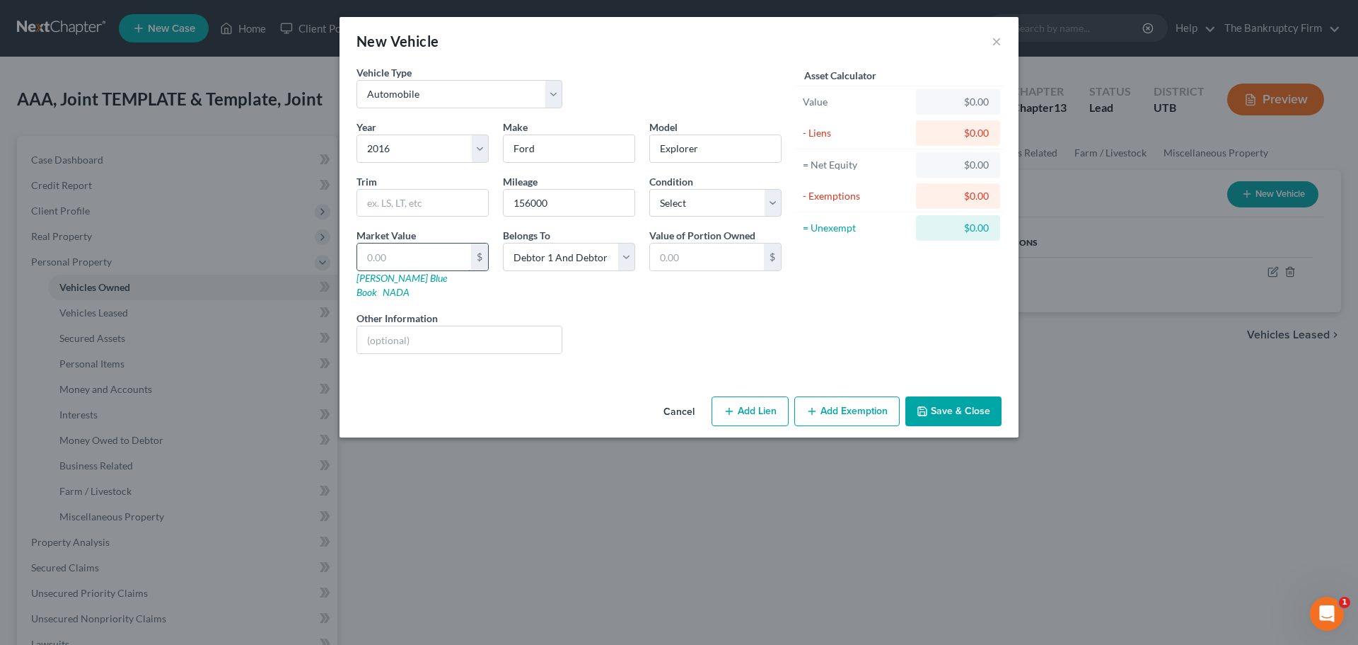
type input "4.00"
type input "48"
type input "48.00"
type input "480"
type input "480.00"
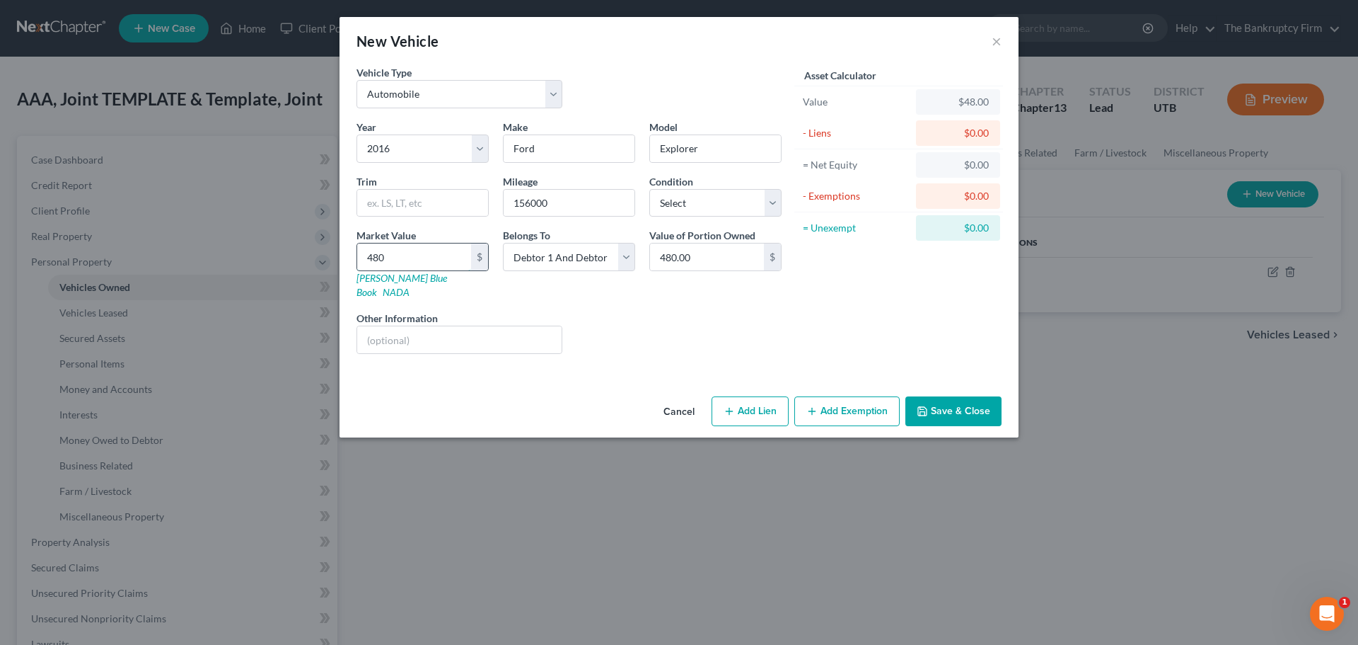
type input "4800"
type input "4,800.00"
type input "4,800"
click at [583, 391] on div "Cancel Add Lien Add Lease Add Exemption Save & Close" at bounding box center [679, 414] width 679 height 47
click at [944, 396] on button "Save & Close" at bounding box center [954, 411] width 96 height 30
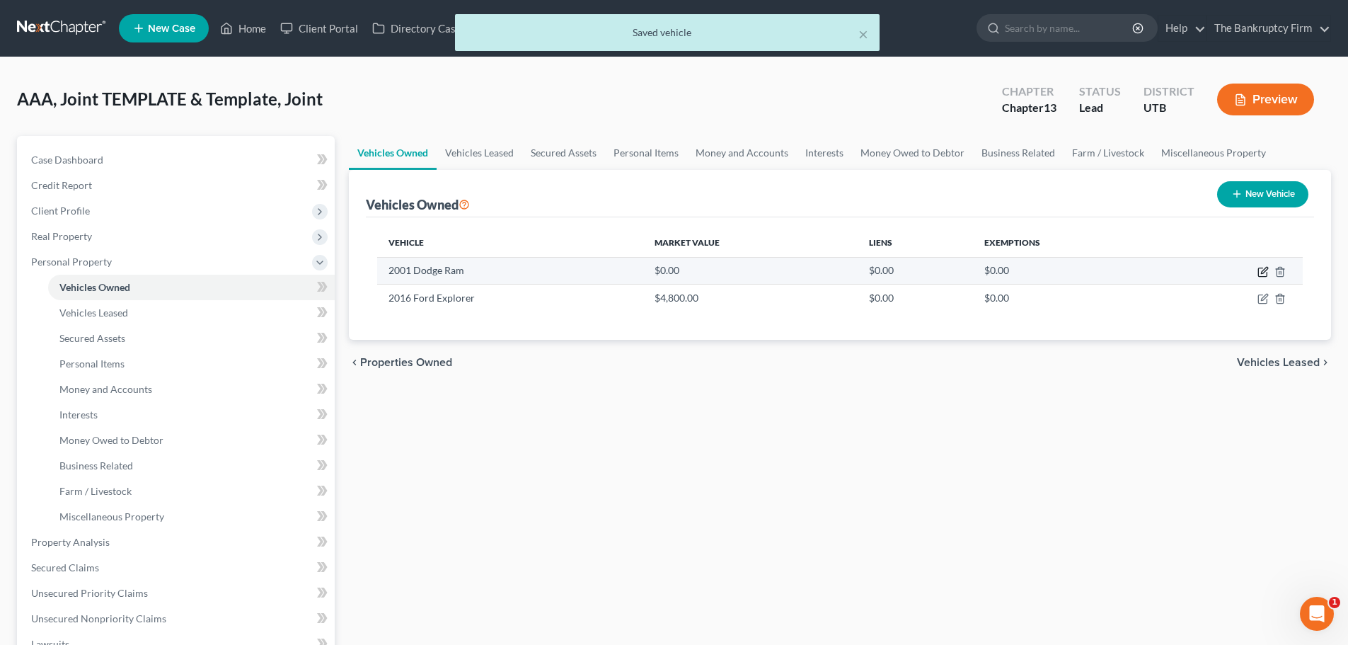
click at [1259, 269] on icon "button" at bounding box center [1262, 271] width 11 height 11
select select "0"
select select "25"
select select "2"
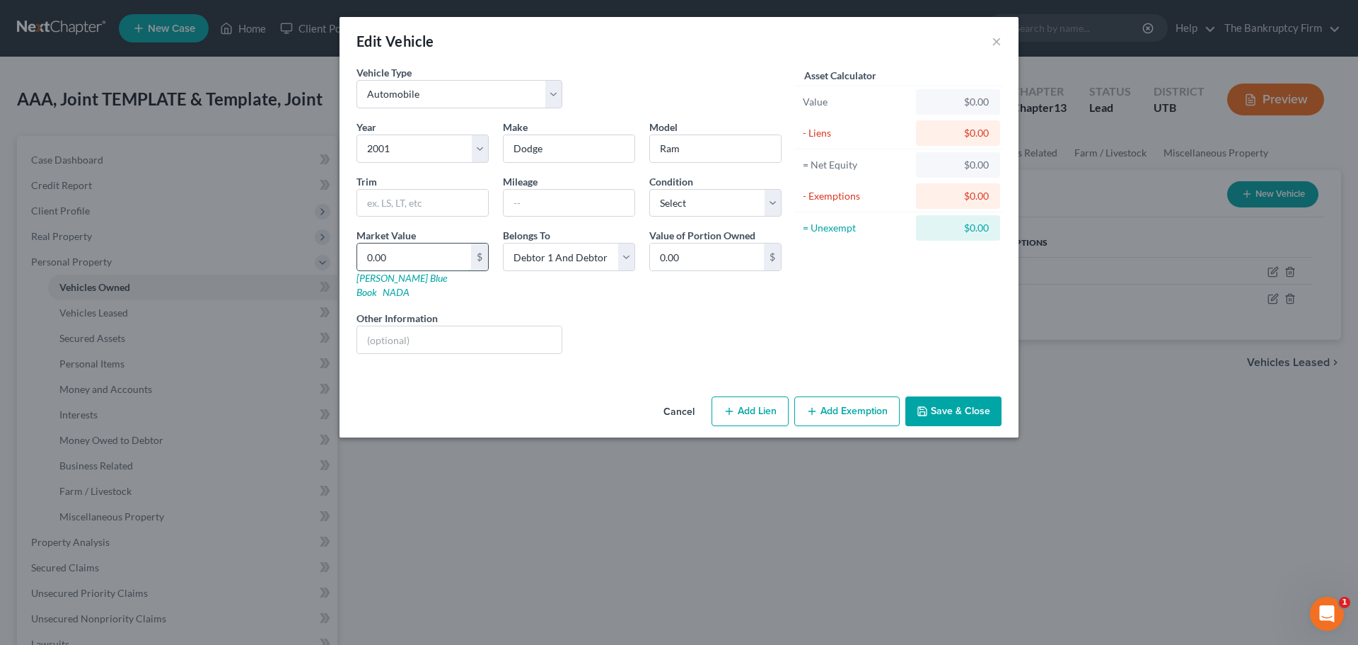
click at [441, 260] on input "0.00" at bounding box center [414, 256] width 114 height 27
type input "2"
type input "2.00"
type input "29"
type input "29.00"
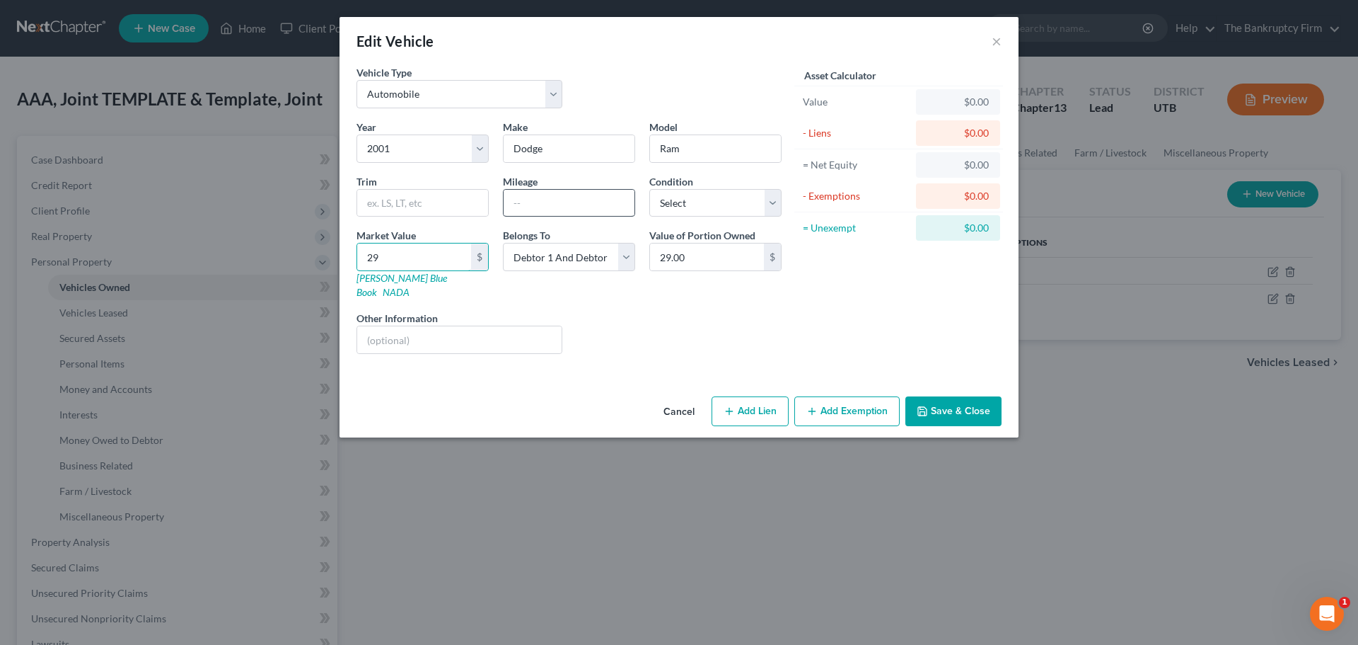
type input "290"
type input "290.00"
type input "2900"
type input "2,900.00"
type input "2,900"
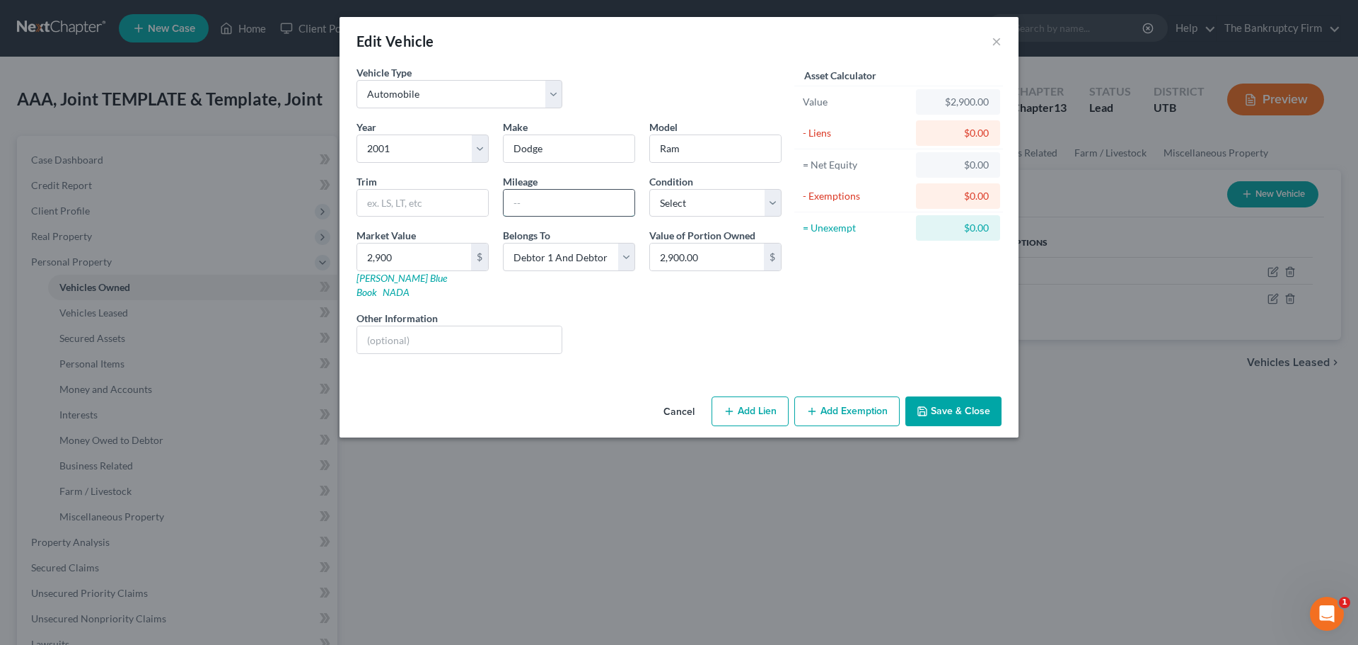
click at [570, 194] on input "text" at bounding box center [569, 203] width 131 height 27
type input "239000"
click at [502, 277] on div "Belongs To * Select Debtor 1 Only Debtor 2 Only Debtor 1 And Debtor 2 Only At L…" at bounding box center [569, 263] width 146 height 71
click at [416, 255] on input "2,900" at bounding box center [414, 256] width 114 height 27
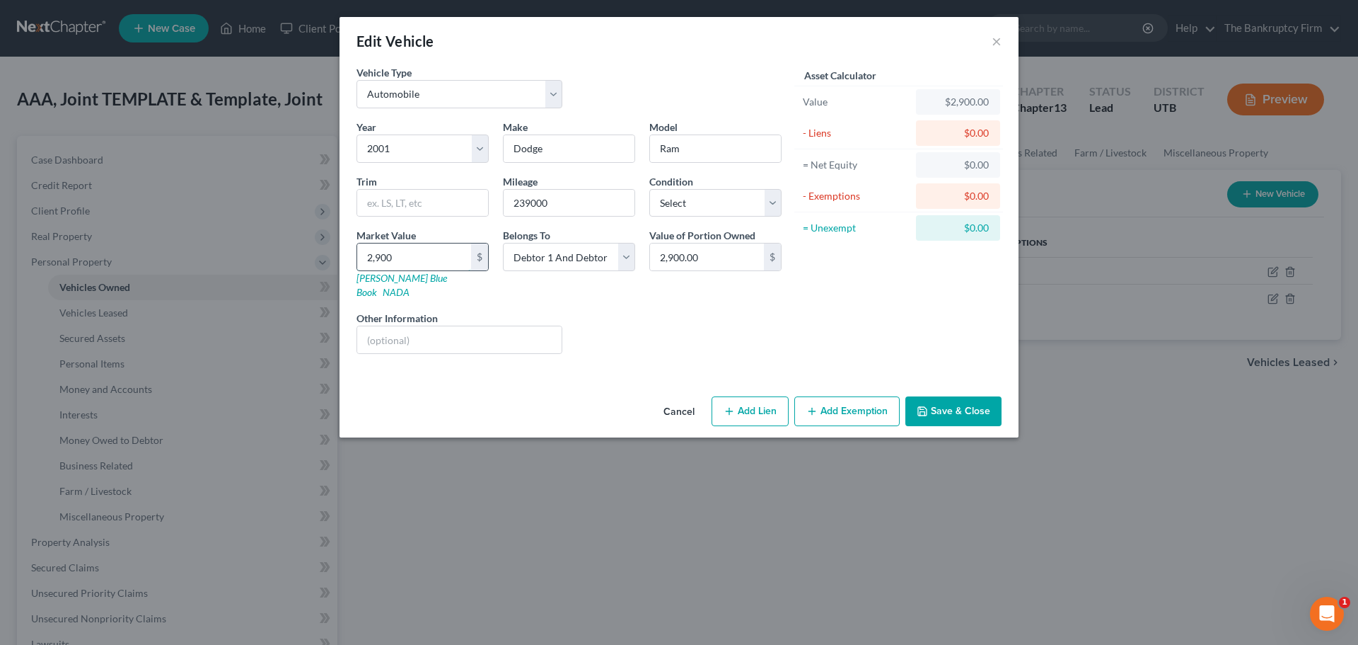
type input "1"
type input "1.00"
type input "10"
type input "10.00"
type input "100"
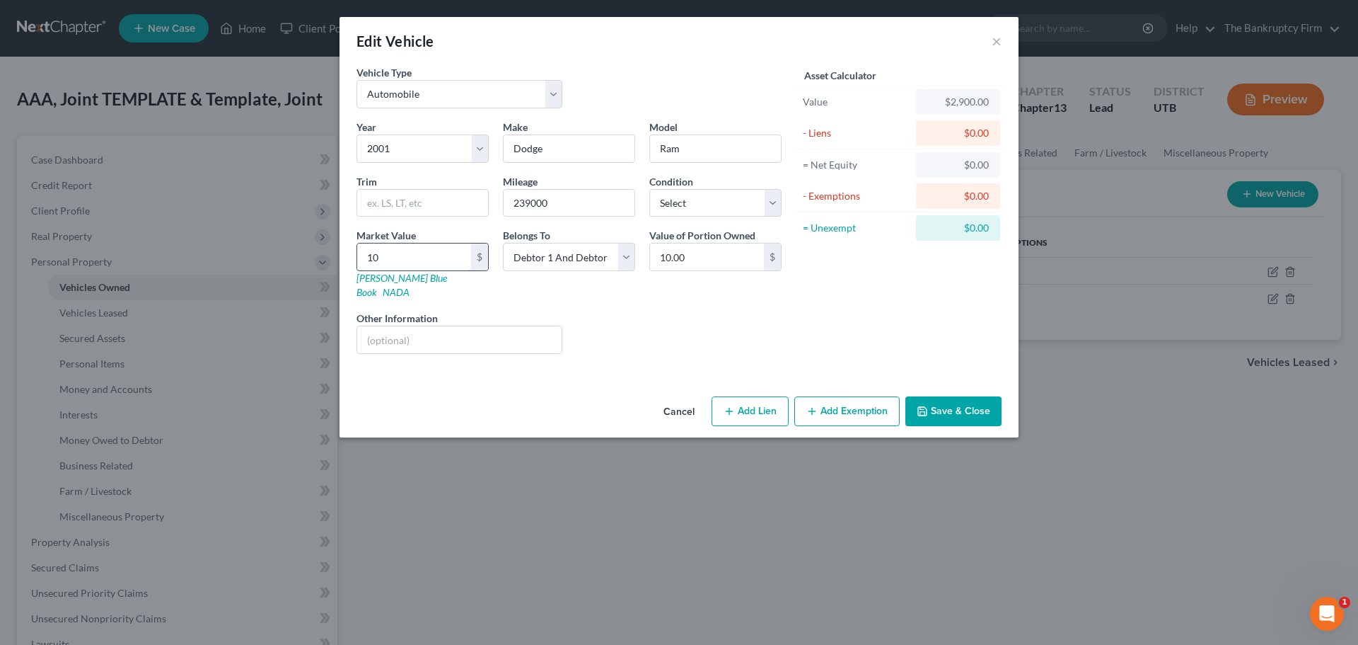
type input "100.00"
type input "1000"
type input "1,000.00"
type input "1,000"
click at [576, 311] on div "Liens Select" at bounding box center [680, 332] width 220 height 43
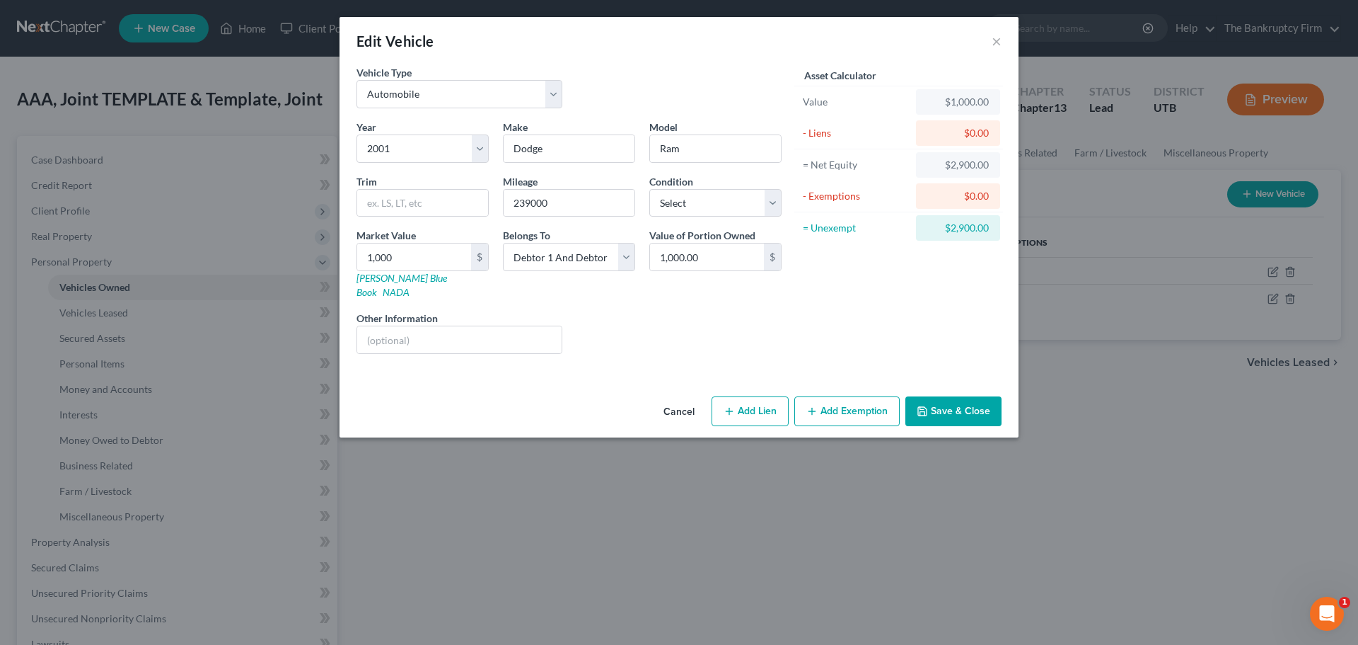
click at [976, 398] on button "Save & Close" at bounding box center [954, 411] width 96 height 30
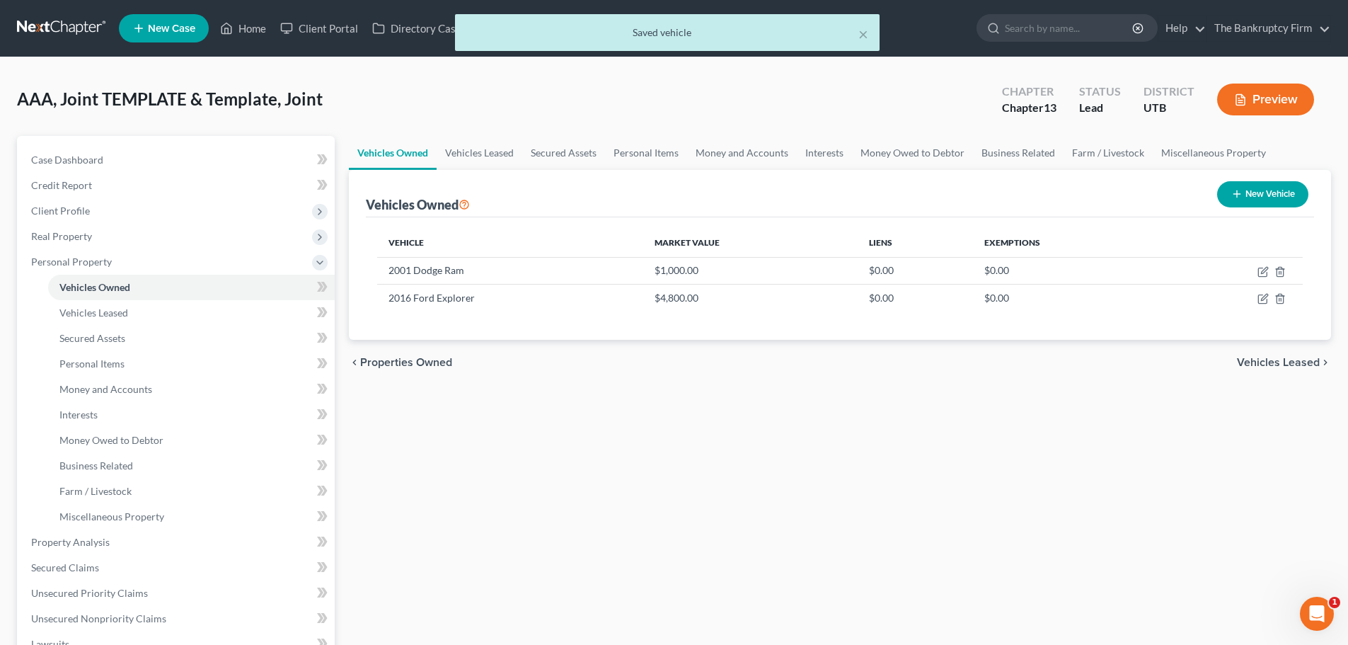
click at [1255, 188] on button "New Vehicle" at bounding box center [1262, 194] width 91 height 26
select select "0"
select select "2"
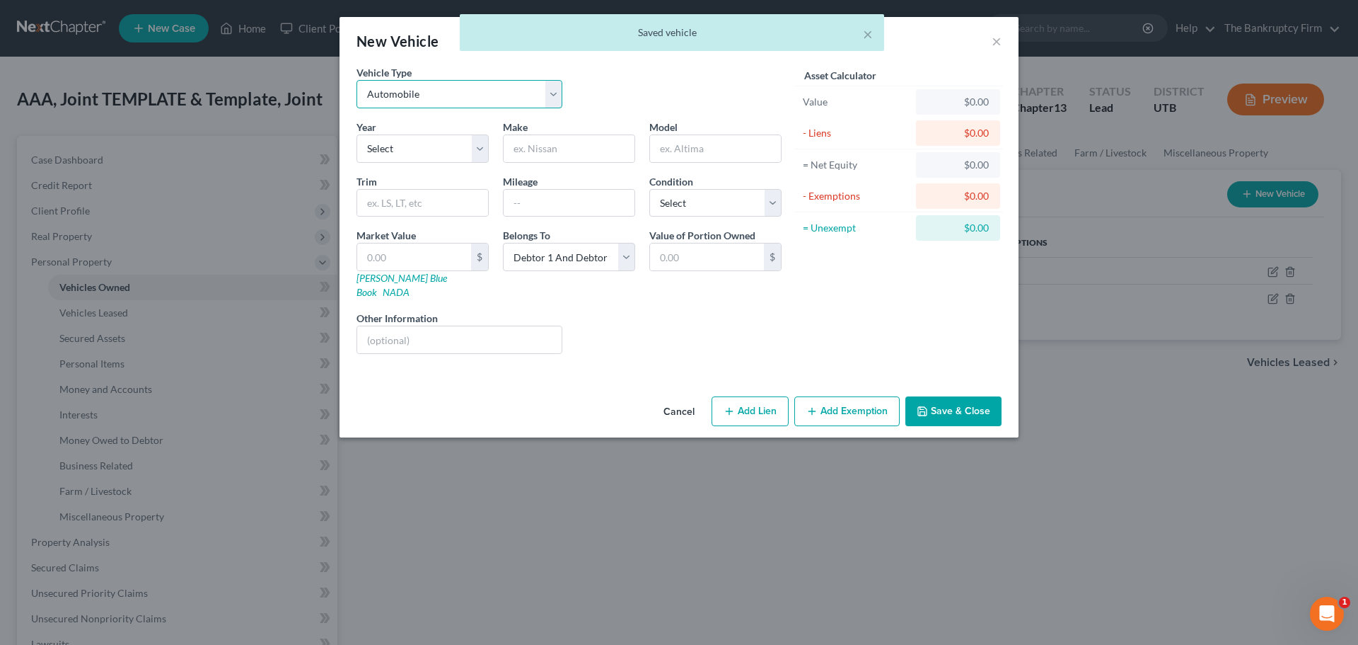
click at [519, 104] on select "Select Automobile Truck Trailer Watercraft Aircraft Motor Home Atv Other Vehicle" at bounding box center [460, 94] width 206 height 28
select select "2"
click at [357, 80] on select "Select Automobile Truck Trailer Watercraft Aircraft Motor Home Atv Other Vehicle" at bounding box center [460, 94] width 206 height 28
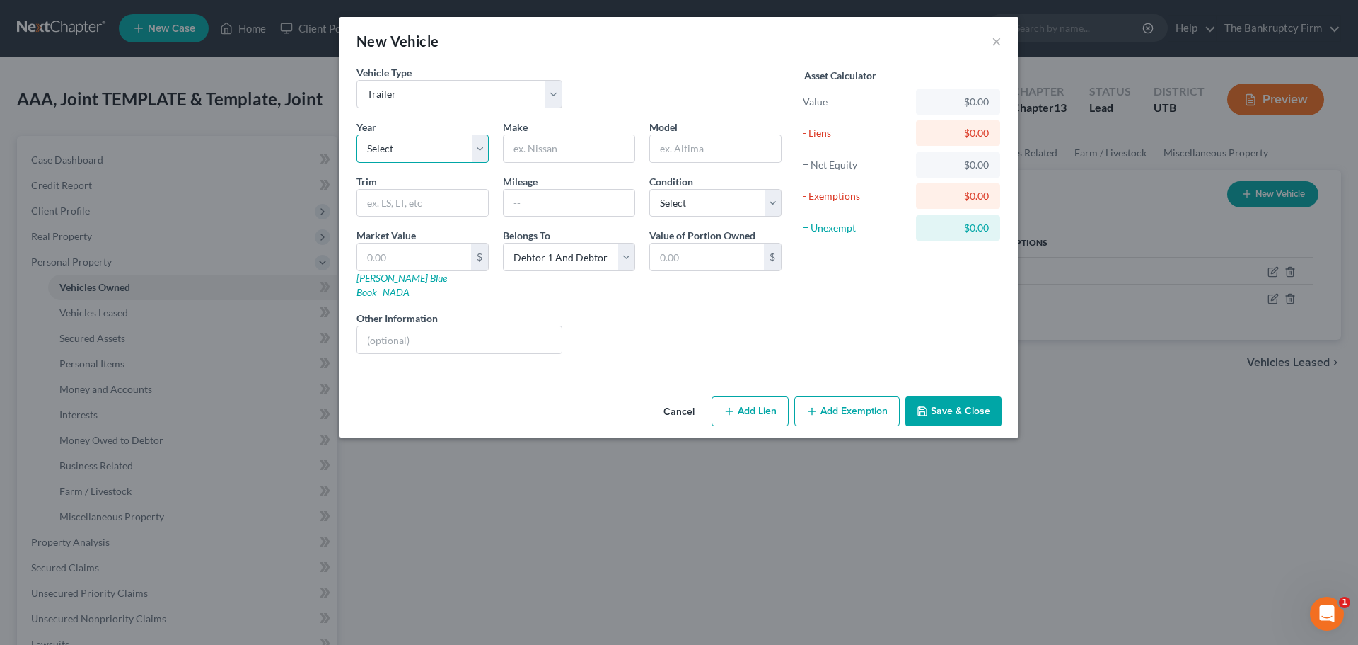
click at [476, 144] on select "Select 2026 2025 2024 2023 2022 2021 2020 2019 2018 2017 2016 2015 2014 2013 20…" at bounding box center [423, 148] width 132 height 28
select select "10"
click at [357, 134] on select "Select 2026 2025 2024 2023 2022 2021 2020 2019 2018 2017 2016 2015 2014 2013 20…" at bounding box center [423, 148] width 132 height 28
click at [554, 142] on input "text" at bounding box center [569, 148] width 131 height 27
type input "Viking"
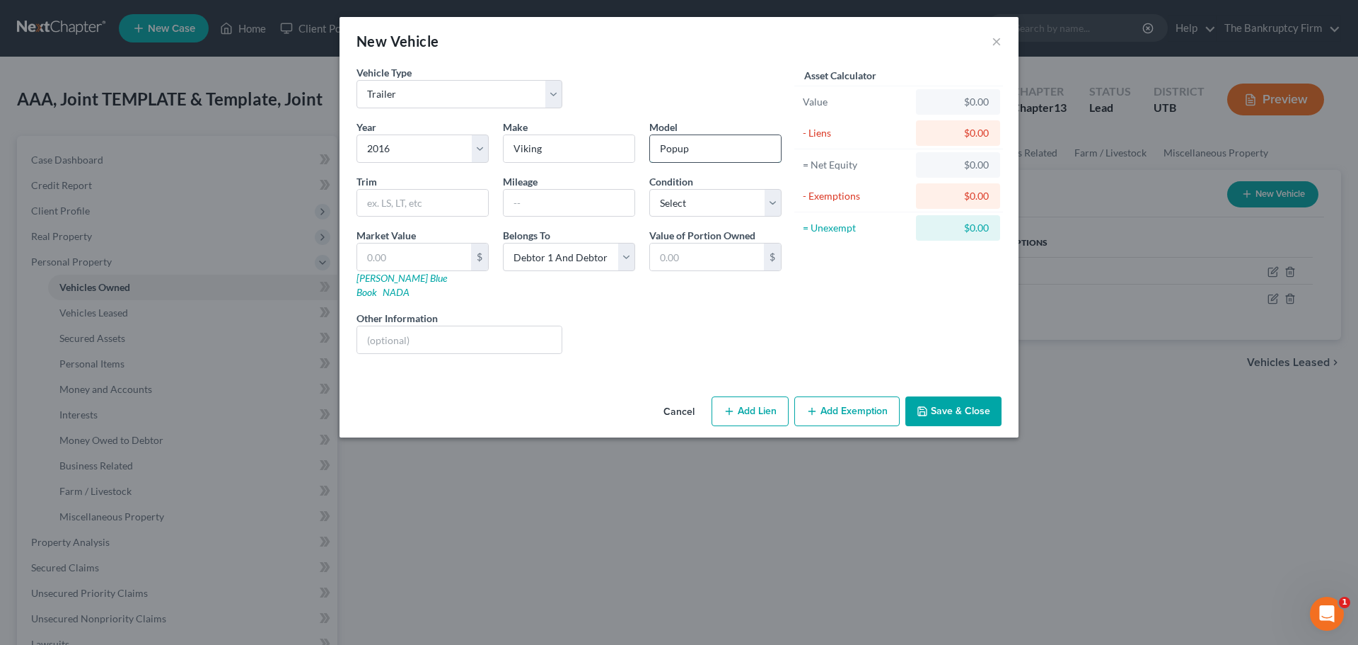
click at [675, 154] on input "Popup" at bounding box center [715, 148] width 131 height 27
type input "Pop up"
click at [790, 343] on div "Asset Calculator Value $0.00 - Liens $0.00 = Net Equity $0.00 - Exemptions $0.0…" at bounding box center [899, 215] width 220 height 300
click at [599, 219] on div "Year Select 2026 2025 2024 2023 2022 2021 2020 2019 2018 2017 2016 2015 2014 20…" at bounding box center [569, 243] width 439 height 246
click at [601, 207] on input "text" at bounding box center [569, 203] width 131 height 27
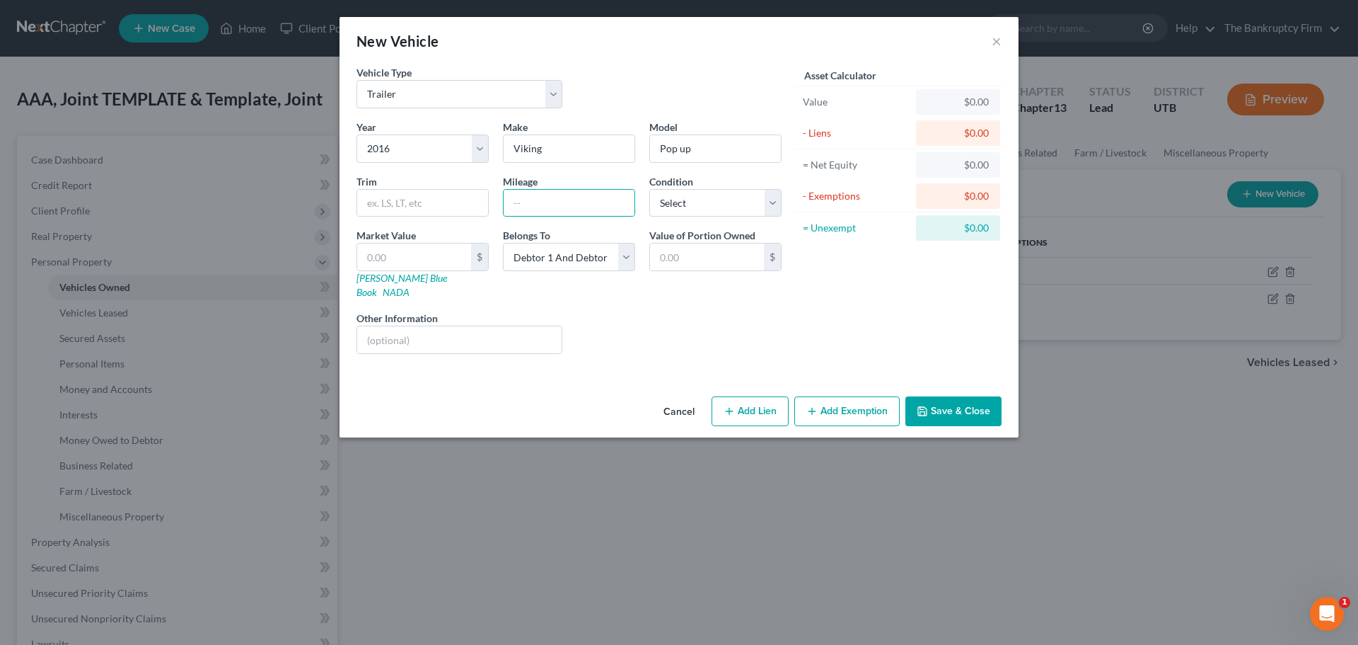
click at [466, 311] on div "Other Information" at bounding box center [460, 332] width 220 height 43
click at [417, 262] on input "text" at bounding box center [414, 256] width 114 height 27
type input "3"
type input "3.00"
type input "30"
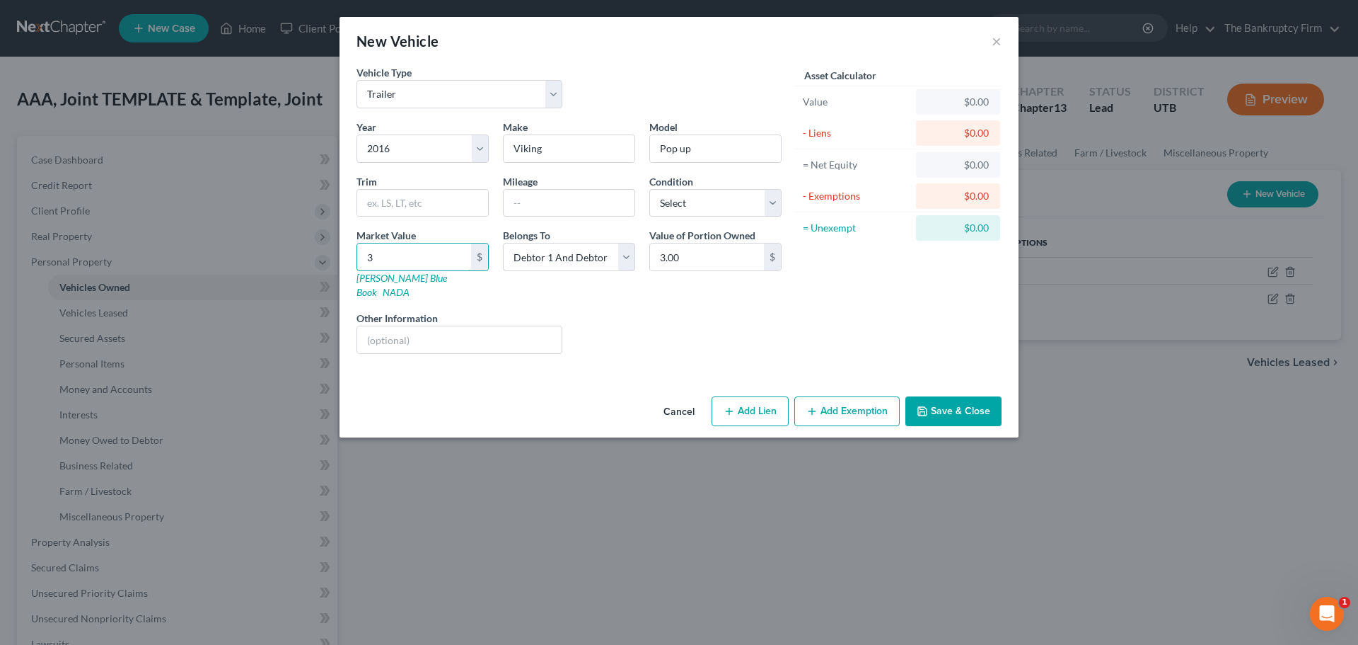
type input "30.00"
type input "300"
type input "300.00"
type input "3000"
type input "3,000.00"
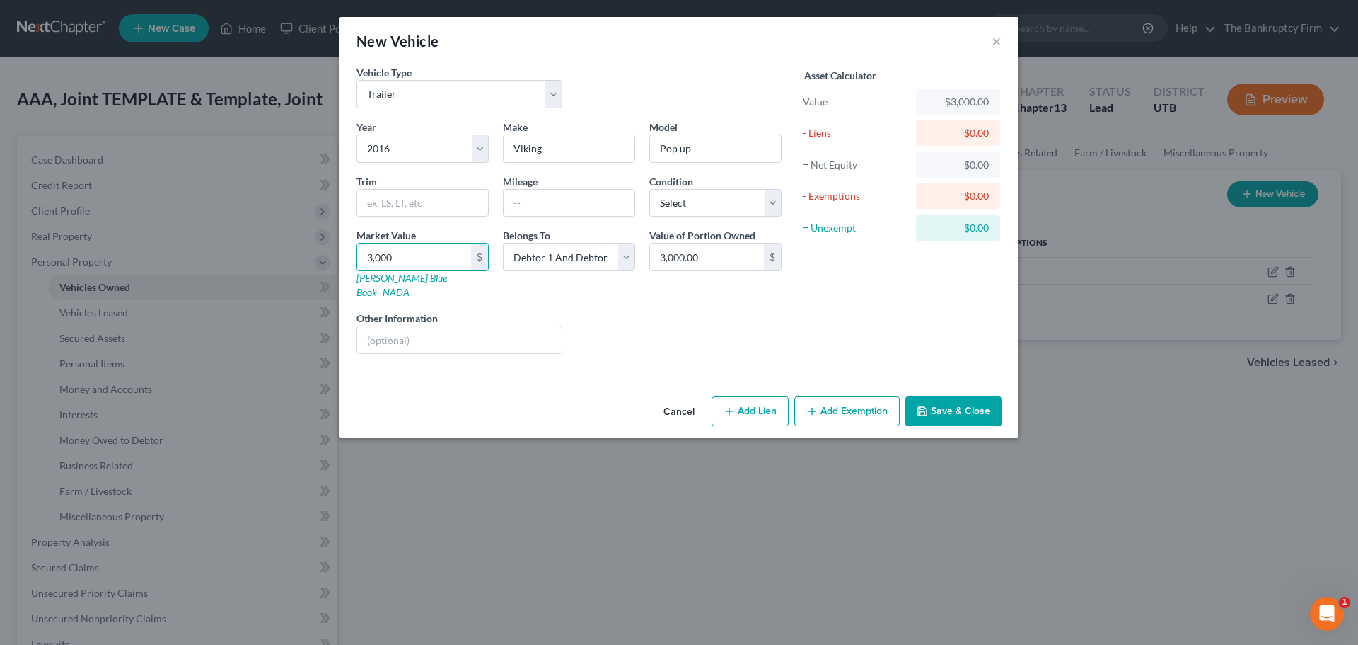
type input "3,000"
click at [789, 328] on div "Asset Calculator Value $3,000.00 - Liens $0.00 = Net Equity $0.00 - Exemptions …" at bounding box center [899, 215] width 220 height 300
click at [978, 398] on button "Save & Close" at bounding box center [954, 411] width 96 height 30
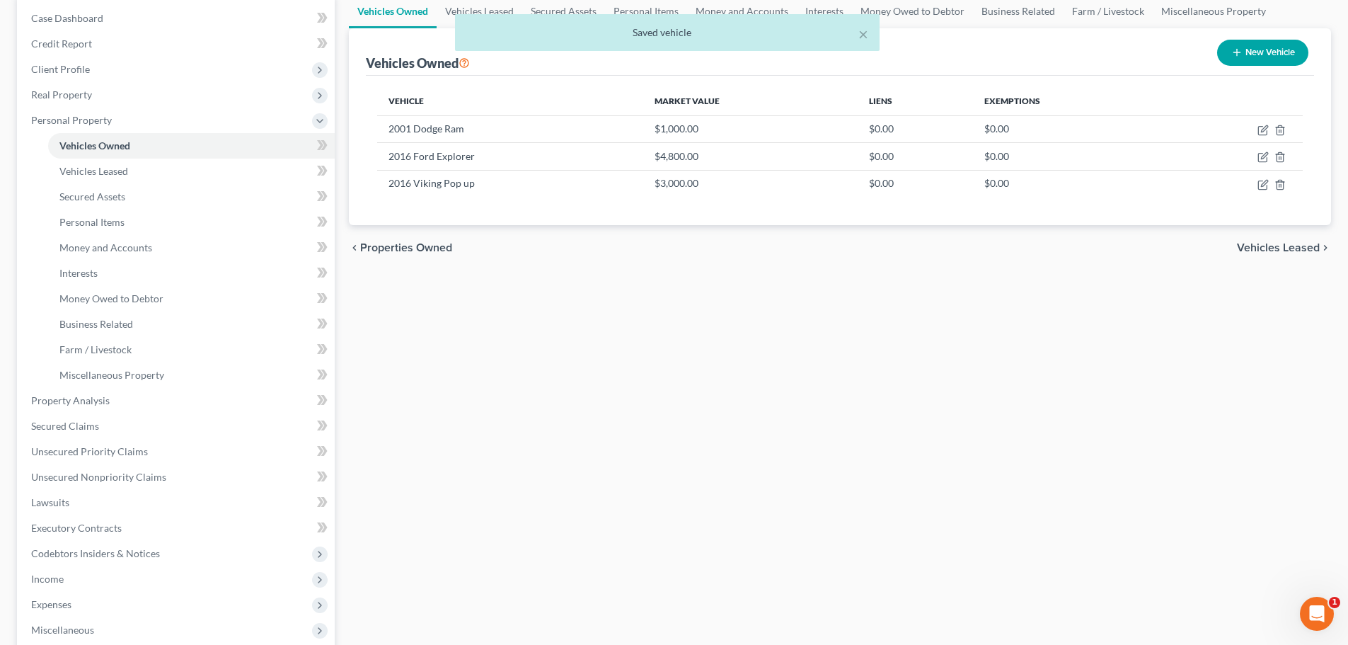
scroll to position [71, 0]
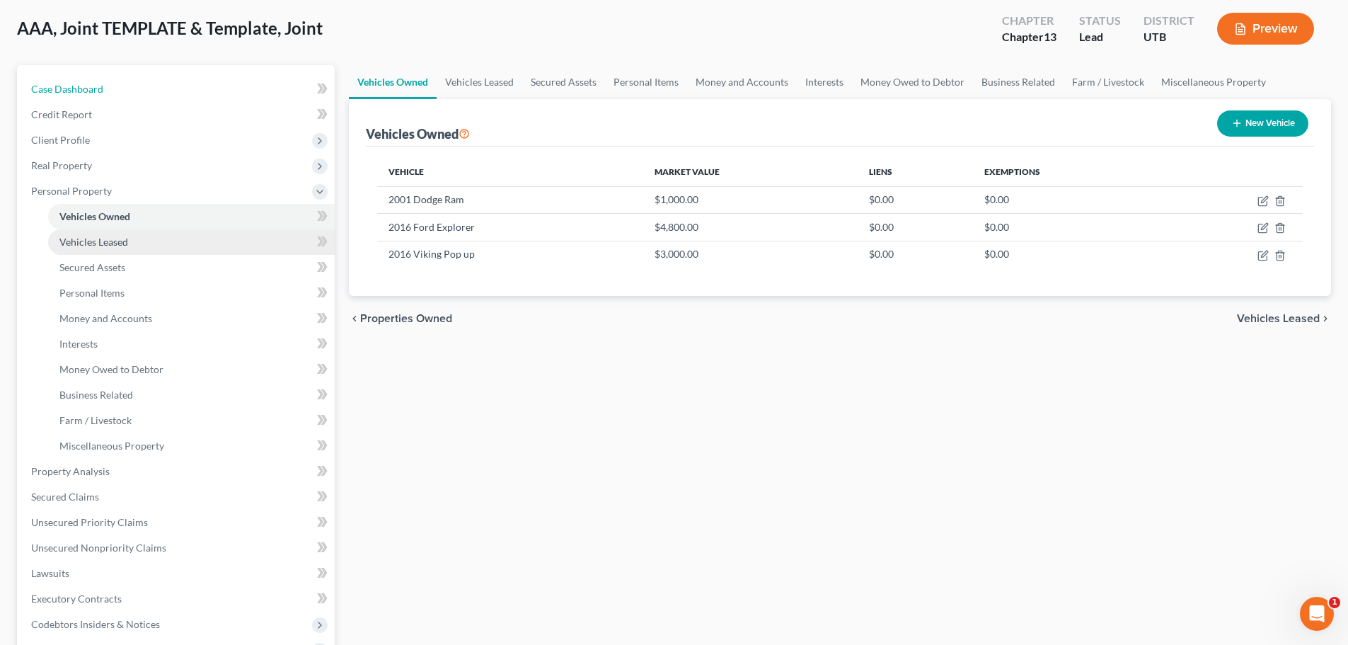
drag, startPoint x: 127, startPoint y: 94, endPoint x: 294, endPoint y: 253, distance: 231.2
click at [127, 94] on link "Case Dashboard" at bounding box center [177, 88] width 315 height 25
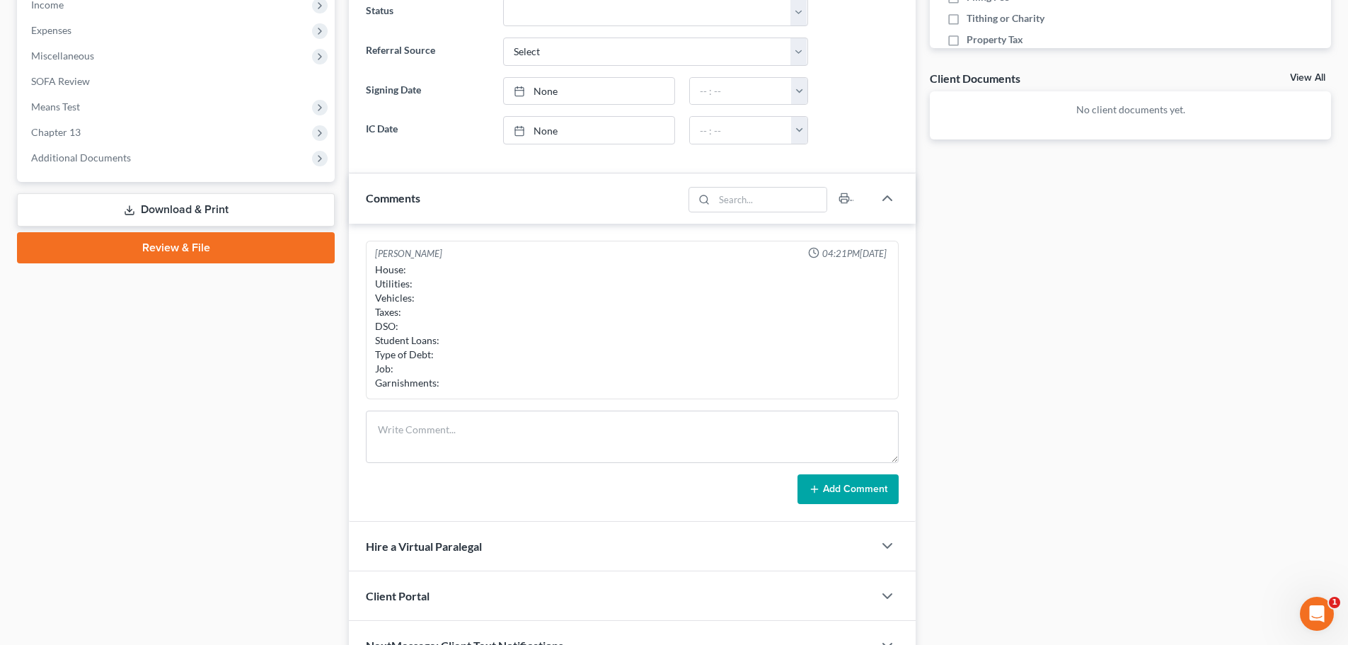
scroll to position [541, 0]
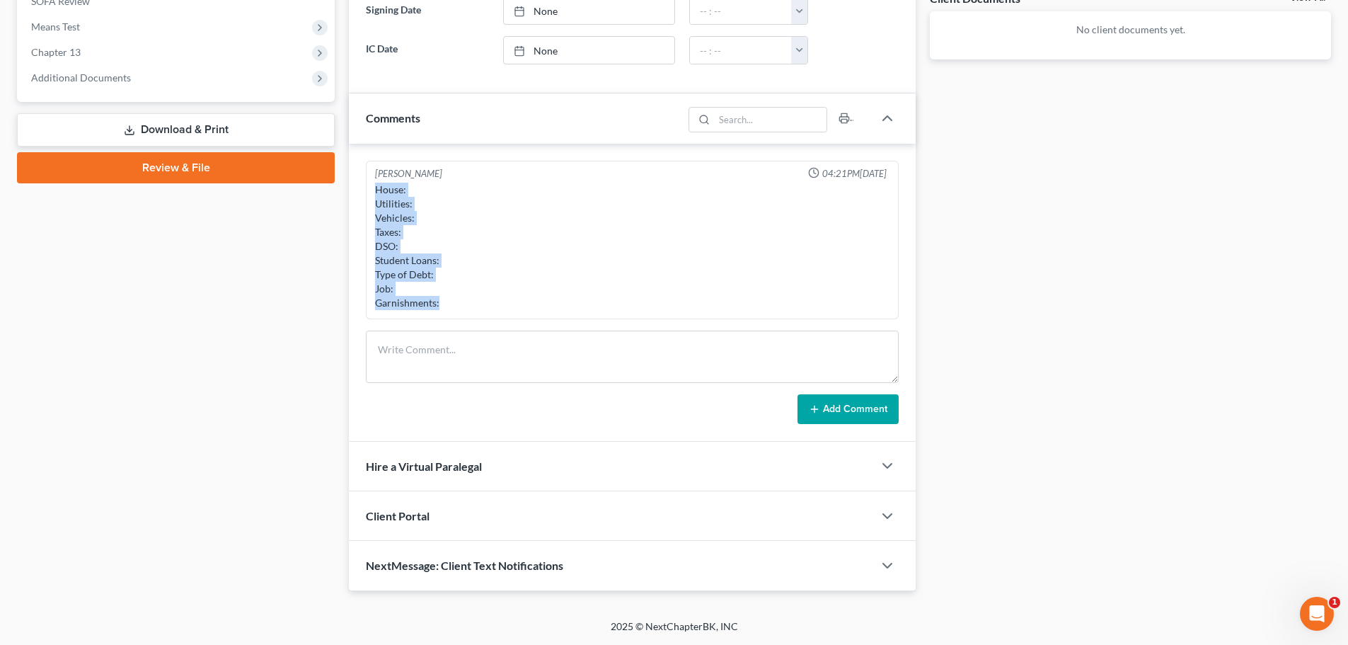
drag, startPoint x: 397, startPoint y: 214, endPoint x: 470, endPoint y: 313, distance: 123.5
click at [470, 313] on div "Kent Winward 04:21PM, 09/11/2025 House: Utilities: Vehicles: Taxes: DSO: Studen…" at bounding box center [632, 240] width 533 height 159
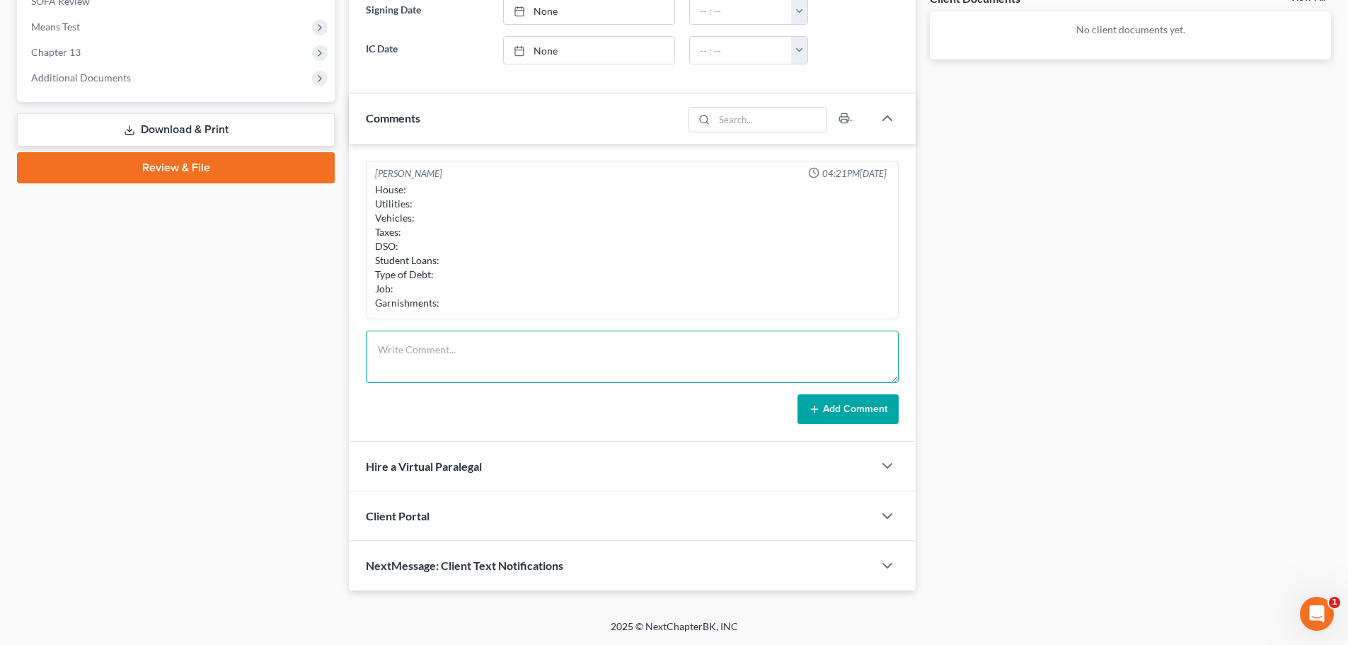
click at [573, 367] on textarea at bounding box center [632, 356] width 533 height 52
paste textarea "House: Utilities: Vehicles: Taxes: DSO: Student Loans: Type of Debt: Job: Garni…"
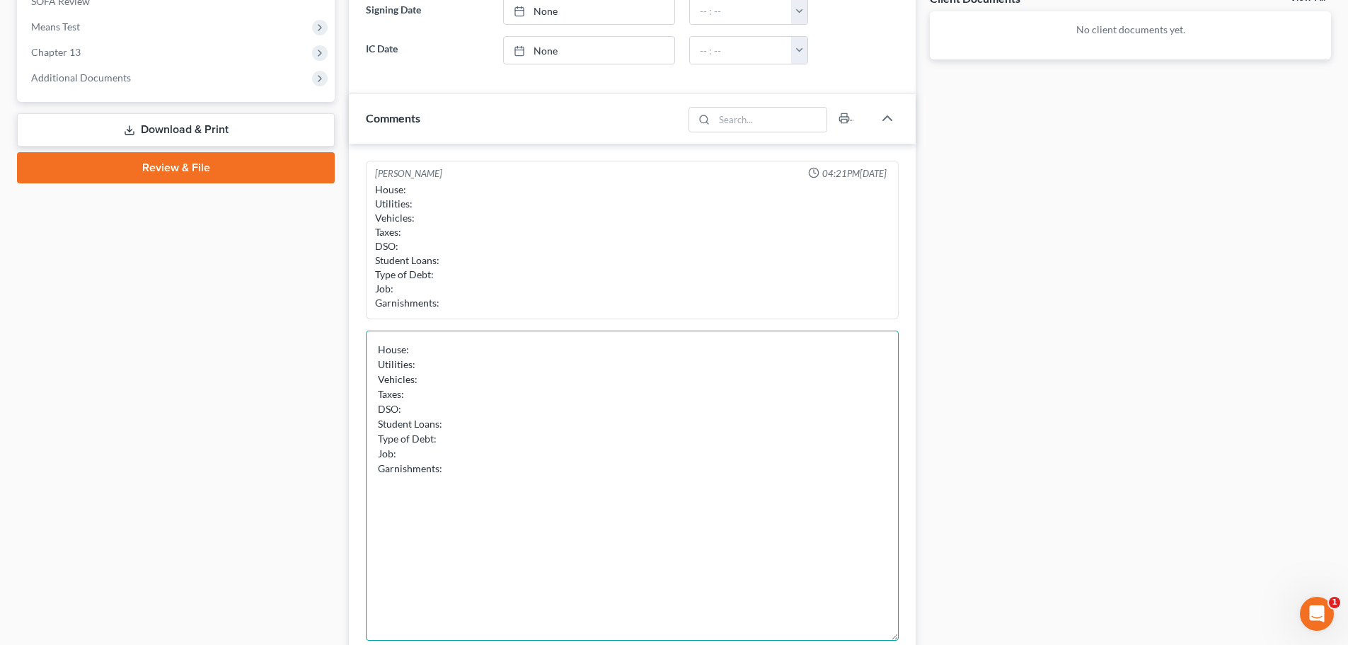
drag, startPoint x: 891, startPoint y: 381, endPoint x: 556, endPoint y: 458, distance: 343.3
click at [850, 637] on textarea "House: Utilities: Vehicles: Taxes: DSO: Student Loans: Type of Debt: Job: Garni…" at bounding box center [632, 485] width 533 height 310
click at [536, 347] on textarea "House: Utilities: Vehicles: Taxes: DSO: Student Loans: Type of Debt: Job: Garni…" at bounding box center [632, 484] width 533 height 308
click at [510, 376] on textarea "House: Behind 1 month ($1600 monthly) Utilities: Vehicles: Taxes: DSO: Student …" at bounding box center [632, 484] width 533 height 308
click at [508, 374] on textarea "House: Behind 1 month ($1600 monthly) Utilities: Vehicles: Taxes: DSO: Student …" at bounding box center [632, 484] width 533 height 308
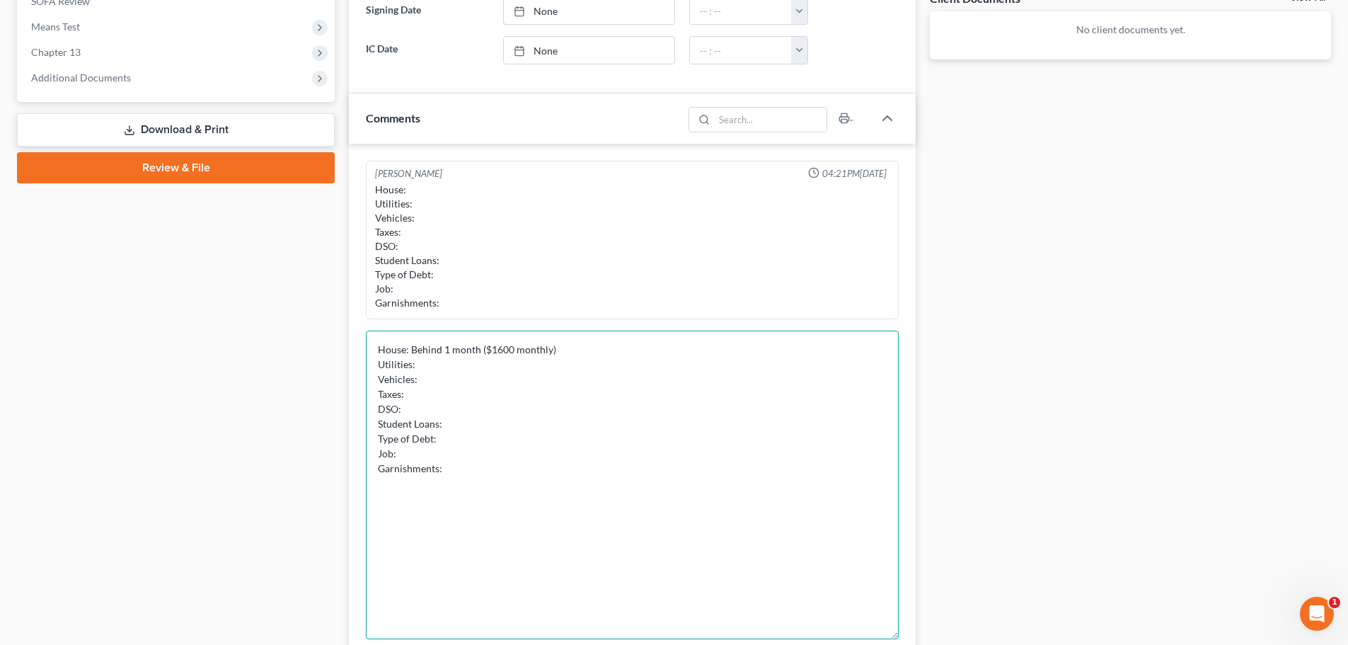
click at [513, 370] on textarea "House: Behind 1 month ($1600 monthly) Utilities: Vehicles: Taxes: DSO: Student …" at bounding box center [632, 484] width 533 height 308
click at [613, 350] on textarea "House: Behind 1 month ($1600 monthly) Utilities: Vehicles: Taxes: DSO: Student …" at bounding box center [632, 484] width 533 height 308
click at [486, 376] on textarea "House: Behind 1 month ($1600 monthly) Utilities: Vehicles: Taxes: DSO: Student …" at bounding box center [632, 484] width 533 height 308
click at [498, 371] on textarea "House: Behind 1 month ($1600 monthly) Utilities: Vehicles: Taxes: DSO: Student …" at bounding box center [632, 484] width 533 height 308
click at [598, 350] on textarea "House: Behind 1 month ($1600 monthly) Utilities: Vehicles: Taxes: DSO: Student …" at bounding box center [632, 484] width 533 height 308
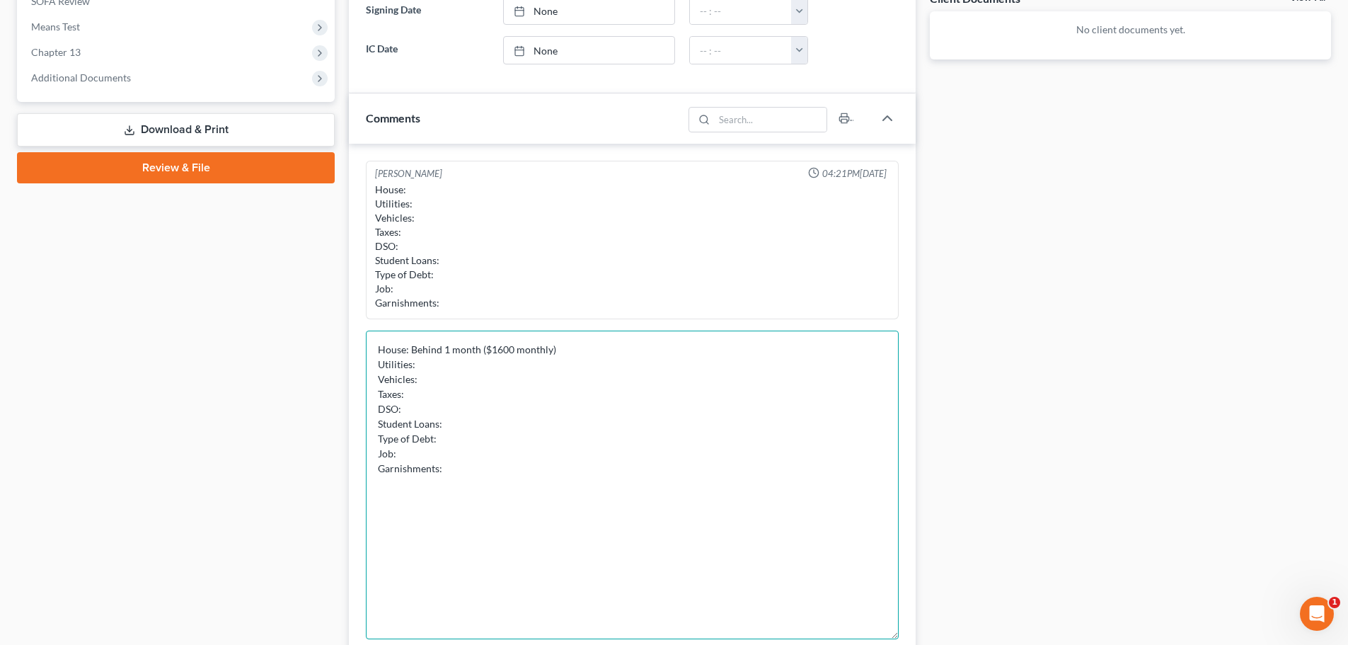
click at [598, 350] on textarea "House: Behind 1 month ($1600 monthly) Utilities: Vehicles: Taxes: DSO: Student …" at bounding box center [632, 484] width 533 height 308
click at [500, 351] on textarea "House: Behind 1 month ($1600 monthly) Utilities: Vehicles: Taxes: DSO: Student …" at bounding box center [632, 484] width 533 height 308
click at [662, 346] on textarea "House: Behind 1 month ($1600 monthly) Utilities: Vehicles: Taxes: DSO: Student …" at bounding box center [632, 484] width 533 height 308
click at [475, 352] on textarea "House: Behind 1 month ($1600 monthly) Utilities: Vehicles: Taxes: DSO: Student …" at bounding box center [632, 484] width 533 height 308
click at [595, 359] on textarea "House: Behind 1 month ($1600 monthly) Utilities: Vehicles: Taxes: DSO: Student …" at bounding box center [632, 484] width 533 height 308
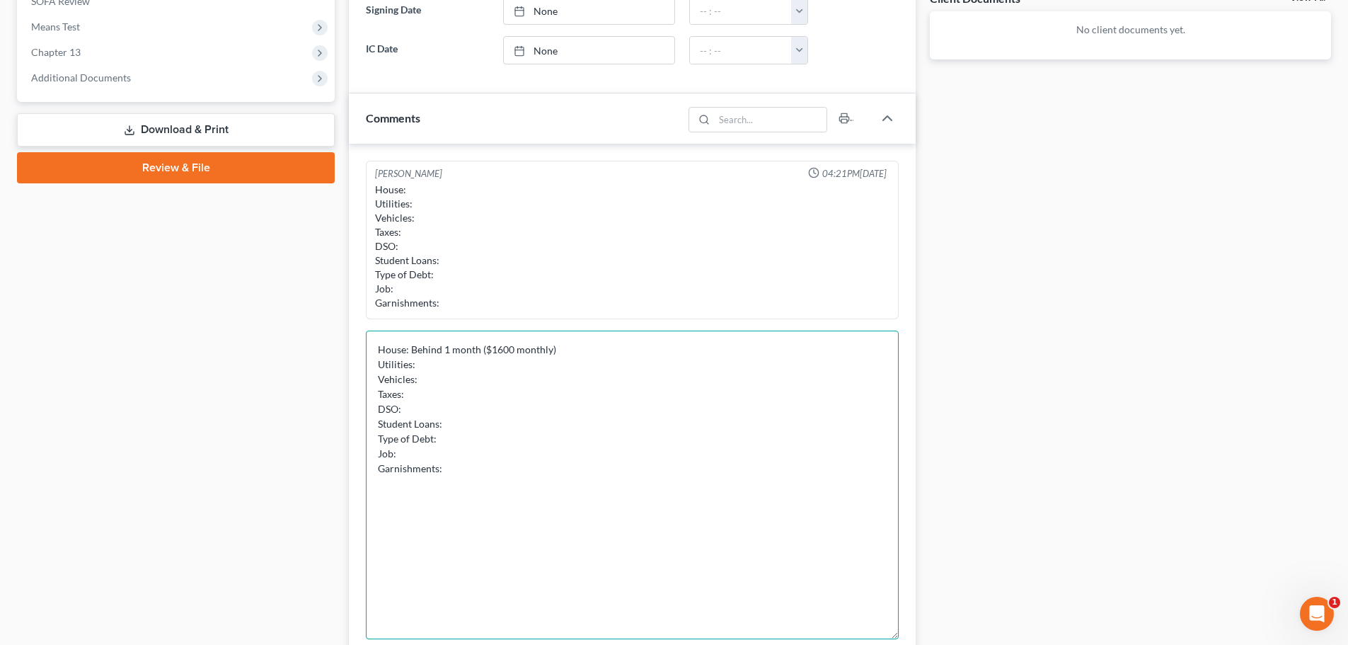
click at [466, 360] on textarea "House: Behind 1 month ($1600 monthly) Utilities: Vehicles: Taxes: DSO: Student …" at bounding box center [632, 484] width 533 height 308
click at [445, 378] on textarea "House: Behind 1 month ($1600 monthly) Utilities: Current Vehicles: Taxes: DSO: …" at bounding box center [632, 484] width 533 height 308
click at [592, 403] on textarea "House: Behind 1 month ($1600 monthly) Utilities: Current Vehicles: Current ($48…" at bounding box center [632, 484] width 533 height 308
click at [559, 388] on textarea "House: Behind 1 month ($1600 monthly) Utilities: Current Vehicles: Current ($48…" at bounding box center [632, 484] width 533 height 308
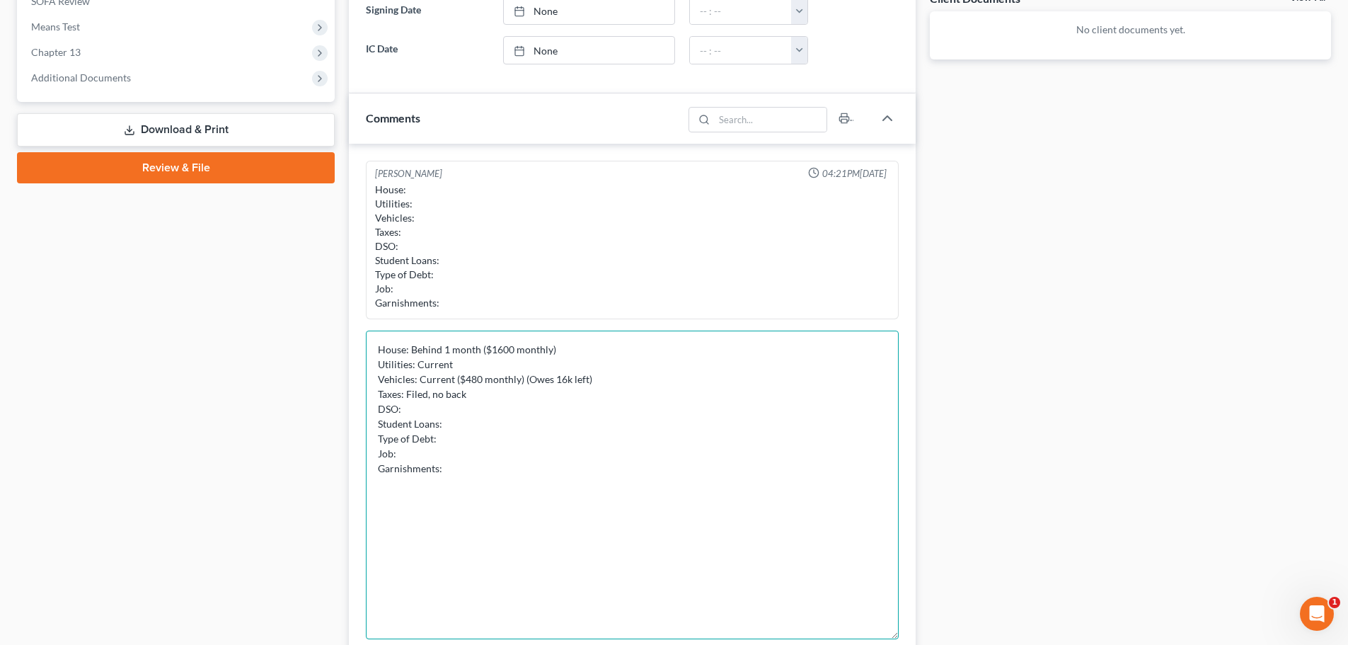
click at [519, 412] on textarea "House: Behind 1 month ($1600 monthly) Utilities: Current Vehicles: Current ($48…" at bounding box center [632, 484] width 533 height 308
click at [500, 431] on textarea "House: Behind 1 month ($1600 monthly) Utilities: Current Vehicles: Current ($48…" at bounding box center [632, 484] width 533 height 308
click at [502, 425] on textarea "House: Behind 1 month ($1600 monthly) Utilities: Current Vehicles: Current ($48…" at bounding box center [632, 484] width 533 height 308
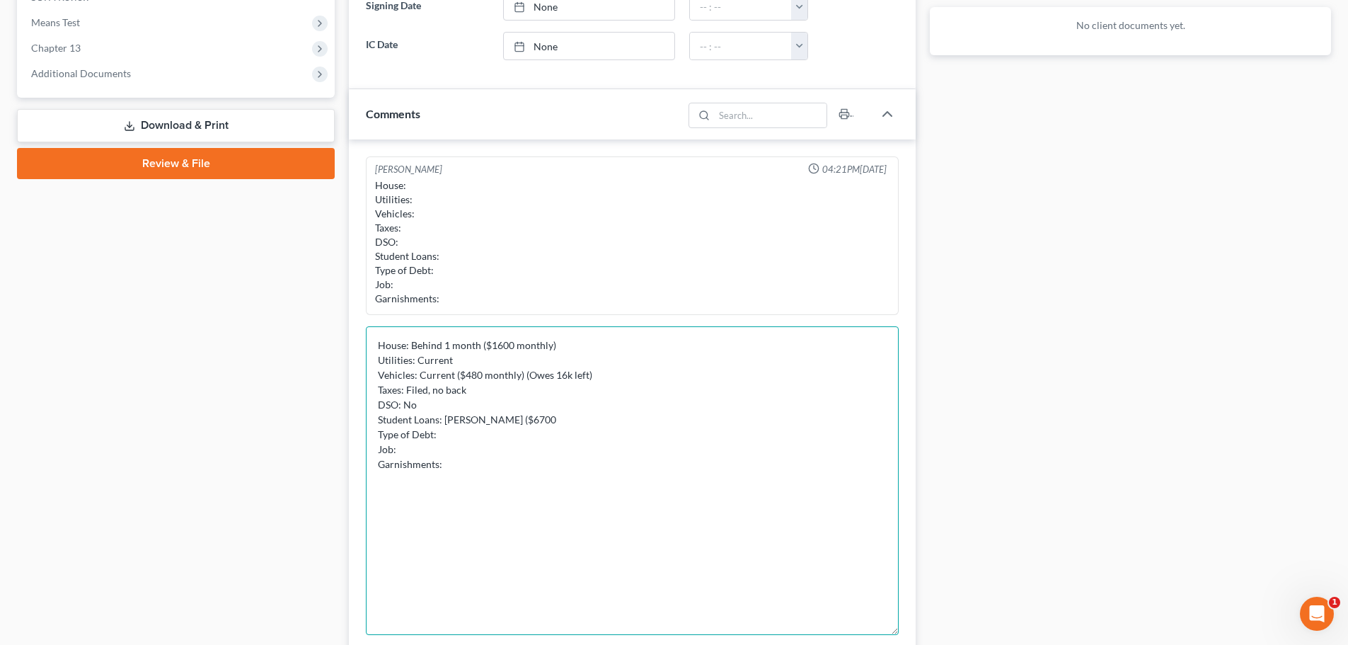
scroll to position [611, 0]
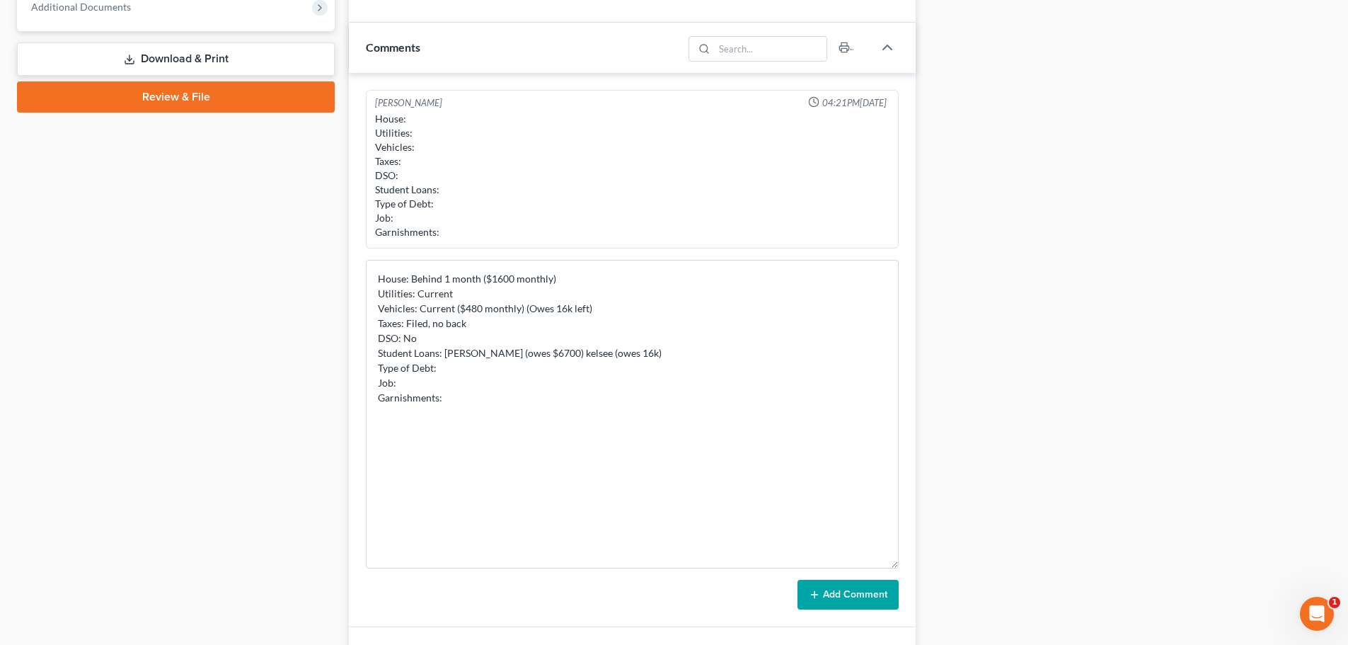
drag, startPoint x: 547, startPoint y: 359, endPoint x: 514, endPoint y: 234, distance: 128.7
click at [514, 234] on div "House: Utilities: Vehicles: Taxes: DSO: Student Loans: Type of Debt: Job: Garni…" at bounding box center [632, 175] width 514 height 127
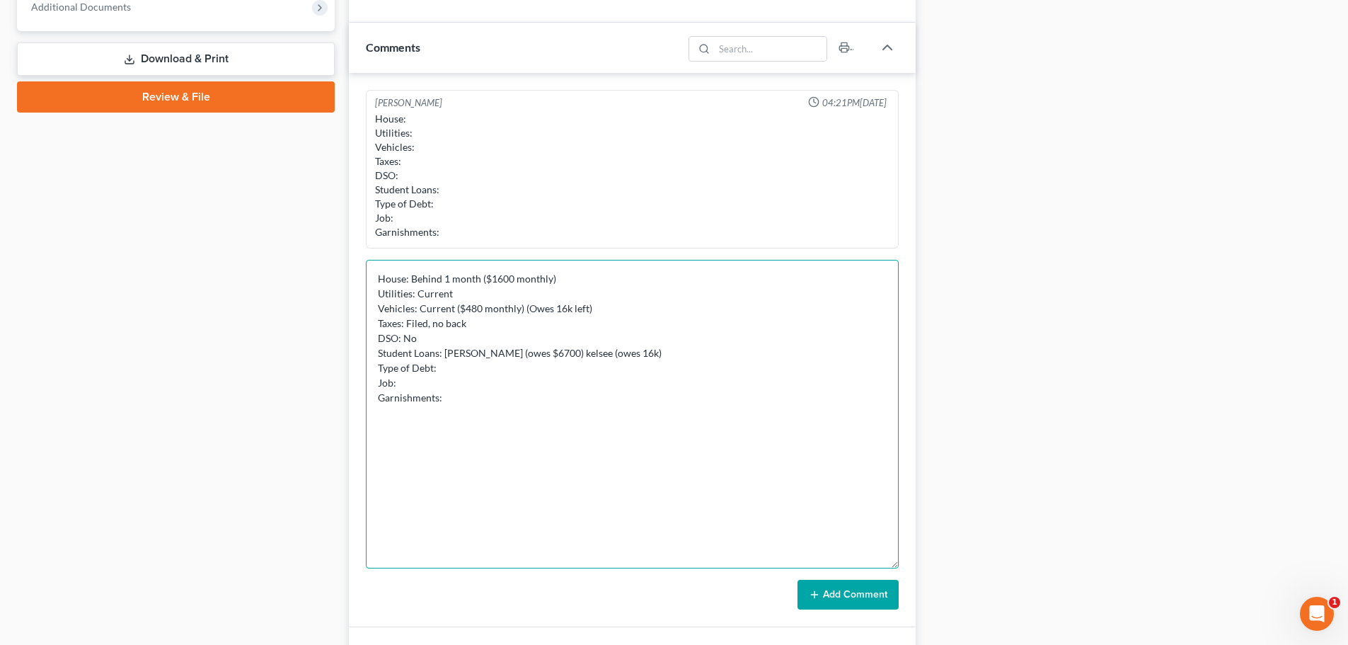
click at [550, 357] on textarea "House: Behind 1 month ($1600 monthly) Utilities: Current Vehicles: Current ($48…" at bounding box center [632, 414] width 533 height 308
click at [533, 353] on textarea "House: Behind 1 month ($1600 monthly) Utilities: Current Vehicles: Current ($48…" at bounding box center [632, 414] width 533 height 308
click at [484, 445] on textarea "House: Behind 1 month ($1600 monthly) Utilities: Current Vehicles: Current ($48…" at bounding box center [632, 414] width 533 height 308
click at [608, 333] on textarea "House: Behind 1 month ($1600 monthly) Utilities: Current Vehicles: Current ($48…" at bounding box center [632, 414] width 533 height 308
click at [483, 386] on textarea "House: Behind 1 month ($1600 monthly) Utilities: Current Vehicles: Current ($48…" at bounding box center [632, 414] width 533 height 308
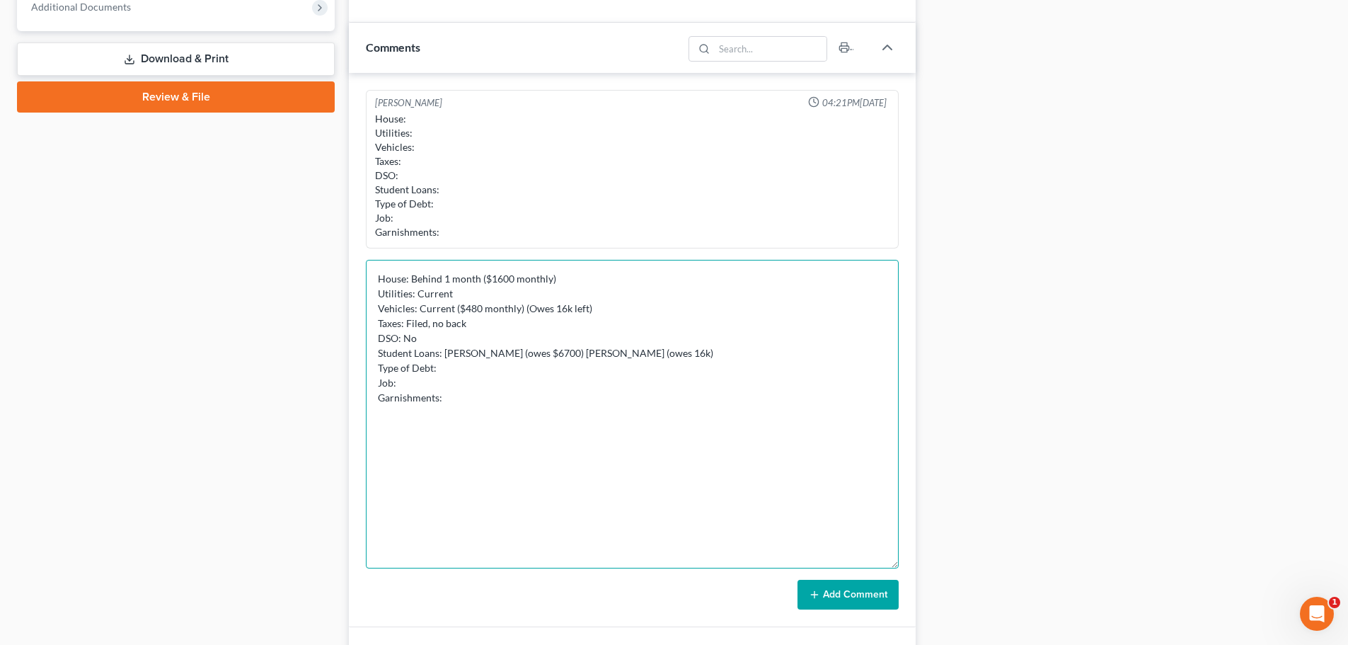
click at [528, 374] on textarea "House: Behind 1 month ($1600 monthly) Utilities: Current Vehicles: Current ($48…" at bounding box center [632, 414] width 533 height 308
click at [612, 374] on textarea "House: Behind 1 month ($1600 monthly) Utilities: Current Vehicles: Current ($48…" at bounding box center [632, 414] width 533 height 308
click at [645, 351] on textarea "House: Behind 1 month ($1600 monthly) Utilities: Current Vehicles: Current ($48…" at bounding box center [632, 414] width 533 height 308
click at [630, 372] on textarea "House: Behind 1 month ($1600 monthly) Utilities: Current Vehicles: Current ($48…" at bounding box center [632, 414] width 533 height 308
click at [565, 381] on textarea "House: Behind 1 month ($1600 monthly) Utilities: Current Vehicles: Current ($48…" at bounding box center [632, 414] width 533 height 308
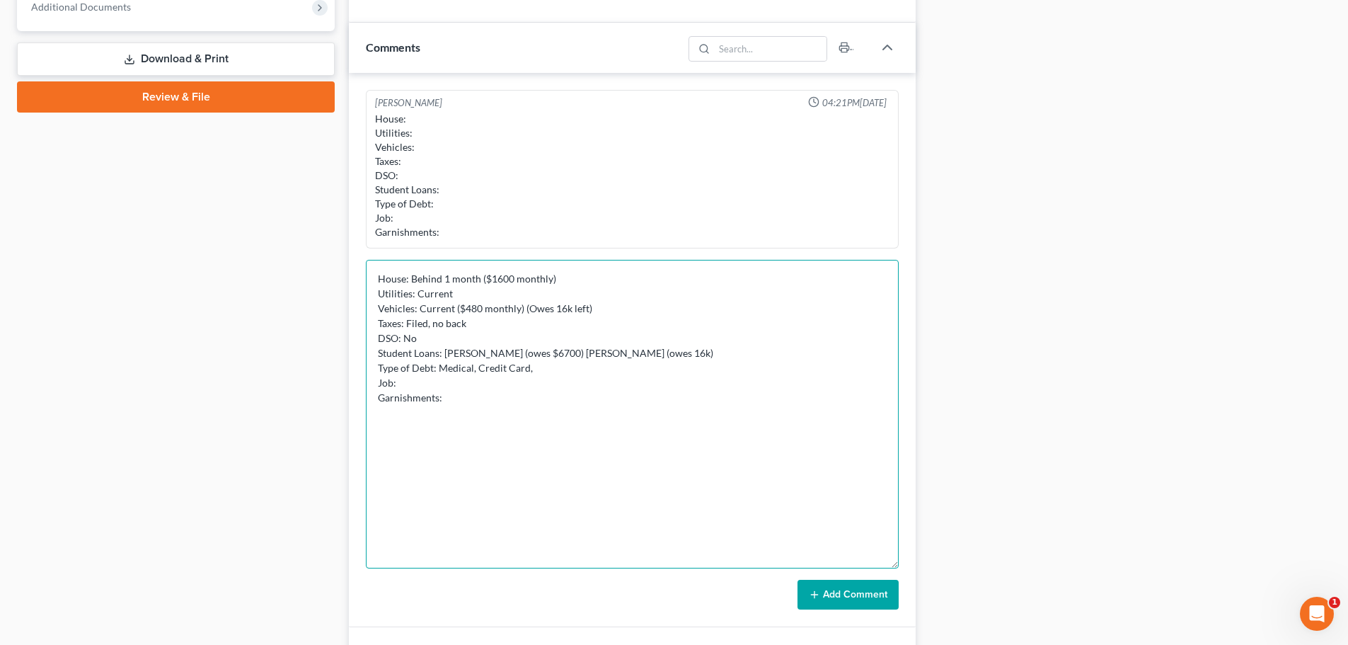
click at [651, 369] on textarea "House: Behind 1 month ($1600 monthly) Utilities: Current Vehicles: Current ($48…" at bounding box center [632, 414] width 533 height 308
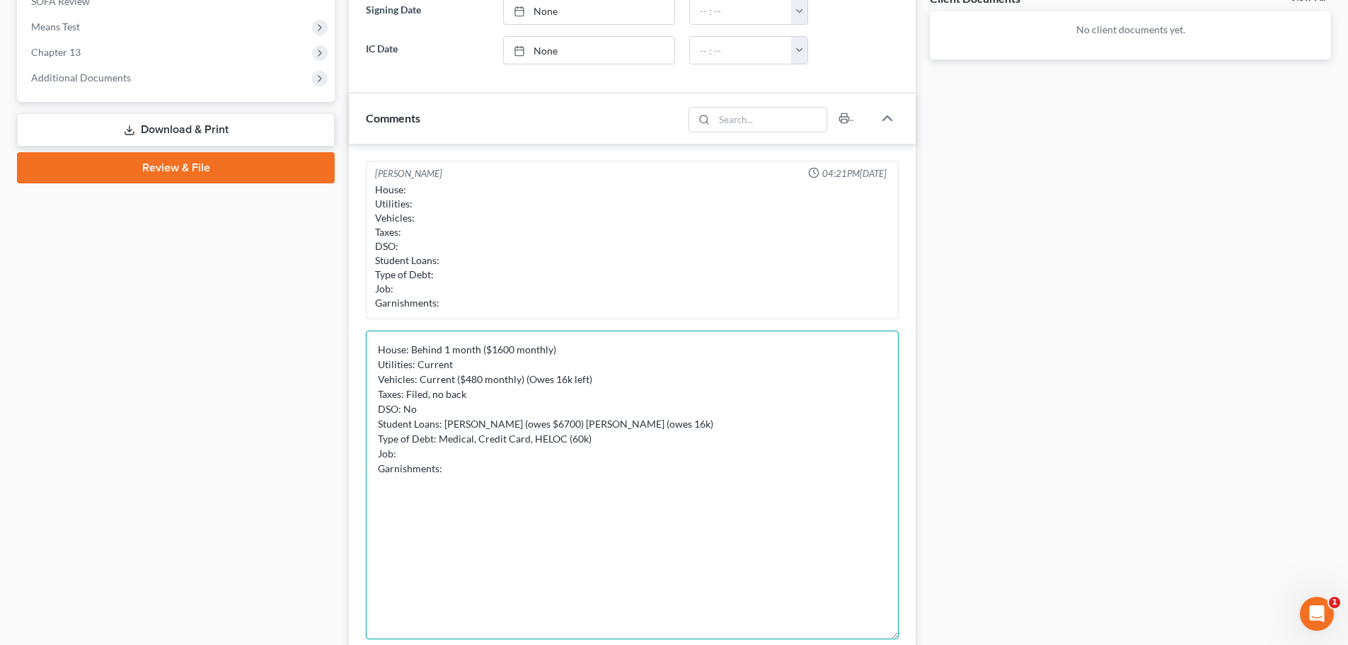
click at [475, 451] on textarea "House: Behind 1 month ($1600 monthly) Utilities: Current Vehicles: Current ($48…" at bounding box center [632, 484] width 533 height 308
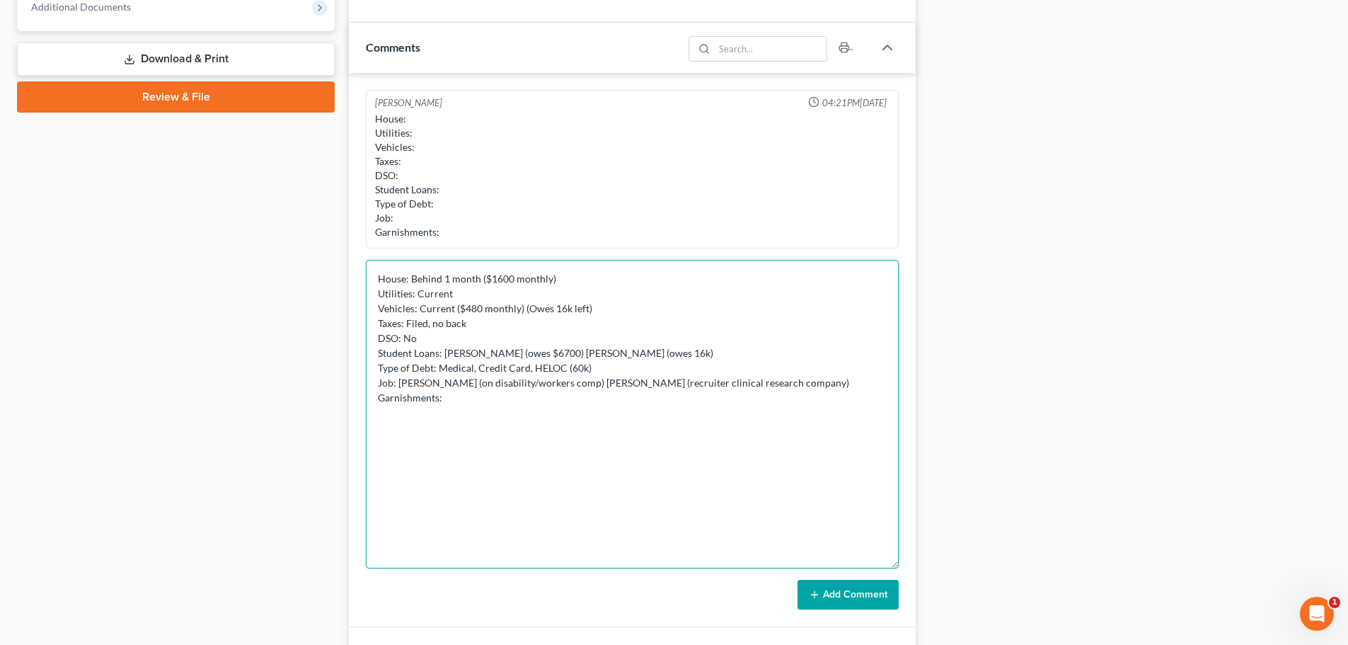
click at [616, 383] on textarea "House: Behind 1 month ($1600 monthly) Utilities: Current Vehicles: Current ($48…" at bounding box center [632, 414] width 533 height 308
click at [647, 387] on textarea "House: Behind 1 month ($1600 monthly) Utilities: Current Vehicles: Current ($48…" at bounding box center [632, 414] width 533 height 308
click at [615, 401] on textarea "House: Behind 1 month ($1600 monthly) Utilities: Current Vehicles: Current ($48…" at bounding box center [632, 414] width 533 height 308
type textarea "House: Behind 1 month ($1600 monthly) Utilities: Current Vehicles: Current ($48…"
click at [603, 422] on textarea "House: Behind 1 month ($1600 monthly) Utilities: Current Vehicles: Current ($48…" at bounding box center [632, 414] width 533 height 308
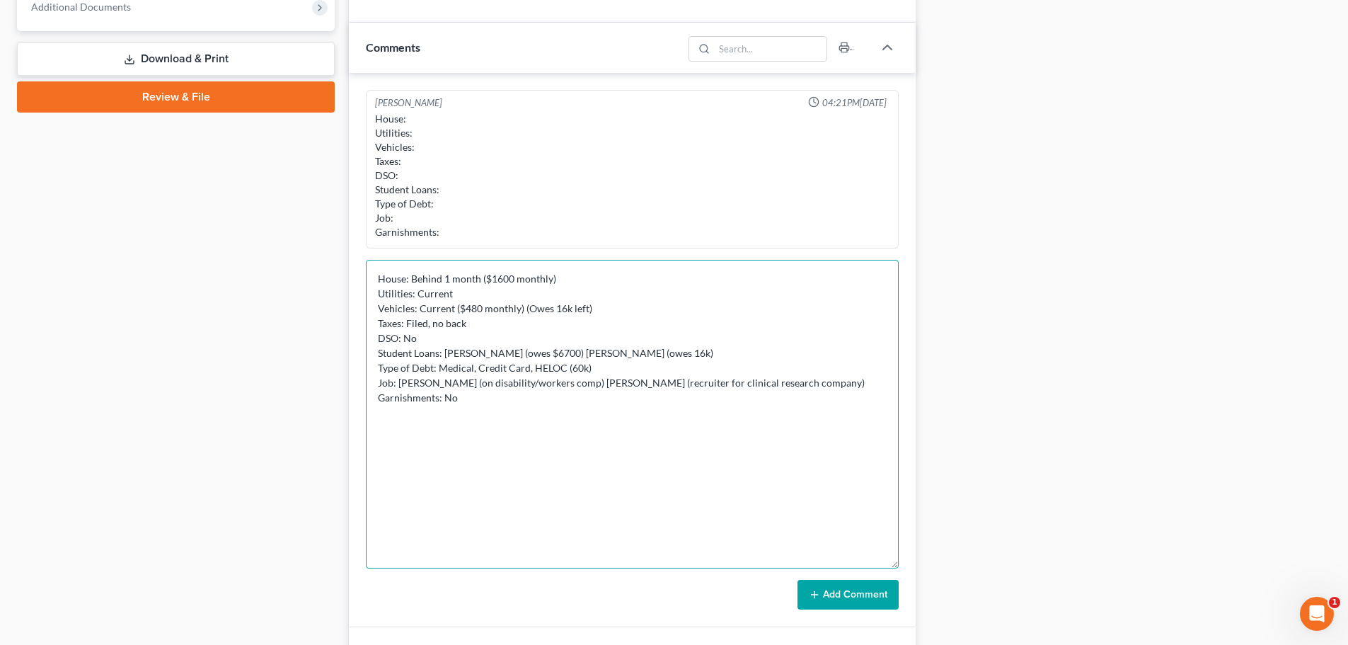
click at [770, 379] on textarea "House: Behind 1 month ($1600 monthly) Utilities: Current Vehicles: Current ($48…" at bounding box center [632, 414] width 533 height 308
click at [648, 414] on textarea "House: Behind 1 month ($1600 monthly) Utilities: Current Vehicles: Current ($48…" at bounding box center [632, 414] width 533 height 308
click at [739, 401] on textarea "House: Behind 1 month ($1600 monthly) Utilities: Current Vehicles: Current ($48…" at bounding box center [632, 414] width 533 height 308
click at [577, 410] on textarea "House: Behind 1 month ($1600 monthly) Utilities: Current Vehicles: Current ($48…" at bounding box center [632, 414] width 533 height 308
type textarea "House: Behind 1 month ($1600 monthly) Utilities: Current Vehicles: Current ($48…"
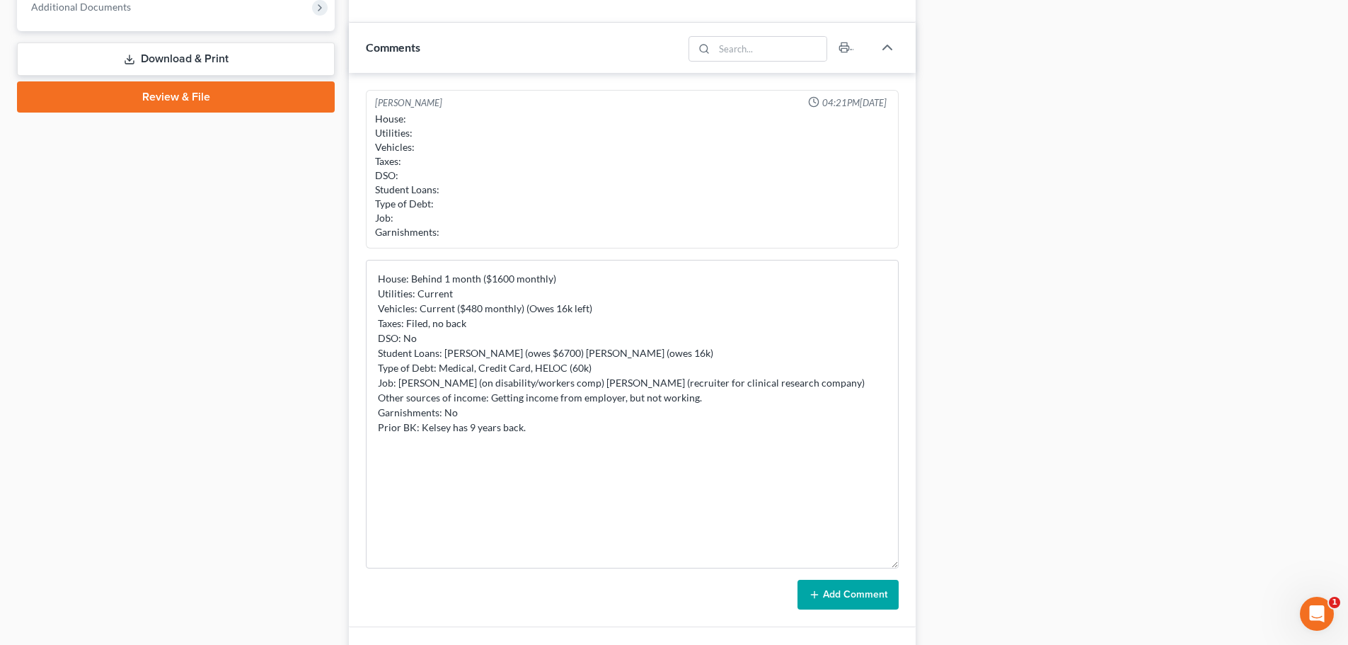
click at [842, 593] on button "Add Comment" at bounding box center [847, 594] width 101 height 30
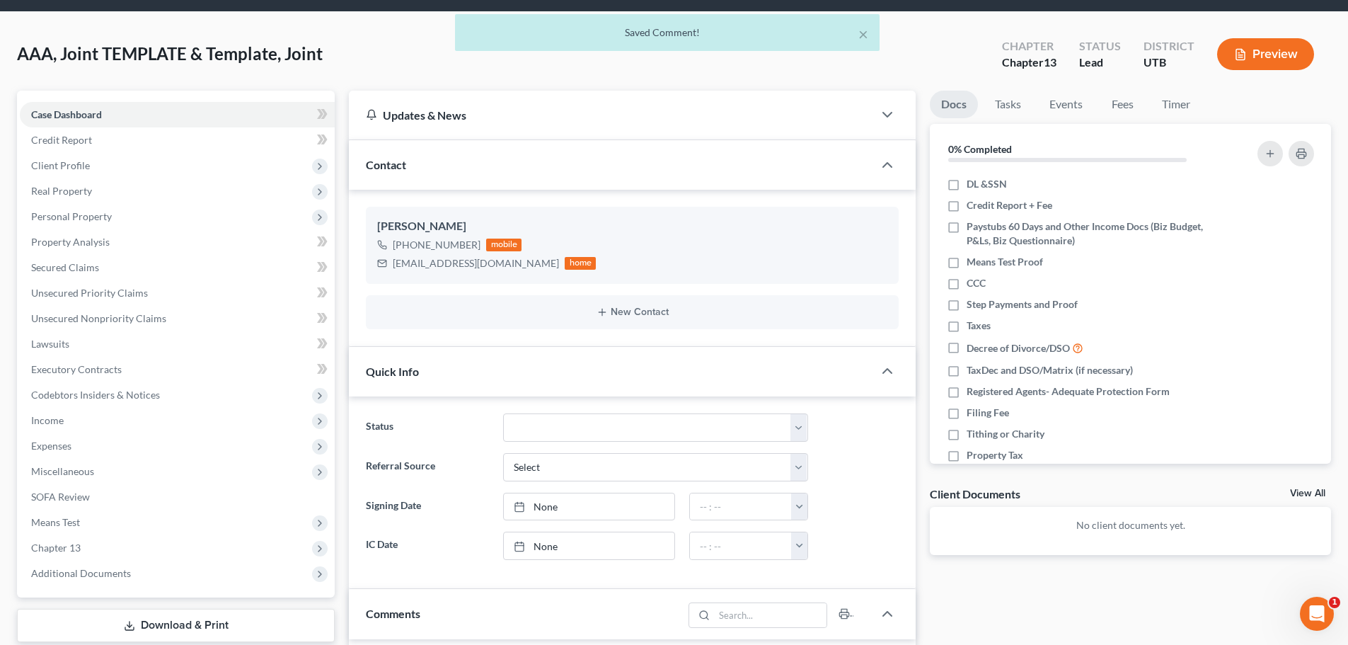
scroll to position [0, 0]
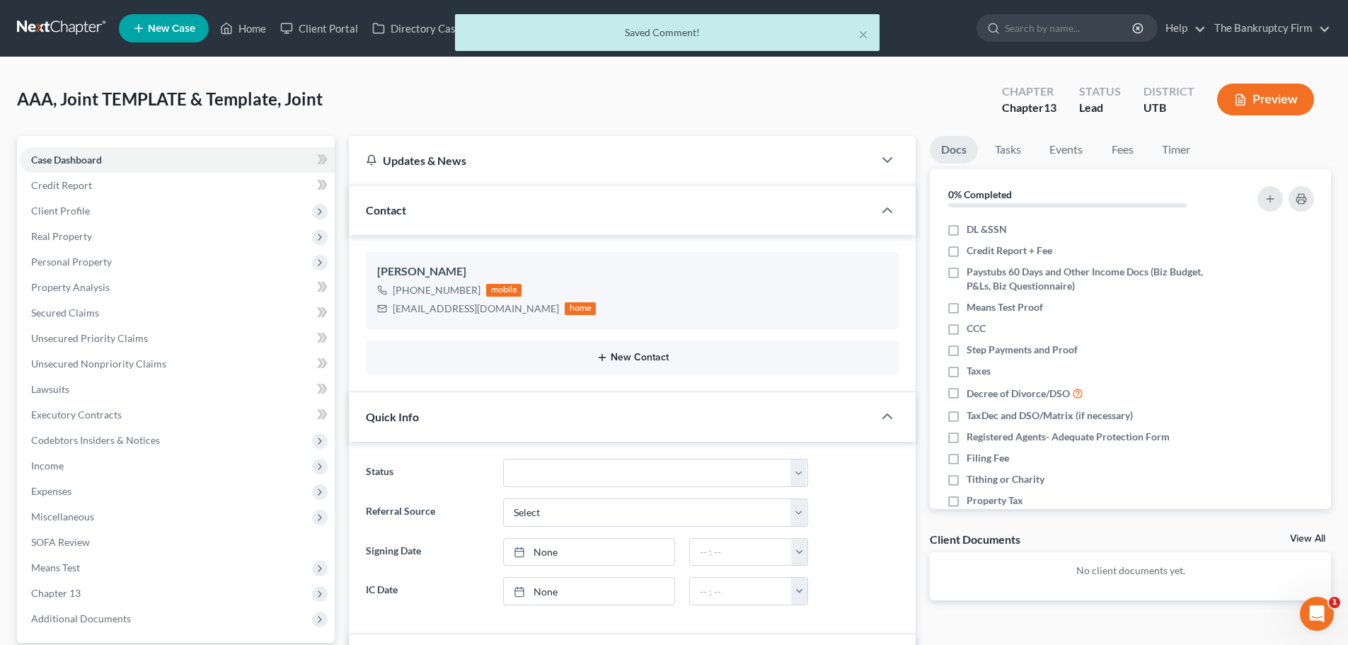
click at [559, 360] on button "New Contact" at bounding box center [632, 357] width 510 height 11
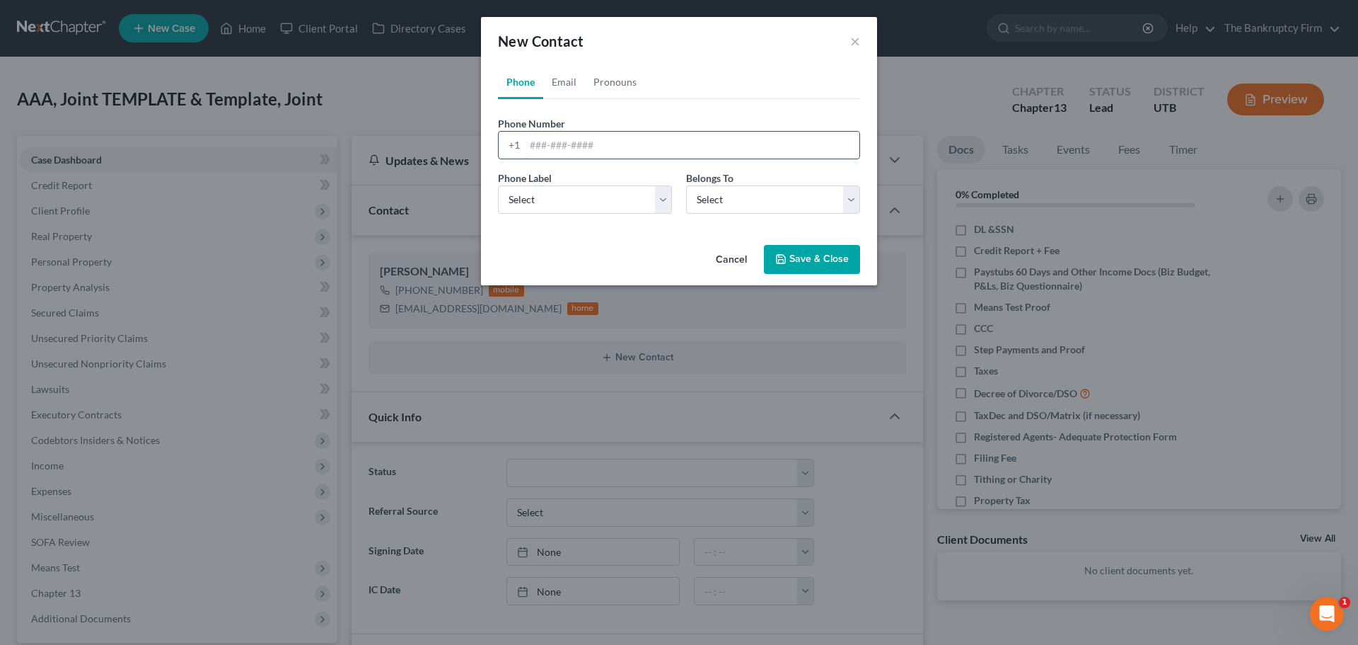
drag, startPoint x: 589, startPoint y: 138, endPoint x: 606, endPoint y: 154, distance: 23.5
click at [589, 138] on input "tel" at bounding box center [692, 145] width 335 height 27
type input "530-301-4656"
click at [572, 173] on div "Phone Label * Select Mobile Home Work Other" at bounding box center [585, 192] width 188 height 43
drag, startPoint x: 564, startPoint y: 202, endPoint x: 567, endPoint y: 209, distance: 8.5
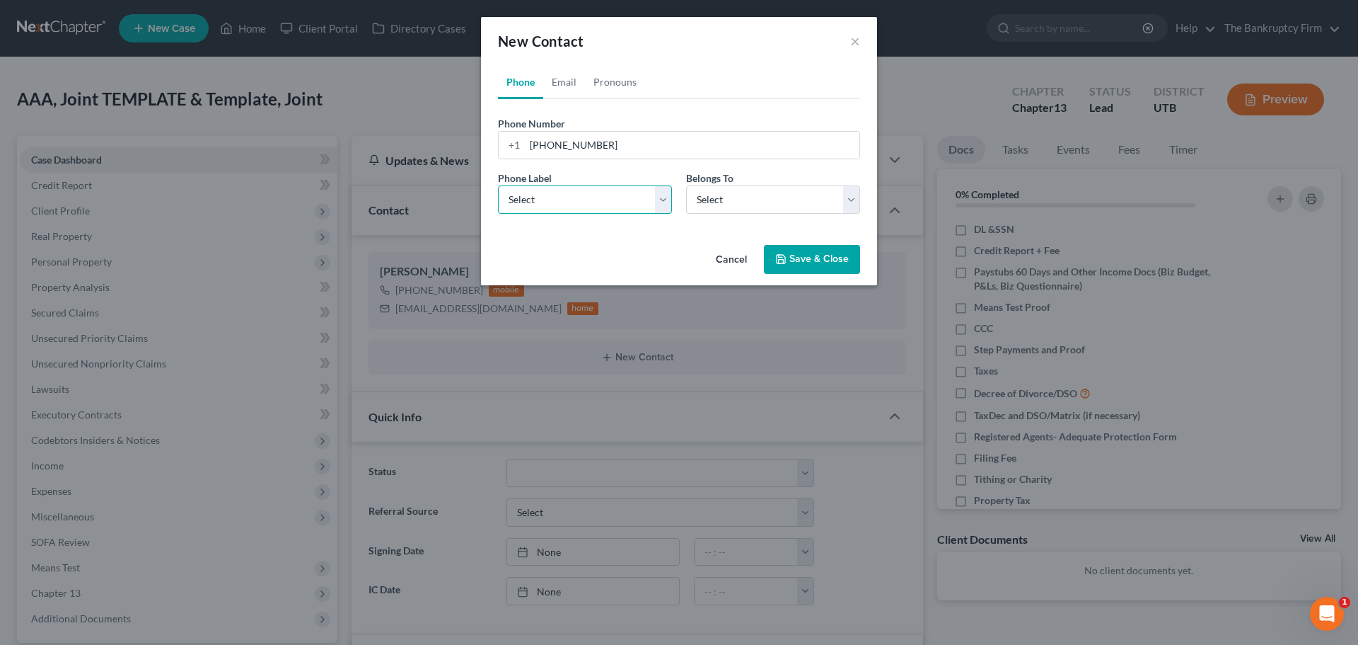
click at [564, 202] on select "Select Mobile Home Work Other" at bounding box center [585, 199] width 174 height 28
select select "0"
click at [498, 185] on select "Select Mobile Home Work Other" at bounding box center [585, 199] width 174 height 28
click at [727, 212] on select "Select Client Spouse Other" at bounding box center [773, 199] width 174 height 28
select select "0"
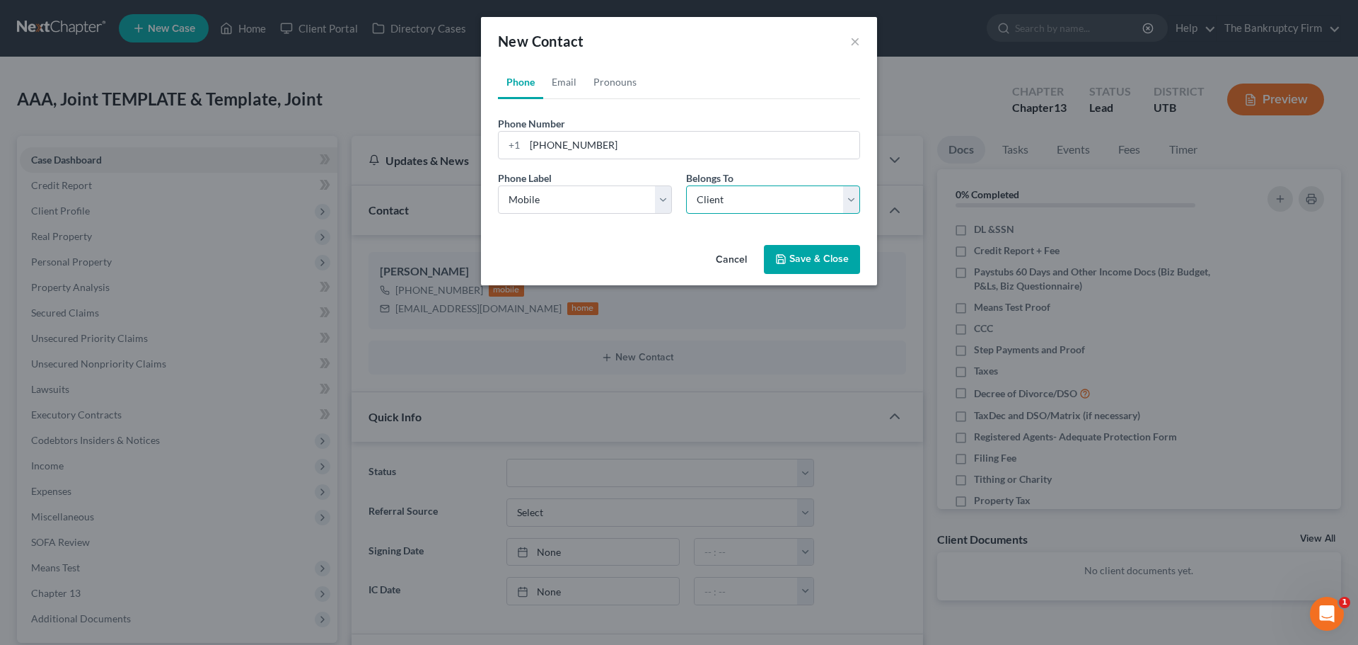
click at [686, 185] on select "Select Client Spouse Other" at bounding box center [773, 199] width 174 height 28
click at [566, 75] on link "Email" at bounding box center [564, 82] width 42 height 34
click at [564, 139] on input "email" at bounding box center [692, 145] width 335 height 27
click at [572, 150] on input "kelseyhagberg@" at bounding box center [692, 145] width 335 height 27
click at [646, 149] on input "kelseyhagberg@" at bounding box center [692, 145] width 335 height 27
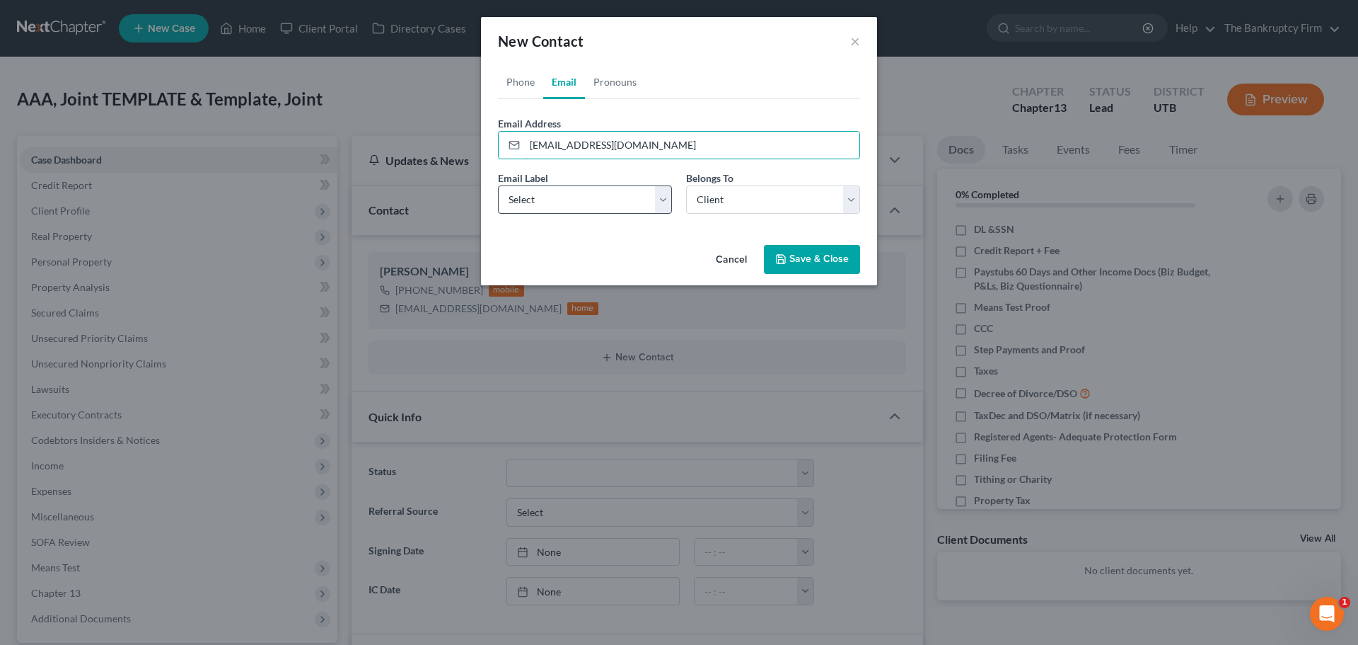
type input "[EMAIL_ADDRESS][DOMAIN_NAME]"
drag, startPoint x: 543, startPoint y: 192, endPoint x: 561, endPoint y: 204, distance: 22.0
click at [543, 192] on select "Select Home Work Other" at bounding box center [585, 199] width 174 height 28
click at [498, 185] on select "Select Home Work Other" at bounding box center [585, 199] width 174 height 28
click at [727, 210] on select "Select Client Spouse Other" at bounding box center [773, 199] width 174 height 28
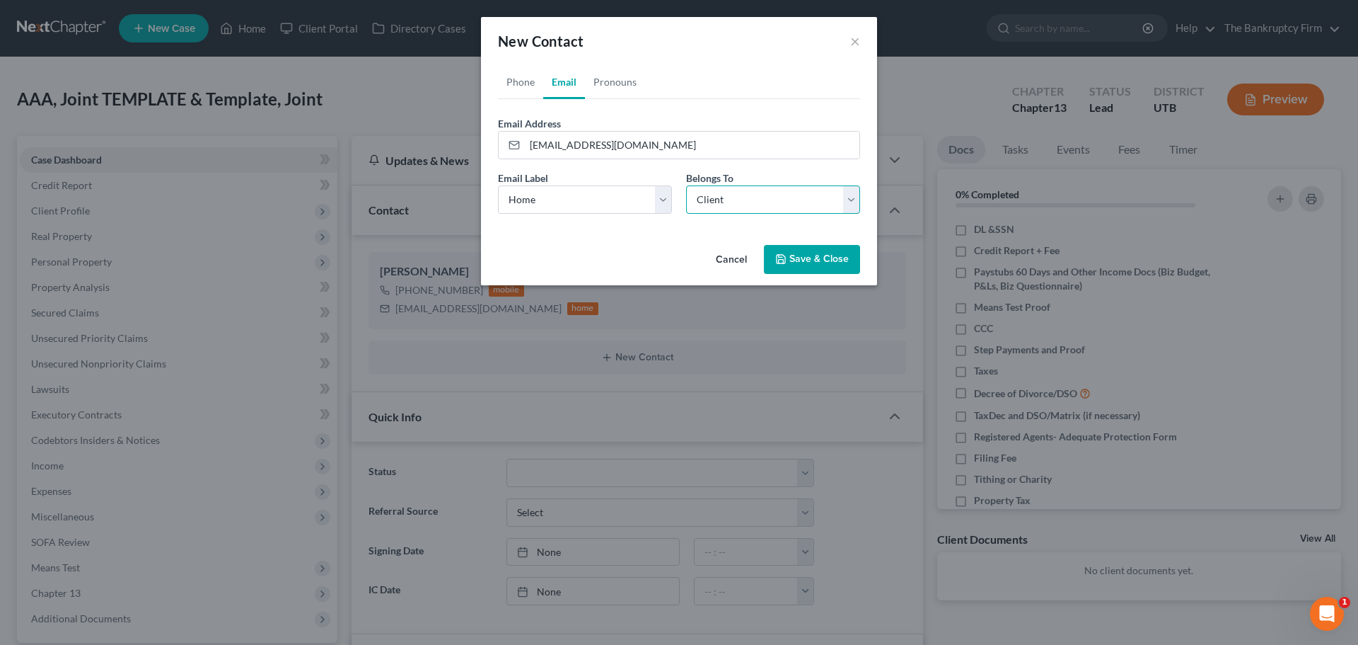
drag, startPoint x: 727, startPoint y: 210, endPoint x: 758, endPoint y: 250, distance: 51.4
click at [727, 210] on select "Select Client Spouse Other" at bounding box center [773, 199] width 174 height 28
click at [778, 260] on icon "button" at bounding box center [780, 258] width 11 height 11
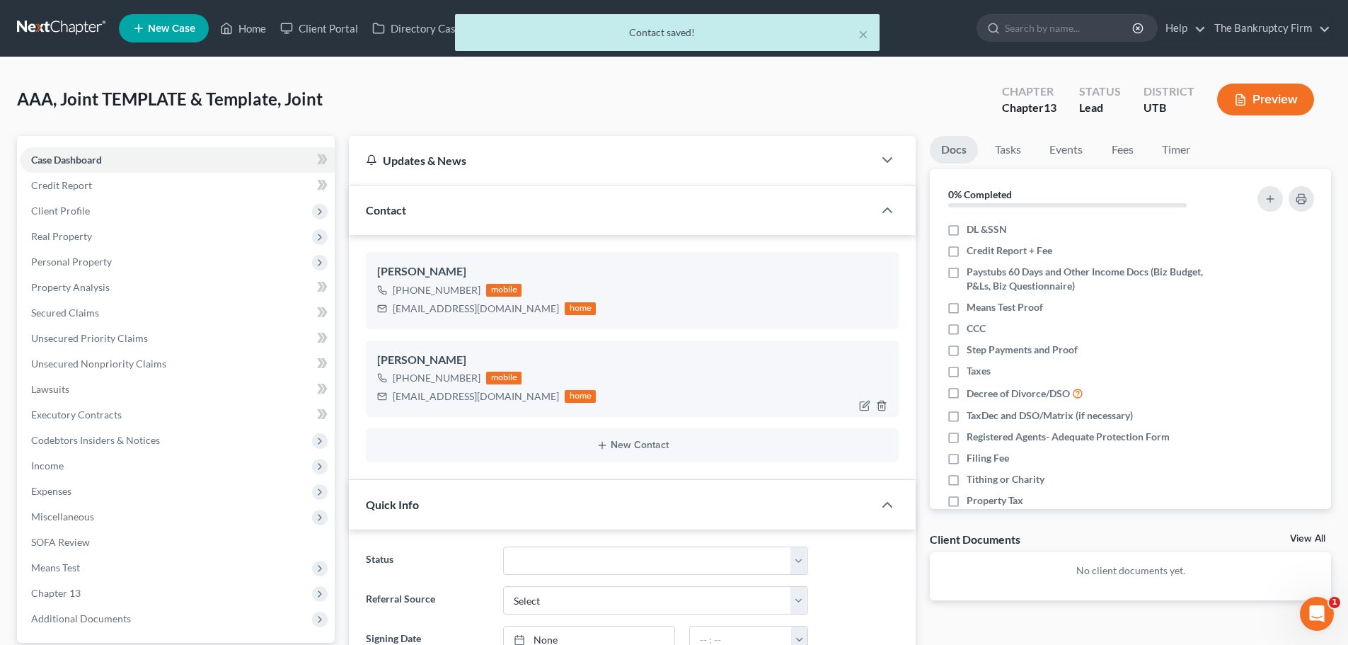
click at [856, 409] on div at bounding box center [875, 405] width 45 height 23
click at [78, 209] on span "Client Profile" at bounding box center [60, 210] width 59 height 12
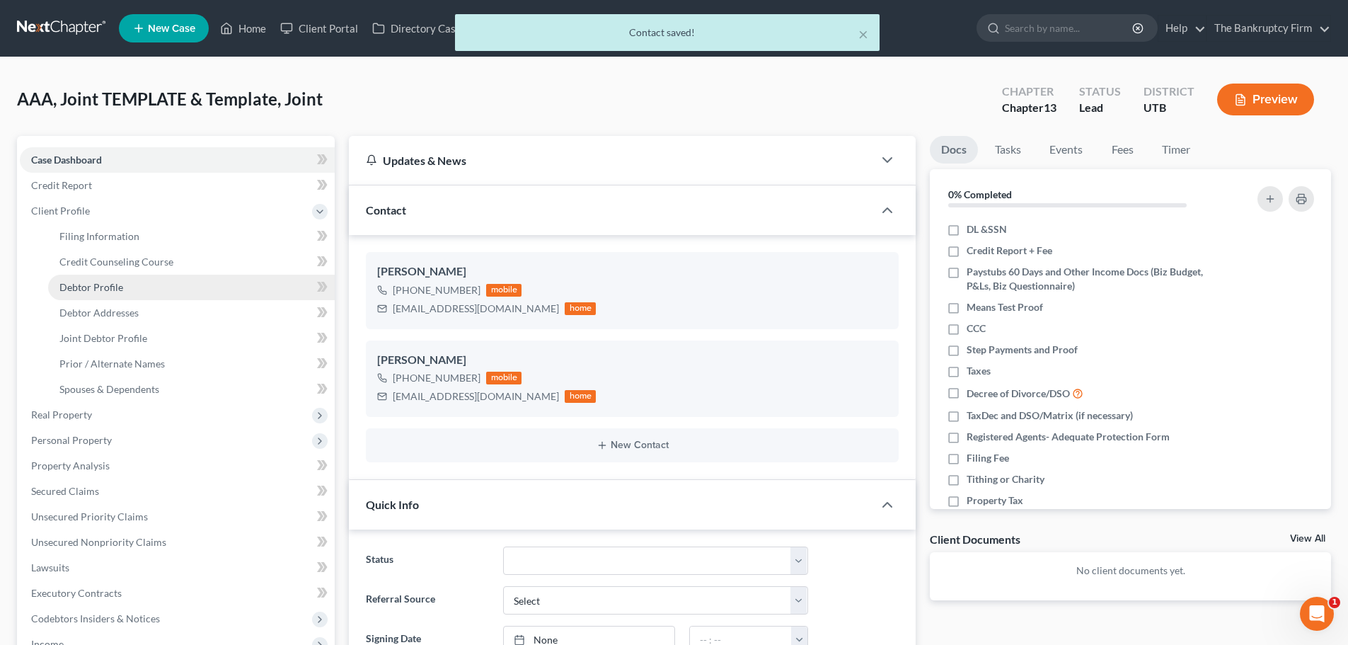
click at [151, 279] on link "Debtor Profile" at bounding box center [191, 287] width 287 height 25
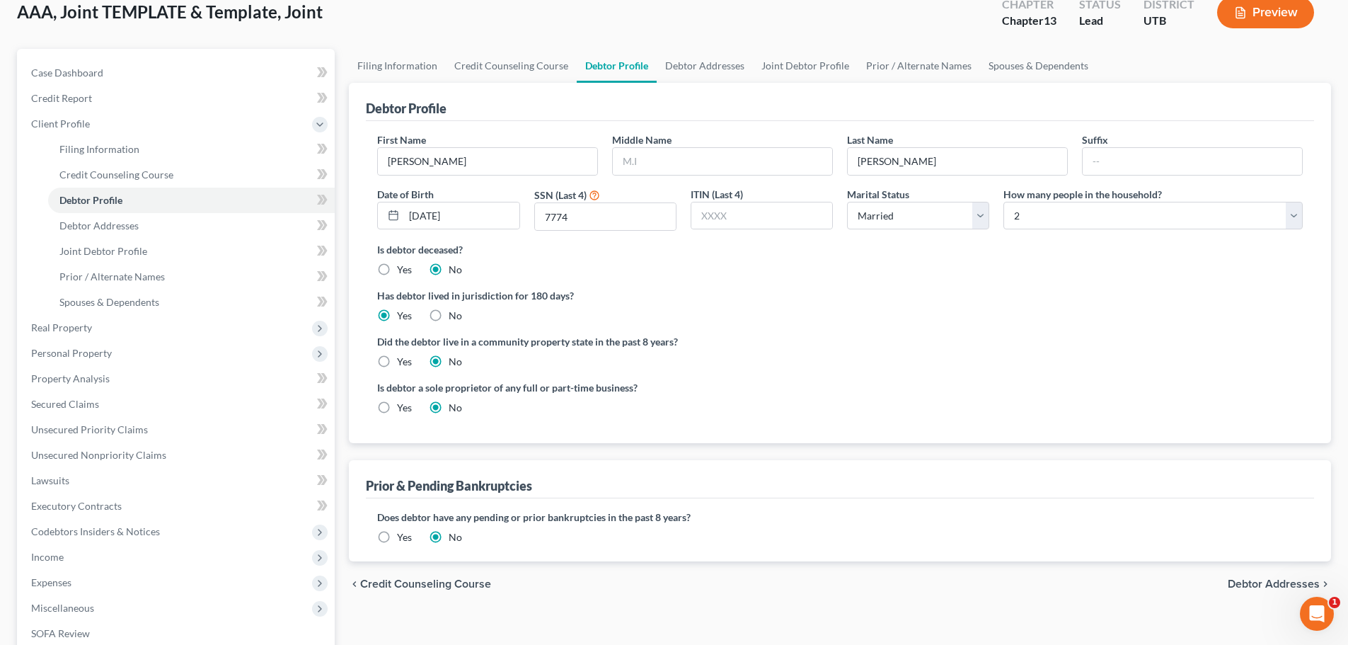
scroll to position [71, 0]
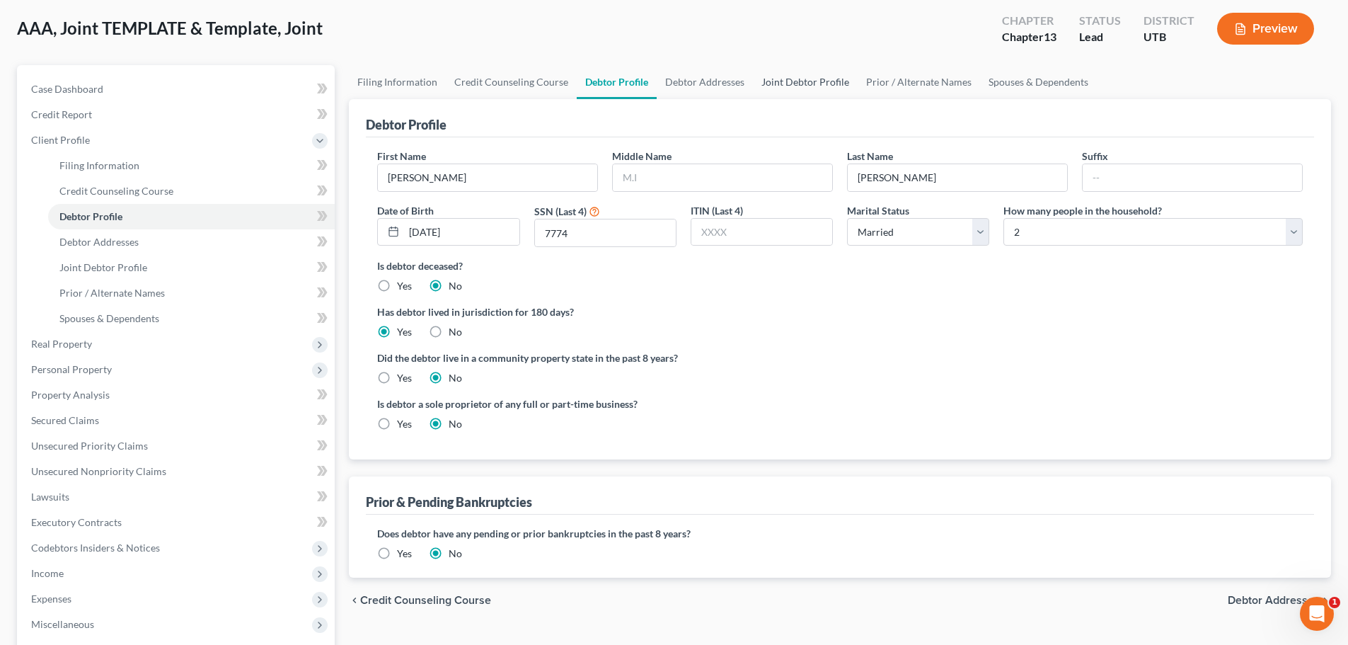
click at [810, 87] on link "Joint Debtor Profile" at bounding box center [805, 82] width 105 height 34
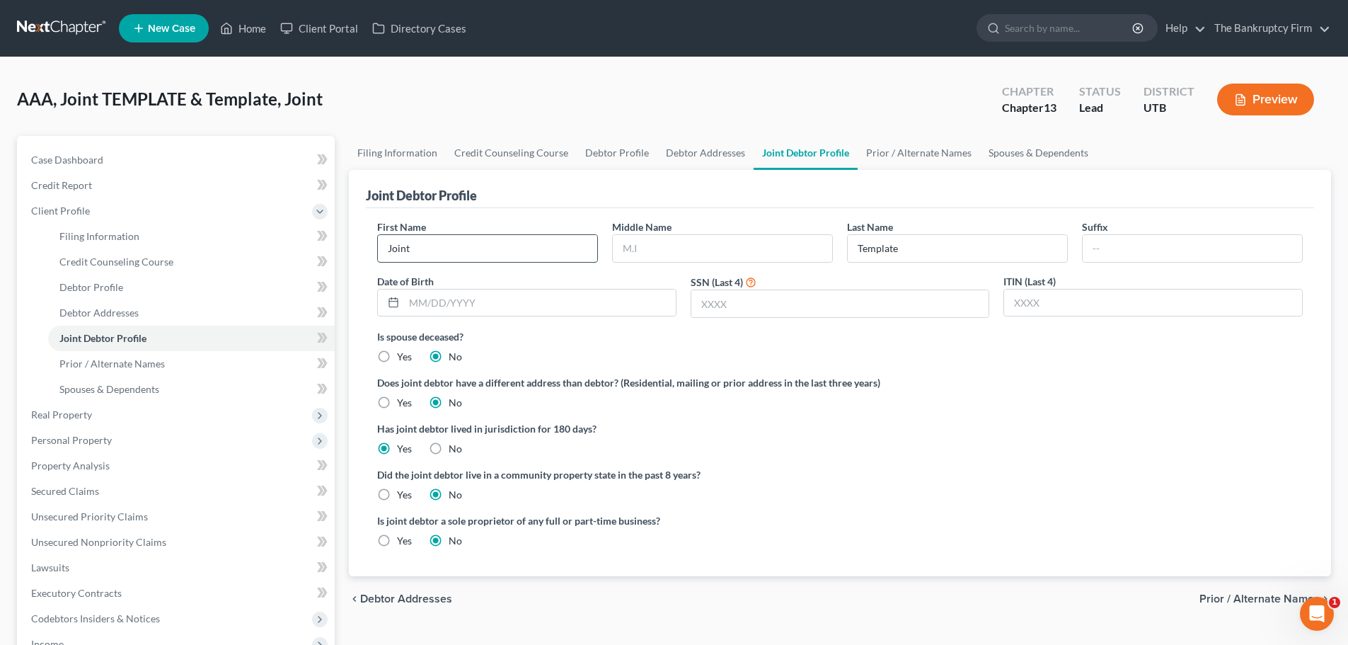
click at [550, 241] on input "Joint" at bounding box center [487, 248] width 219 height 27
click at [922, 255] on input "Template" at bounding box center [957, 248] width 219 height 27
click at [1015, 466] on ng-include "First Name Kelsey Middle Name Last Name Hagberg Suffix Date of Birth SSN (Last …" at bounding box center [839, 389] width 925 height 340
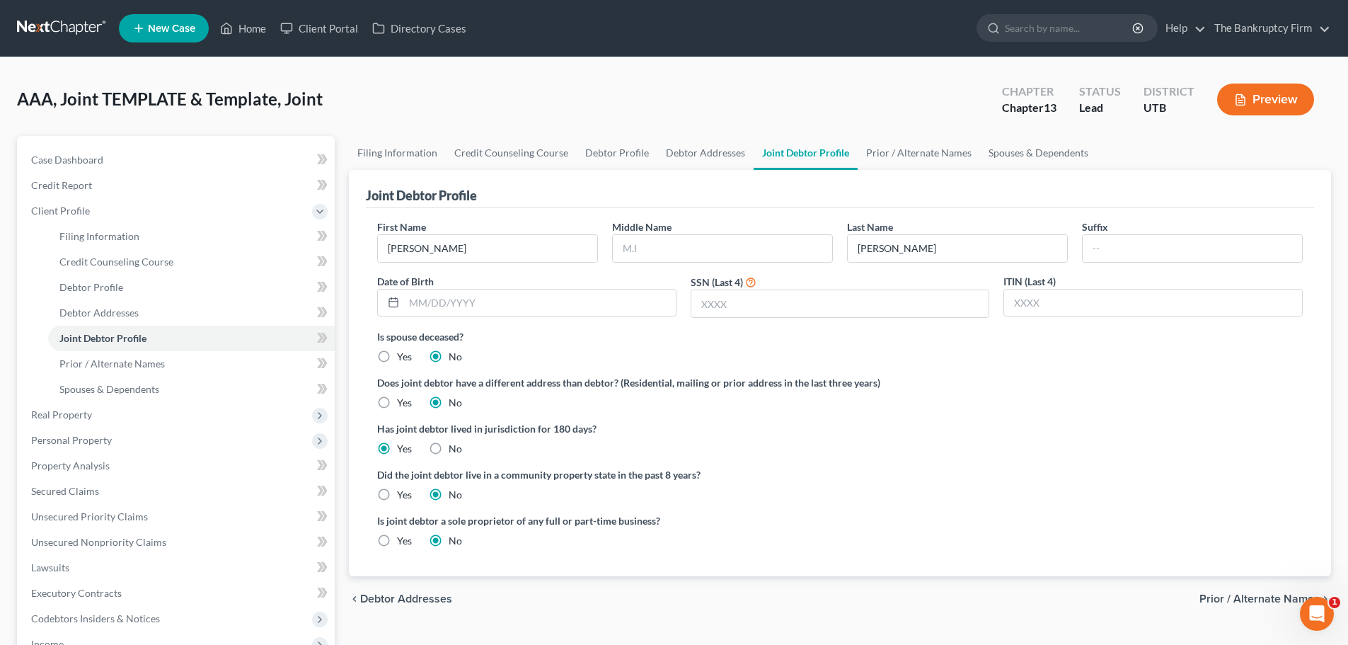
click at [572, 276] on div "Date of Birth" at bounding box center [526, 296] width 313 height 45
click at [578, 299] on input "text" at bounding box center [540, 302] width 272 height 27
drag, startPoint x: 844, startPoint y: 369, endPoint x: 841, endPoint y: 314, distance: 54.6
click at [845, 369] on ng-include "First Name Kelsey Middle Name Last Name Hagberg Suffix Date of Birth 05/24/1986…" at bounding box center [839, 389] width 925 height 340
click at [843, 304] on input "text" at bounding box center [840, 303] width 298 height 27
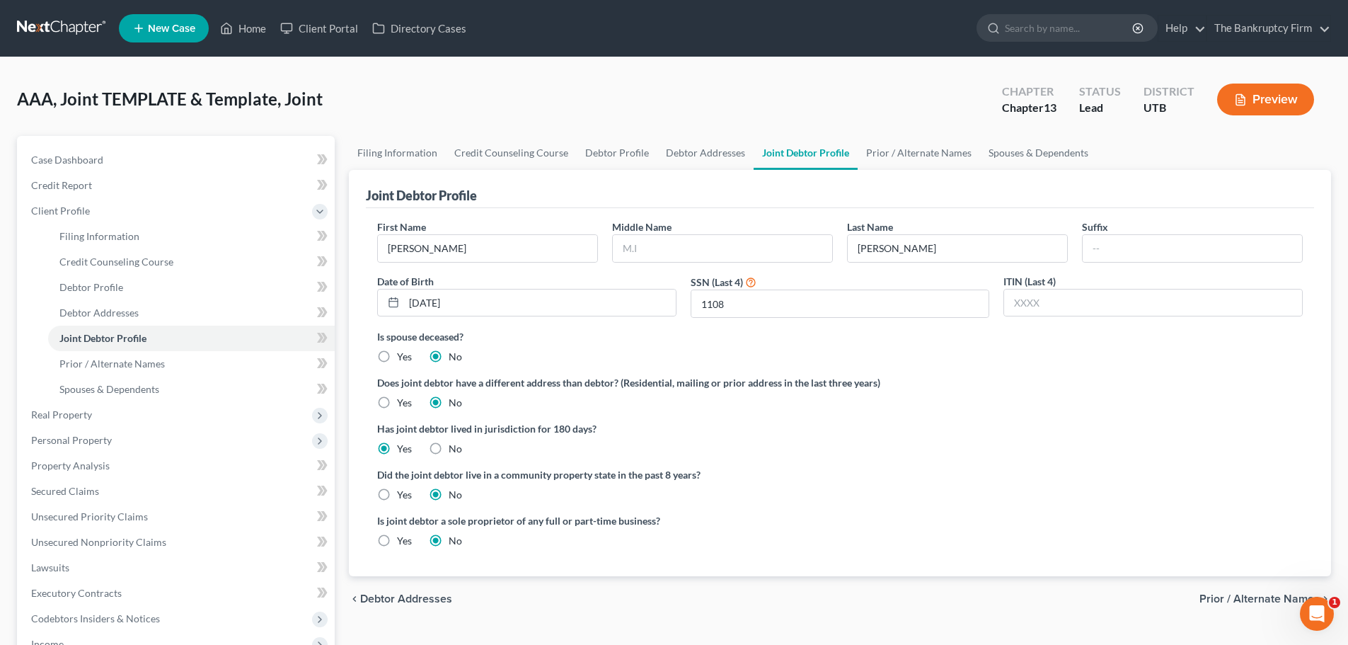
click at [998, 403] on div "Does joint debtor have a different address than debtor? (Residential, mailing o…" at bounding box center [839, 392] width 925 height 35
click at [880, 149] on link "Prior / Alternate Names" at bounding box center [919, 153] width 122 height 34
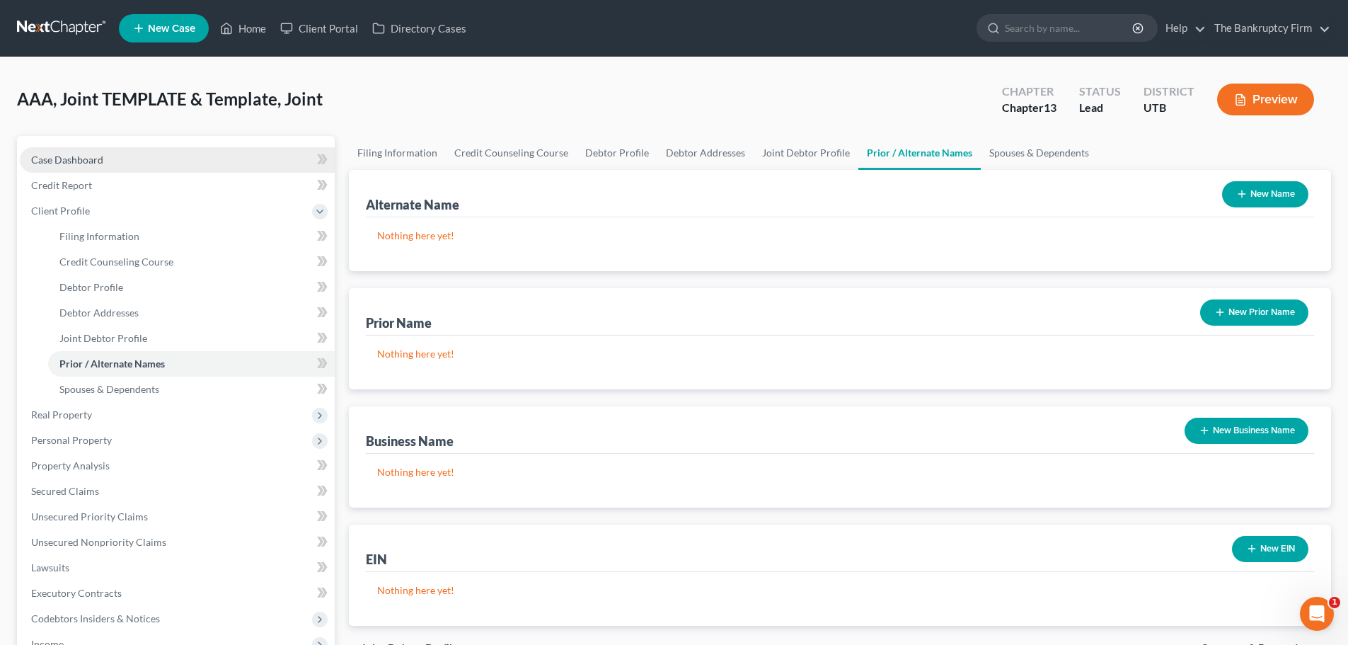
click at [209, 160] on link "Case Dashboard" at bounding box center [177, 159] width 315 height 25
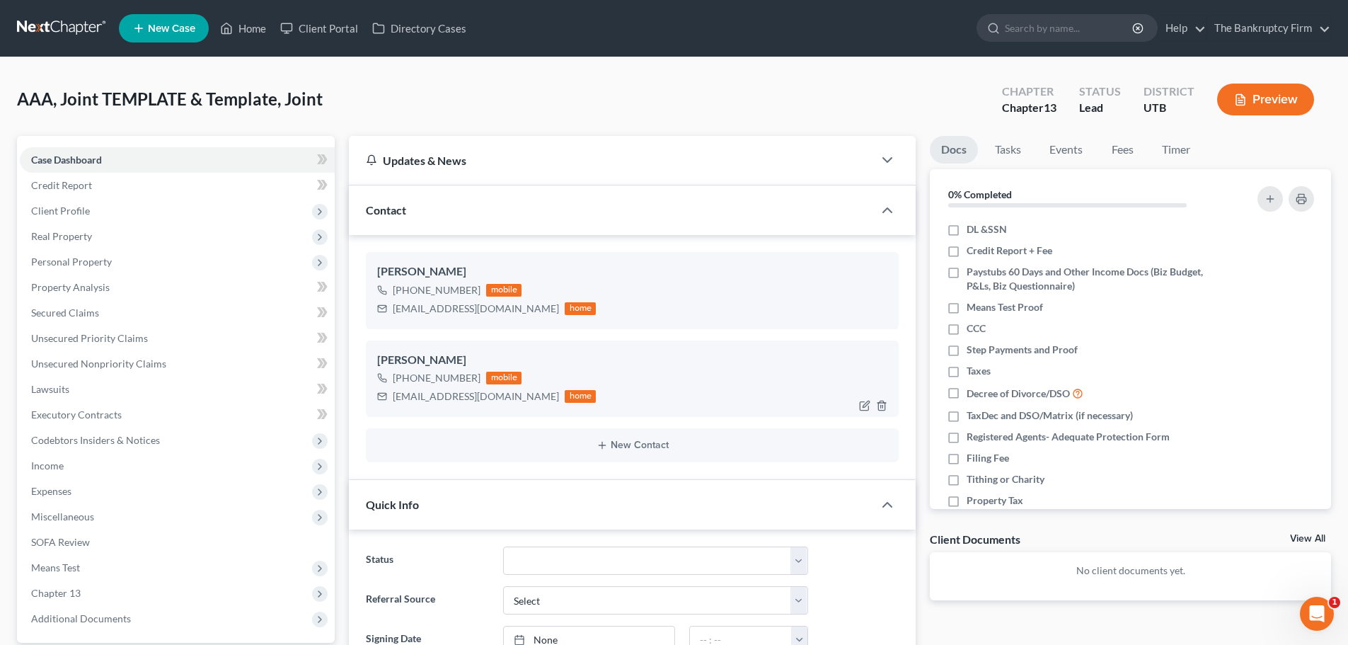
scroll to position [71, 0]
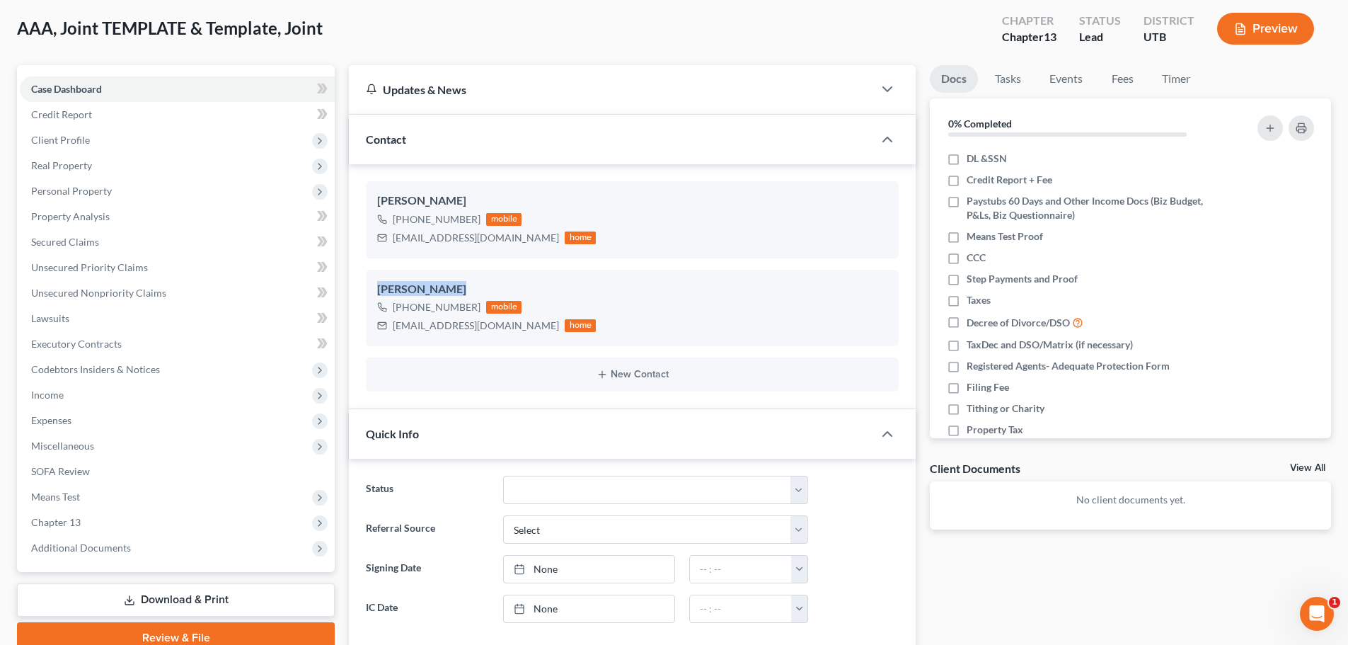
drag, startPoint x: 447, startPoint y: 287, endPoint x: 342, endPoint y: 288, distance: 105.4
click at [342, 288] on div "Updates & News × Utah District Notes: Take a look at NextChapter's District Not…" at bounding box center [632, 640] width 581 height 1151
click at [379, 298] on div "[PHONE_NUMBER] mobile" at bounding box center [486, 307] width 219 height 18
click at [870, 248] on icon "button" at bounding box center [864, 246] width 11 height 11
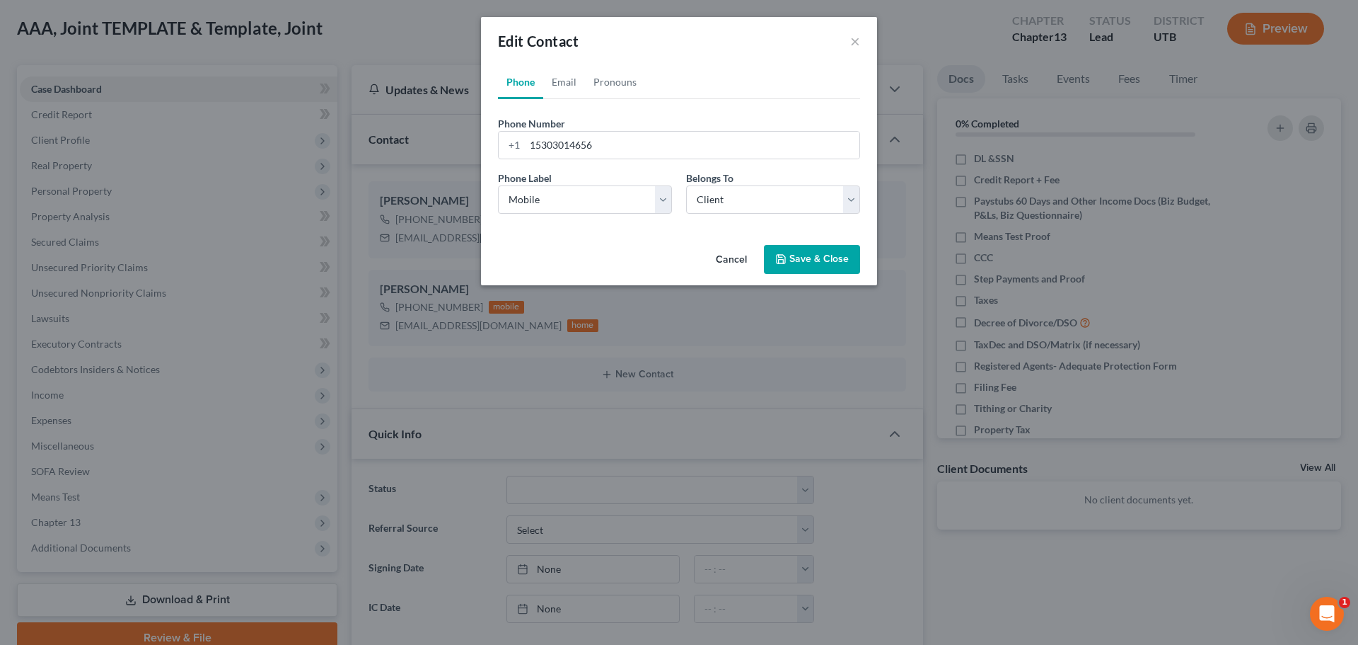
click at [810, 278] on div "Cancel Save & Close" at bounding box center [679, 262] width 396 height 47
click at [807, 264] on button "Save & Close" at bounding box center [812, 260] width 96 height 30
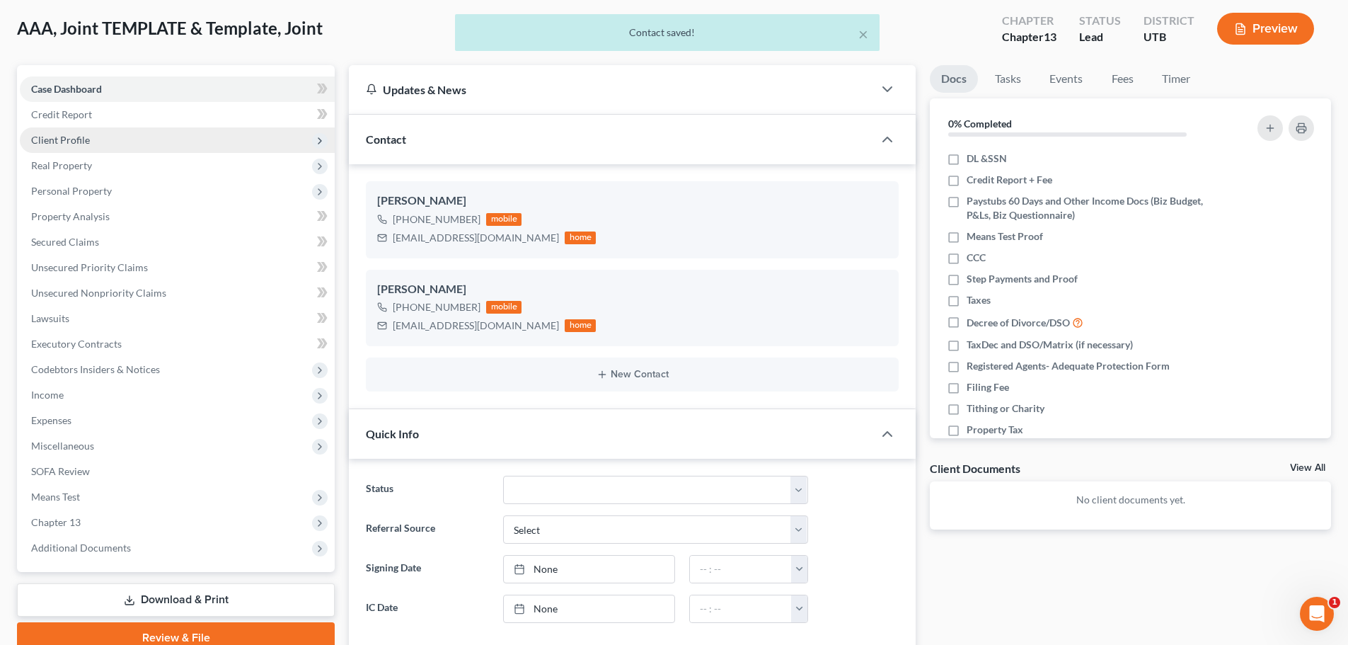
drag, startPoint x: 206, startPoint y: 151, endPoint x: 260, endPoint y: 151, distance: 53.8
click at [206, 151] on span "Client Profile" at bounding box center [177, 139] width 315 height 25
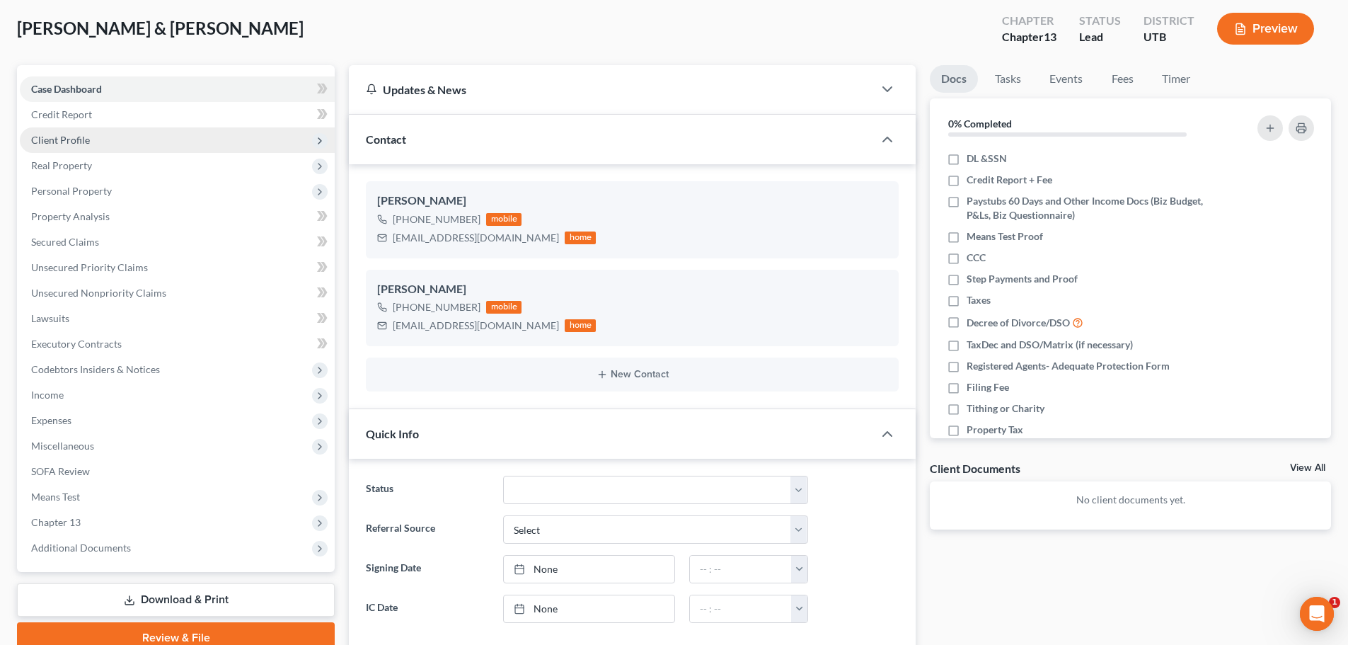
click at [181, 134] on span "Client Profile" at bounding box center [177, 139] width 315 height 25
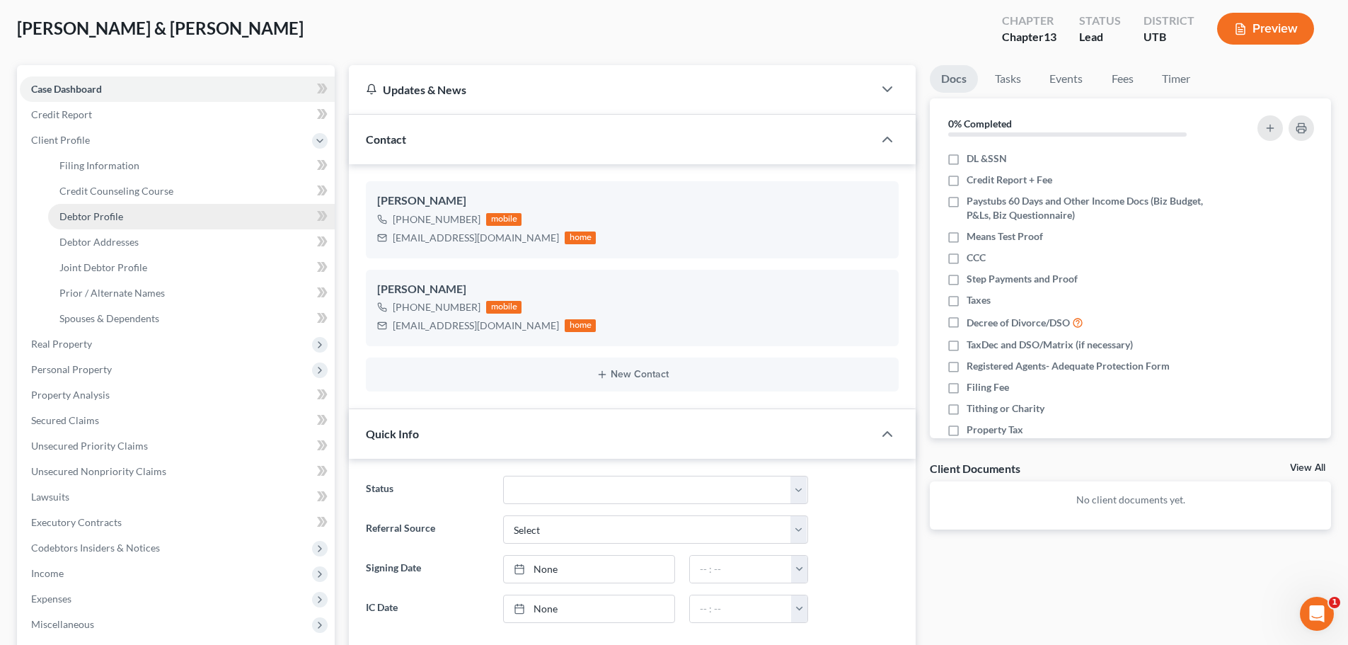
click at [175, 208] on link "Debtor Profile" at bounding box center [191, 216] width 287 height 25
select select "1"
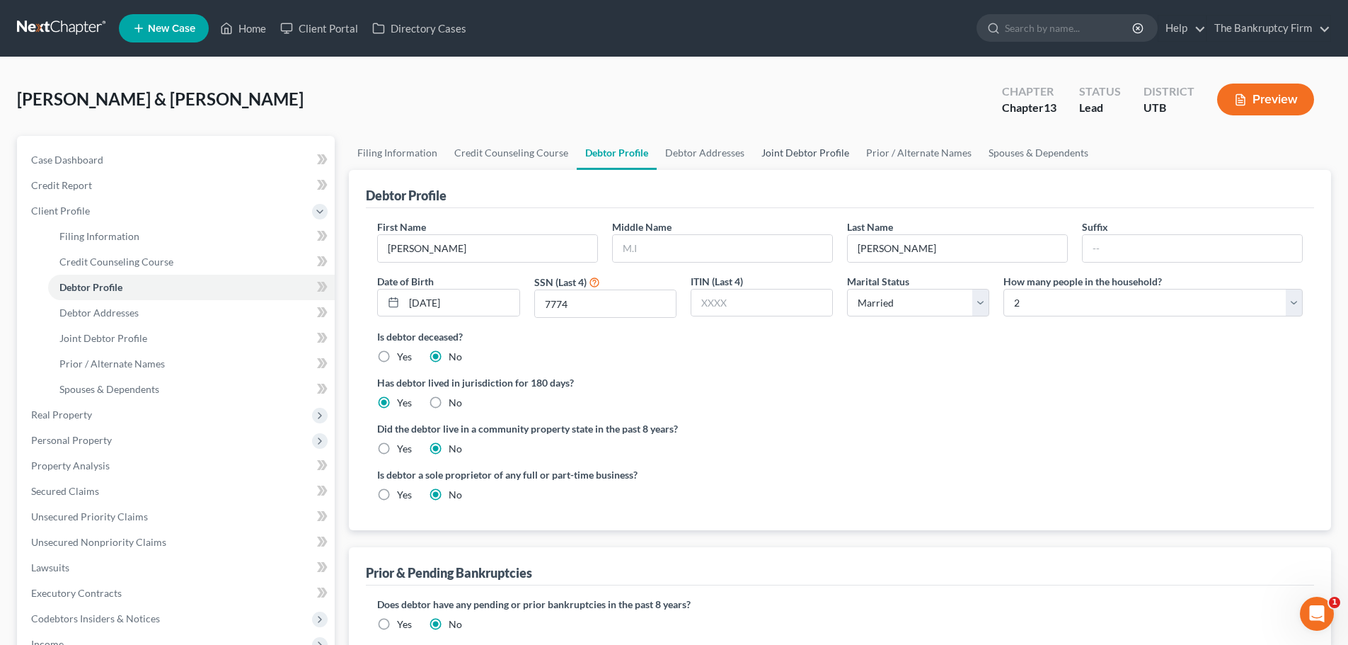
click at [801, 161] on link "Joint Debtor Profile" at bounding box center [805, 153] width 105 height 34
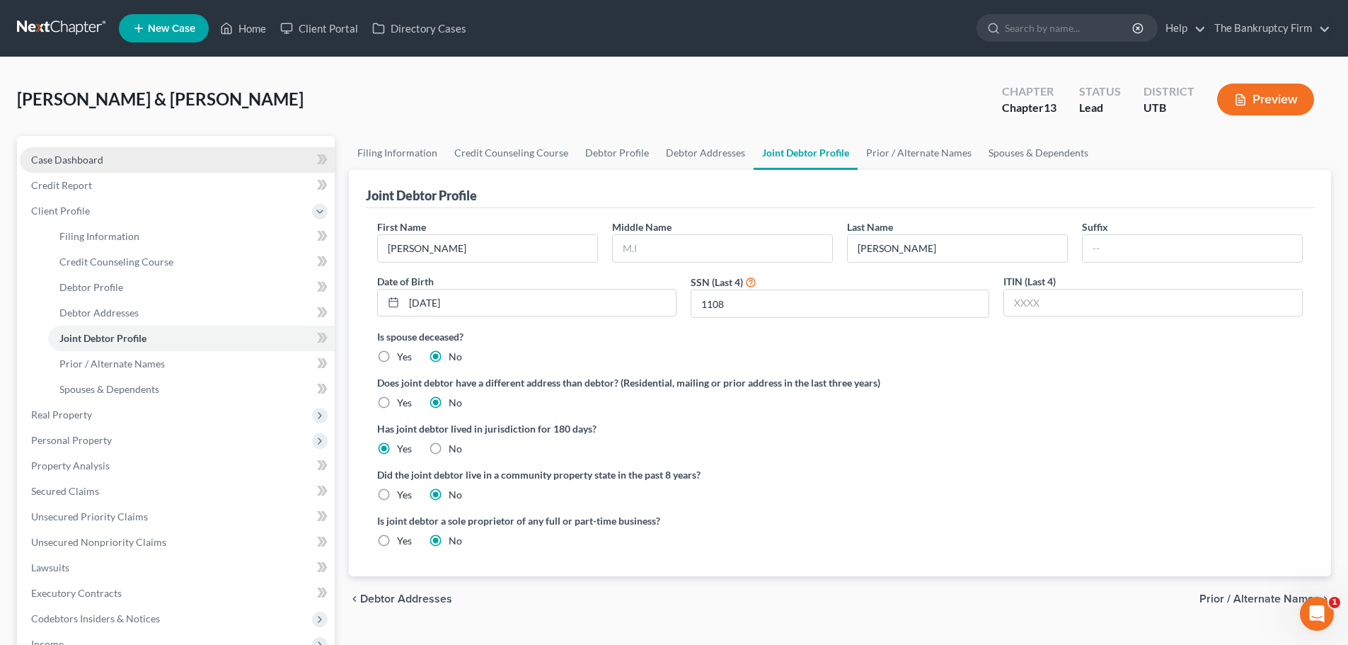
click at [148, 163] on link "Case Dashboard" at bounding box center [177, 159] width 315 height 25
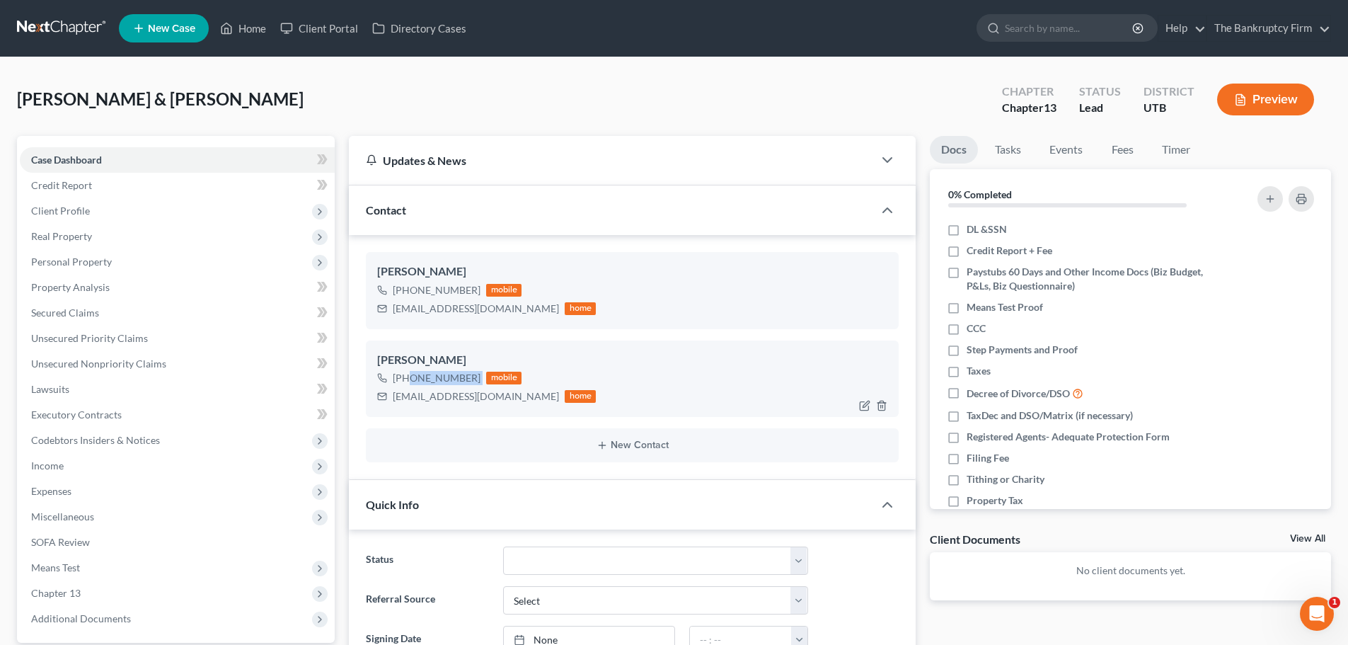
drag, startPoint x: 406, startPoint y: 380, endPoint x: 484, endPoint y: 374, distance: 78.0
click at [484, 374] on div "[PHONE_NUMBER] mobile" at bounding box center [486, 378] width 219 height 18
copy div "[PHONE_NUMBER]"
drag, startPoint x: 395, startPoint y: 395, endPoint x: 512, endPoint y: 399, distance: 116.8
click at [512, 399] on div "[EMAIL_ADDRESS][DOMAIN_NAME]" at bounding box center [476, 396] width 166 height 14
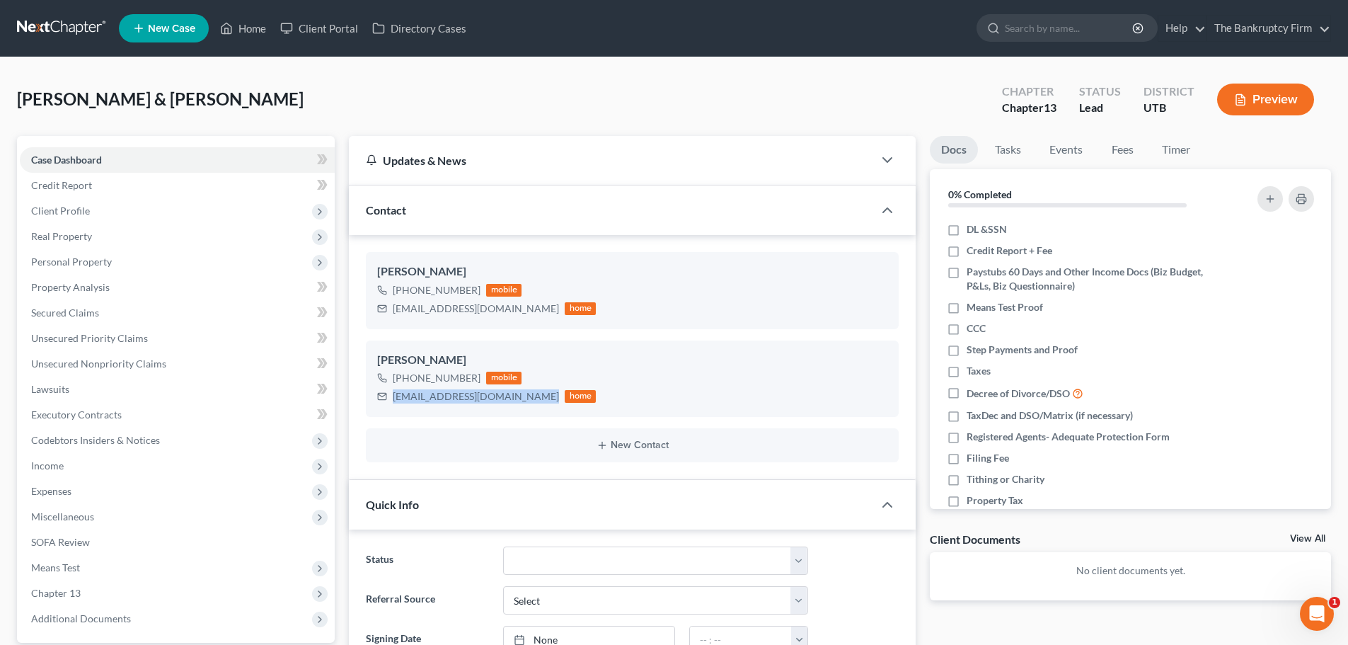
copy div "[EMAIL_ADDRESS][DOMAIN_NAME]"
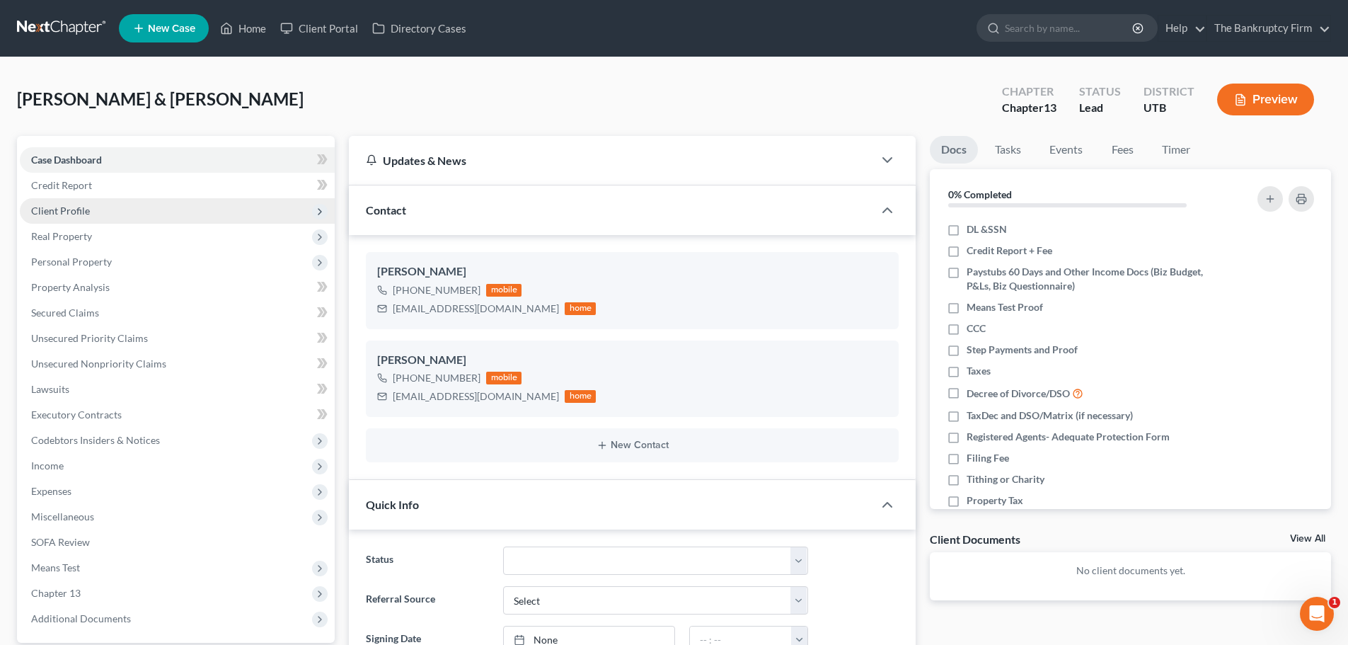
click at [123, 209] on span "Client Profile" at bounding box center [177, 210] width 315 height 25
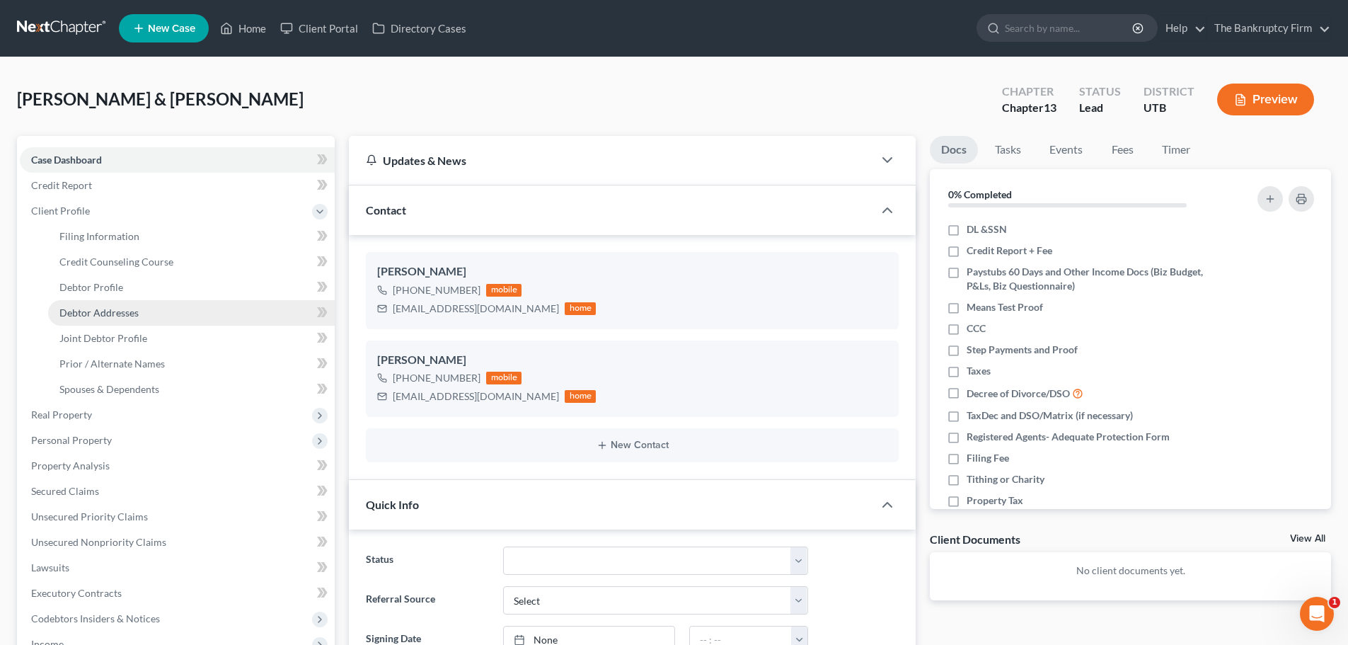
click at [120, 318] on link "Debtor Addresses" at bounding box center [191, 312] width 287 height 25
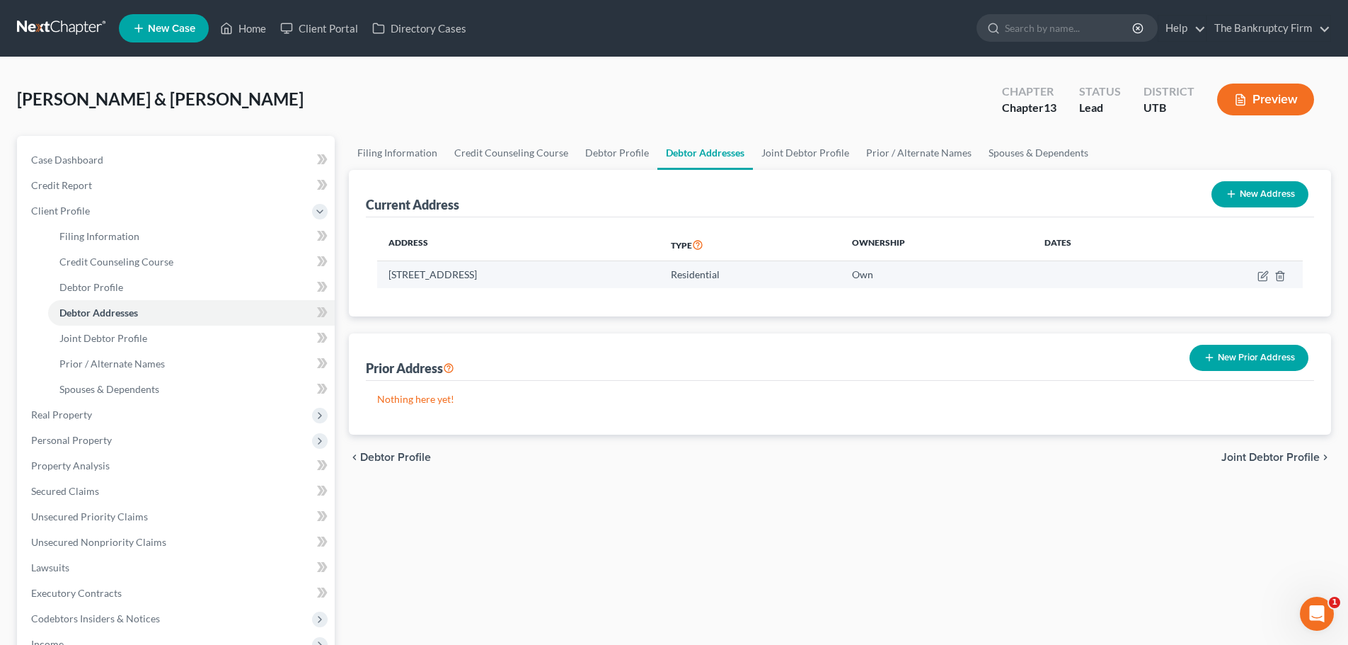
drag, startPoint x: 378, startPoint y: 289, endPoint x: 593, endPoint y: 275, distance: 215.5
click at [593, 275] on div "Address Type Ownership Dates [STREET_ADDRESS] Residential Own" at bounding box center [840, 266] width 948 height 99
click at [591, 277] on td "[STREET_ADDRESS]" at bounding box center [518, 274] width 282 height 27
drag, startPoint x: 387, startPoint y: 275, endPoint x: 528, endPoint y: 273, distance: 140.8
click at [528, 273] on td "[STREET_ADDRESS]" at bounding box center [518, 274] width 282 height 27
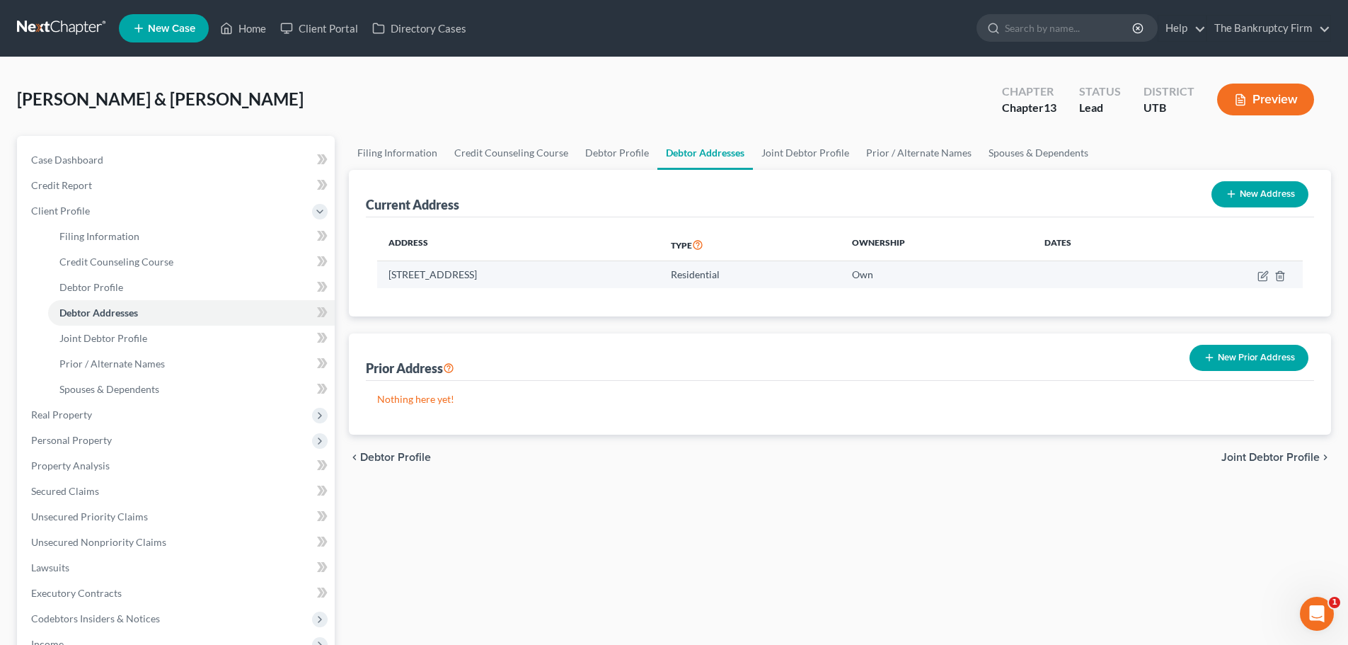
copy td "[STREET_ADDRESS]"
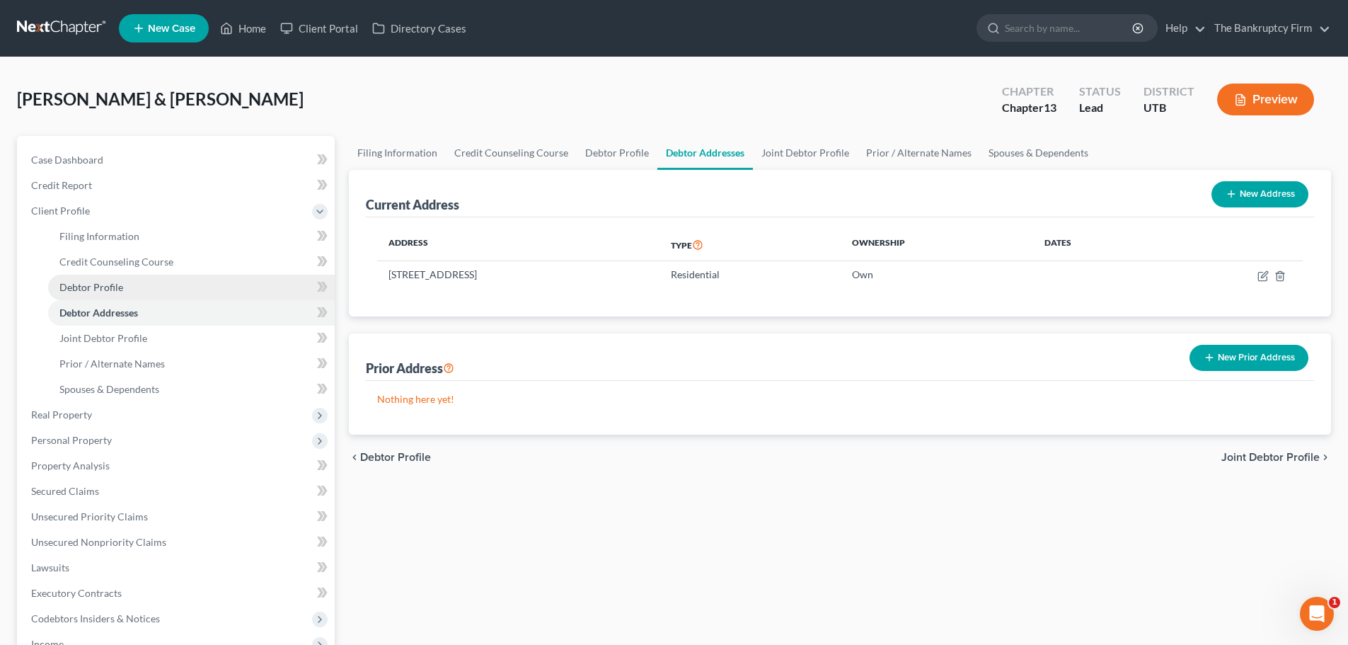
click at [145, 277] on link "Debtor Profile" at bounding box center [191, 287] width 287 height 25
select select "1"
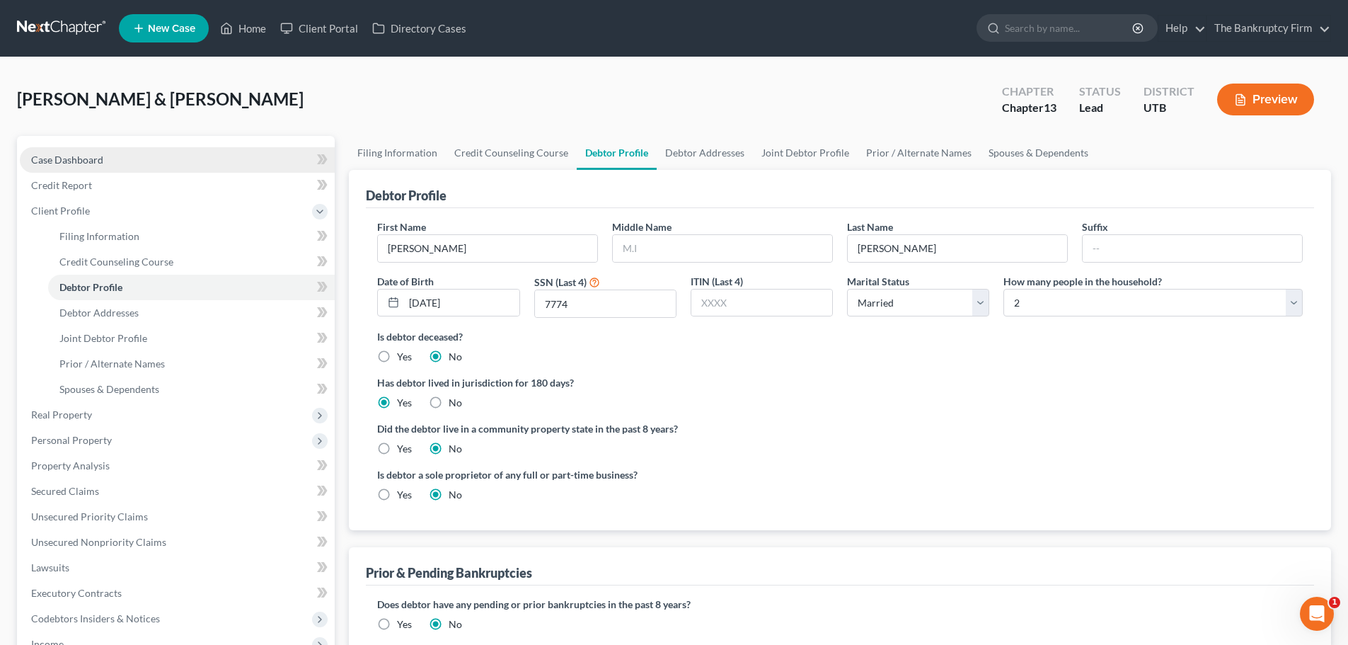
click at [98, 171] on link "Case Dashboard" at bounding box center [177, 159] width 315 height 25
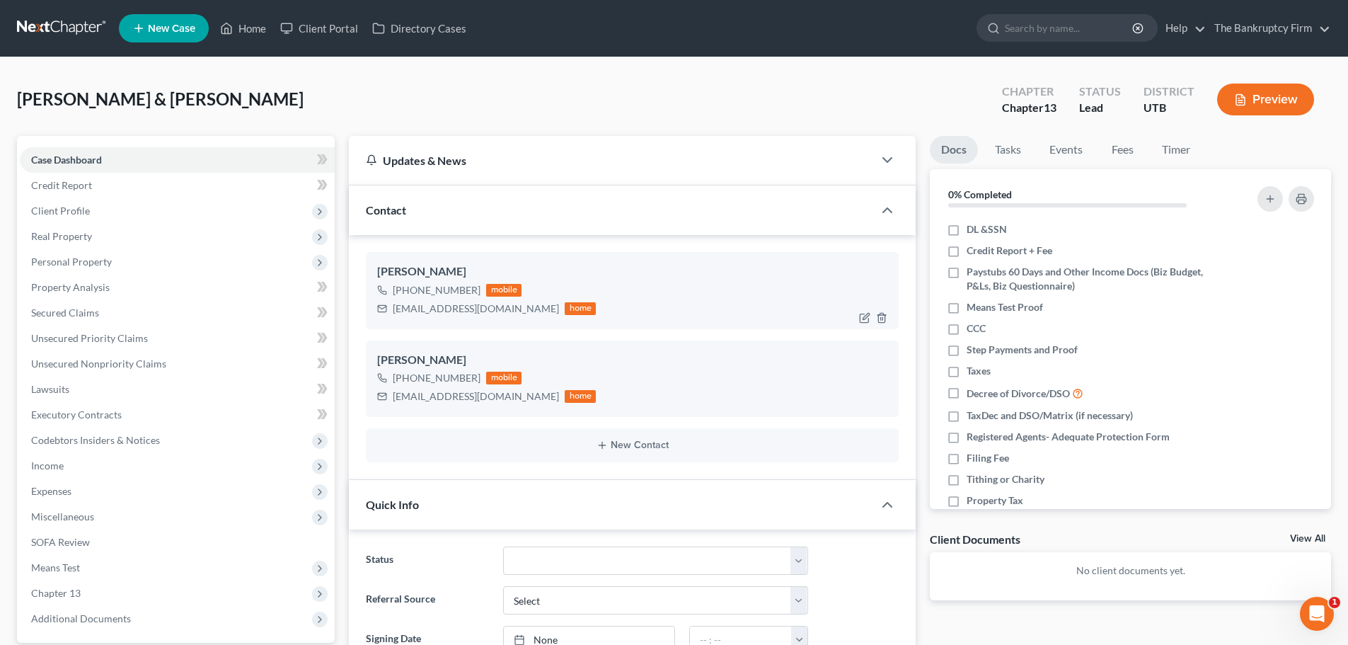
scroll to position [127, 0]
drag, startPoint x: 390, startPoint y: 310, endPoint x: 504, endPoint y: 313, distance: 114.7
click at [504, 313] on div "[EMAIL_ADDRESS][DOMAIN_NAME] home" at bounding box center [486, 308] width 219 height 18
copy div "[EMAIL_ADDRESS][DOMAIN_NAME]"
click at [1013, 10] on ul "New Case Home Client Portal Directory Cases - No Result - See all results Or Pr…" at bounding box center [725, 28] width 1212 height 37
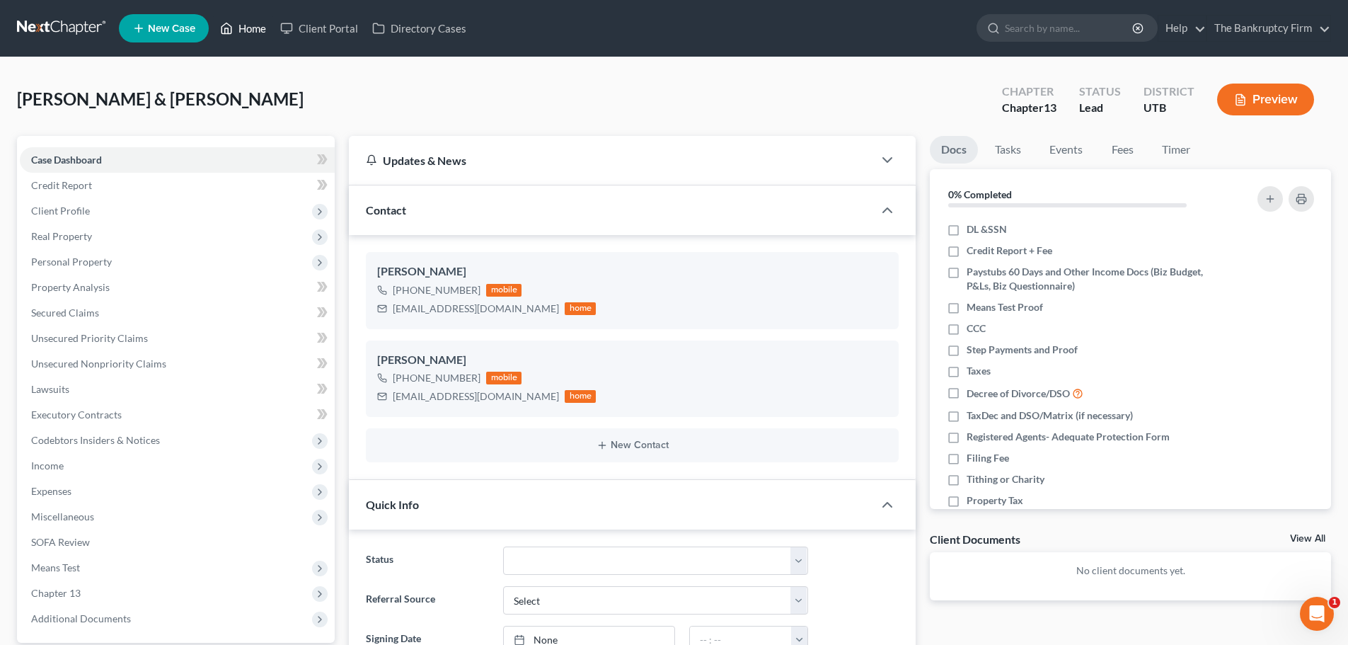
click at [220, 28] on link "Home" at bounding box center [243, 28] width 60 height 25
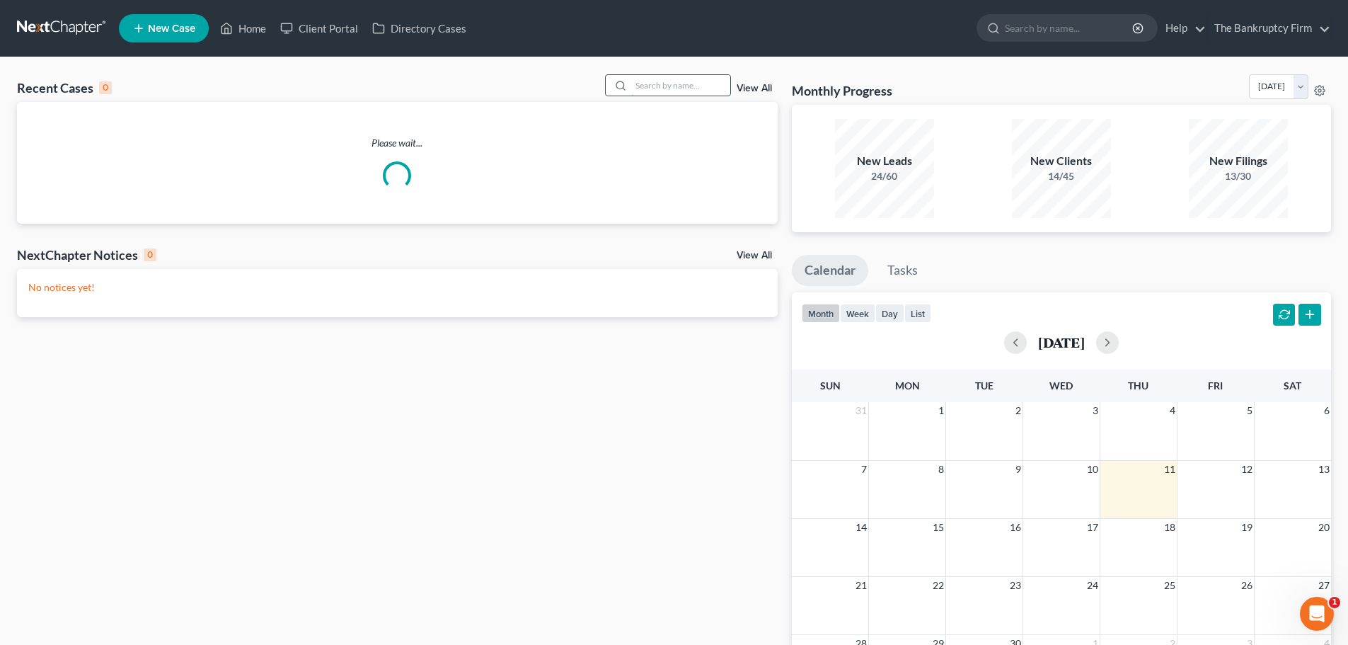
click at [695, 80] on input "search" at bounding box center [680, 85] width 99 height 21
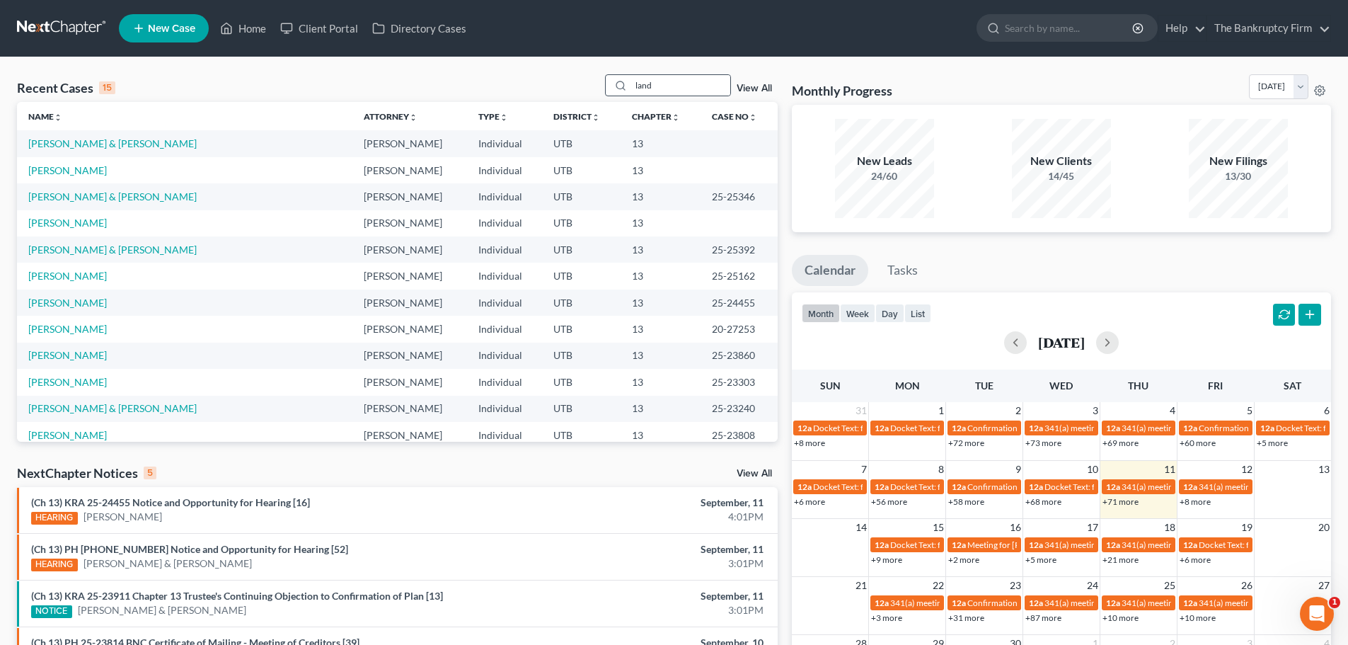
click at [618, 83] on icon at bounding box center [620, 85] width 11 height 11
click at [666, 82] on input "land" at bounding box center [680, 85] width 99 height 21
type input "Land"
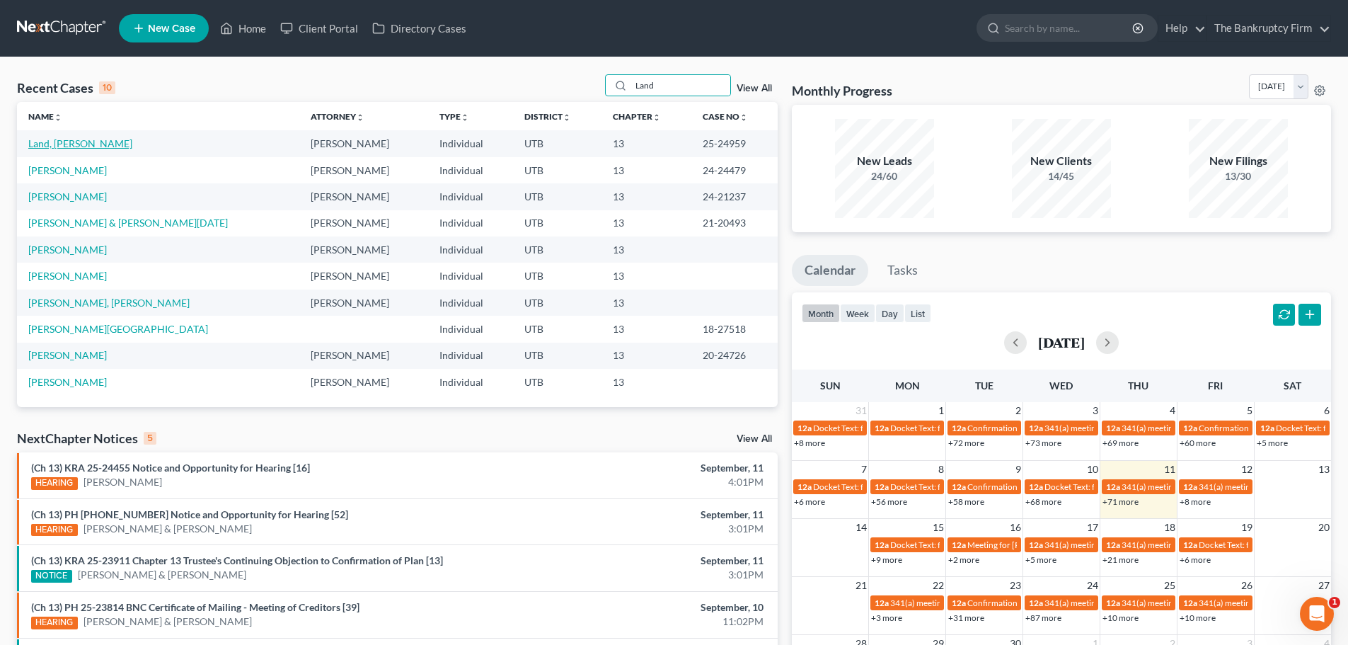
click at [68, 144] on link "Land, [PERSON_NAME]" at bounding box center [80, 143] width 104 height 12
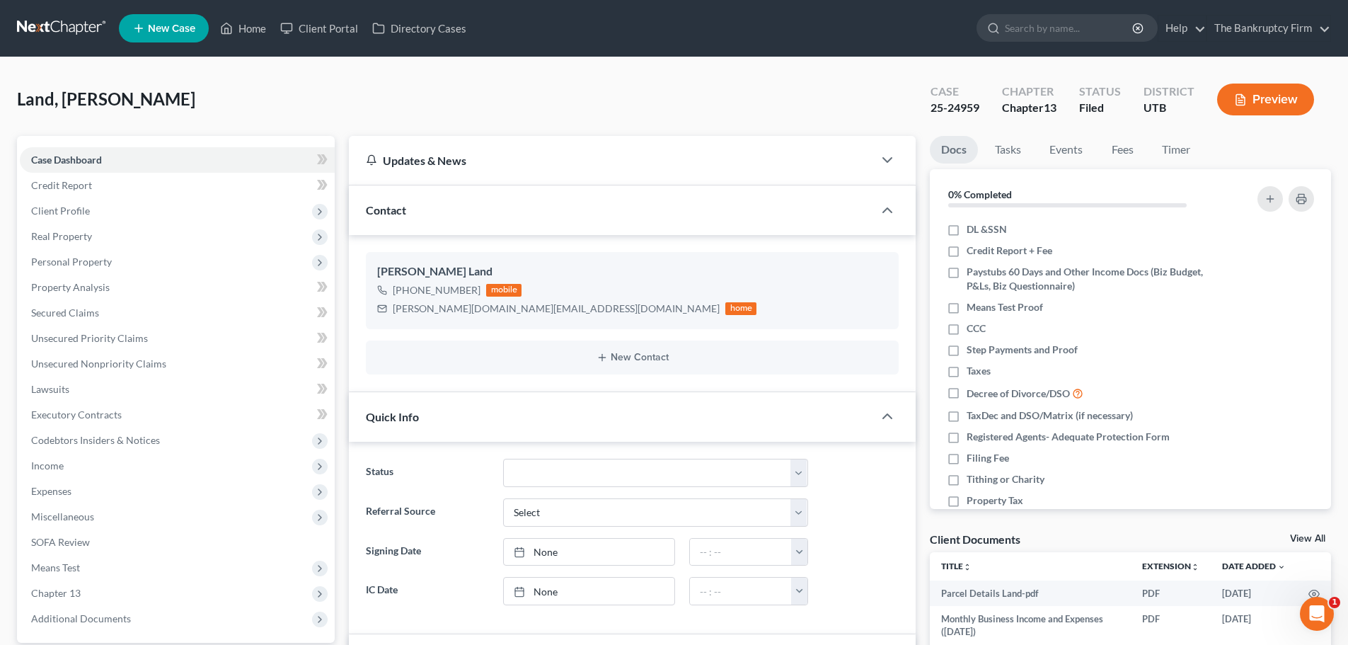
scroll to position [92, 0]
click at [255, 28] on link "Home" at bounding box center [243, 28] width 60 height 25
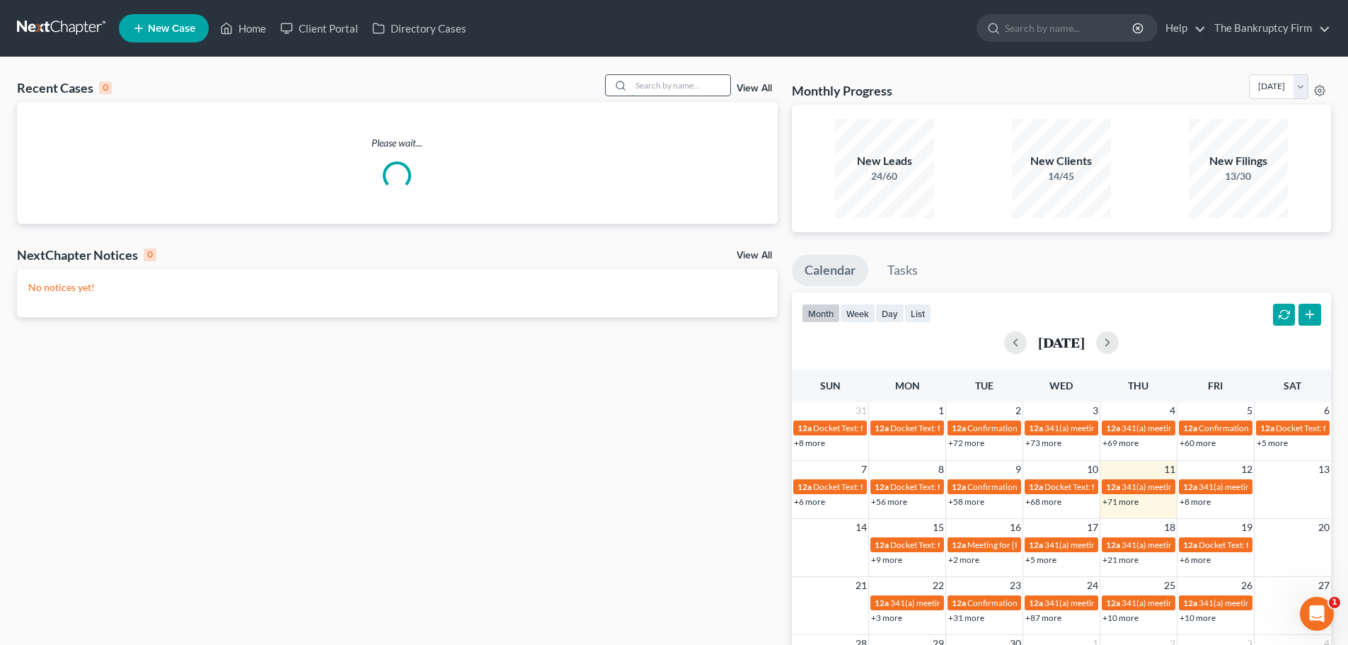
click at [721, 93] on input "search" at bounding box center [680, 85] width 99 height 21
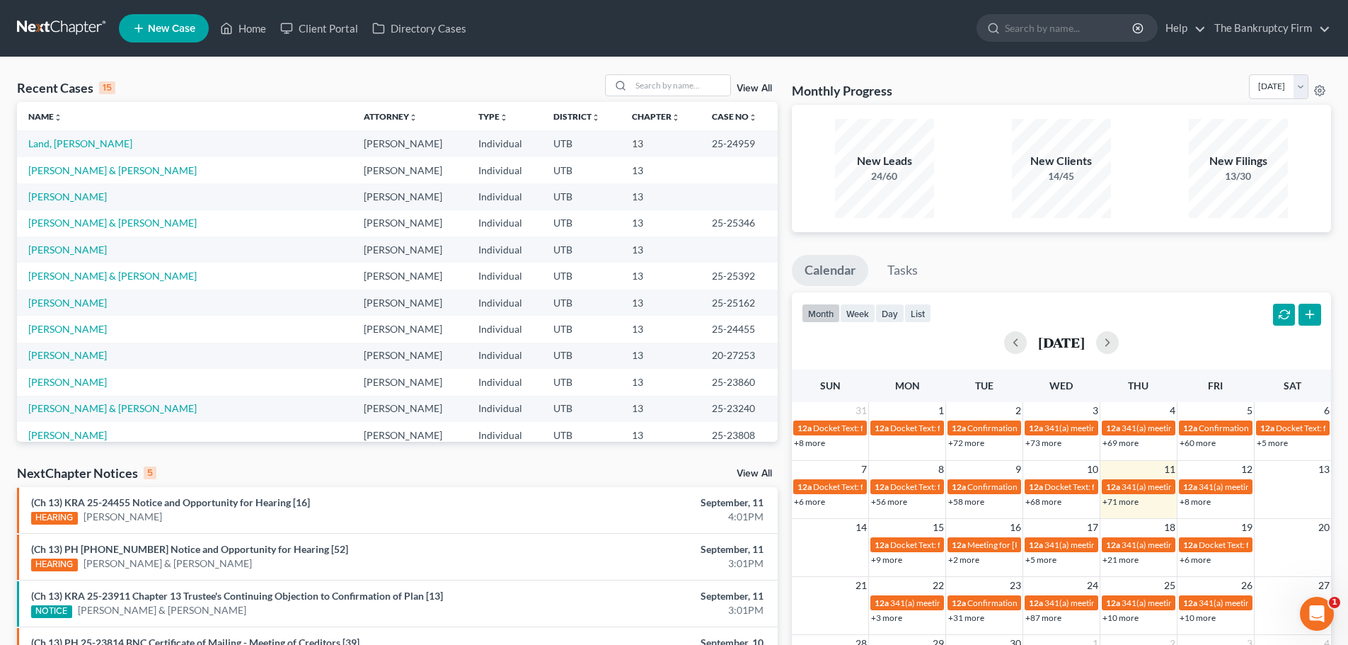
click at [751, 78] on div "View All" at bounding box center [691, 85] width 173 height 22
click at [749, 93] on link "View All" at bounding box center [754, 88] width 35 height 10
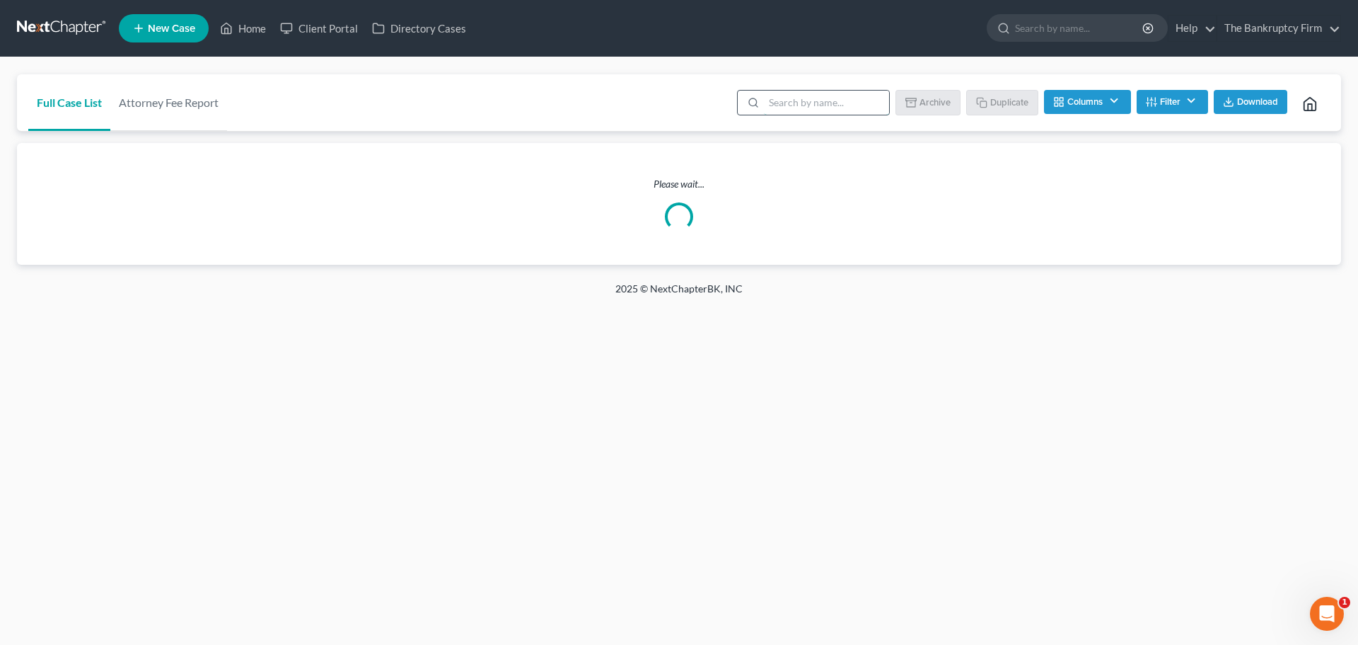
click at [805, 91] on input "search" at bounding box center [826, 103] width 125 height 24
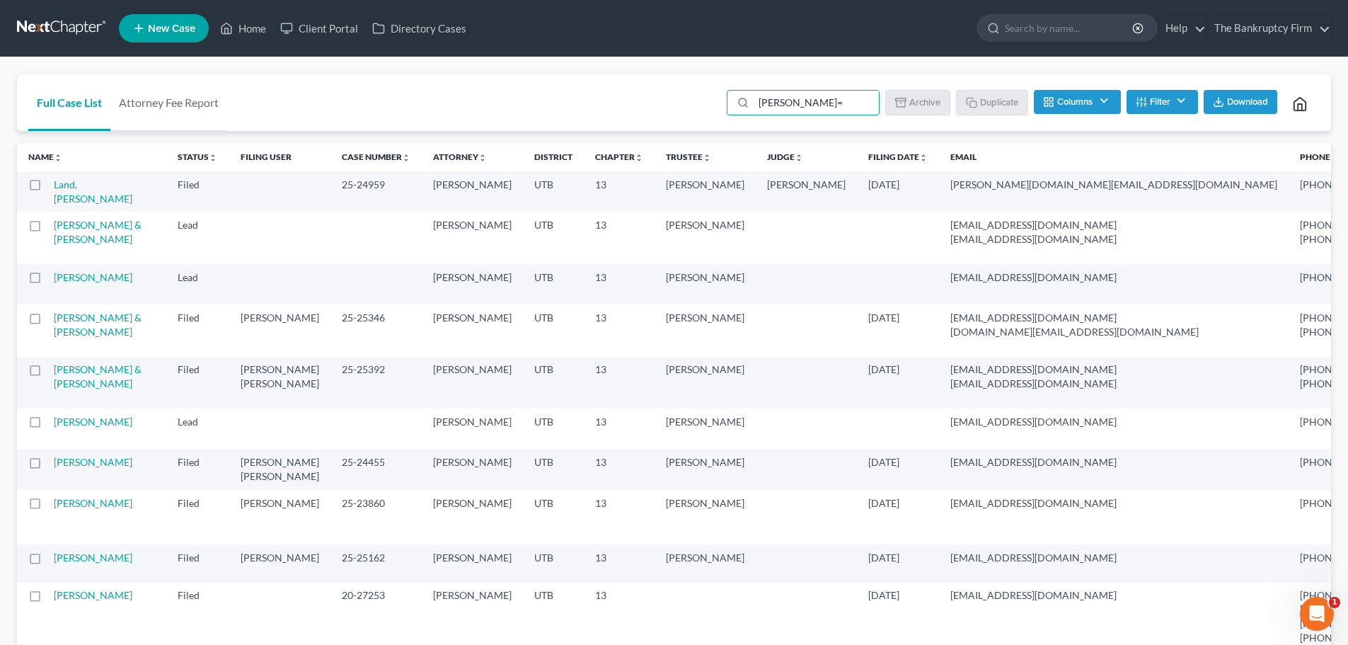
type input "[PERSON_NAME]"
